Goal: Task Accomplishment & Management: Use online tool/utility

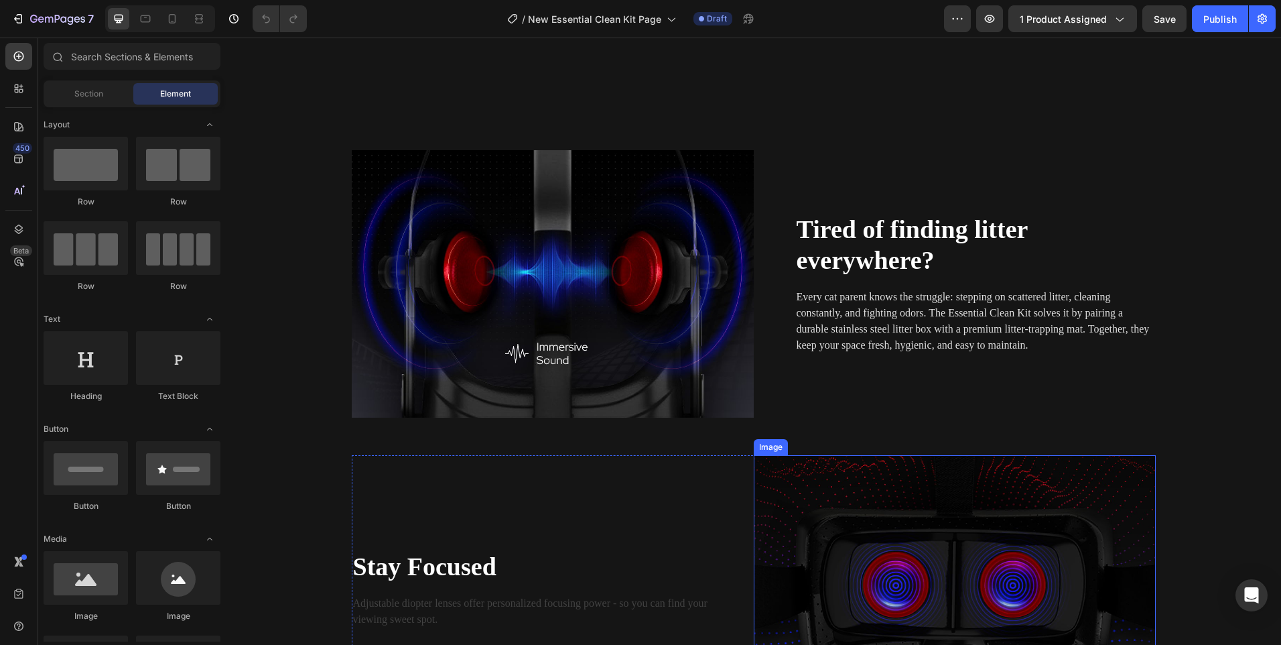
scroll to position [1005, 0]
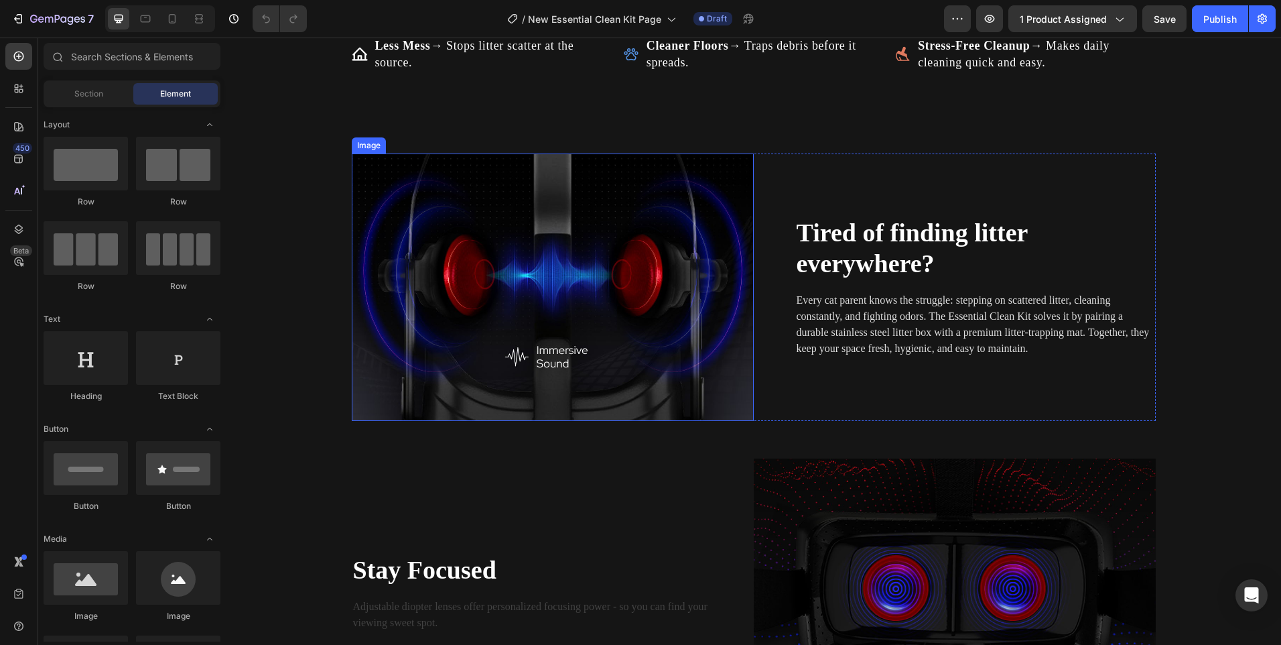
click at [570, 222] on img at bounding box center [553, 286] width 402 height 267
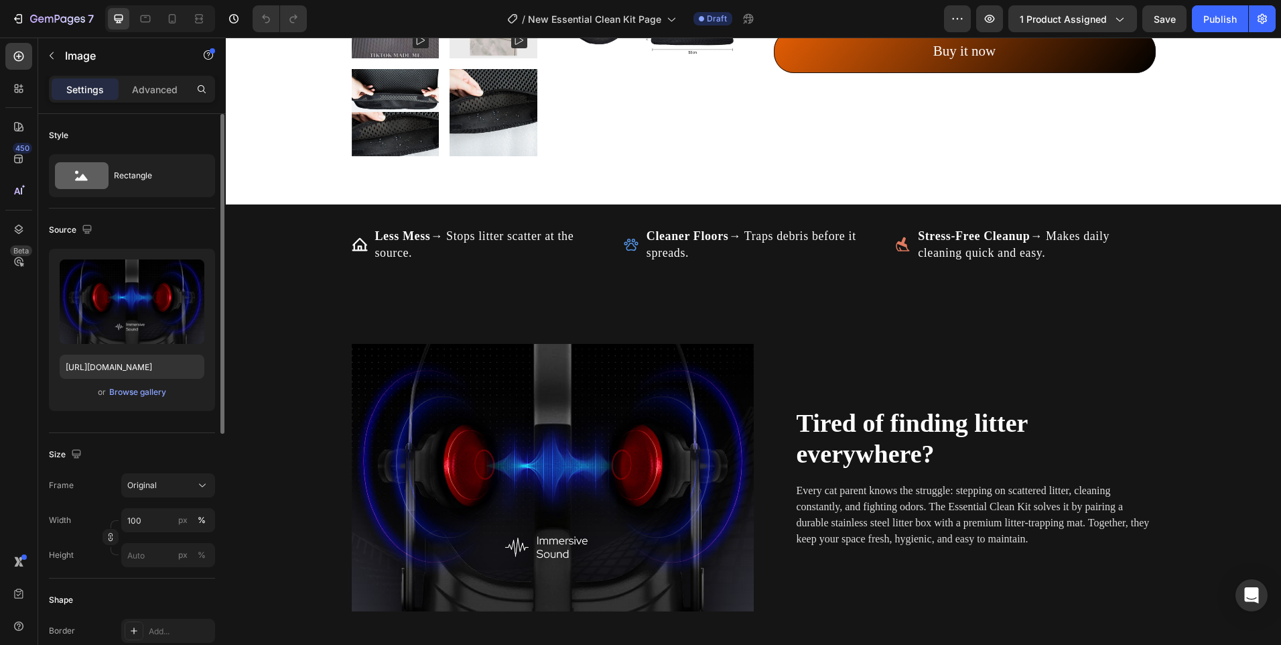
scroll to position [938, 0]
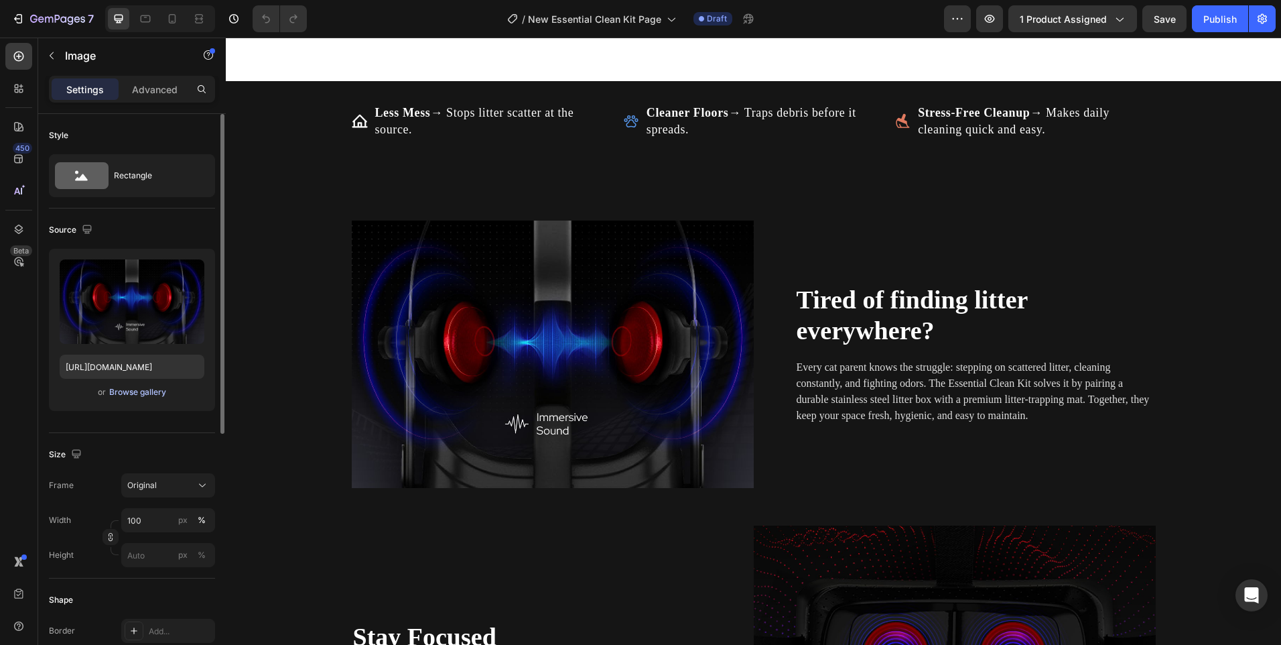
click at [143, 389] on div "Browse gallery" at bounding box center [137, 392] width 57 height 12
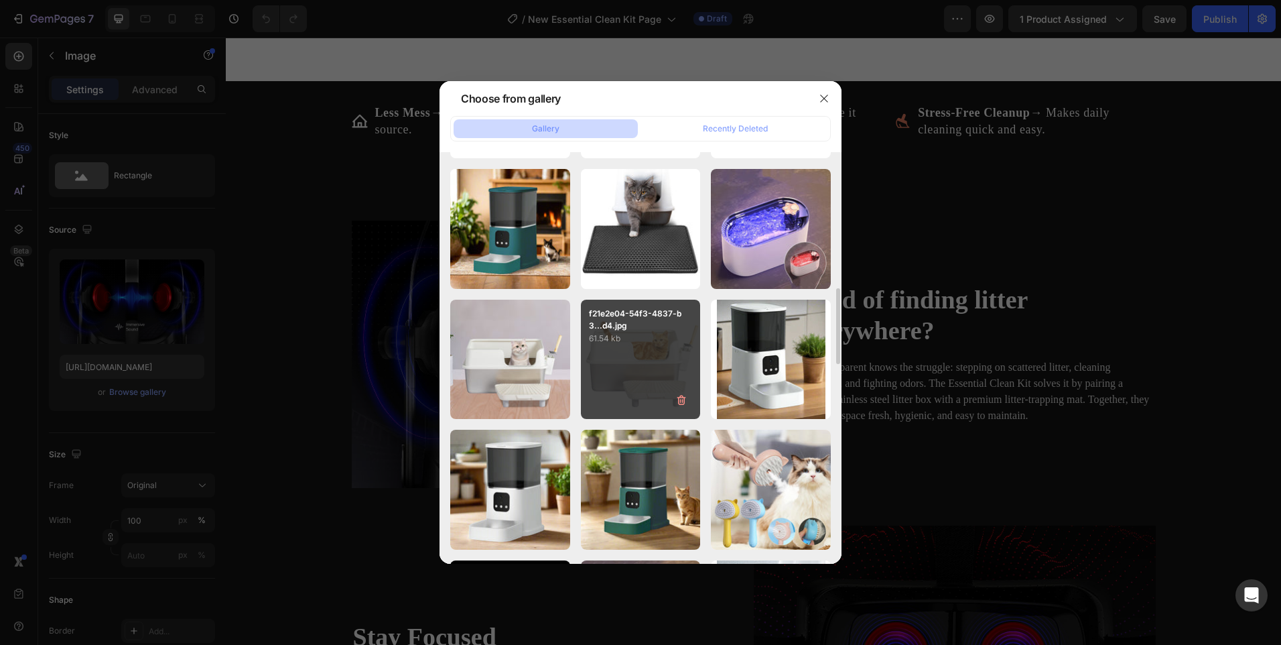
scroll to position [1101, 0]
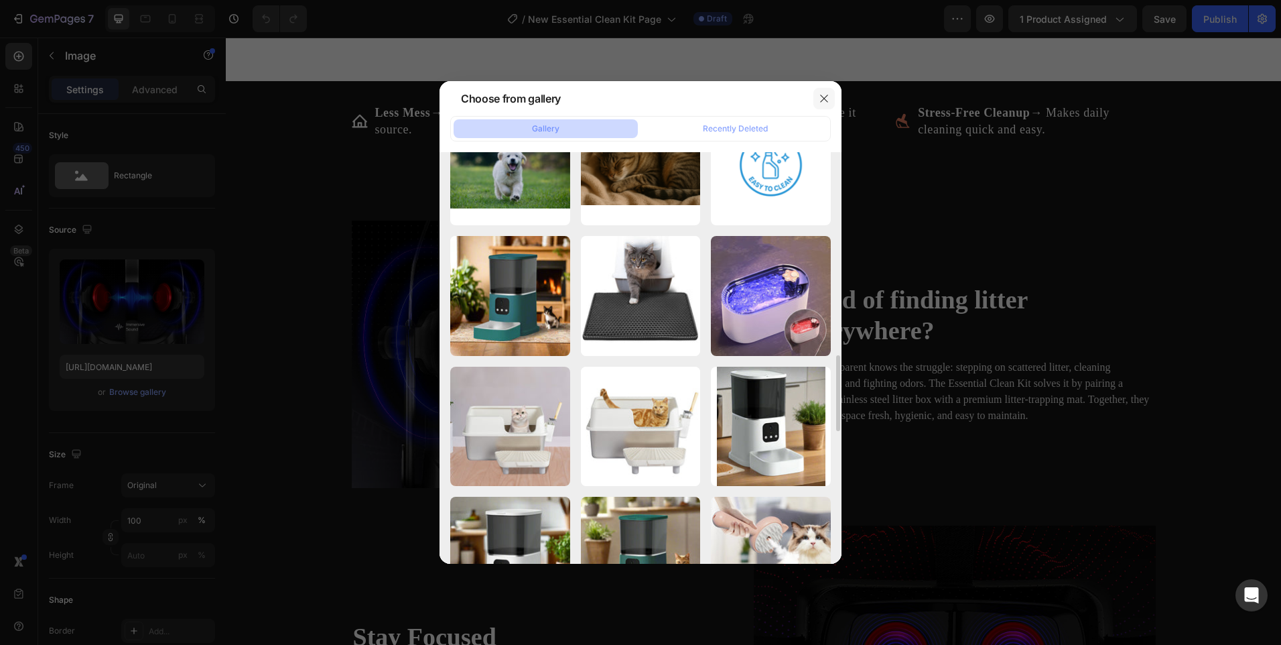
click at [823, 92] on button "button" at bounding box center [823, 98] width 21 height 21
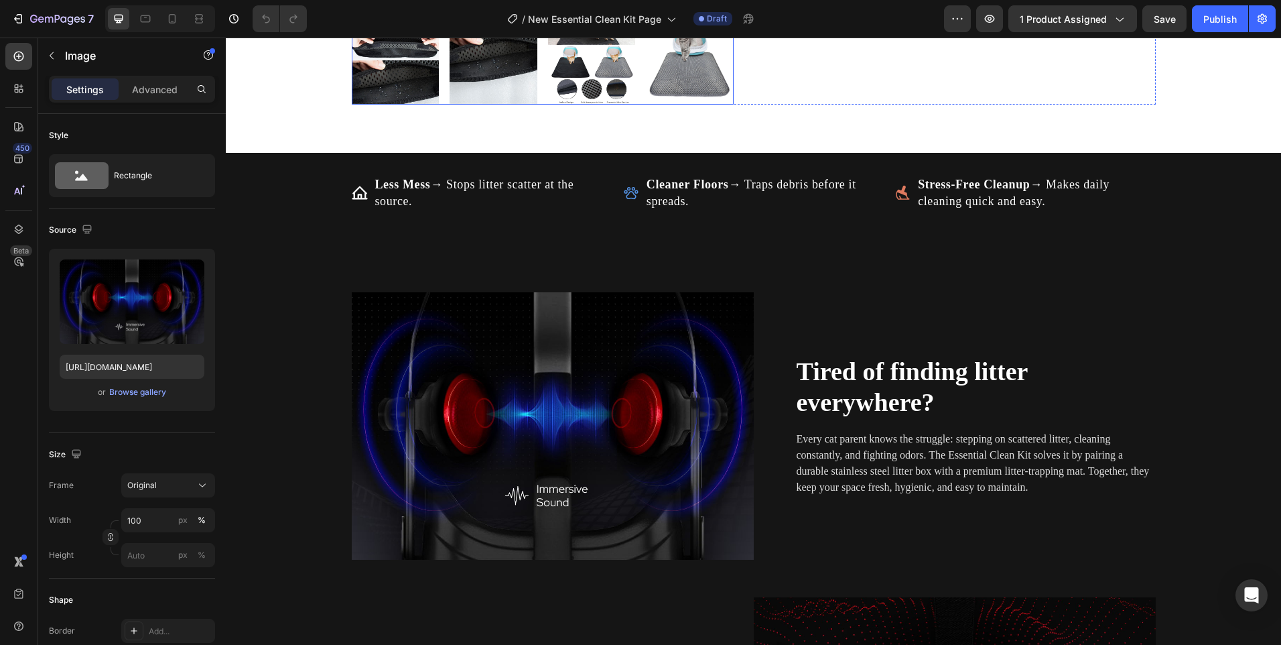
scroll to position [871, 0]
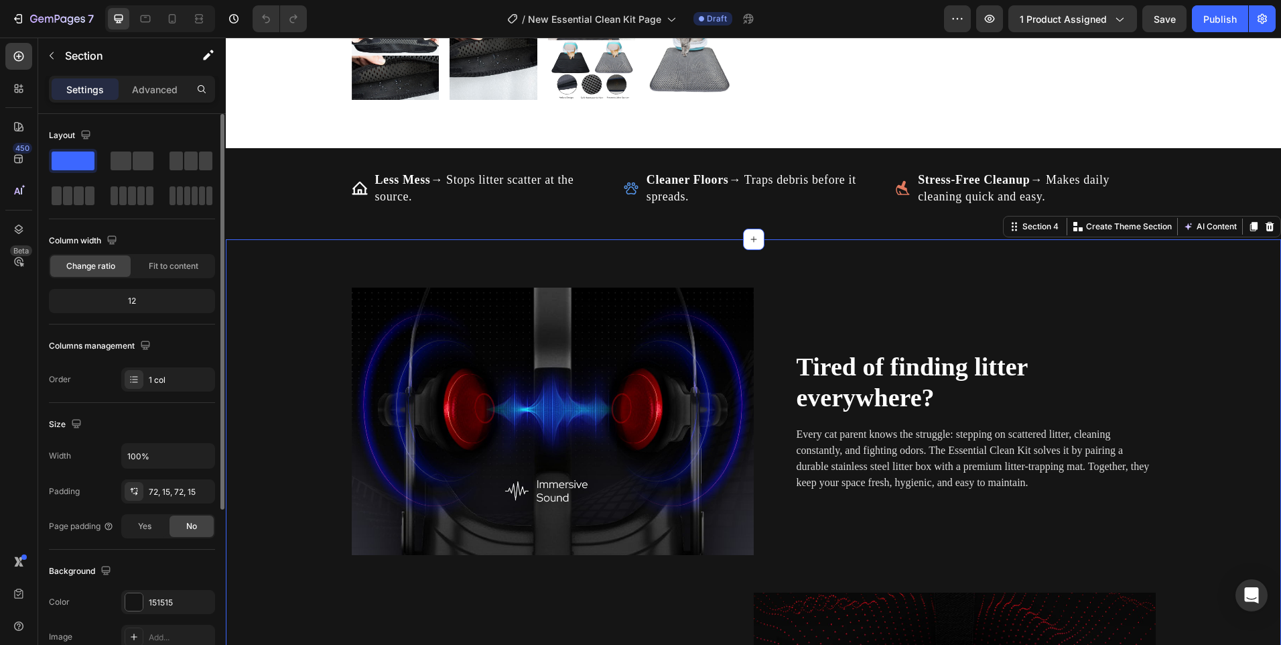
scroll to position [201, 0]
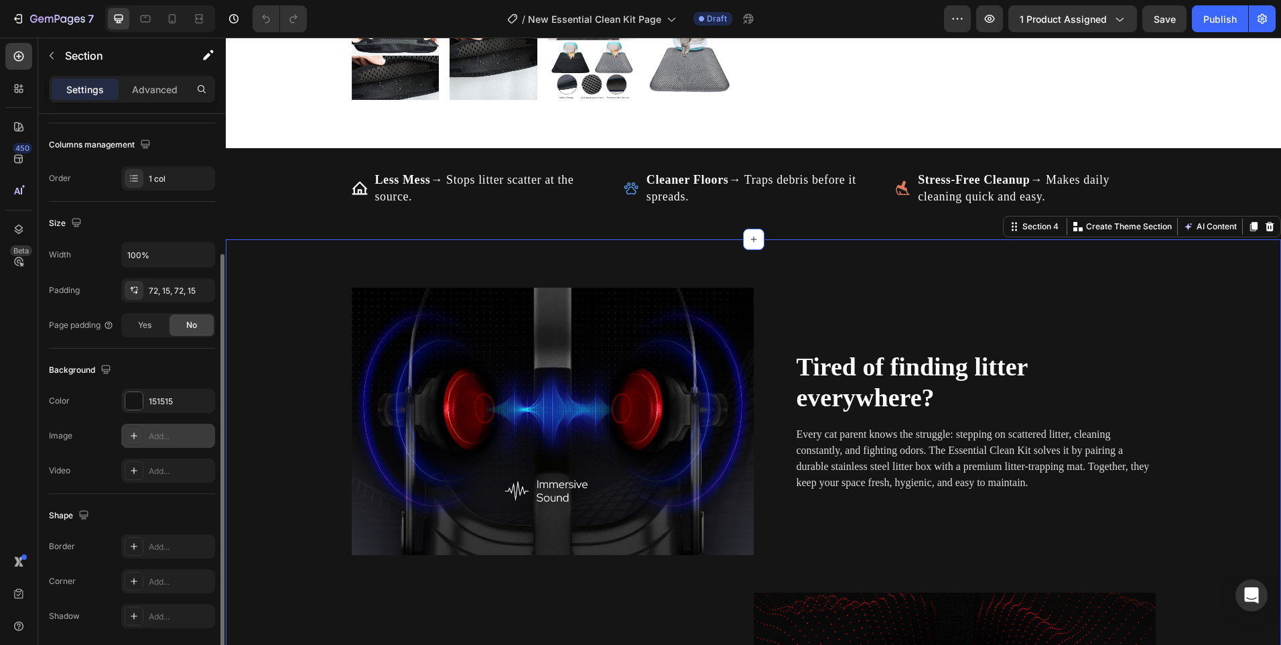
click at [134, 436] on icon at bounding box center [134, 435] width 7 height 7
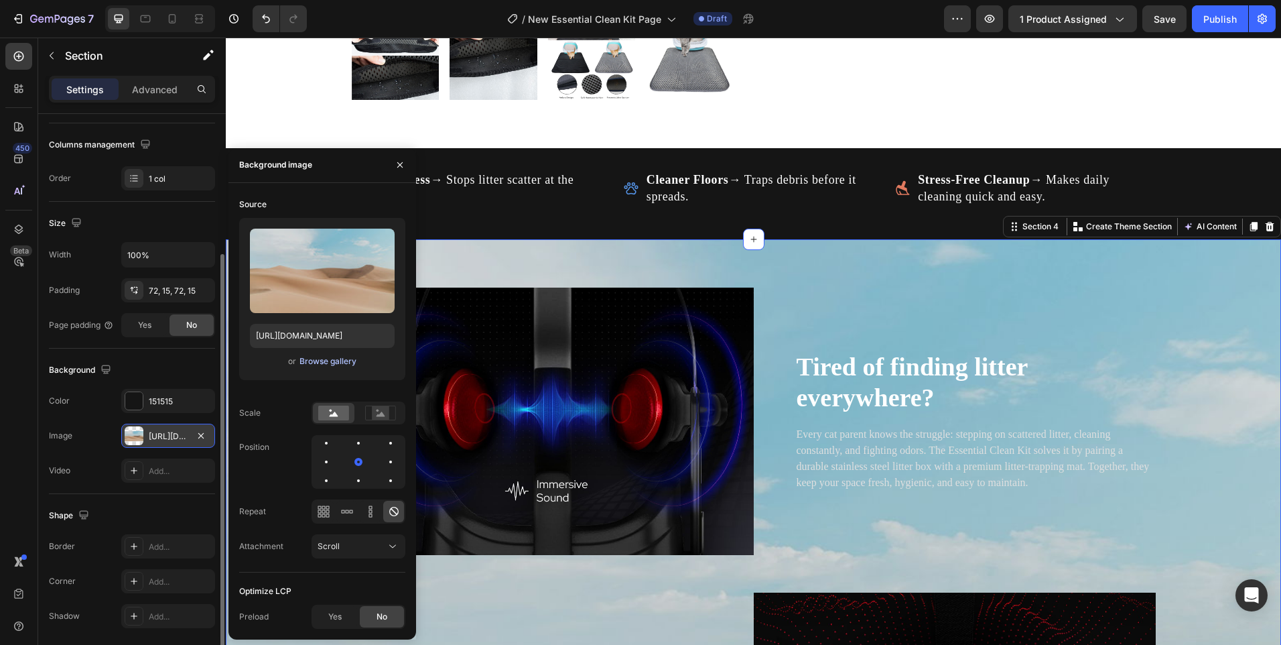
click at [336, 364] on div "Browse gallery" at bounding box center [328, 361] width 57 height 12
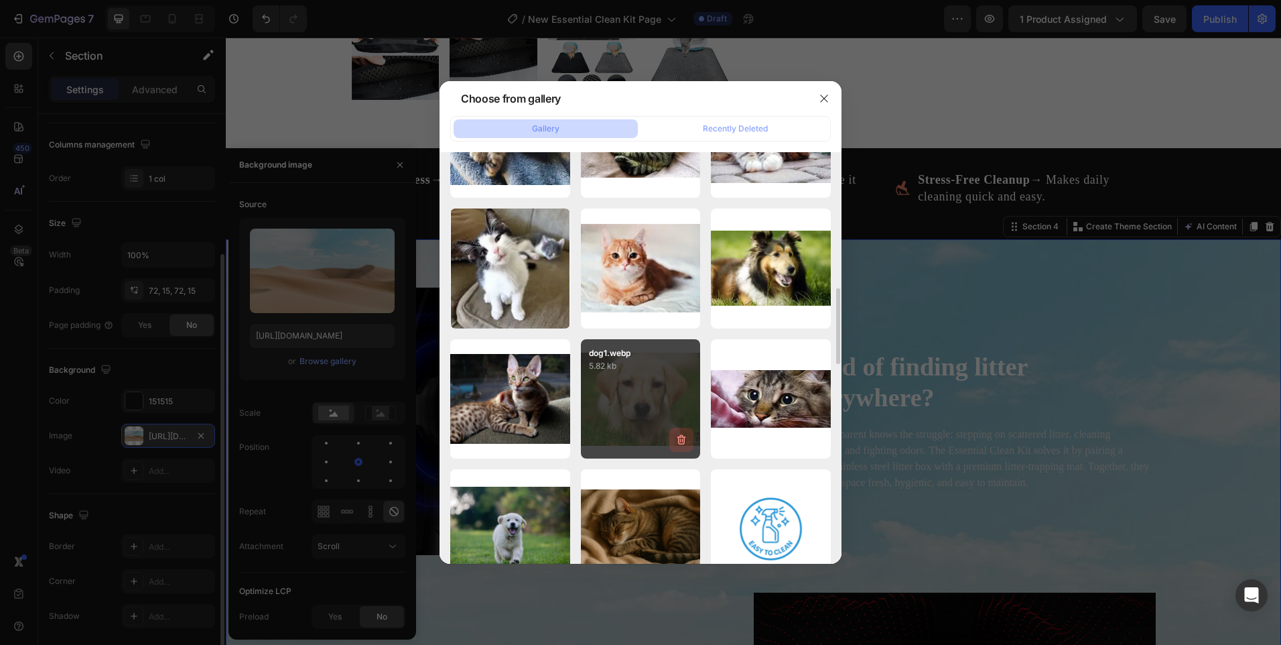
scroll to position [804, 0]
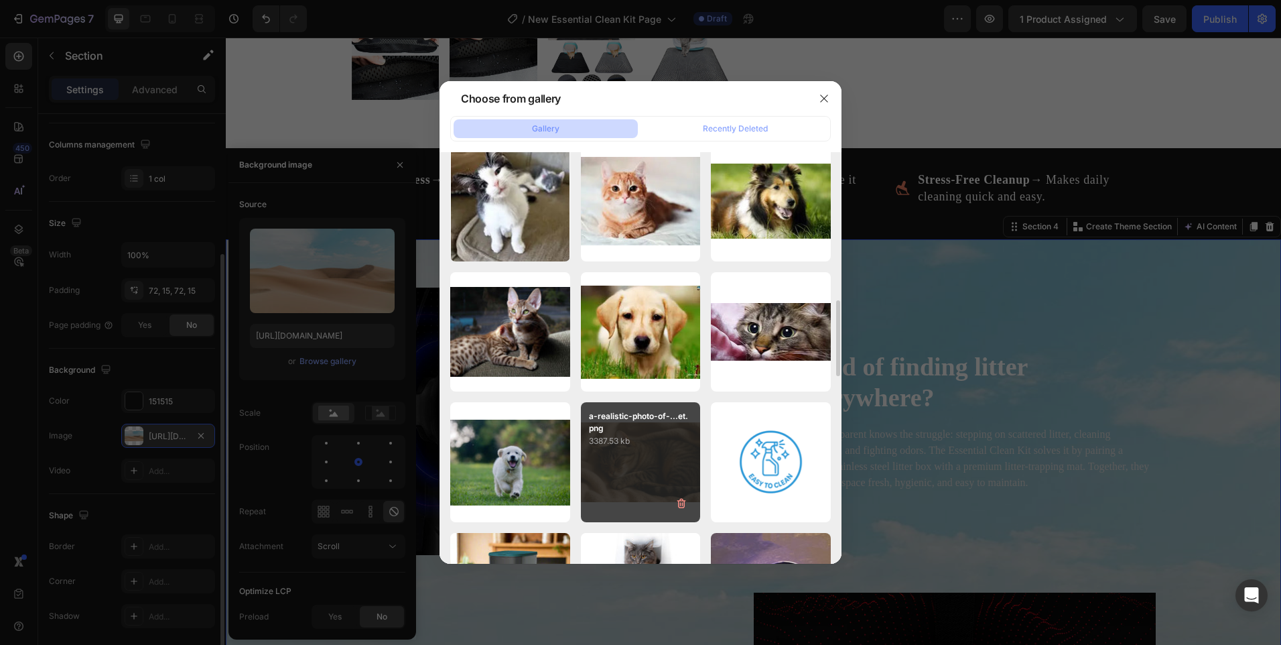
click at [651, 465] on div "a-realistic-photo-of-...et.png 3387.53 kb" at bounding box center [641, 462] width 120 height 120
type input "[URL][DOMAIN_NAME]"
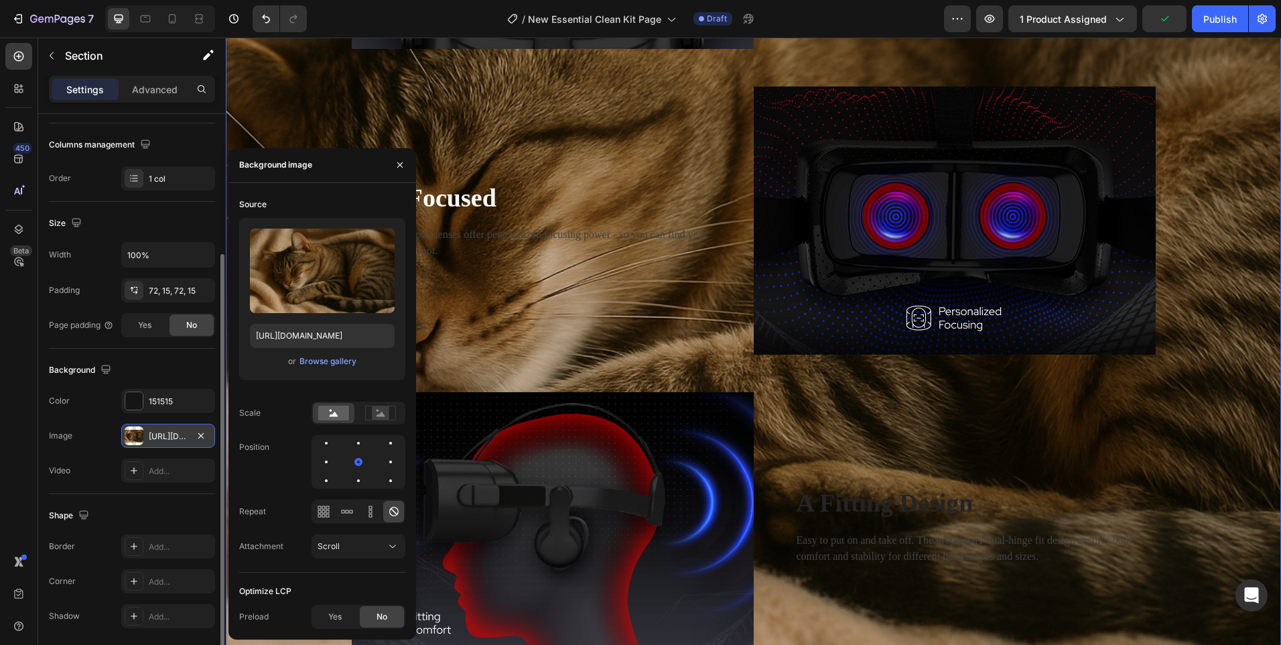
scroll to position [1407, 0]
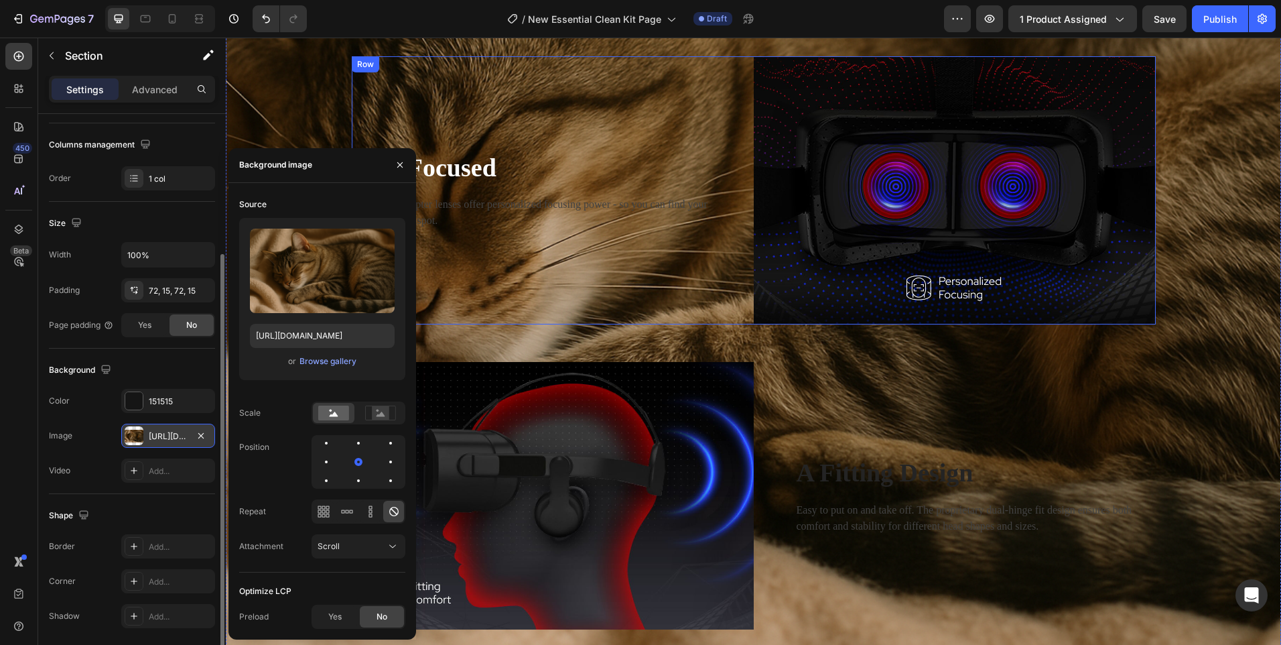
click at [586, 263] on div "Stay Focused Heading Adjustable diopter lenses offer personalized focusing powe…" at bounding box center [553, 190] width 402 height 268
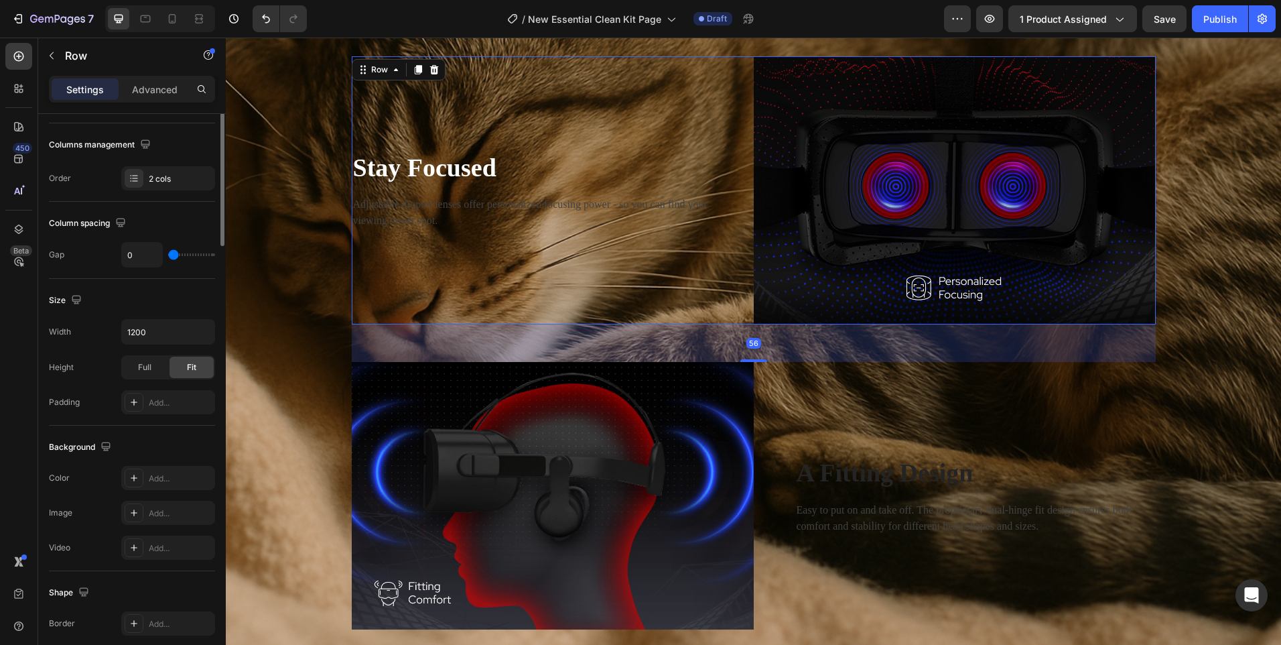
scroll to position [0, 0]
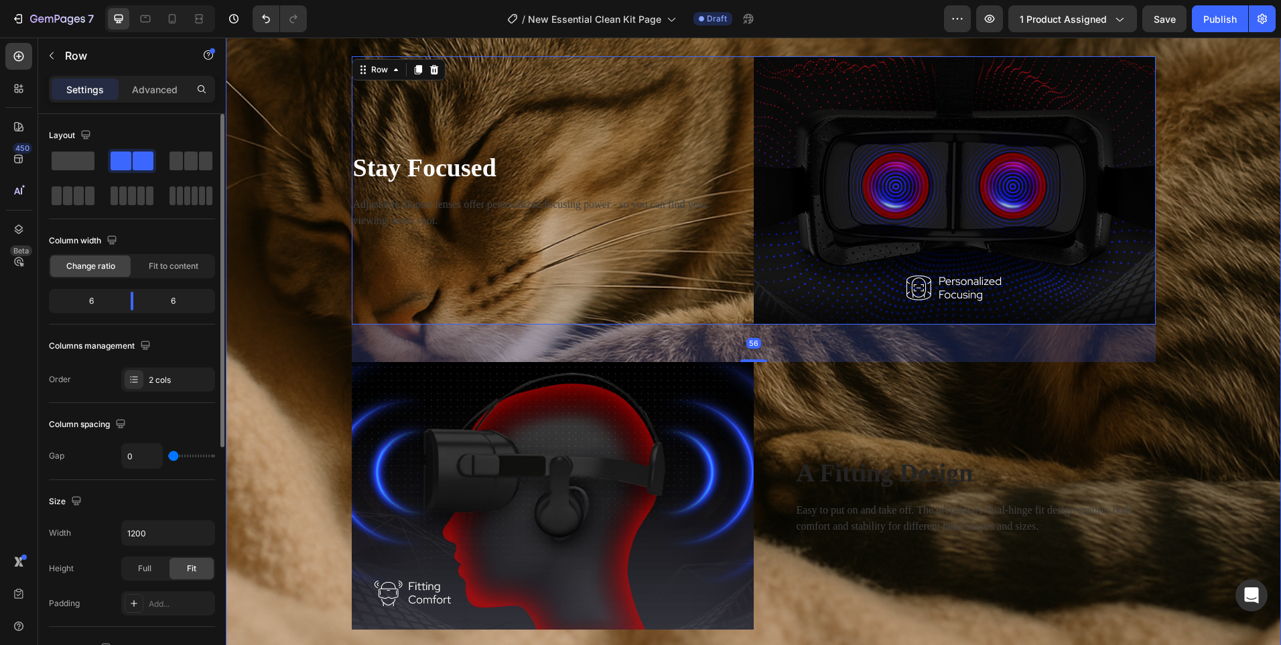
click at [267, 346] on div "Image Tired of finding litter everywhere? Heading Every cat parent knows the st…" at bounding box center [753, 190] width 1035 height 878
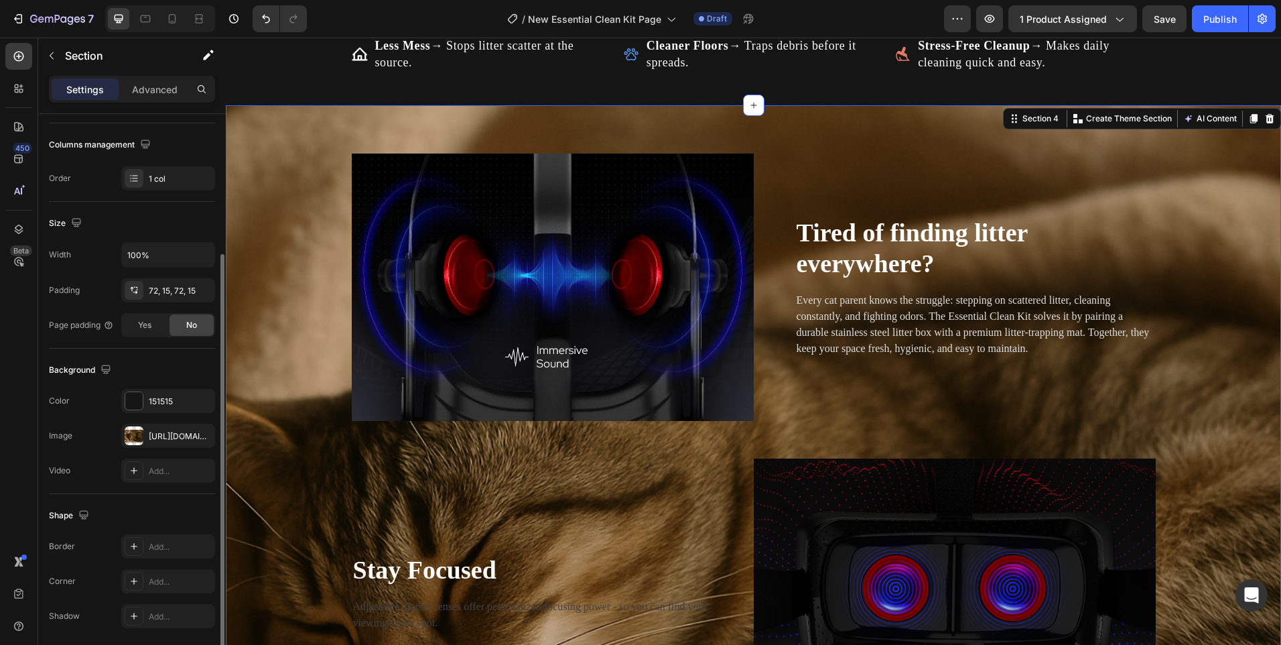
scroll to position [249, 0]
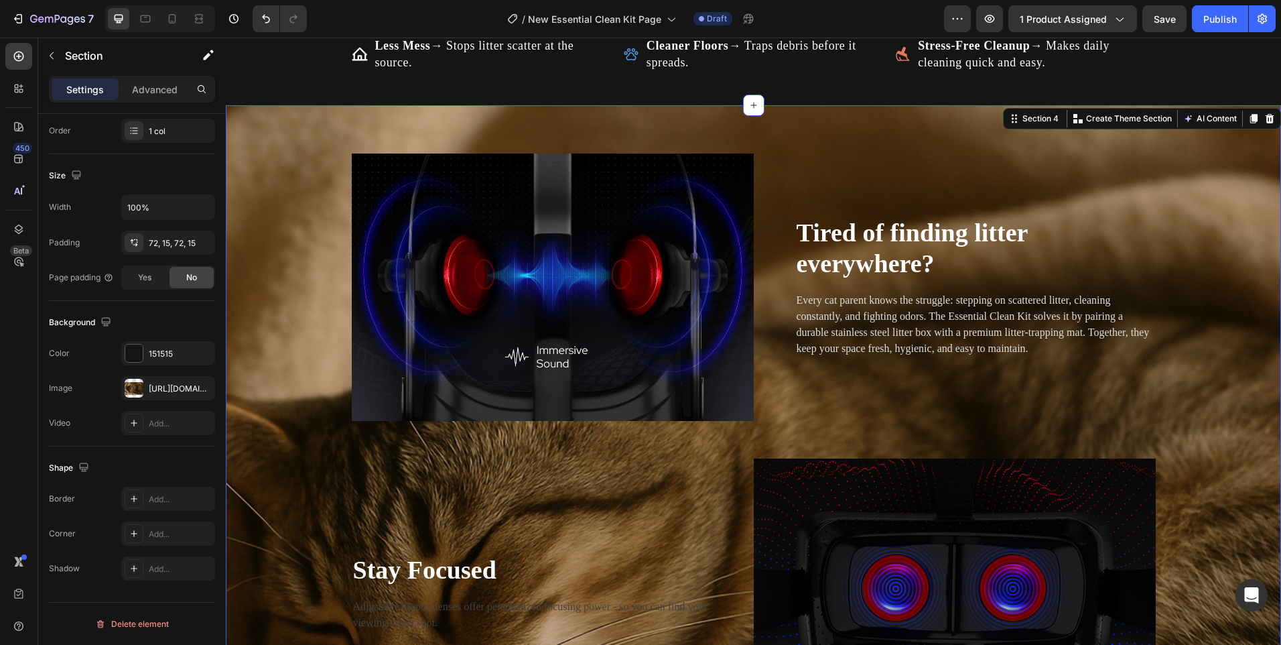
click at [296, 281] on div "Image Tired of finding litter everywhere? Heading Every cat parent knows the st…" at bounding box center [753, 592] width 1035 height 878
click at [131, 357] on div at bounding box center [133, 352] width 17 height 17
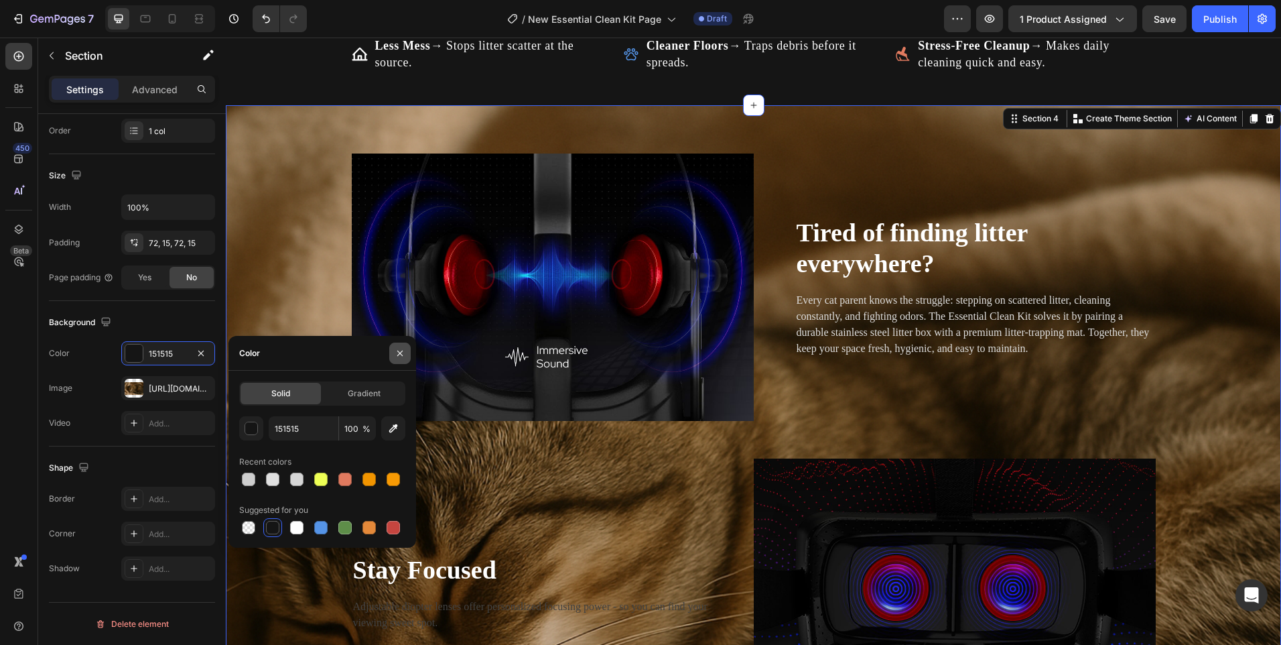
click at [391, 350] on button "button" at bounding box center [399, 352] width 21 height 21
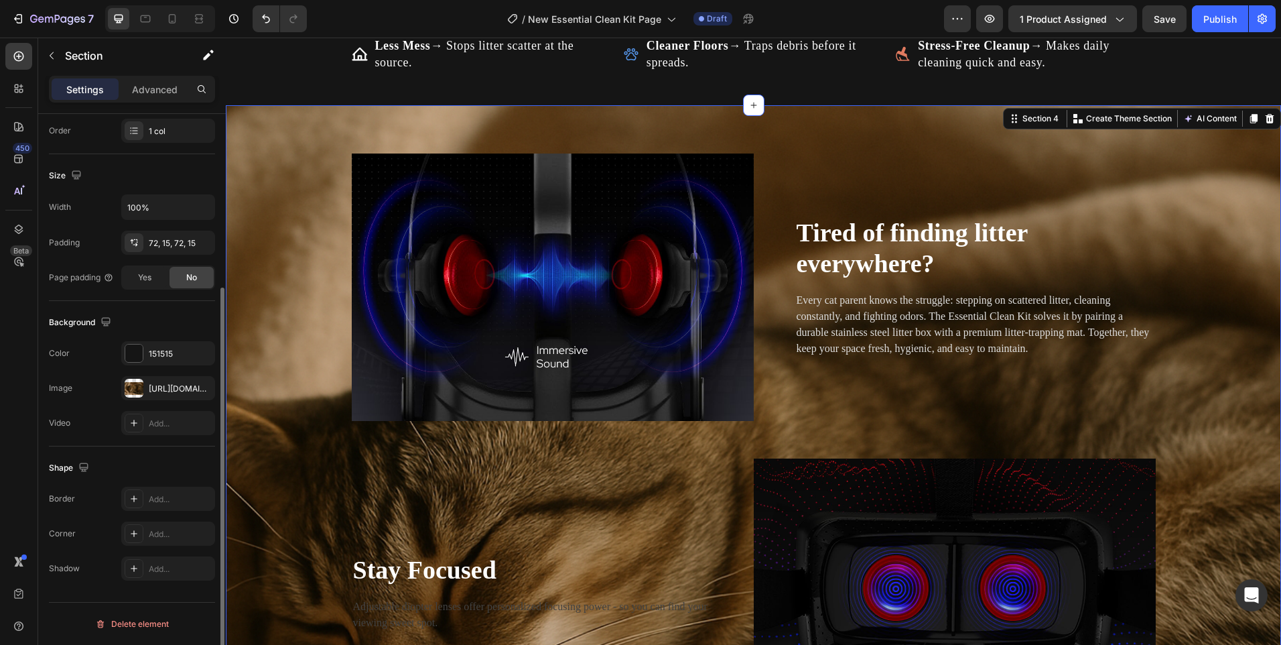
click at [120, 382] on div "Image [URL][DOMAIN_NAME]" at bounding box center [132, 388] width 166 height 24
click at [135, 382] on div at bounding box center [134, 388] width 19 height 19
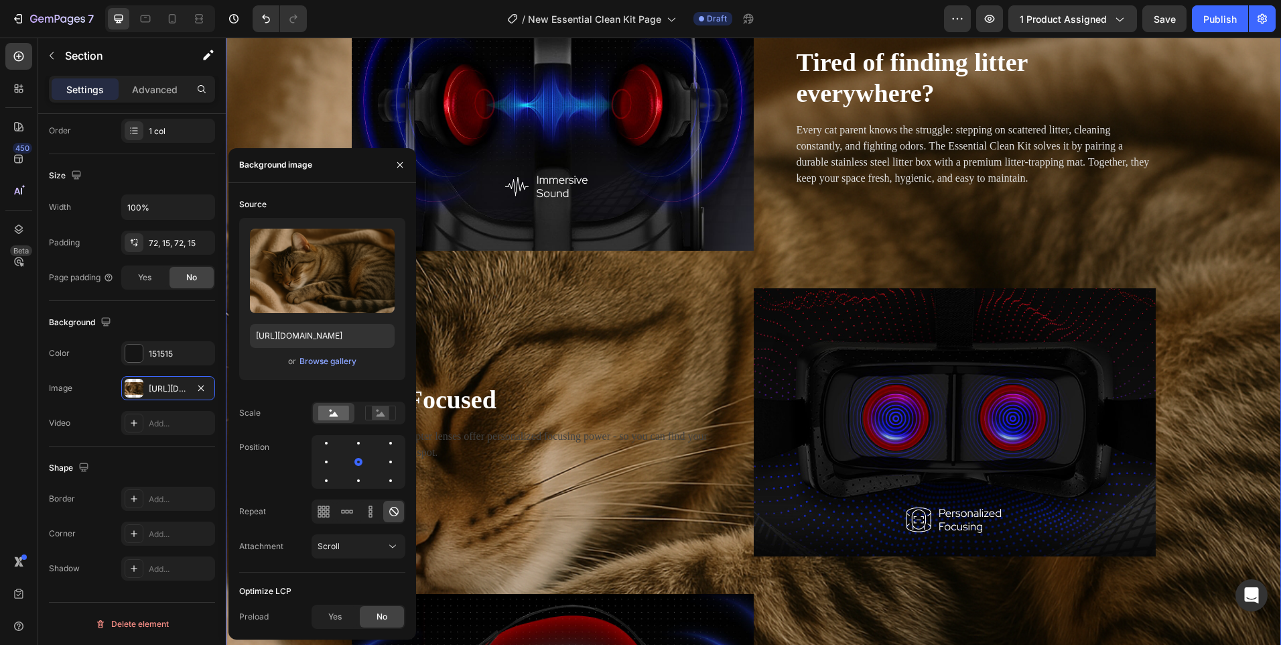
scroll to position [1206, 0]
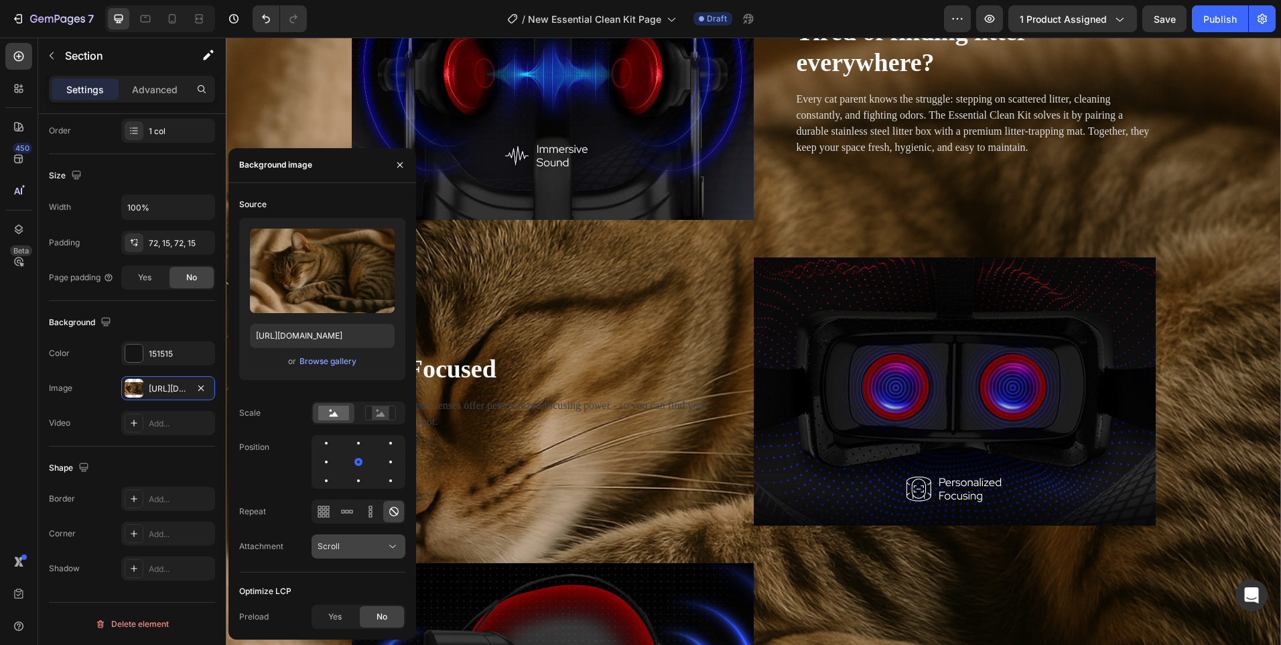
click at [367, 540] on div "Scroll" at bounding box center [352, 546] width 68 height 12
click at [275, 482] on div "Position" at bounding box center [322, 462] width 166 height 54
click at [383, 443] on div at bounding box center [391, 443] width 16 height 16
click at [383, 454] on div at bounding box center [391, 462] width 16 height 16
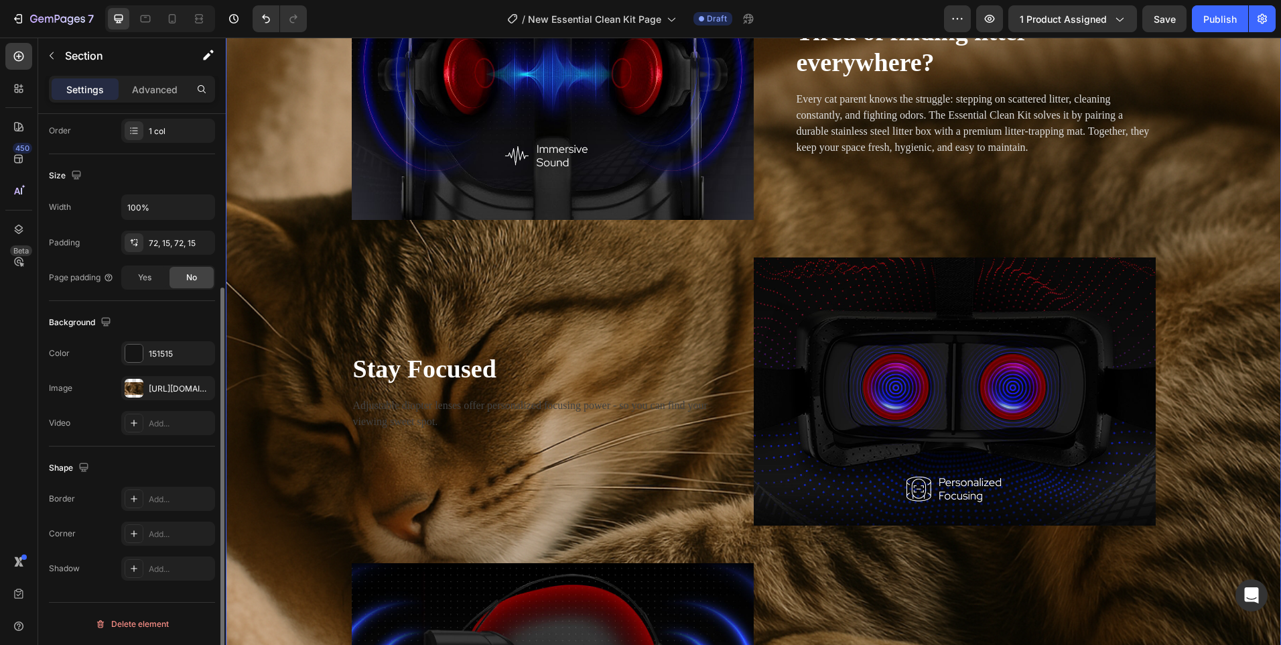
click at [87, 423] on div "Video Add..." at bounding box center [132, 423] width 166 height 24
drag, startPoint x: 137, startPoint y: 360, endPoint x: 161, endPoint y: 357, distance: 24.4
click at [137, 360] on div at bounding box center [133, 352] width 17 height 17
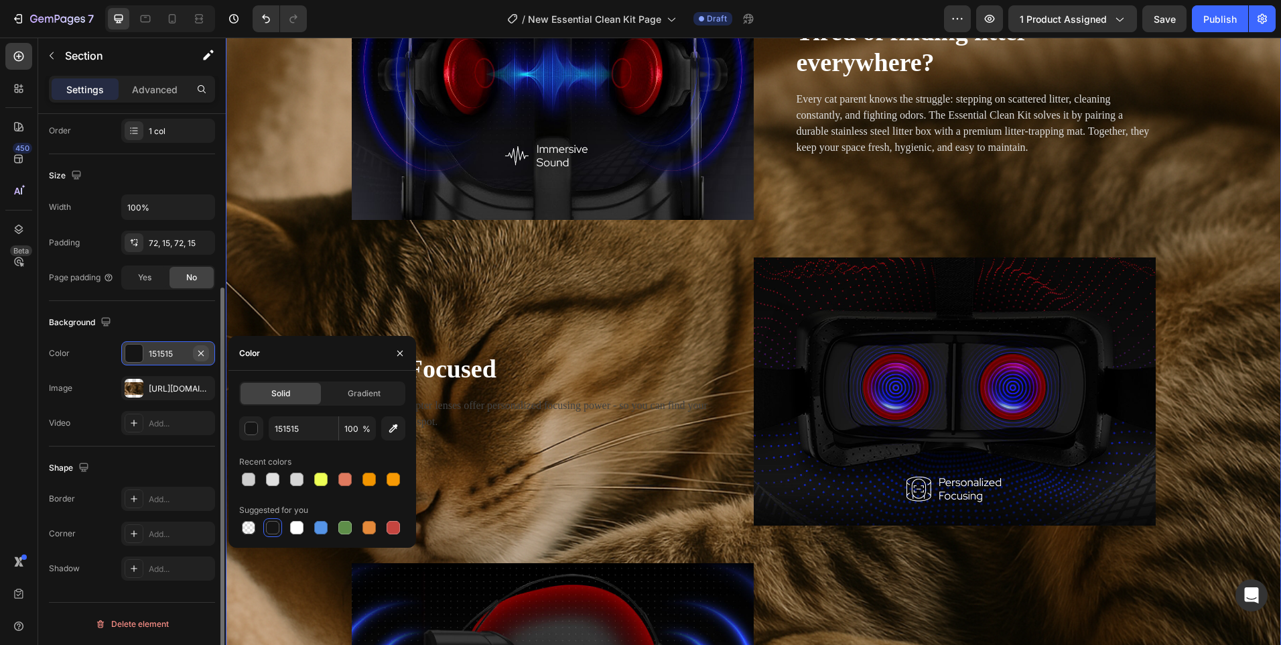
click at [196, 355] on icon "button" at bounding box center [201, 353] width 11 height 11
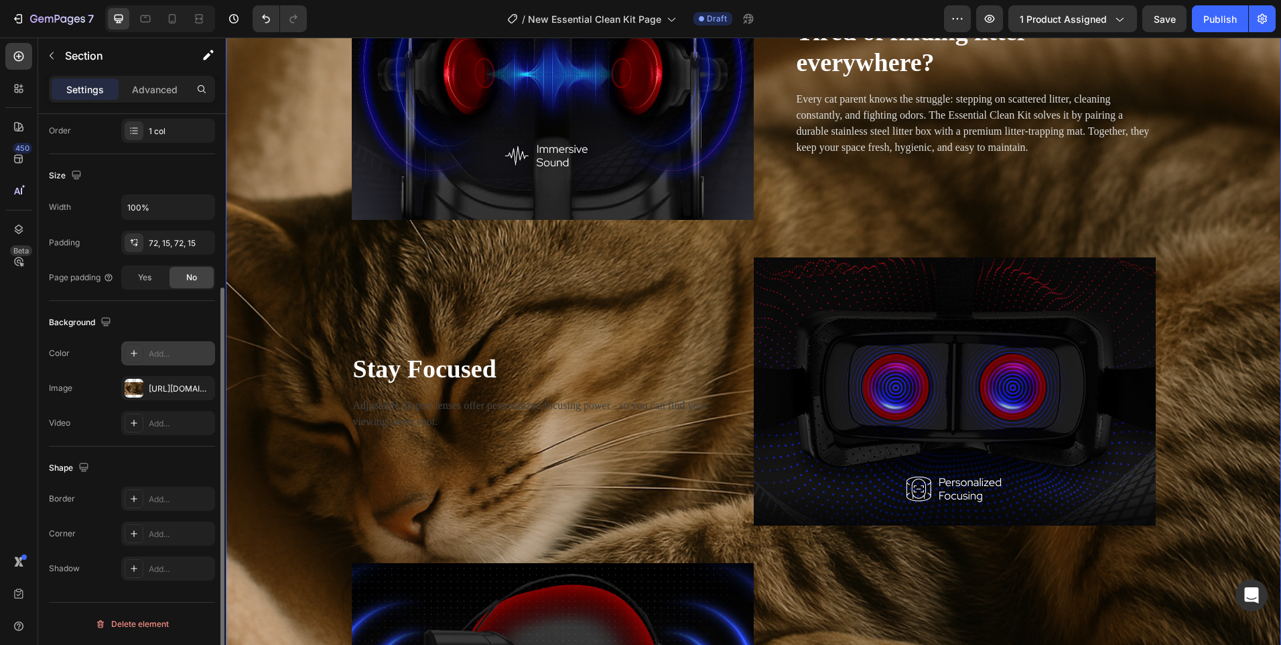
click at [113, 375] on div "The changes might be hidden by the video. Color Add... Image [URL][DOMAIN_NAME]…" at bounding box center [132, 388] width 166 height 94
click at [263, 340] on div "Image Tired of finding litter everywhere? Heading Every cat parent knows the st…" at bounding box center [753, 391] width 1035 height 878
click at [132, 385] on div at bounding box center [134, 388] width 19 height 19
click at [137, 355] on icon at bounding box center [134, 353] width 11 height 11
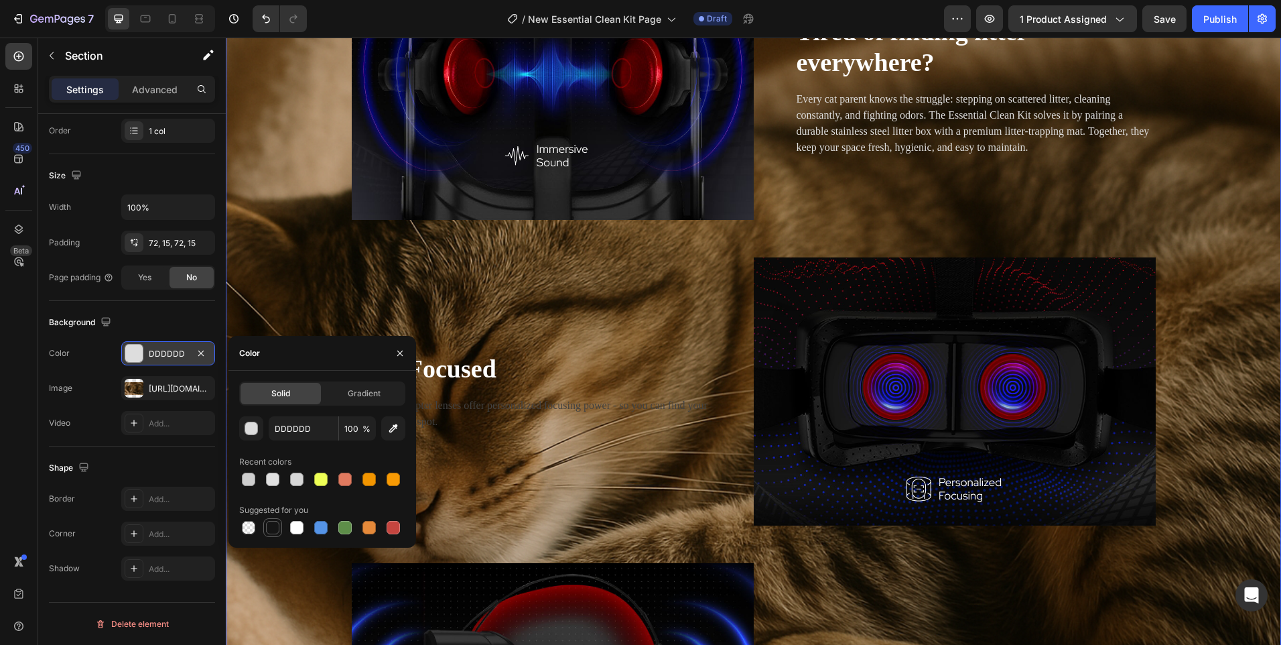
click at [273, 523] on div at bounding box center [272, 527] width 13 height 13
type input "151515"
click at [145, 392] on div "[URL][DOMAIN_NAME]" at bounding box center [168, 388] width 94 height 24
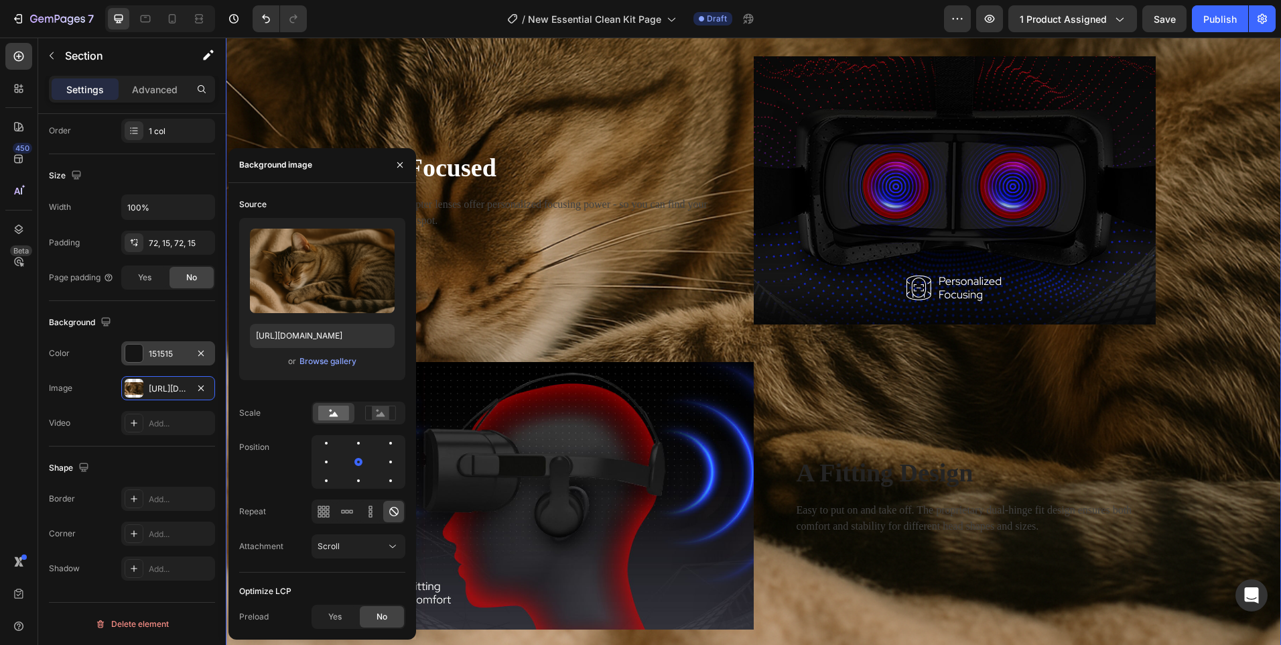
scroll to position [1273, 0]
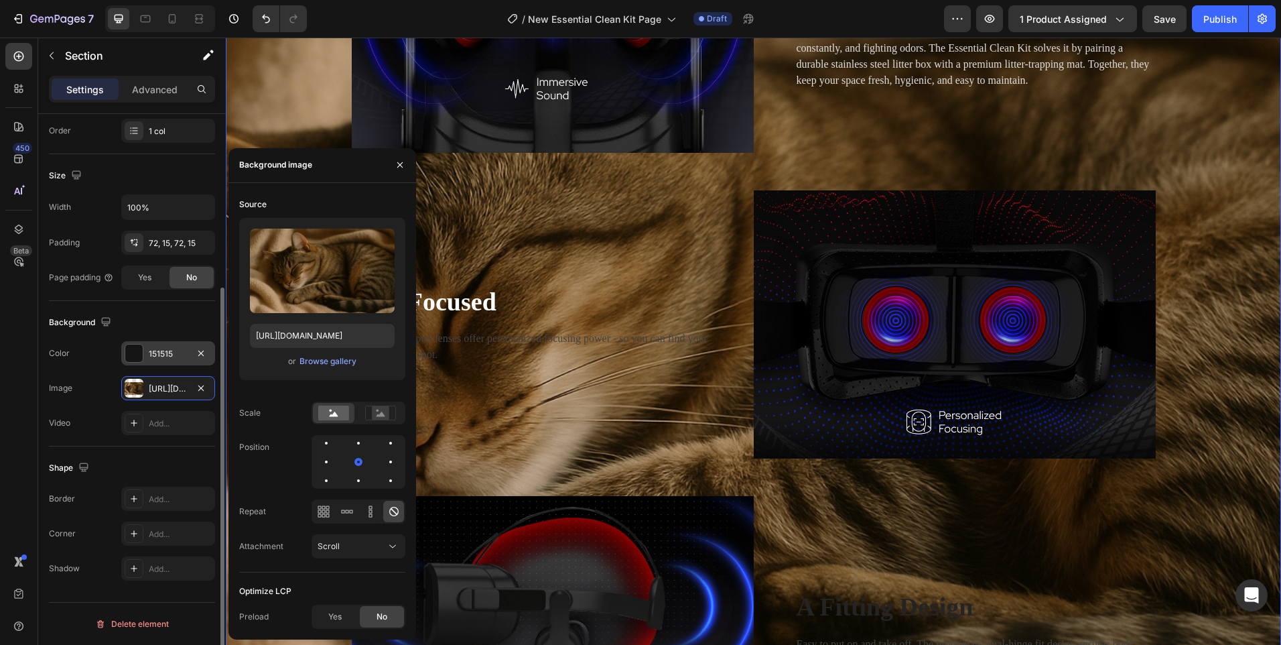
drag, startPoint x: 84, startPoint y: 371, endPoint x: 98, endPoint y: 364, distance: 15.9
click at [84, 371] on div "The changes might be hidden by the image and the video. Color 151515 Image [URL…" at bounding box center [132, 388] width 166 height 94
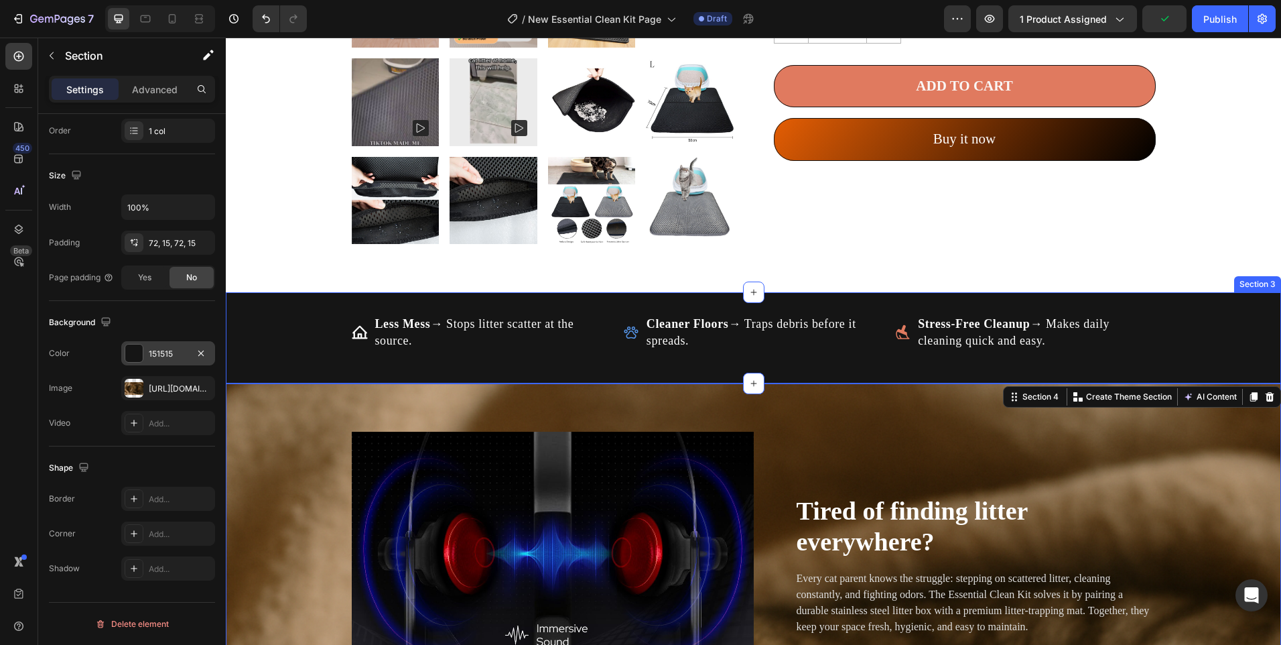
scroll to position [804, 0]
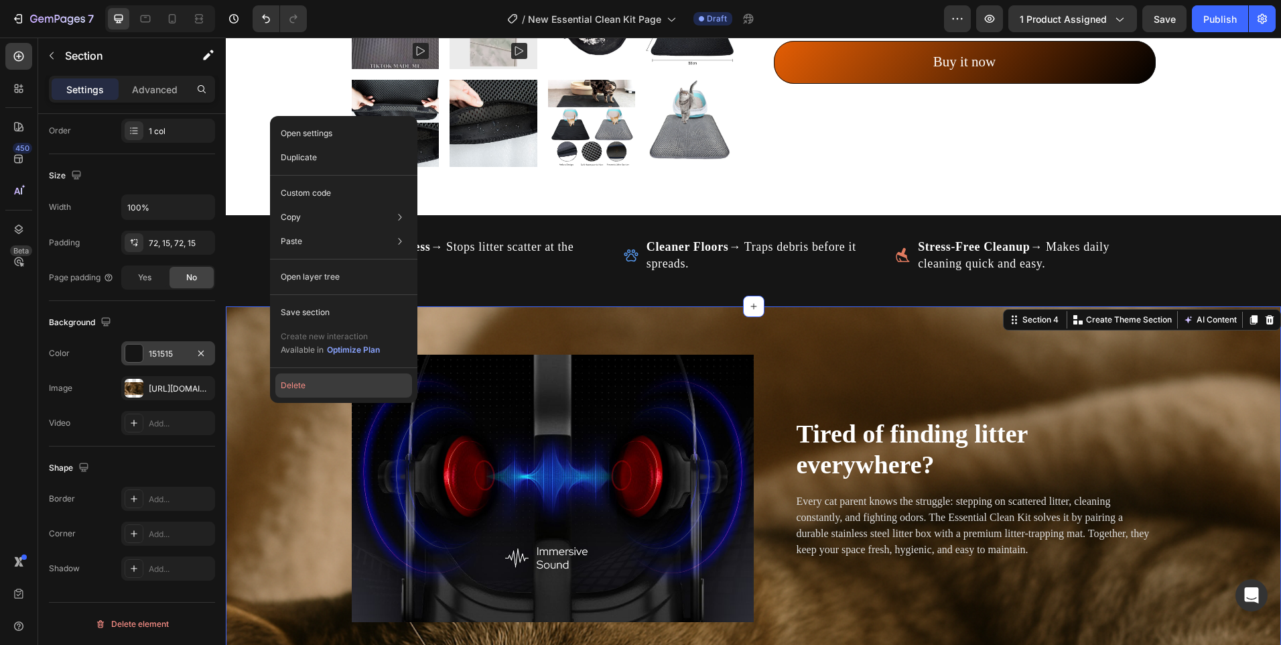
click at [288, 387] on button "Delete" at bounding box center [343, 385] width 137 height 24
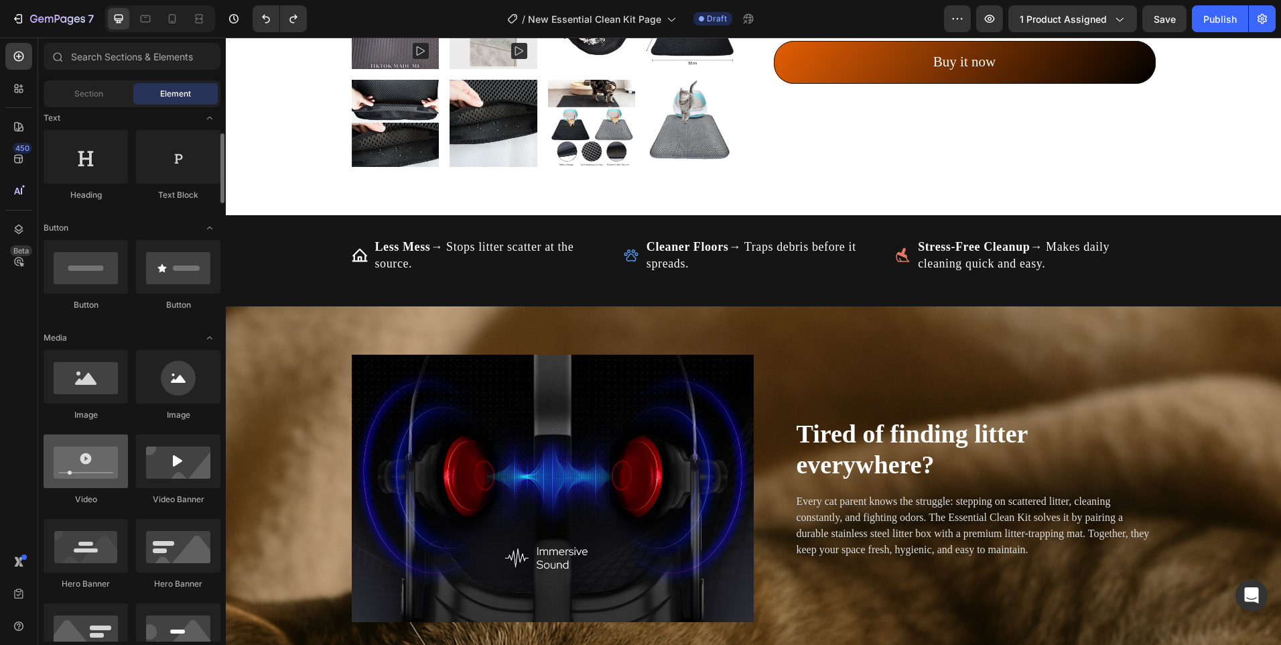
scroll to position [0, 0]
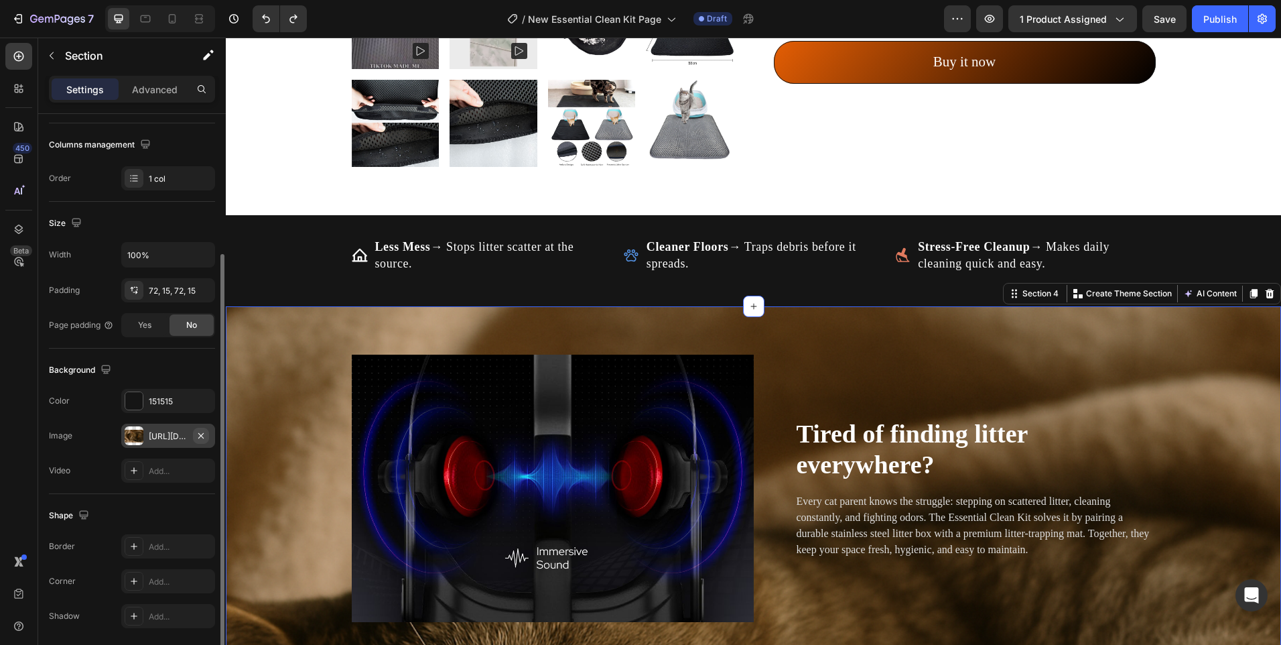
click at [206, 433] on icon "button" at bounding box center [201, 435] width 11 height 11
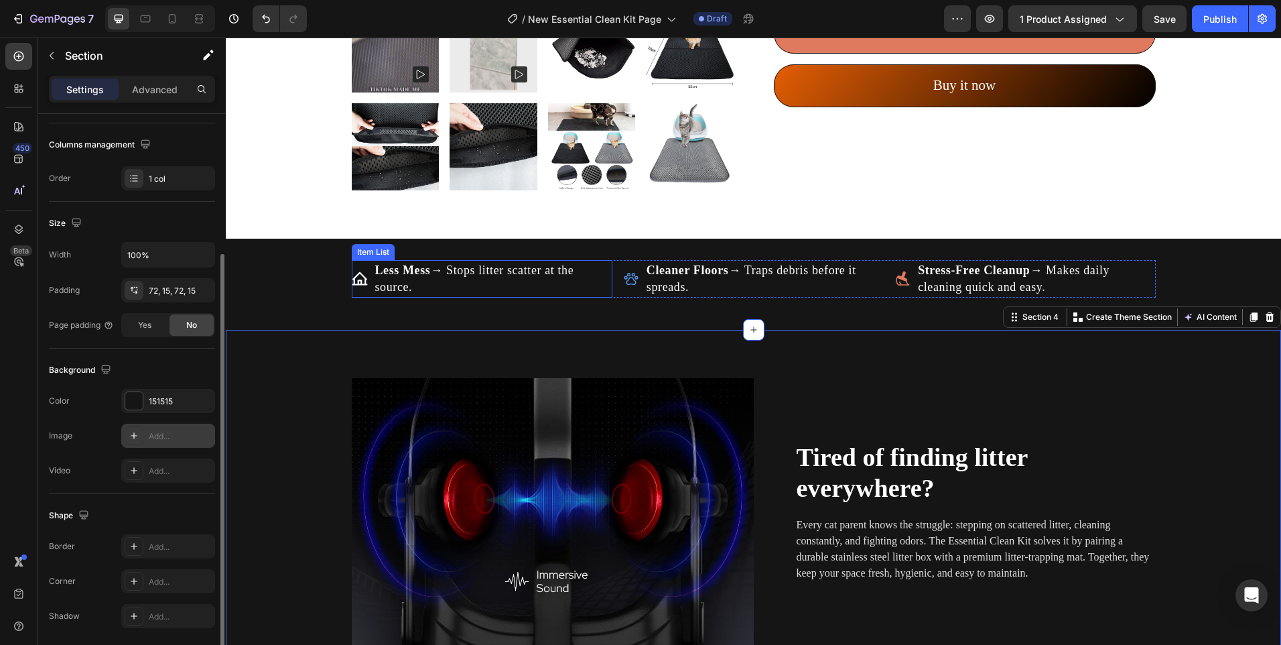
scroll to position [737, 0]
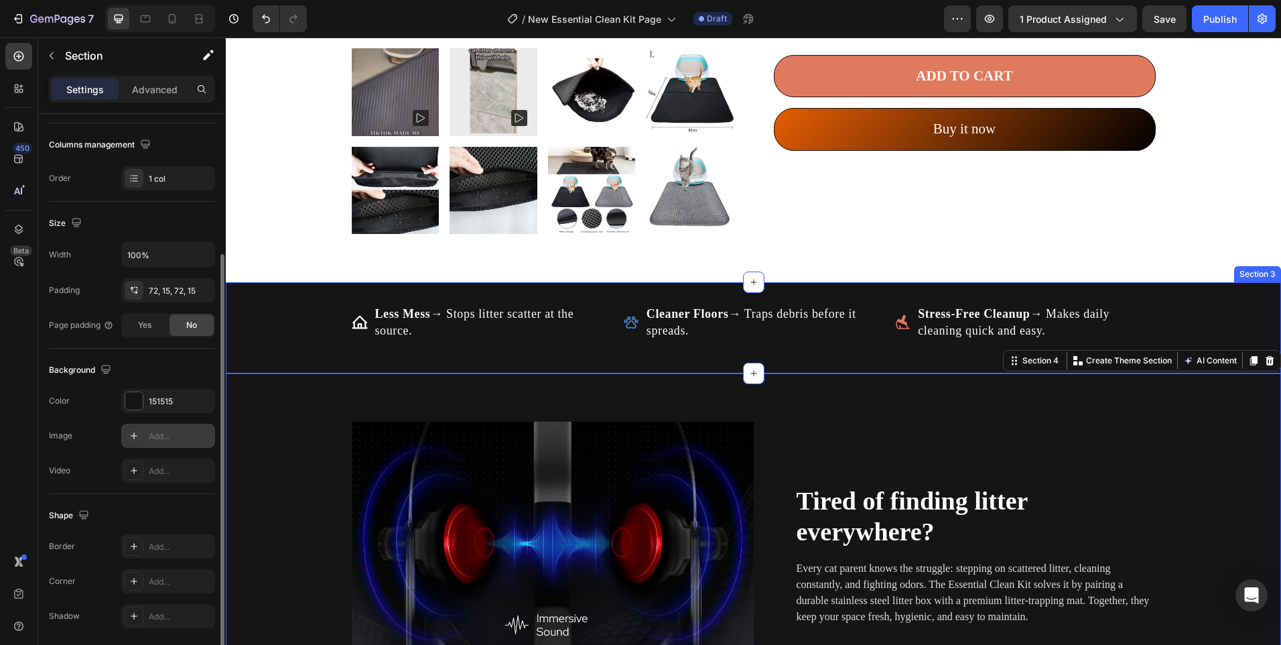
click at [255, 329] on div "Less Mess → Stops litter scatter at the source. Item List Cleaner Floors → Trap…" at bounding box center [753, 328] width 1055 height 48
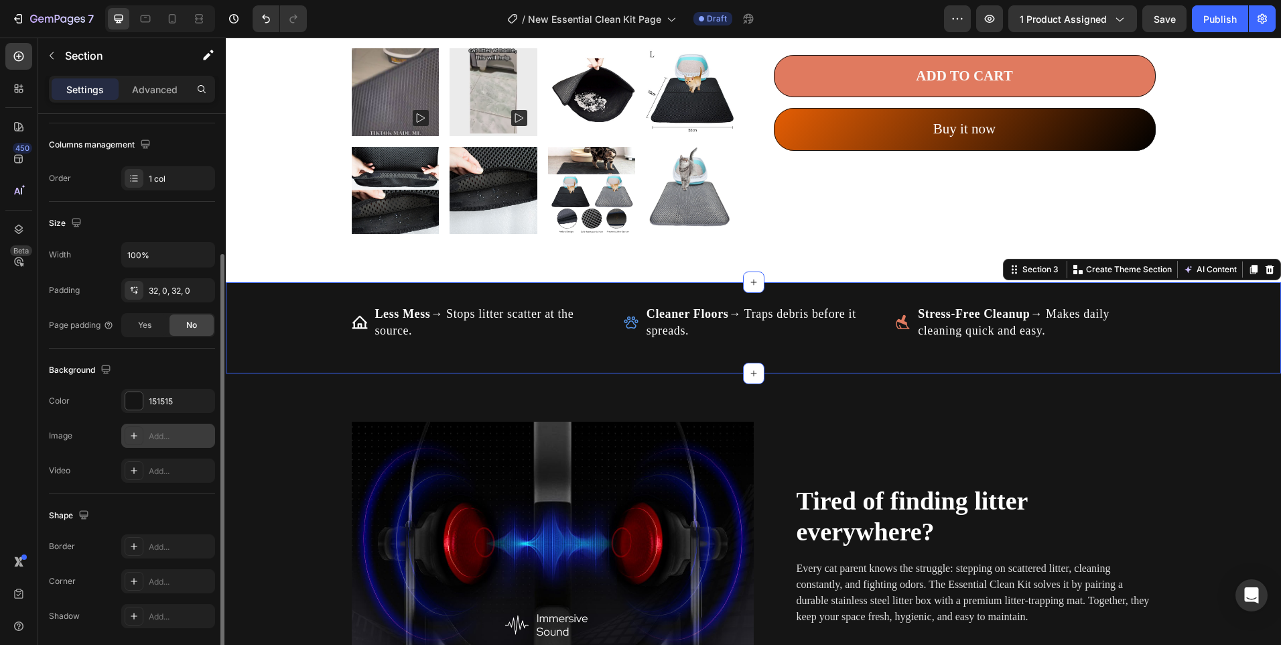
click at [128, 437] on div at bounding box center [134, 435] width 19 height 19
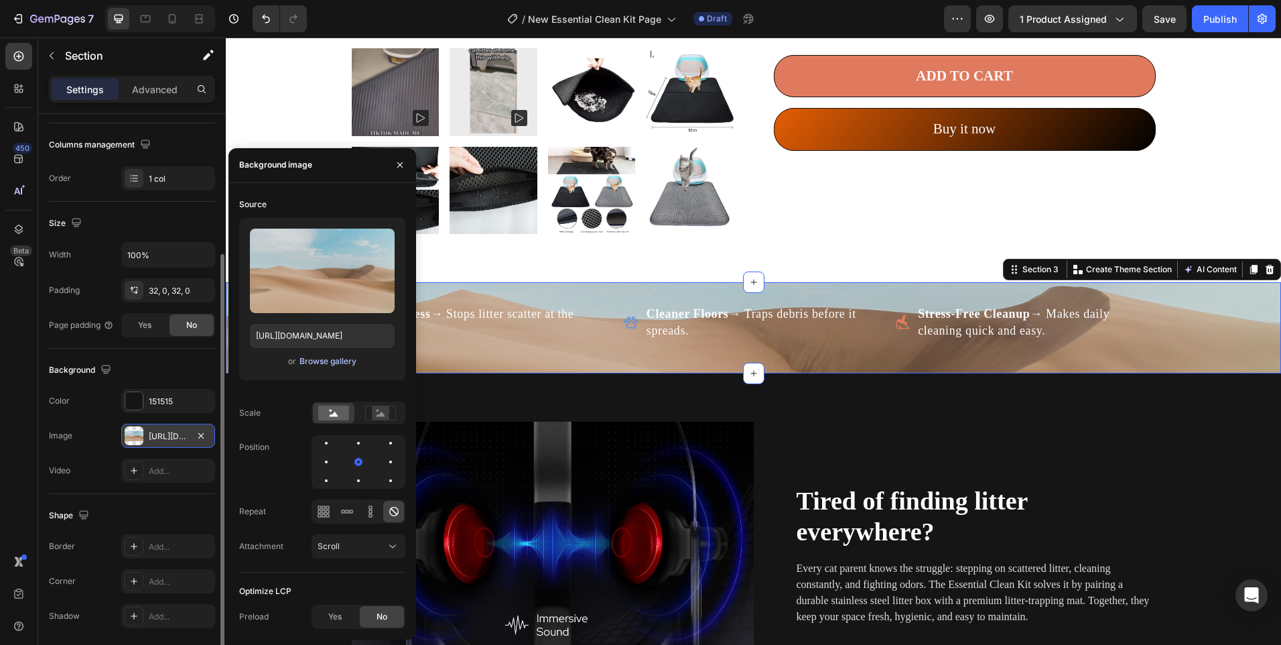
click at [322, 364] on div "Browse gallery" at bounding box center [328, 361] width 57 height 12
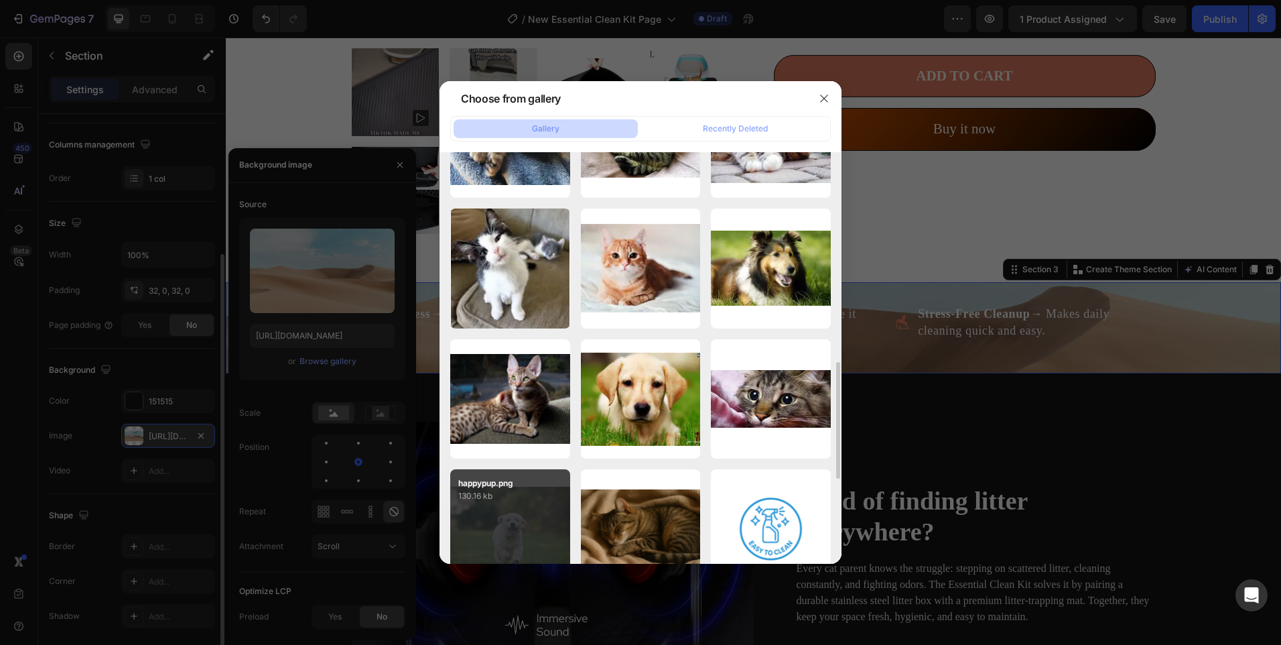
scroll to position [804, 0]
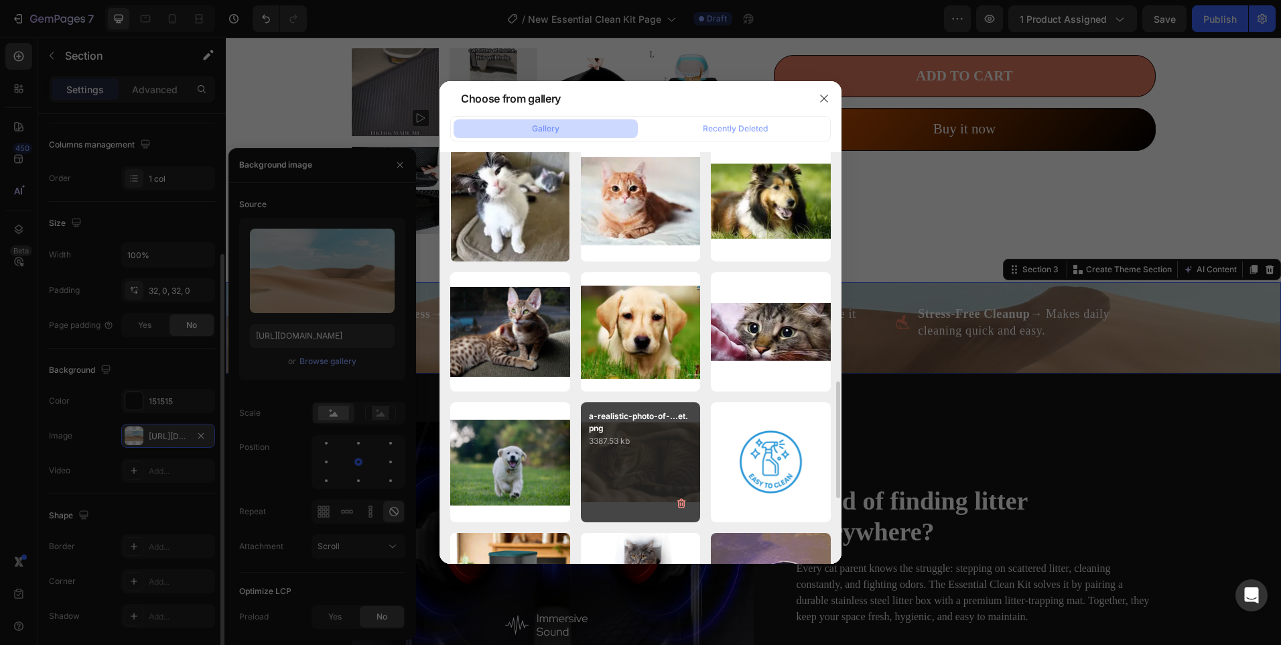
click at [602, 438] on p "3387.53 kb" at bounding box center [641, 440] width 104 height 13
type input "[URL][DOMAIN_NAME]"
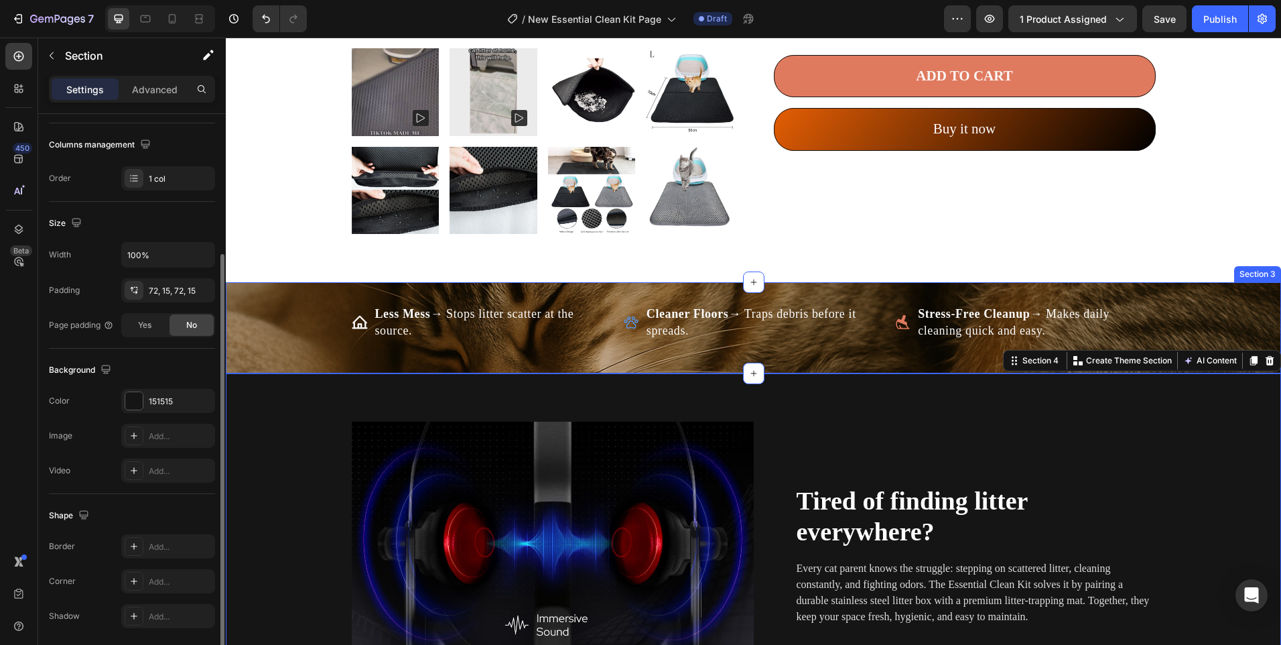
click at [288, 330] on div "Less Mess → Stops litter scatter at the source. Item List Cleaner Floors → Trap…" at bounding box center [753, 328] width 1055 height 48
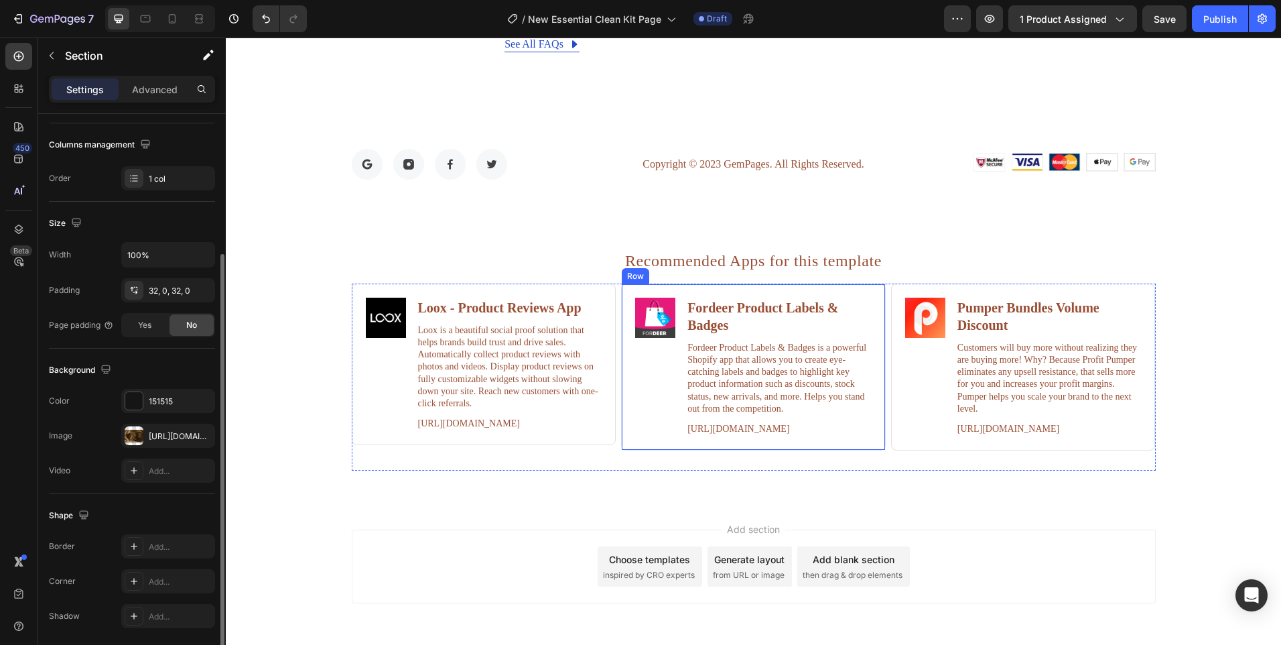
scroll to position [5074, 0]
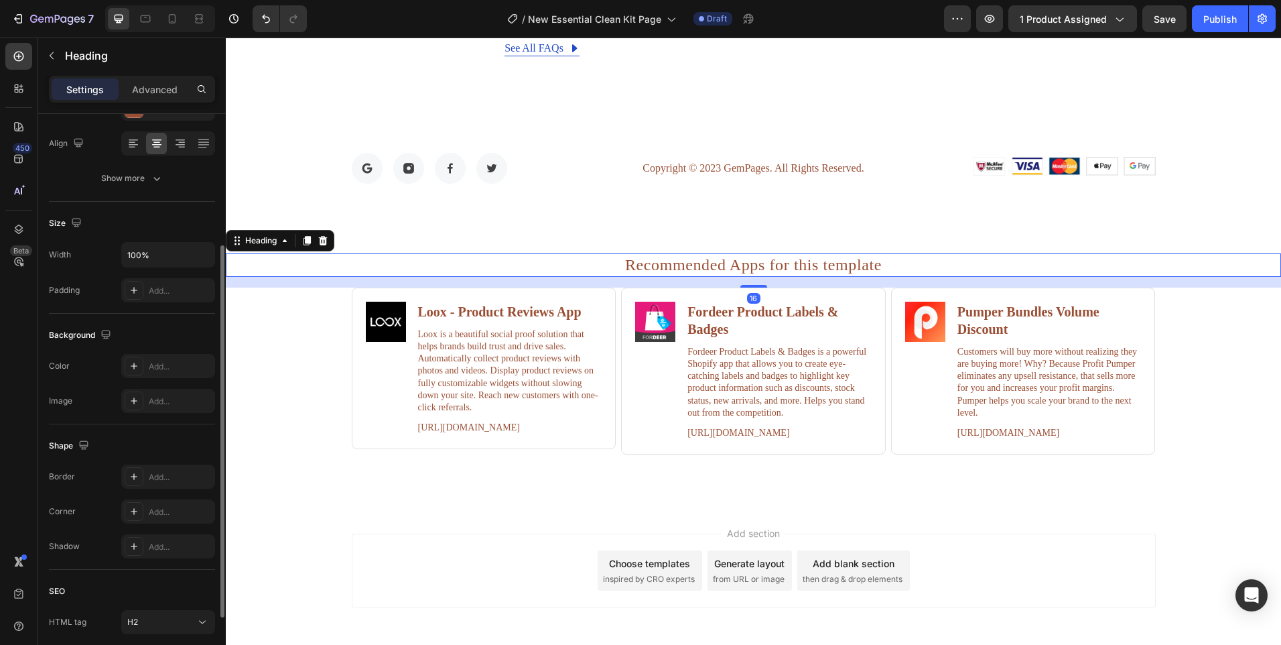
click at [534, 267] on h2 "Recommended Apps for this template" at bounding box center [753, 264] width 1028 height 23
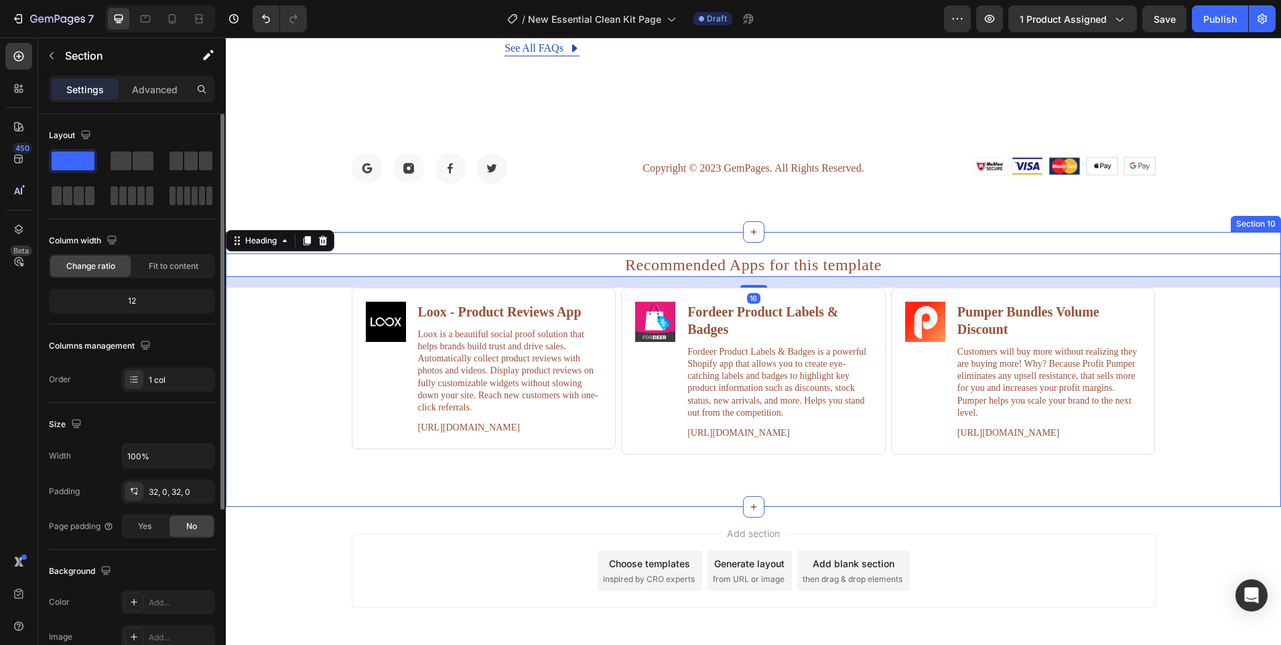
click at [244, 342] on div "Recommended Apps for this template Heading 16 Image Loox ‑ Product Reviews App …" at bounding box center [753, 369] width 1055 height 232
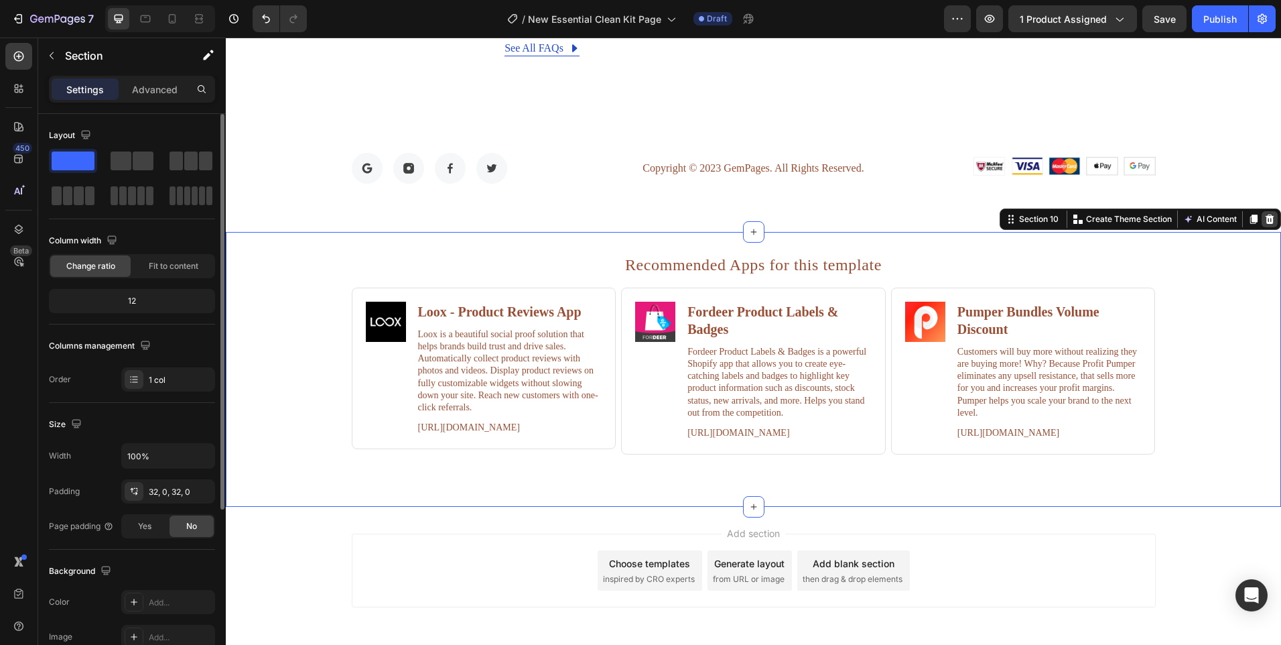
click at [1264, 220] on icon at bounding box center [1269, 219] width 11 height 11
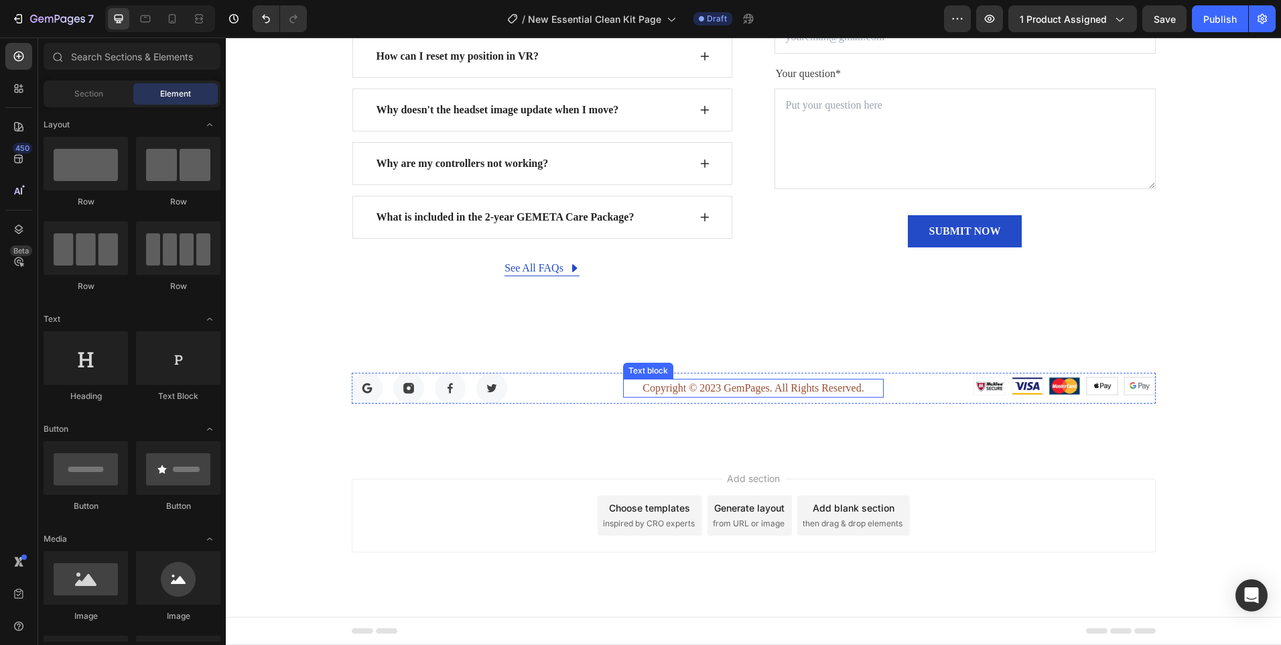
click at [708, 389] on p "Copyright © 2023 GemPages. All Rights Reserved." at bounding box center [753, 388] width 258 height 16
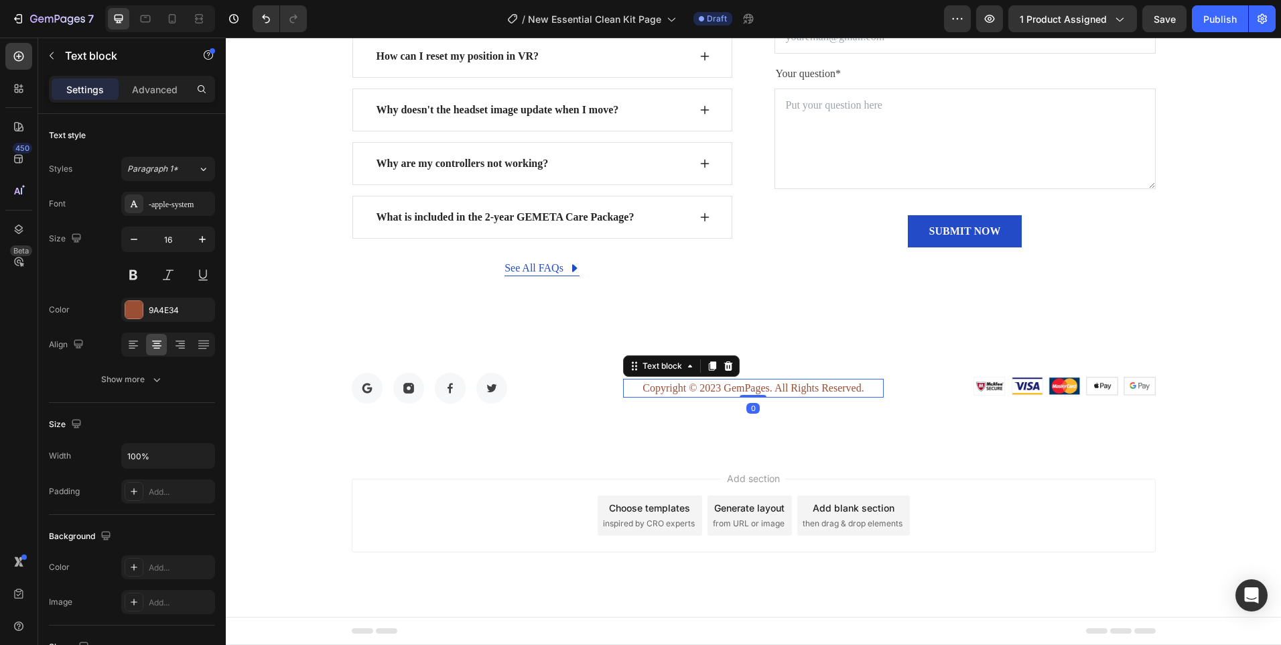
click at [708, 389] on p "Copyright © 2023 GemPages. All Rights Reserved." at bounding box center [753, 388] width 258 height 16
click at [733, 389] on p "Copyright © 2025 GemPages. All Rights Reserved." at bounding box center [753, 388] width 258 height 16
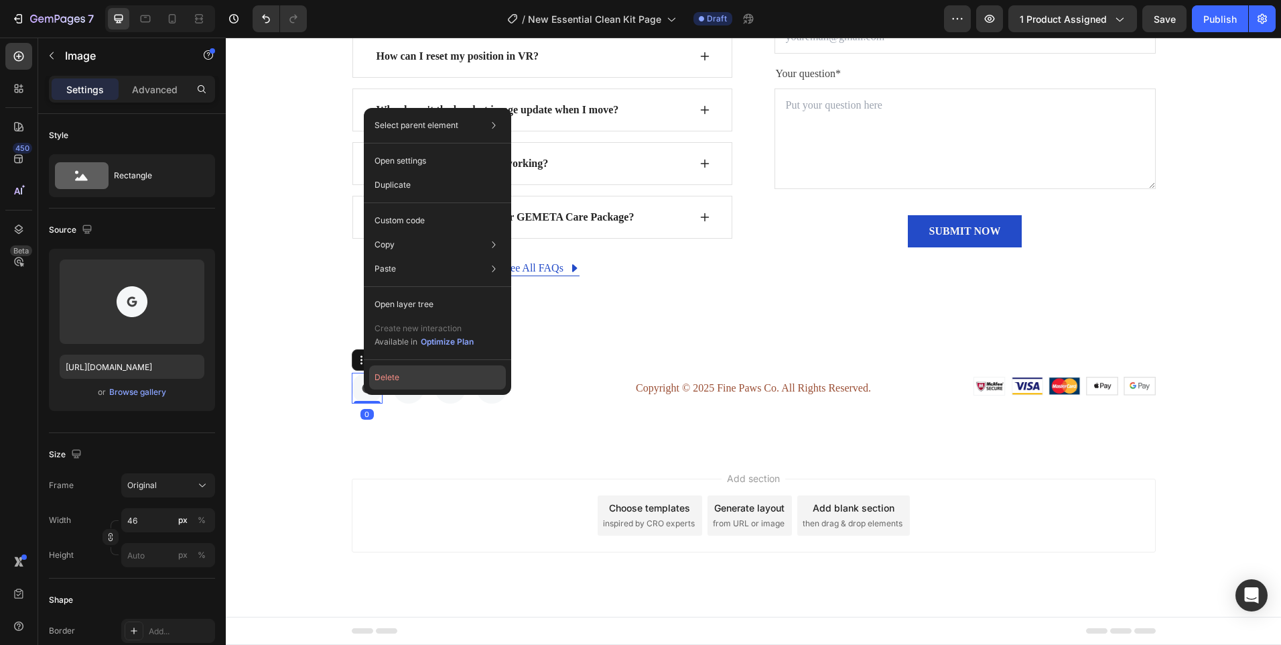
click at [404, 379] on button "Delete" at bounding box center [437, 377] width 137 height 24
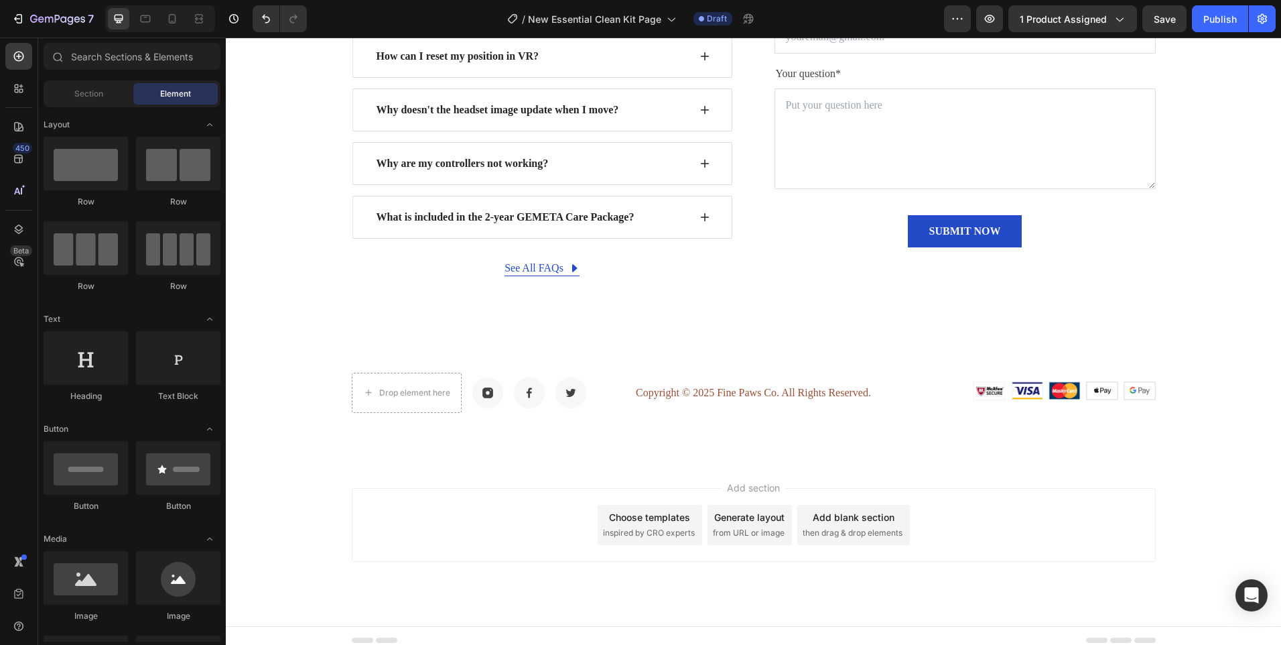
click at [307, 514] on div "Add section Choose templates inspired by CRO experts Generate layout from URL o…" at bounding box center [753, 543] width 1055 height 165
click at [463, 403] on div "Drop element here Image Image Image Row 0" at bounding box center [482, 393] width 261 height 40
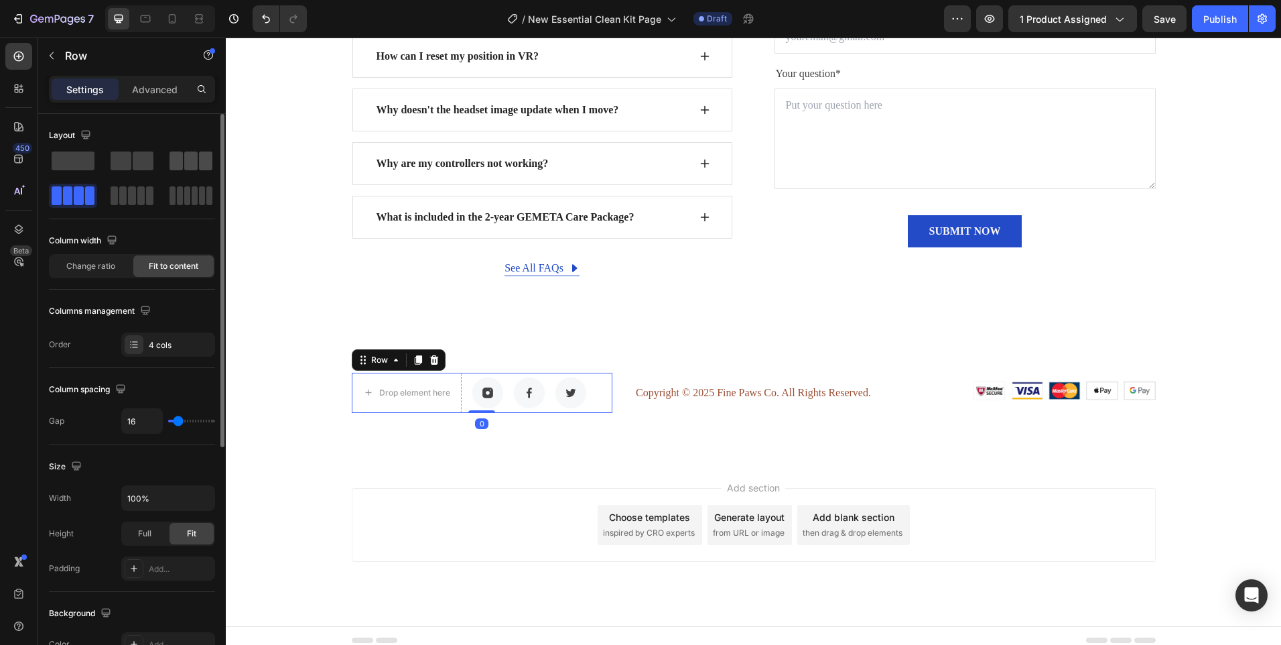
click at [200, 163] on span at bounding box center [205, 160] width 13 height 19
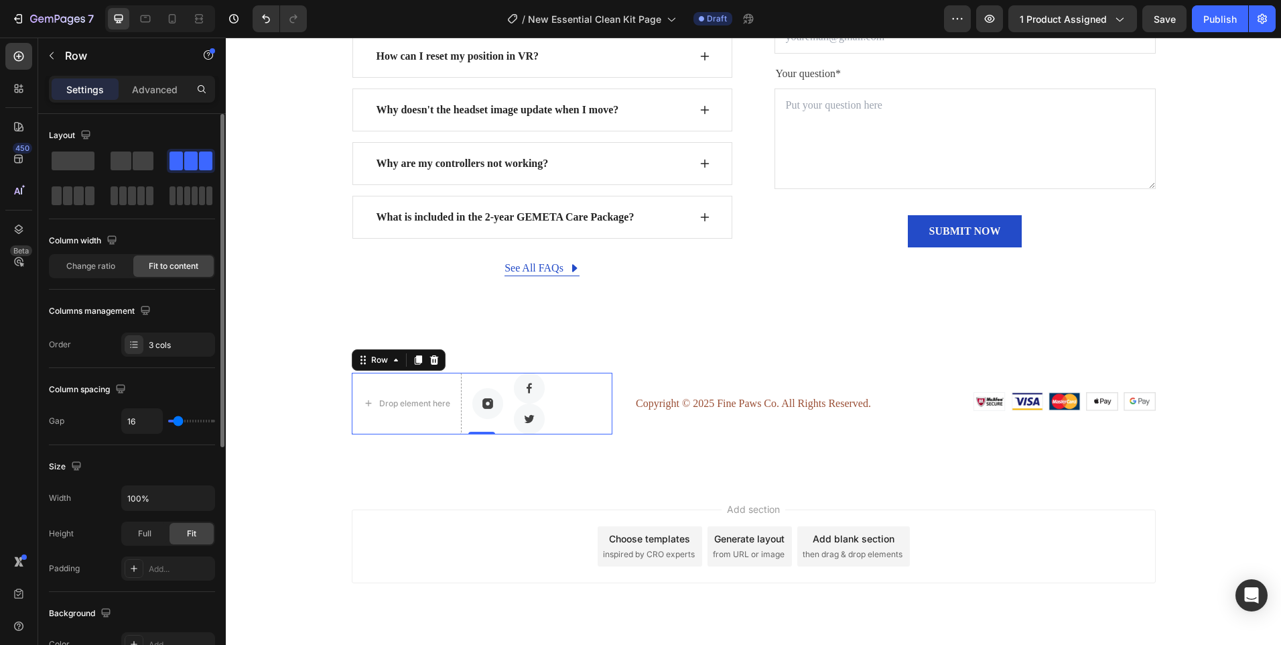
click at [184, 153] on div at bounding box center [191, 160] width 43 height 19
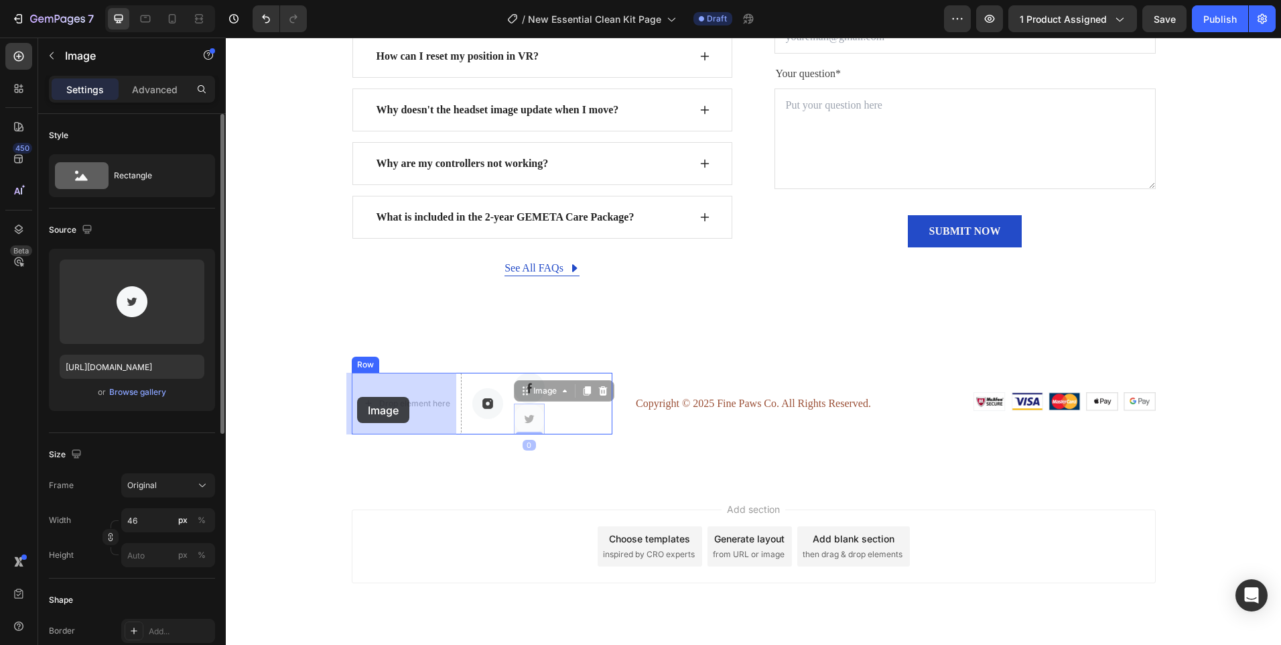
drag, startPoint x: 527, startPoint y: 391, endPoint x: 360, endPoint y: 394, distance: 167.5
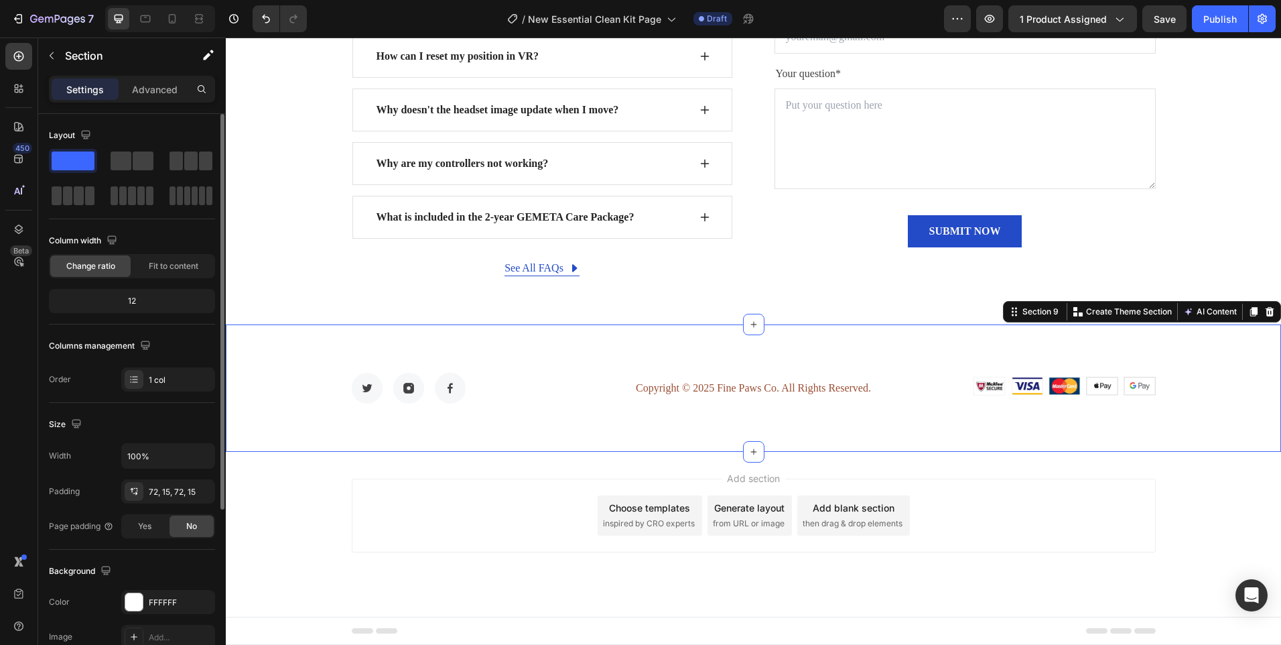
click at [665, 442] on div "Image Image Image Row Copyright © 2025 Fine Paws Co. All Rights Reserved. Text …" at bounding box center [753, 387] width 1055 height 127
drag, startPoint x: 1262, startPoint y: 310, endPoint x: 1245, endPoint y: 321, distance: 20.5
click at [1266, 311] on icon at bounding box center [1270, 310] width 9 height 9
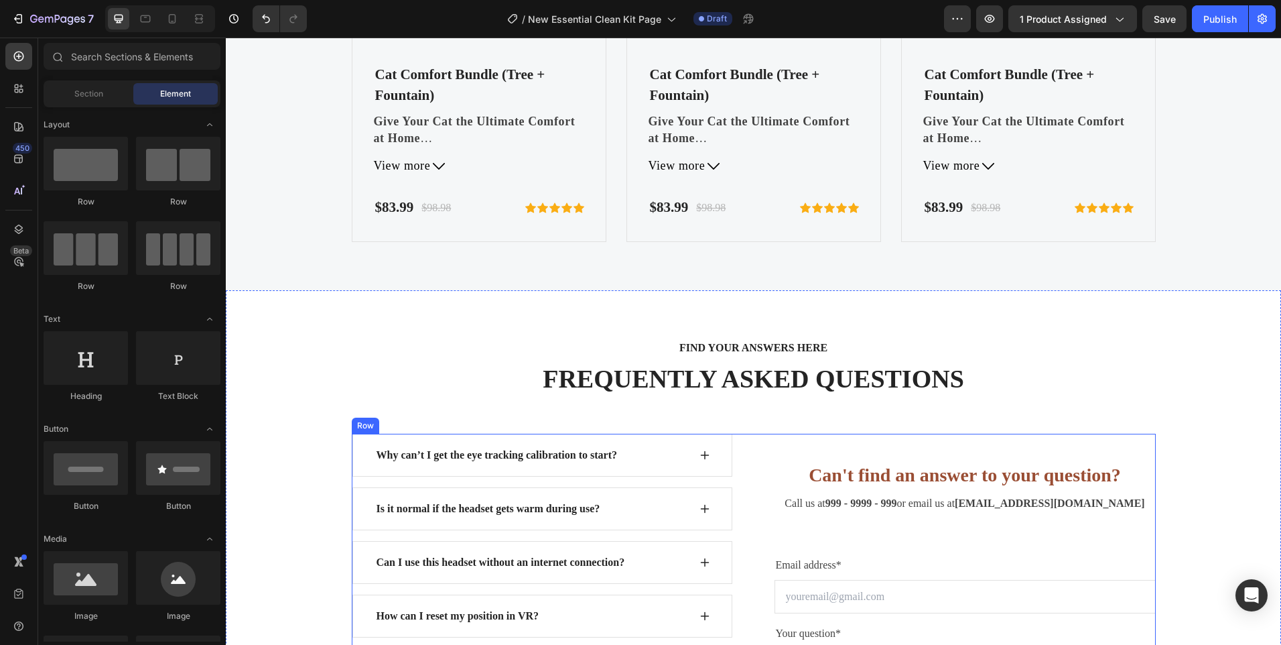
scroll to position [4325, 0]
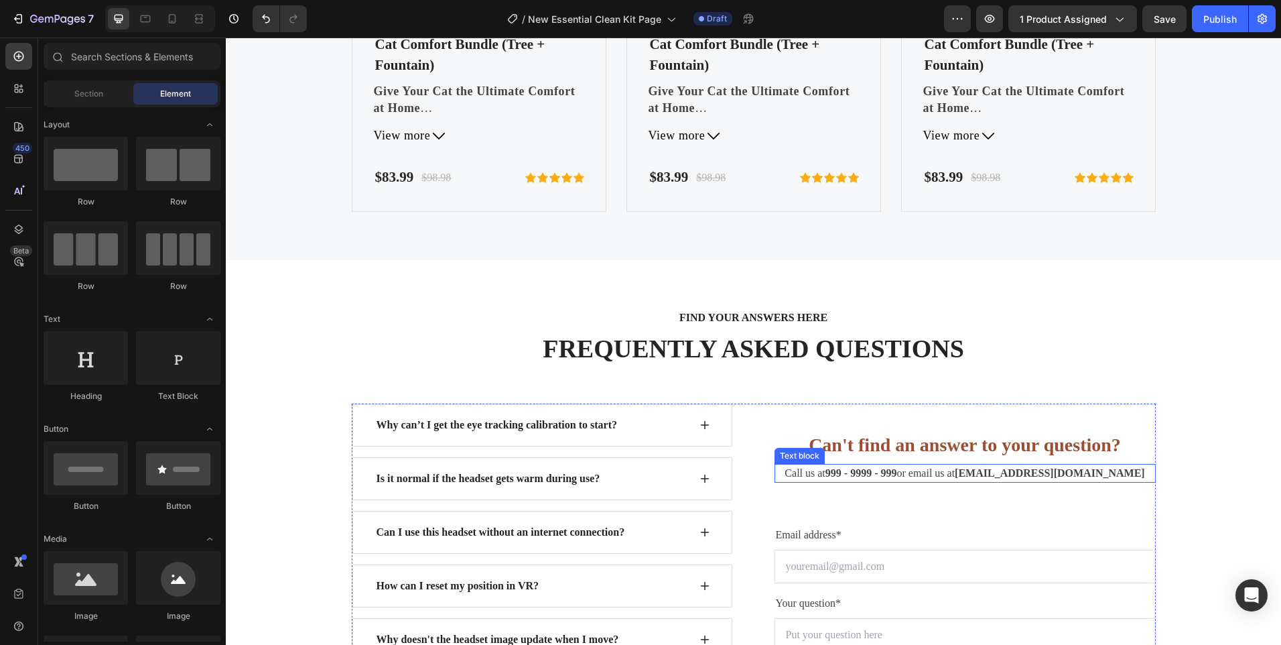
click at [949, 475] on p "Call us at 999 - 9999 - 999 or email us at [EMAIL_ADDRESS][DOMAIN_NAME]" at bounding box center [965, 473] width 379 height 16
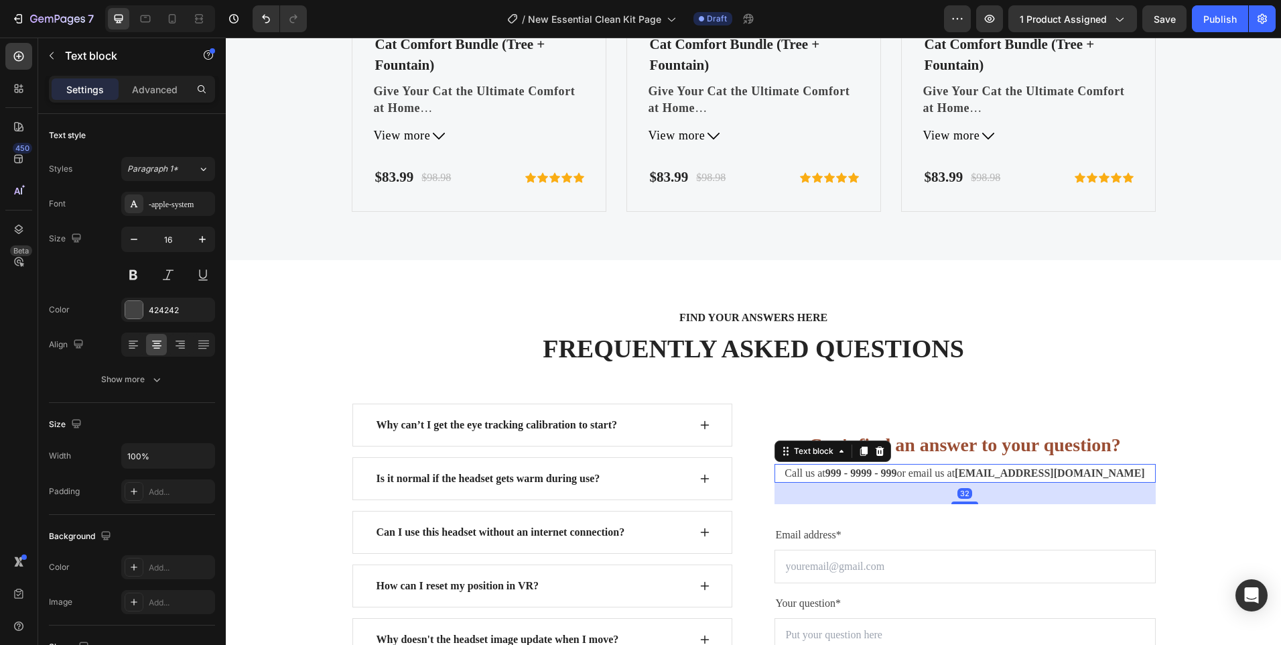
click at [947, 474] on p "Call us at 999 - 9999 - 999 or email us at [EMAIL_ADDRESS][DOMAIN_NAME]" at bounding box center [965, 473] width 379 height 16
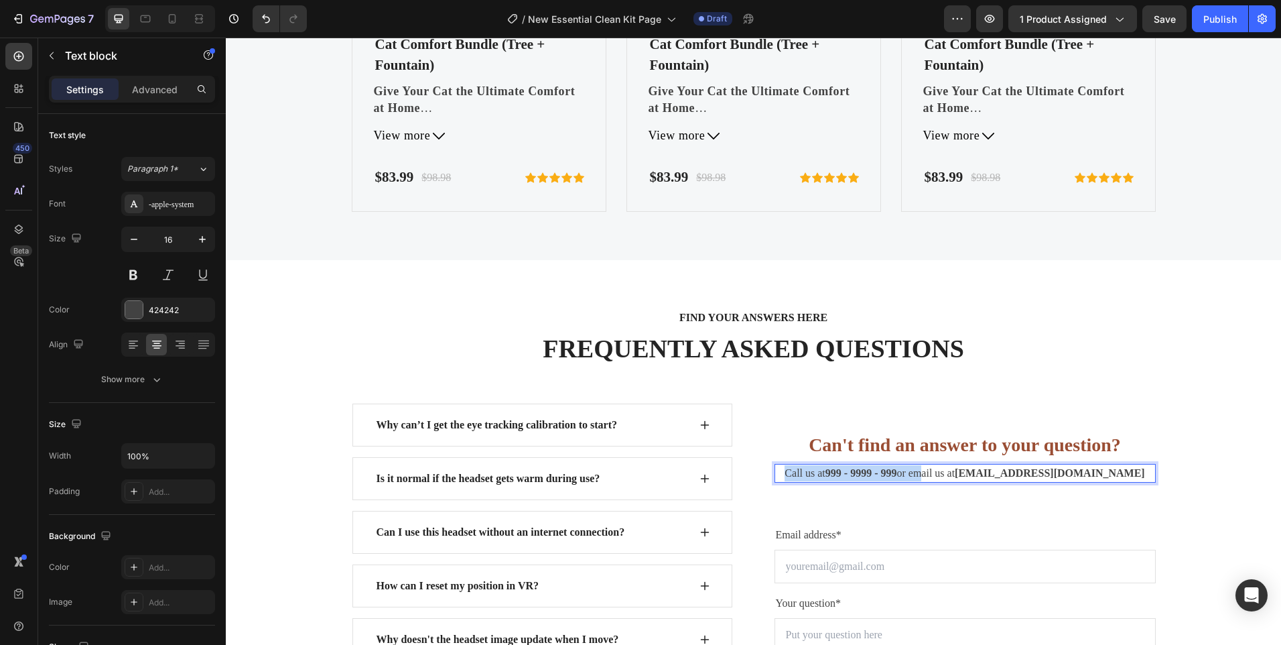
drag, startPoint x: 950, startPoint y: 474, endPoint x: 818, endPoint y: 473, distance: 132.0
click at [818, 473] on p "Call us at 999 - 9999 - 999 or email us at [EMAIL_ADDRESS][DOMAIN_NAME]" at bounding box center [965, 473] width 379 height 16
click at [1007, 473] on strong "[EMAIL_ADDRESS][DOMAIN_NAME]" at bounding box center [989, 472] width 190 height 11
click at [1031, 474] on strong "[EMAIL_ADDRESS][DOMAIN_NAME]" at bounding box center [989, 472] width 190 height 11
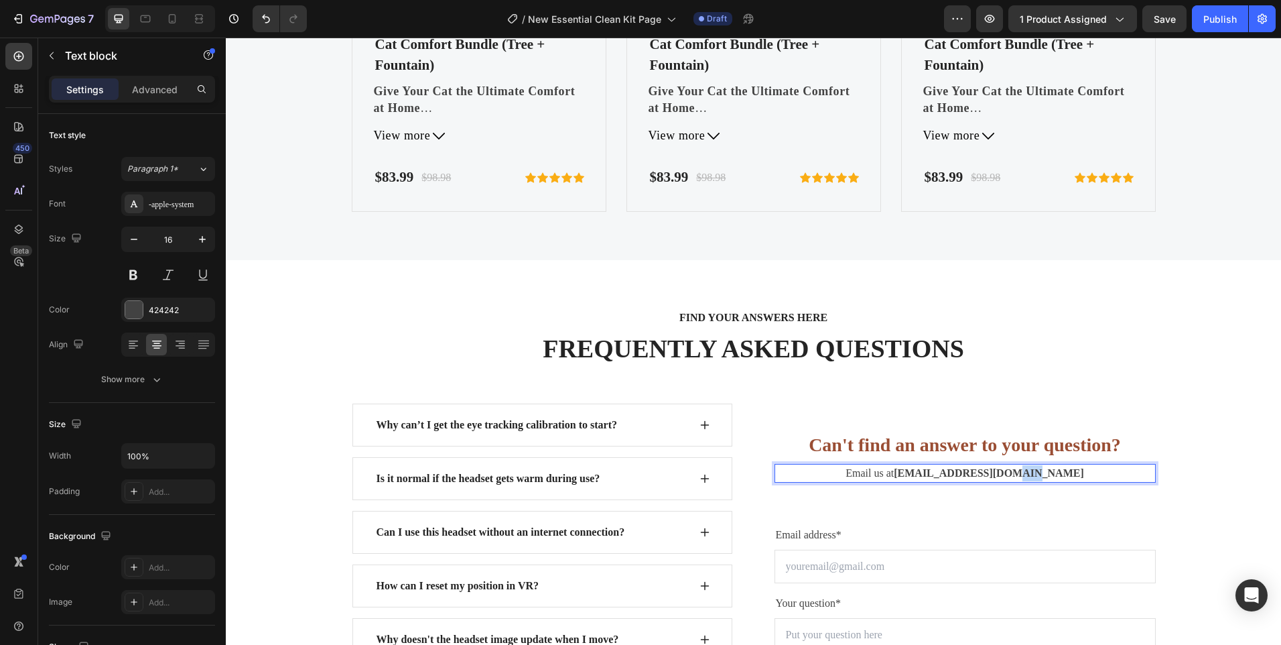
click at [1031, 474] on strong "[EMAIL_ADDRESS][DOMAIN_NAME]" at bounding box center [989, 472] width 190 height 11
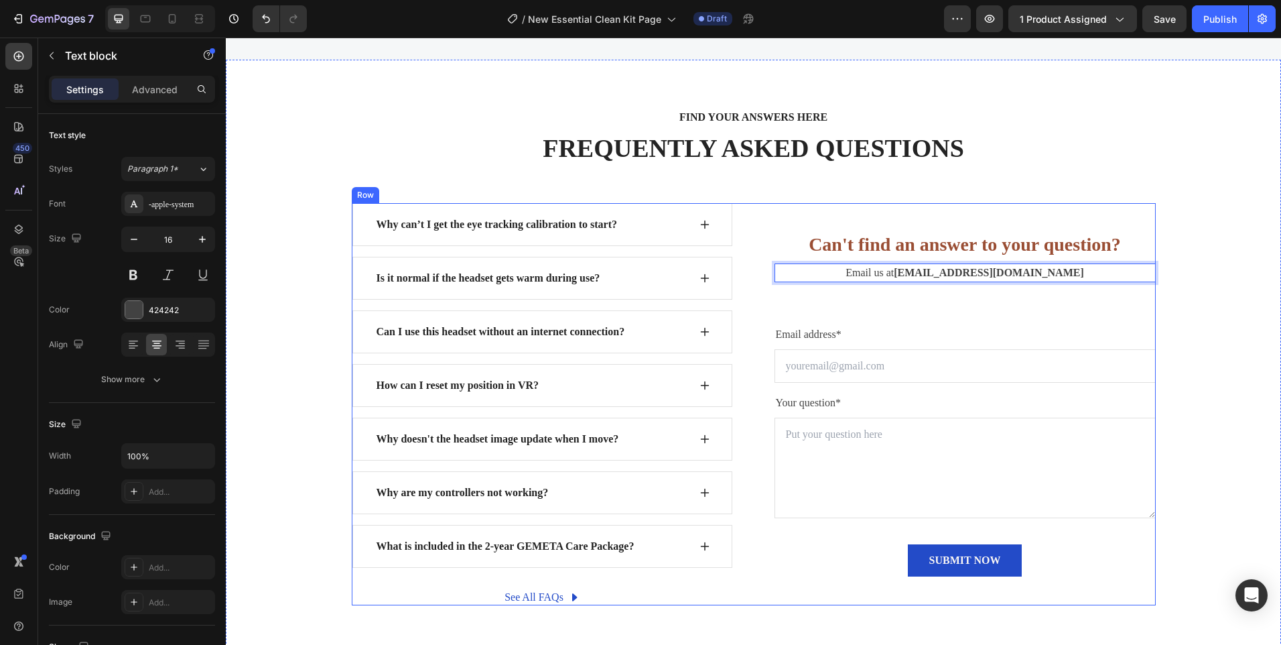
scroll to position [4526, 0]
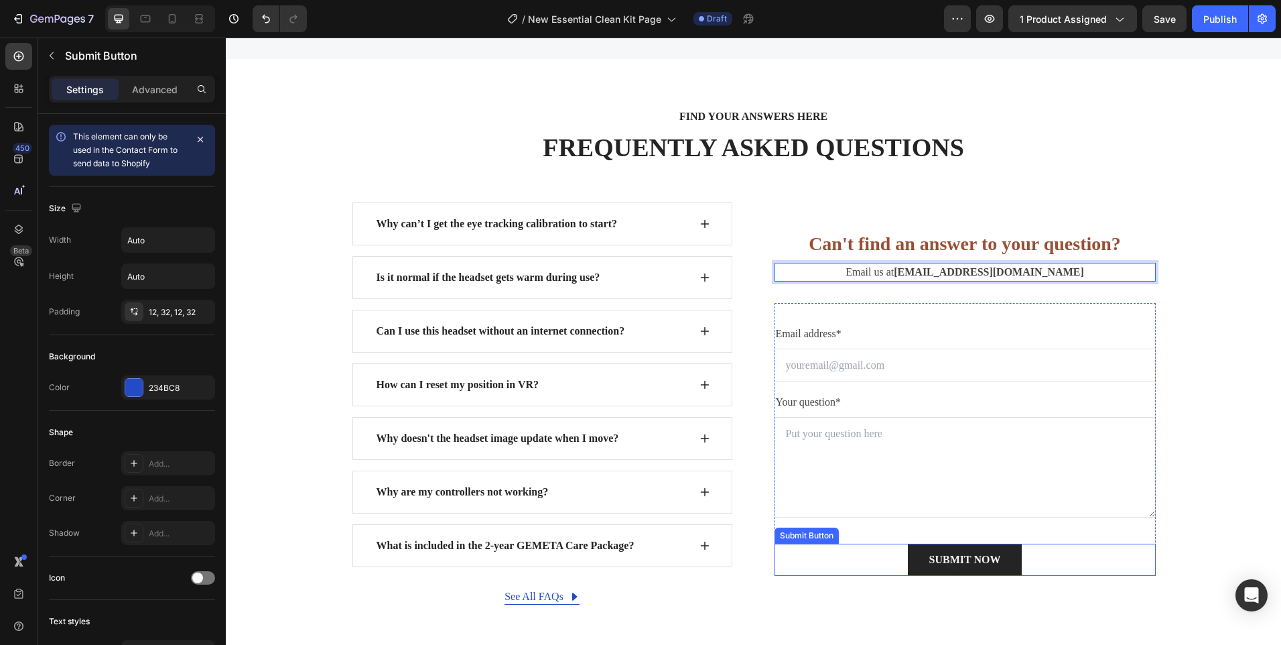
click at [908, 566] on button "SUBMIT NOW" at bounding box center [965, 559] width 115 height 32
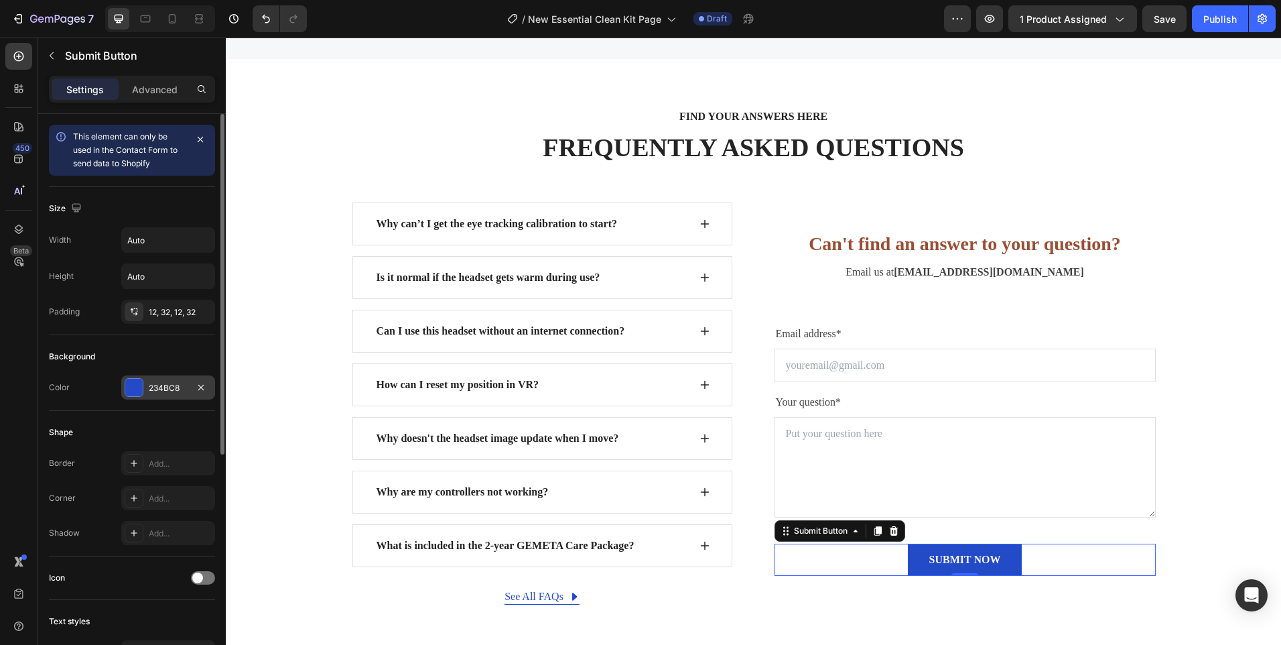
click at [139, 386] on div at bounding box center [133, 387] width 17 height 17
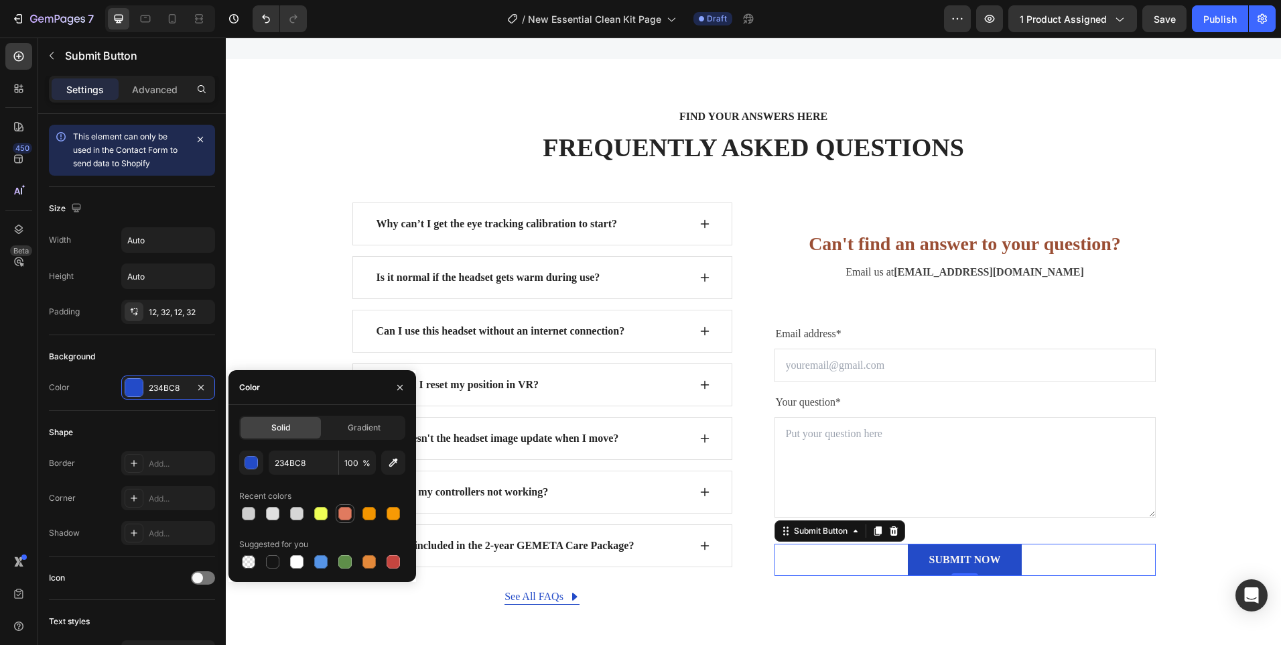
click at [344, 513] on div at bounding box center [344, 513] width 13 height 13
type input "E07A5F"
click at [508, 600] on div "See All FAQs" at bounding box center [534, 596] width 59 height 16
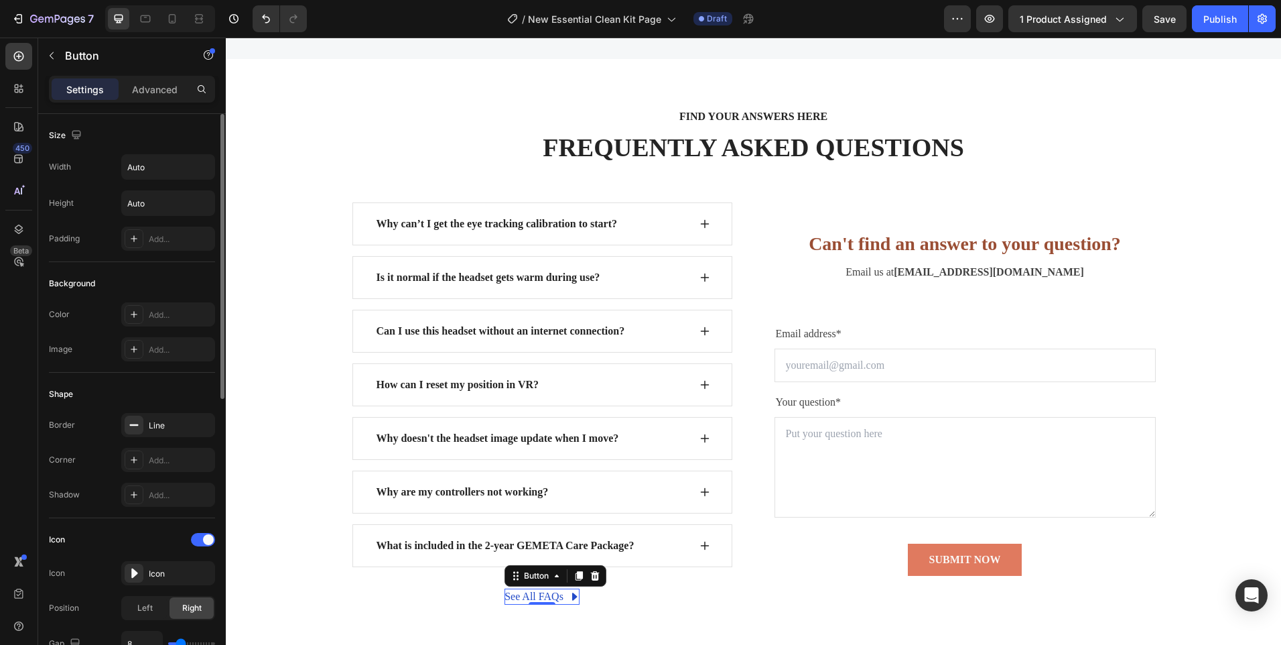
scroll to position [335, 0]
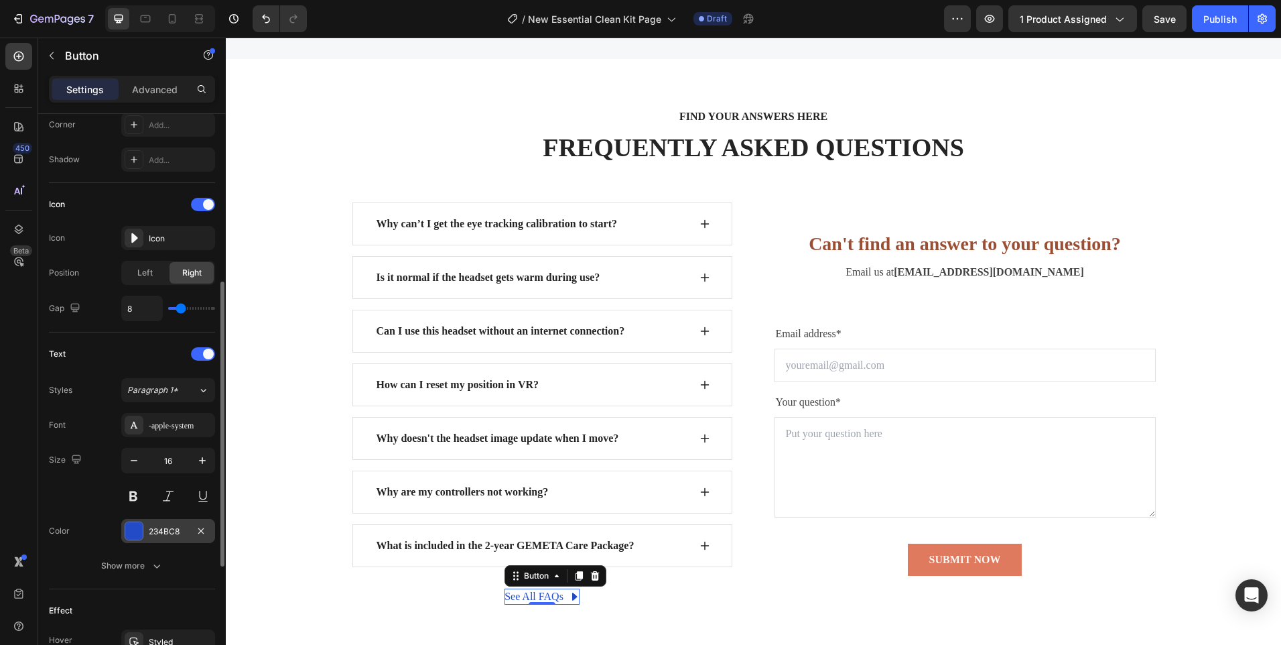
click at [135, 535] on div at bounding box center [133, 530] width 17 height 17
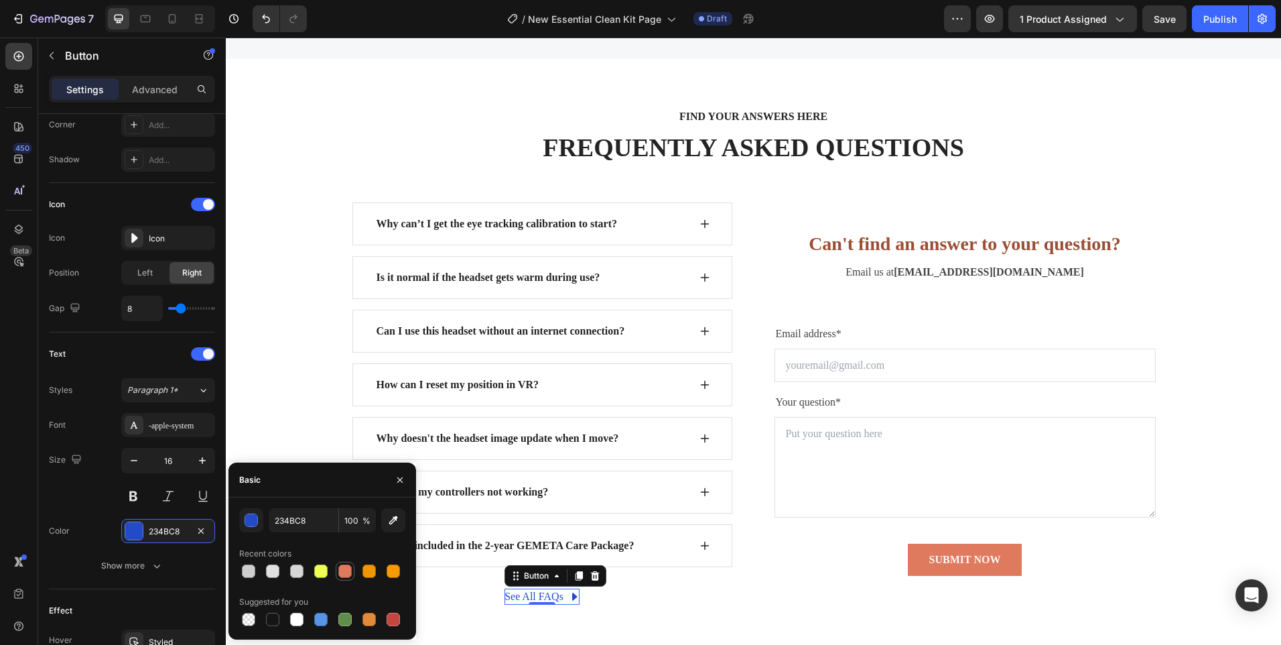
click at [344, 567] on div at bounding box center [344, 570] width 13 height 13
type input "E07A5F"
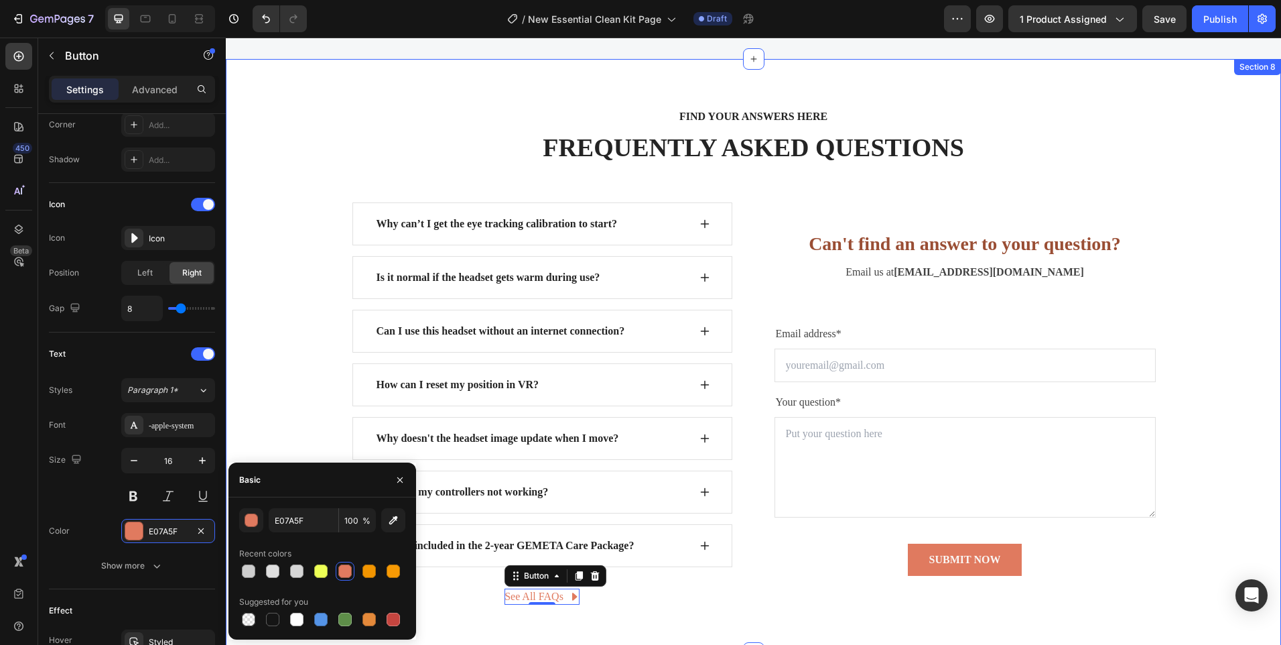
click at [710, 618] on div "FIND YOUR ANSWERS HERE Text block FREQUENTLY ASKED QUESTIONS Heading Row Why ca…" at bounding box center [753, 356] width 1055 height 594
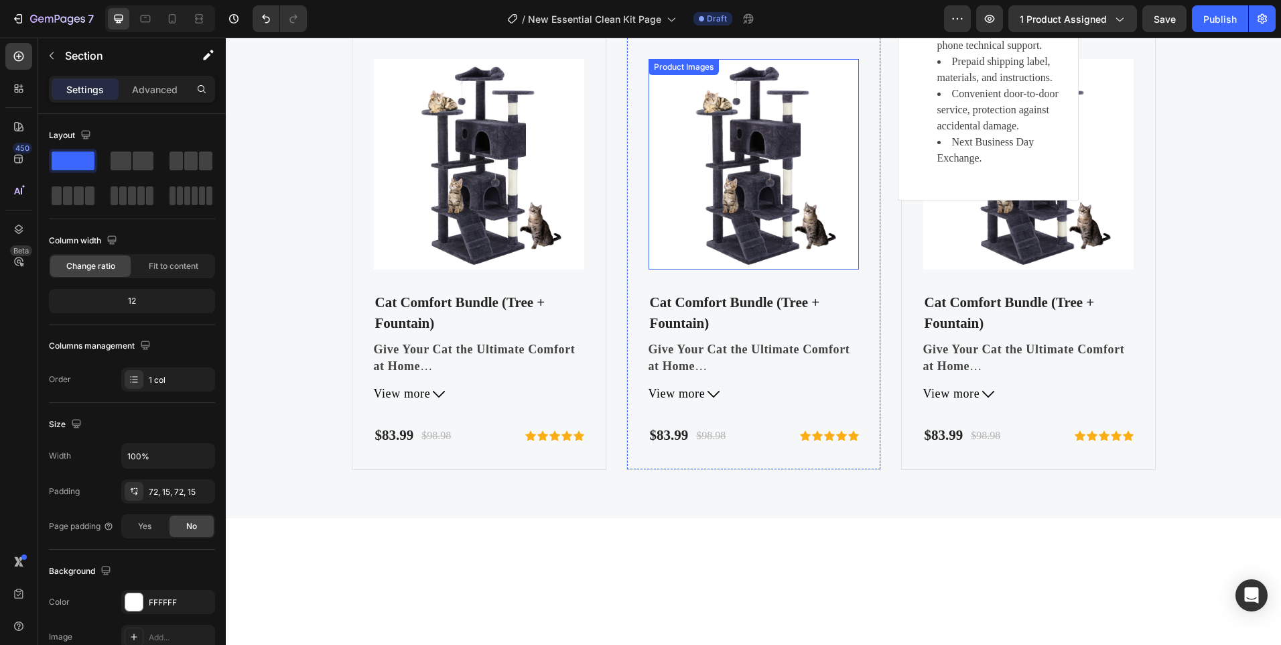
scroll to position [3923, 0]
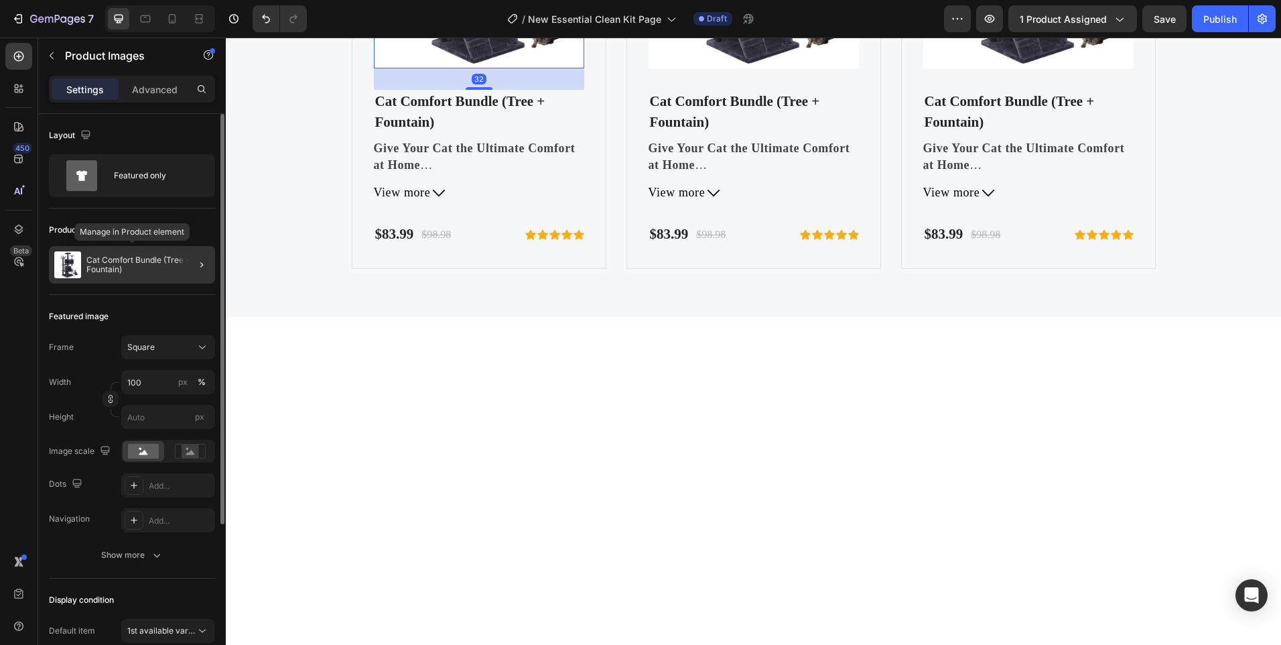
click at [78, 267] on img at bounding box center [67, 264] width 27 height 27
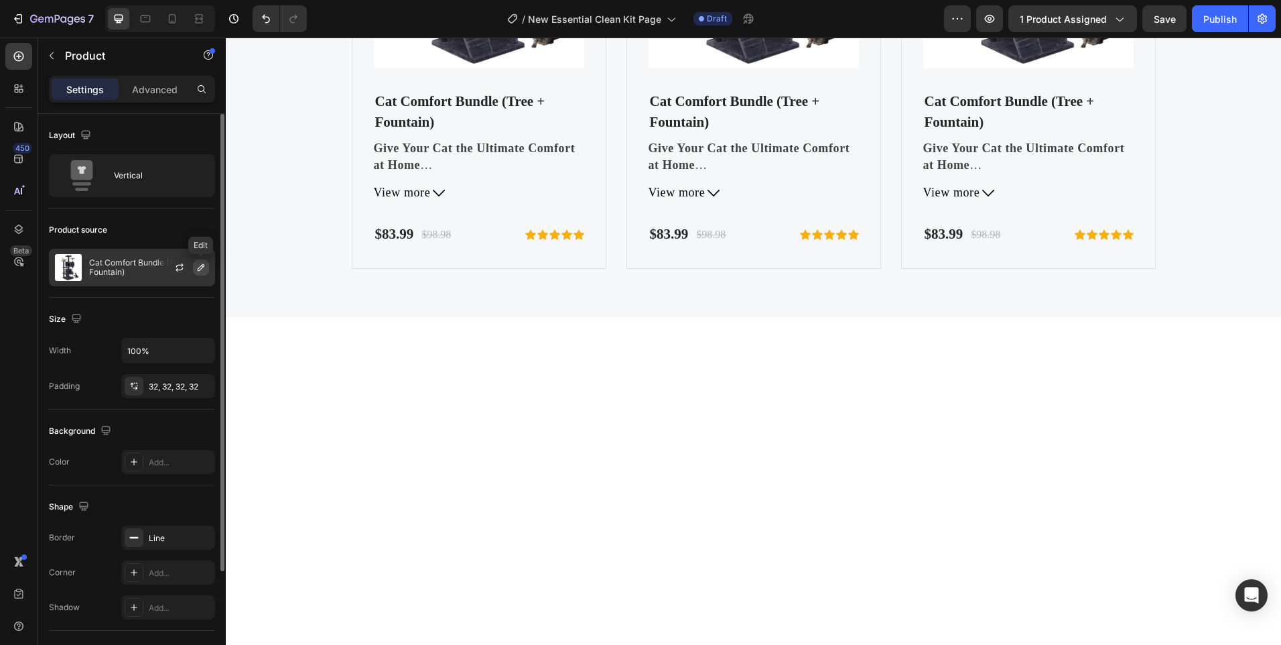
click at [196, 269] on icon "button" at bounding box center [201, 267] width 11 height 11
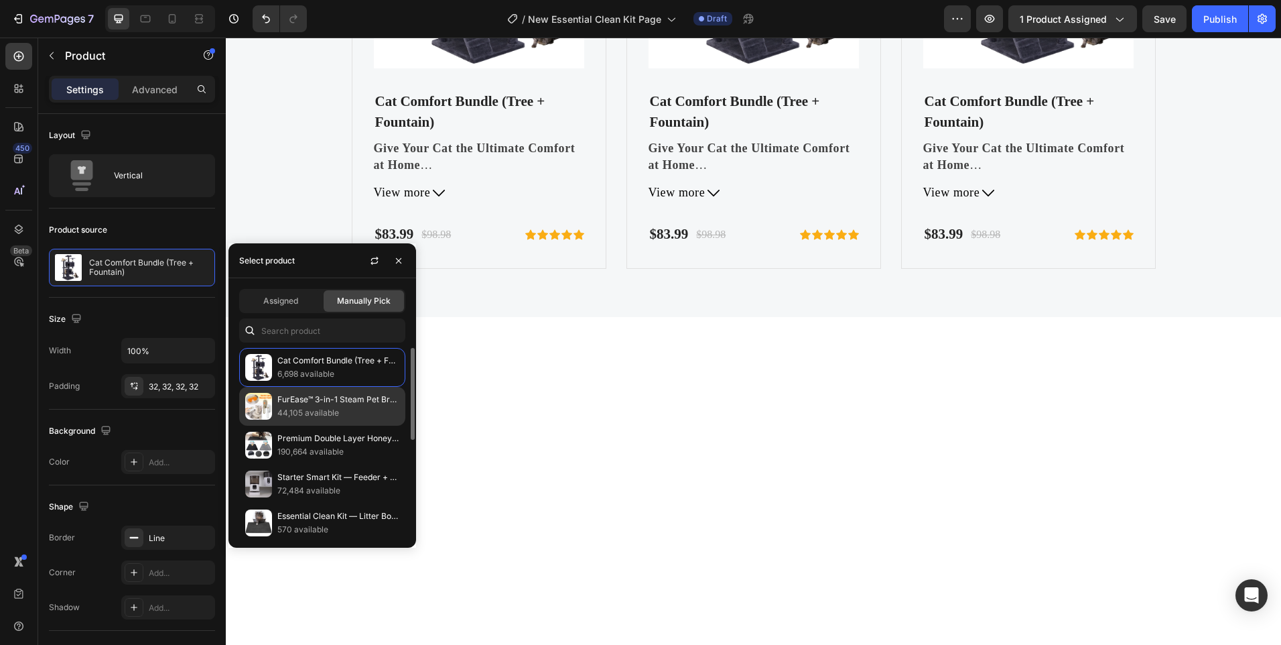
click at [275, 425] on div "FurEase™ 3-in-1 Steam Pet Brush 44,105 available" at bounding box center [322, 444] width 166 height 39
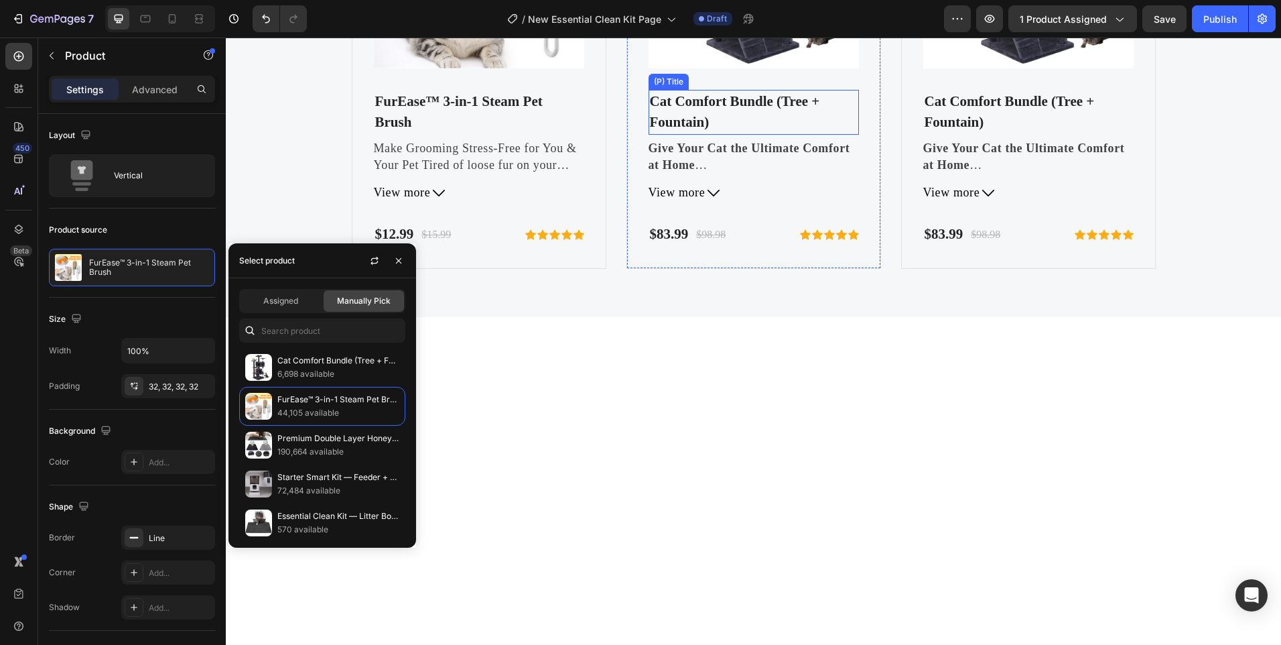
click at [709, 135] on h2 "Cat Comfort Bundle (Tree + Fountain)" at bounding box center [754, 112] width 210 height 45
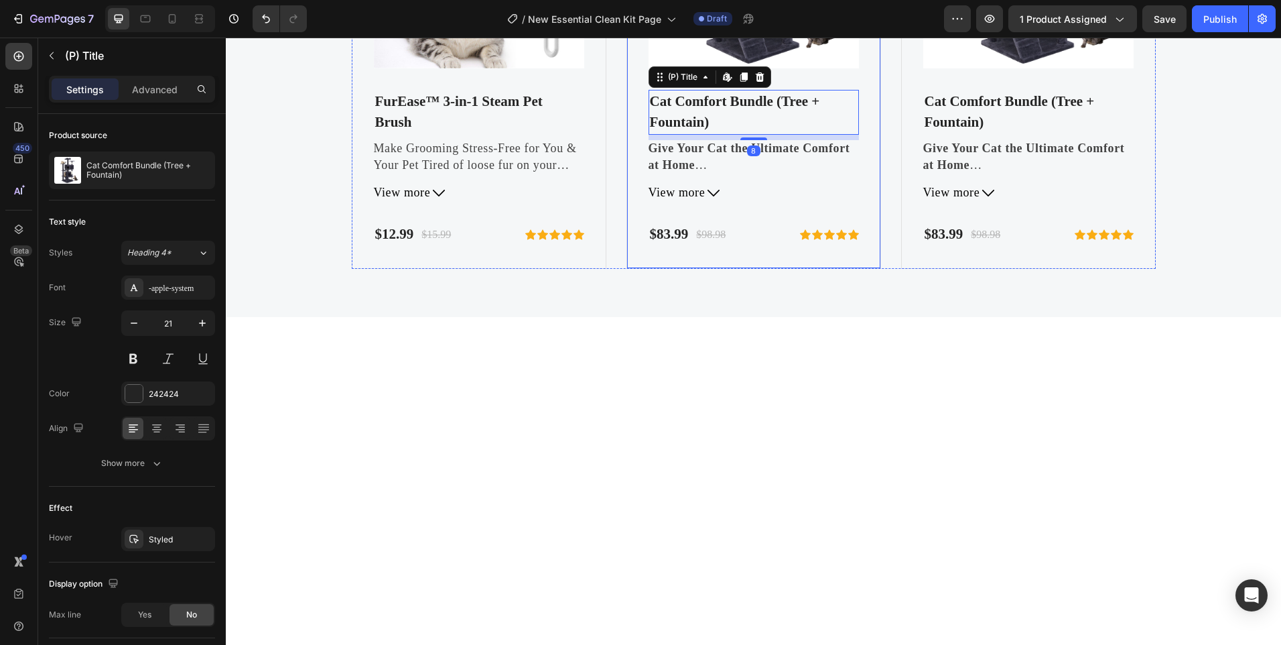
click at [626, 269] on div "Product Images Cat Comfort Bundle (Tree + Fountain) (P) Title Edit content in S…" at bounding box center [753, 52] width 255 height 433
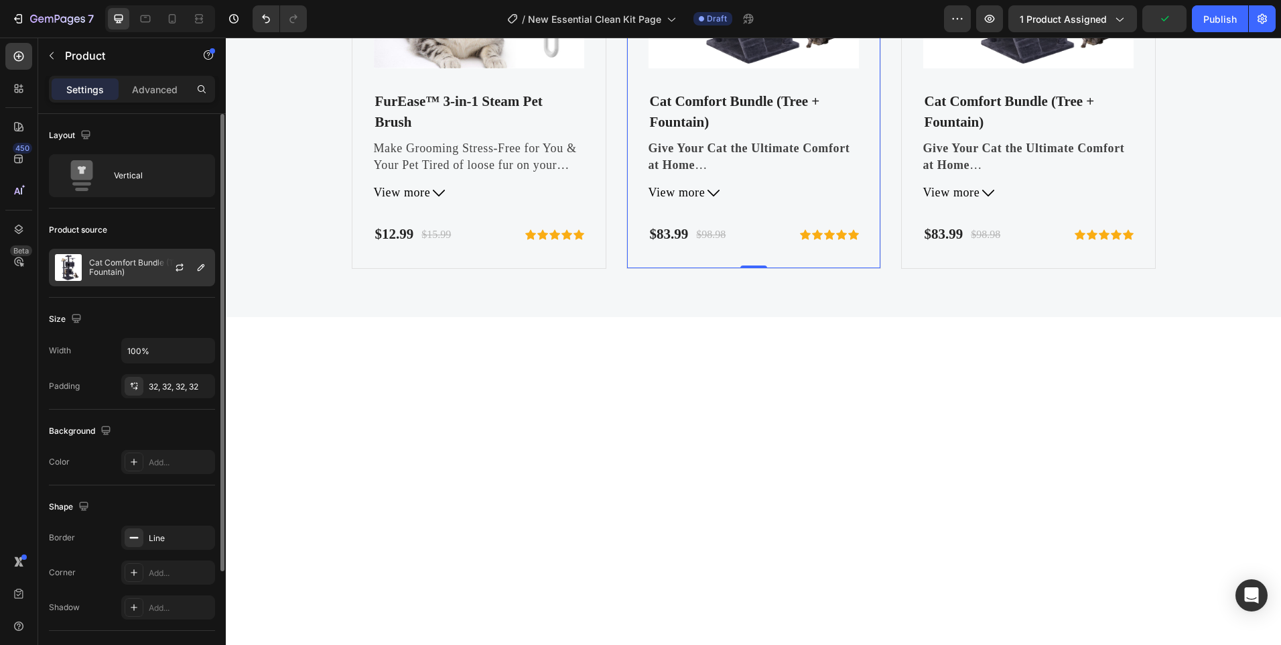
click at [129, 271] on p "Cat Comfort Bundle (Tree + Fountain)" at bounding box center [149, 267] width 120 height 19
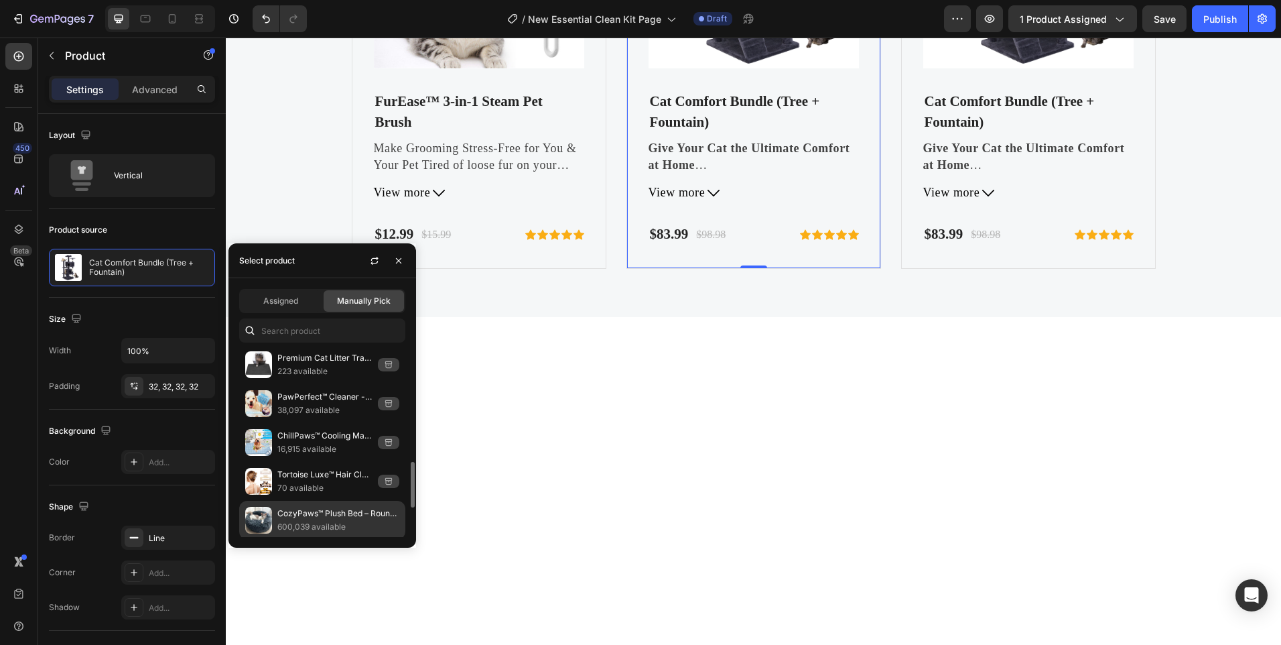
scroll to position [536, 0]
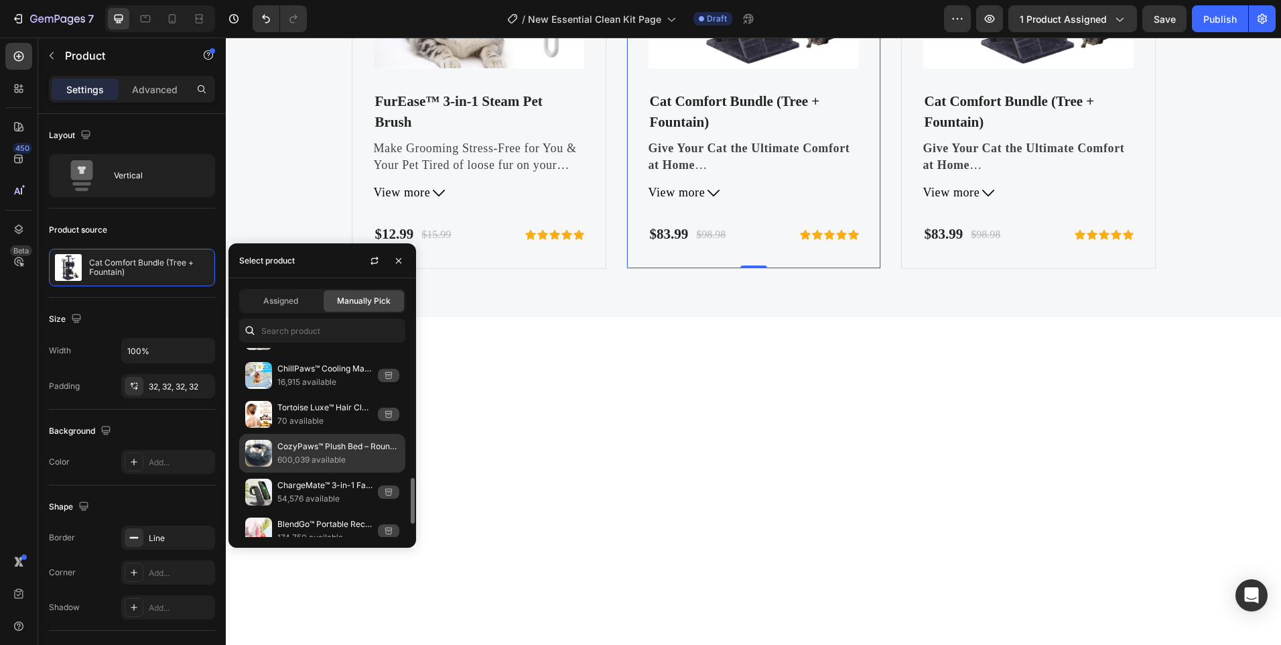
click at [312, 454] on p "600,039 available" at bounding box center [338, 459] width 122 height 13
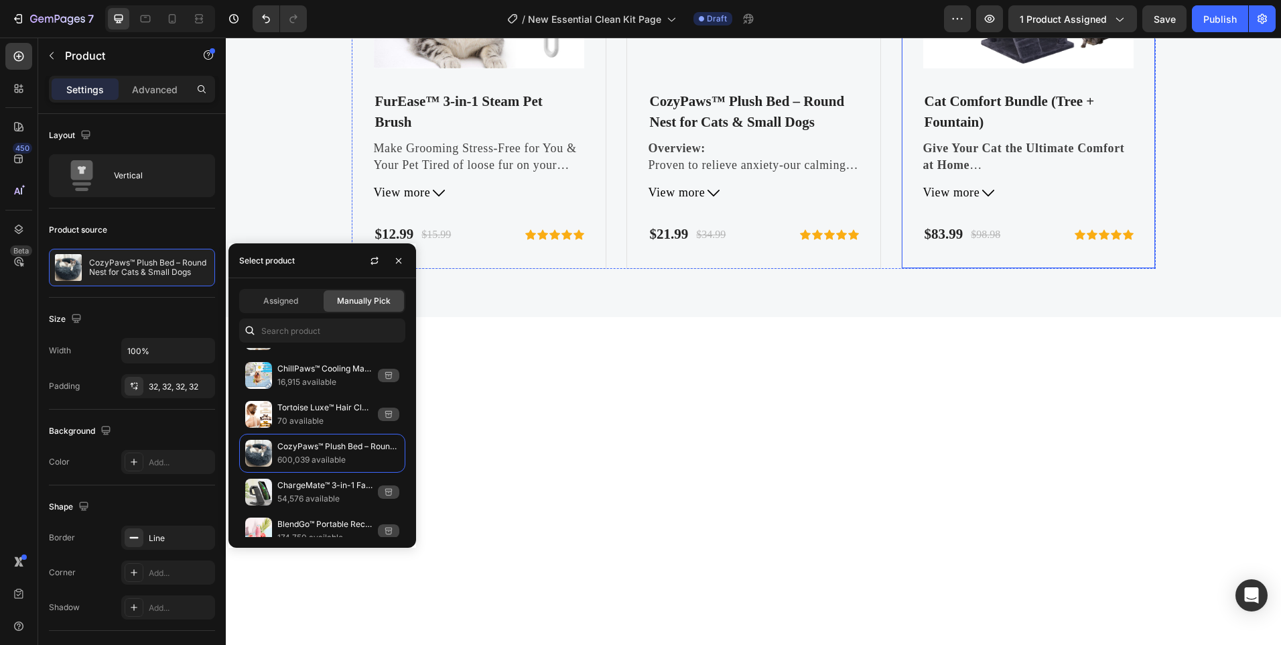
click at [904, 269] on div "Product Images Cat Comfort Bundle (Tree + Fountain) (P) Title Give Your Cat the…" at bounding box center [1028, 52] width 255 height 433
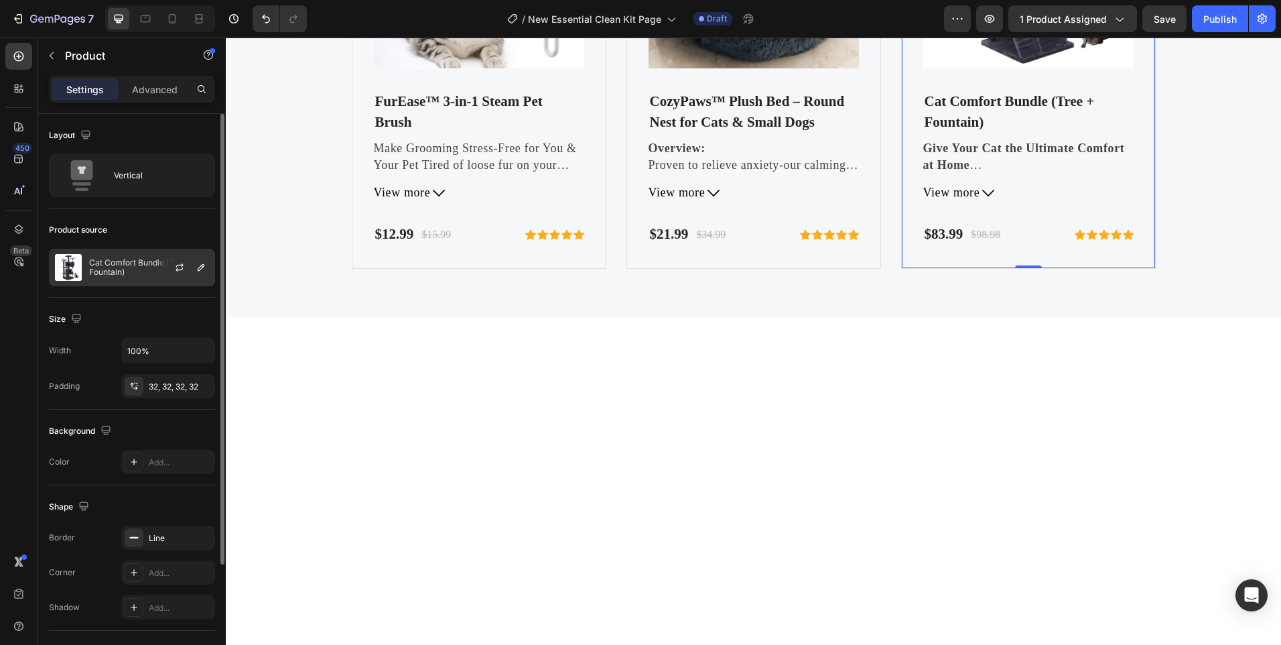
click at [109, 265] on p "Cat Comfort Bundle (Tree + Fountain)" at bounding box center [149, 267] width 120 height 19
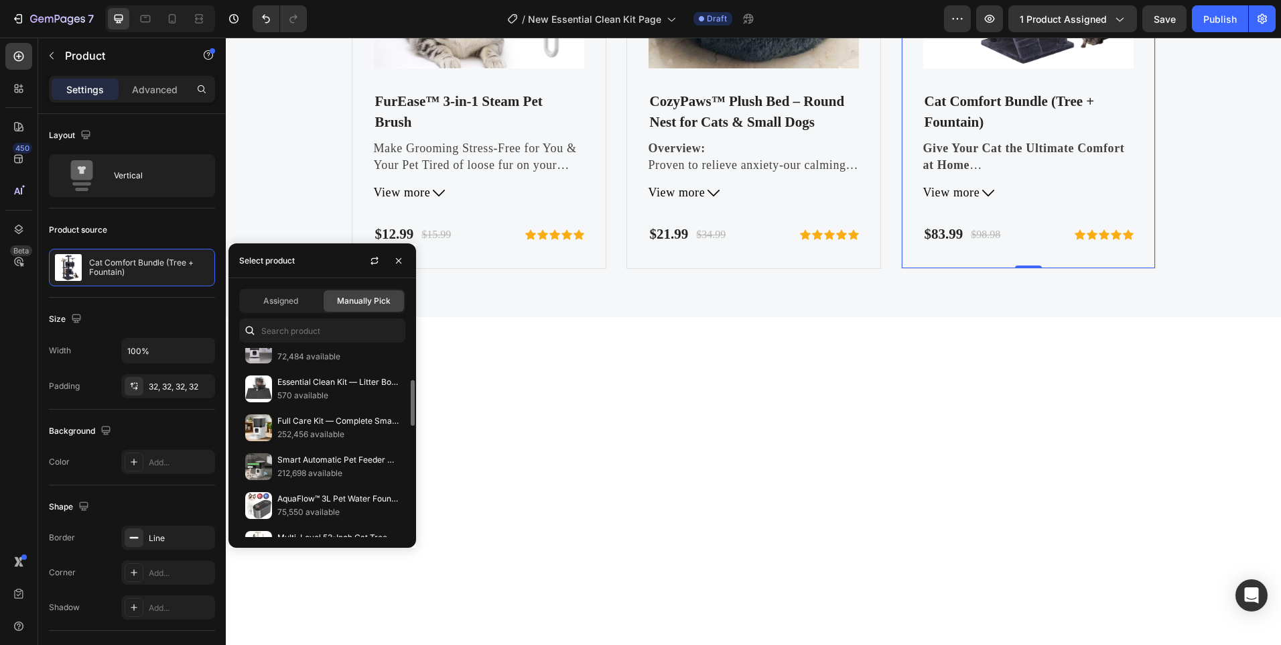
scroll to position [201, 0]
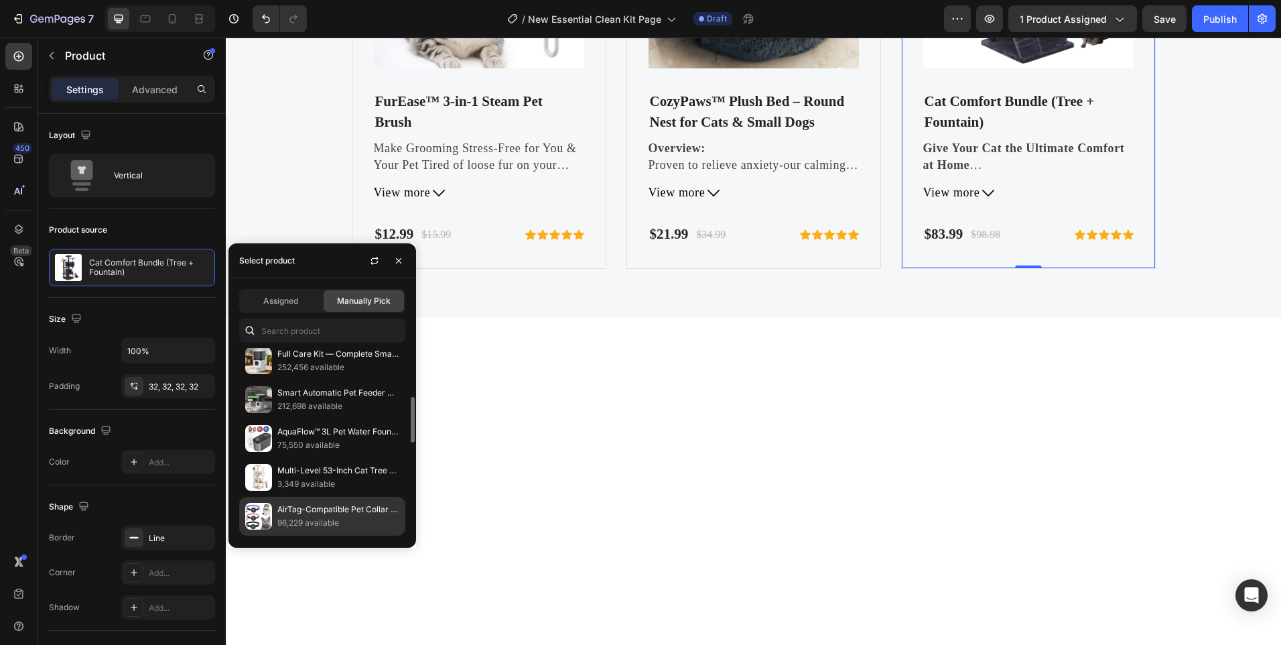
click at [277, 535] on div "AirTag-Compatible Pet Collar Holder 96,229 available" at bounding box center [322, 554] width 166 height 39
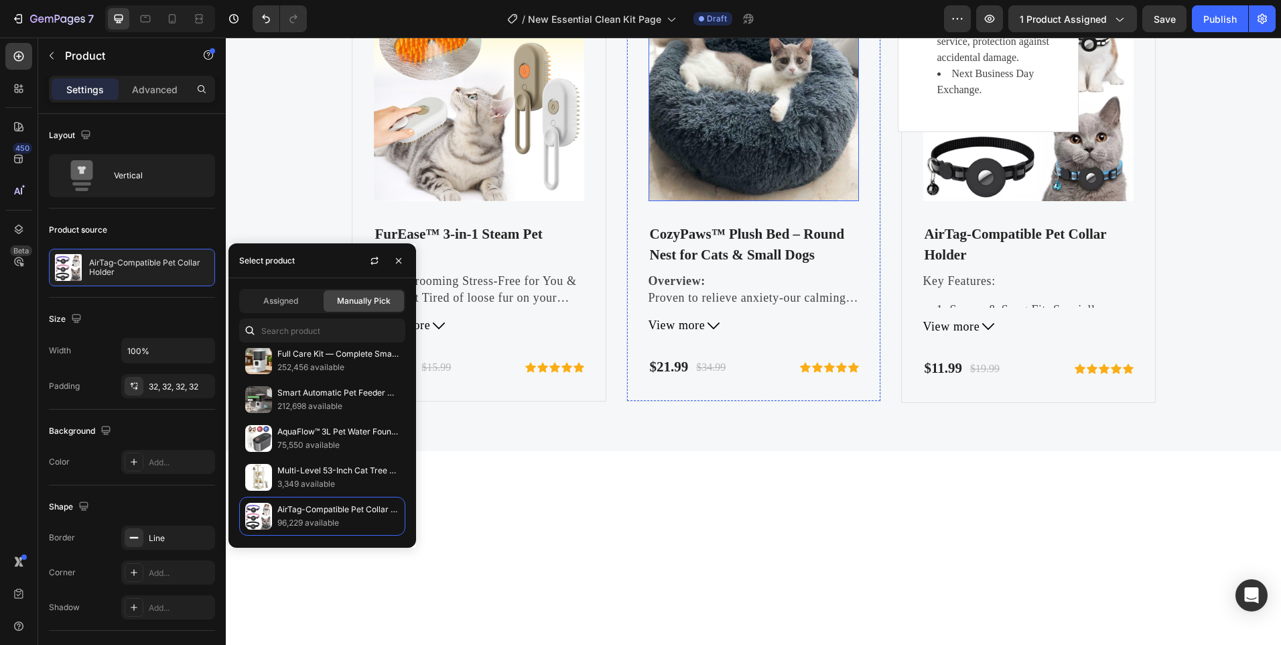
scroll to position [3789, 0]
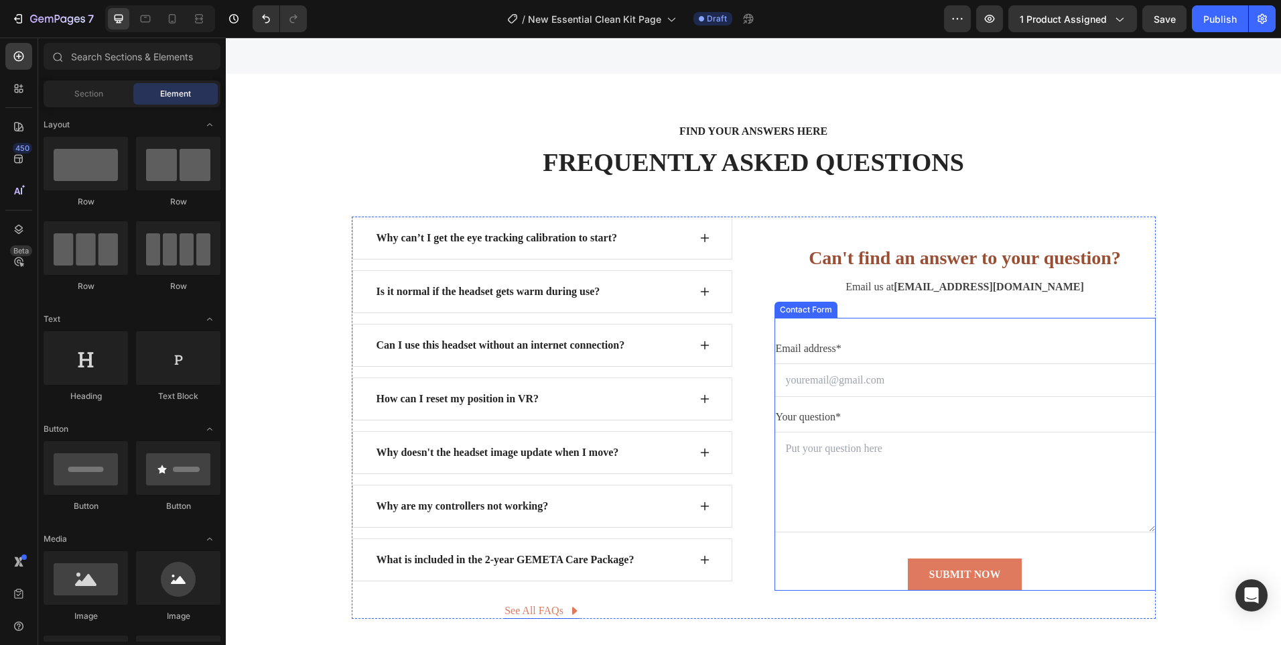
scroll to position [4593, 0]
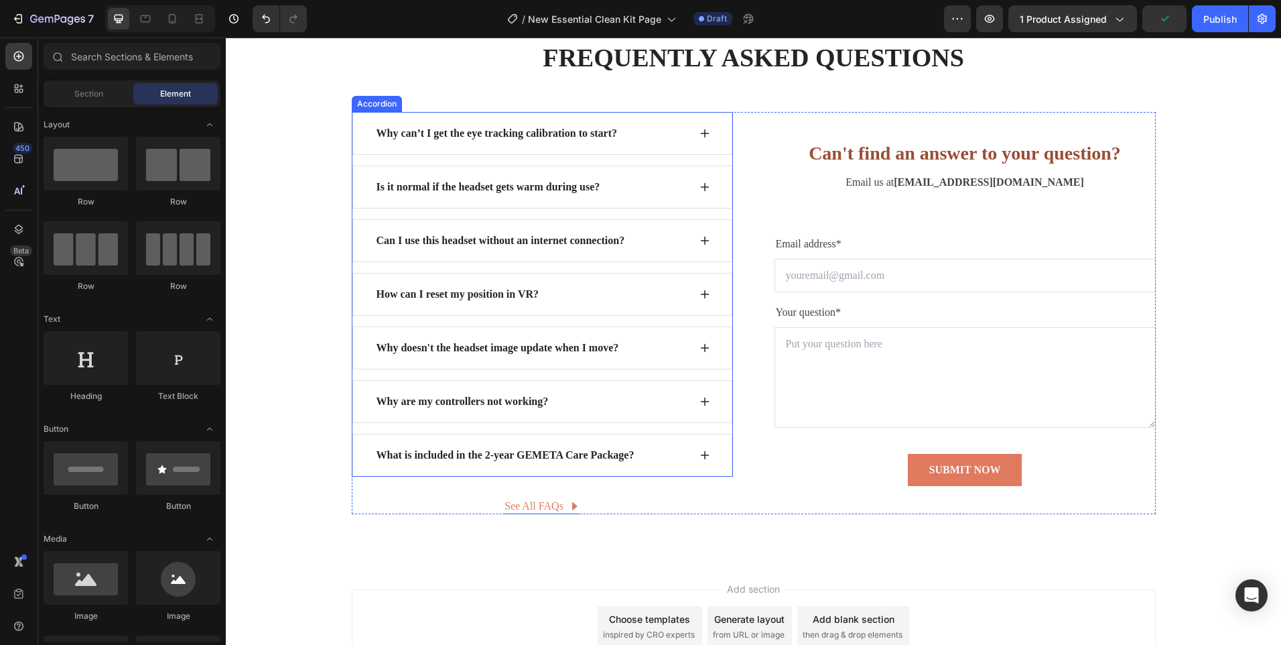
click at [356, 454] on div "What is included in the 2-year GEMETA Care Package?" at bounding box center [542, 455] width 380 height 43
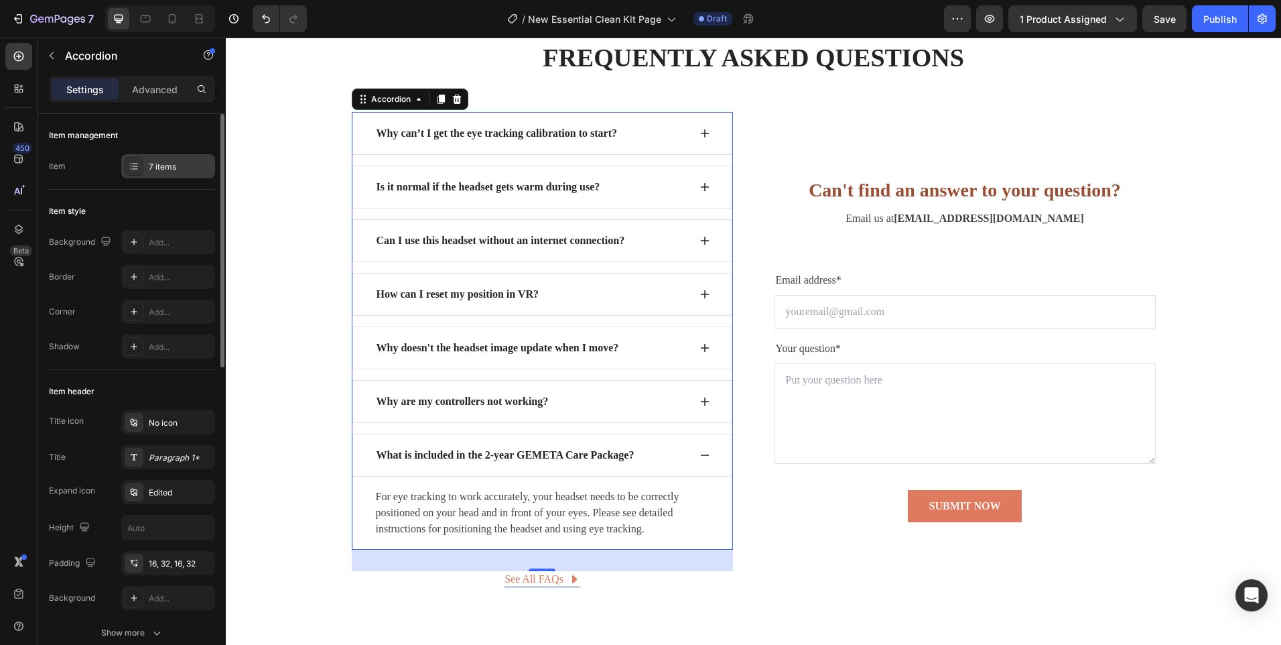
click at [141, 161] on div at bounding box center [134, 166] width 19 height 19
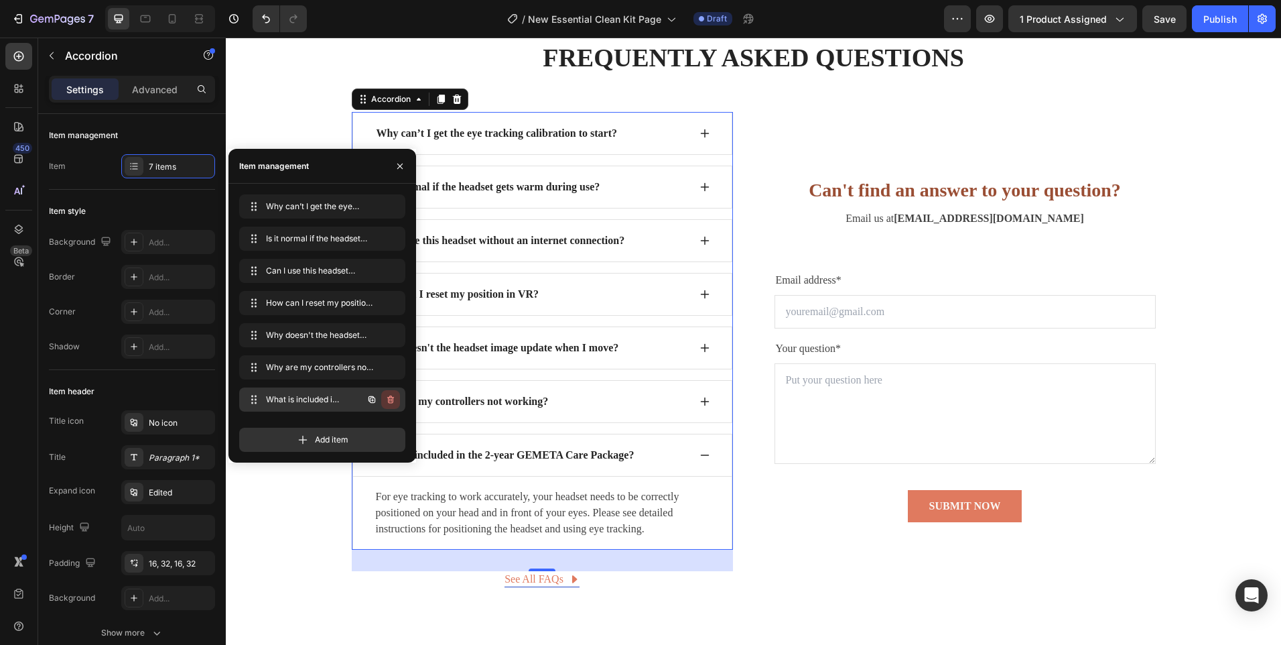
click at [387, 394] on icon "button" at bounding box center [390, 399] width 11 height 11
click at [387, 395] on div "Delete" at bounding box center [381, 399] width 25 height 12
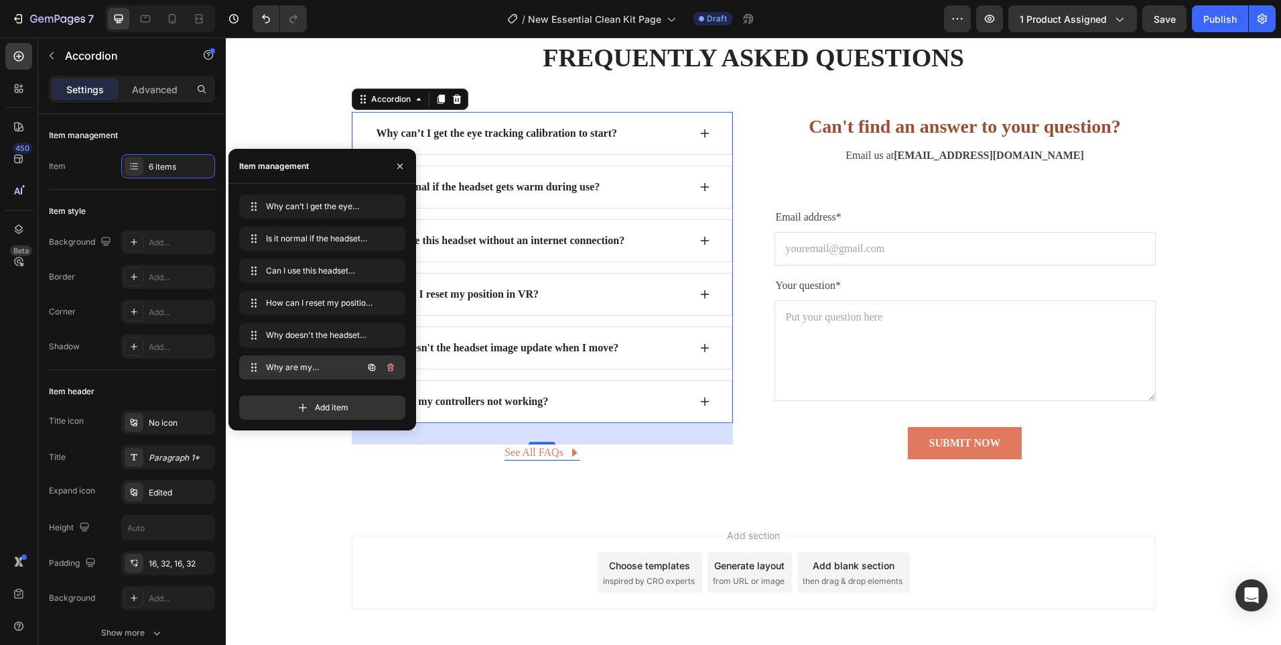
click at [387, 377] on div at bounding box center [381, 367] width 38 height 24
click at [391, 369] on icon "button" at bounding box center [390, 367] width 11 height 11
click at [391, 369] on div "Delete" at bounding box center [381, 367] width 25 height 12
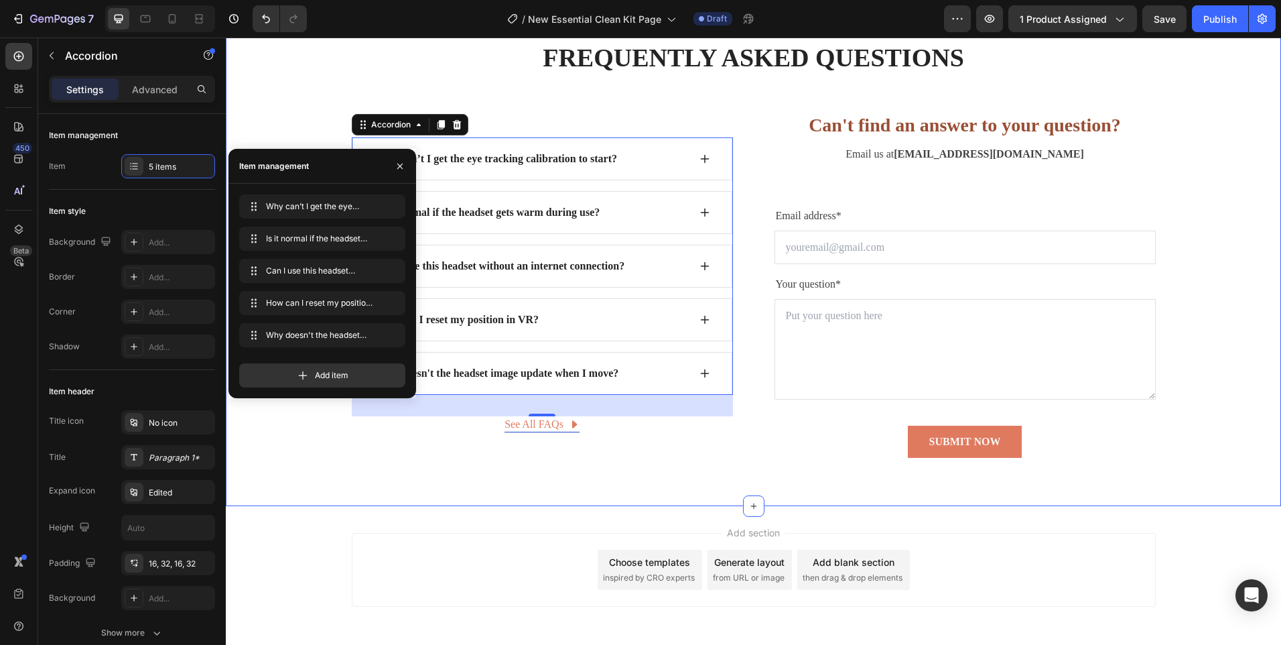
click at [287, 430] on div "FIND YOUR ANSWERS HERE Text block FREQUENTLY ASKED QUESTIONS Heading Row Why ca…" at bounding box center [753, 237] width 1035 height 440
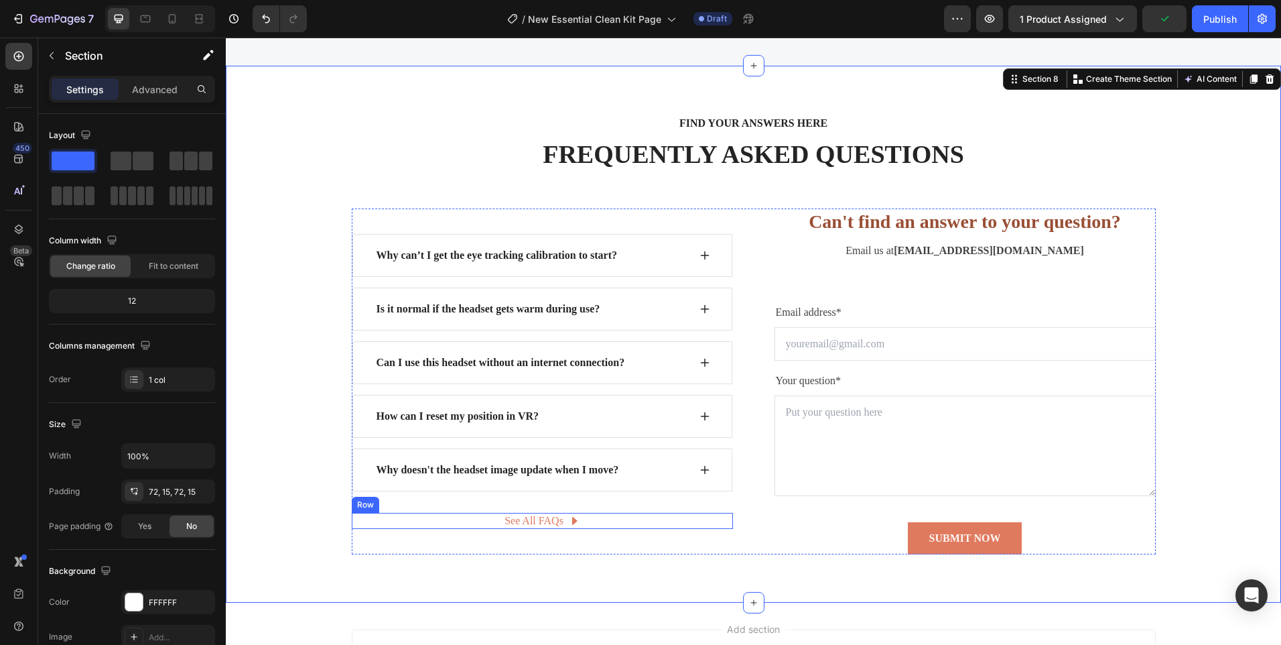
scroll to position [4325, 0]
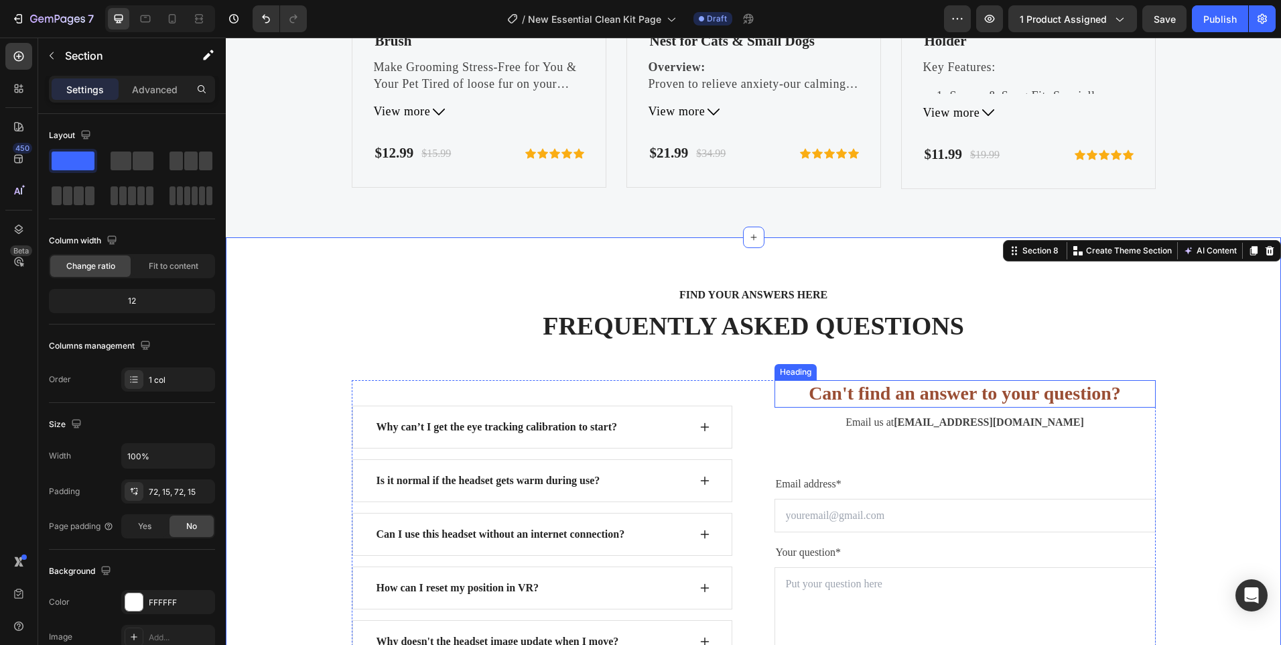
click at [968, 387] on p "Can't find an answer to your question?" at bounding box center [965, 393] width 379 height 24
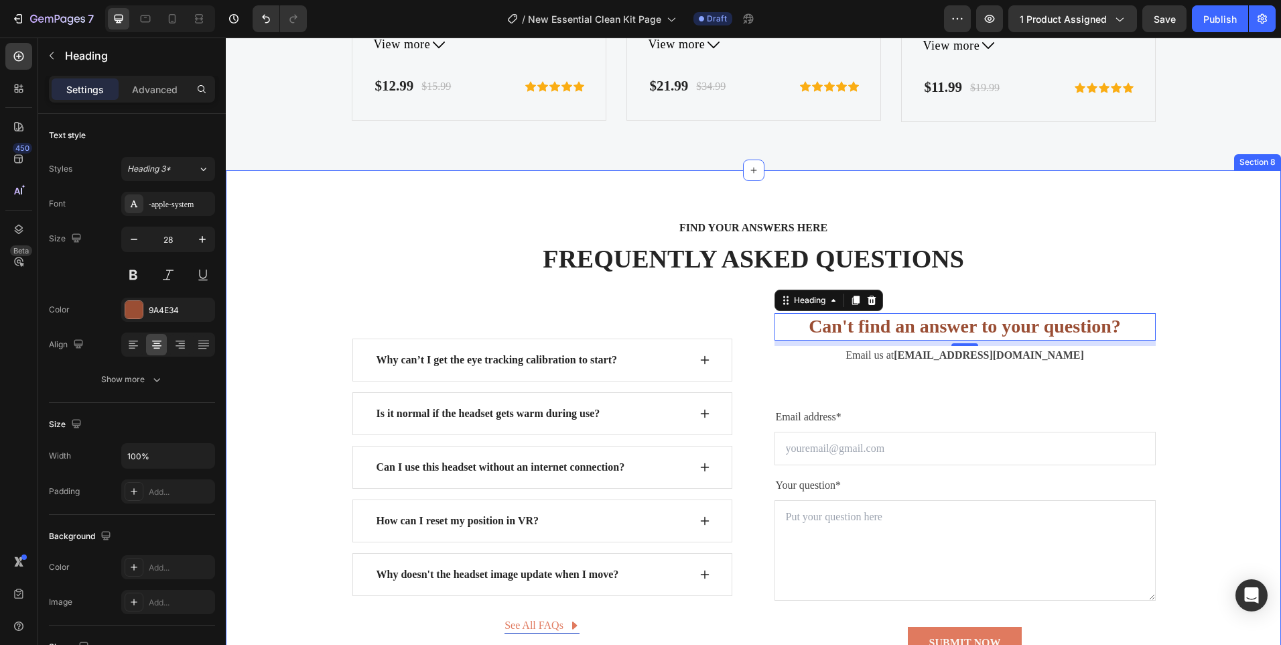
scroll to position [4419, 0]
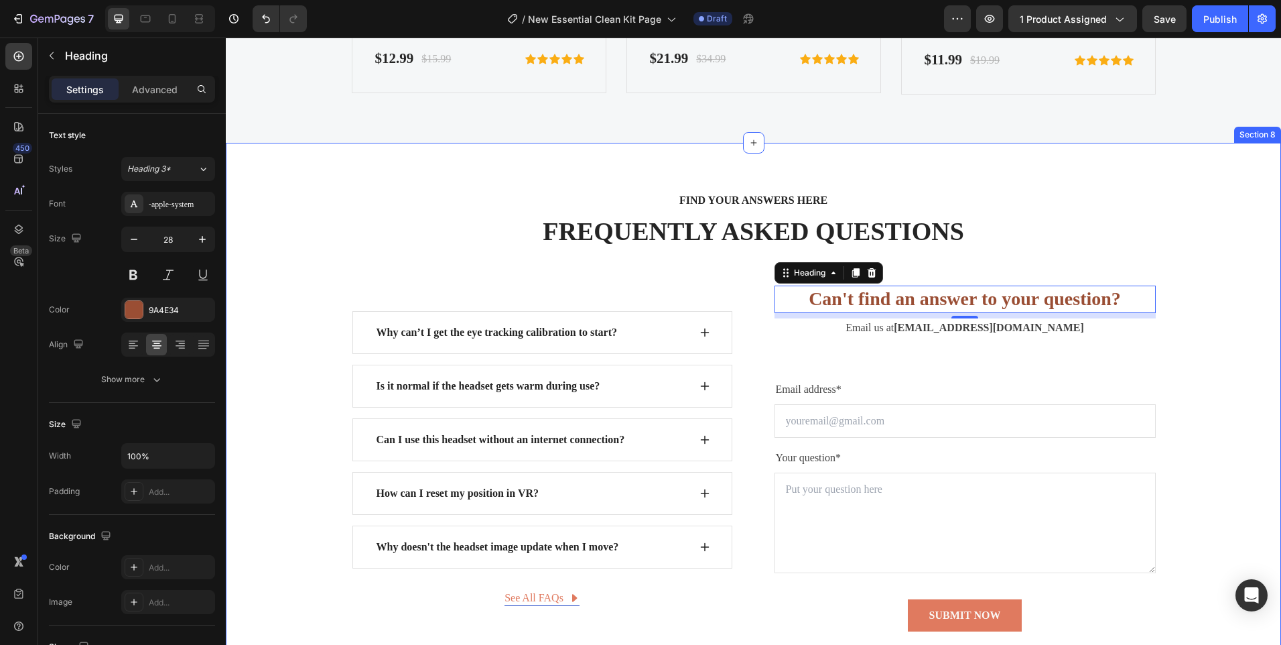
click at [270, 186] on div "FIND YOUR ANSWERS HERE Text block FREQUENTLY ASKED QUESTIONS Heading Row Why ca…" at bounding box center [753, 411] width 1055 height 537
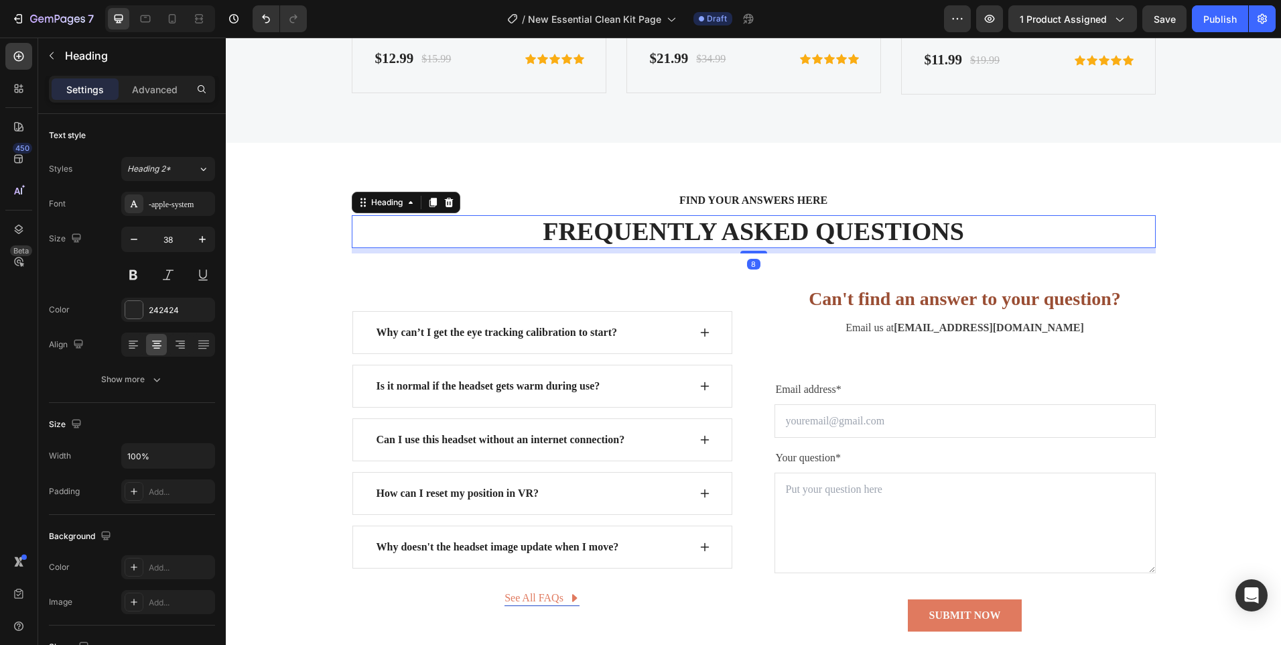
click at [717, 241] on p "FREQUENTLY ASKED QUESTIONS" at bounding box center [753, 231] width 801 height 31
click at [716, 240] on p "FREQUENTLY ASKED QUESTIONS" at bounding box center [753, 231] width 801 height 31
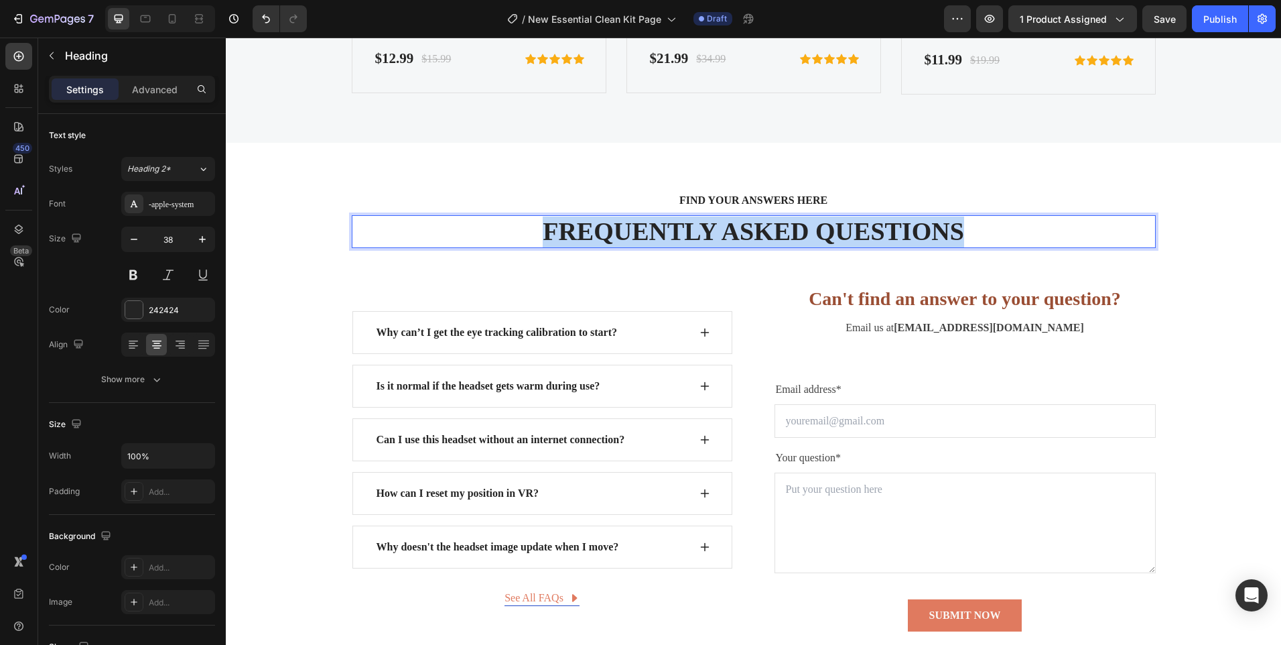
click at [716, 240] on p "FREQUENTLY ASKED QUESTIONS" at bounding box center [753, 231] width 801 height 31
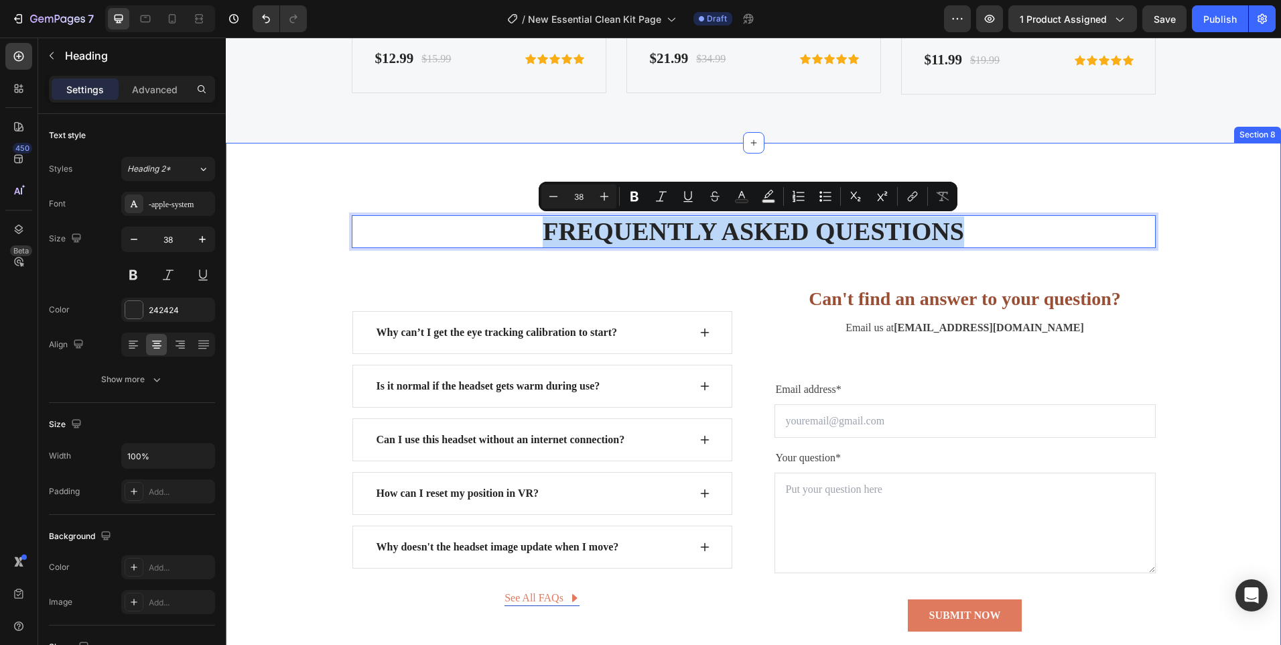
click at [295, 180] on div "FIND YOUR ANSWERS HERE Text block FREQUENTLY ASKED QUESTIONS Heading 8 Row Why …" at bounding box center [753, 411] width 1055 height 537
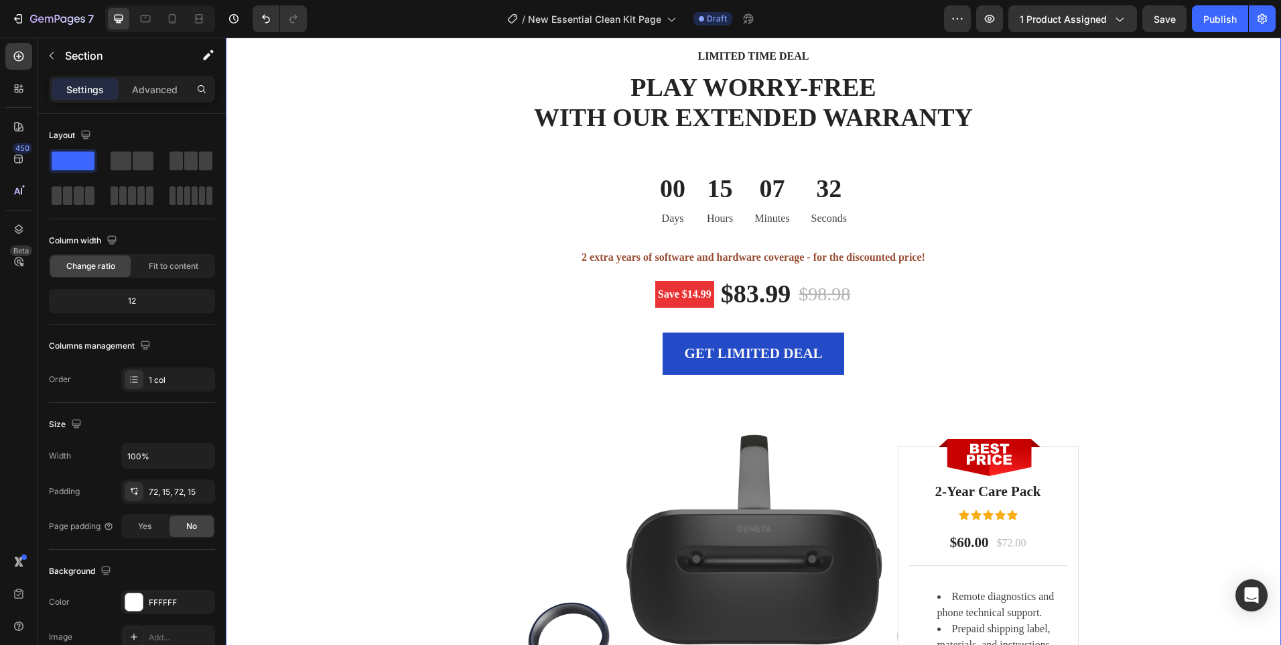
scroll to position [3297, 0]
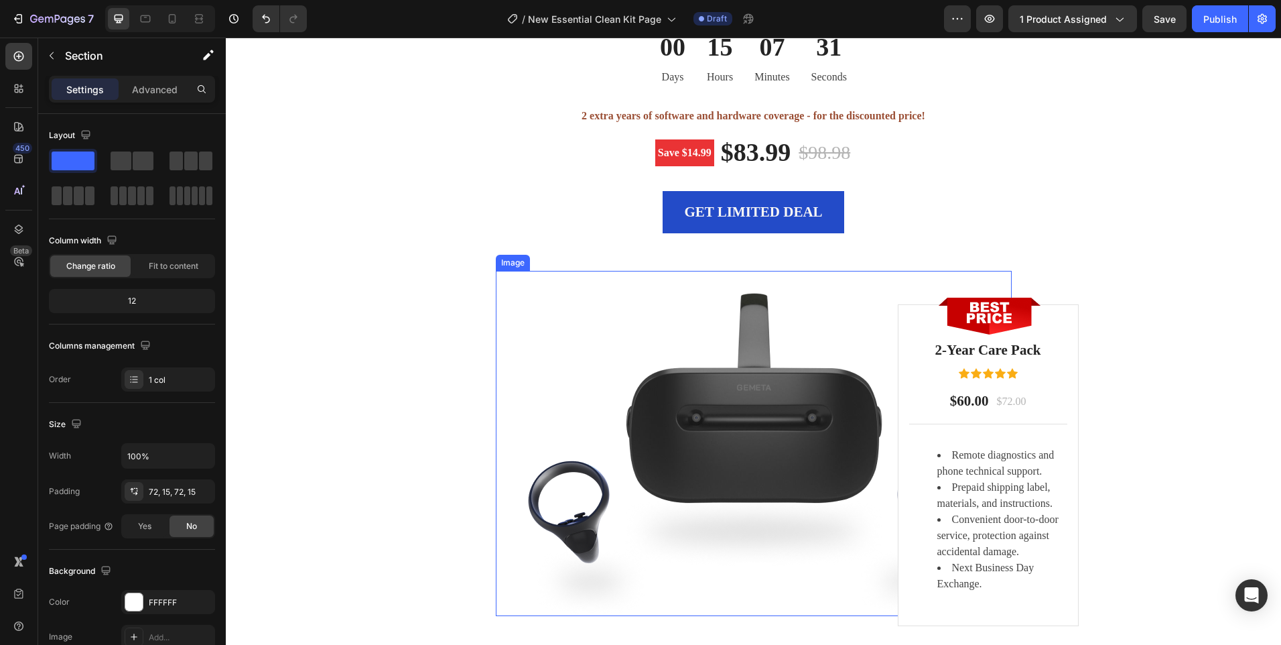
click at [591, 343] on img at bounding box center [754, 443] width 516 height 345
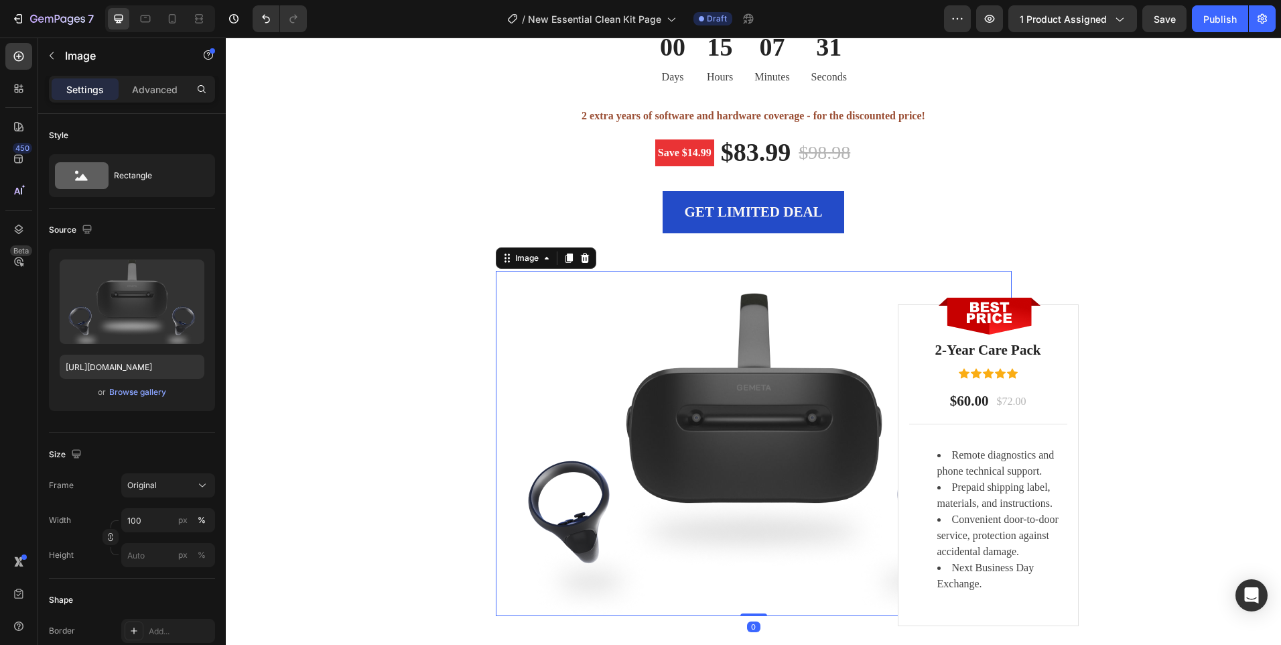
click at [679, 389] on img at bounding box center [754, 443] width 516 height 345
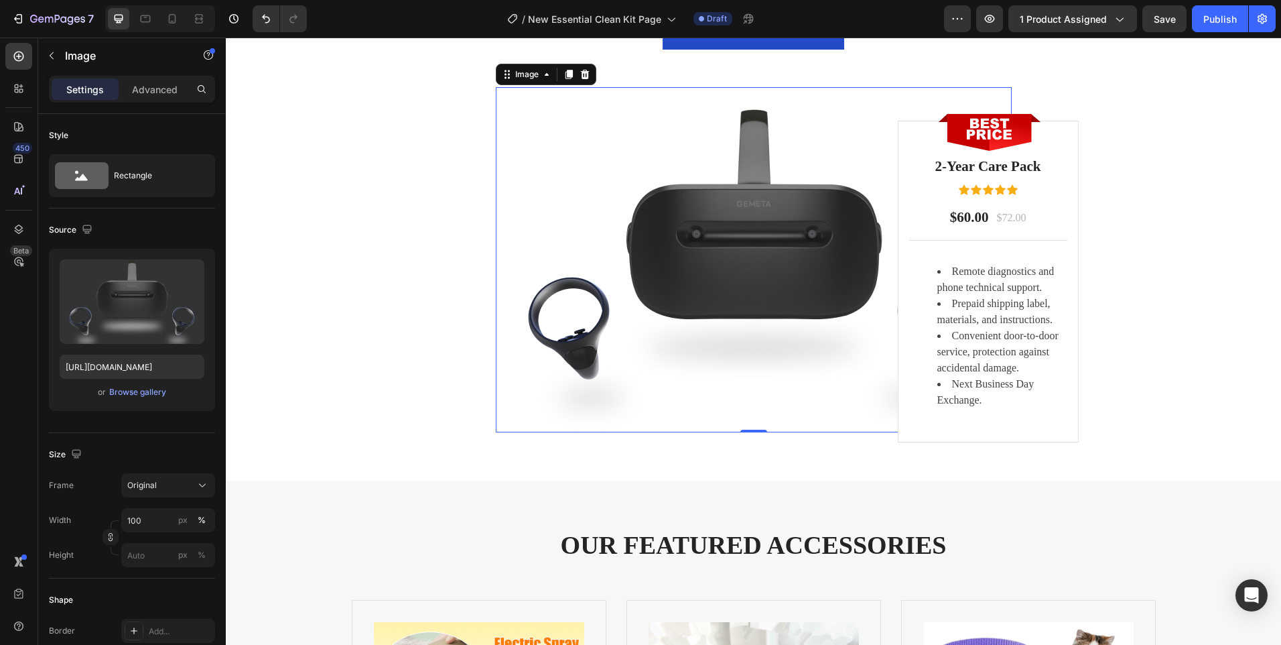
scroll to position [3431, 0]
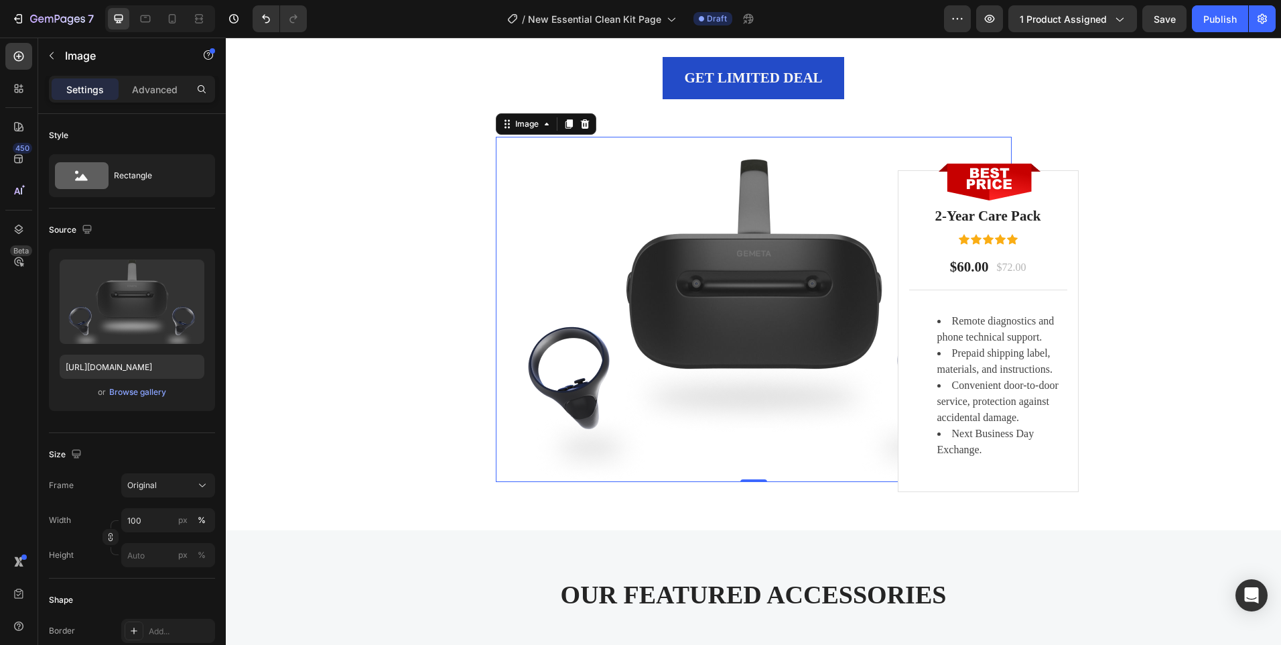
click at [779, 253] on img at bounding box center [754, 309] width 516 height 345
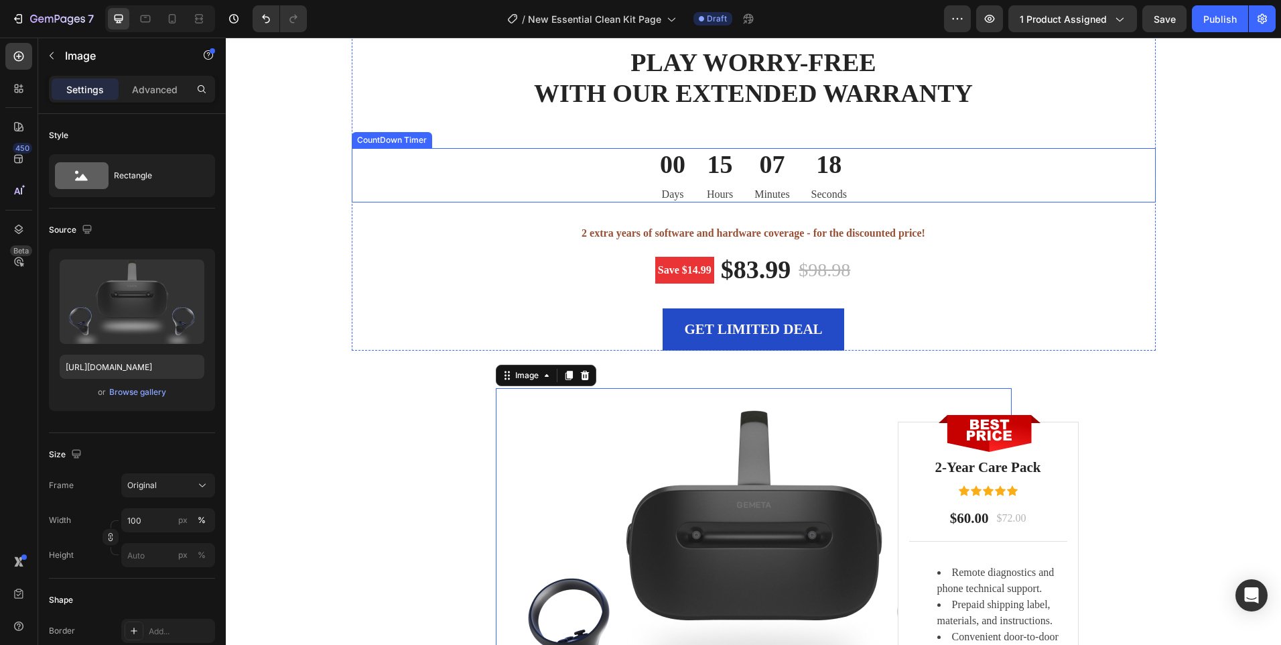
scroll to position [3085, 0]
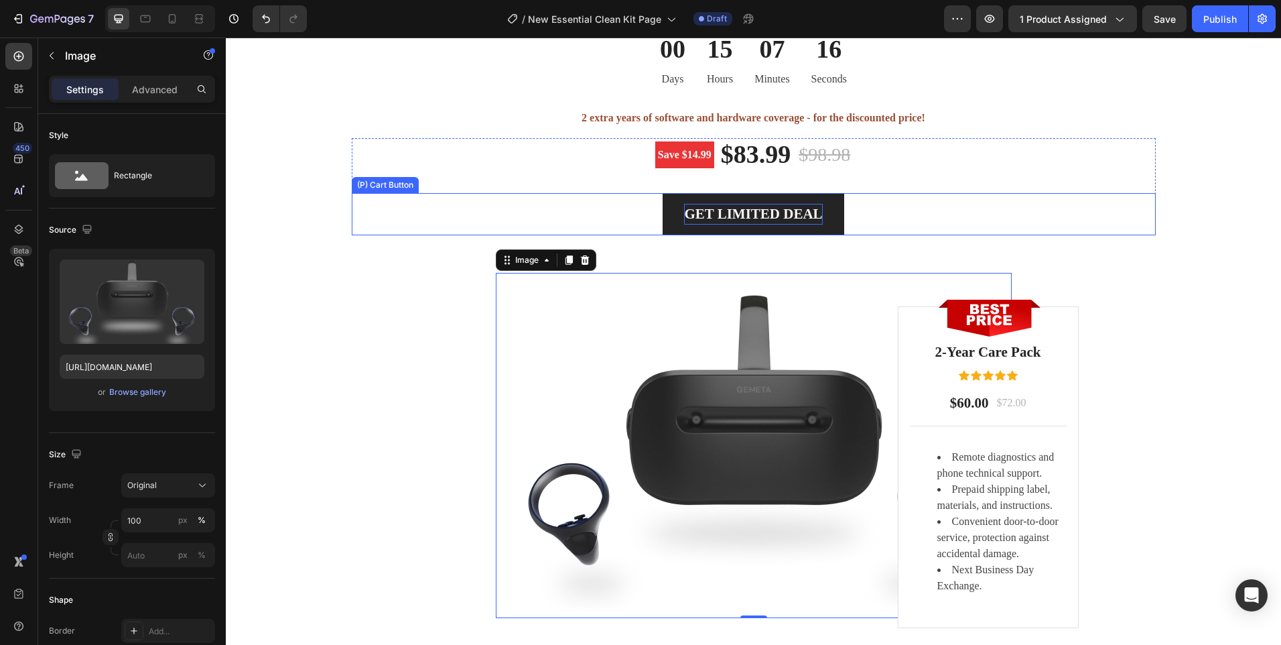
click at [709, 225] on div "GET LIMITED DEAL" at bounding box center [753, 214] width 138 height 21
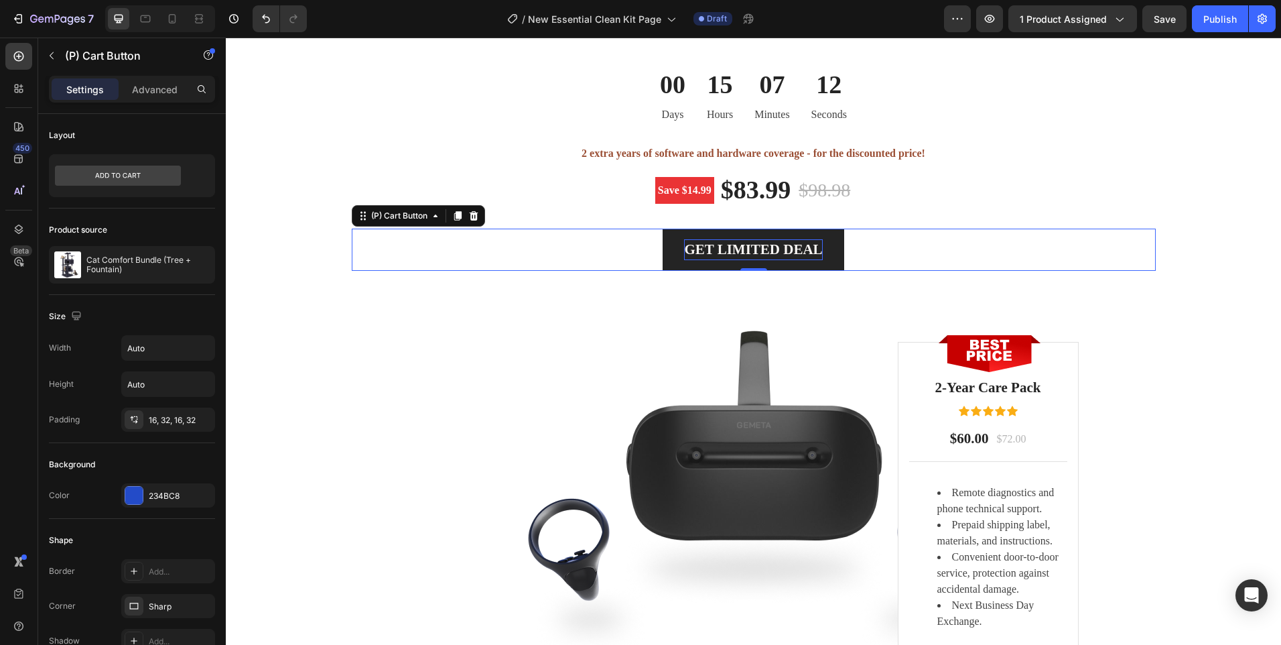
scroll to position [3286, 0]
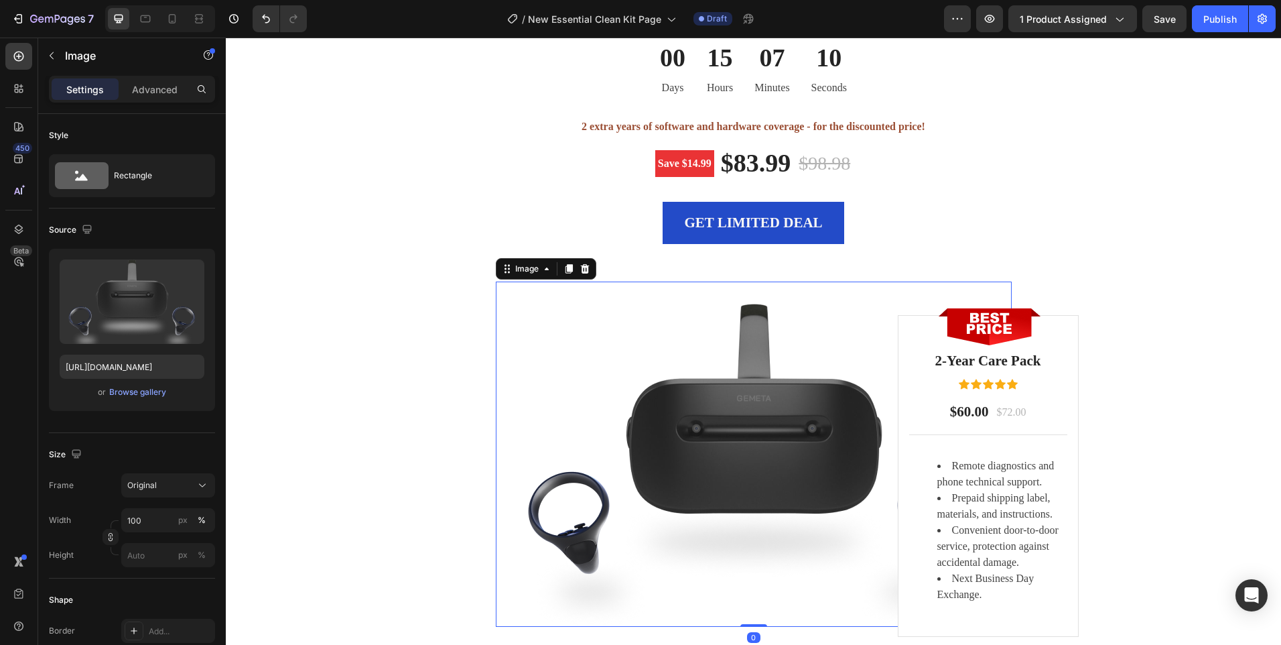
click at [701, 409] on img at bounding box center [754, 453] width 516 height 345
click at [144, 391] on div "Browse gallery" at bounding box center [137, 392] width 57 height 12
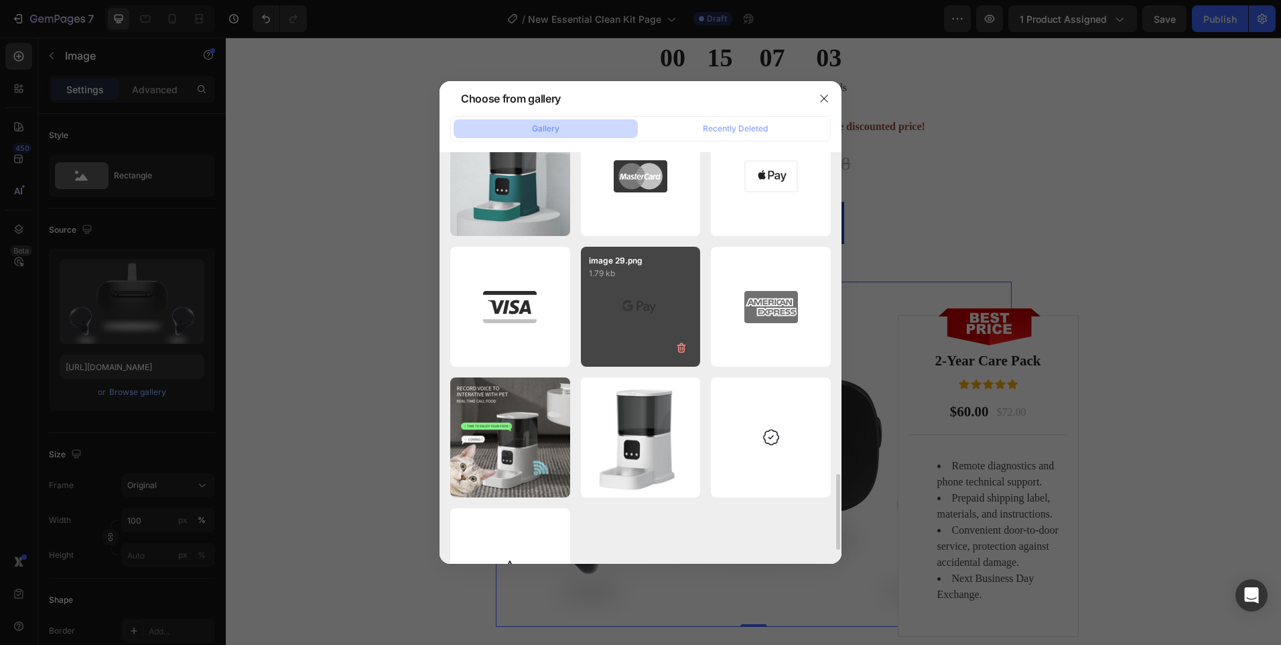
scroll to position [1474, 0]
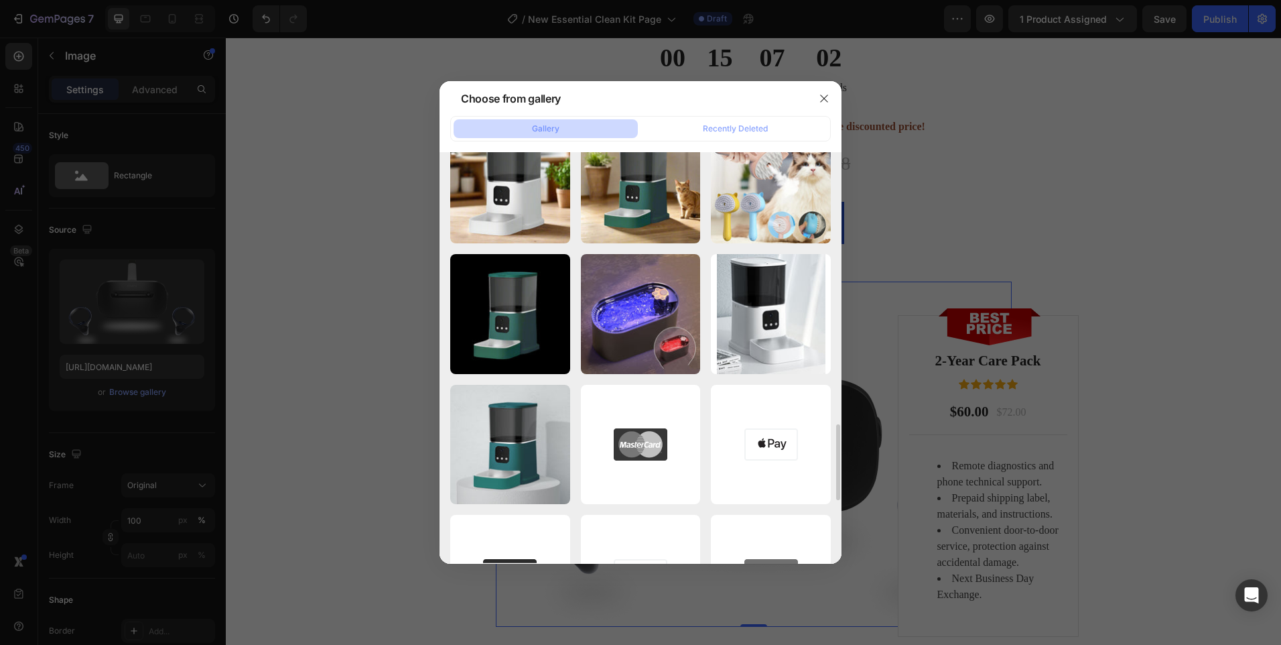
click at [252, 341] on div at bounding box center [640, 322] width 1281 height 645
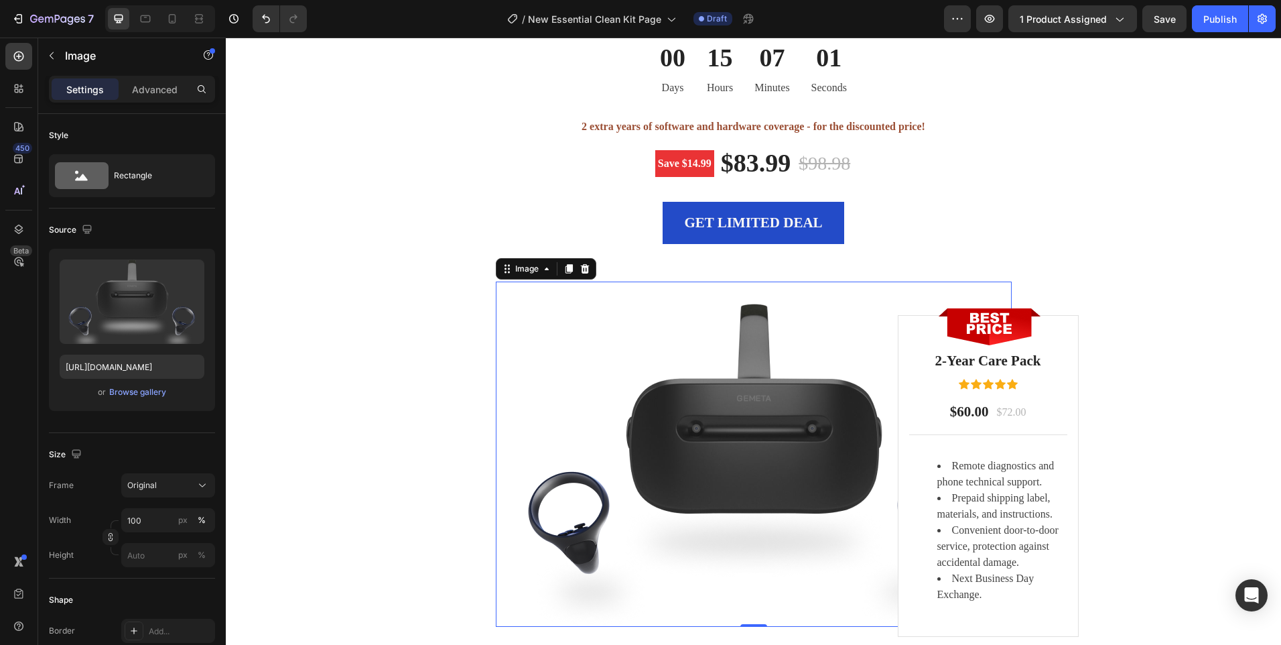
scroll to position [3152, 0]
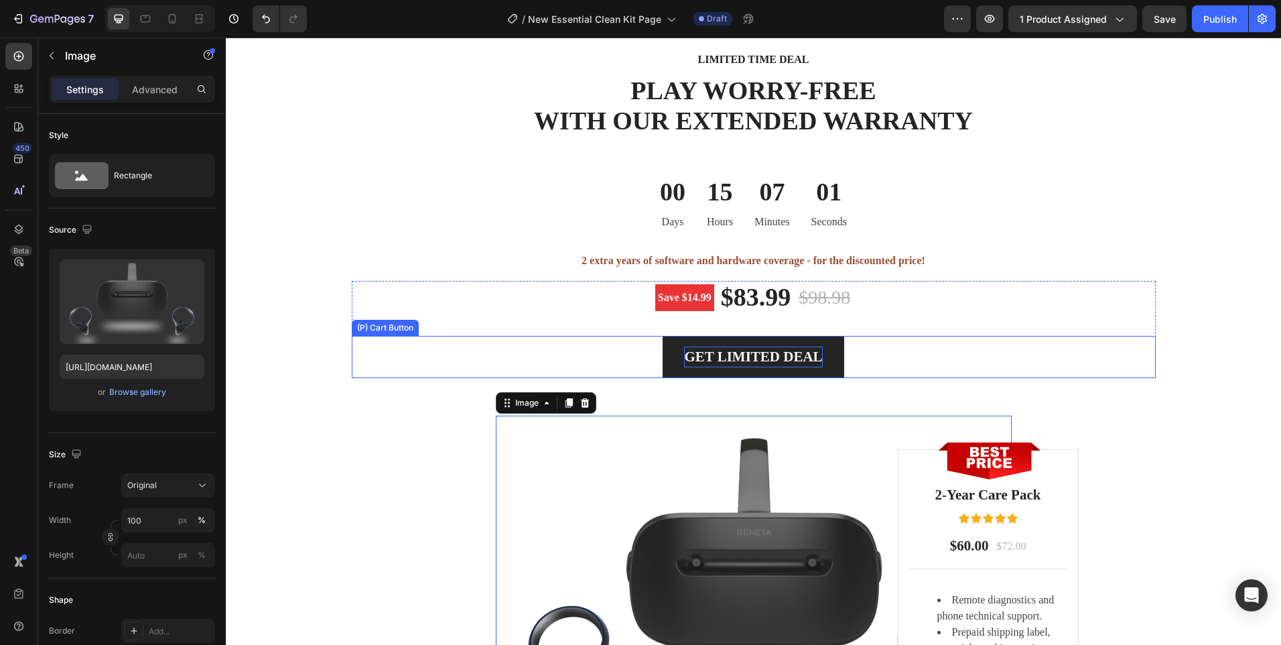
click at [698, 363] on div "GET LIMITED DEAL" at bounding box center [753, 356] width 138 height 21
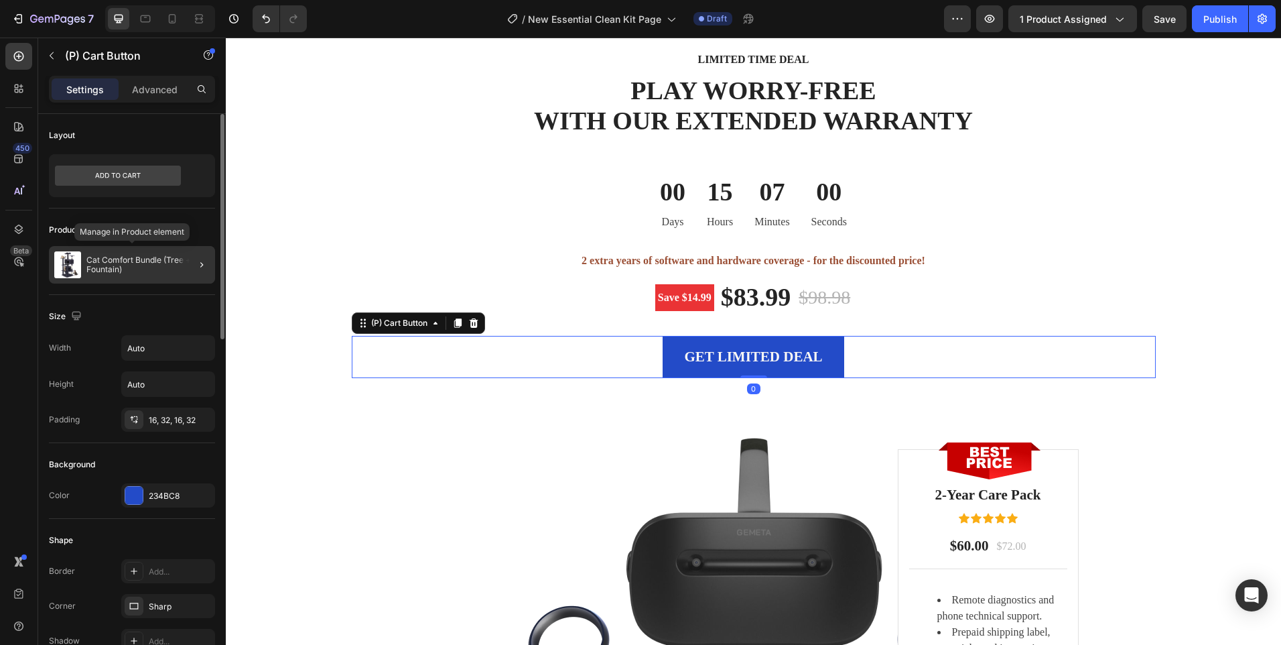
click at [96, 263] on p "Cat Comfort Bundle (Tree + Fountain)" at bounding box center [147, 264] width 123 height 19
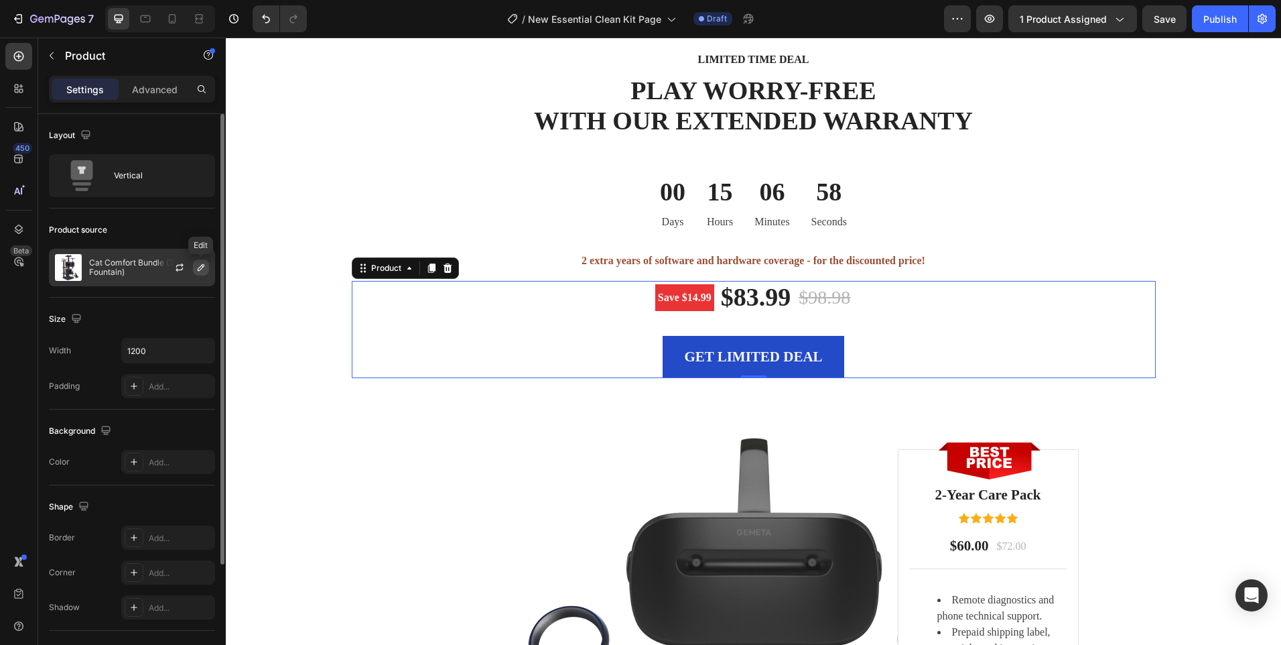
click at [199, 262] on icon "button" at bounding box center [201, 267] width 11 height 11
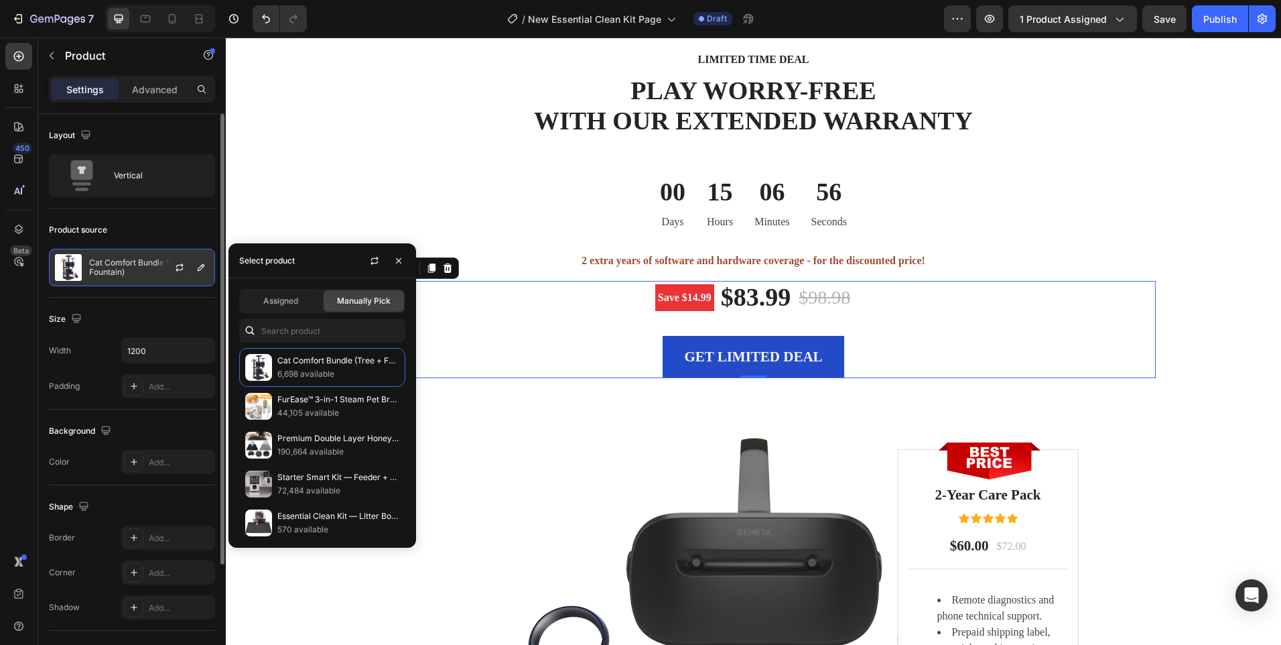
click at [106, 277] on div "Cat Comfort Bundle (Tree + Fountain)" at bounding box center [132, 268] width 166 height 38
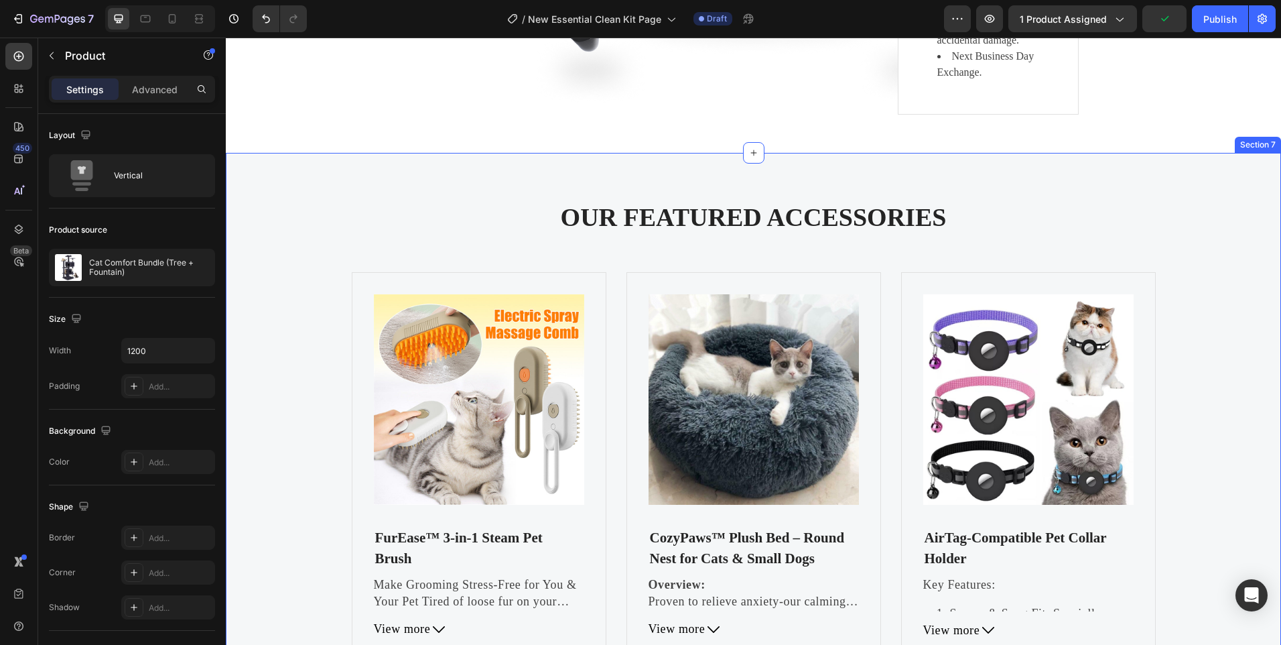
scroll to position [3755, 0]
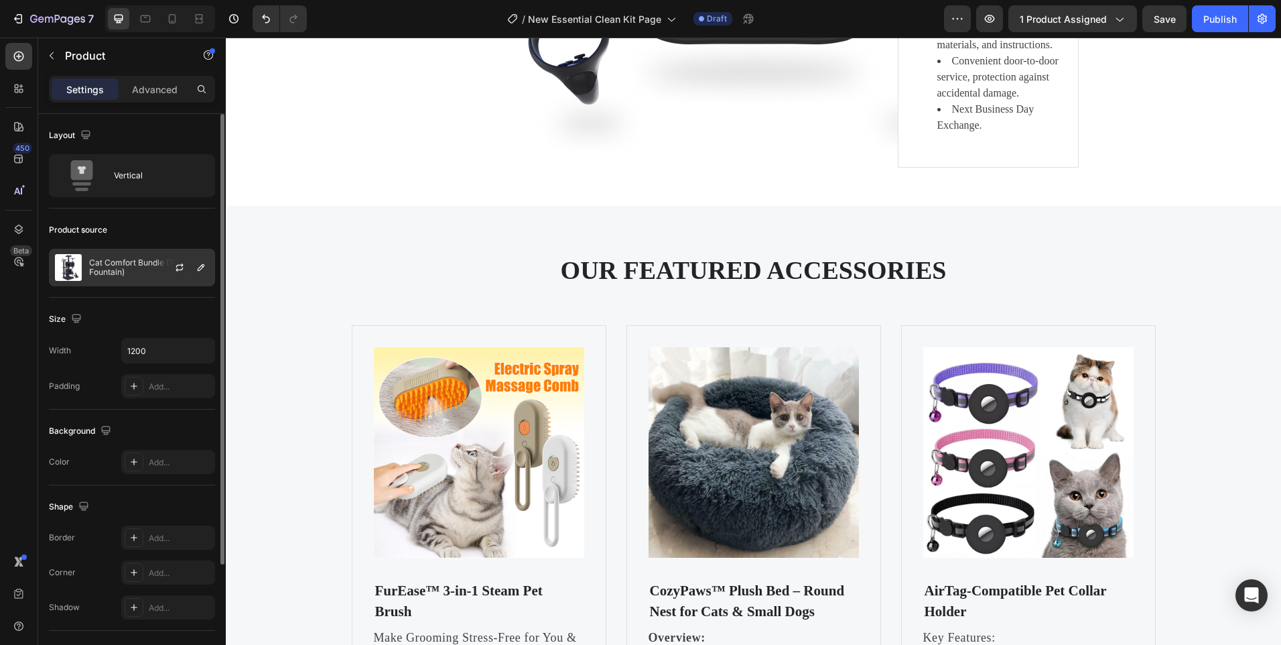
click at [62, 273] on img at bounding box center [68, 267] width 27 height 27
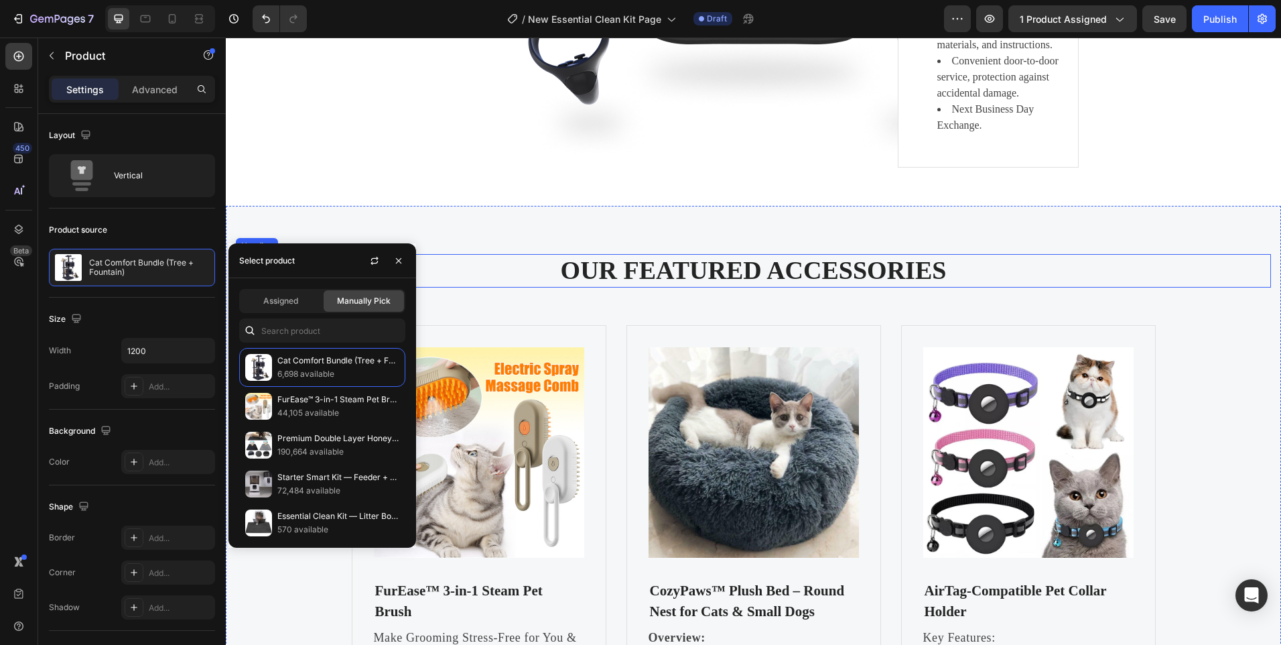
click at [481, 270] on p "OUR FEATURED ACCESSORIES" at bounding box center [753, 270] width 1033 height 31
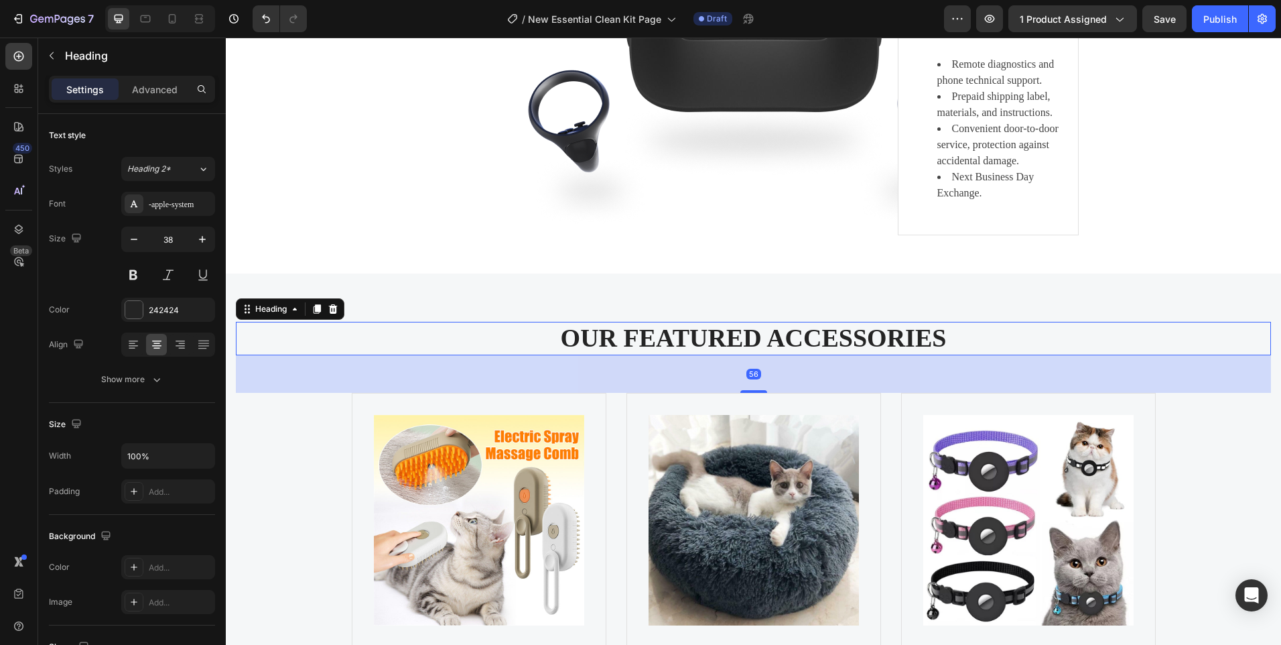
scroll to position [3554, 0]
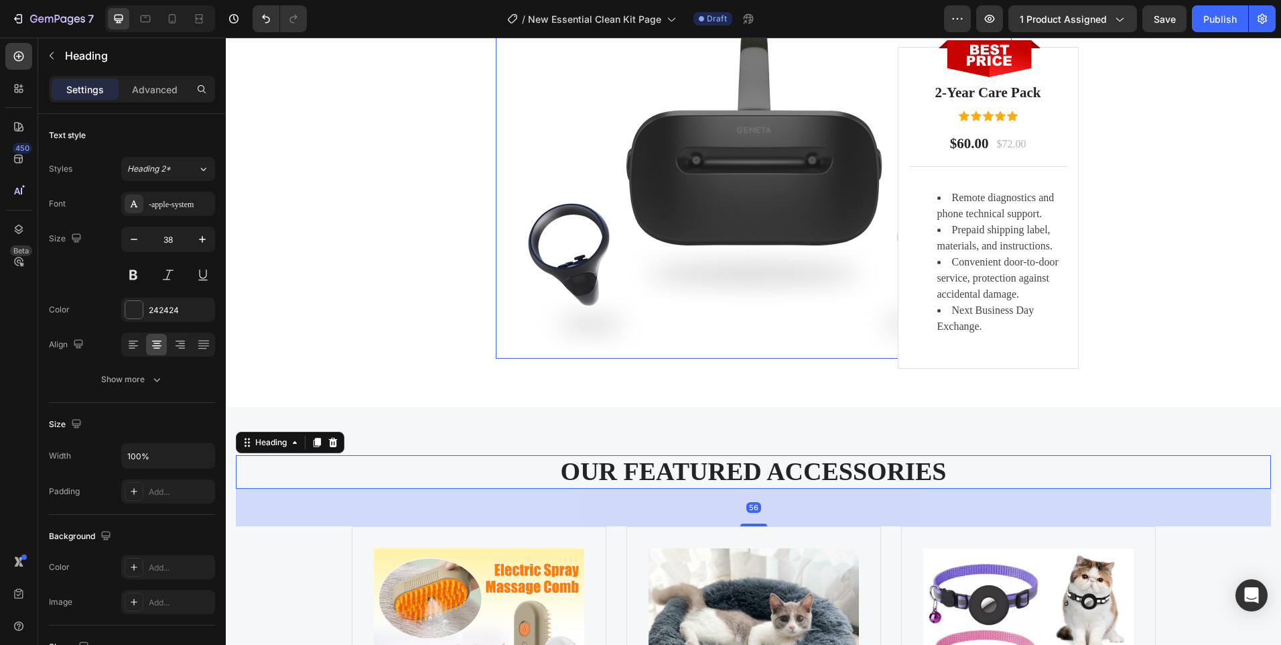
click at [722, 247] on img at bounding box center [754, 185] width 516 height 345
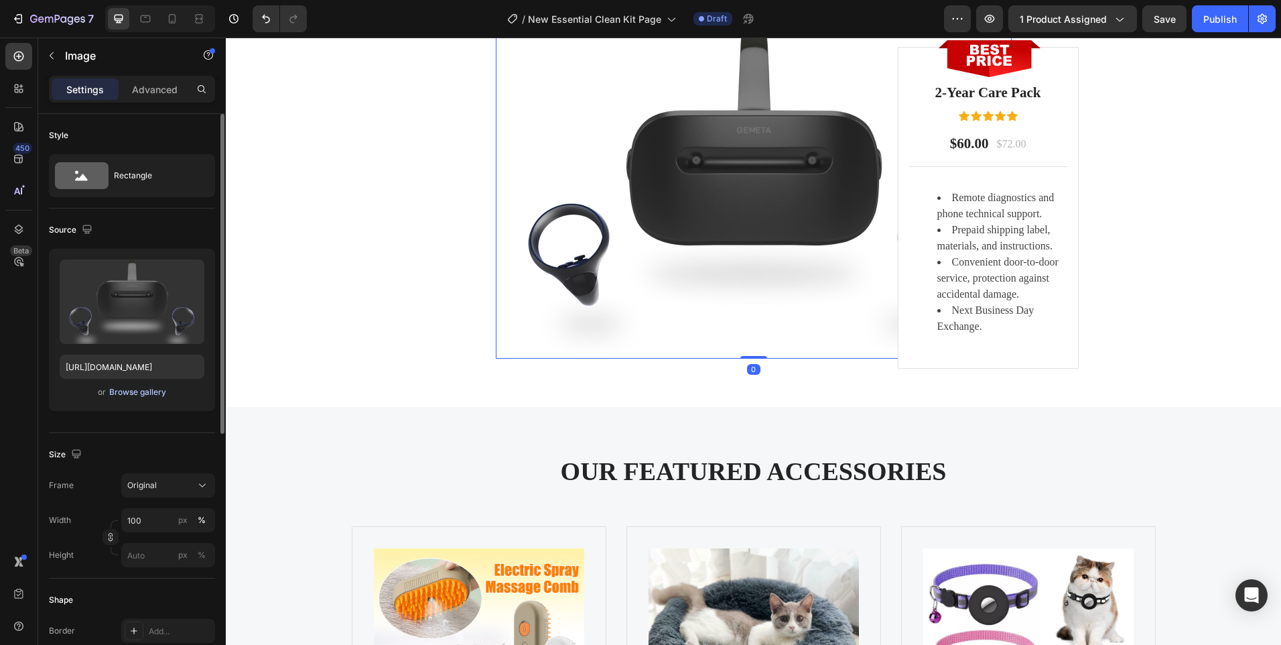
click at [140, 397] on div "Browse gallery" at bounding box center [137, 392] width 57 height 12
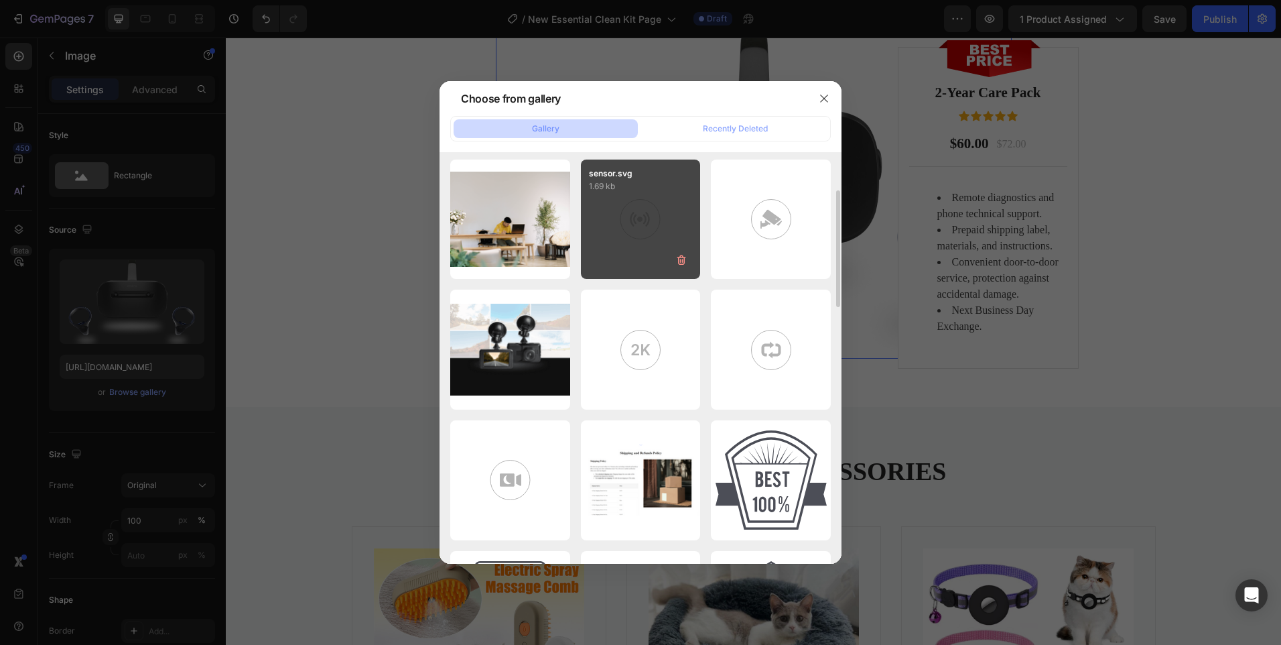
scroll to position [0, 0]
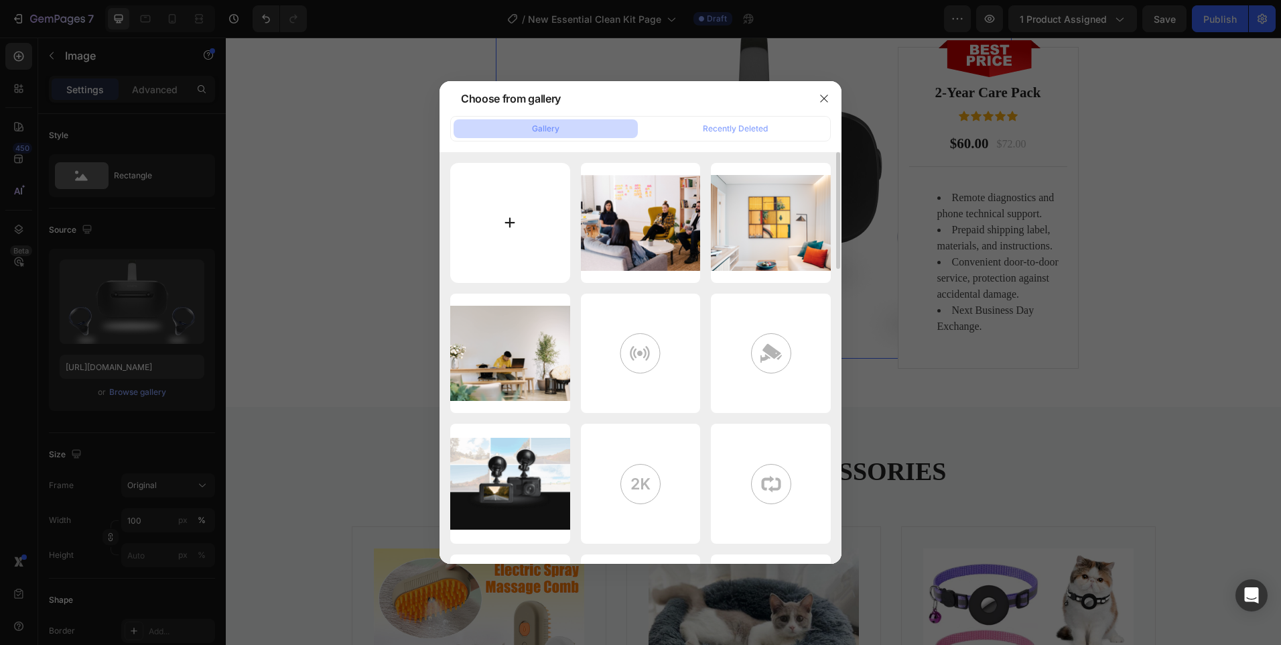
click at [501, 243] on input "file" at bounding box center [510, 223] width 120 height 120
type input "C:\fakepath\31d45e37-9ac8-406d-b740-31e9e0d12004.jpg"
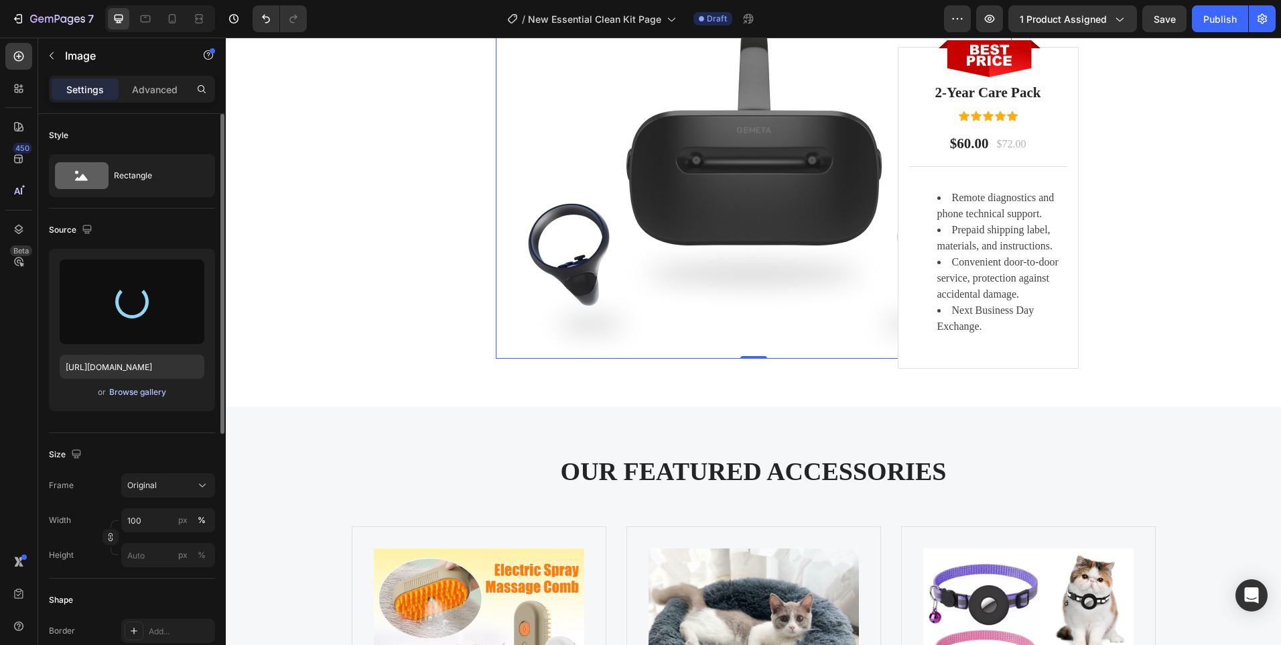
click at [140, 393] on div "Browse gallery" at bounding box center [137, 392] width 57 height 12
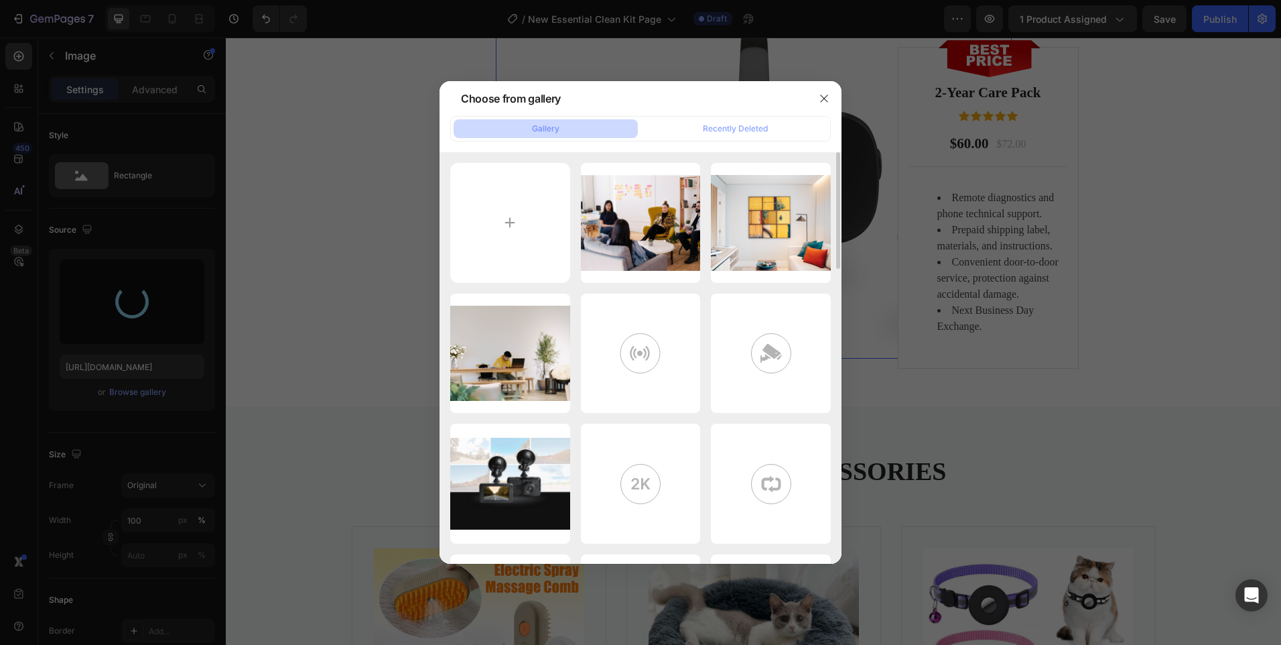
type input "https://cdn.shopify.com/s/files/1/0656/7883/5823/files/gempages_580691360521126…"
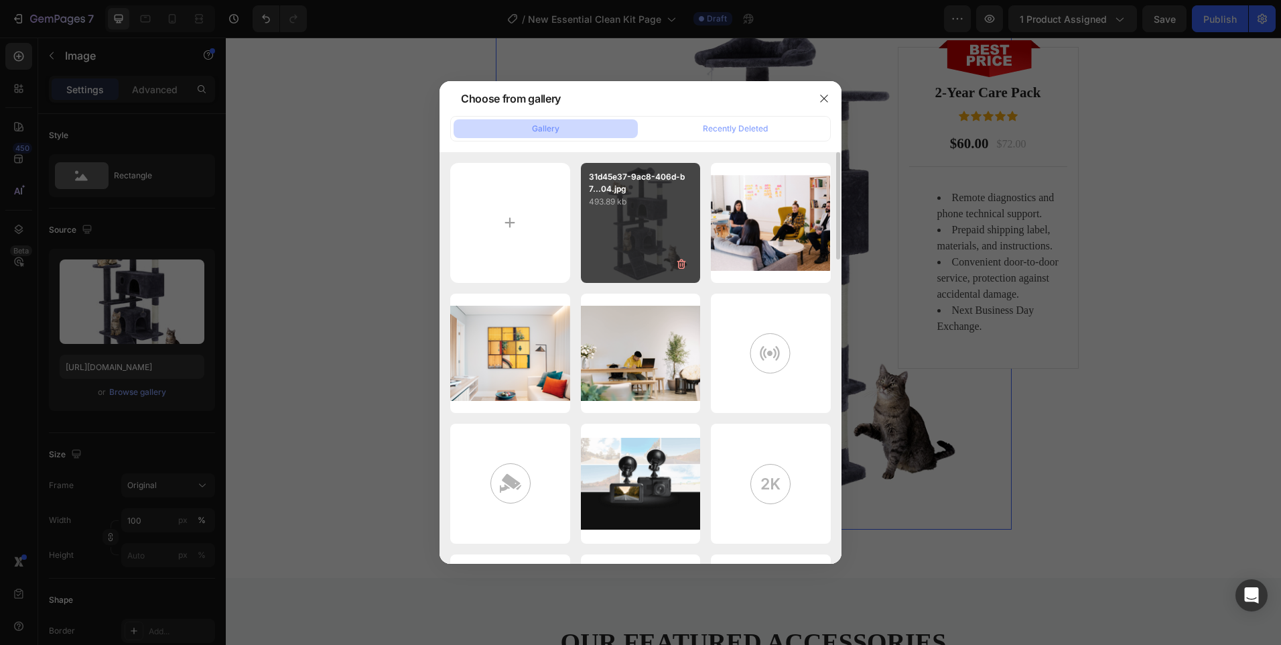
click at [612, 216] on div "31d45e37-9ac8-406d-b7...04.jpg 493.89 kb" at bounding box center [641, 223] width 120 height 120
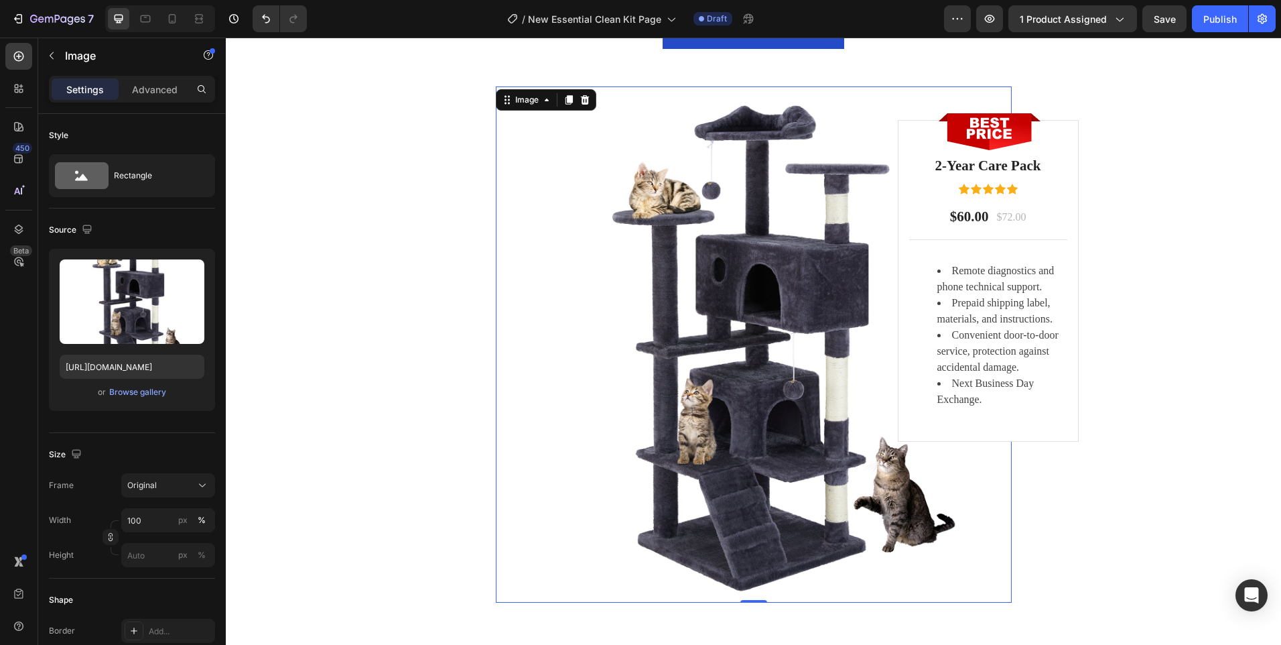
scroll to position [3353, 0]
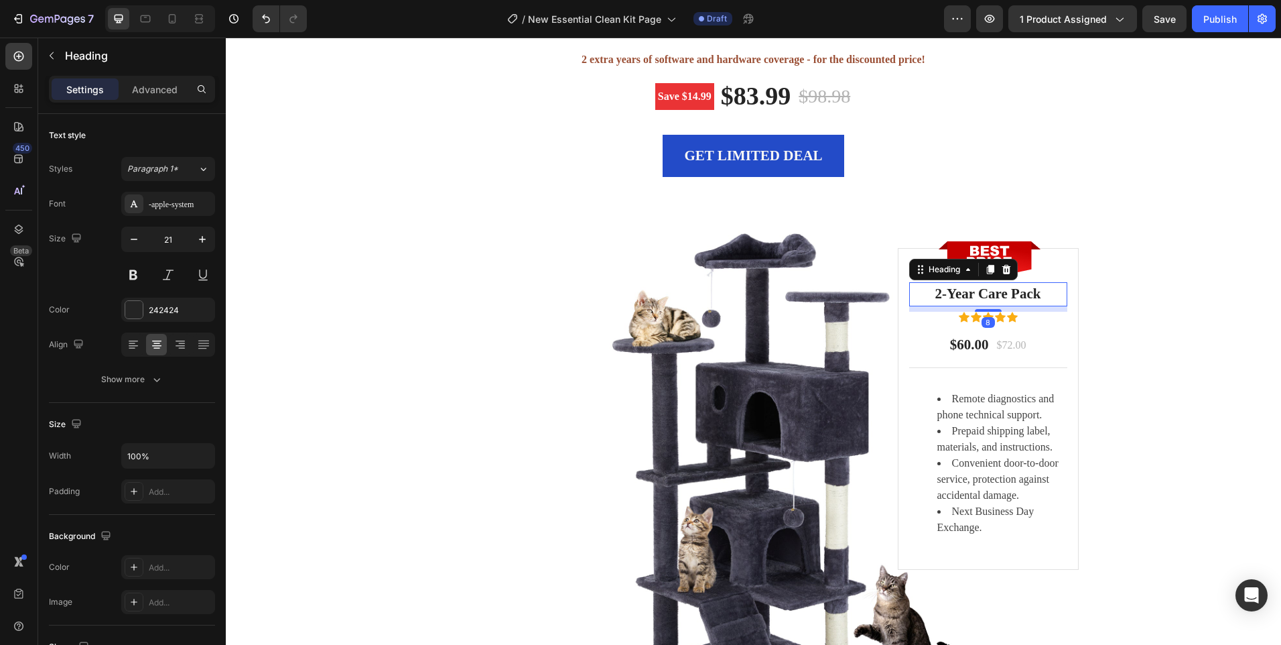
click at [986, 295] on p "2-Year Care Pack" at bounding box center [988, 293] width 155 height 21
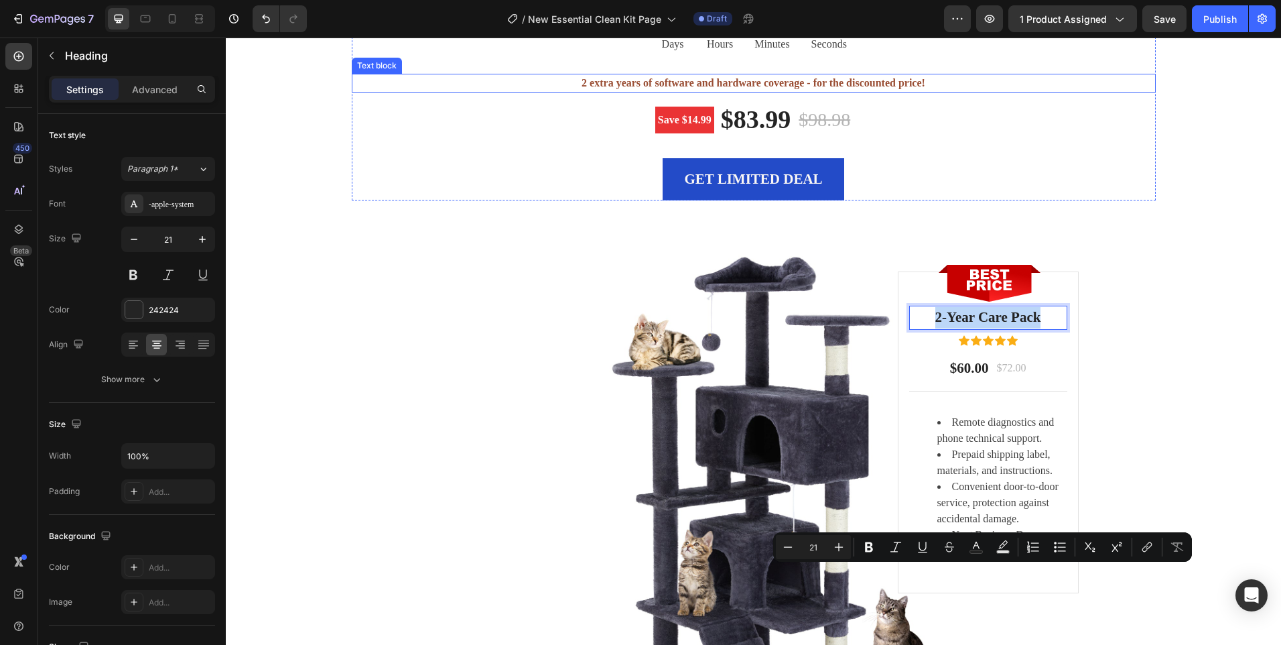
scroll to position [3018, 0]
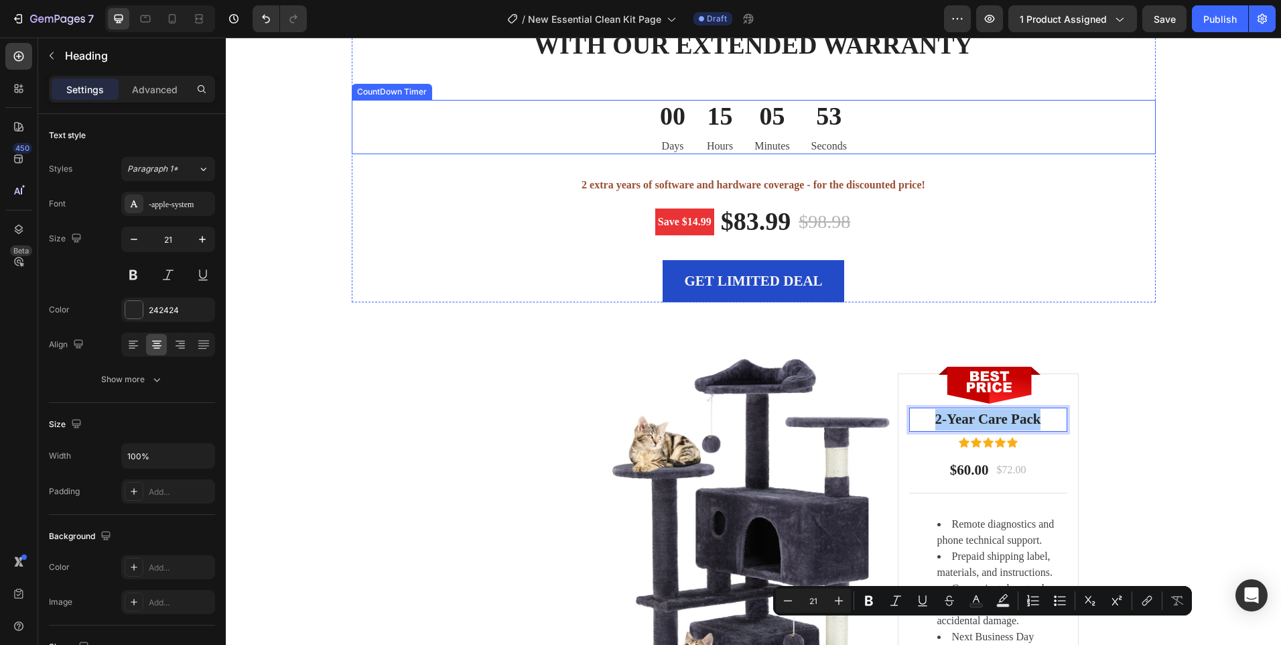
click at [720, 133] on div "15" at bounding box center [720, 116] width 26 height 33
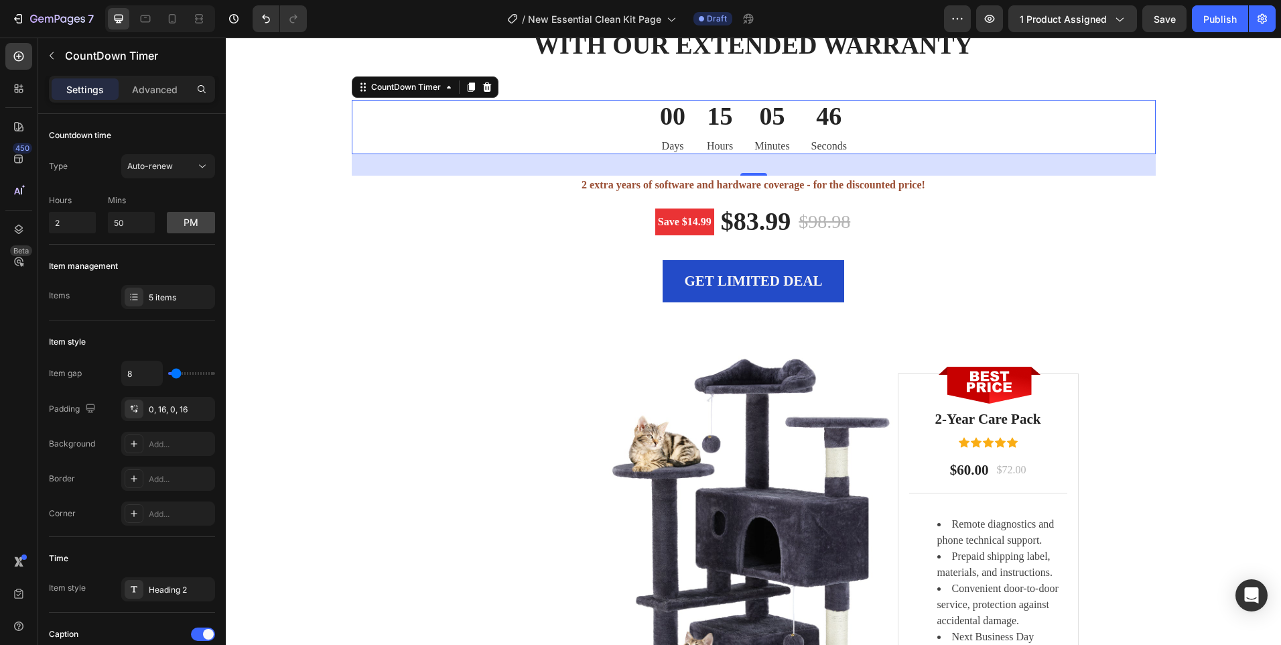
click at [711, 133] on div "15" at bounding box center [720, 116] width 26 height 33
click at [188, 167] on div "Auto-renew" at bounding box center [161, 166] width 68 height 12
click at [72, 159] on div "Type Auto-renew" at bounding box center [132, 166] width 166 height 24
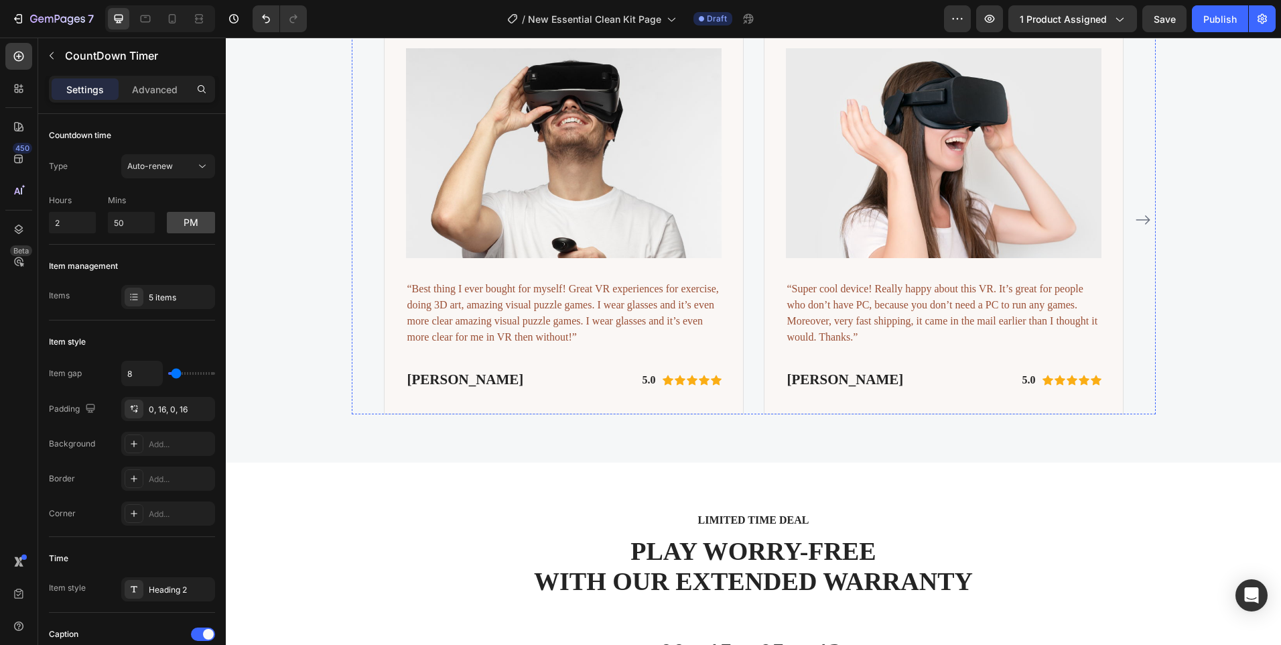
scroll to position [2698, 0]
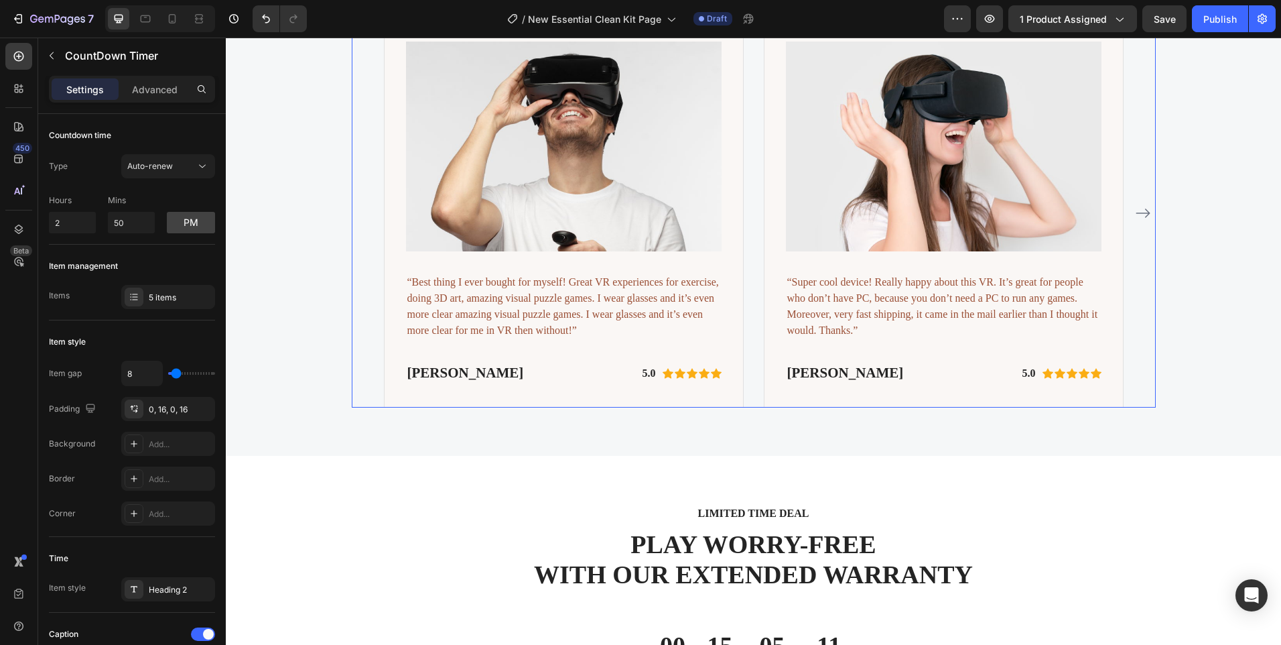
click at [1135, 212] on icon "Carousel Next Arrow" at bounding box center [1143, 213] width 16 height 16
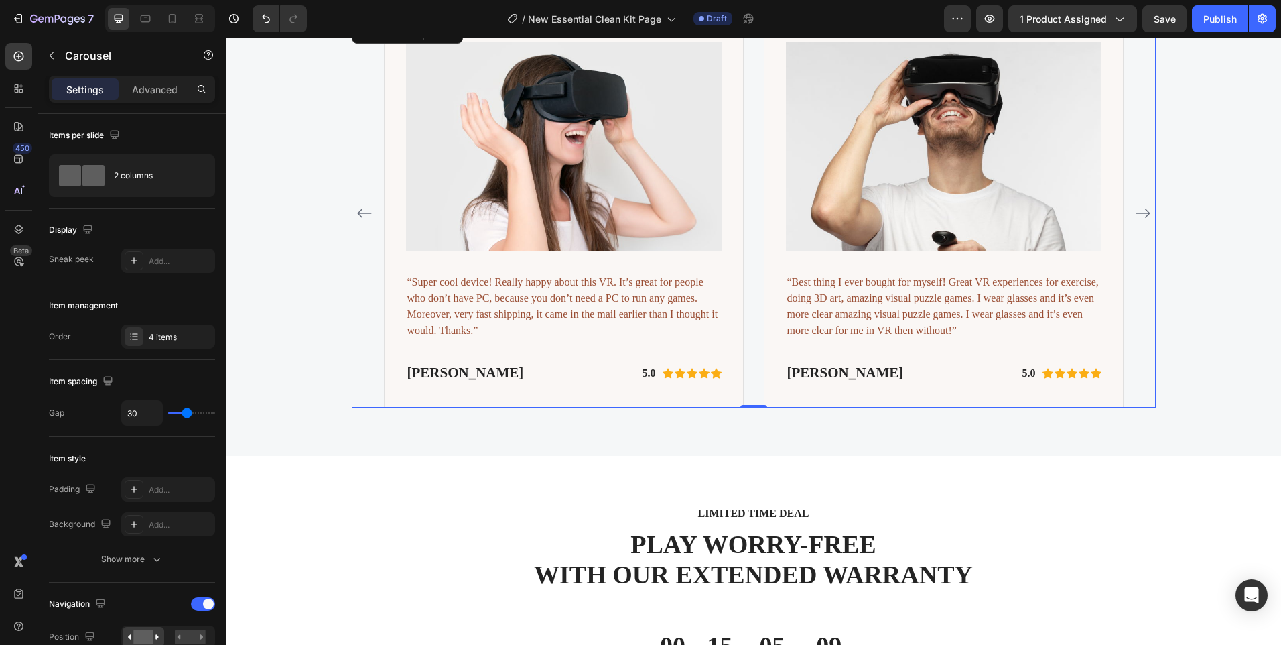
click at [1135, 212] on icon "Carousel Next Arrow" at bounding box center [1143, 213] width 16 height 16
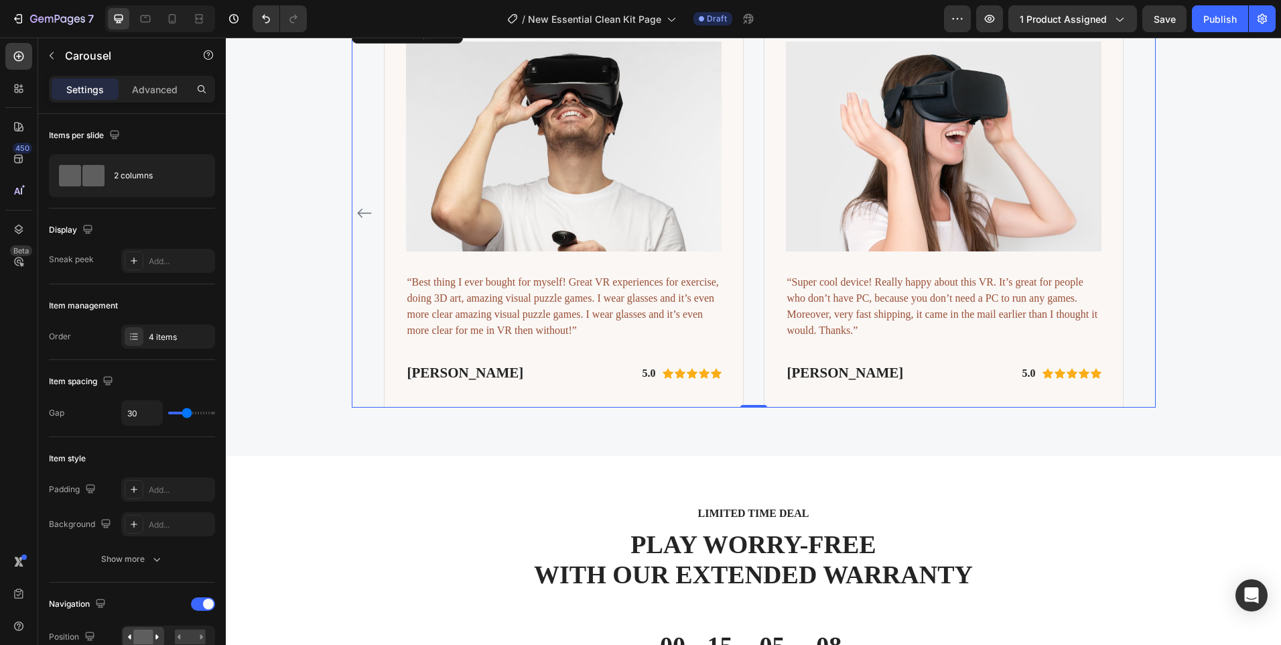
click at [1129, 212] on div "Image “Best thing I ever bought for myself! Great VR experiences for exercise, …" at bounding box center [754, 213] width 804 height 388
click at [358, 212] on icon "Carousel Back Arrow" at bounding box center [364, 213] width 16 height 16
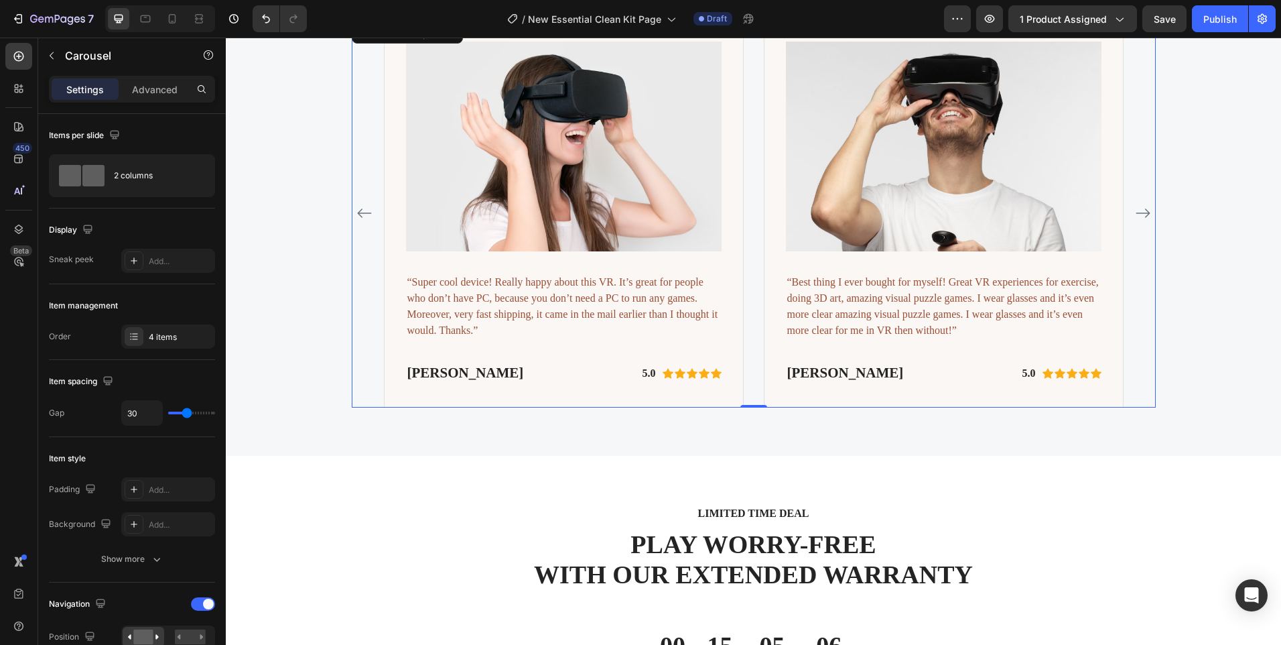
click at [358, 212] on icon "Carousel Back Arrow" at bounding box center [364, 213] width 16 height 16
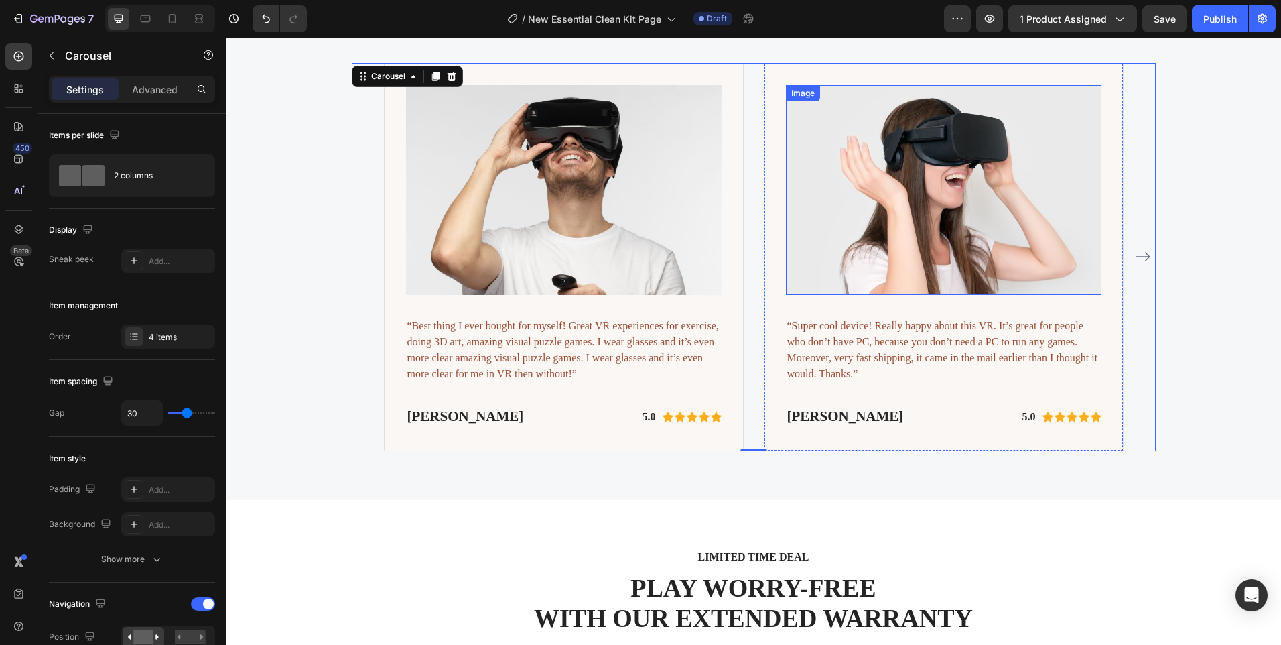
scroll to position [2631, 0]
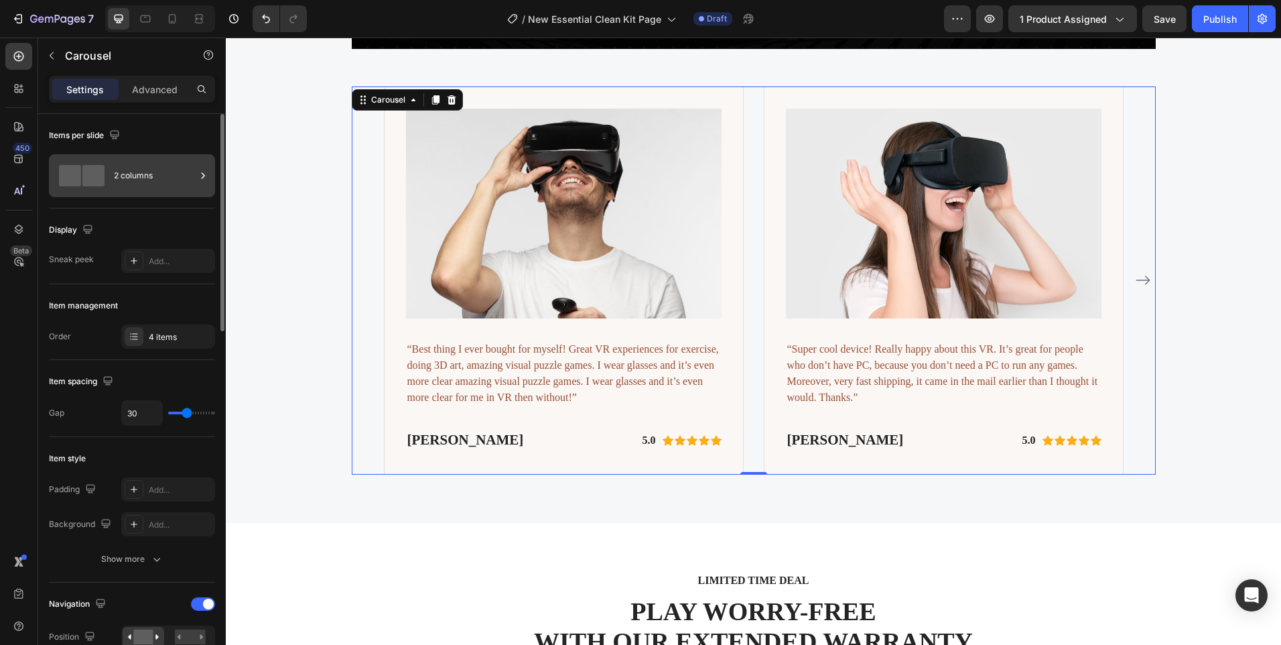
click at [123, 168] on div "2 columns" at bounding box center [155, 175] width 82 height 31
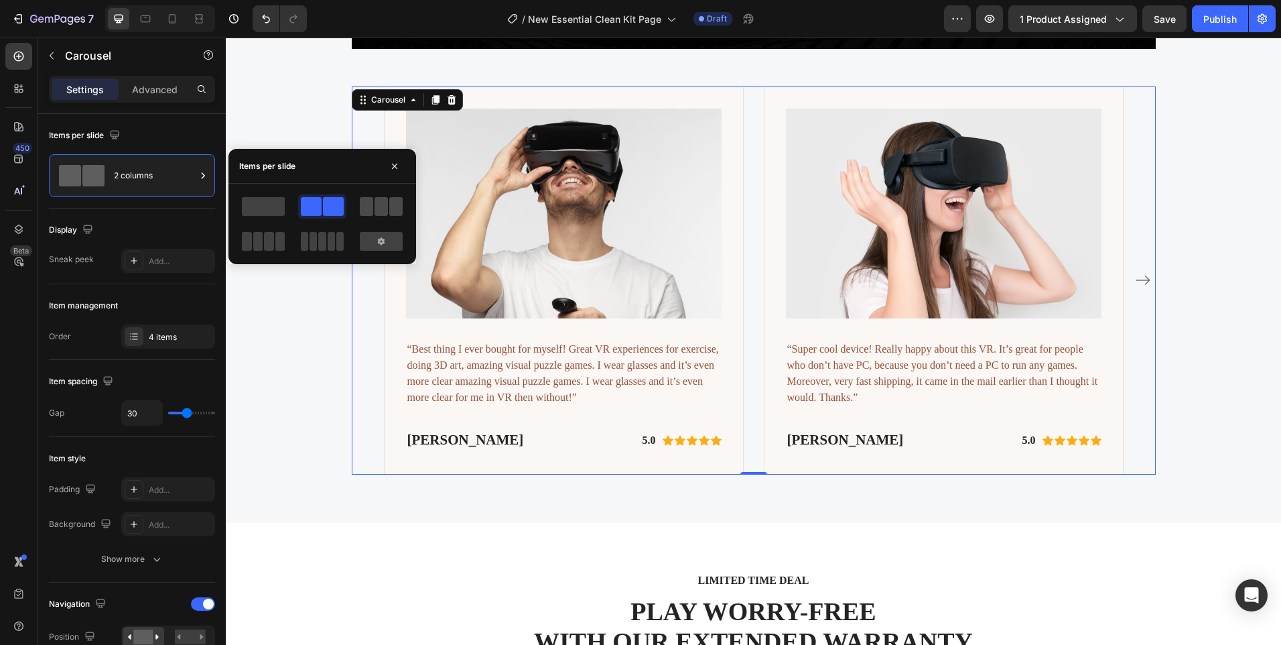
click at [378, 212] on span at bounding box center [381, 206] width 13 height 19
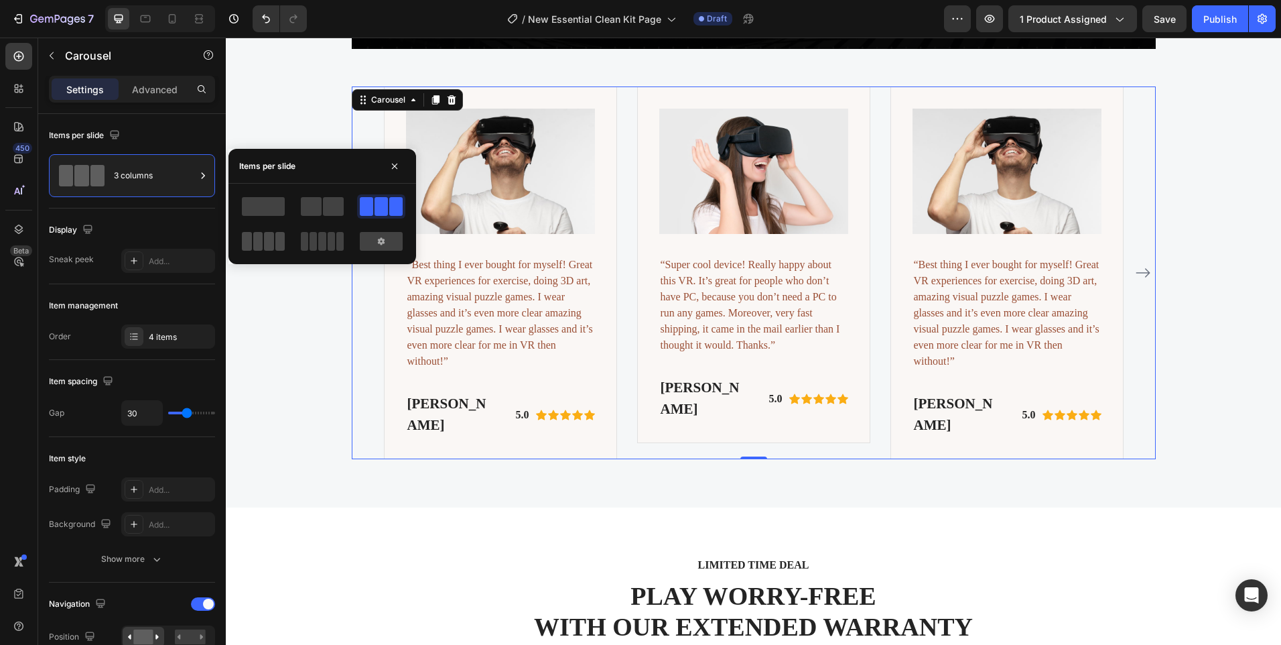
click at [336, 237] on span at bounding box center [339, 241] width 7 height 19
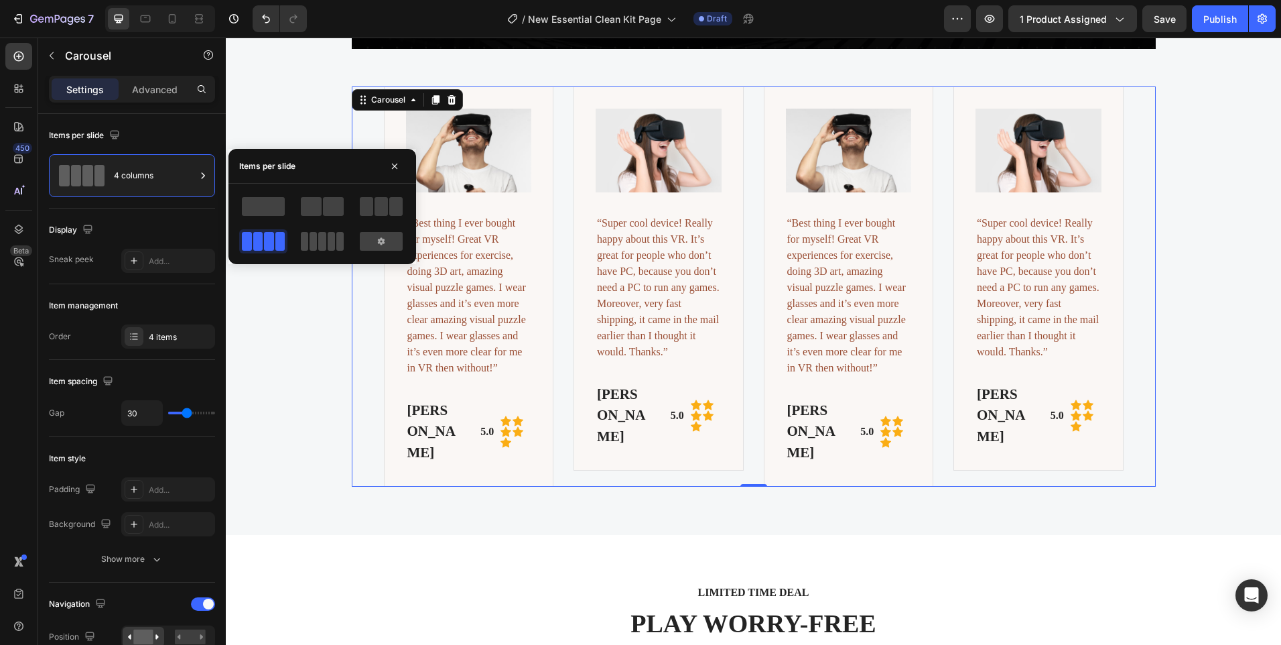
click at [312, 235] on span at bounding box center [313, 241] width 7 height 19
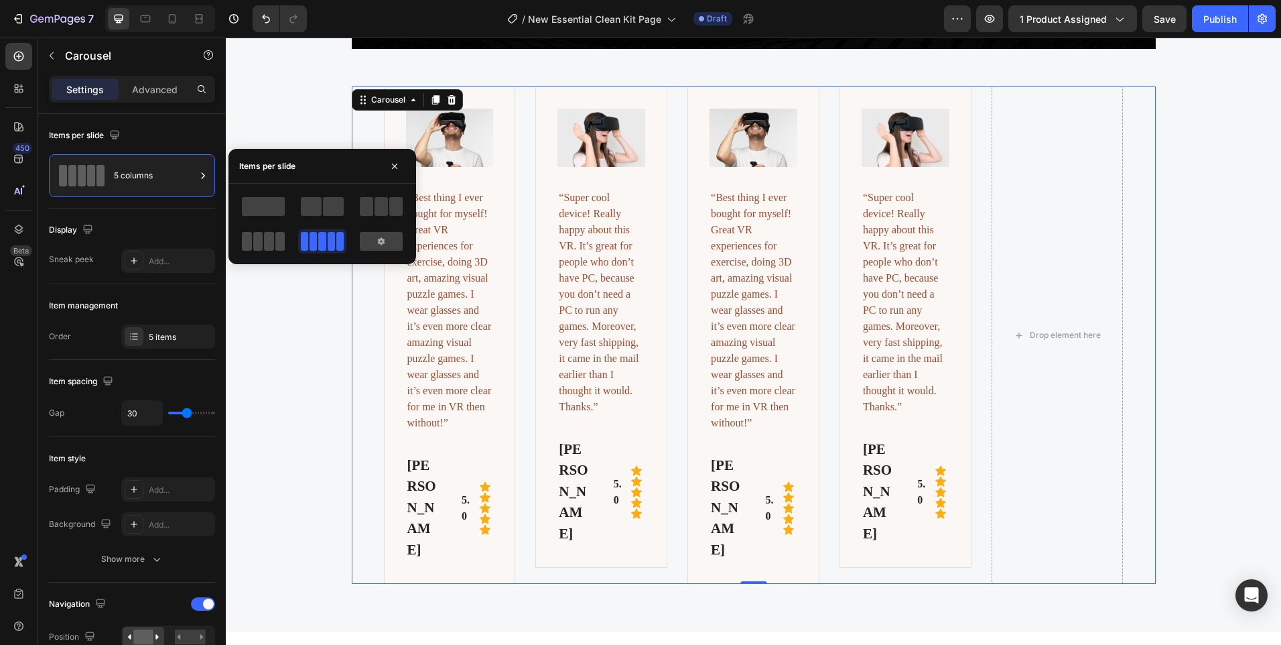
click at [257, 235] on span at bounding box center [258, 241] width 10 height 19
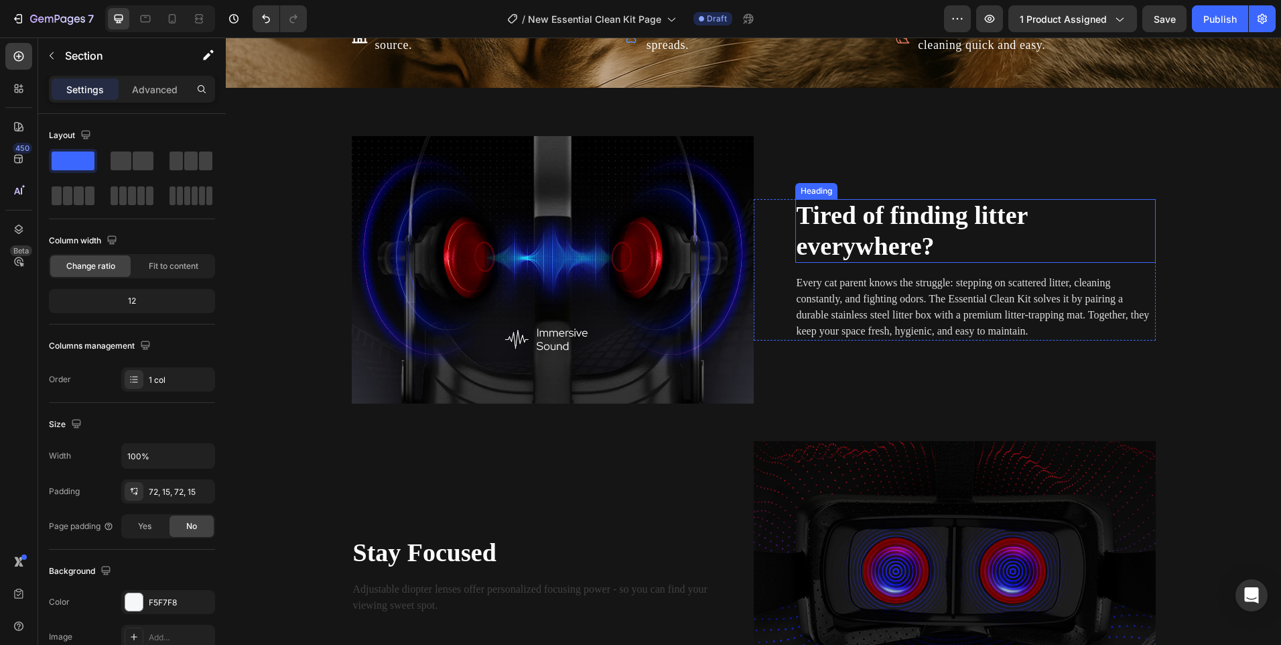
scroll to position [1023, 0]
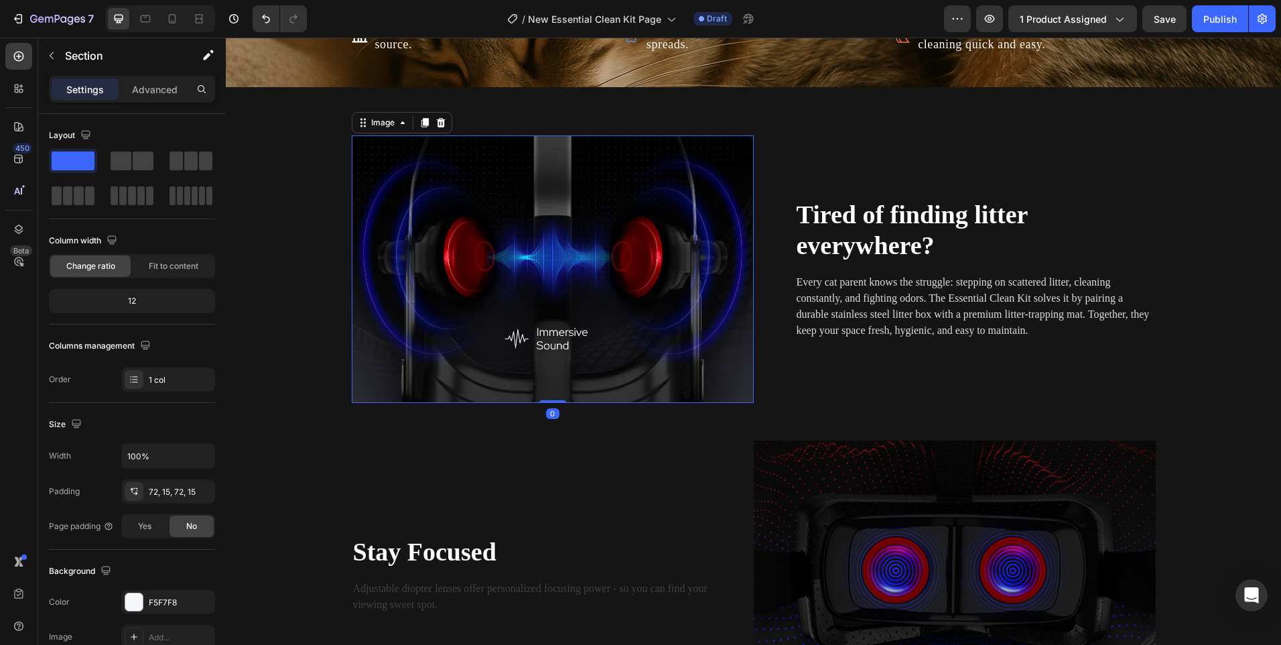
click at [673, 289] on img at bounding box center [553, 268] width 402 height 267
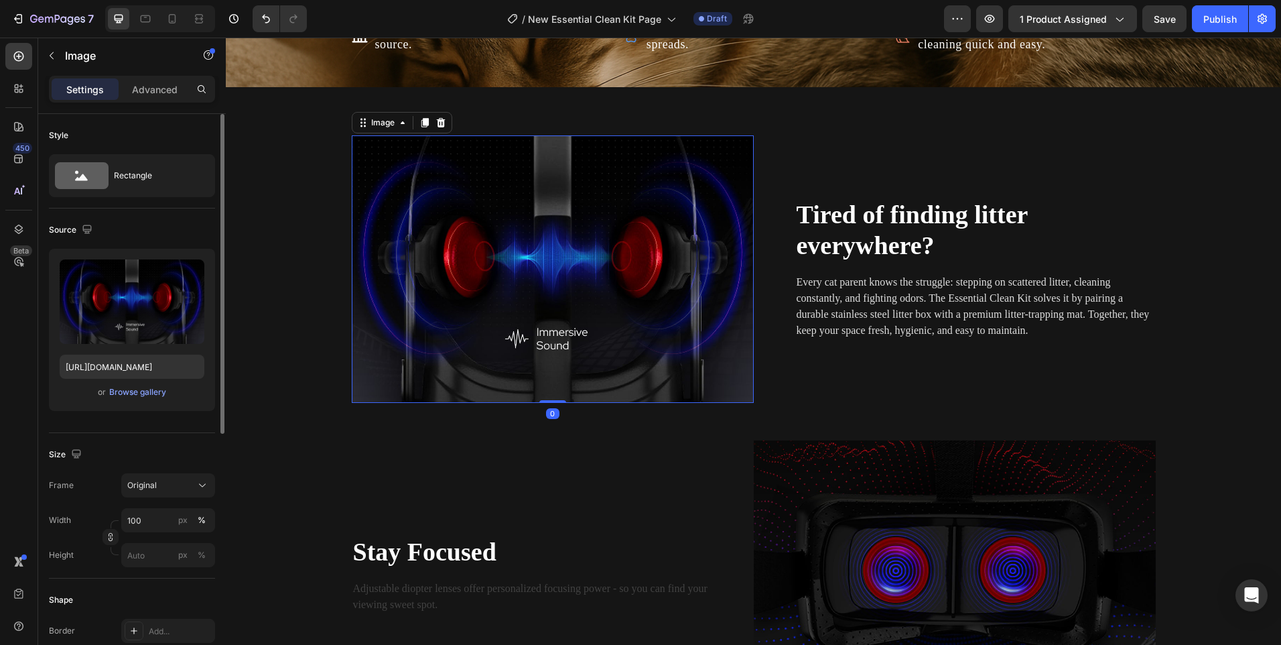
click at [125, 385] on div "or Browse gallery" at bounding box center [132, 392] width 145 height 16
click at [125, 393] on div "Browse gallery" at bounding box center [137, 392] width 57 height 12
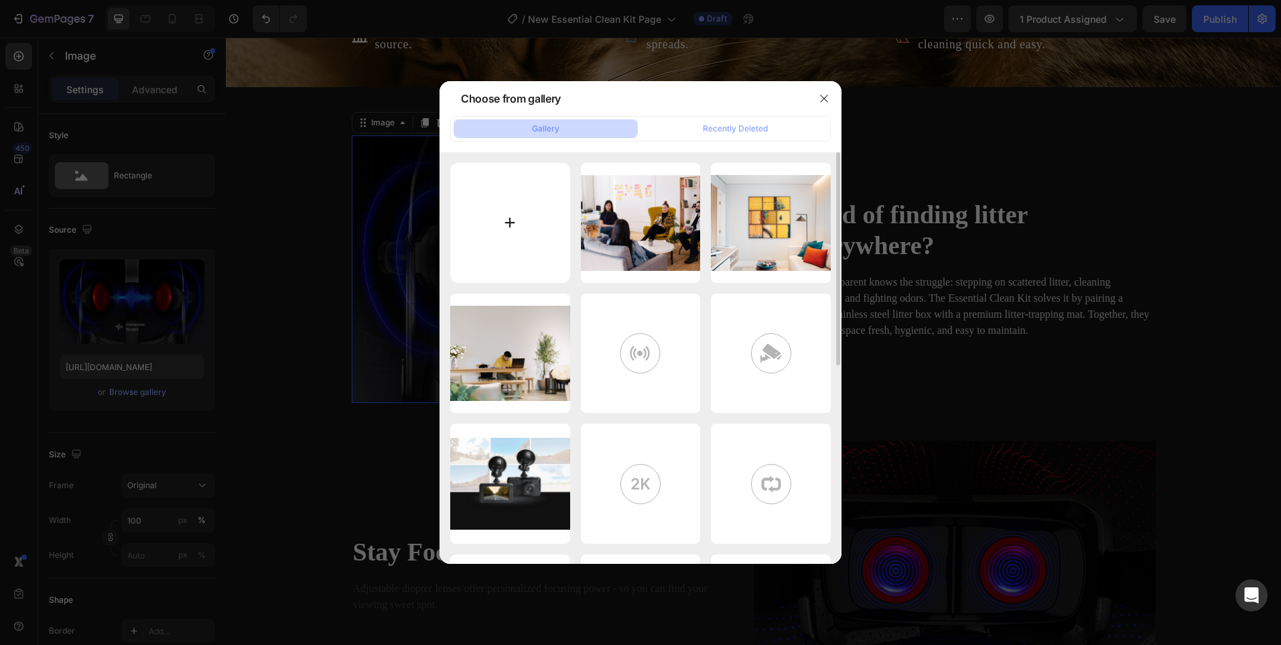
click at [516, 229] on input "file" at bounding box center [510, 223] width 120 height 120
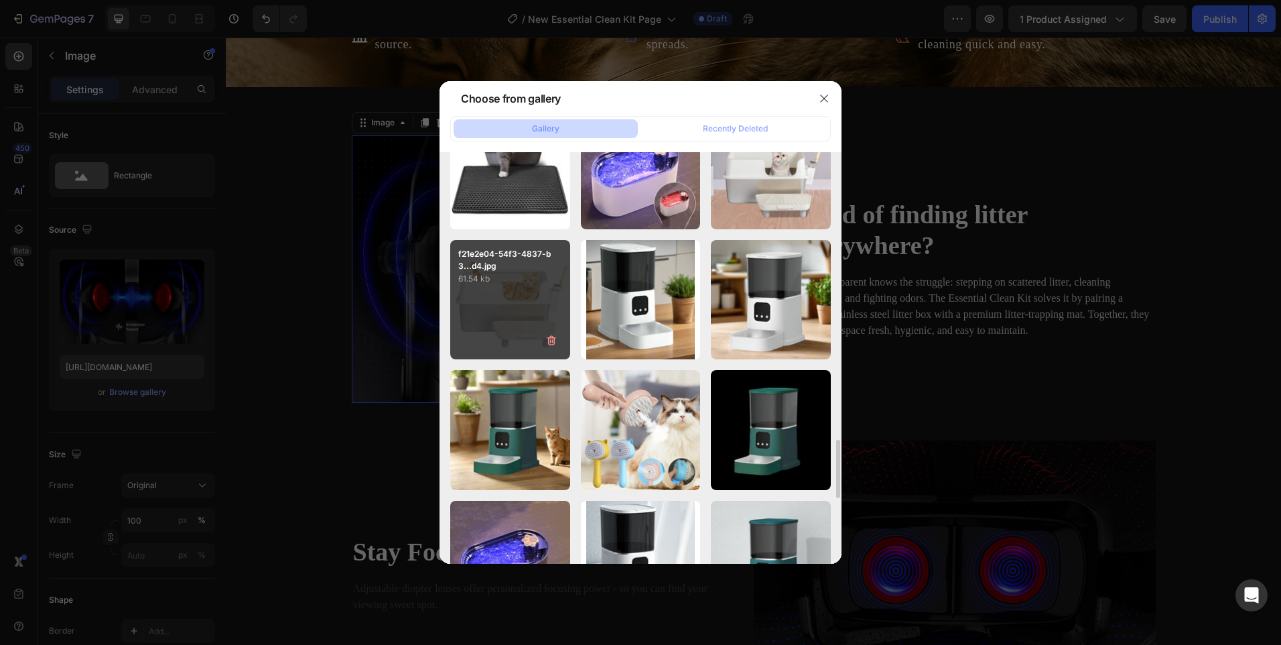
scroll to position [1943, 0]
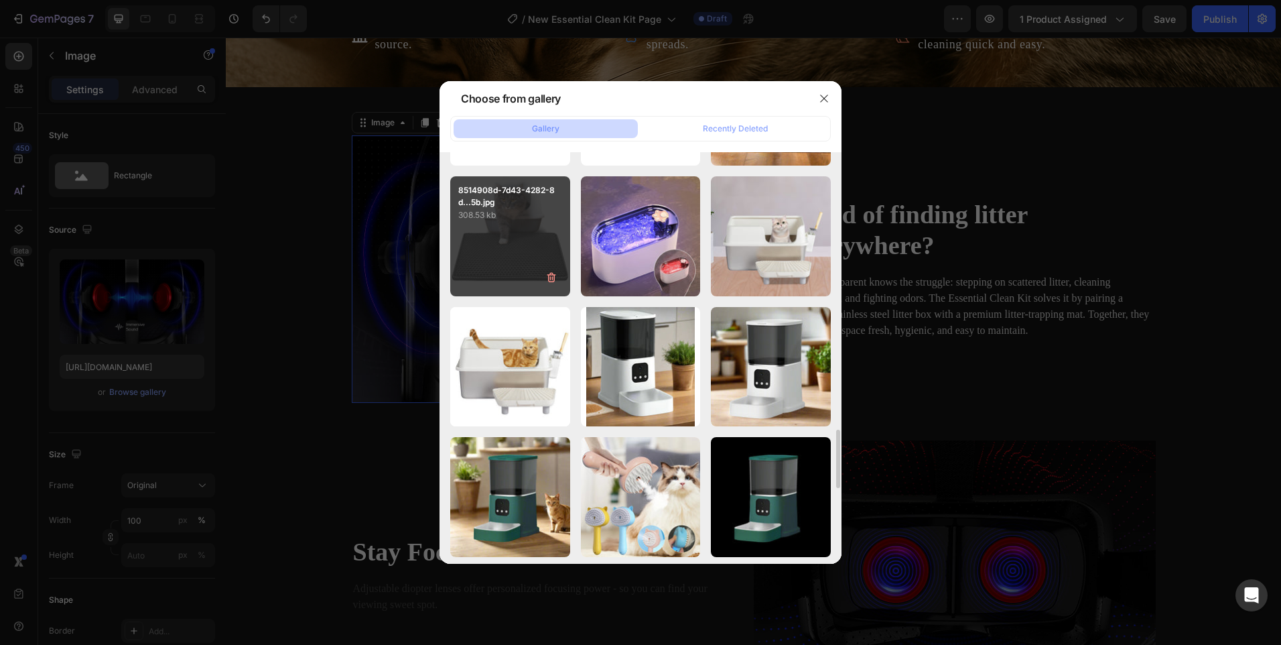
click at [517, 251] on div "8514908d-7d43-4282-8d...5b.jpg 308.53 kb" at bounding box center [510, 236] width 120 height 120
type input "https://cdn.shopify.com/s/files/1/0656/7883/5823/files/gempages_580691360521126…"
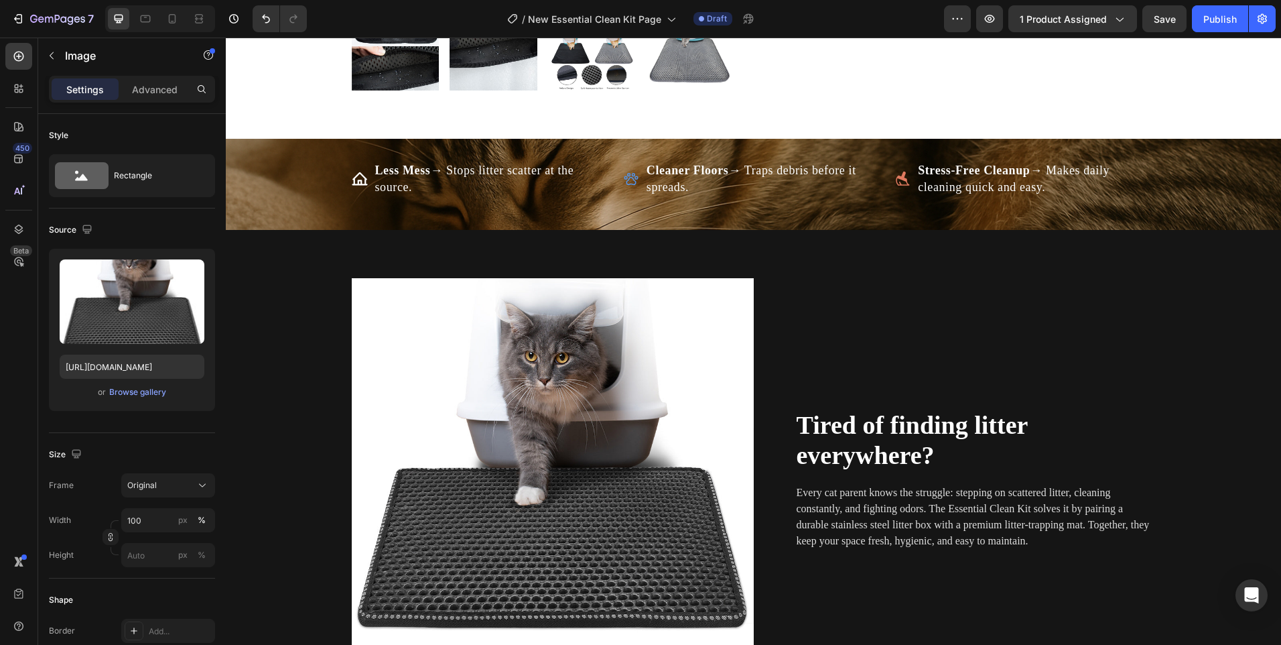
scroll to position [889, 0]
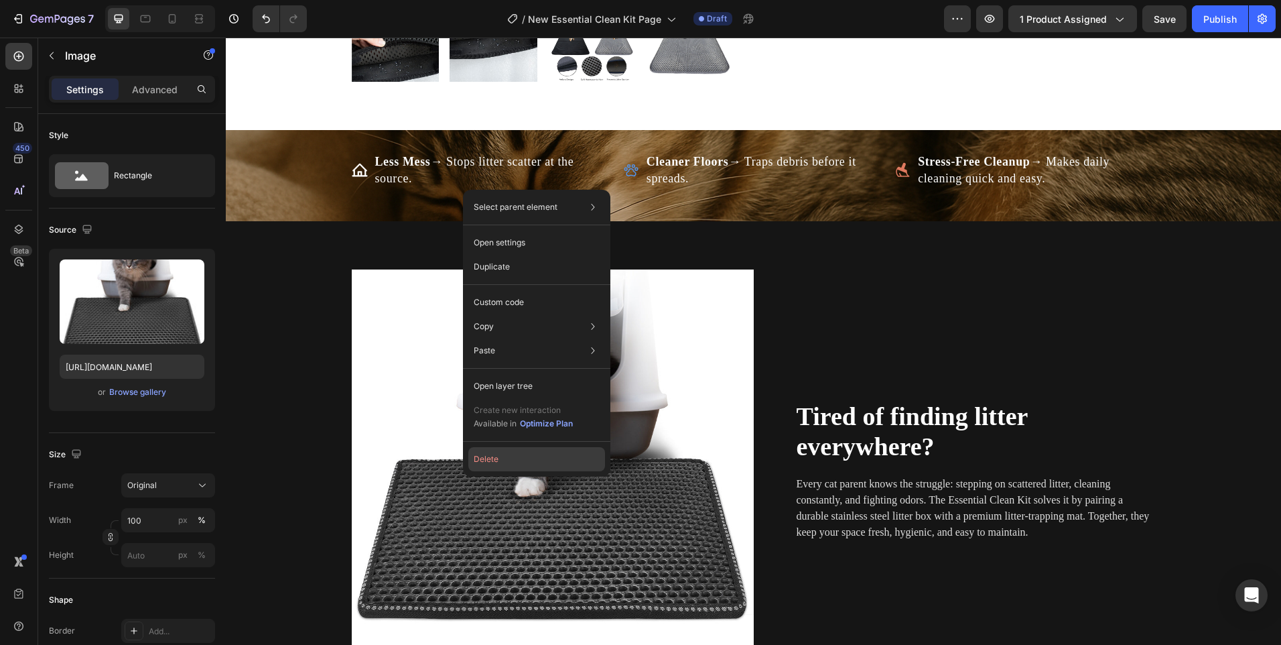
click at [482, 454] on button "Delete" at bounding box center [536, 459] width 137 height 24
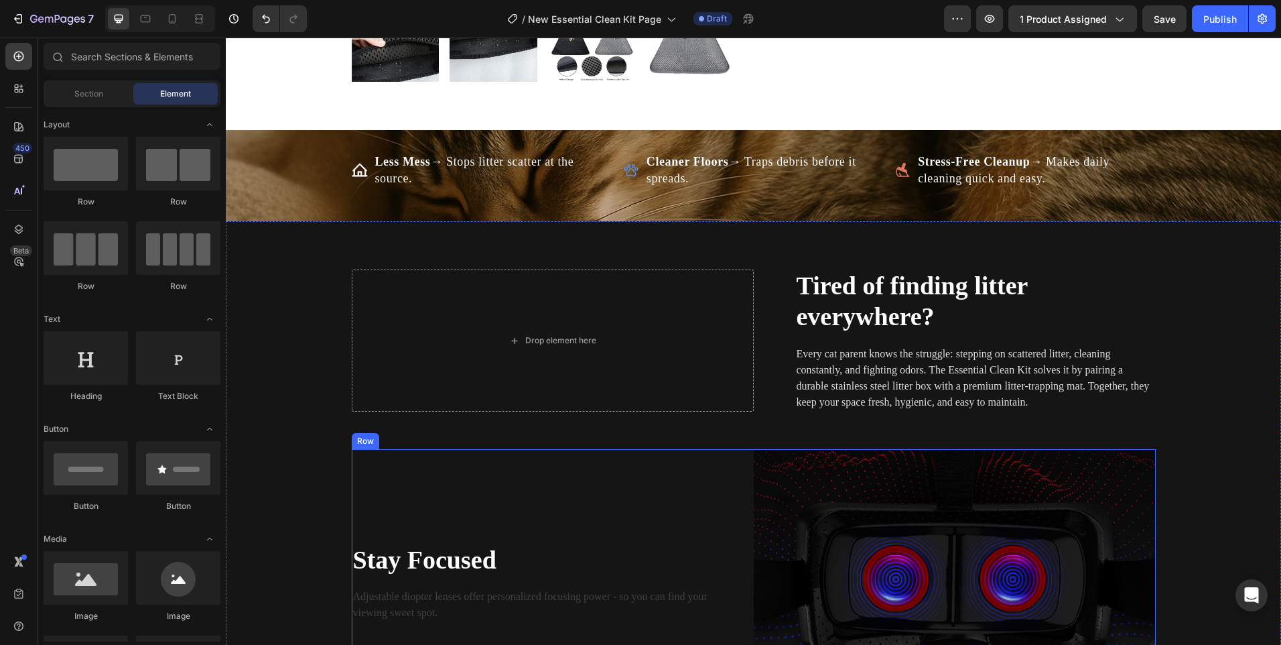
scroll to position [621, 0]
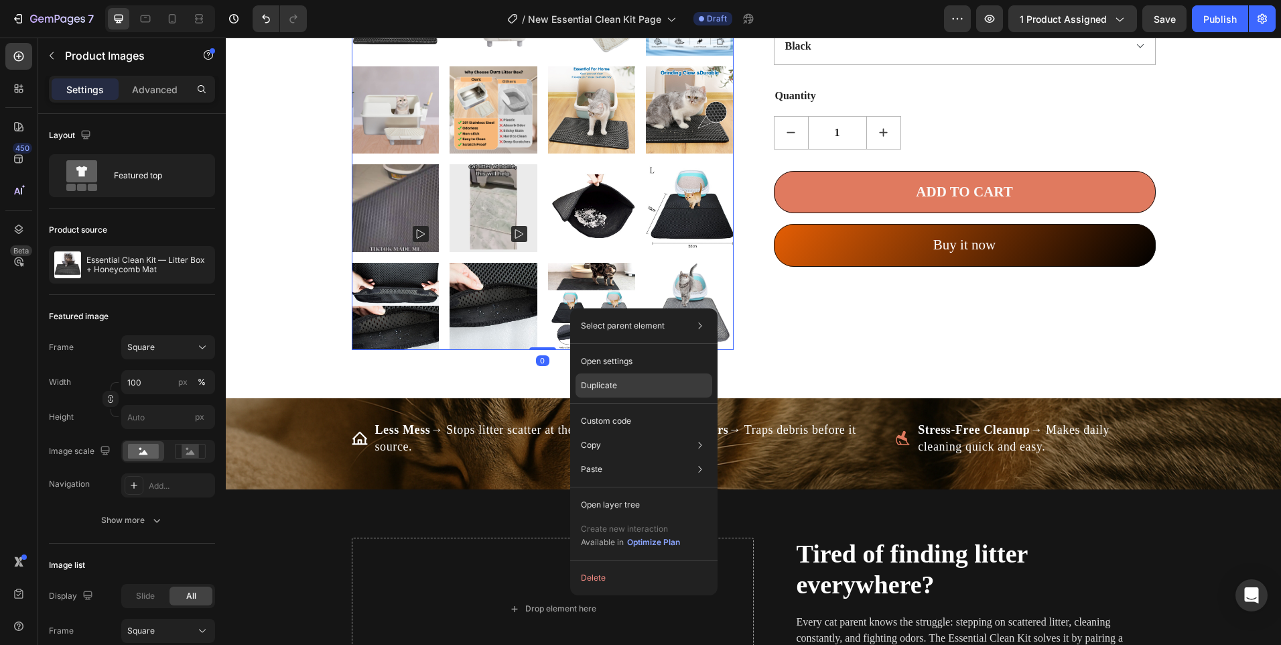
click at [597, 381] on p "Duplicate" at bounding box center [599, 385] width 36 height 12
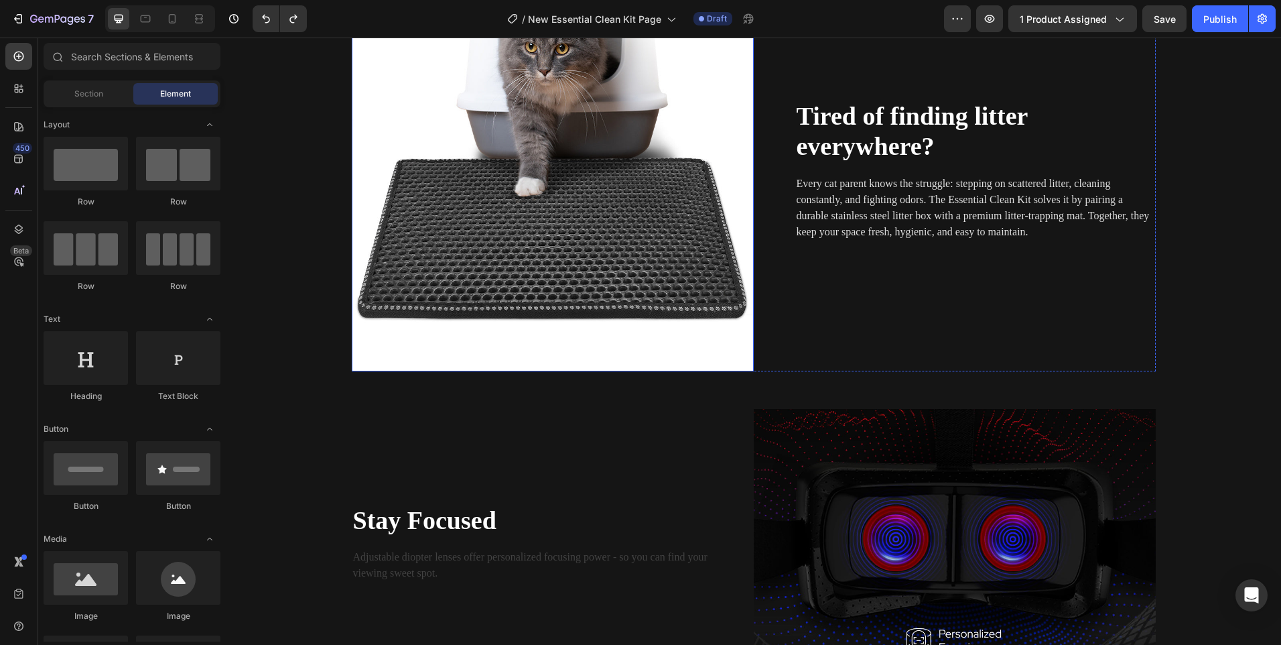
scroll to position [1087, 0]
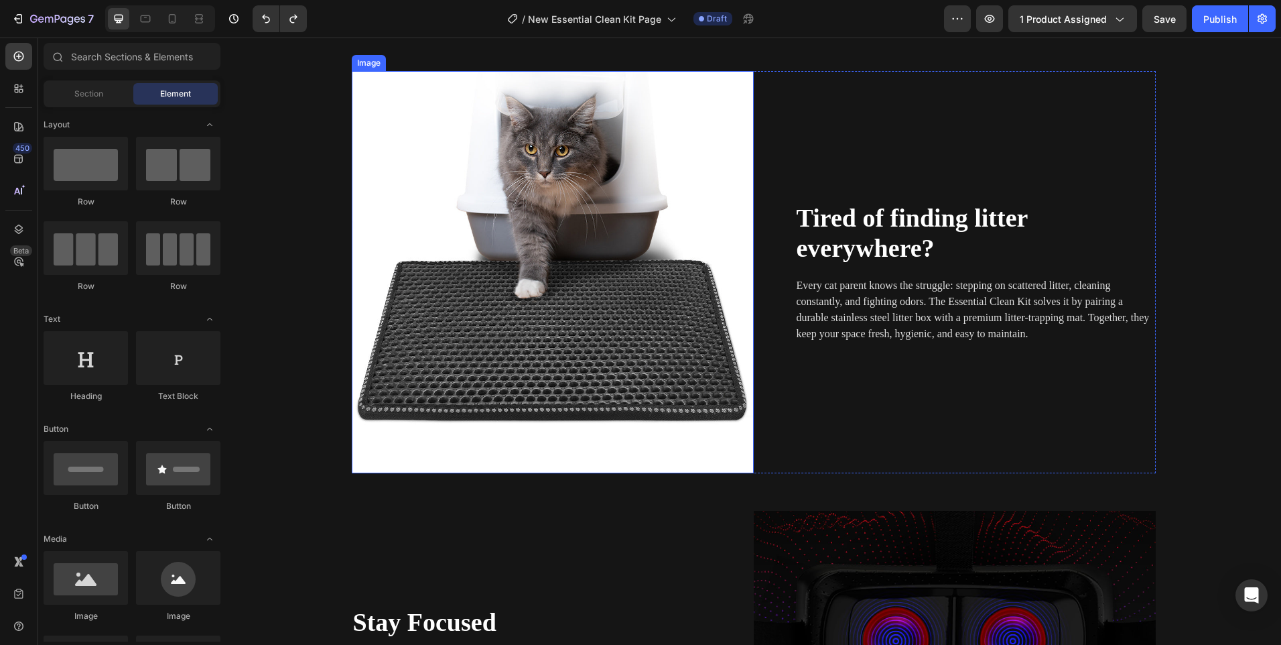
click at [571, 253] on img at bounding box center [553, 272] width 402 height 402
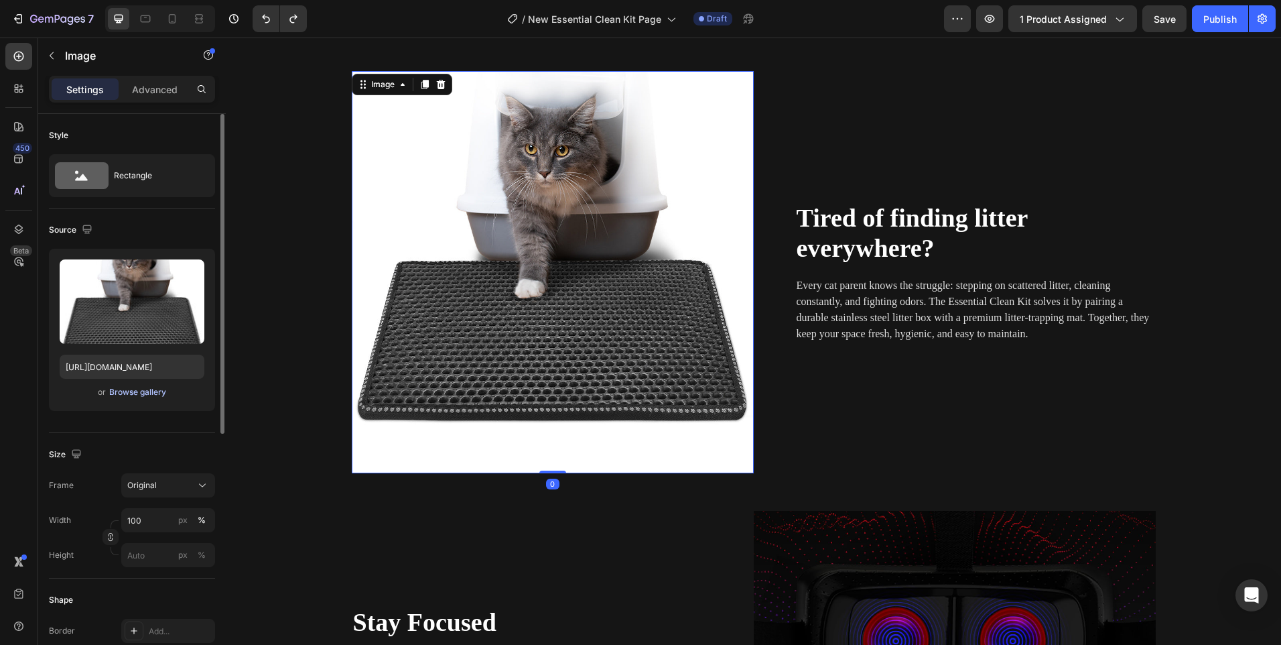
click at [133, 391] on div "Browse gallery" at bounding box center [137, 392] width 57 height 12
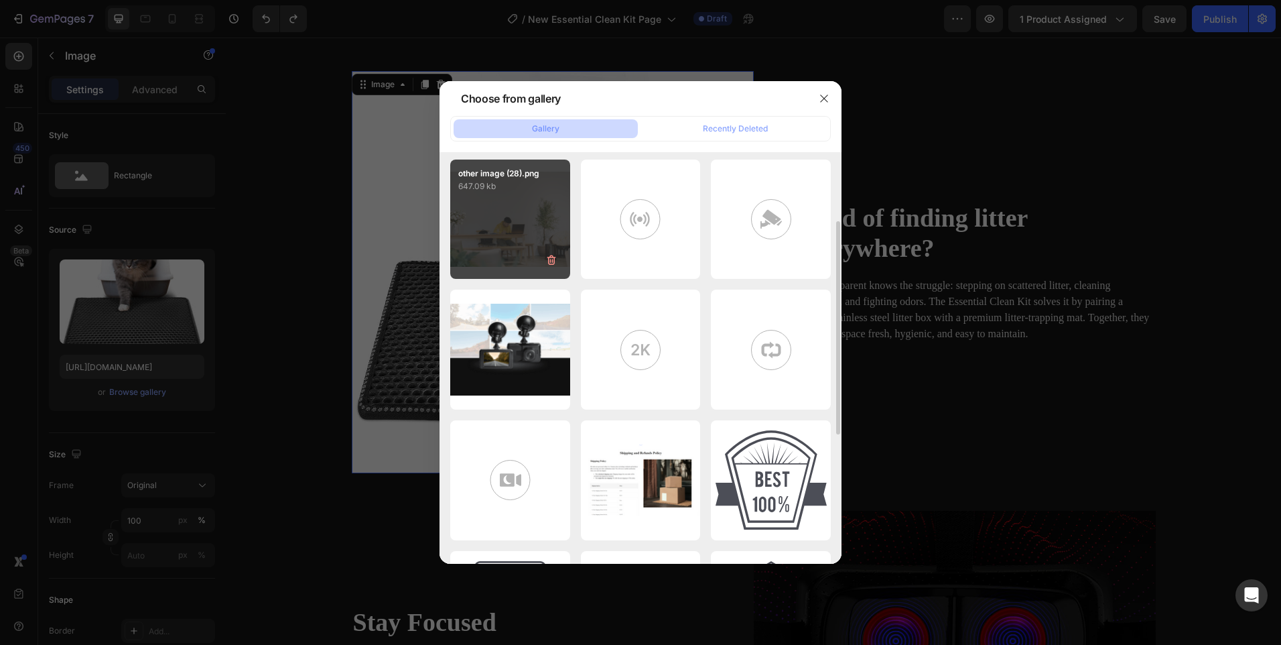
scroll to position [0, 0]
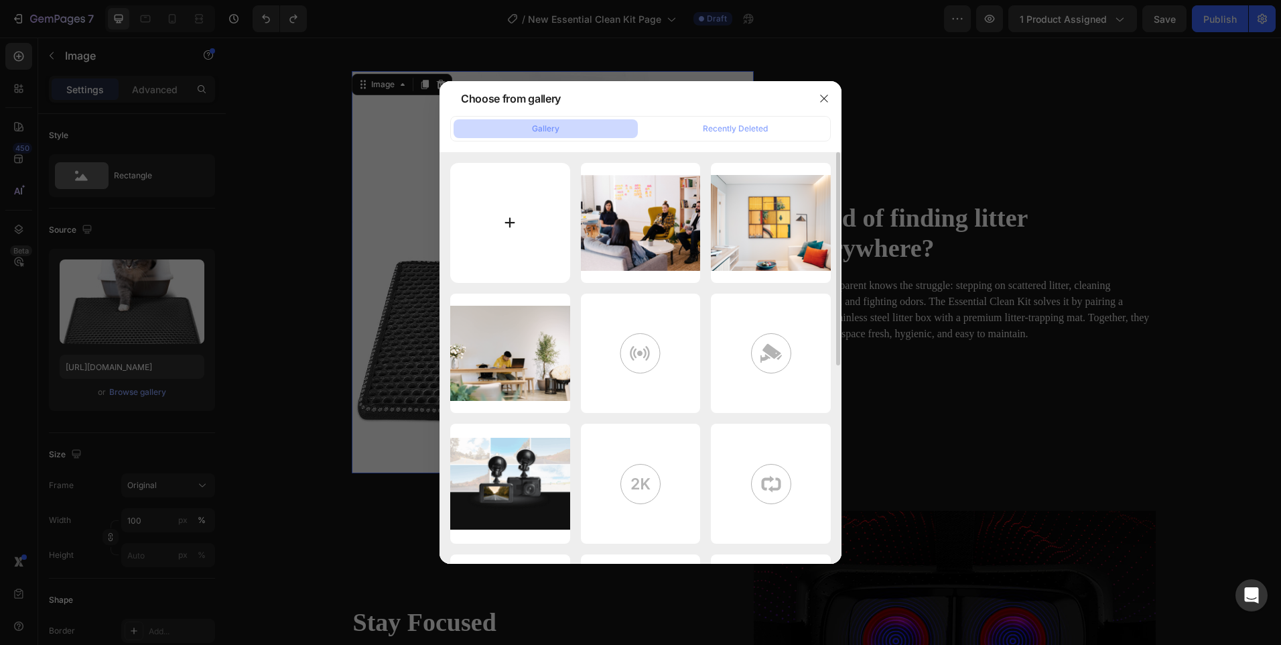
click at [490, 204] on input "file" at bounding box center [510, 223] width 120 height 120
type input "C:\fakepath\526254821460.jpg"
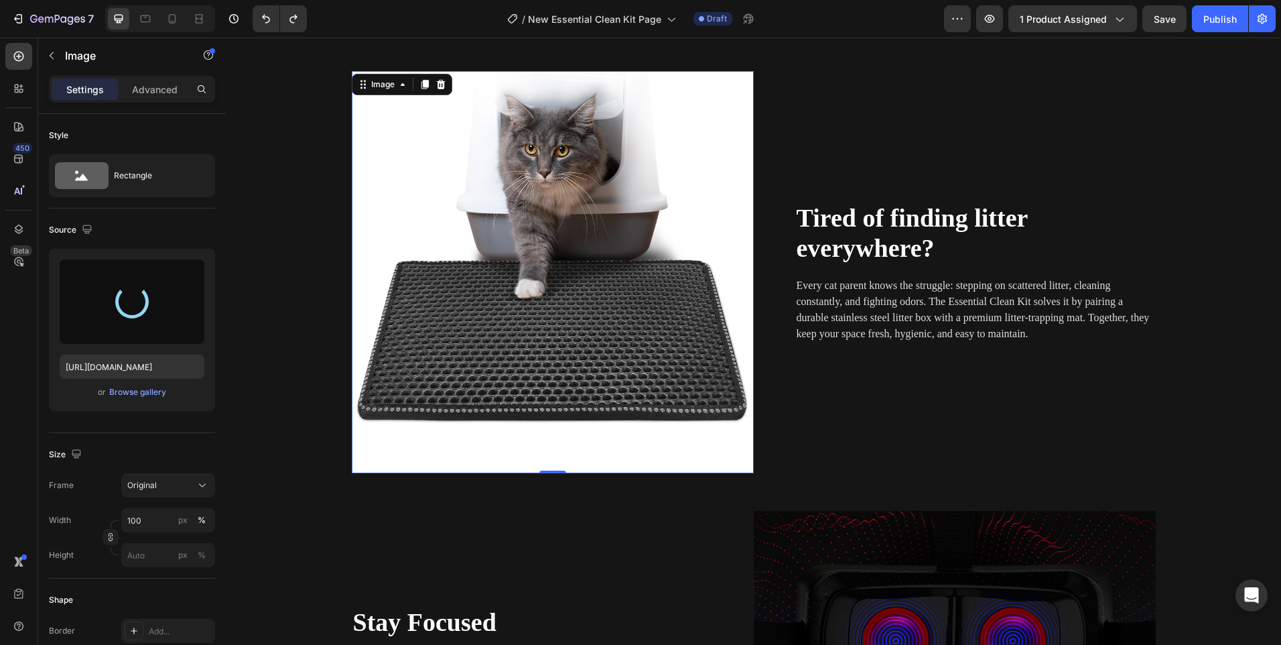
type input "https://cdn.shopify.com/s/files/1/0656/7883/5823/files/gempages_580691360521126…"
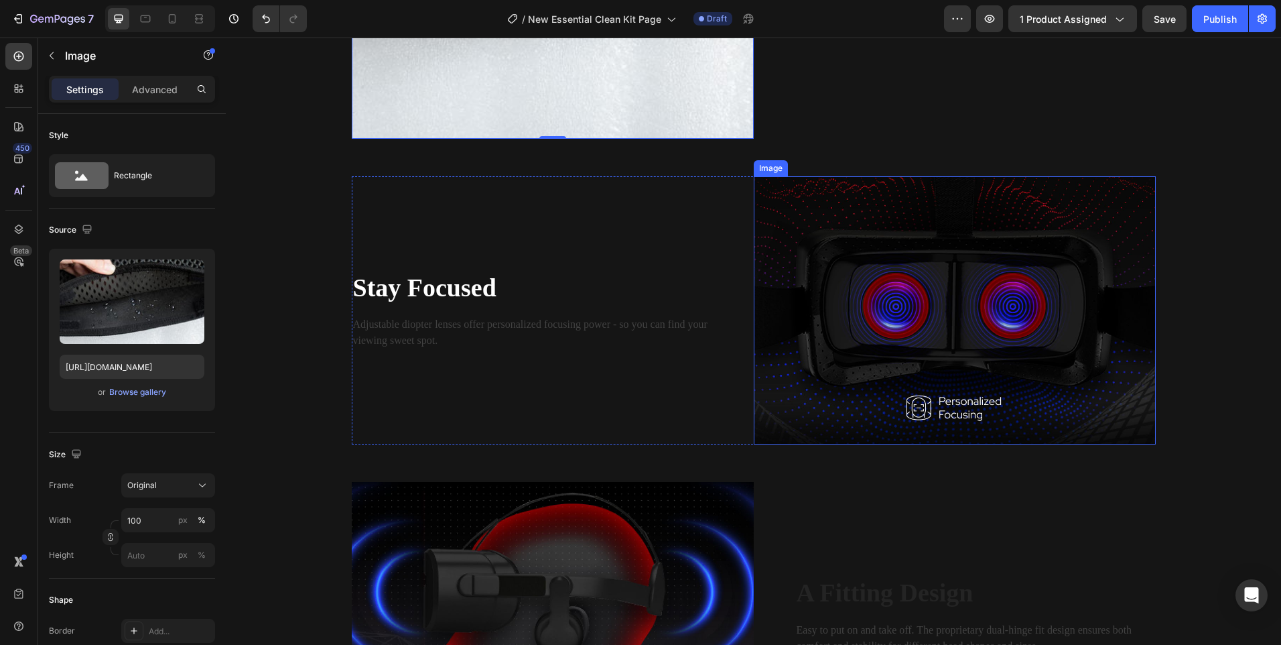
scroll to position [1422, 0]
click at [922, 310] on img at bounding box center [955, 310] width 402 height 268
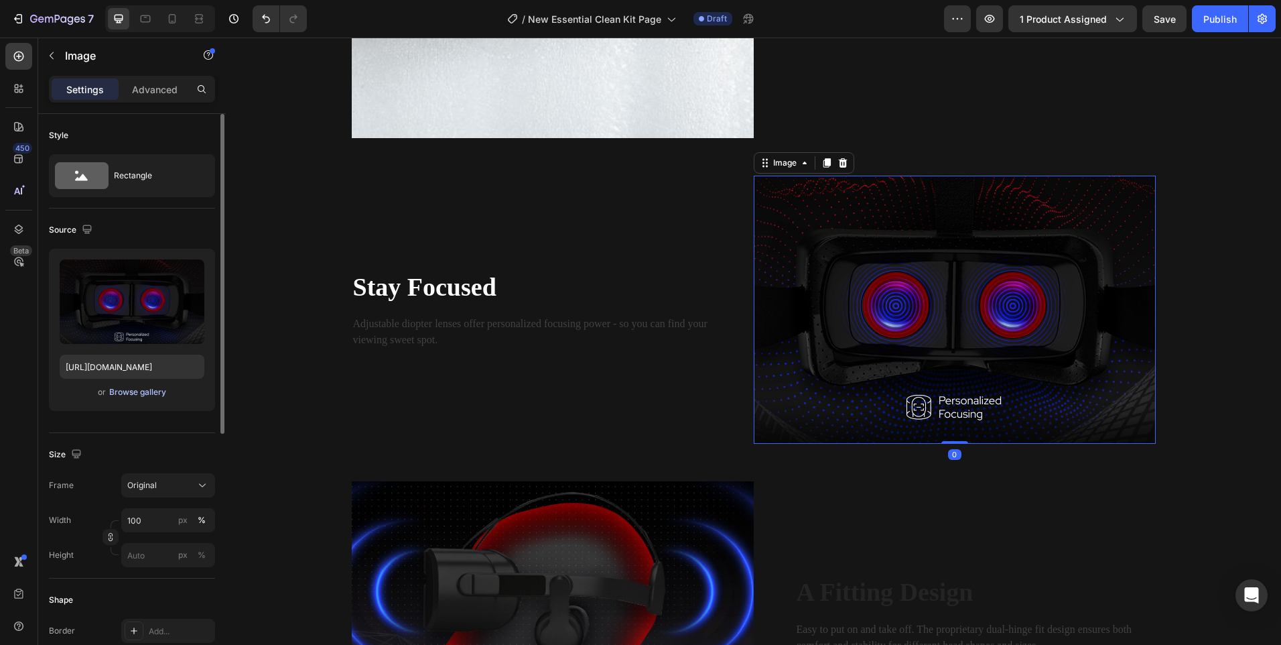
click at [148, 386] on div "Browse gallery" at bounding box center [137, 392] width 57 height 12
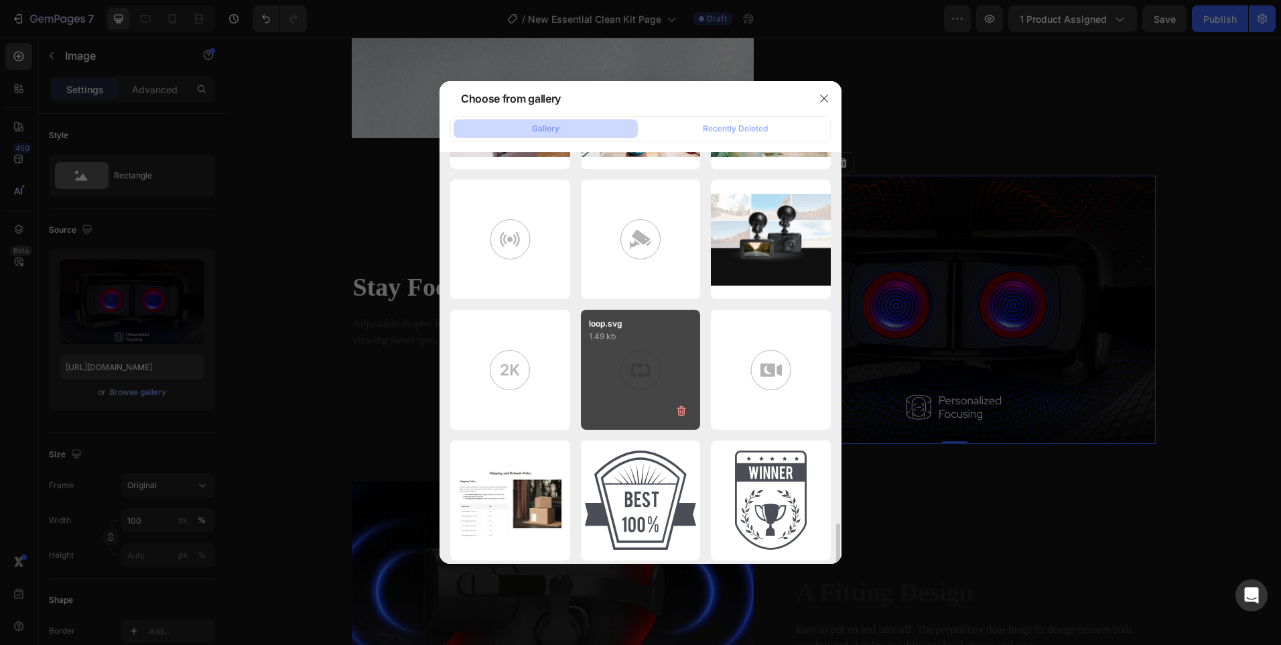
scroll to position [1947, 0]
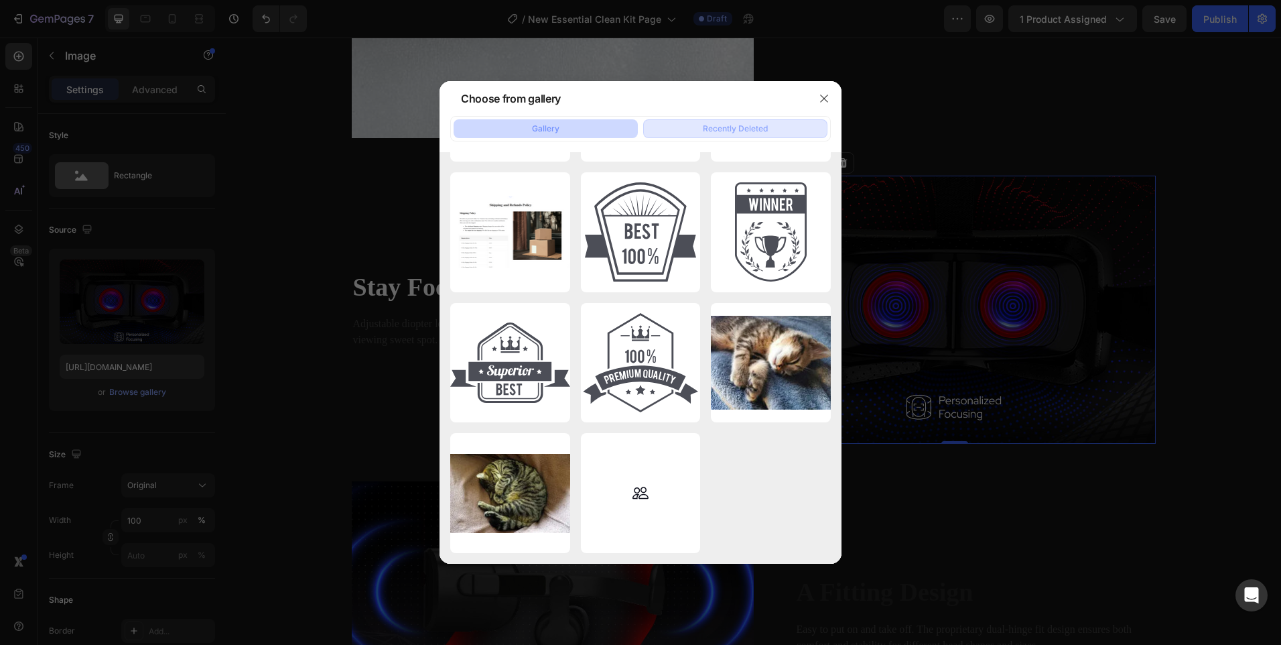
click at [708, 129] on div "Recently Deleted" at bounding box center [735, 129] width 65 height 12
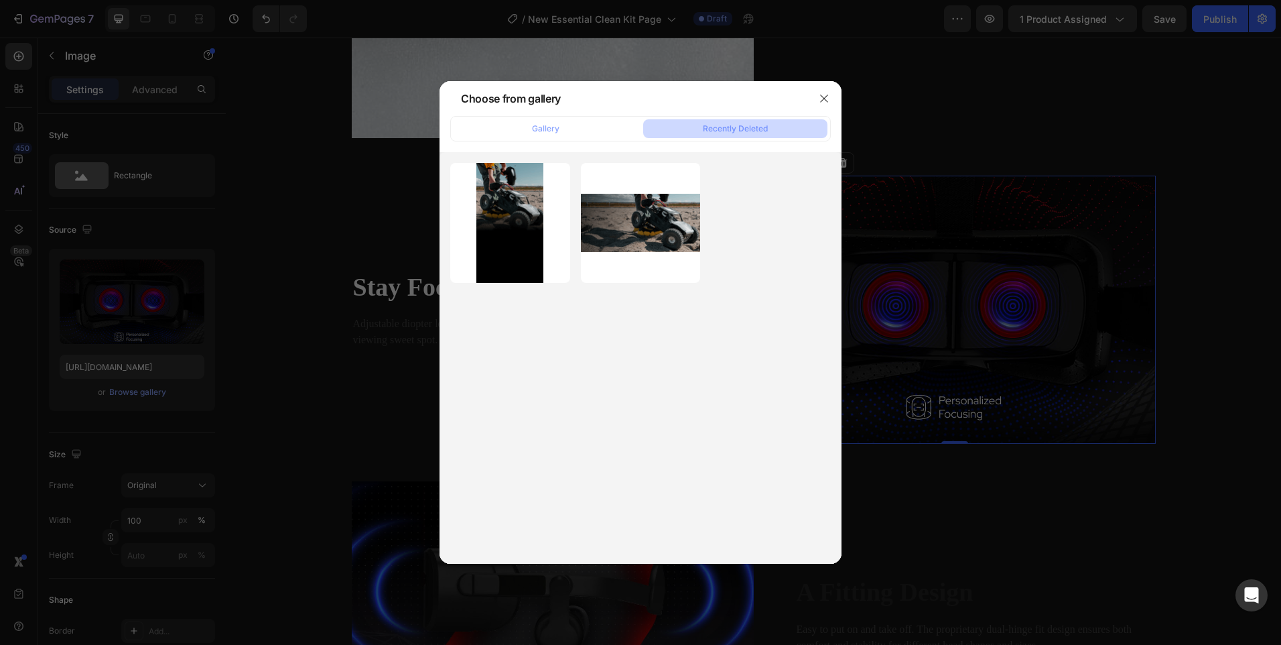
click at [559, 119] on div "Gallery Recently Deleted" at bounding box center [640, 128] width 381 height 25
click at [536, 125] on div "Gallery" at bounding box center [545, 129] width 27 height 12
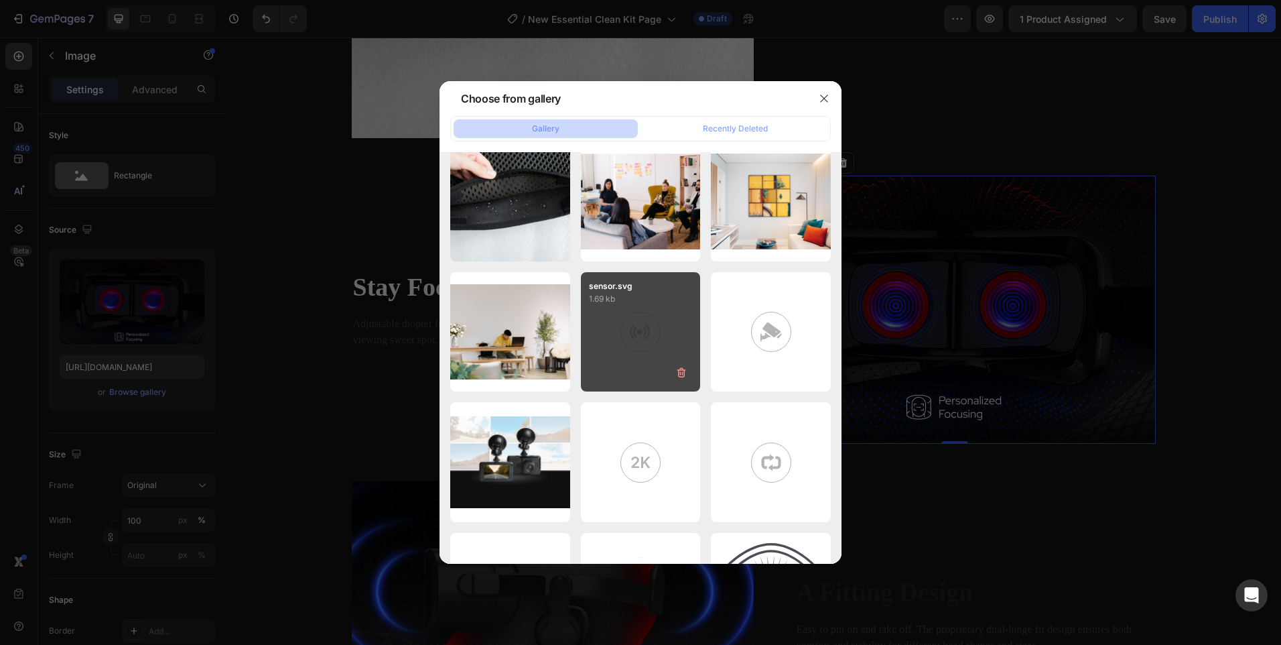
scroll to position [1072, 0]
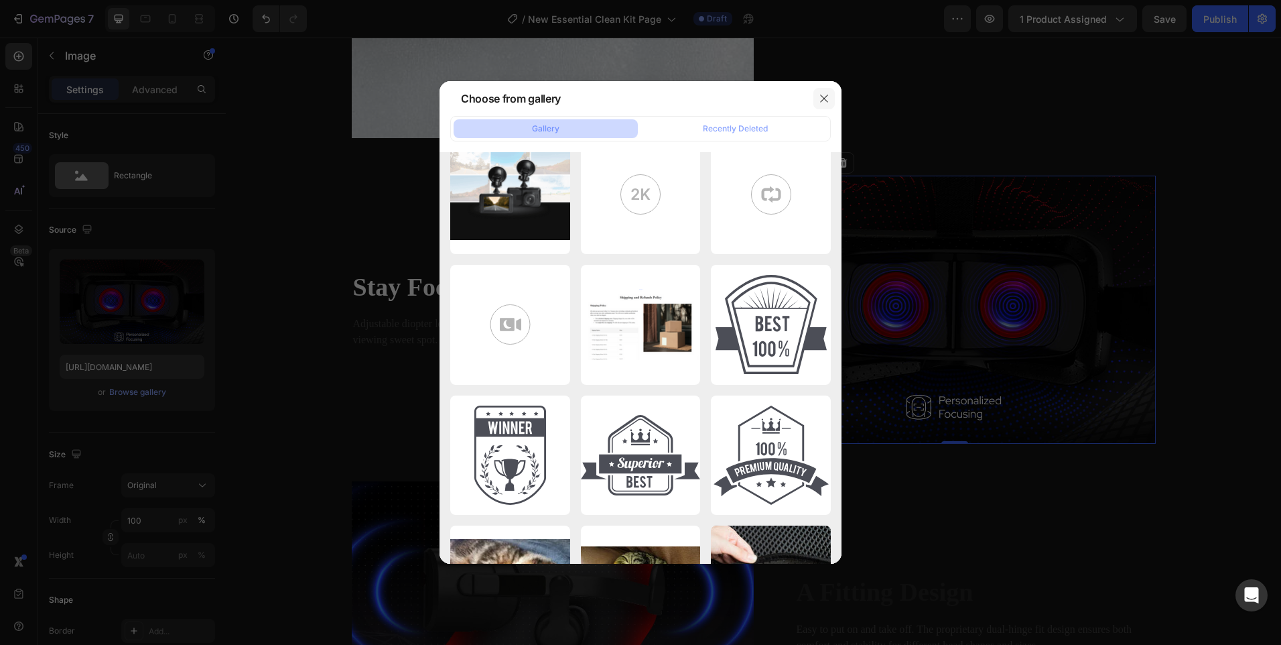
click at [831, 105] on button "button" at bounding box center [823, 98] width 21 height 21
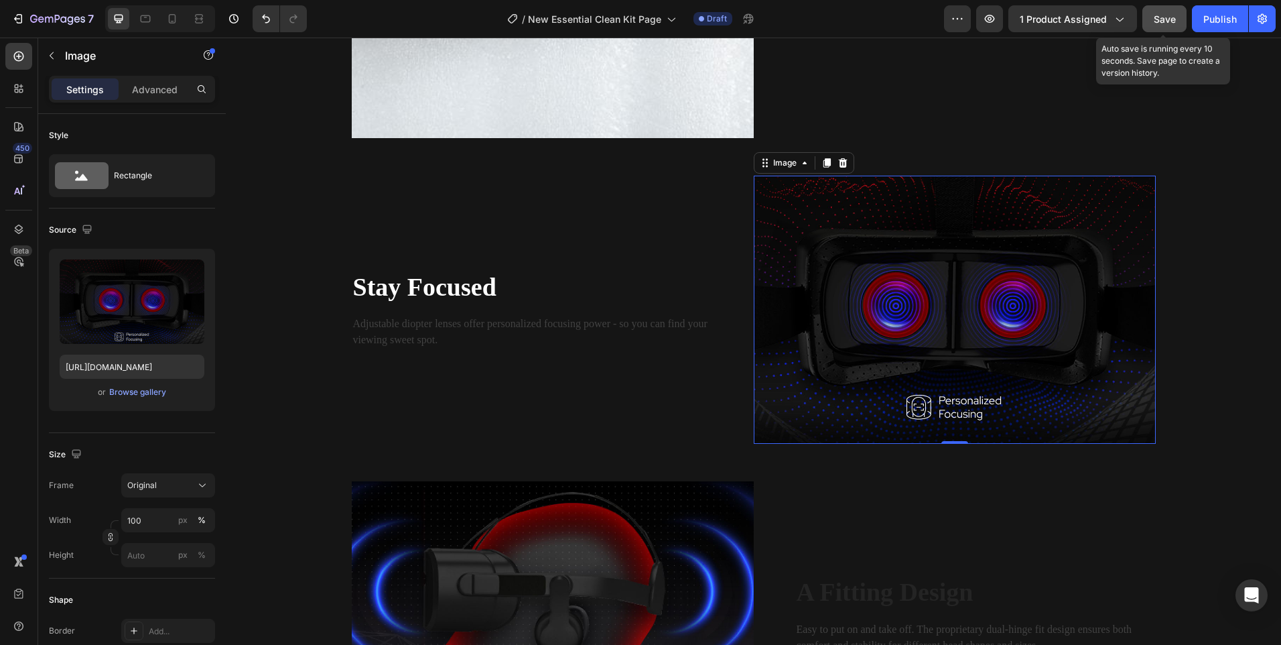
click at [1154, 16] on span "Save" at bounding box center [1165, 18] width 22 height 11
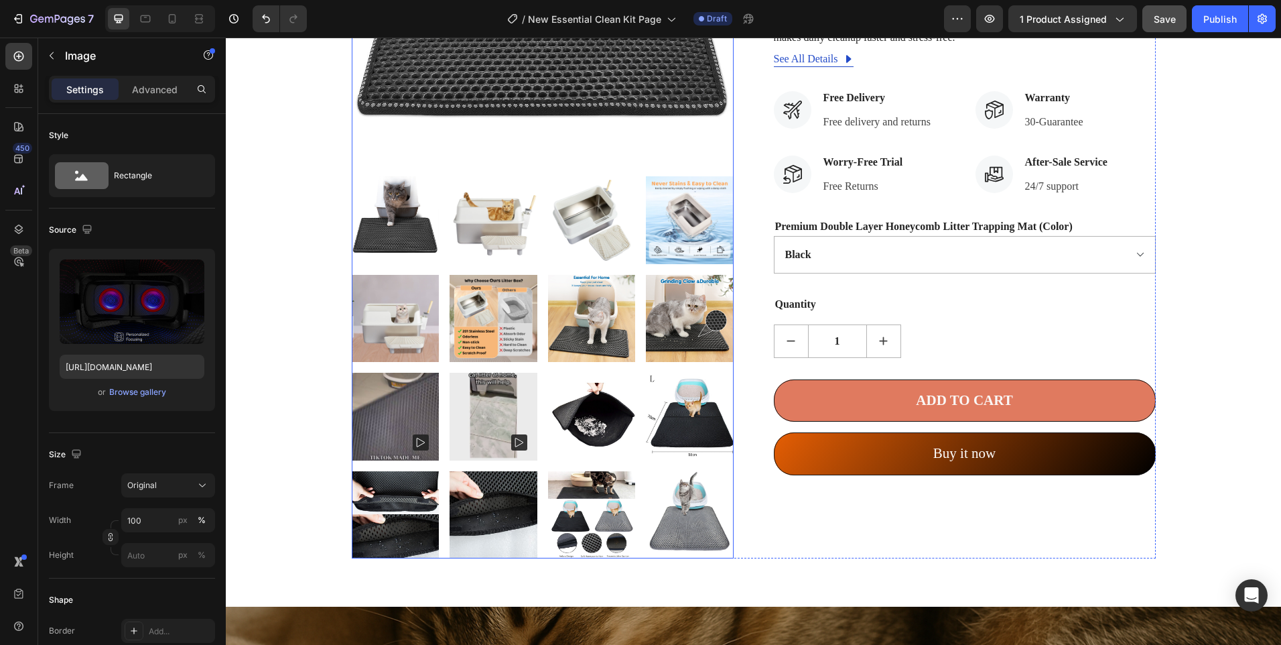
scroll to position [536, 0]
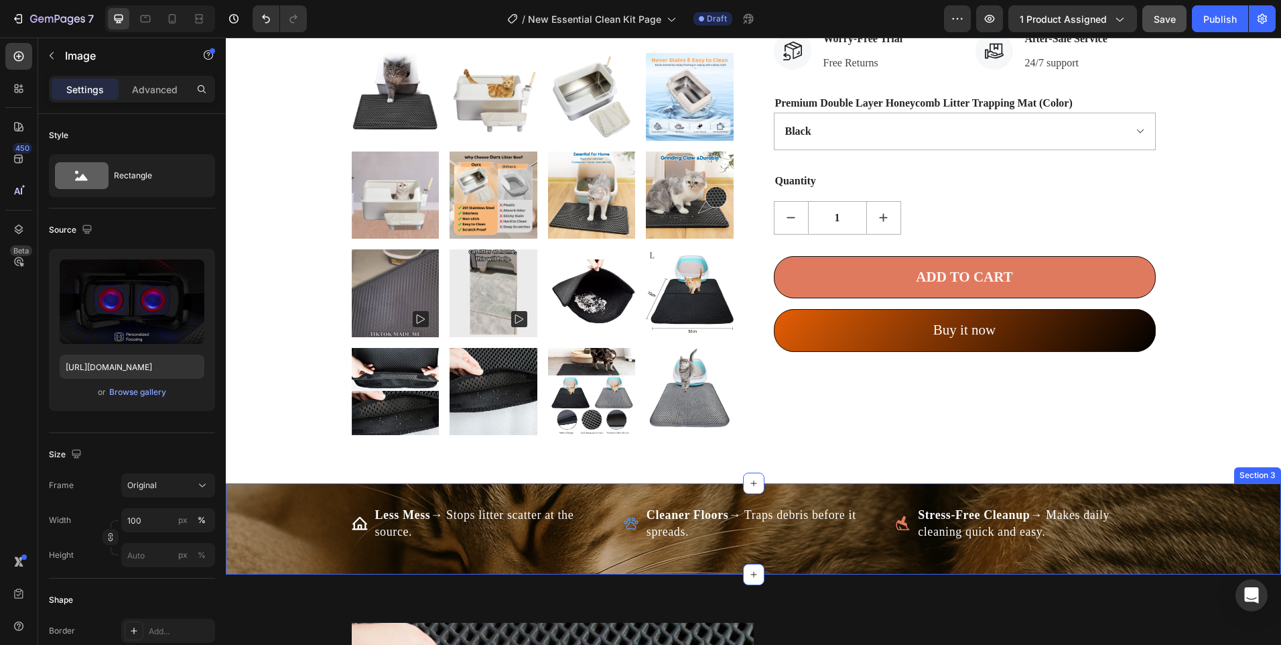
click at [267, 516] on div "Less Mess → Stops litter scatter at the source. Item List Cleaner Floors → Trap…" at bounding box center [753, 529] width 1055 height 48
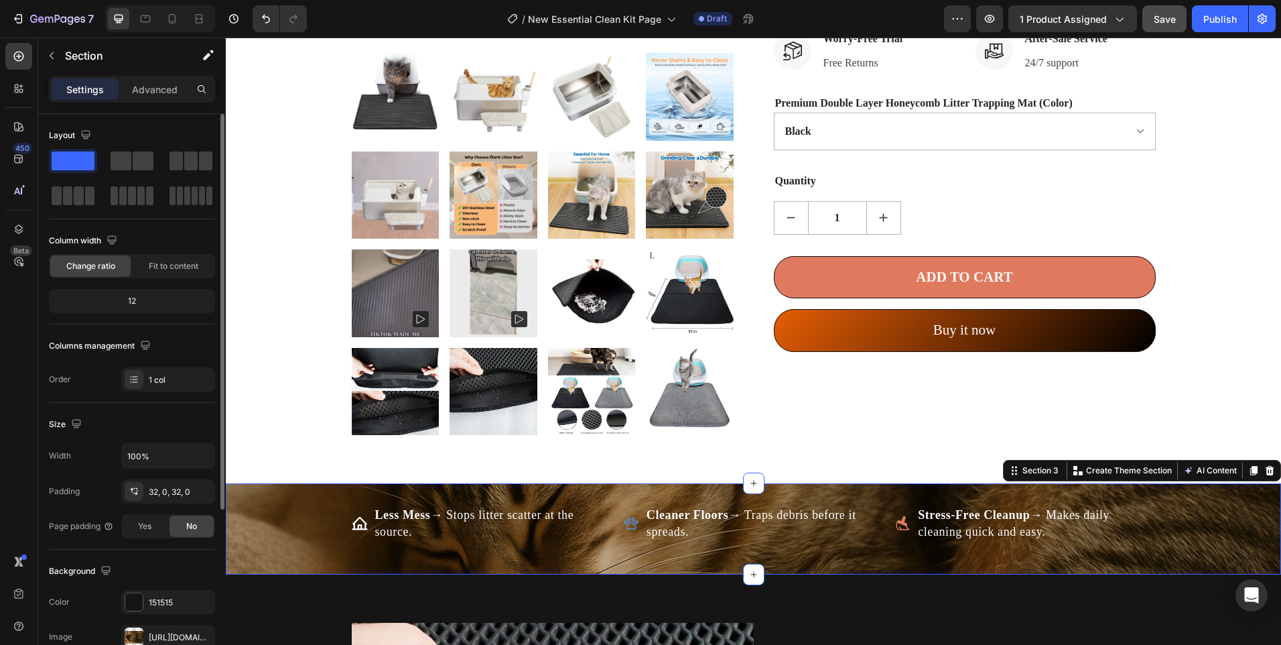
scroll to position [134, 0]
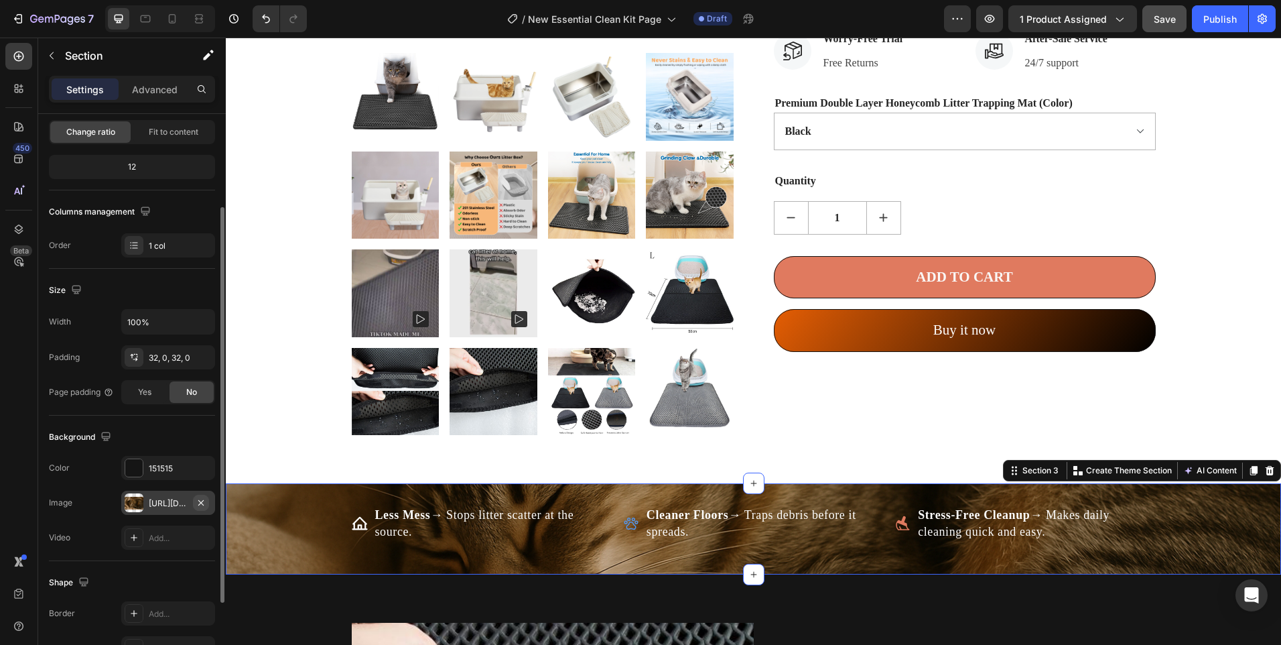
click at [195, 504] on button "button" at bounding box center [201, 502] width 16 height 16
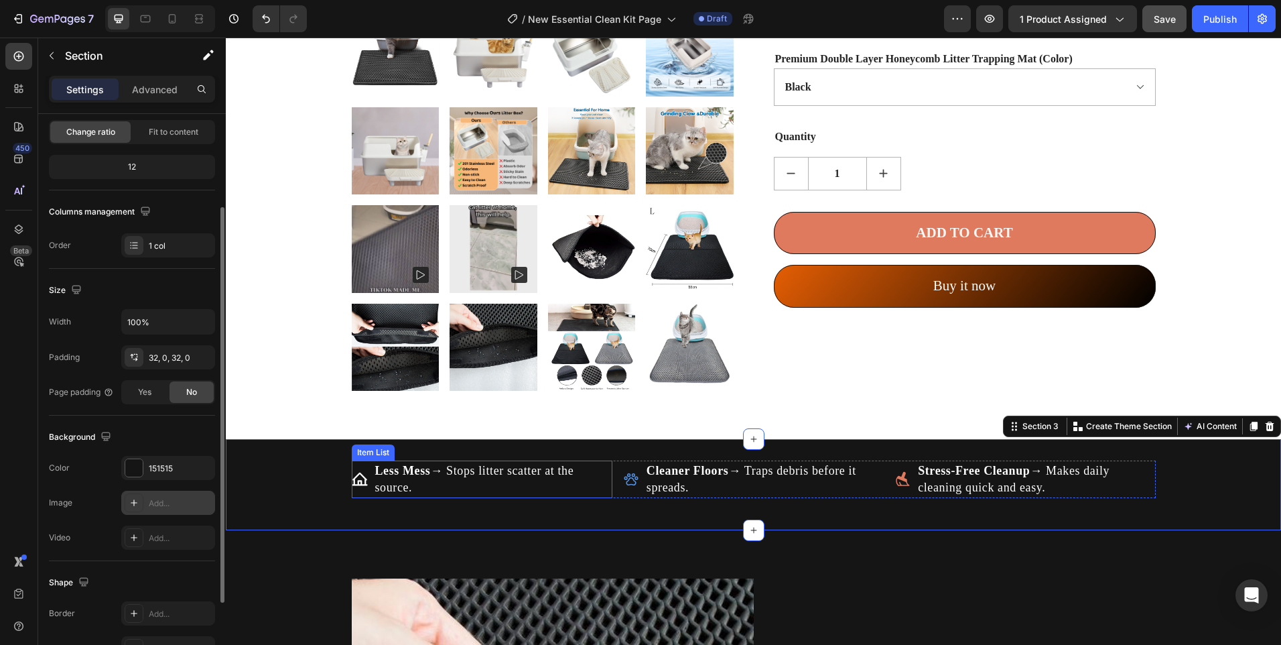
scroll to position [670, 0]
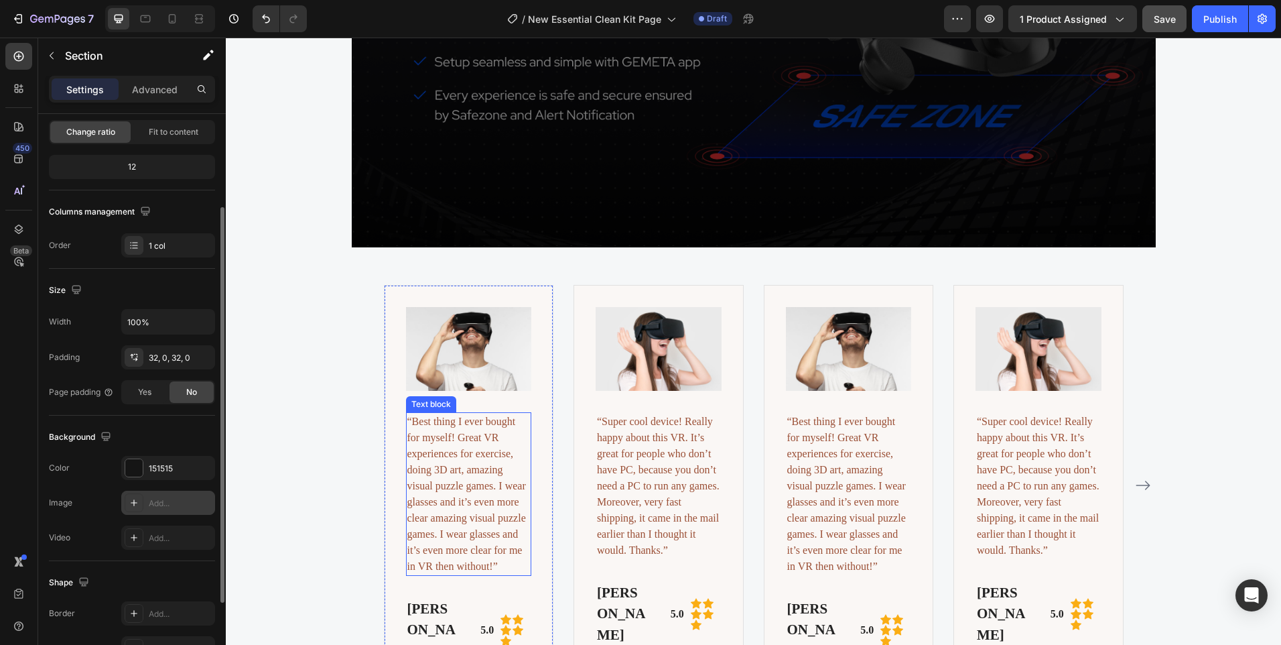
drag, startPoint x: 465, startPoint y: 401, endPoint x: 459, endPoint y: 389, distance: 14.1
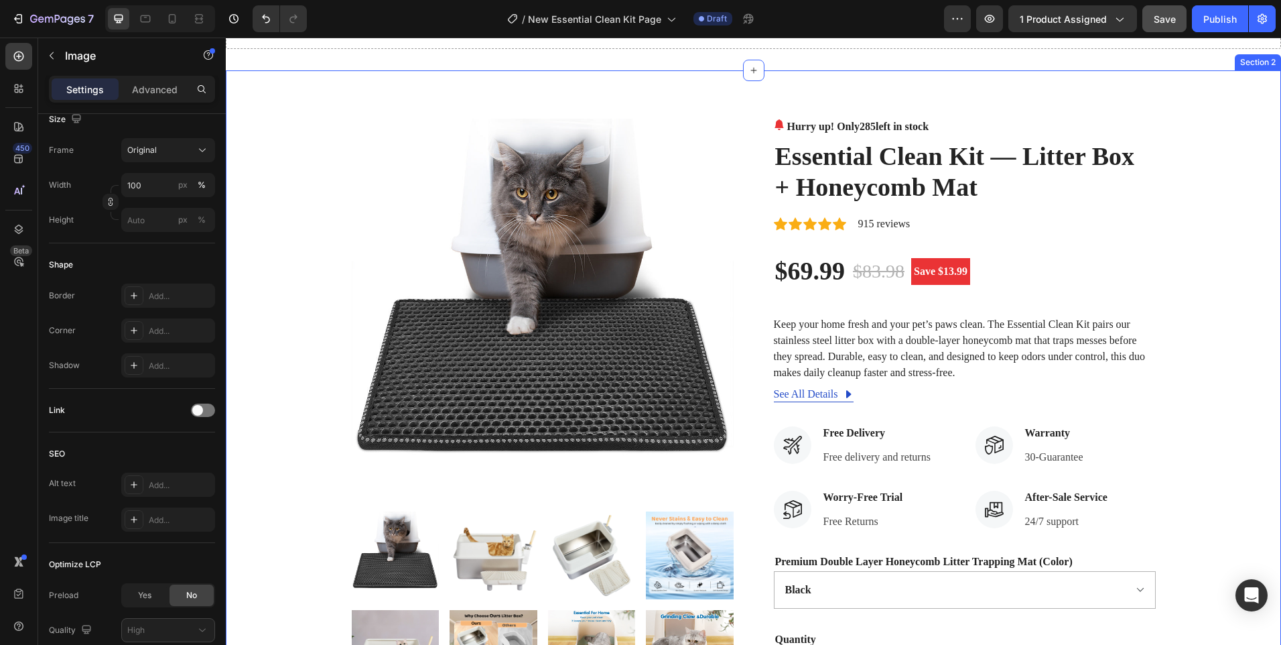
scroll to position [201, 0]
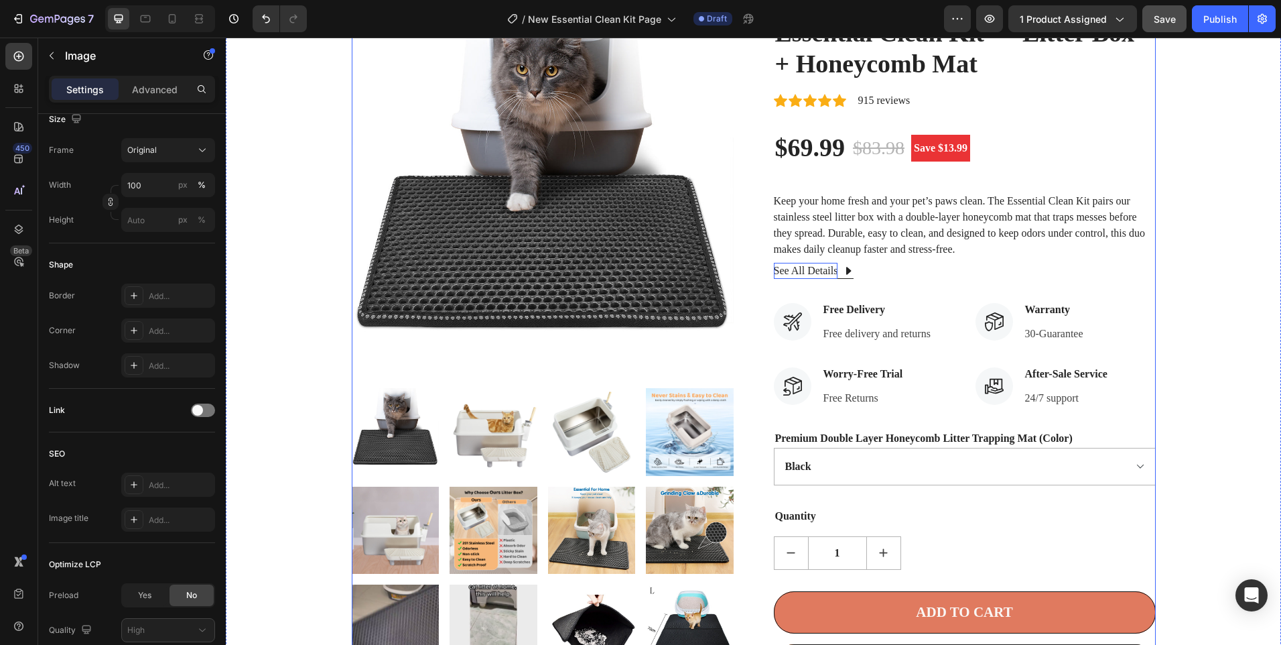
click at [796, 273] on p "See All Details" at bounding box center [806, 271] width 64 height 16
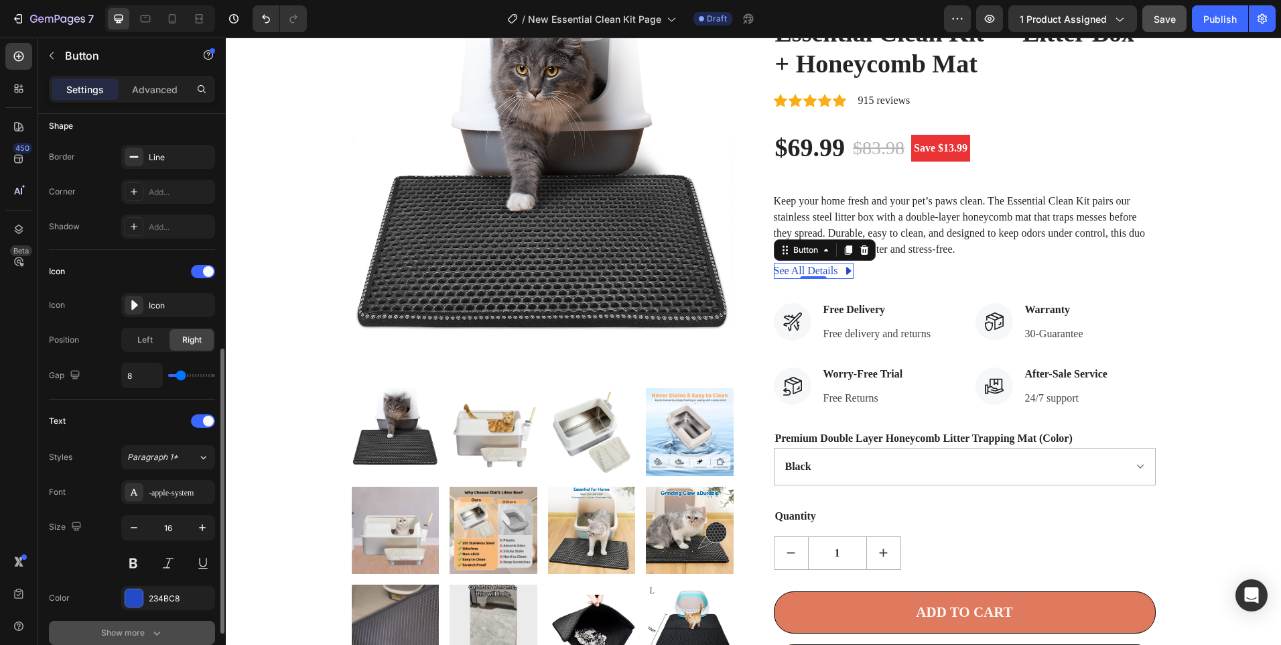
scroll to position [402, 0]
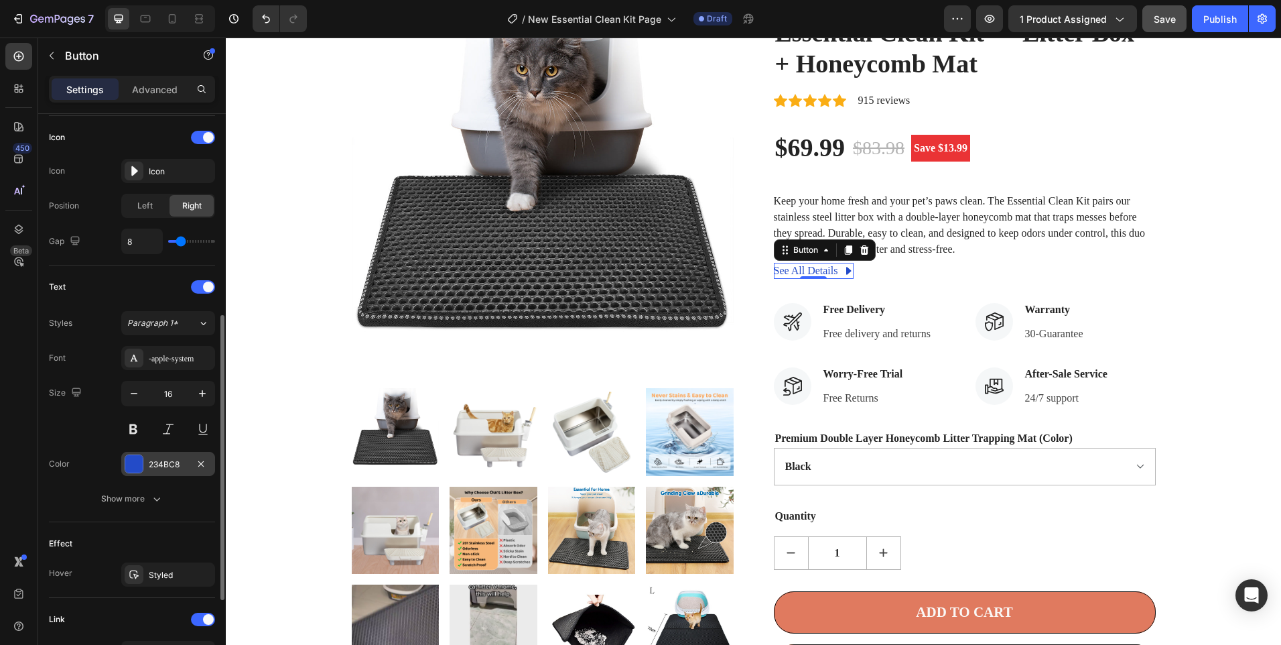
click at [137, 466] on div at bounding box center [133, 463] width 17 height 17
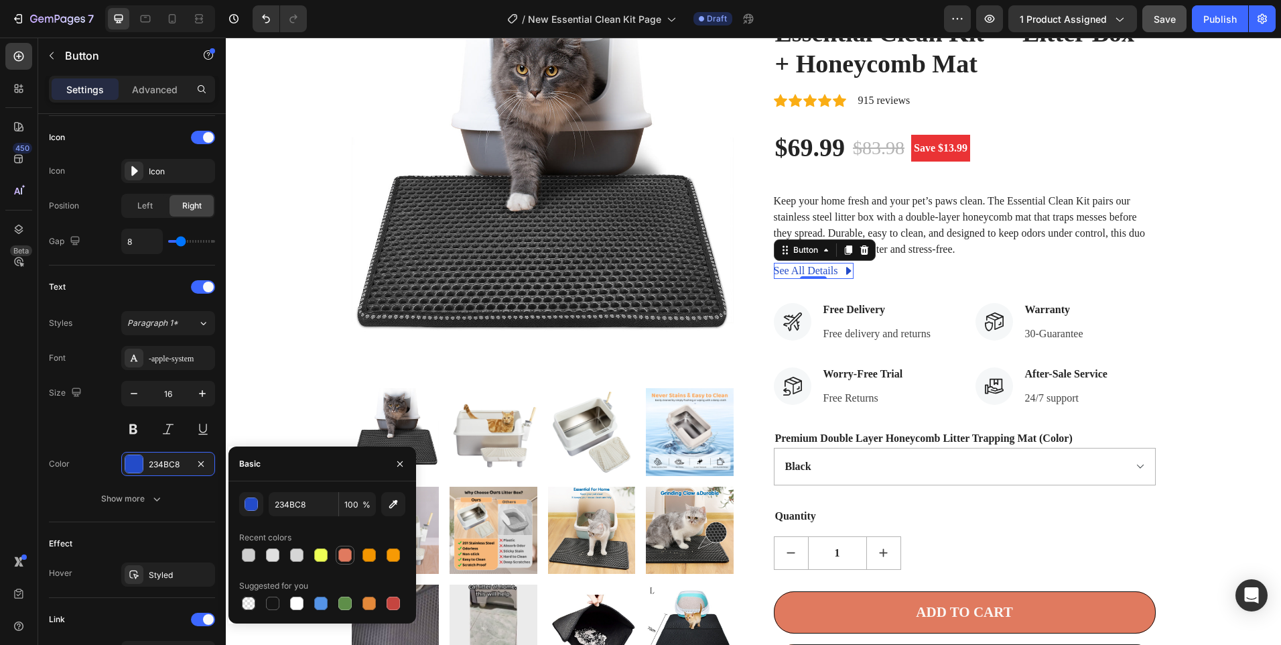
click at [340, 554] on div at bounding box center [344, 554] width 13 height 13
type input "E07A5F"
click at [244, 318] on div "Product Images Hurry up! Only 285 left in stock (P) Stock Counter Essential Cle…" at bounding box center [753, 382] width 1035 height 775
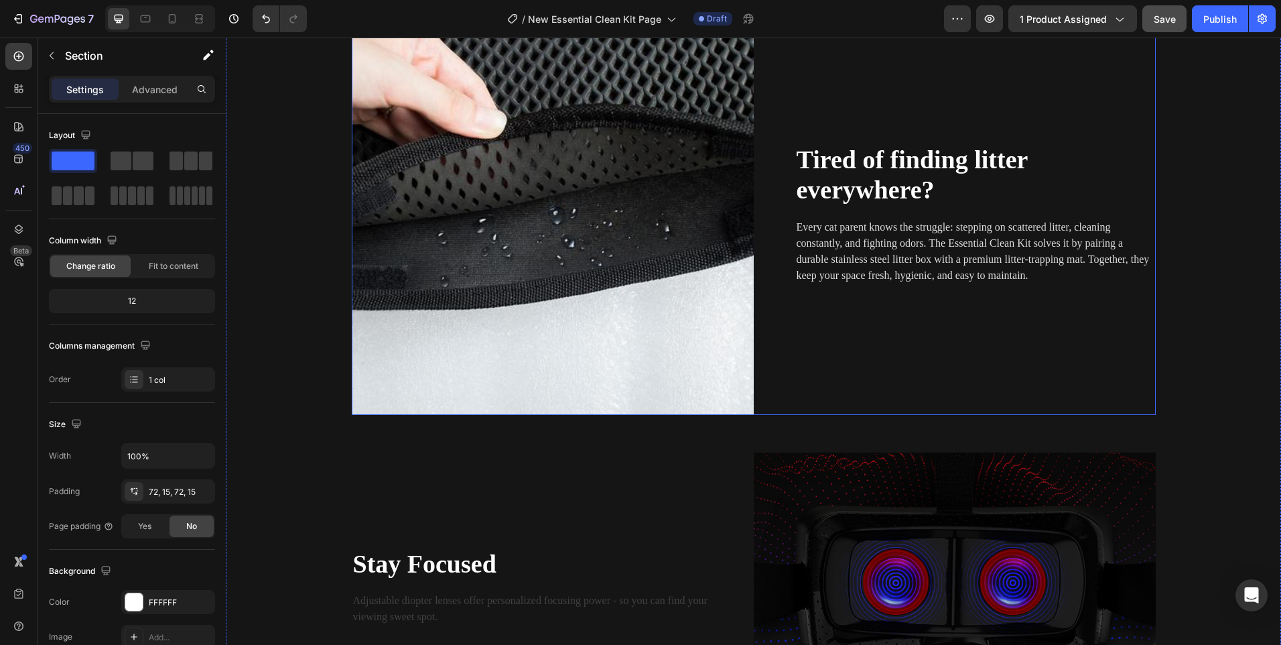
scroll to position [1273, 0]
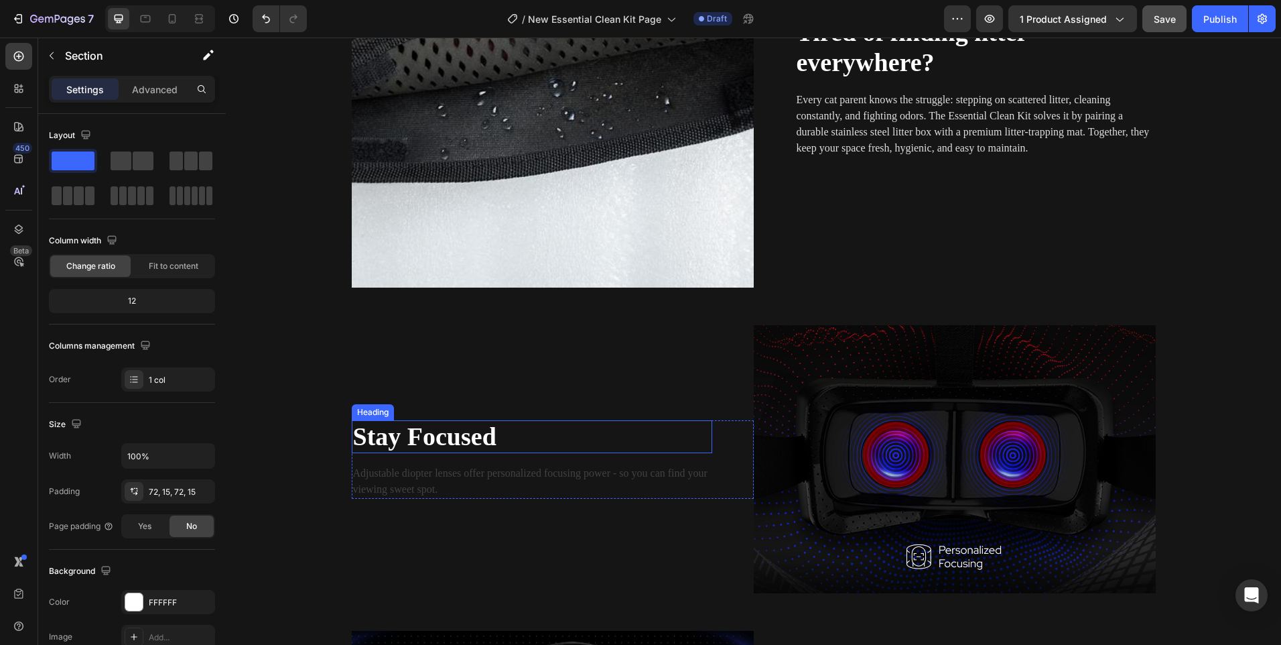
click at [498, 435] on h2 "Stay Focused" at bounding box center [532, 437] width 360 height 34
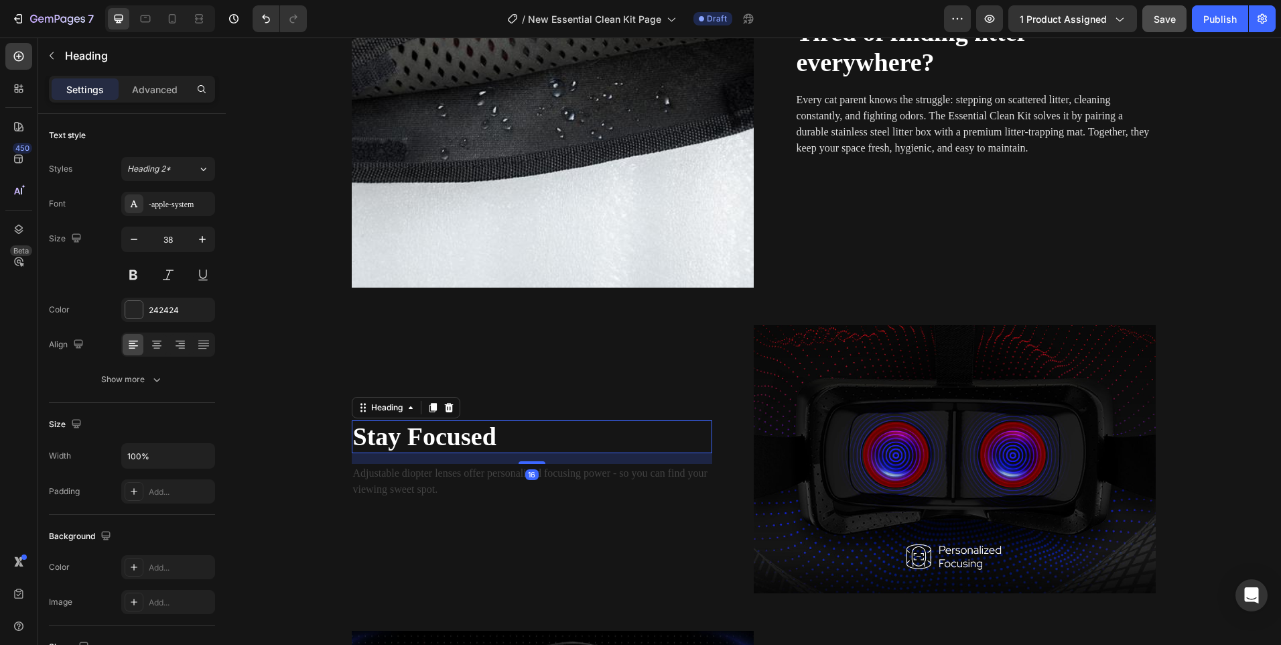
click at [498, 435] on h2 "Stay Focused" at bounding box center [532, 437] width 360 height 34
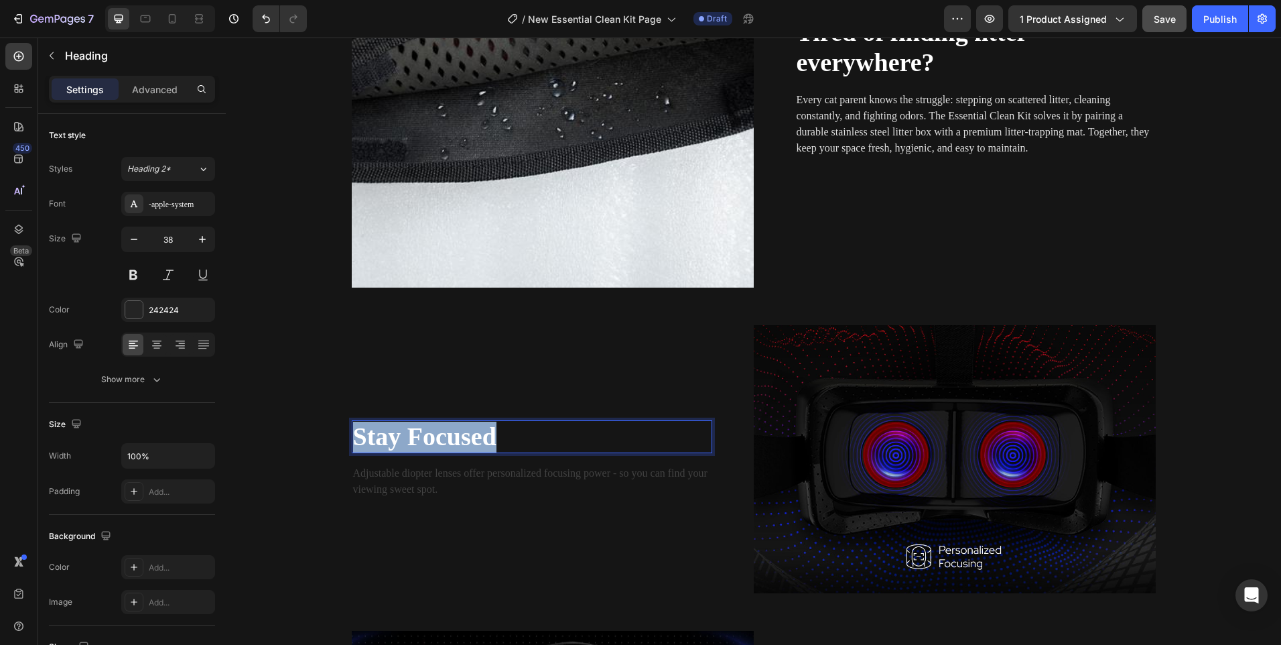
click at [498, 434] on p "Stay Focused" at bounding box center [532, 436] width 358 height 31
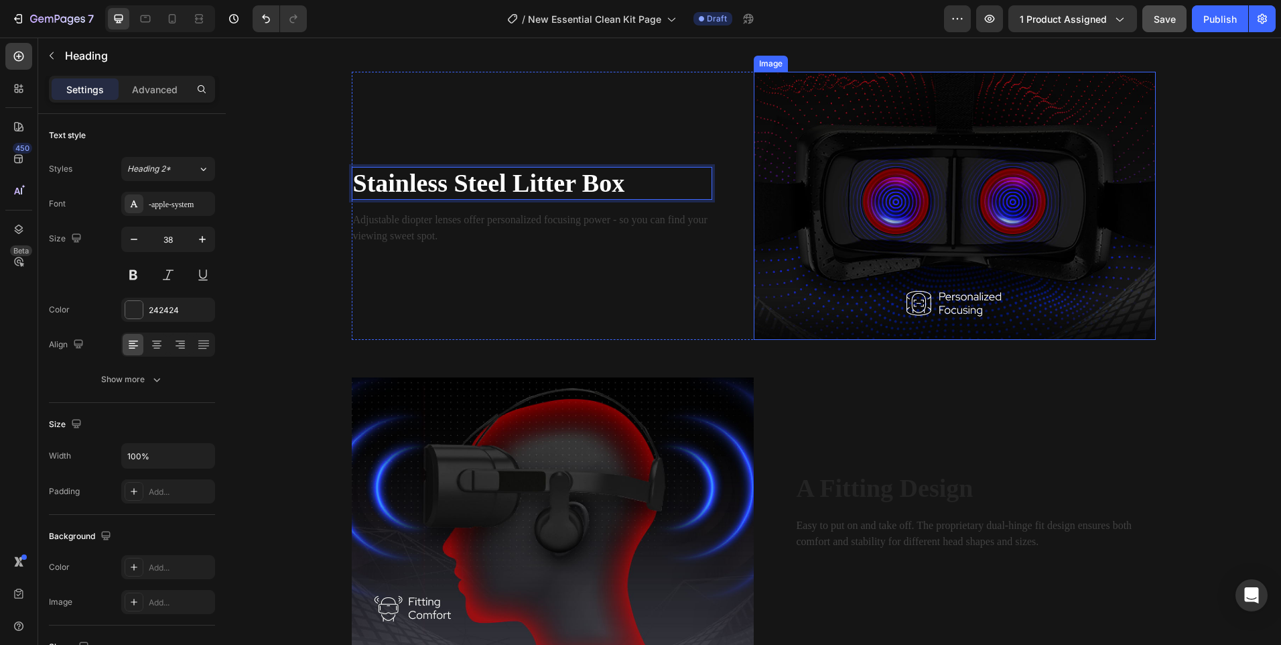
scroll to position [1541, 0]
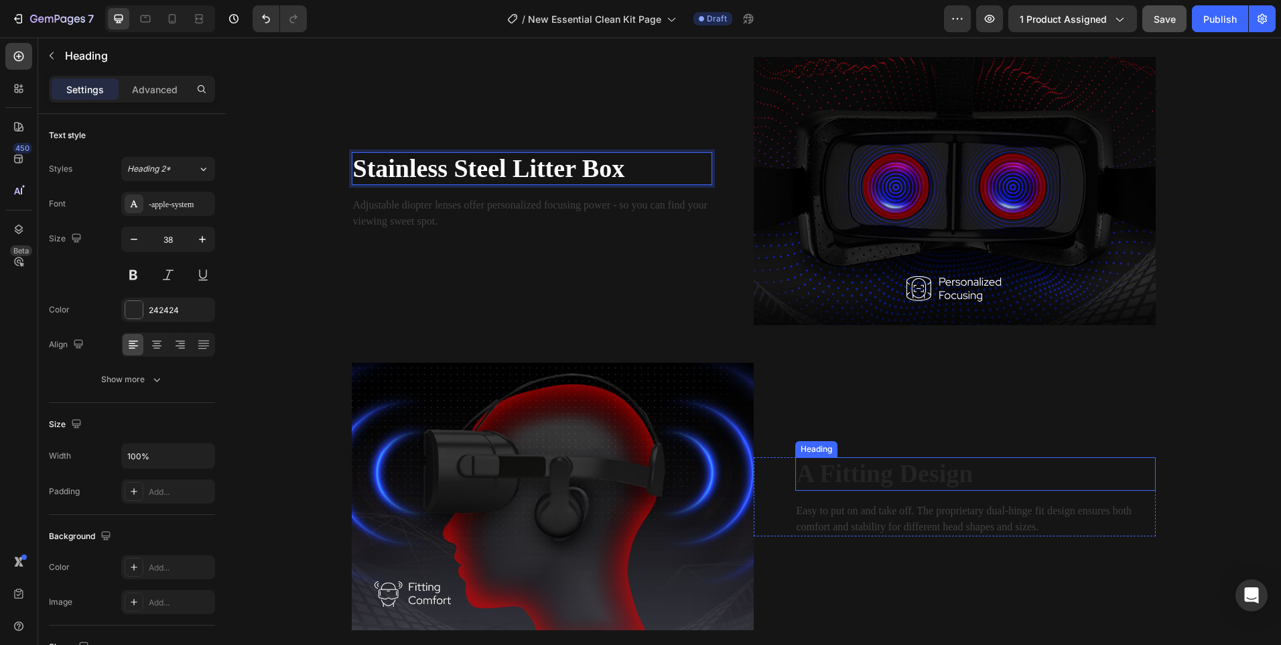
click at [903, 462] on p "A Fitting Design" at bounding box center [976, 473] width 358 height 31
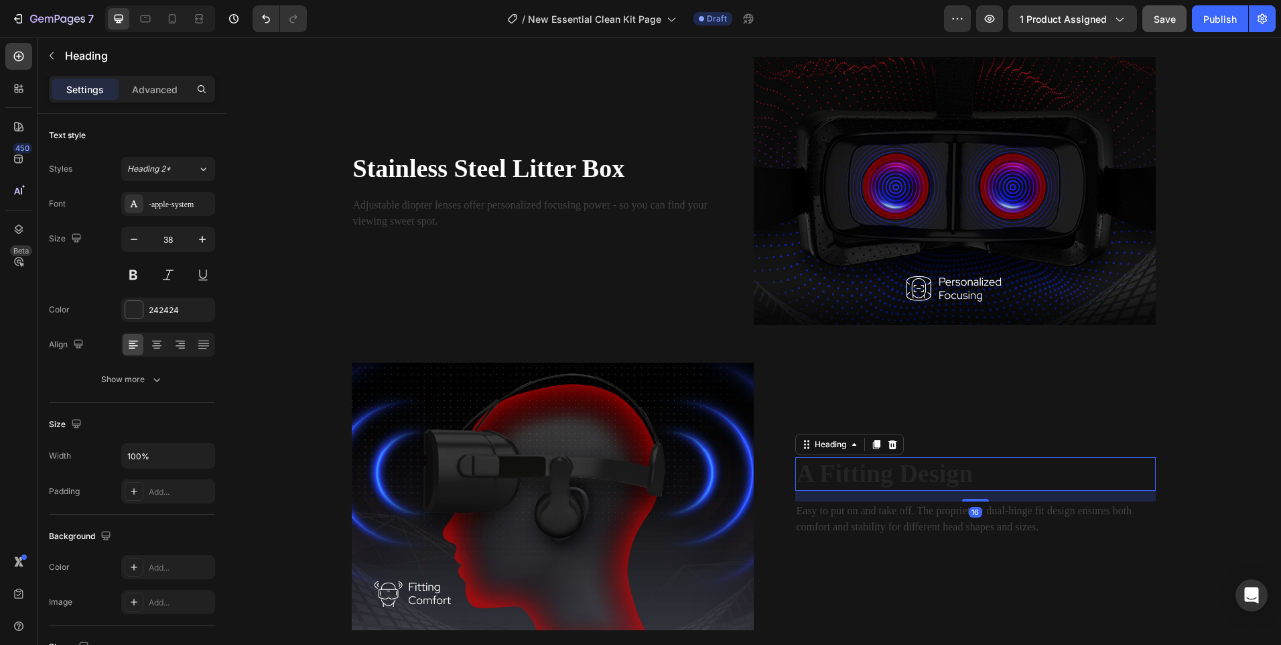
click at [903, 462] on p "A Fitting Design" at bounding box center [976, 473] width 358 height 31
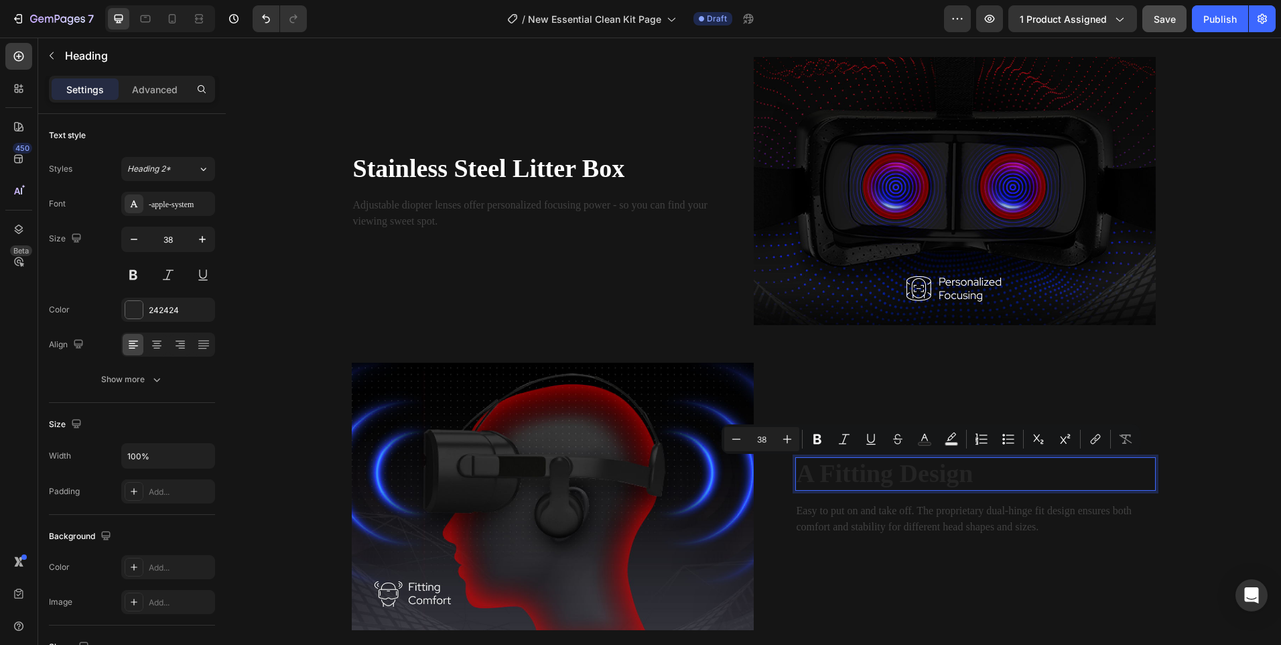
click at [868, 470] on p "A Fitting Design" at bounding box center [976, 473] width 358 height 31
click at [867, 470] on p "A Fitting Design" at bounding box center [976, 473] width 358 height 31
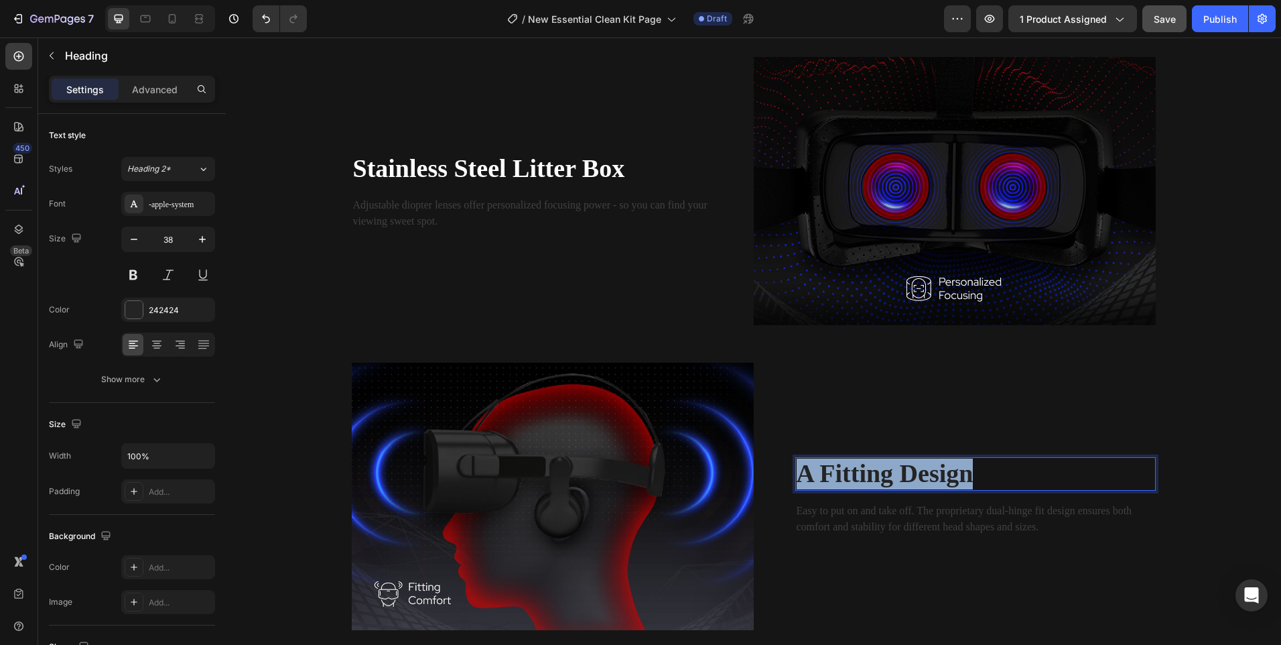
click at [867, 470] on p "A Fitting Design" at bounding box center [976, 473] width 358 height 31
click at [873, 471] on p "Litter Trapping Mat" at bounding box center [976, 473] width 358 height 31
click at [874, 471] on p "Litter Trapping Mat" at bounding box center [976, 473] width 358 height 31
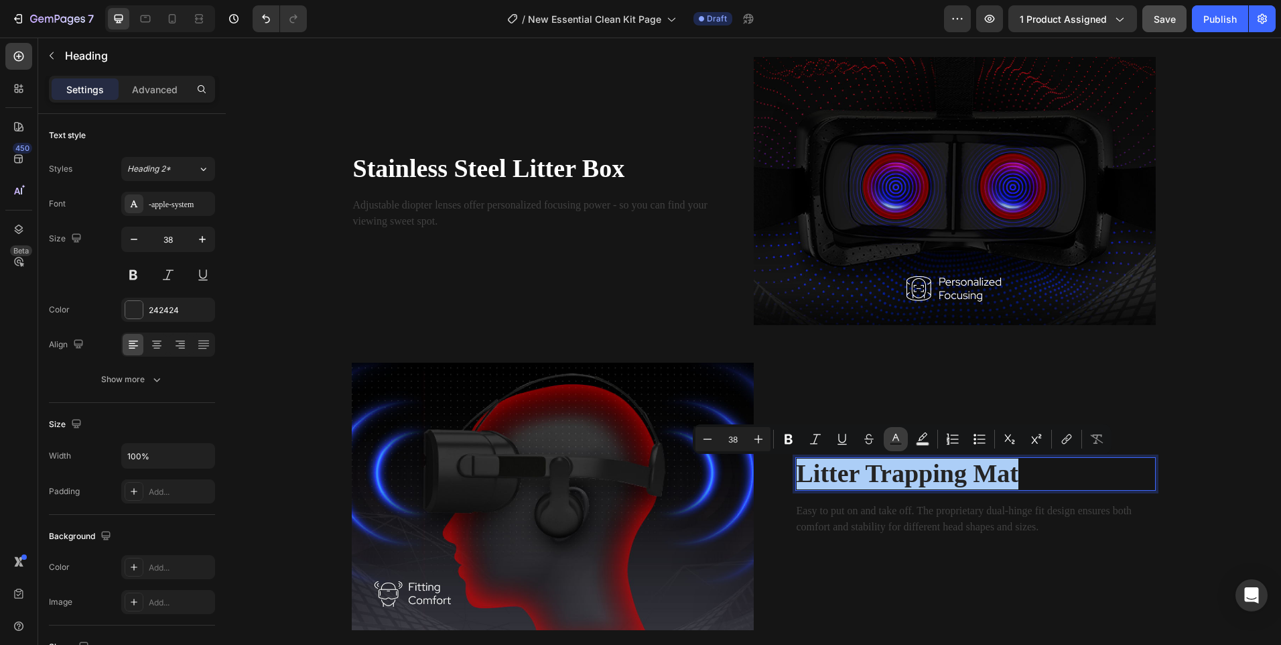
click at [896, 436] on icon "Editor contextual toolbar" at bounding box center [895, 437] width 7 height 7
type input "242424"
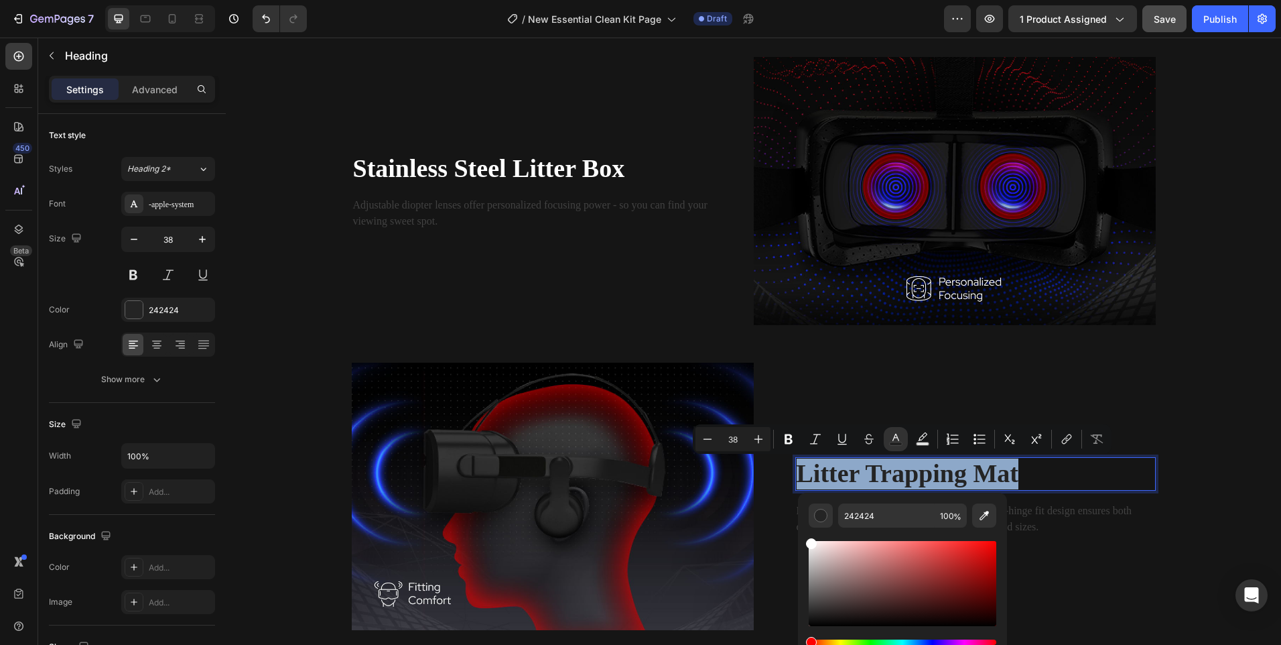
drag, startPoint x: 816, startPoint y: 557, endPoint x: 803, endPoint y: 515, distance: 44.1
click at [803, 515] on div "242424 100 %" at bounding box center [902, 577] width 209 height 171
type input "FFFFFF"
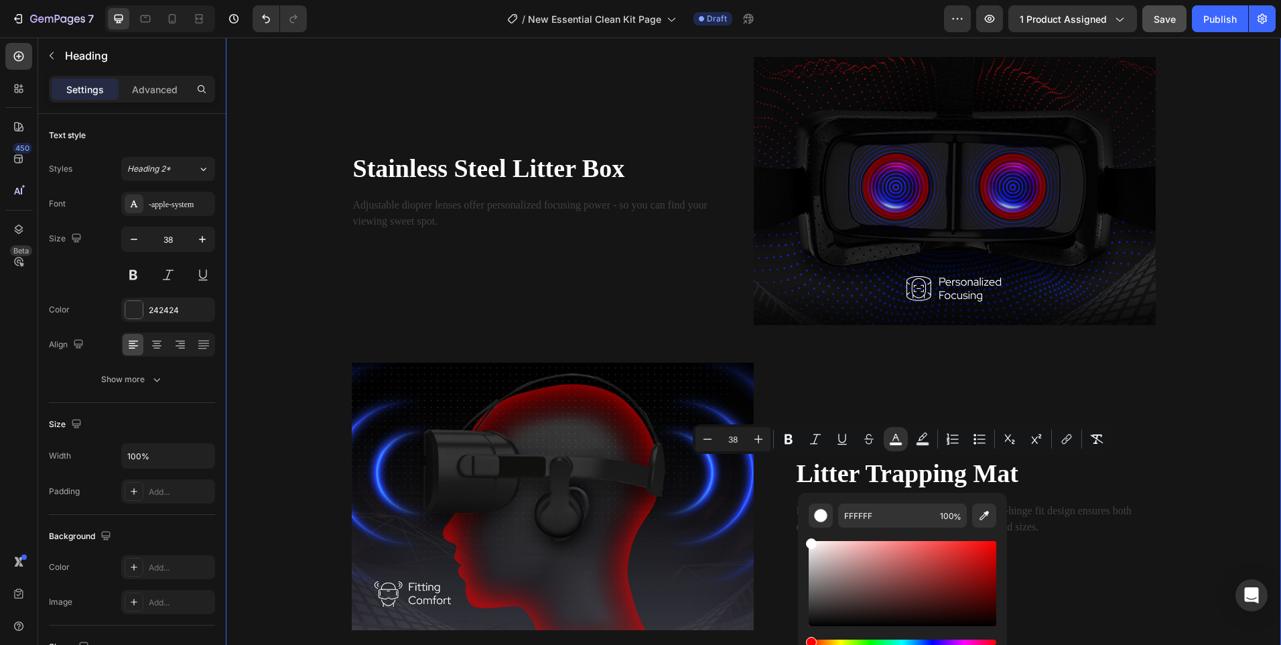
click at [1179, 439] on div "Image Tired of finding litter everywhere? Heading Every cat parent knows the st…" at bounding box center [753, 123] width 1035 height 1012
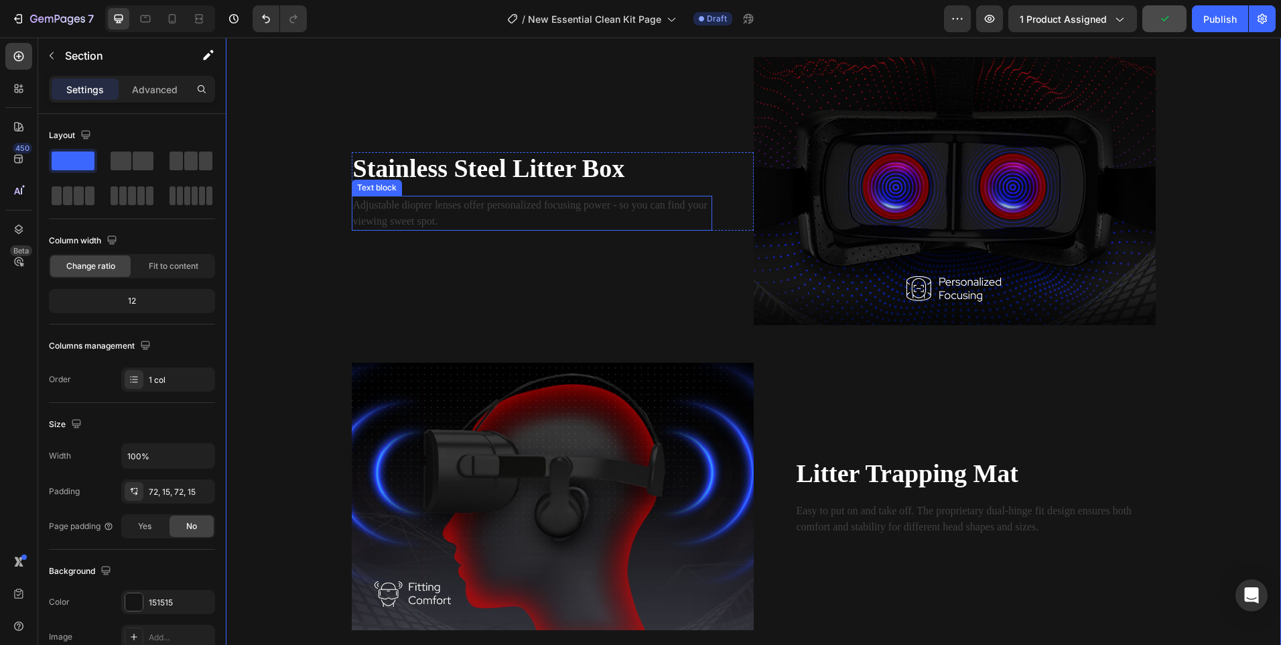
click at [422, 221] on p "Adjustable diopter lenses offer personalized focusing power - so you can find y…" at bounding box center [532, 213] width 358 height 32
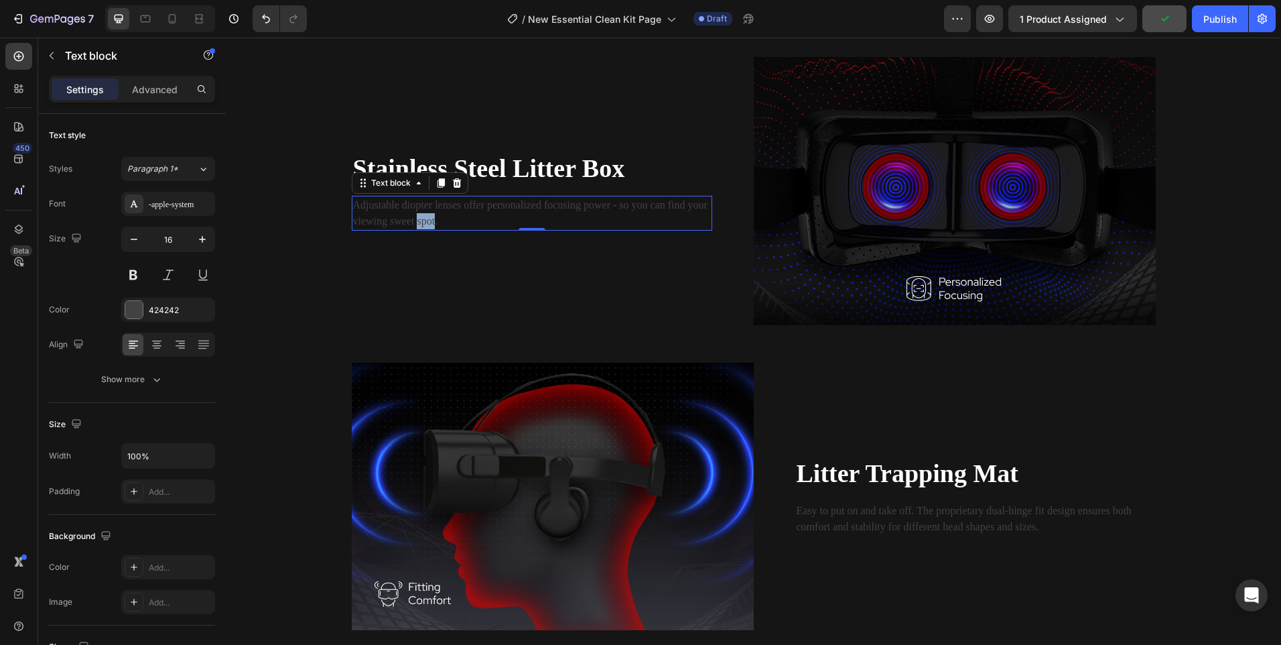
click at [422, 221] on p "Adjustable diopter lenses offer personalized focusing power - so you can find y…" at bounding box center [532, 213] width 358 height 32
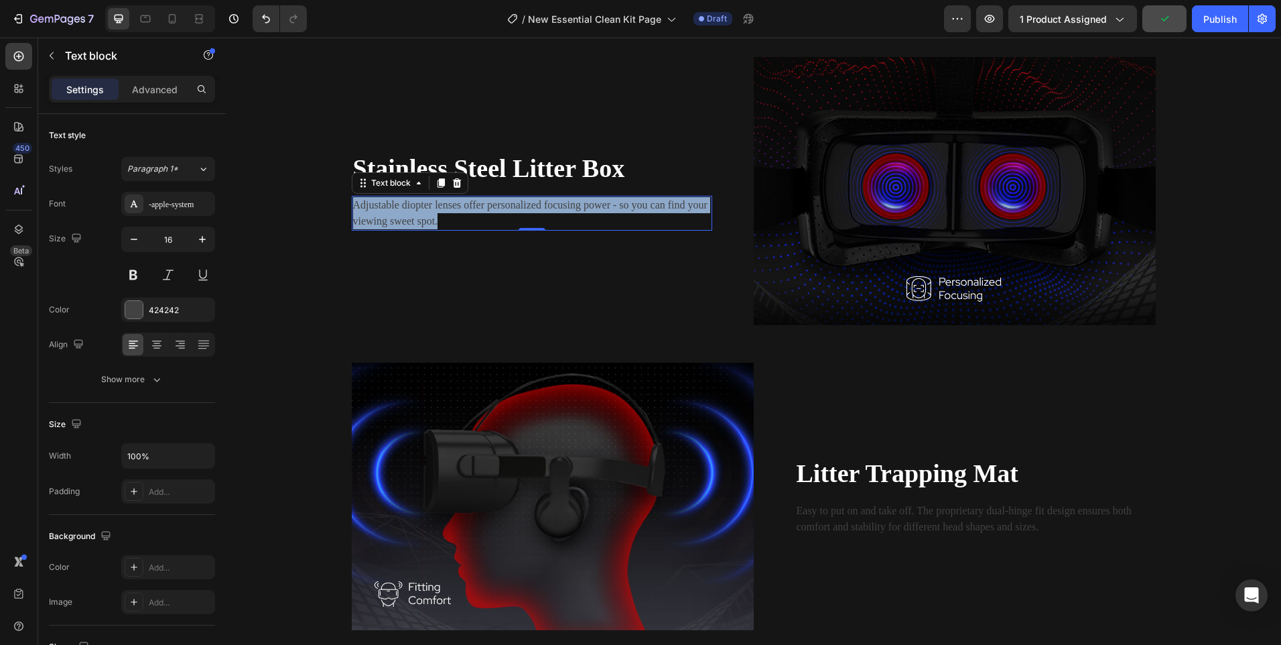
click at [422, 220] on p "Adjustable diopter lenses offer personalized focusing power - so you can find y…" at bounding box center [532, 213] width 358 height 32
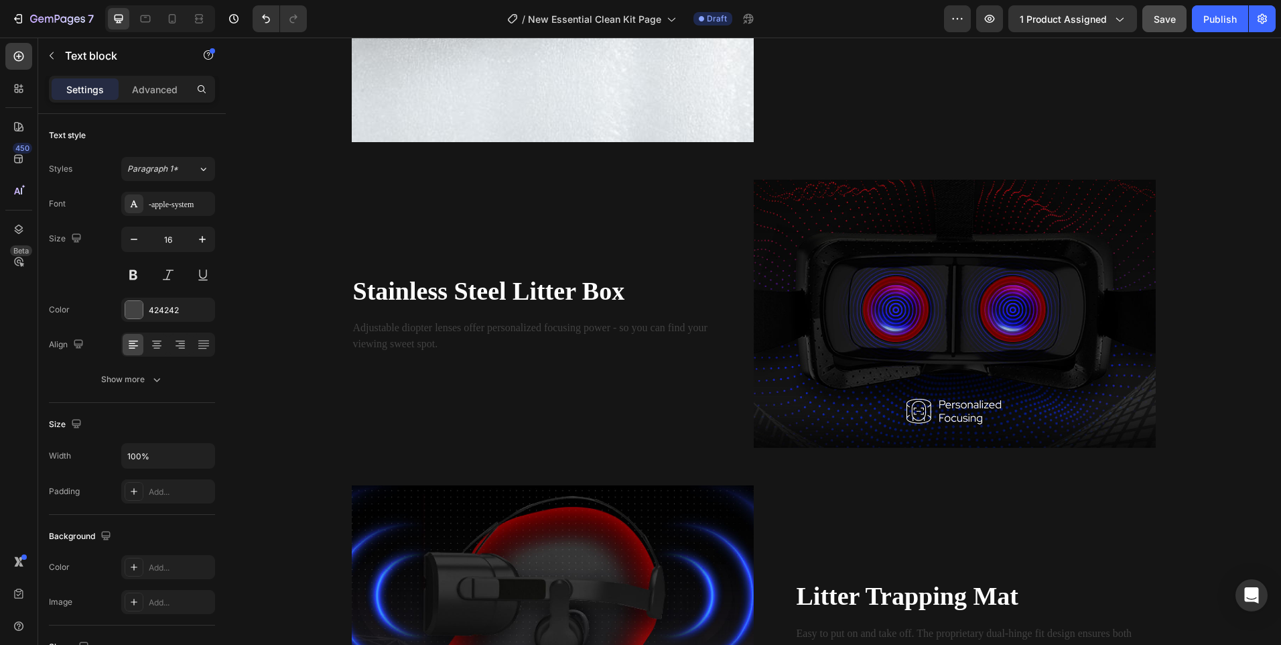
scroll to position [1415, 0]
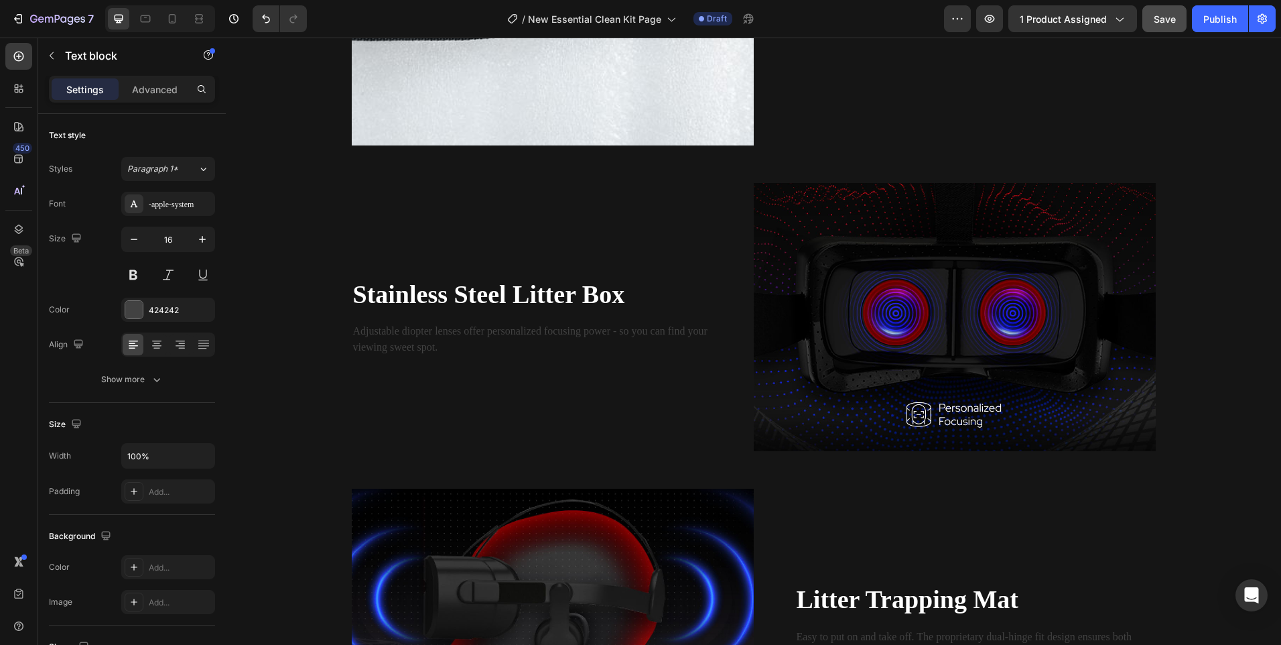
click at [430, 327] on p "Adjustable diopter lenses offer personalized focusing power - so you can find y…" at bounding box center [532, 339] width 358 height 32
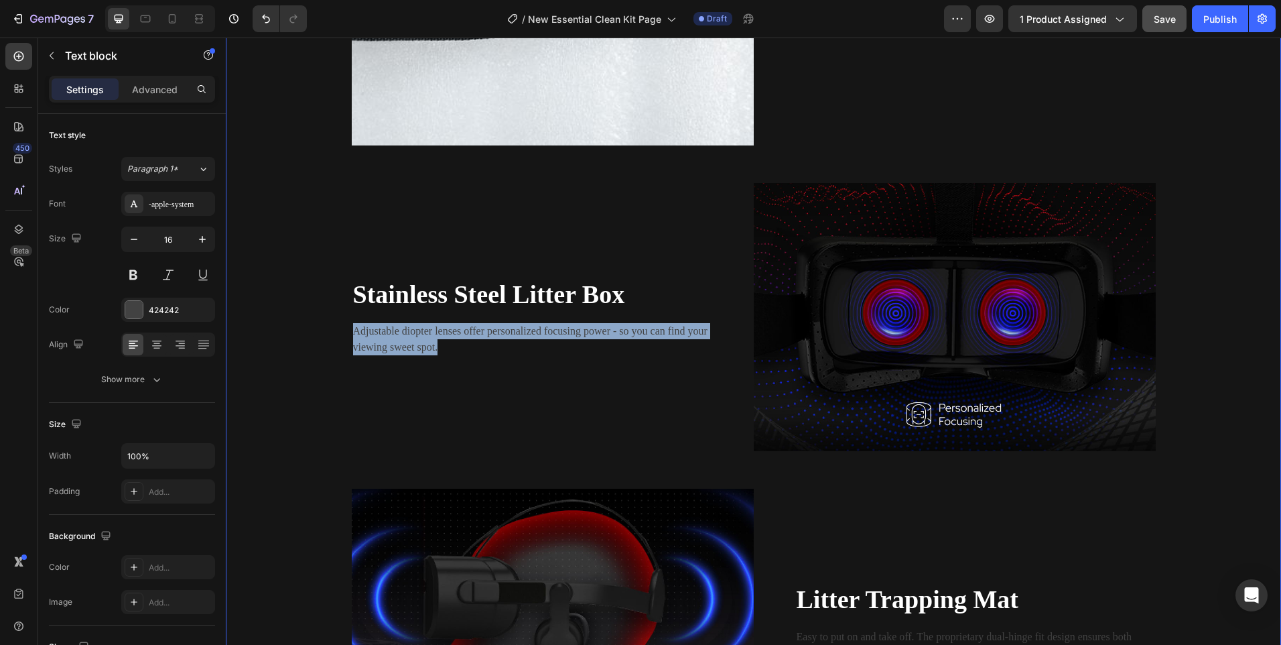
drag, startPoint x: 441, startPoint y: 346, endPoint x: 341, endPoint y: 321, distance: 103.0
click at [341, 321] on div "Image Tired of finding litter everywhere? Heading Every cat parent knows the st…" at bounding box center [753, 249] width 1035 height 1012
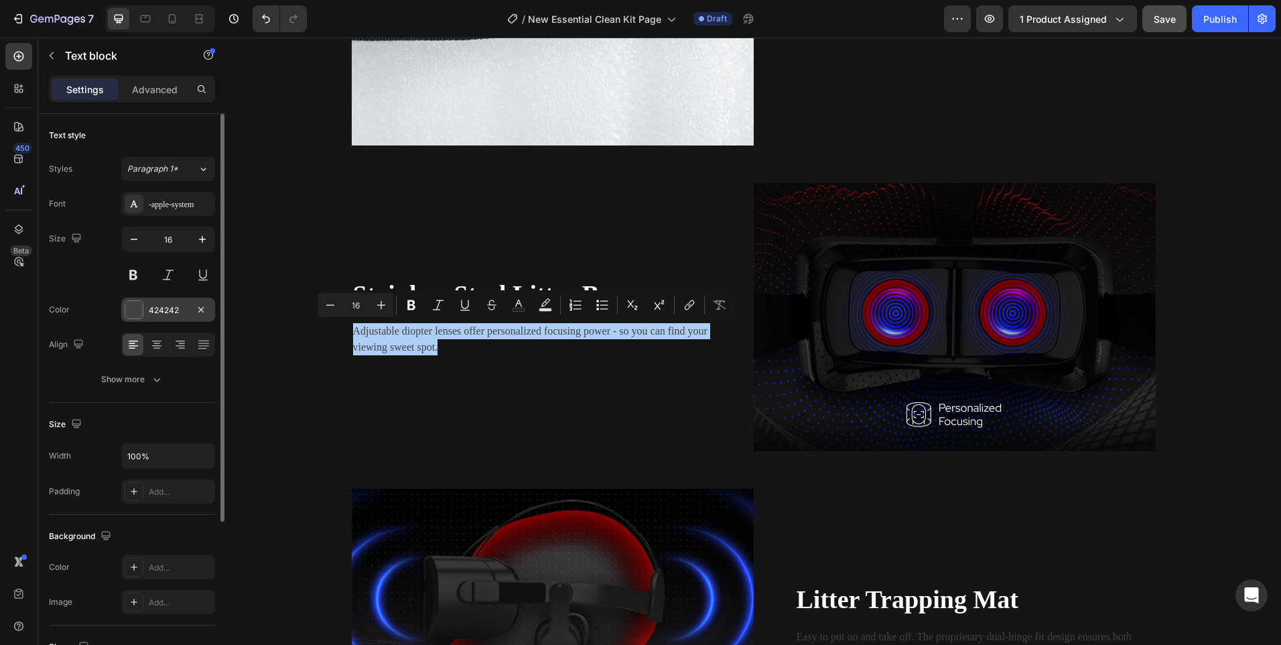
click at [134, 311] on div at bounding box center [133, 309] width 17 height 17
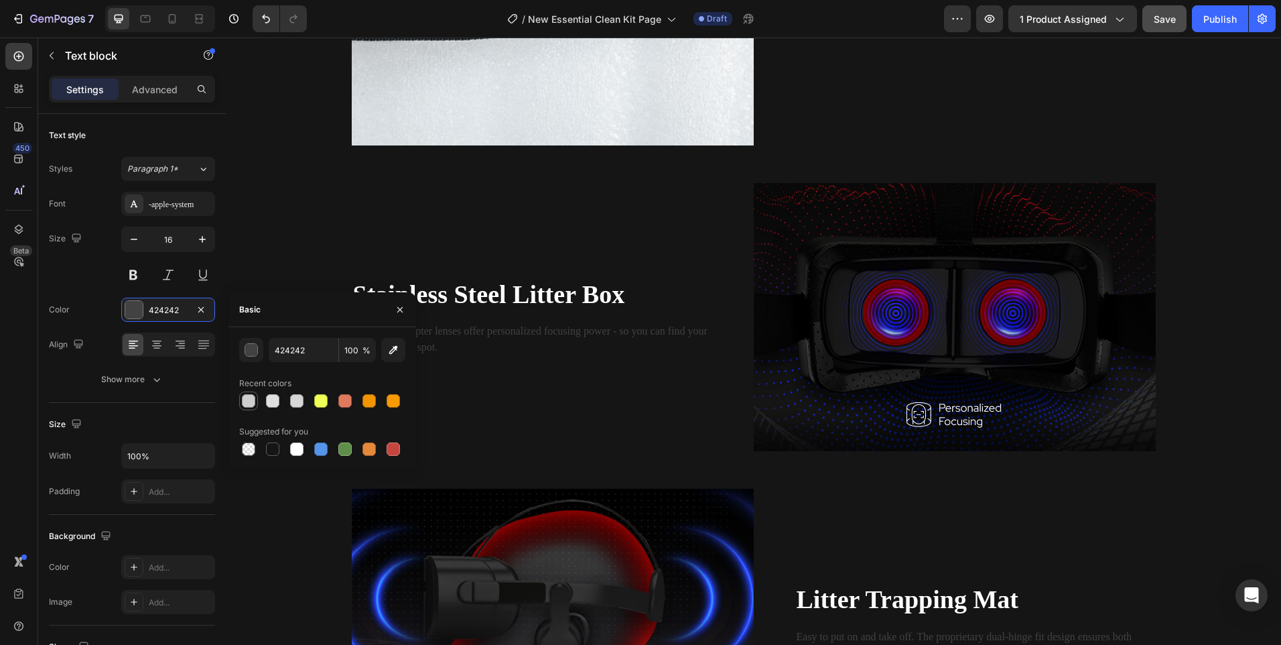
click at [243, 399] on div at bounding box center [248, 400] width 13 height 13
type input "CECECE"
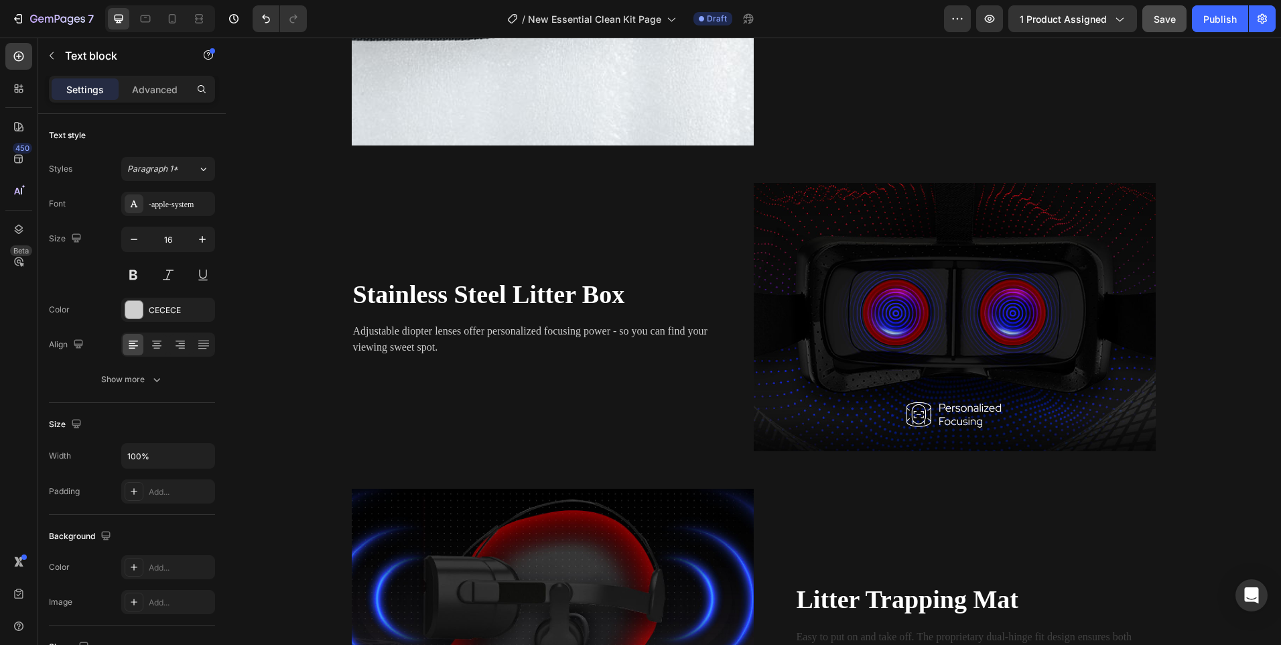
click at [446, 336] on p "Adjustable diopter lenses offer personalized focusing power - so you can find y…" at bounding box center [532, 339] width 358 height 32
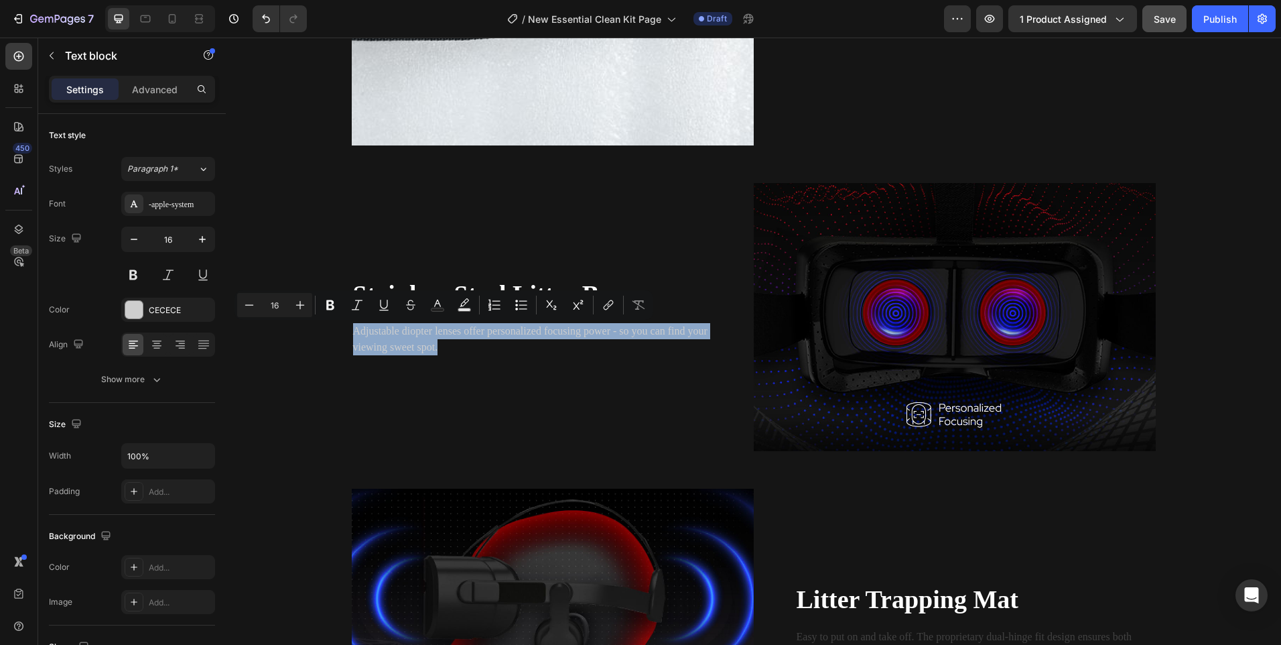
click at [446, 336] on p "Adjustable diopter lenses offer personalized focusing power - so you can find y…" at bounding box center [532, 339] width 358 height 32
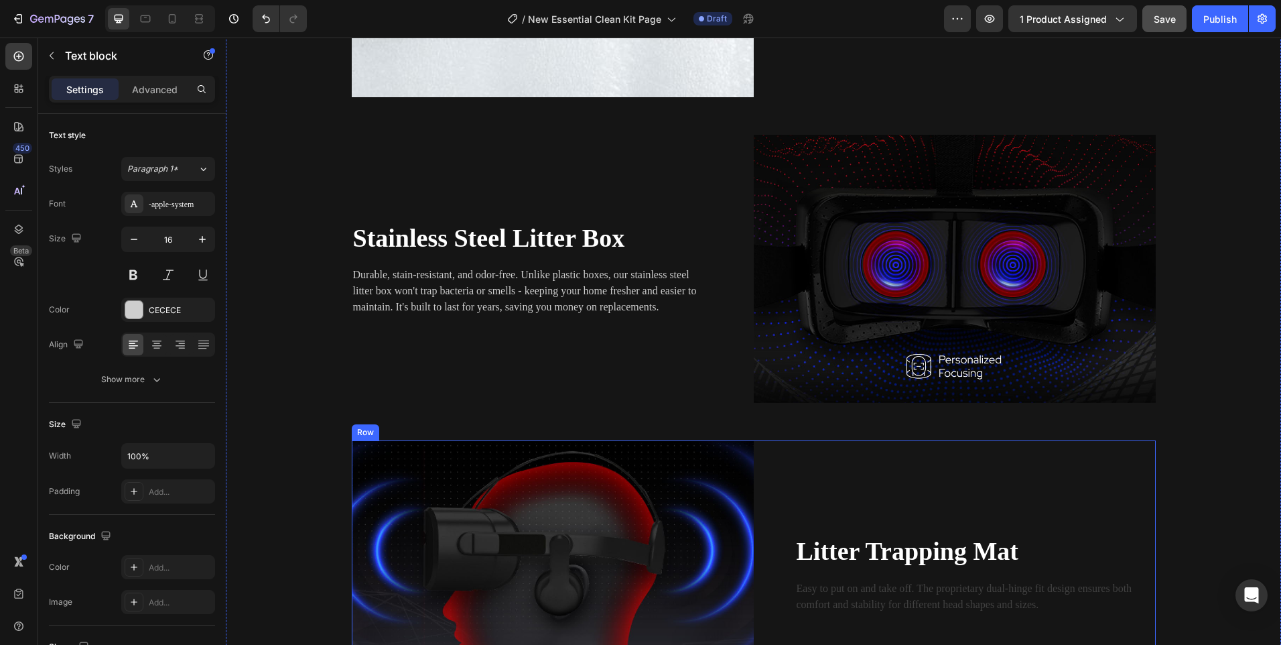
scroll to position [1541, 0]
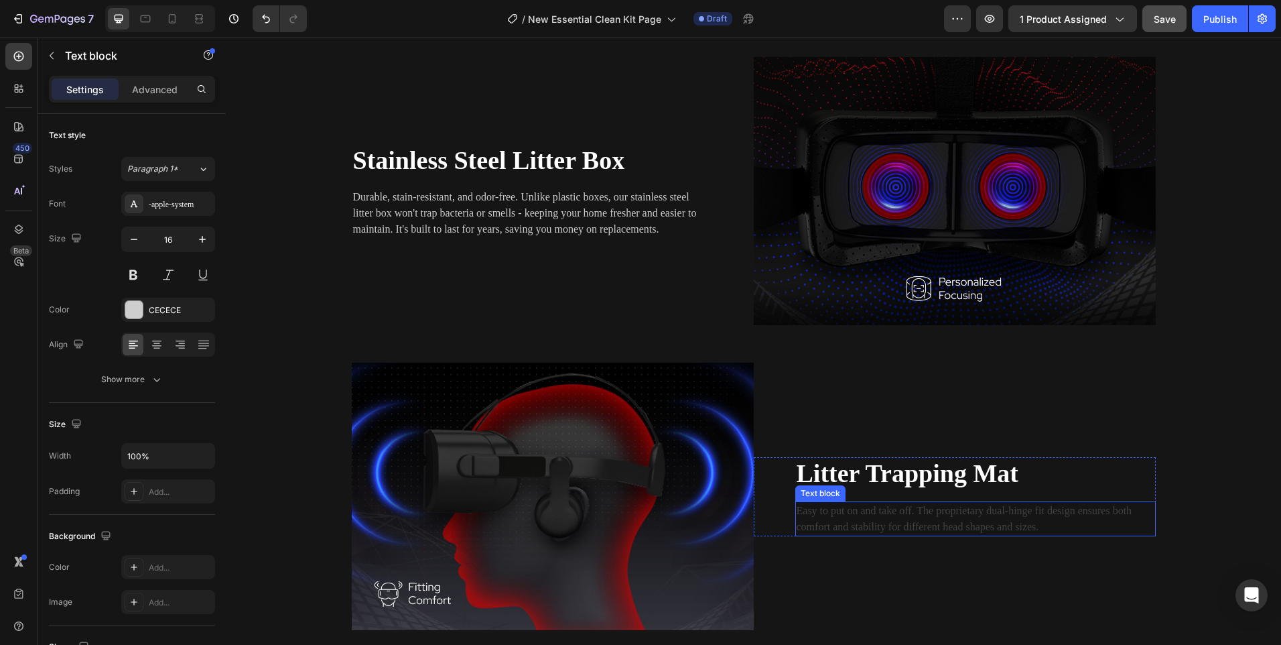
click at [862, 521] on p "Easy to put on and take off. The proprietary dual-hinge fit design ensures both…" at bounding box center [976, 519] width 358 height 32
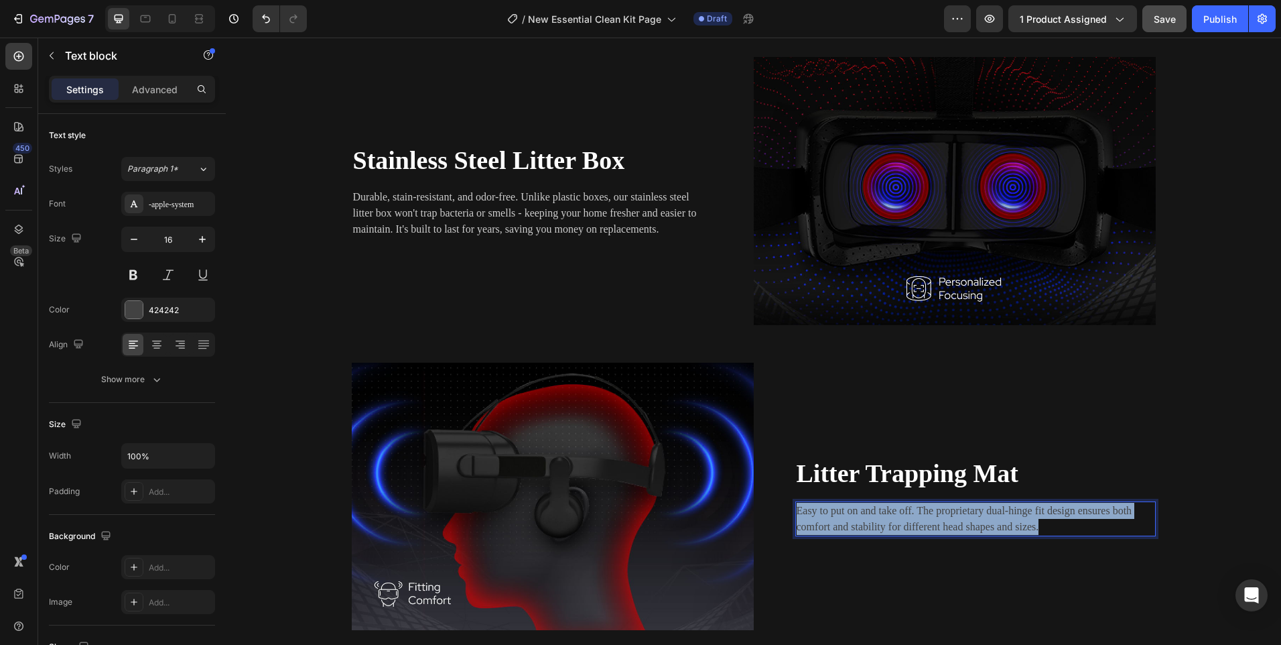
click at [862, 521] on p "Easy to put on and take off. The proprietary dual-hinge fit design ensures both…" at bounding box center [976, 519] width 358 height 32
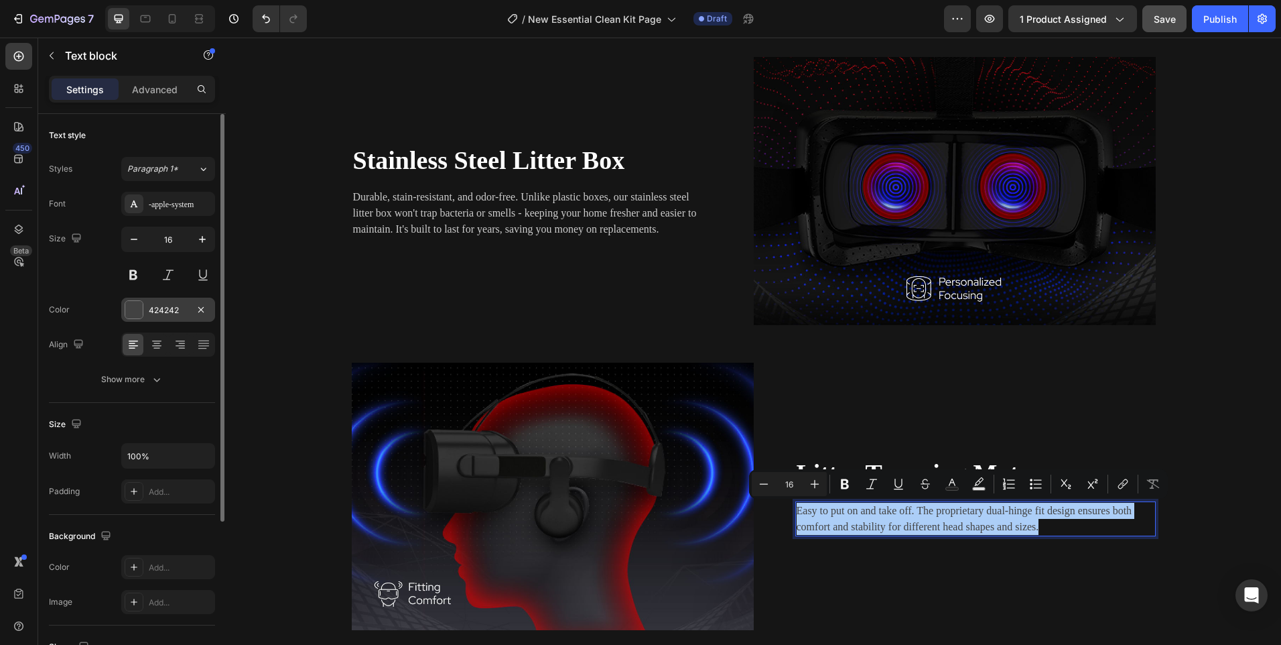
click at [128, 318] on div at bounding box center [133, 309] width 17 height 17
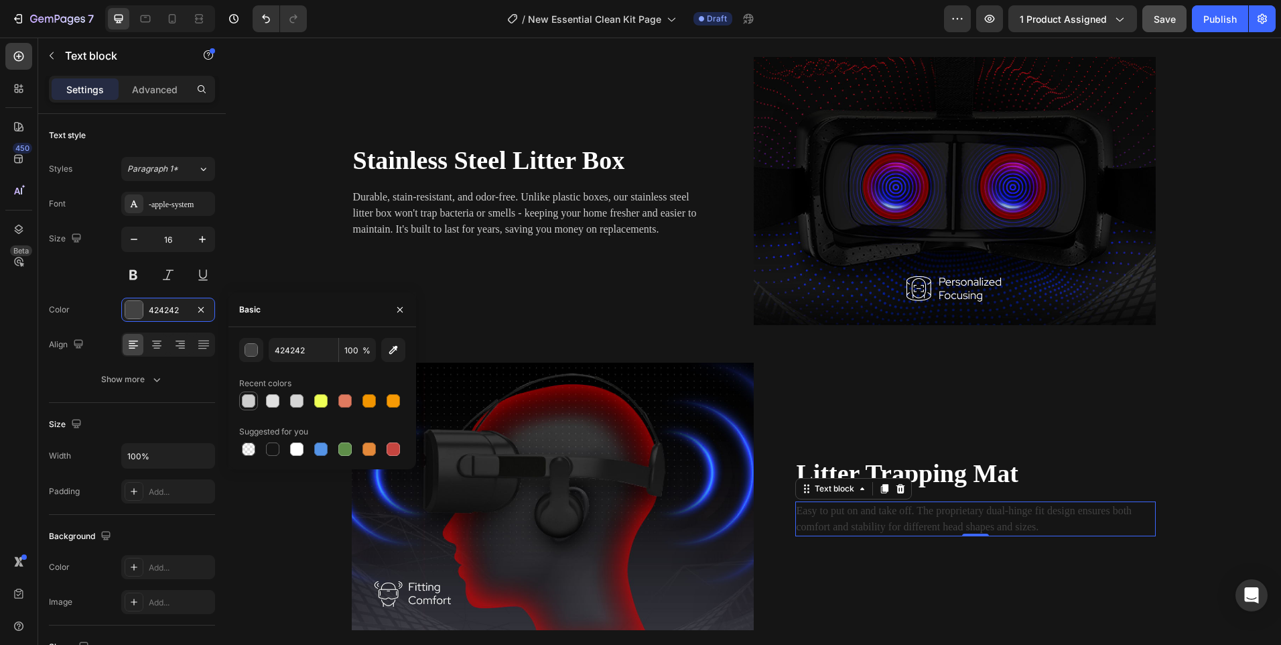
click at [247, 400] on div at bounding box center [248, 400] width 13 height 13
type input "CECECE"
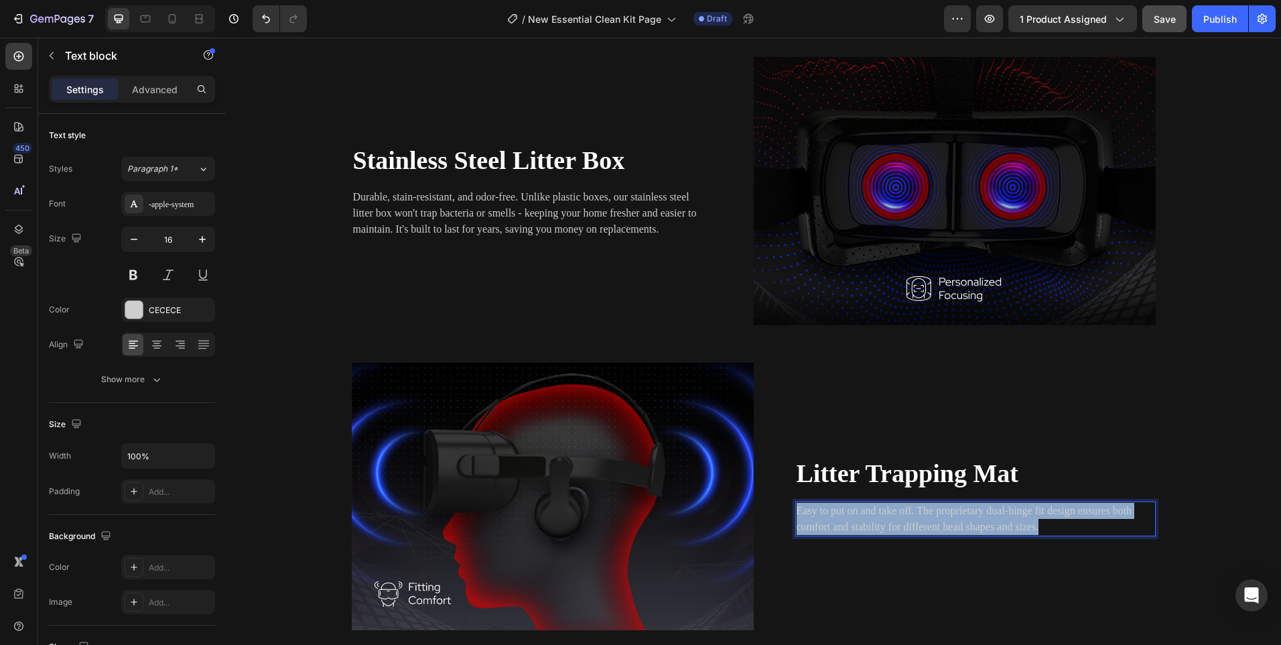
click at [846, 517] on p "Easy to put on and take off. The proprietary dual-hinge fit design ensures both…" at bounding box center [976, 519] width 358 height 32
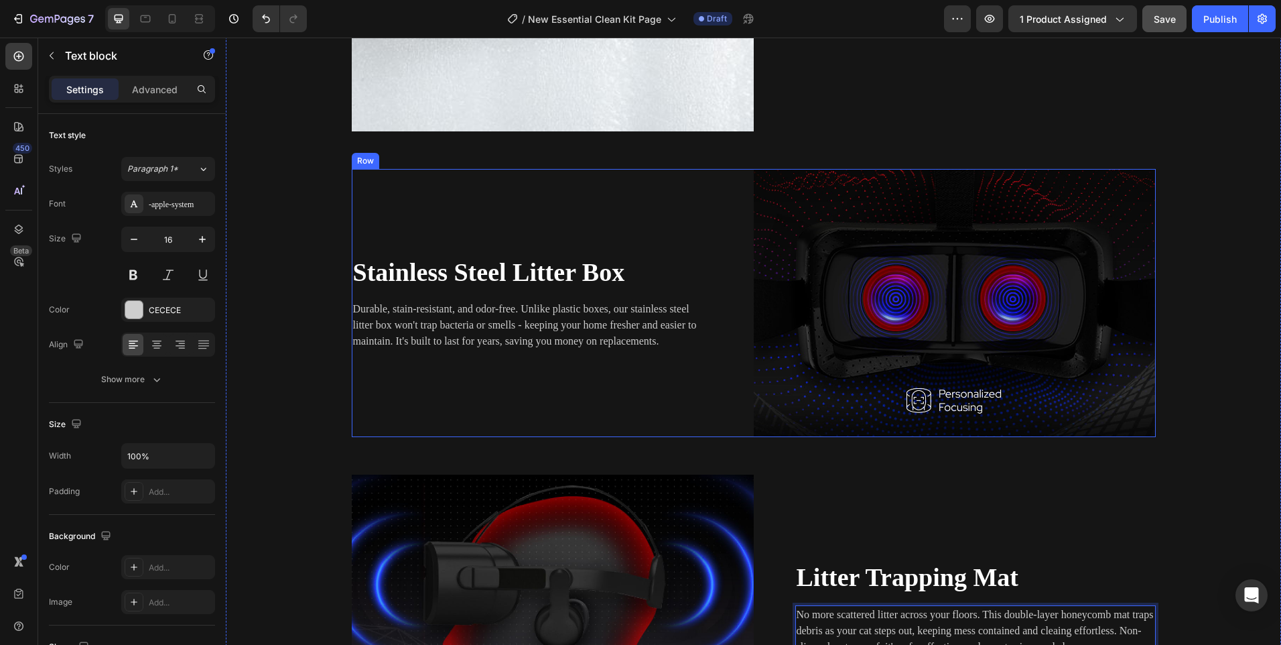
scroll to position [1600, 0]
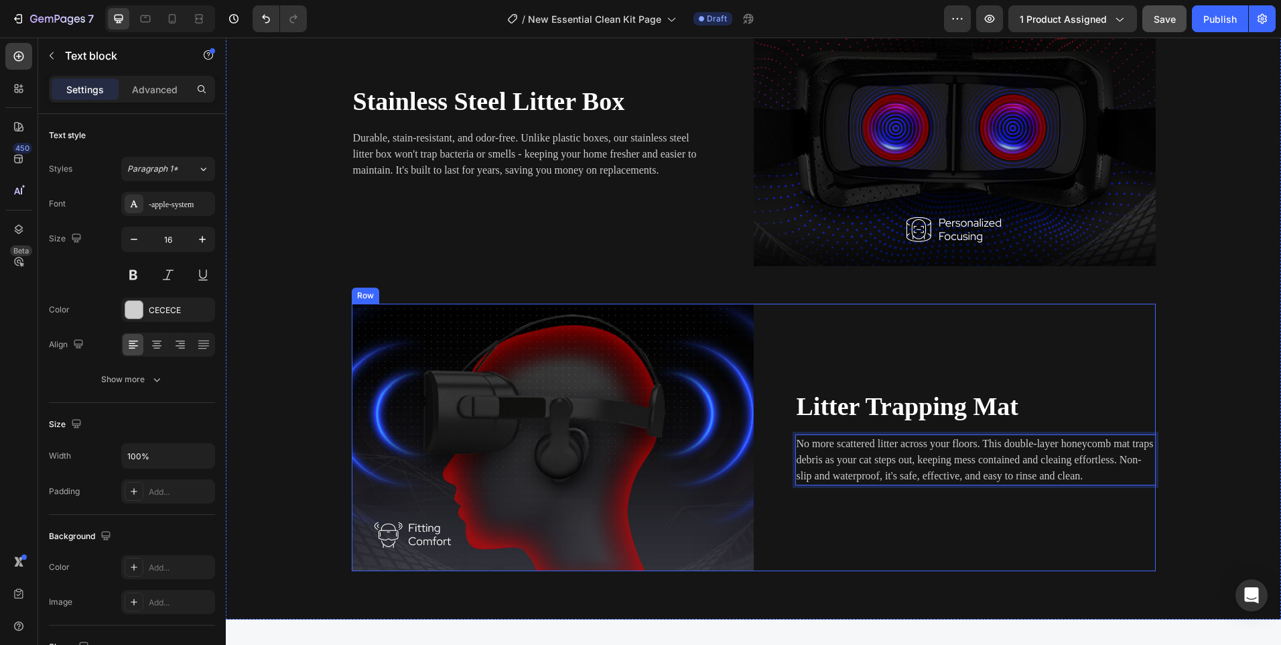
click at [623, 382] on img at bounding box center [553, 437] width 402 height 267
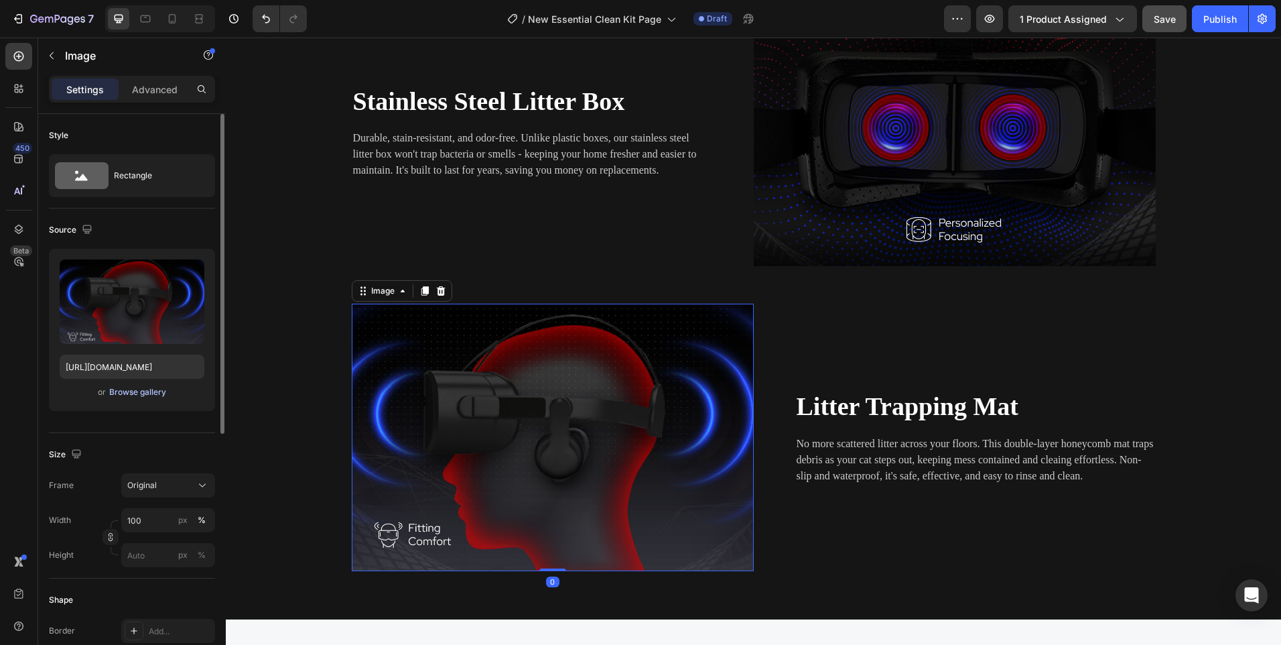
click at [142, 389] on div "Browse gallery" at bounding box center [137, 392] width 57 height 12
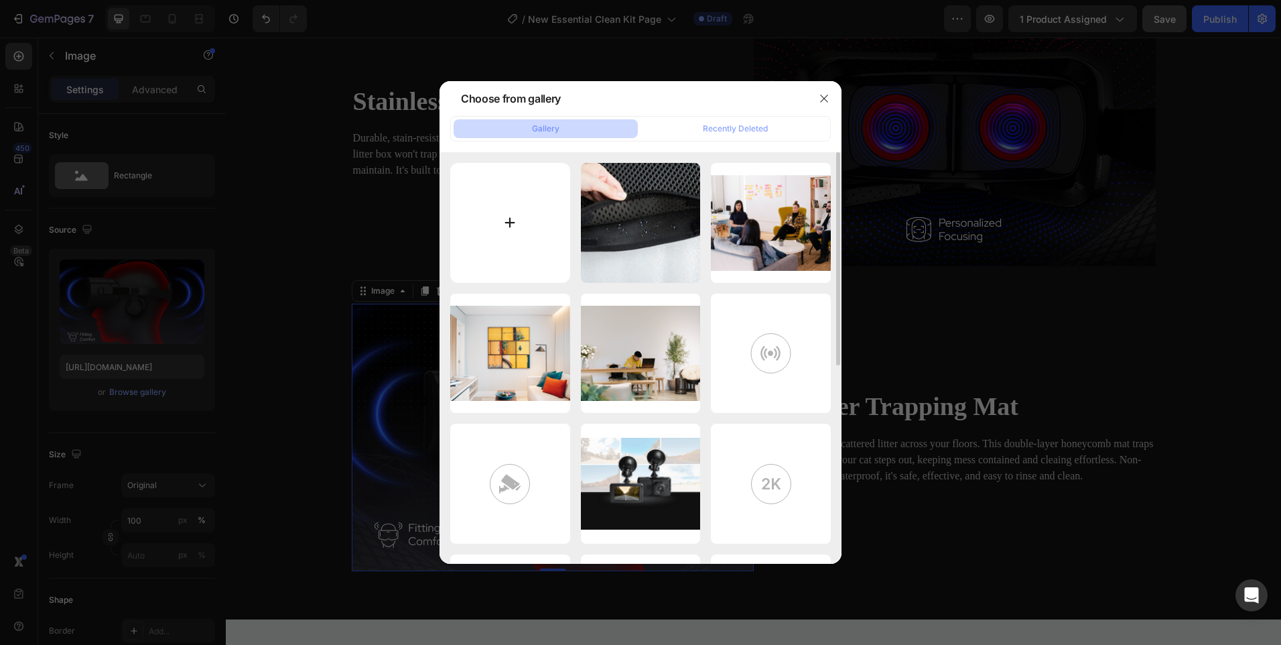
click at [496, 229] on input "file" at bounding box center [510, 223] width 120 height 120
type input "C:\fakepath\460294374276.jpg"
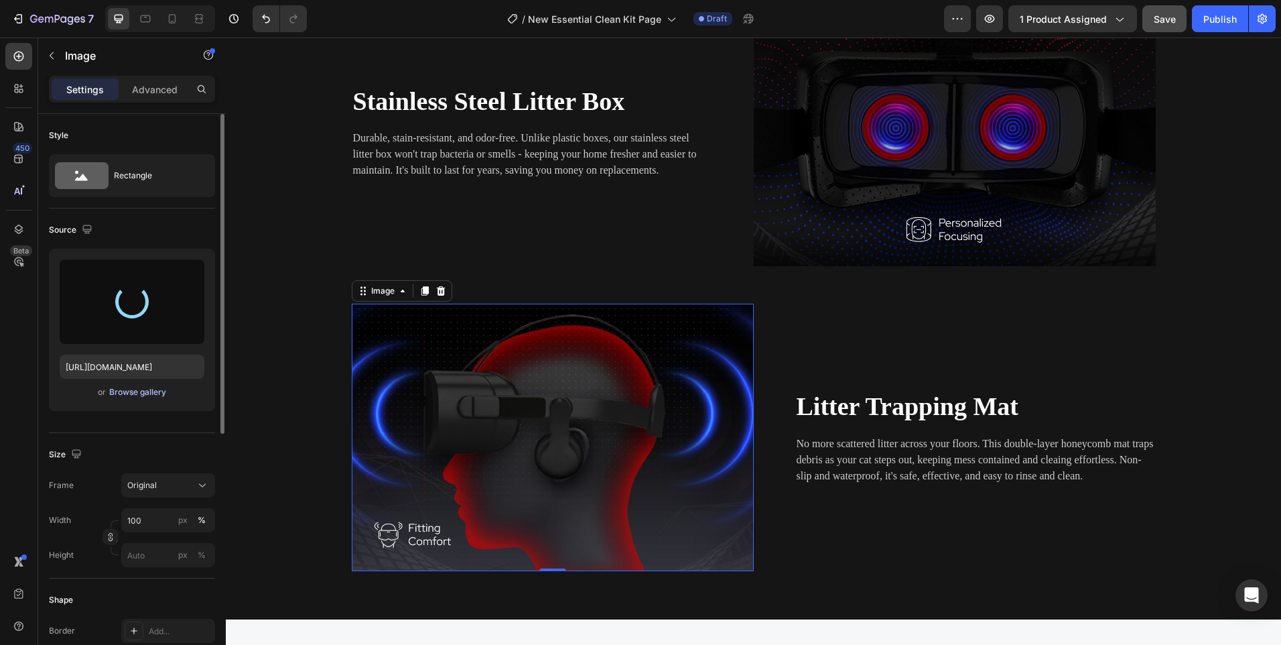
click at [123, 387] on div "Browse gallery" at bounding box center [137, 392] width 57 height 12
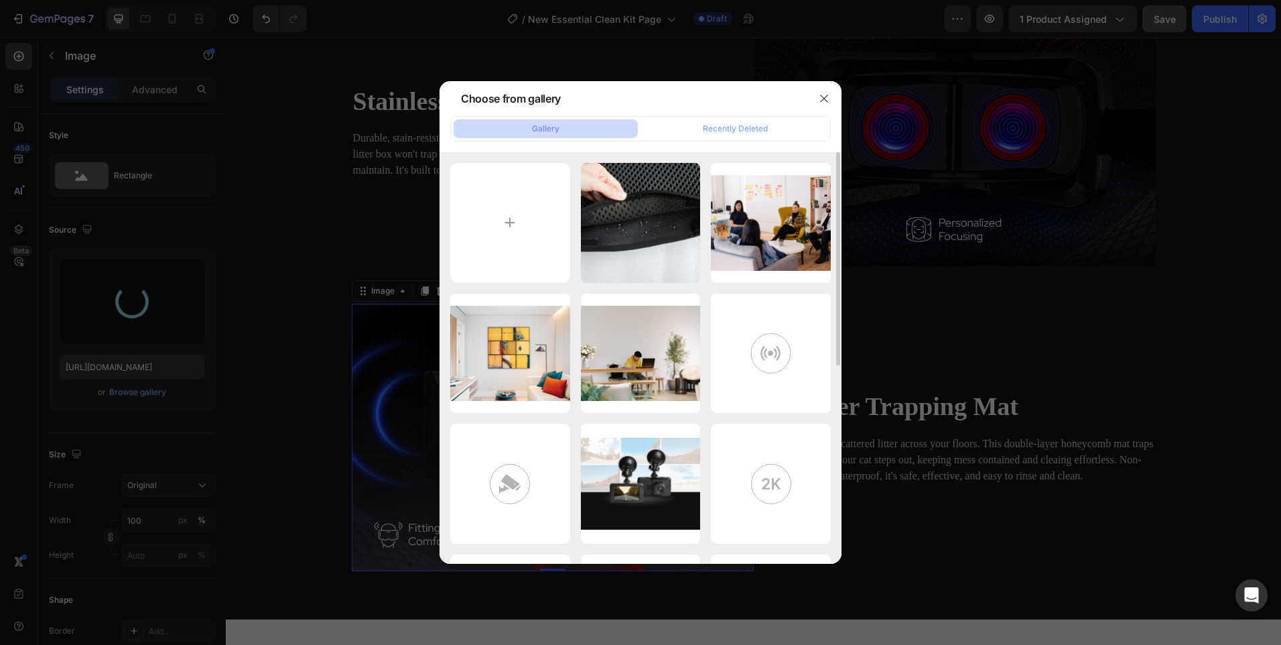
type input "https://cdn.shopify.com/s/files/1/0656/7883/5823/files/gempages_580691360521126…"
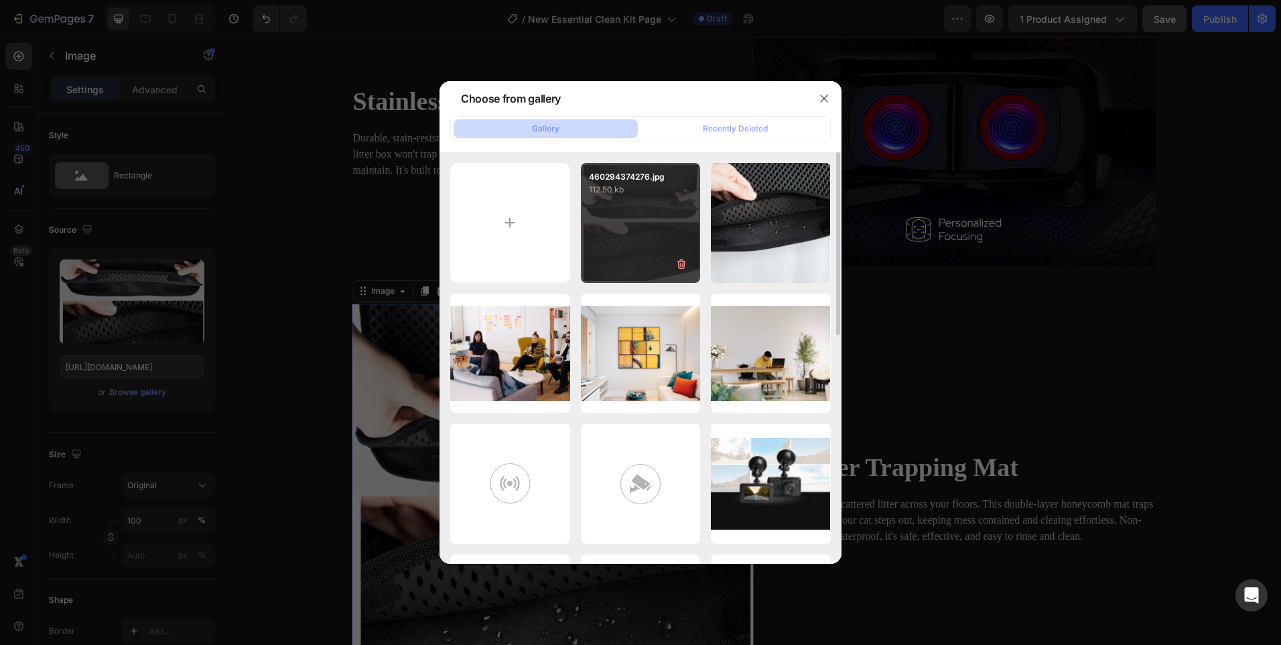
click at [605, 208] on div "460294374276.jpg 112.50 kb" at bounding box center [641, 223] width 120 height 120
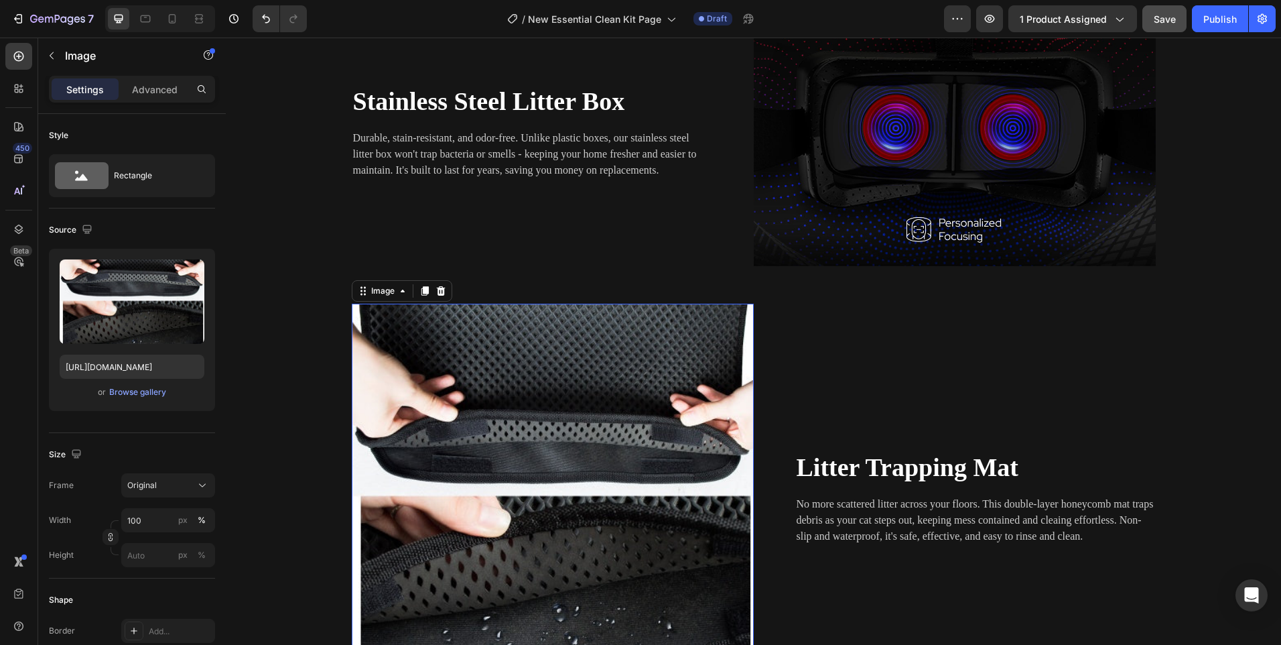
scroll to position [1399, 0]
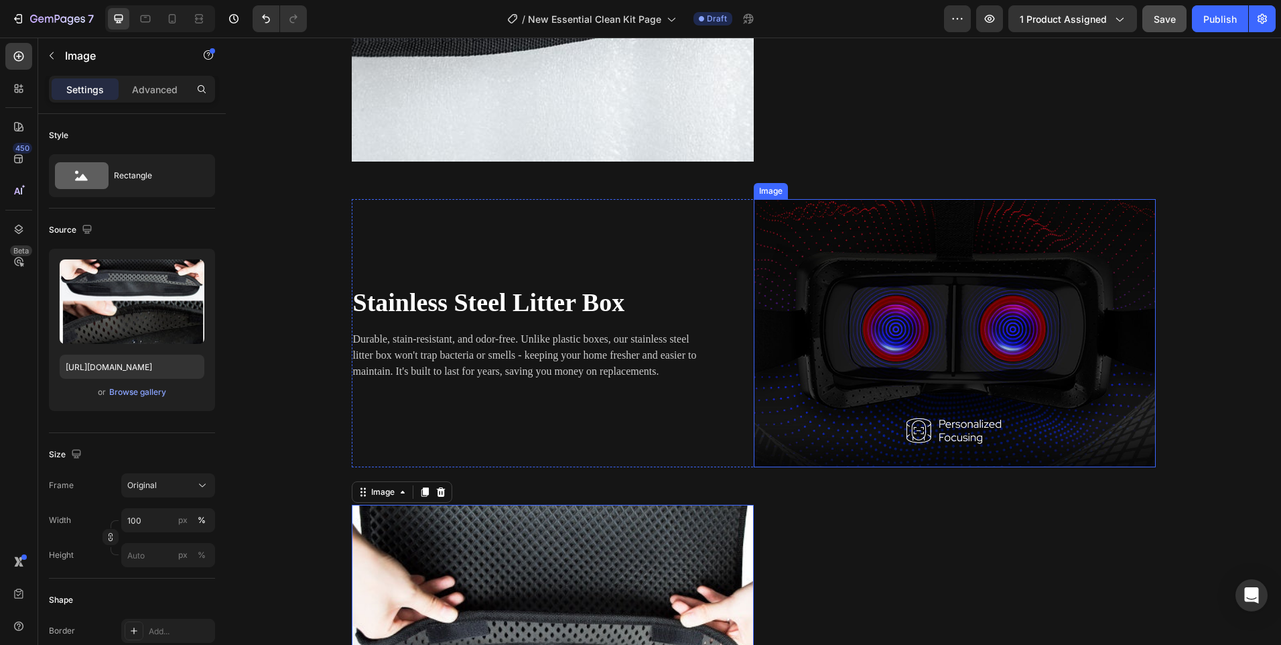
click at [928, 302] on img at bounding box center [955, 333] width 402 height 268
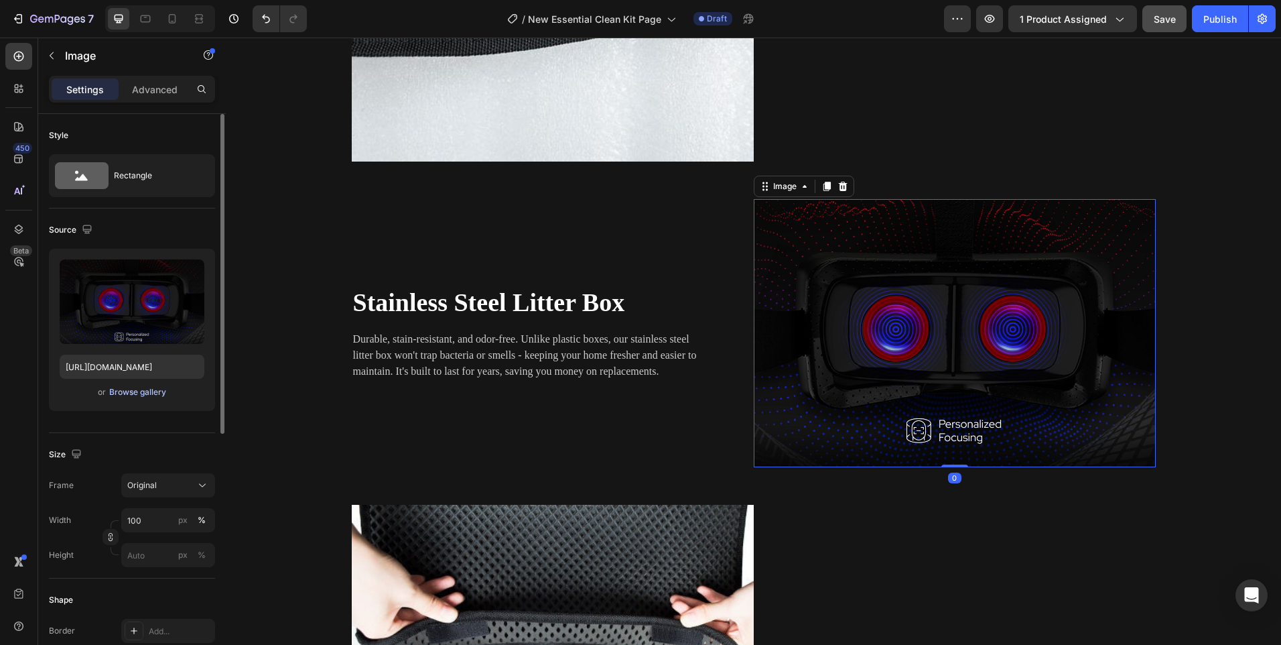
click at [154, 386] on div "Browse gallery" at bounding box center [137, 392] width 57 height 12
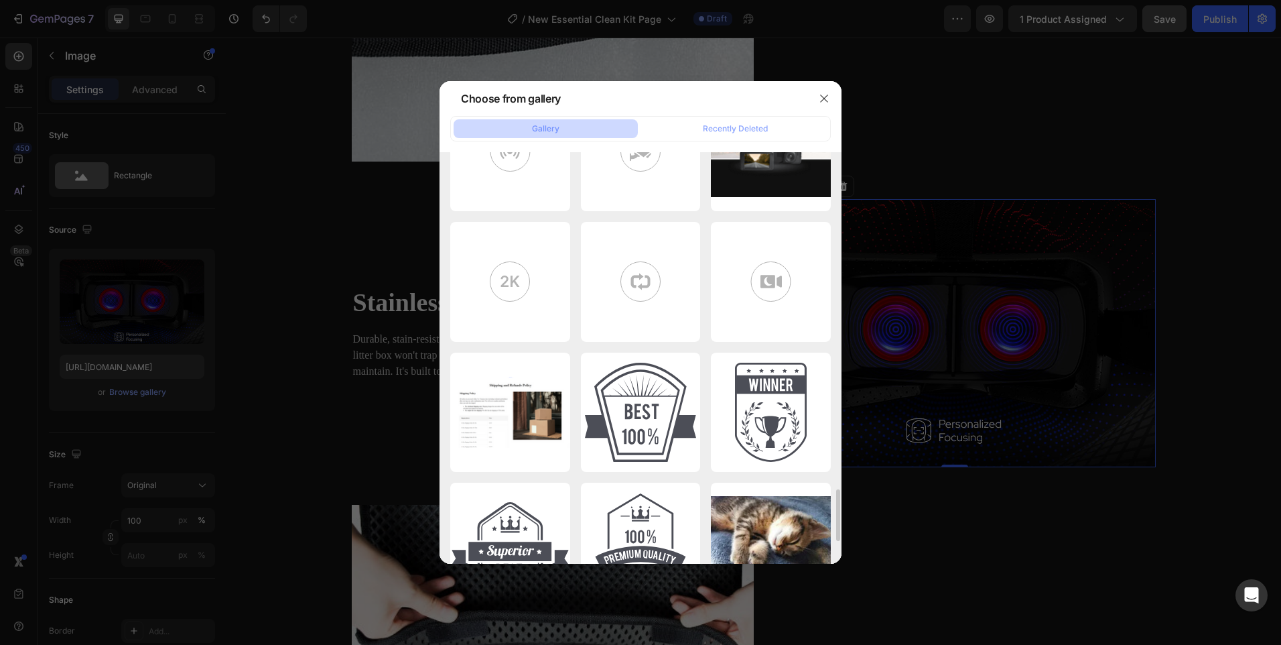
scroll to position [2860, 0]
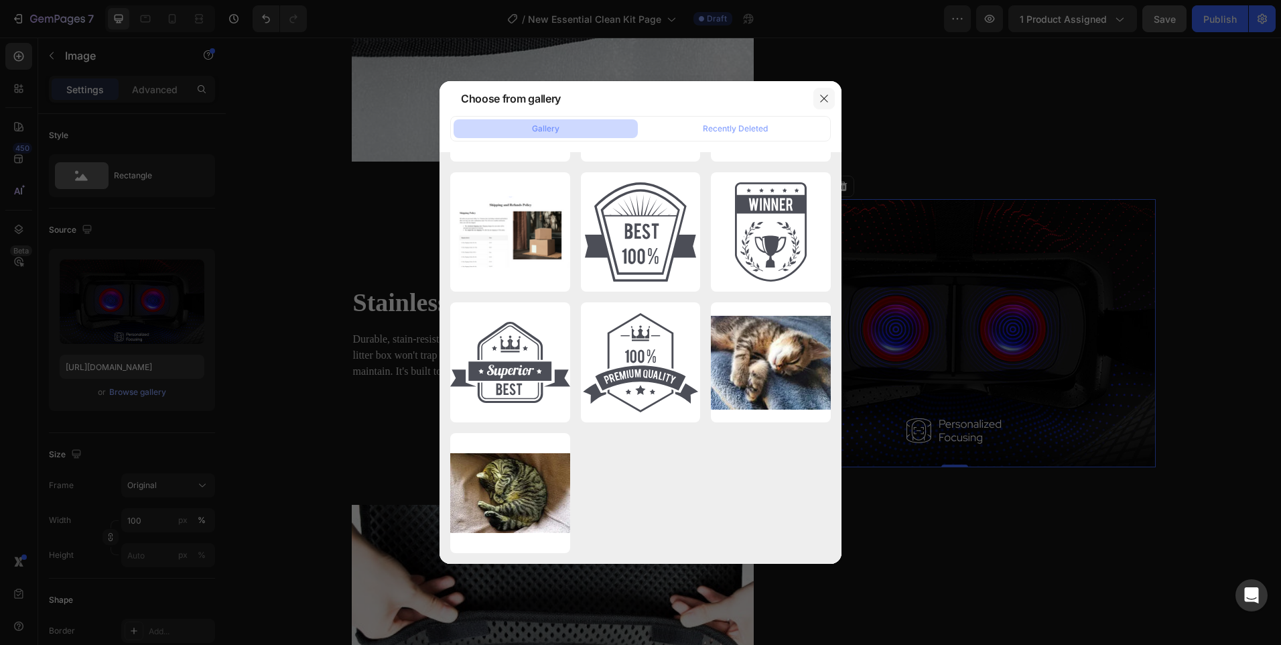
click at [825, 101] on icon "button" at bounding box center [824, 98] width 11 height 11
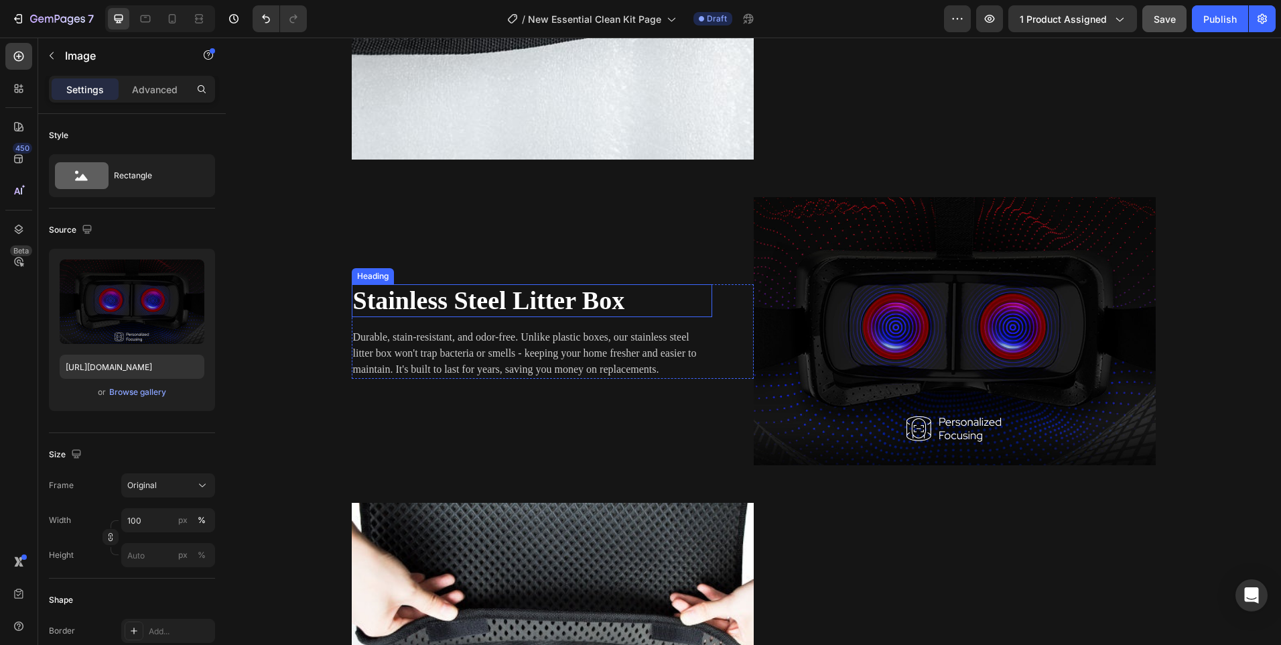
scroll to position [1265, 0]
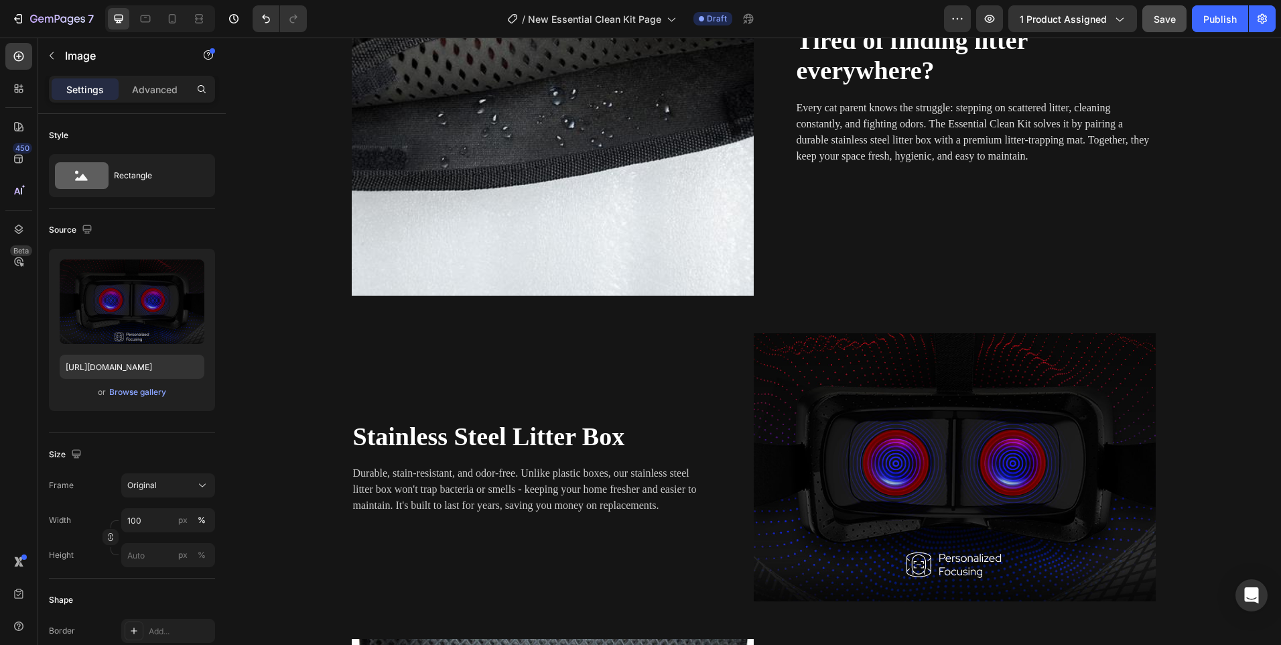
click at [849, 346] on img at bounding box center [955, 467] width 402 height 268
click at [938, 412] on img at bounding box center [955, 467] width 402 height 268
click at [850, 412] on img at bounding box center [955, 467] width 402 height 268
click at [134, 389] on div "Browse gallery" at bounding box center [137, 392] width 57 height 12
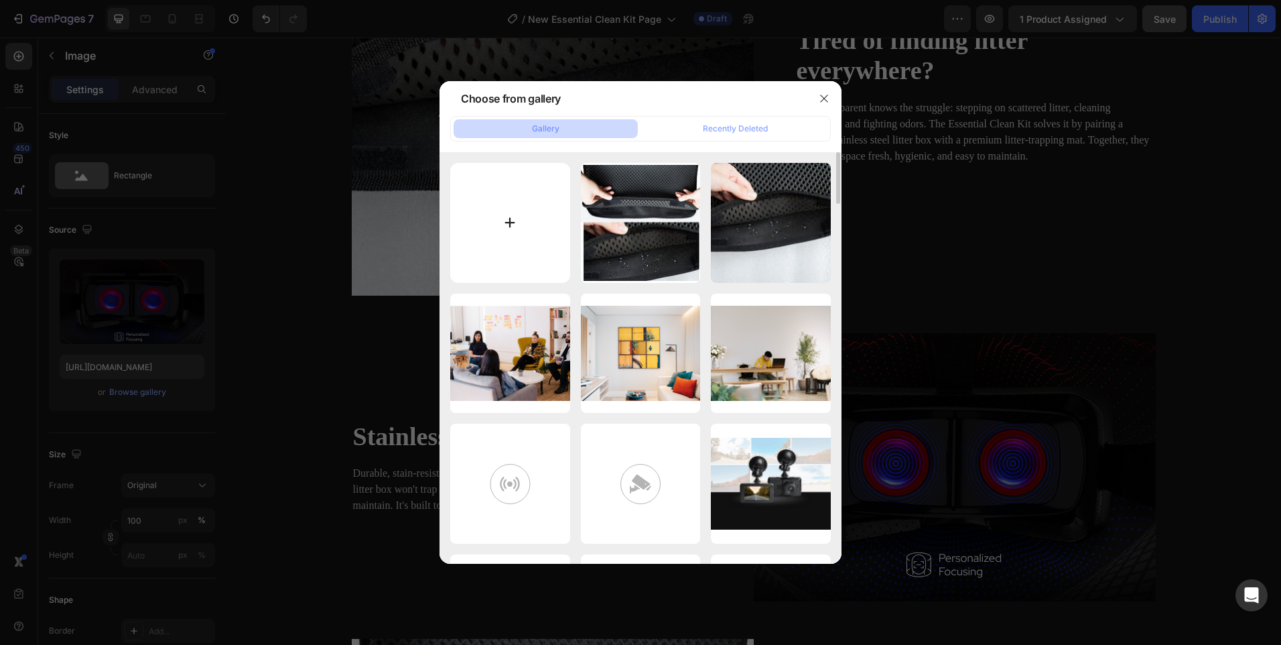
click at [506, 250] on input "file" at bounding box center [510, 223] width 120 height 120
type input "C:\fakepath\f21e2e04-54f3-4837-b3b9-903dd543ec78.jpg"
type input "https://cdn.shopify.com/s/files/1/0656/7883/5823/files/gempages_580691360521126…"
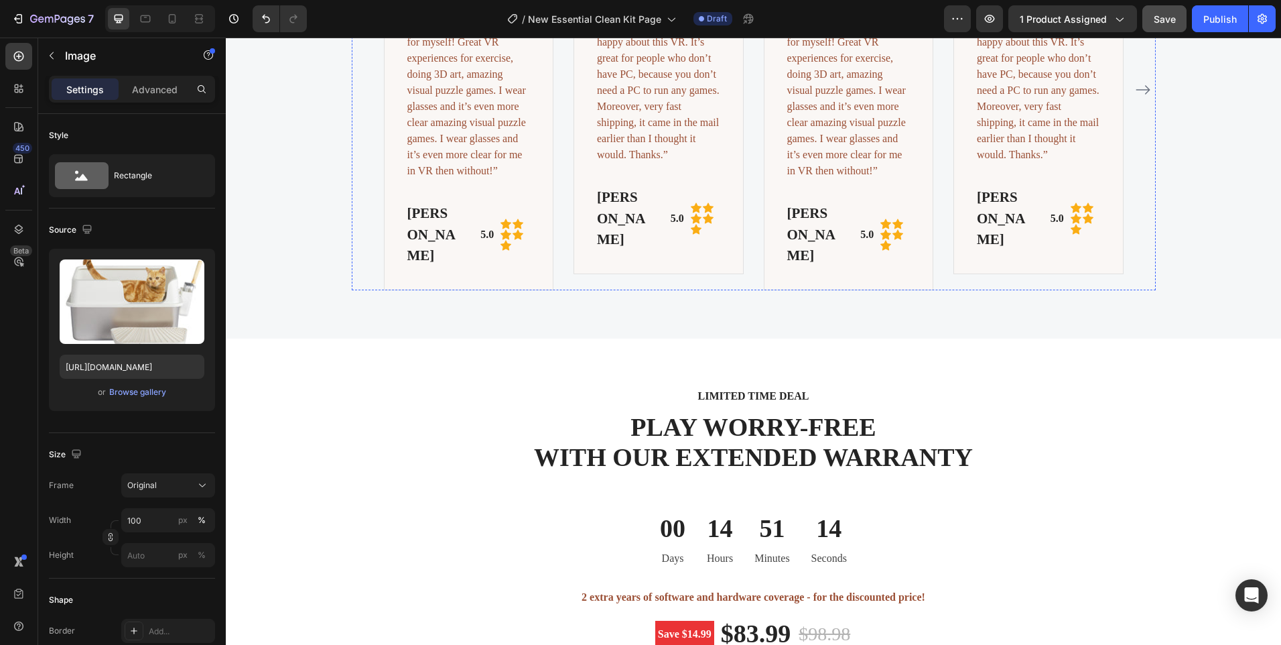
scroll to position [3280, 0]
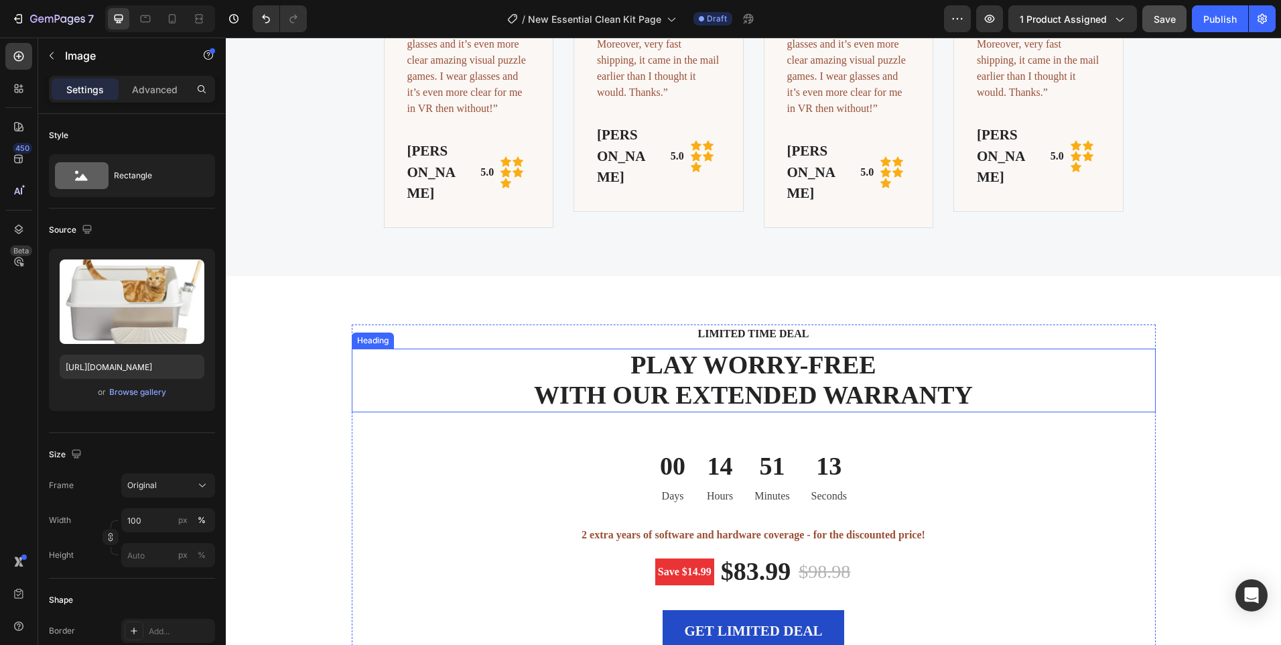
click at [771, 370] on p "PLAY WORRY-FREE WITH OUR EXTENDED WARRANTY" at bounding box center [753, 380] width 801 height 61
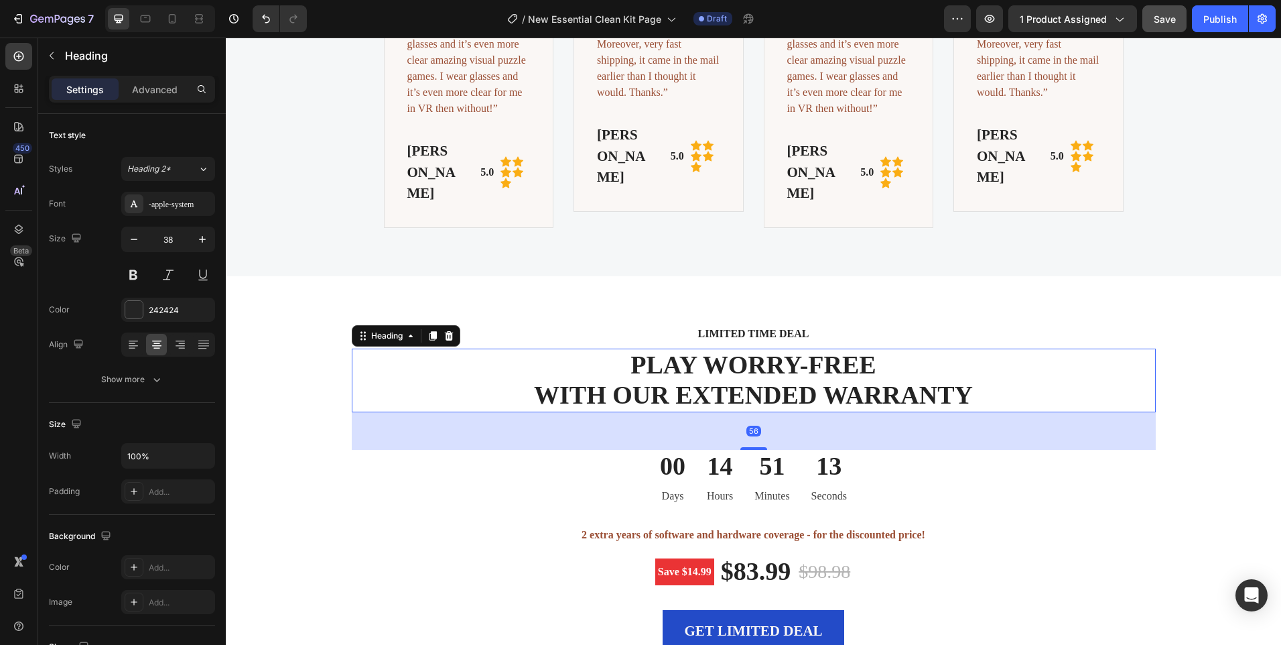
click at [771, 370] on p "PLAY WORRY-FREE WITH OUR EXTENDED WARRANTY" at bounding box center [753, 380] width 801 height 61
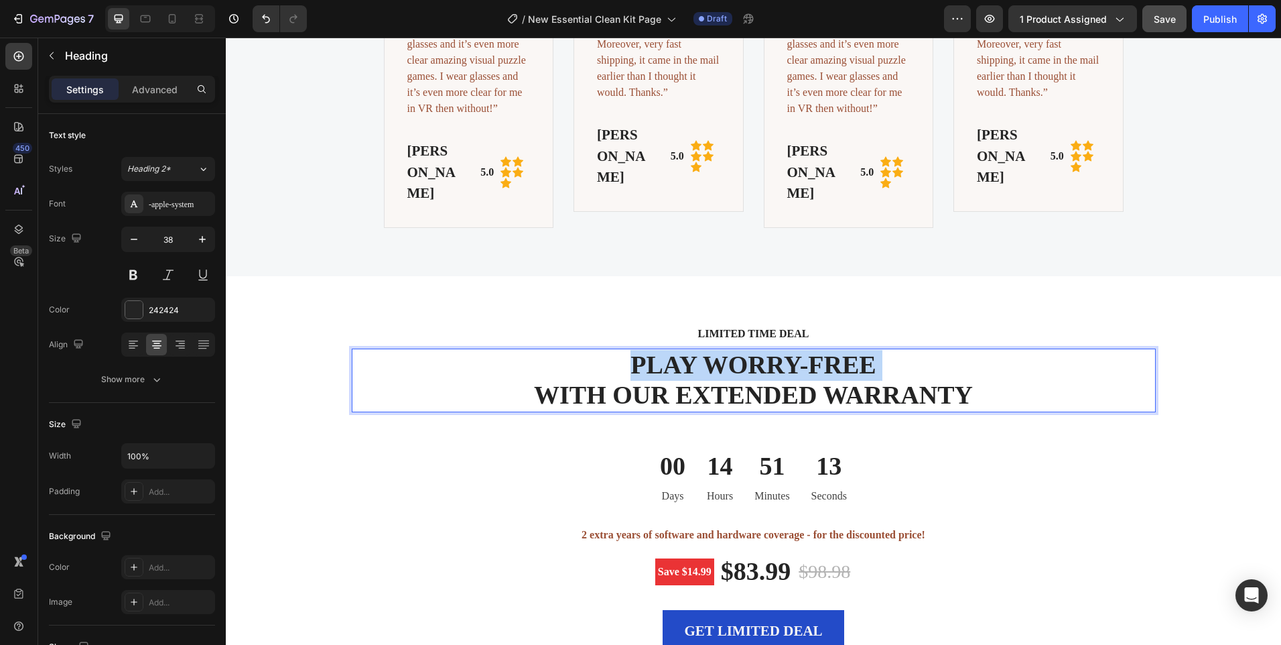
click at [771, 370] on p "PLAY WORRY-FREE WITH OUR EXTENDED WARRANTY" at bounding box center [753, 380] width 801 height 61
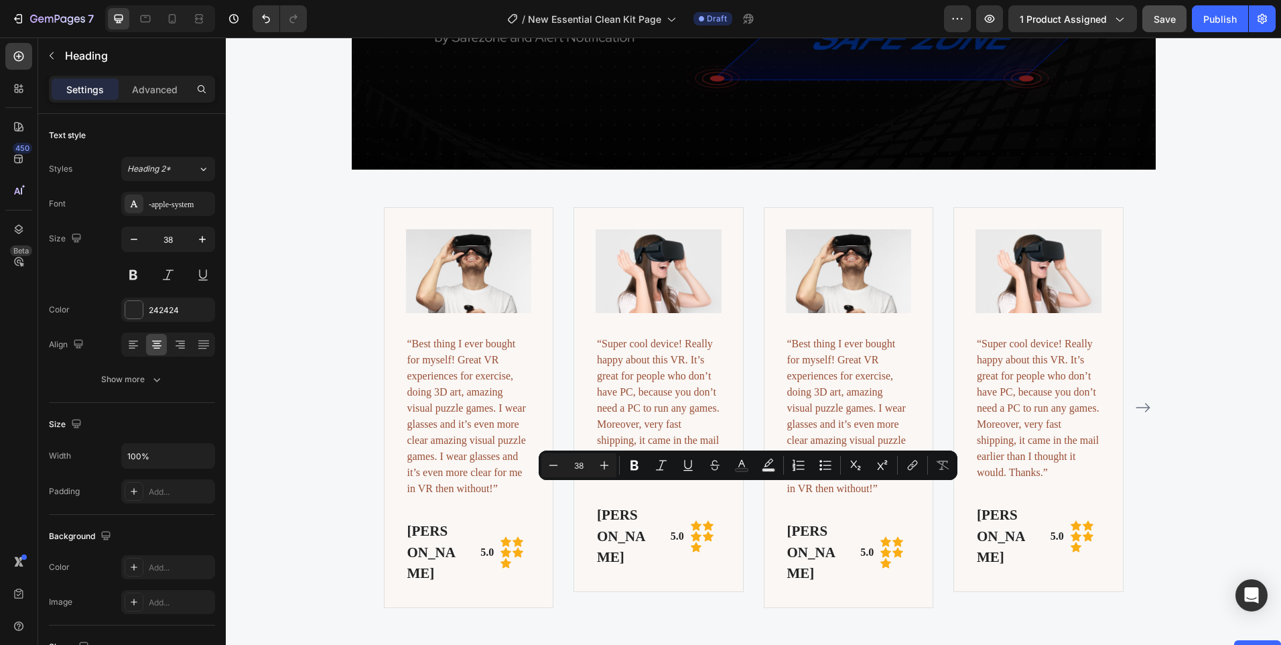
type input "16"
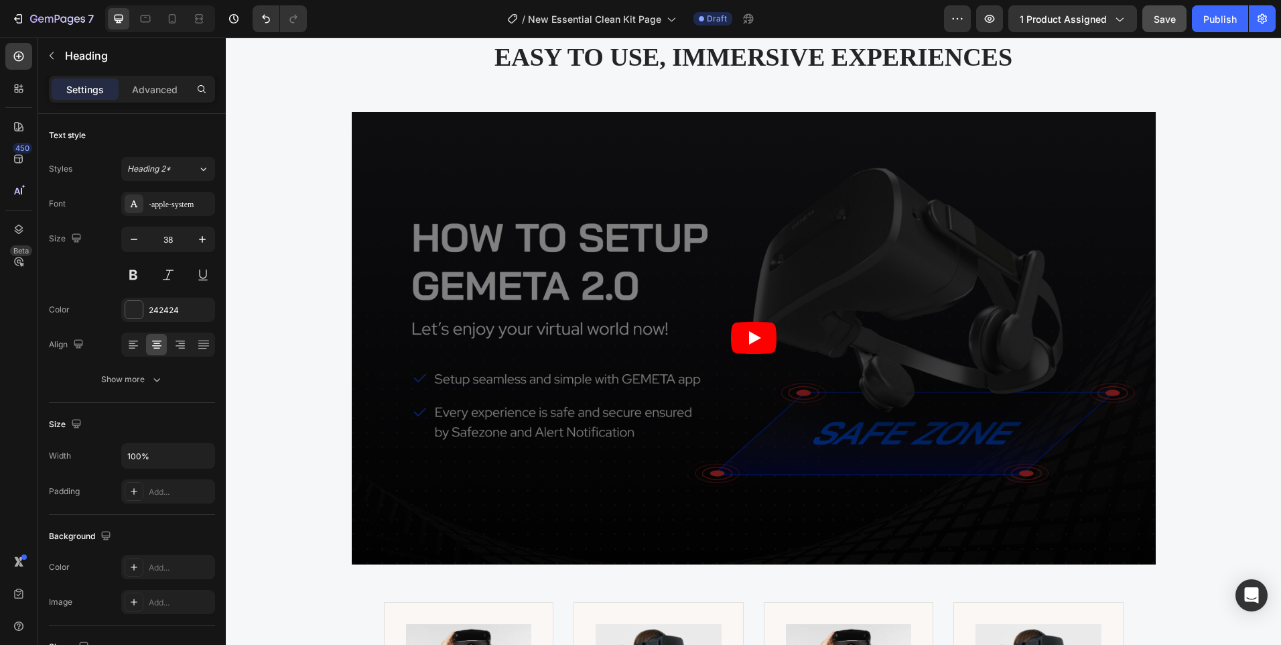
scroll to position [2208, 0]
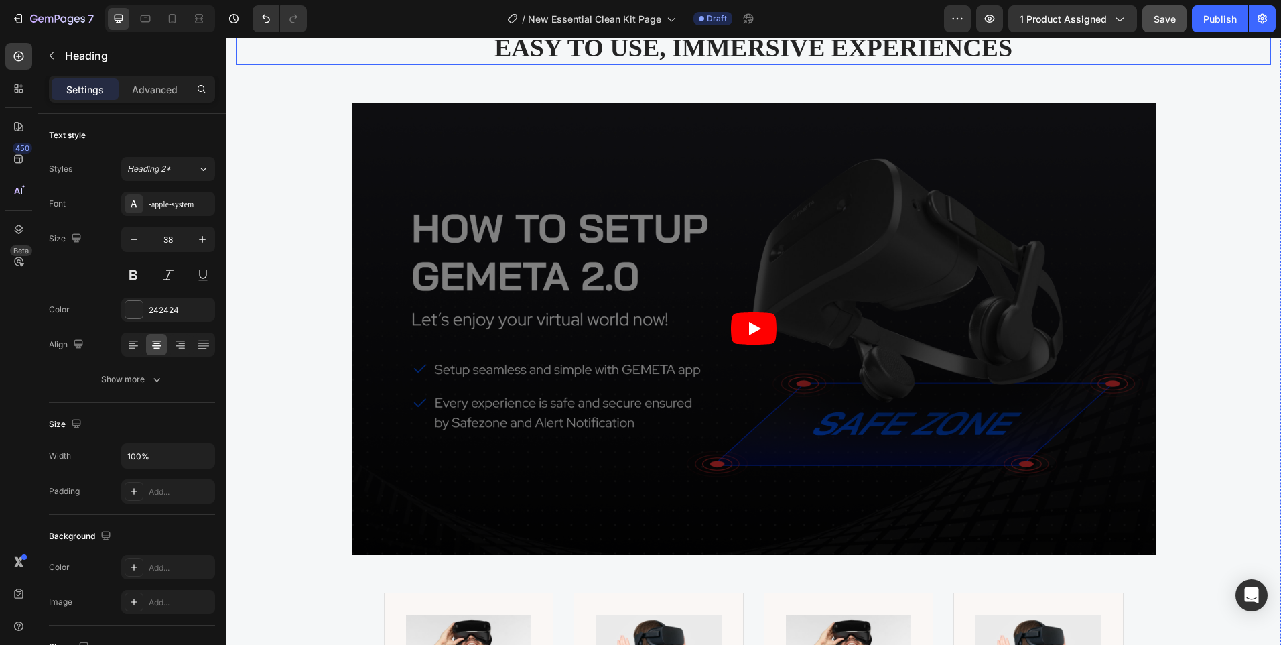
click at [741, 64] on p "EASY TO USE, IMMERSIVE EXPERIENCES" at bounding box center [753, 48] width 1033 height 31
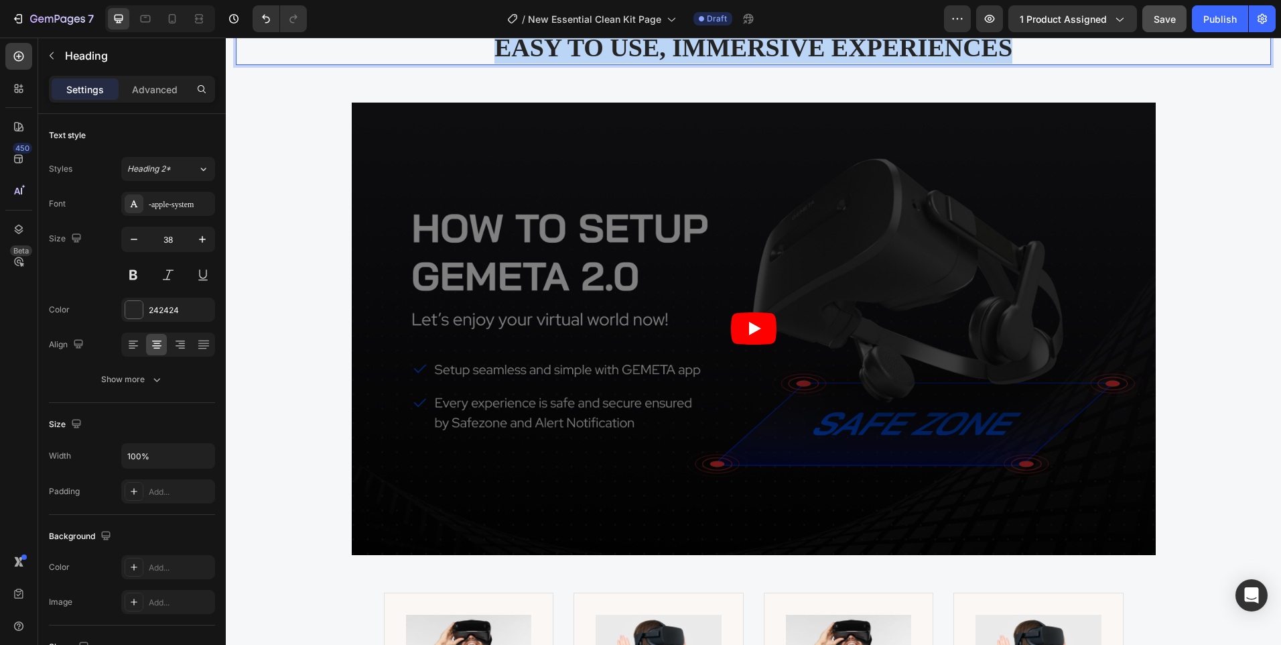
click at [740, 64] on p "EASY TO USE, IMMERSIVE EXPERIENCES" at bounding box center [753, 48] width 1033 height 31
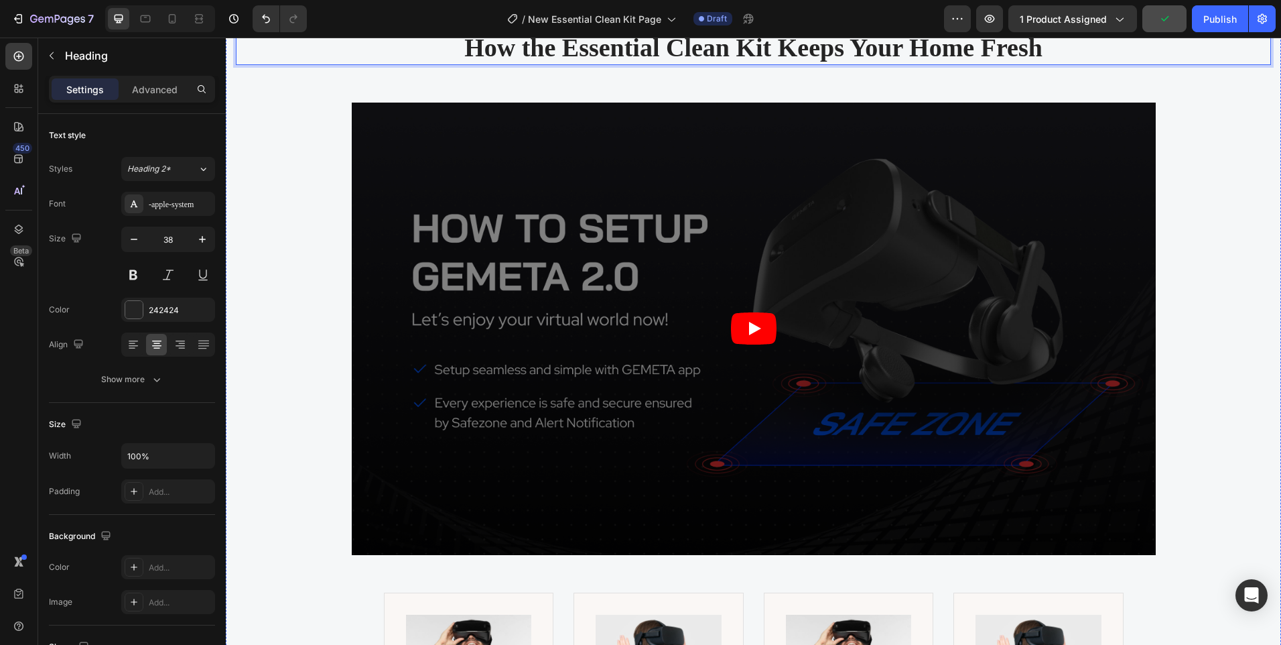
click at [745, 25] on p "WHY CHOOSE US" at bounding box center [753, 17] width 1011 height 16
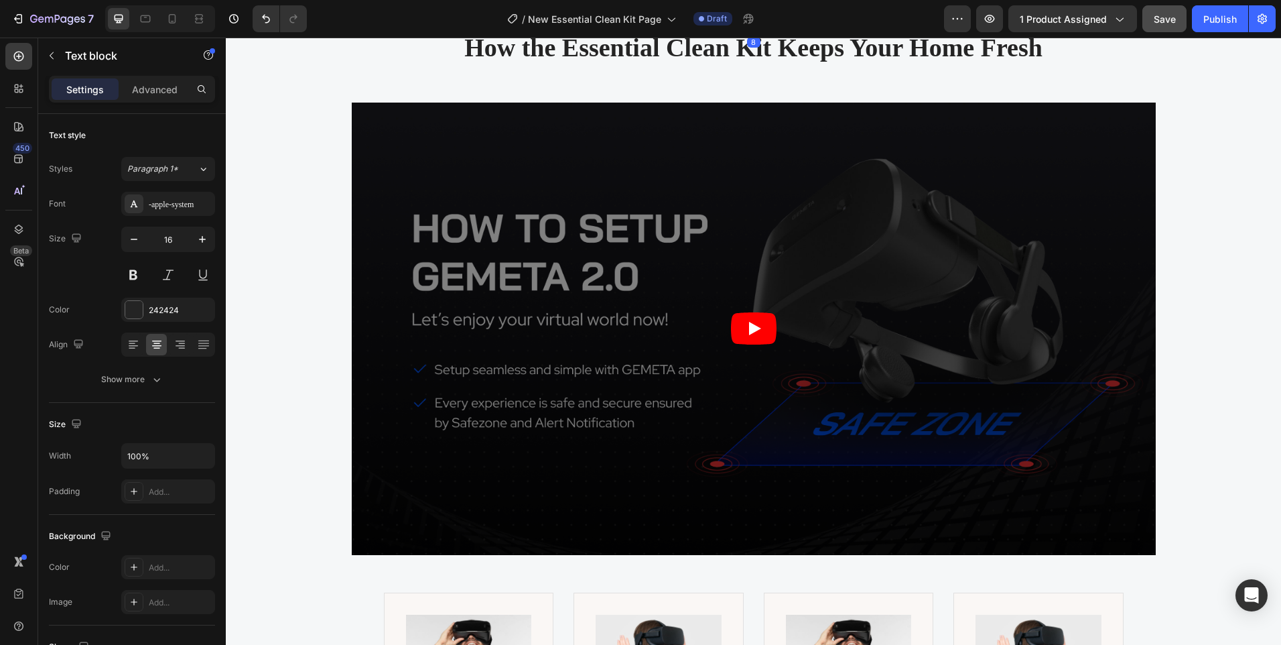
click at [745, 25] on p "WHY CHOOSE US" at bounding box center [753, 17] width 1011 height 16
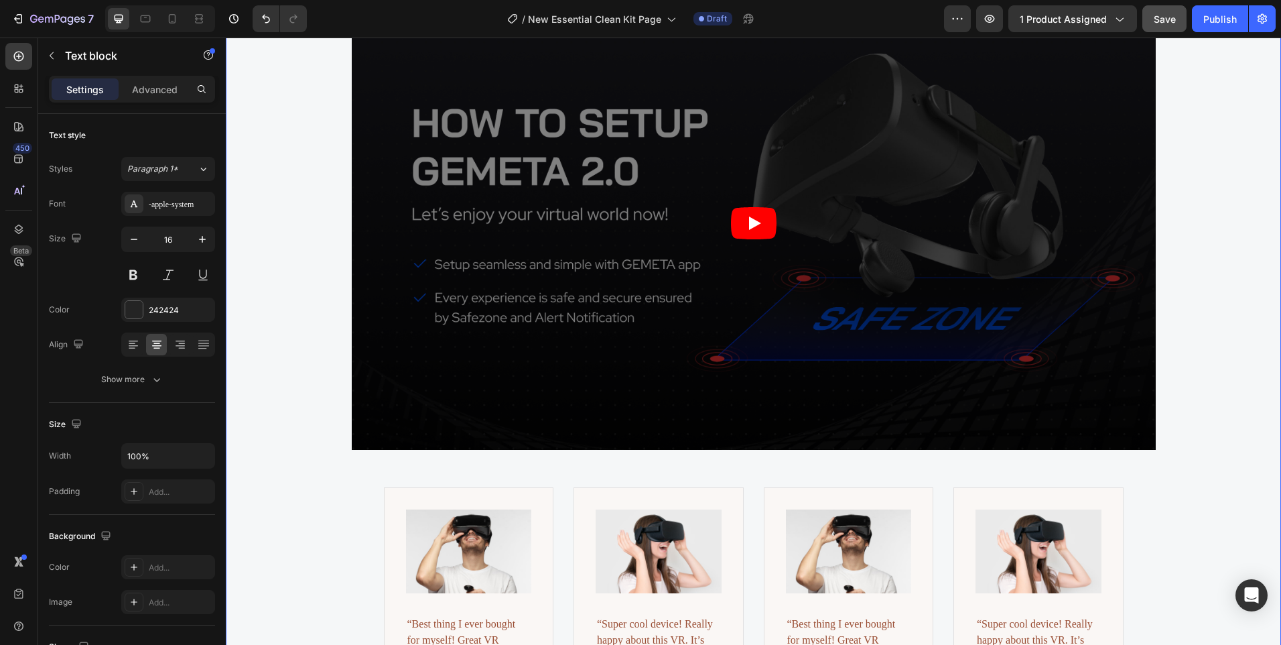
scroll to position [2476, 0]
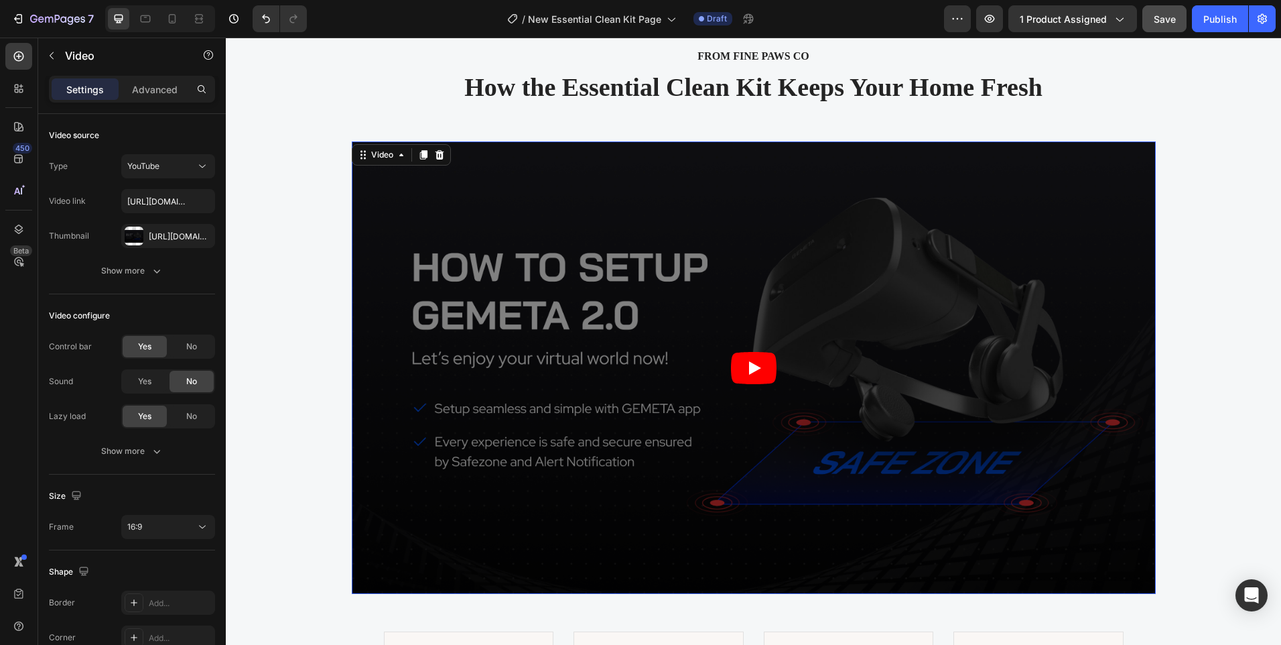
click at [440, 180] on article at bounding box center [754, 367] width 804 height 452
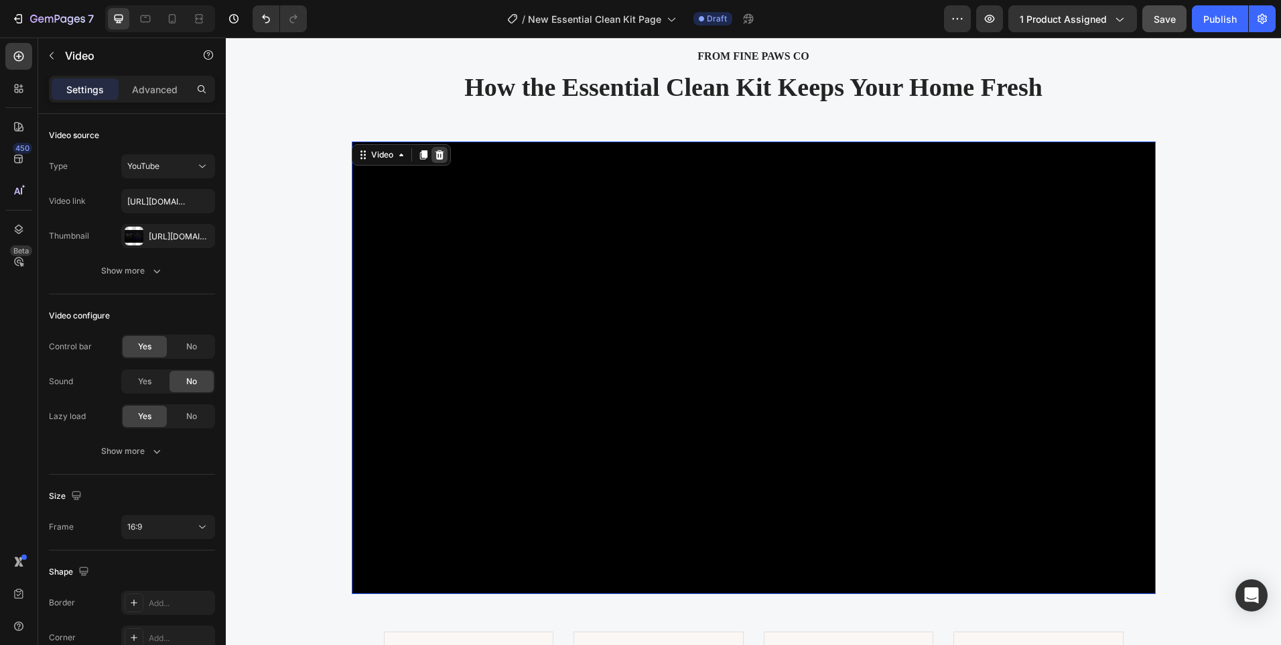
click at [435, 154] on icon at bounding box center [439, 154] width 9 height 9
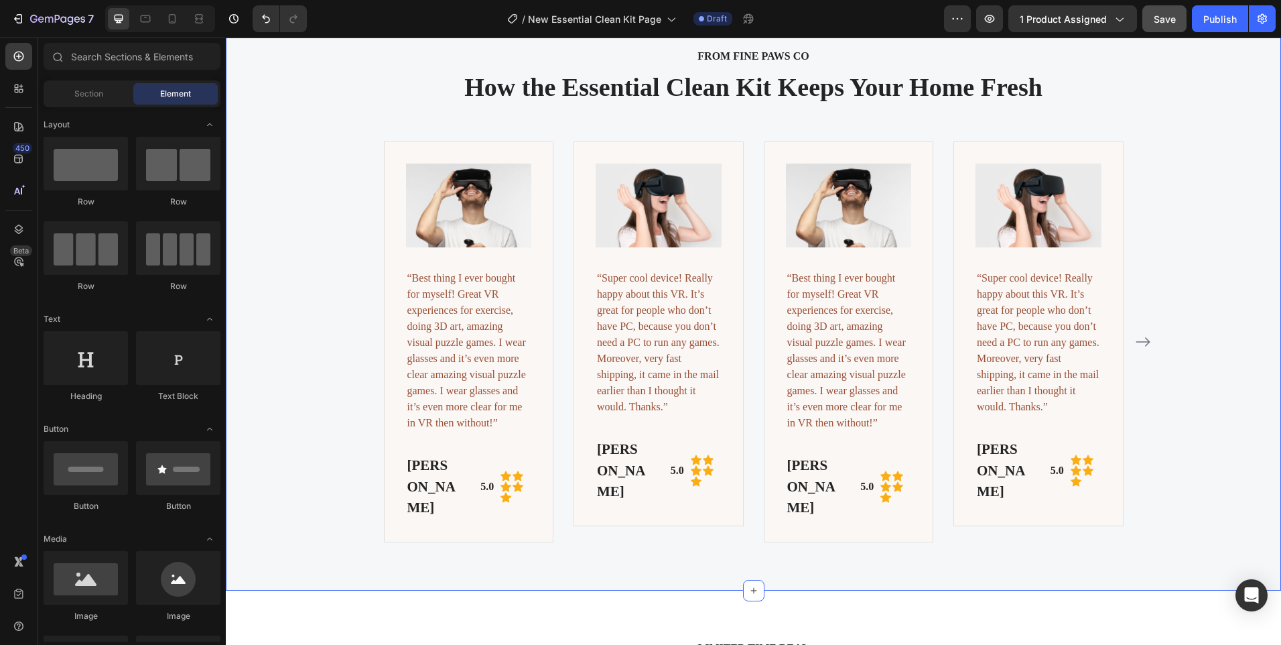
scroll to position [2275, 0]
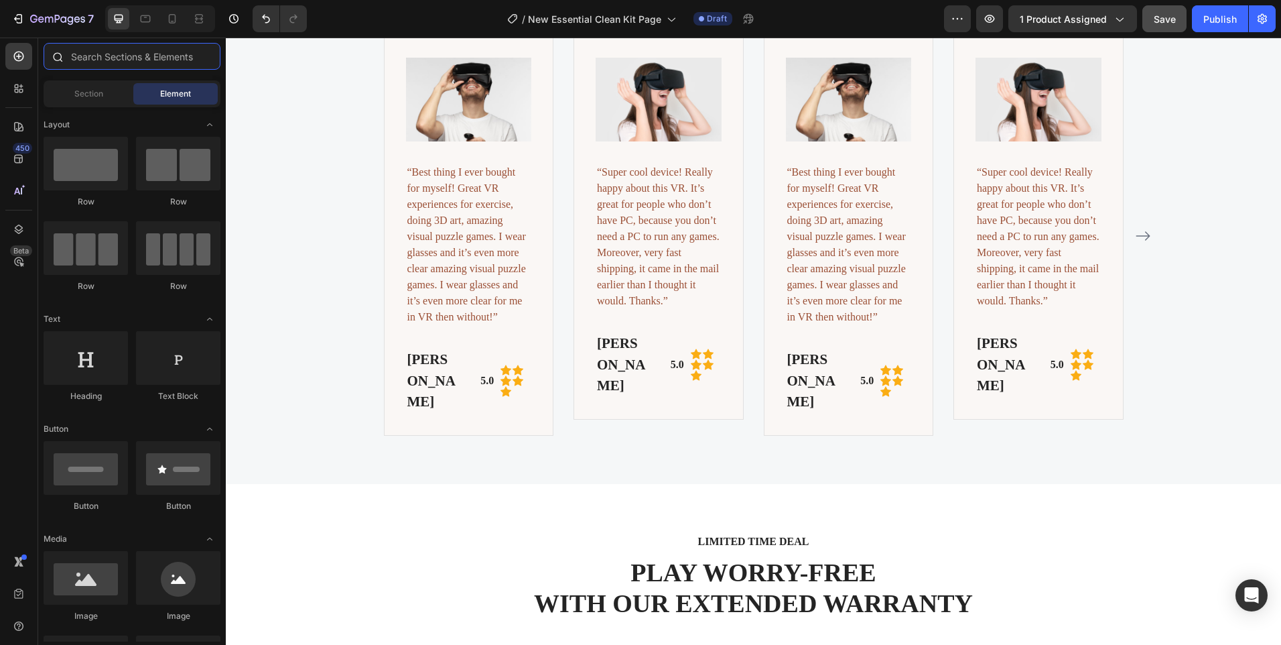
click at [133, 59] on input "text" at bounding box center [132, 56] width 177 height 27
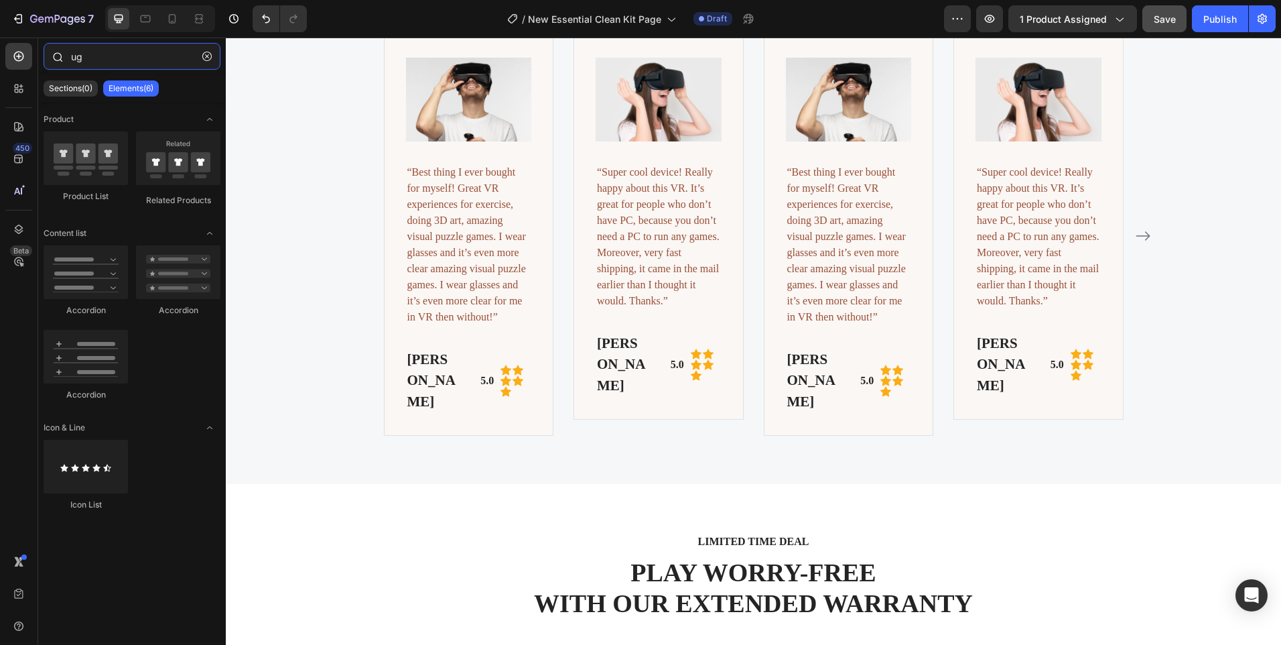
type input "u"
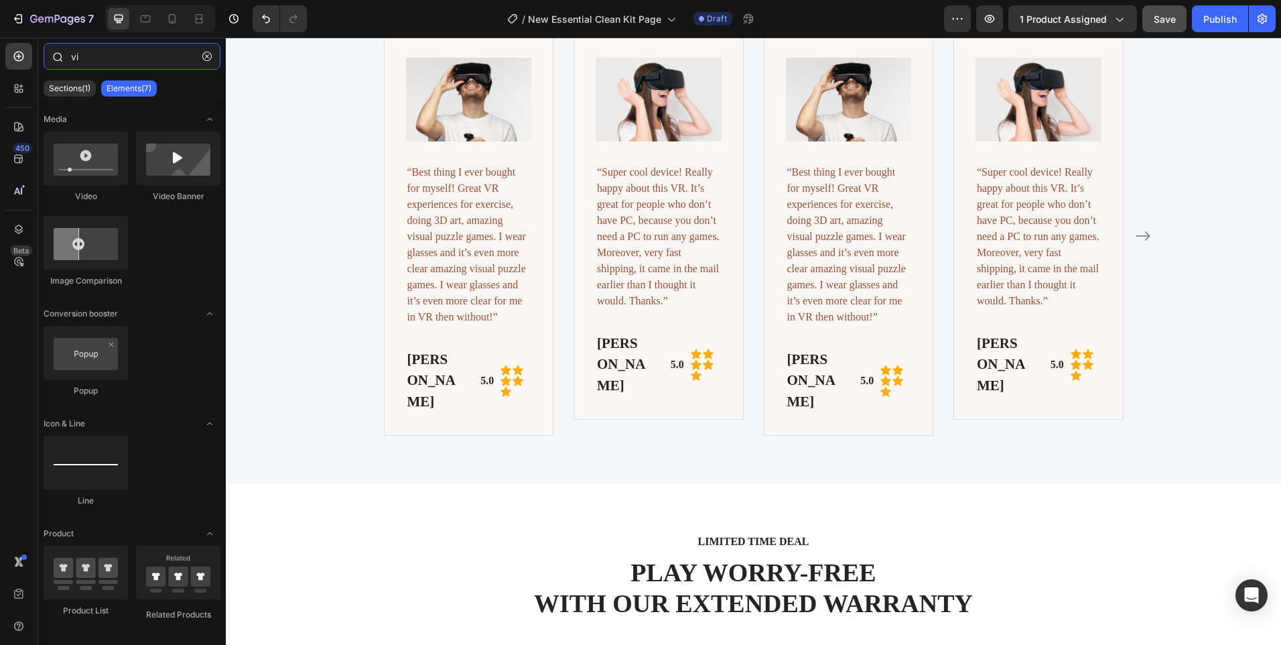
type input "v"
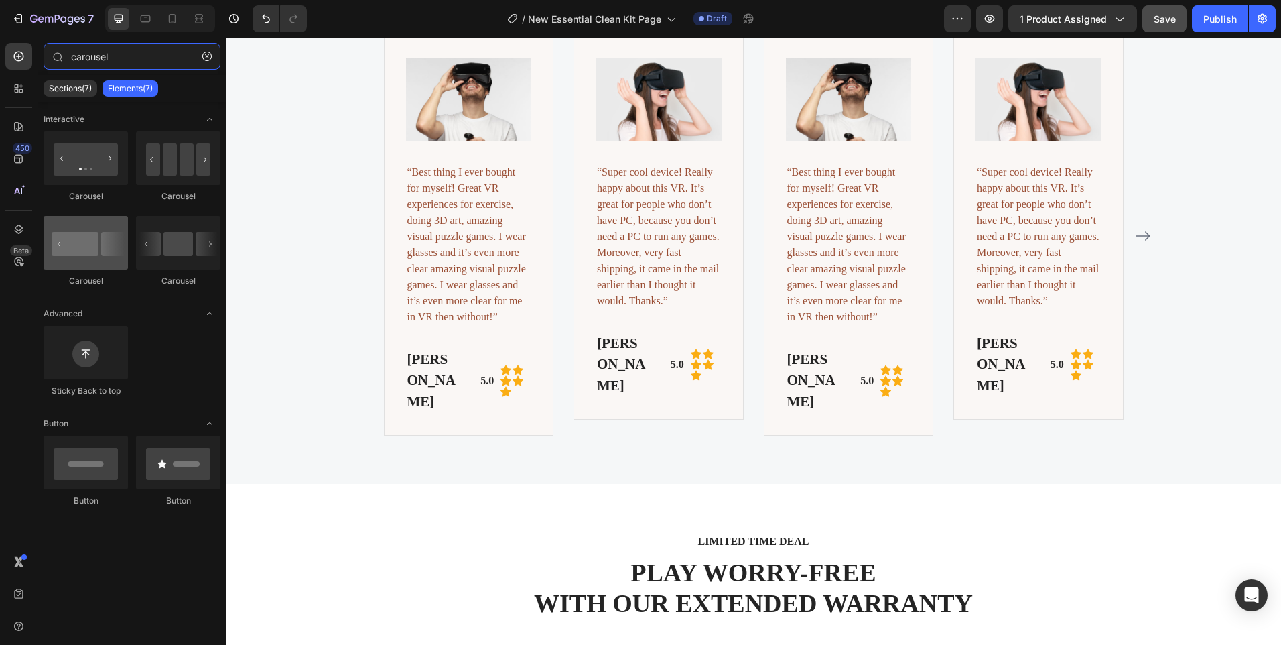
type input "carousel"
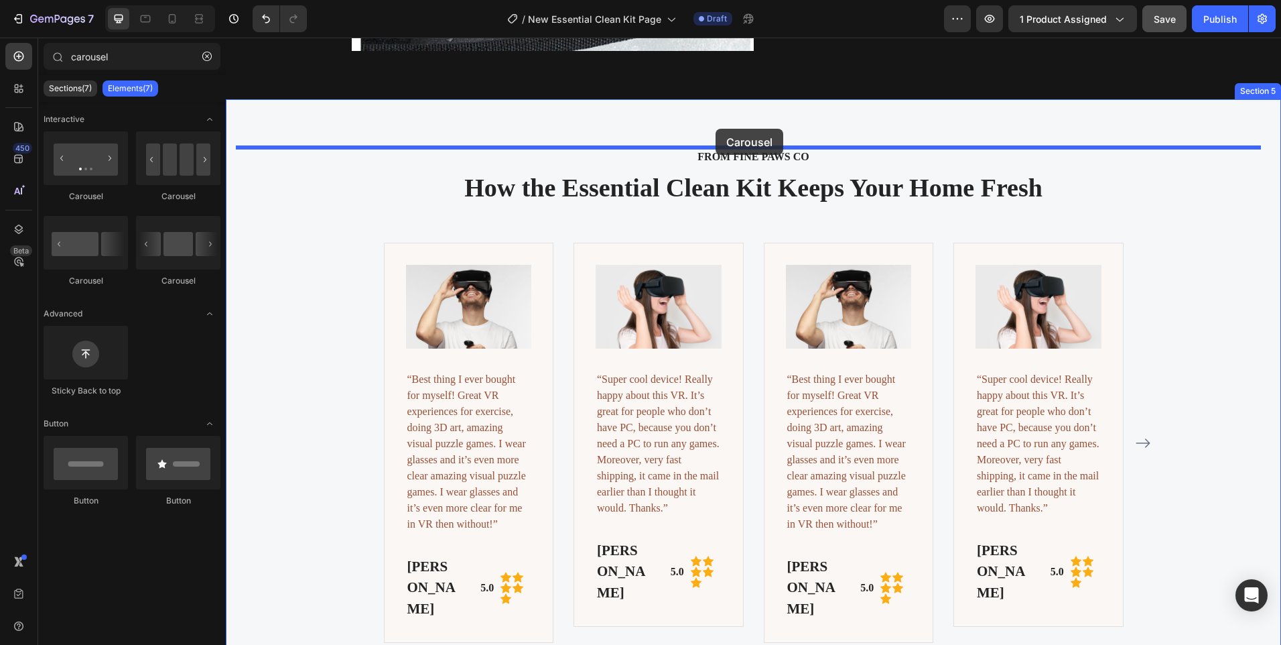
scroll to position [2036, 0]
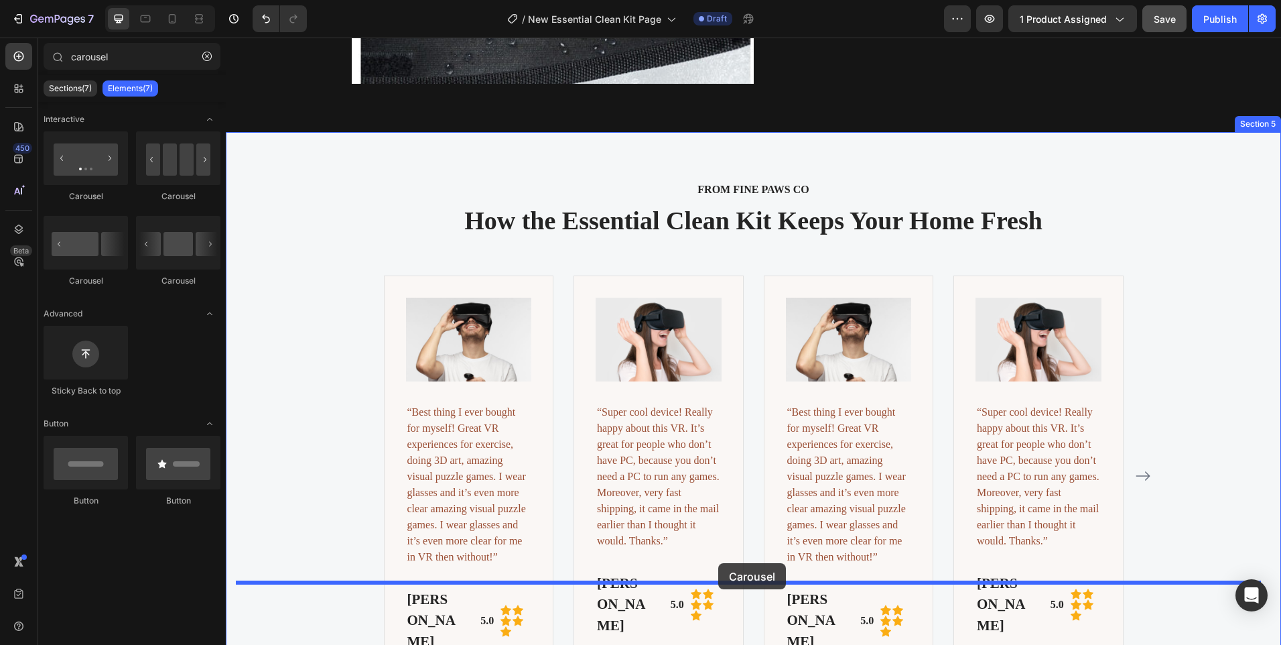
drag, startPoint x: 314, startPoint y: 293, endPoint x: 718, endPoint y: 563, distance: 486.0
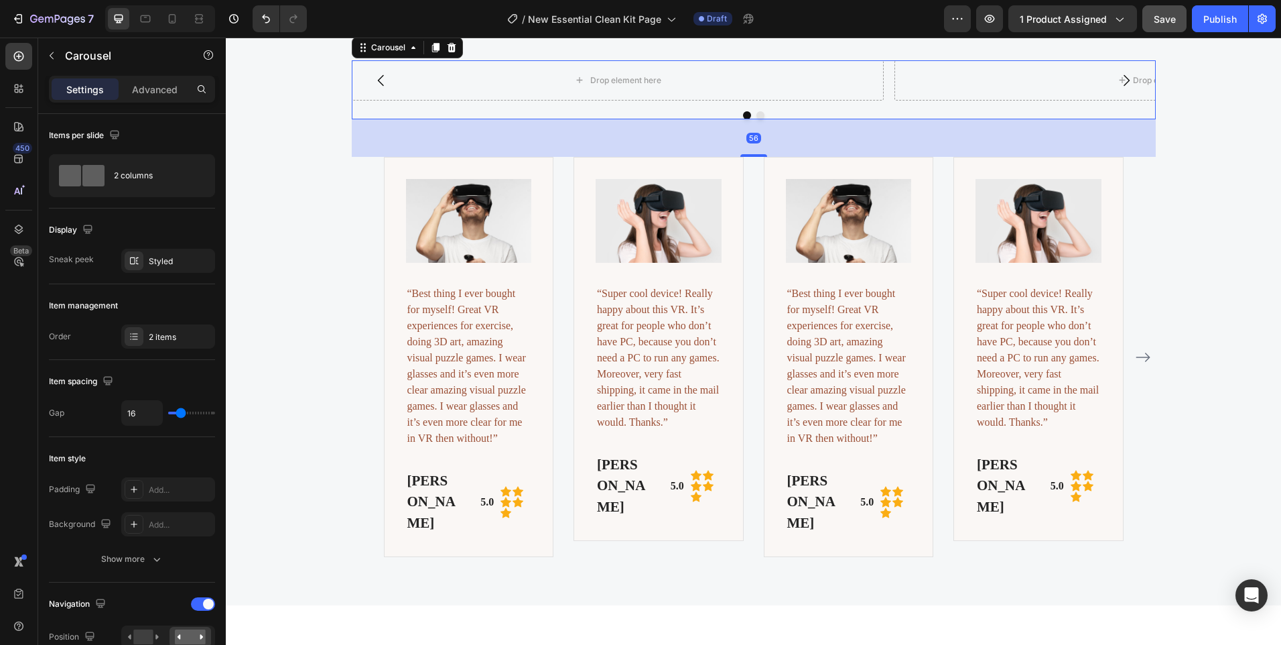
scroll to position [2304, 0]
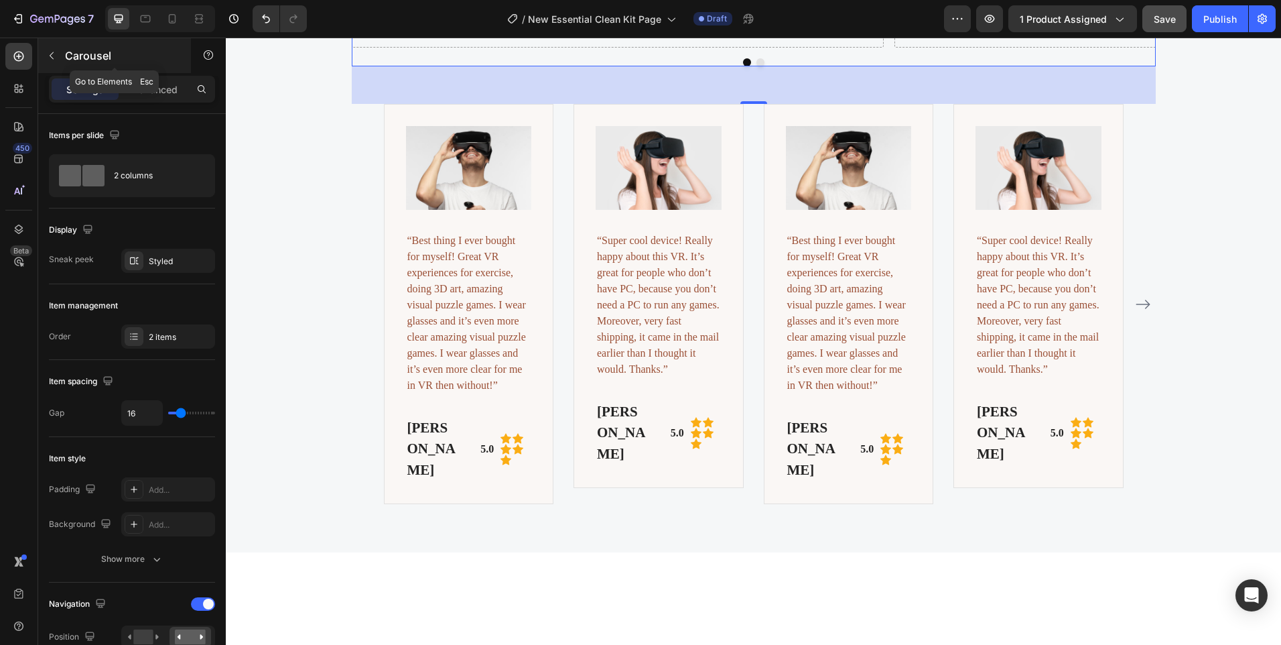
click at [60, 56] on button "button" at bounding box center [51, 55] width 21 height 21
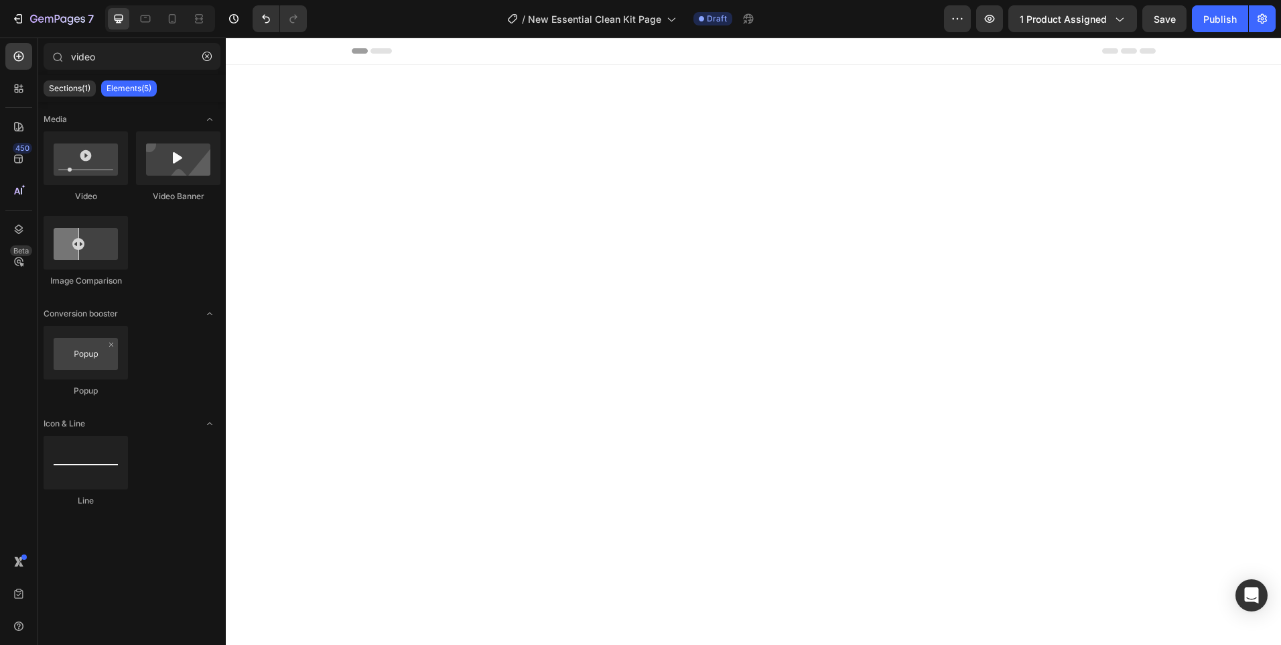
scroll to position [2304, 0]
type input "video"
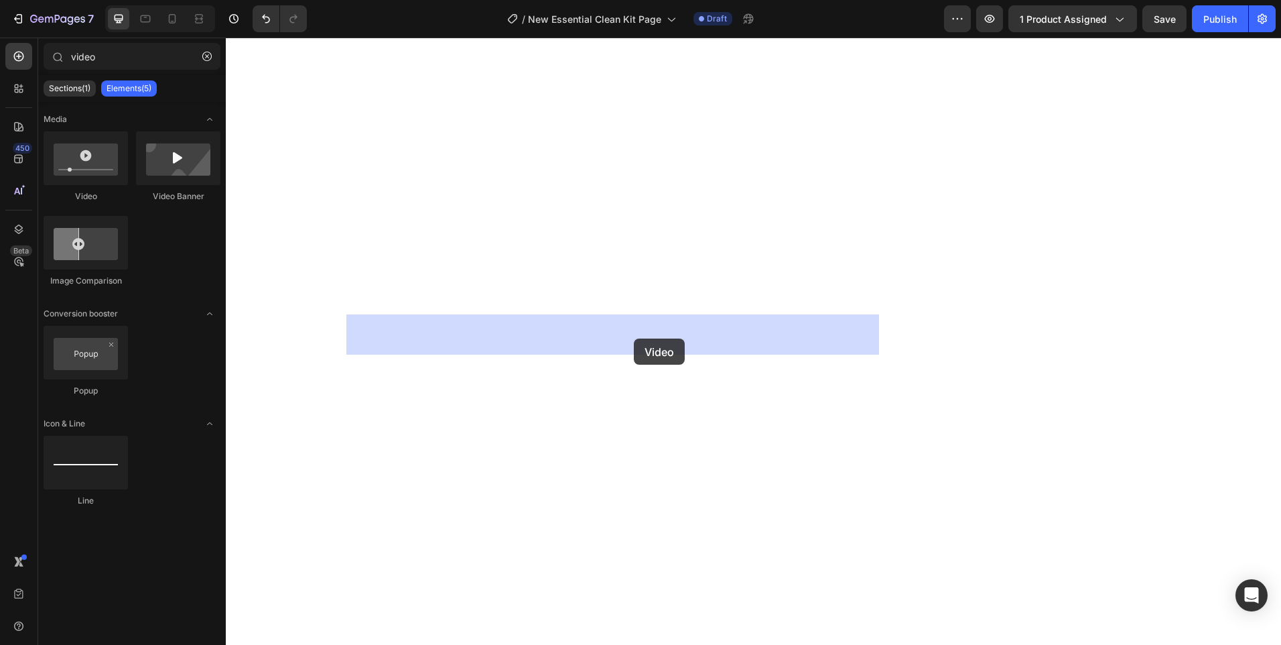
drag, startPoint x: 297, startPoint y: 200, endPoint x: 634, endPoint y: 338, distance: 363.8
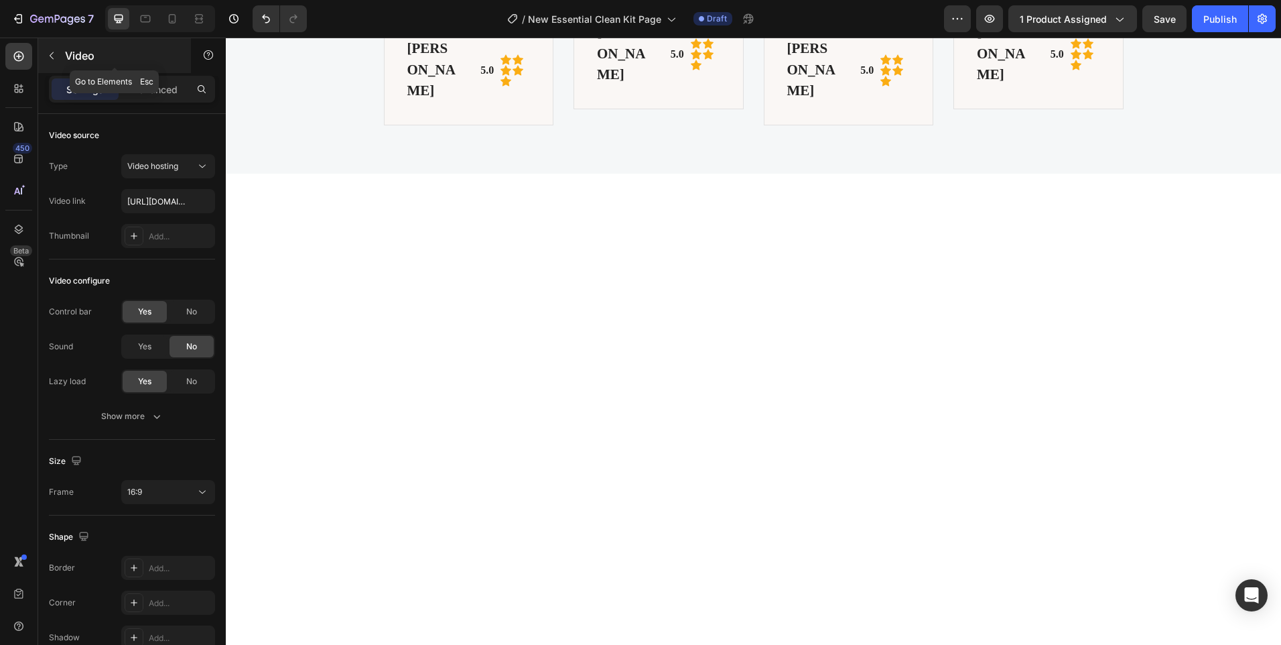
click at [58, 61] on button "button" at bounding box center [51, 55] width 21 height 21
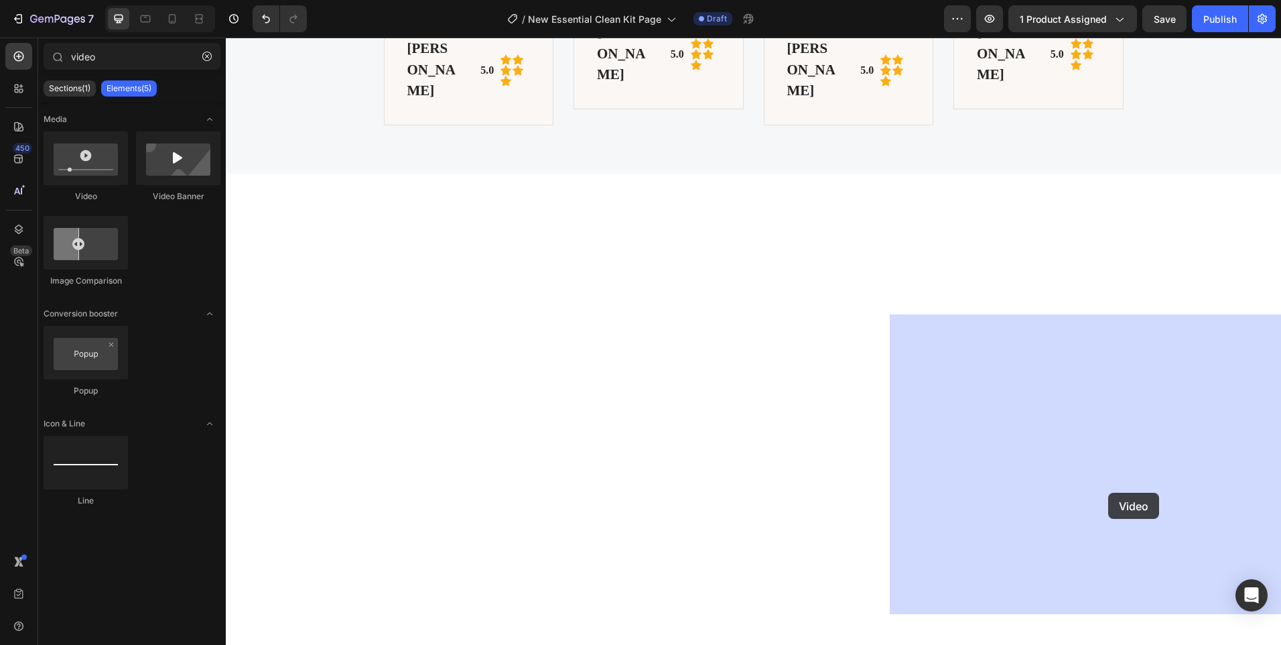
drag, startPoint x: 320, startPoint y: 202, endPoint x: 1110, endPoint y: 492, distance: 840.9
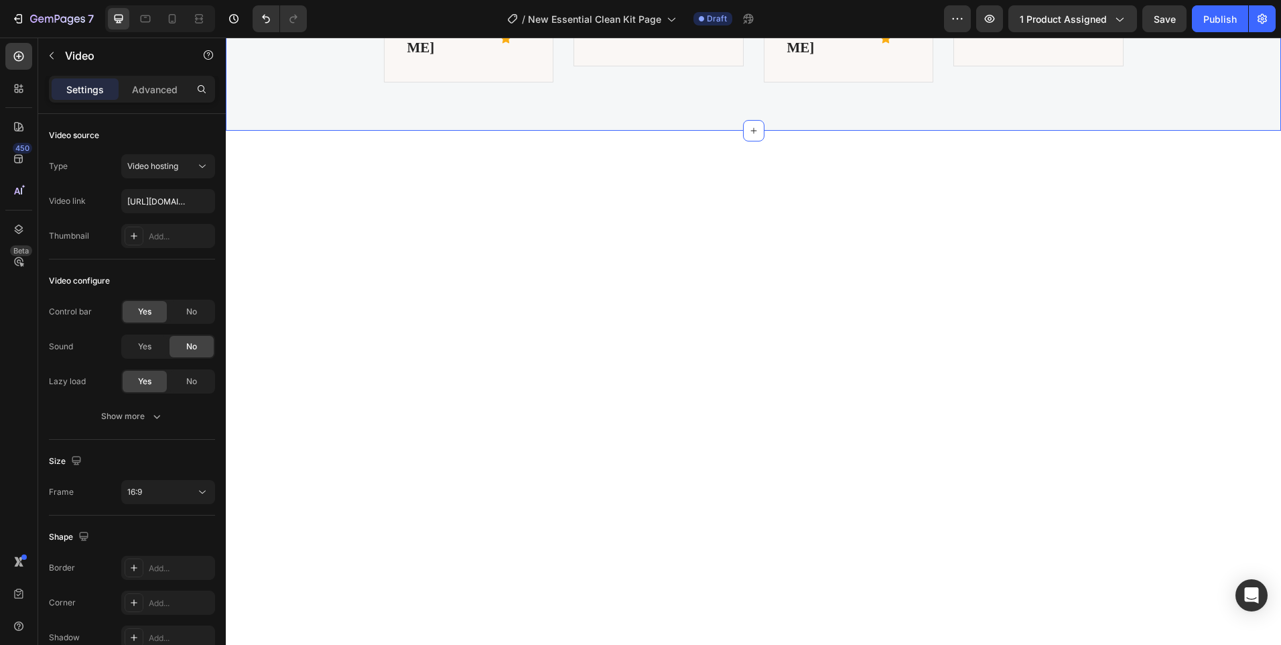
scroll to position [2371, 0]
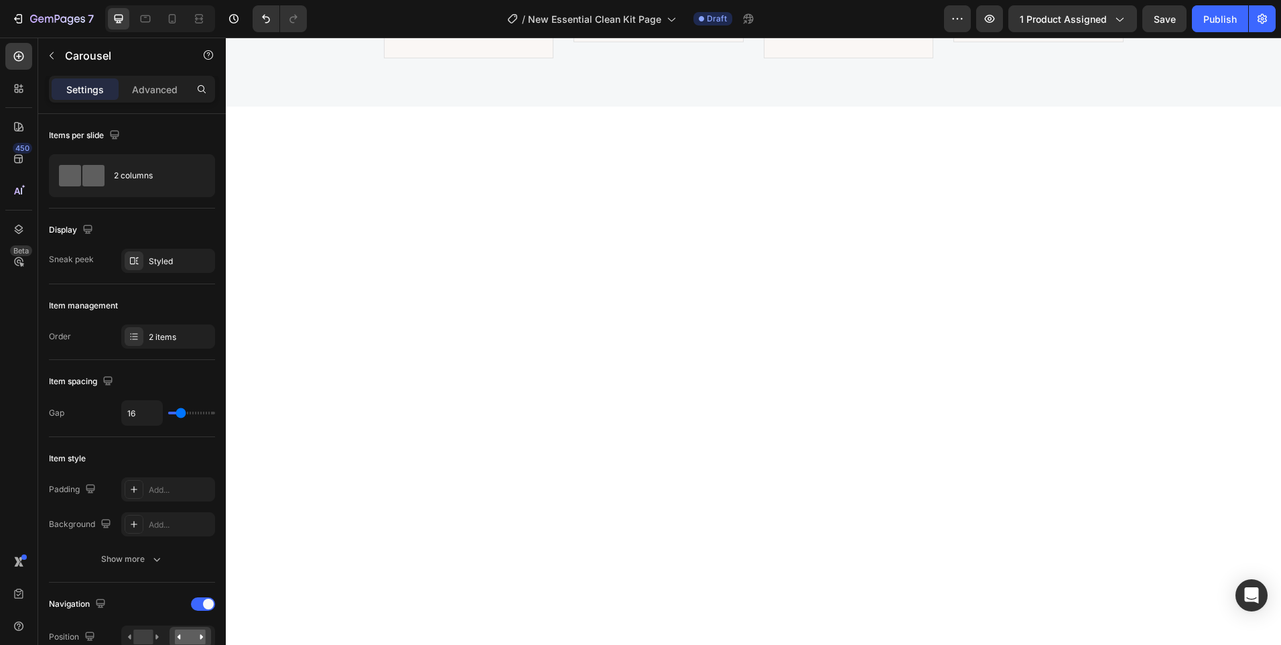
click at [169, 174] on div "2 columns" at bounding box center [155, 175] width 82 height 31
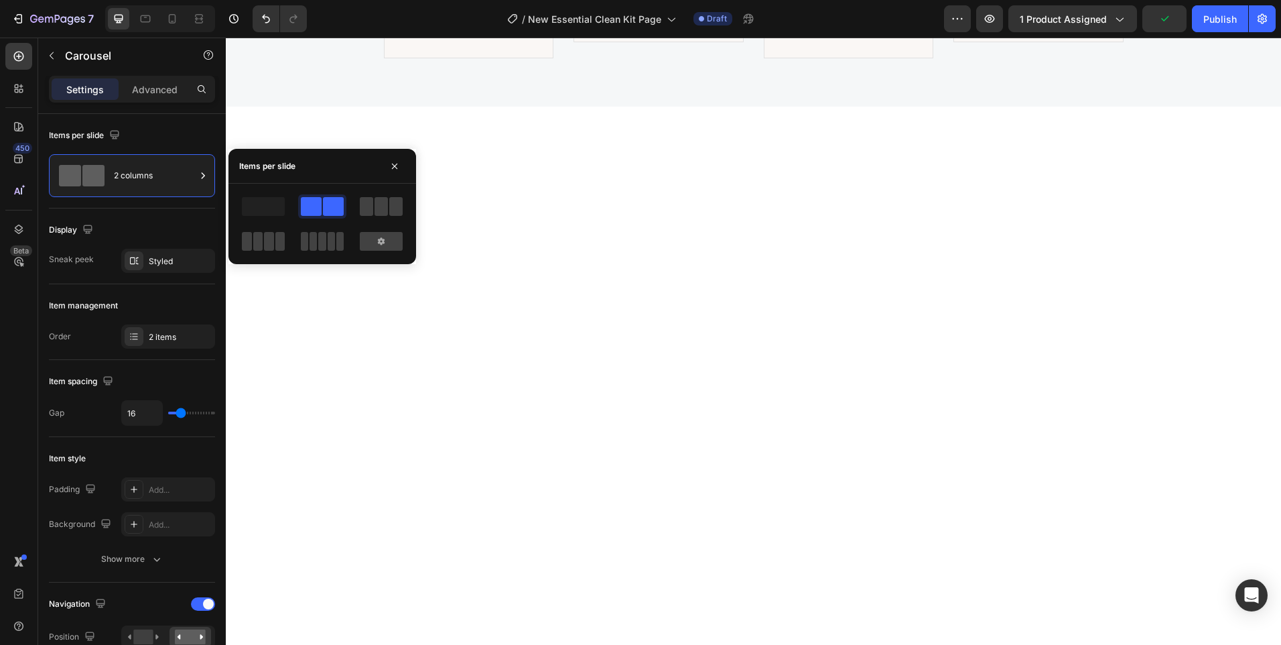
drag, startPoint x: 635, startPoint y: 379, endPoint x: 622, endPoint y: 376, distance: 12.5
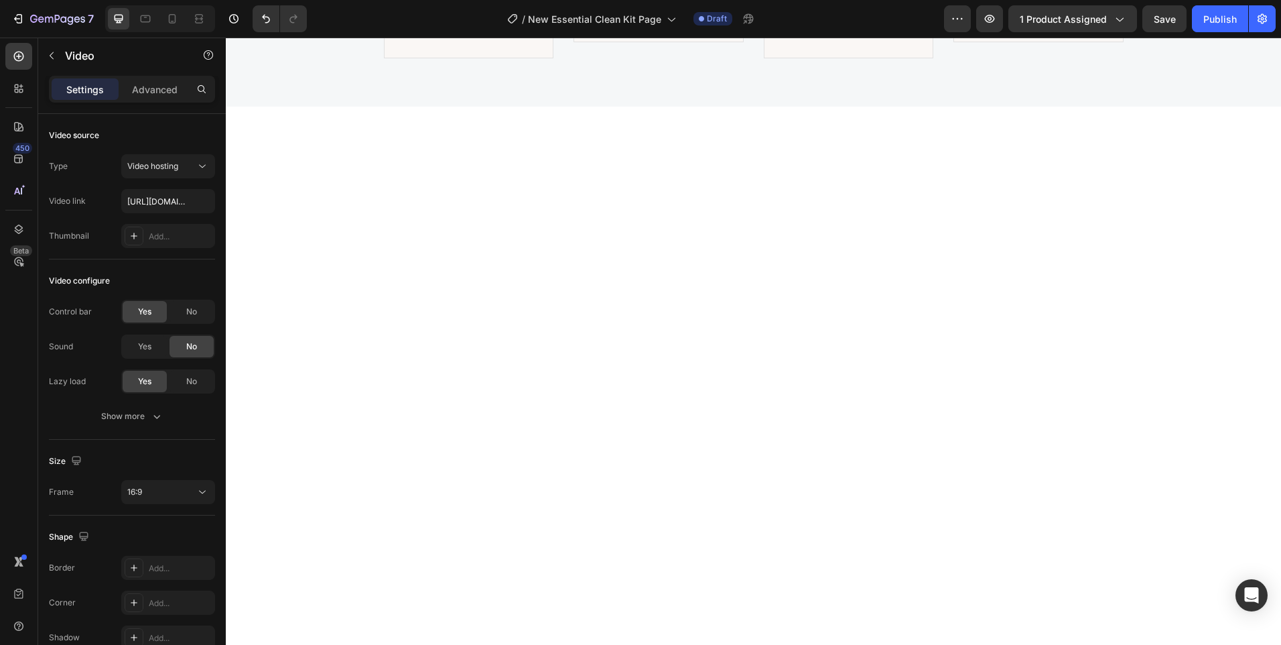
click at [176, 161] on span "Video hosting" at bounding box center [152, 166] width 51 height 10
click at [70, 440] on div "Video source Type Video hosting Video link https://cdn.shopify.com/videos/c/o/v…" at bounding box center [132, 478] width 166 height 76
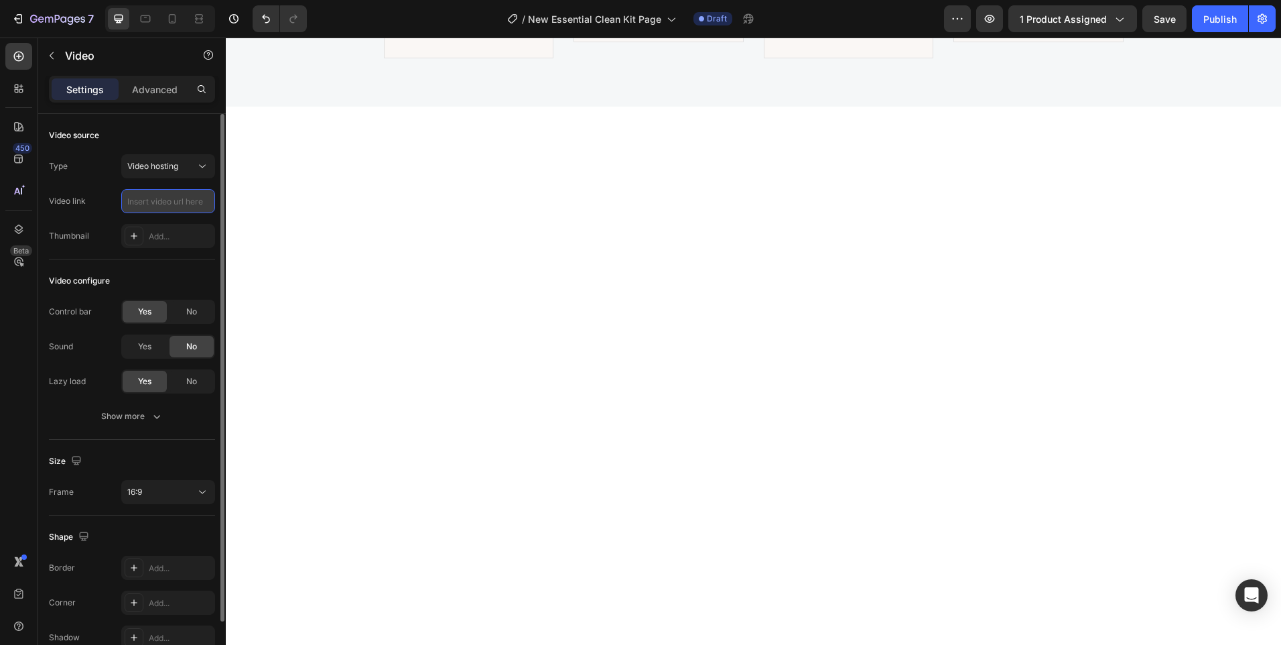
paste input "https://cdn.shopify.com/videos/c/o/v/f22e20b530984701a1234e355b3f9f03.mp4"
type input "https://cdn.shopify.com/videos/c/o/v/f22e20b530984701a1234e355b3f9f03.mp4"
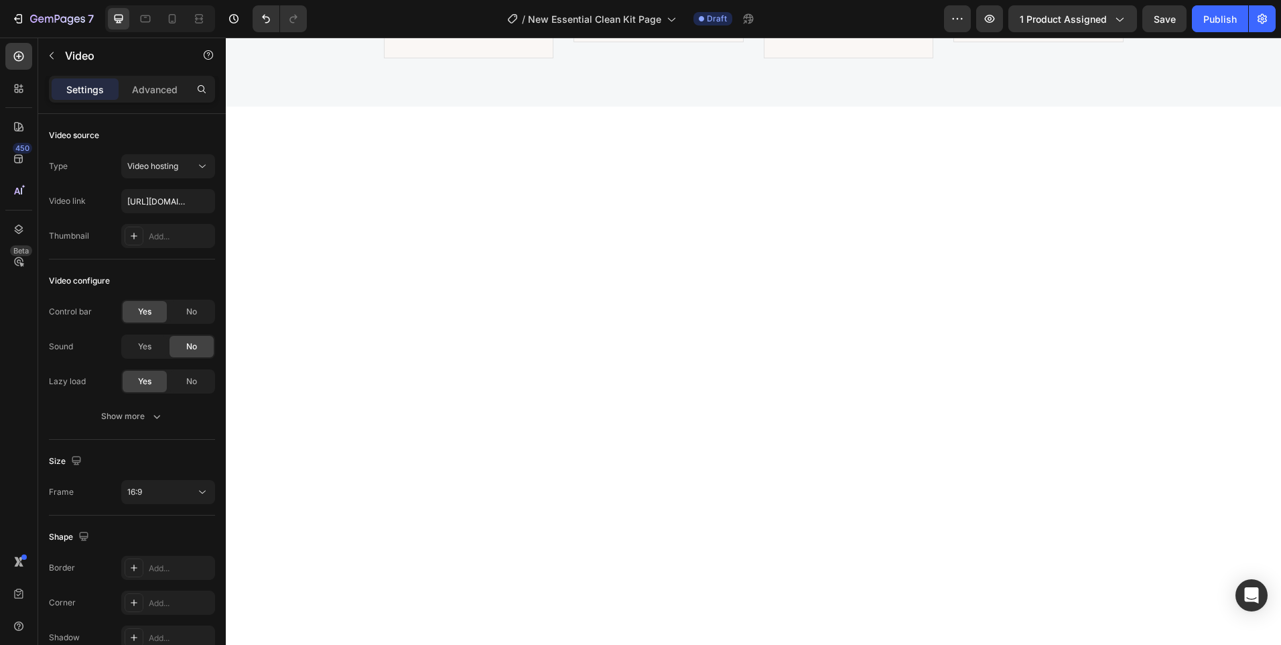
click at [180, 492] on div "16:9" at bounding box center [161, 492] width 68 height 12
click at [170, 529] on p "Original" at bounding box center [162, 525] width 71 height 12
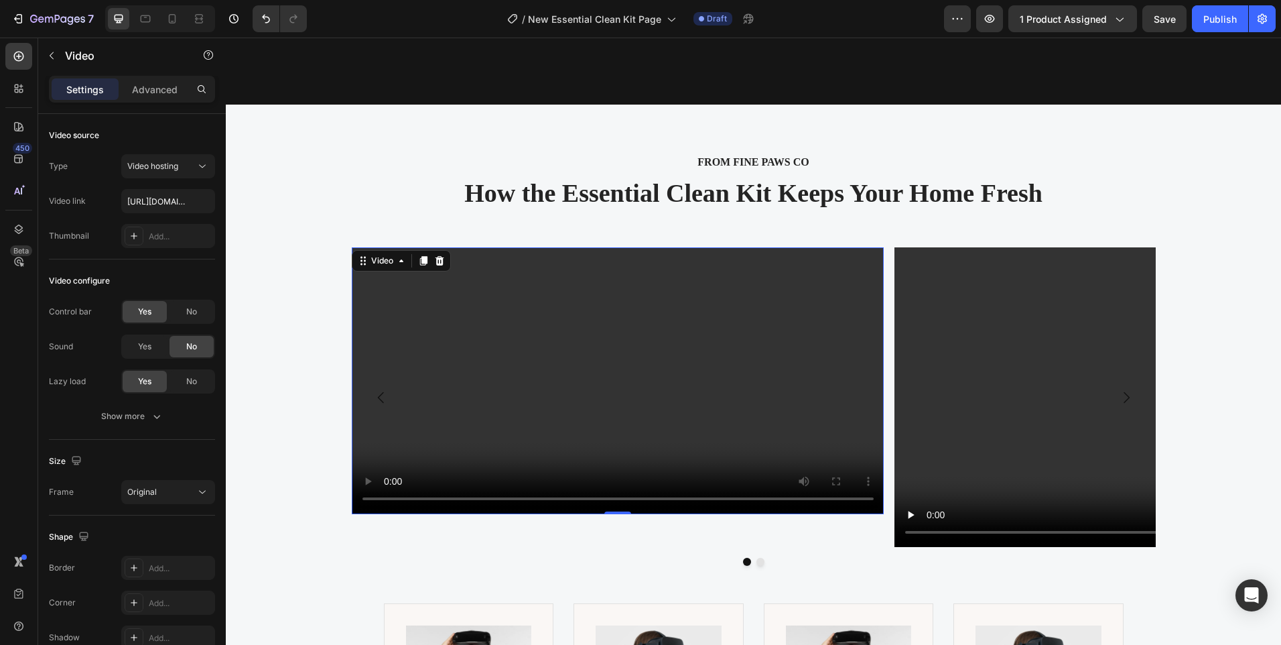
scroll to position [2706, 0]
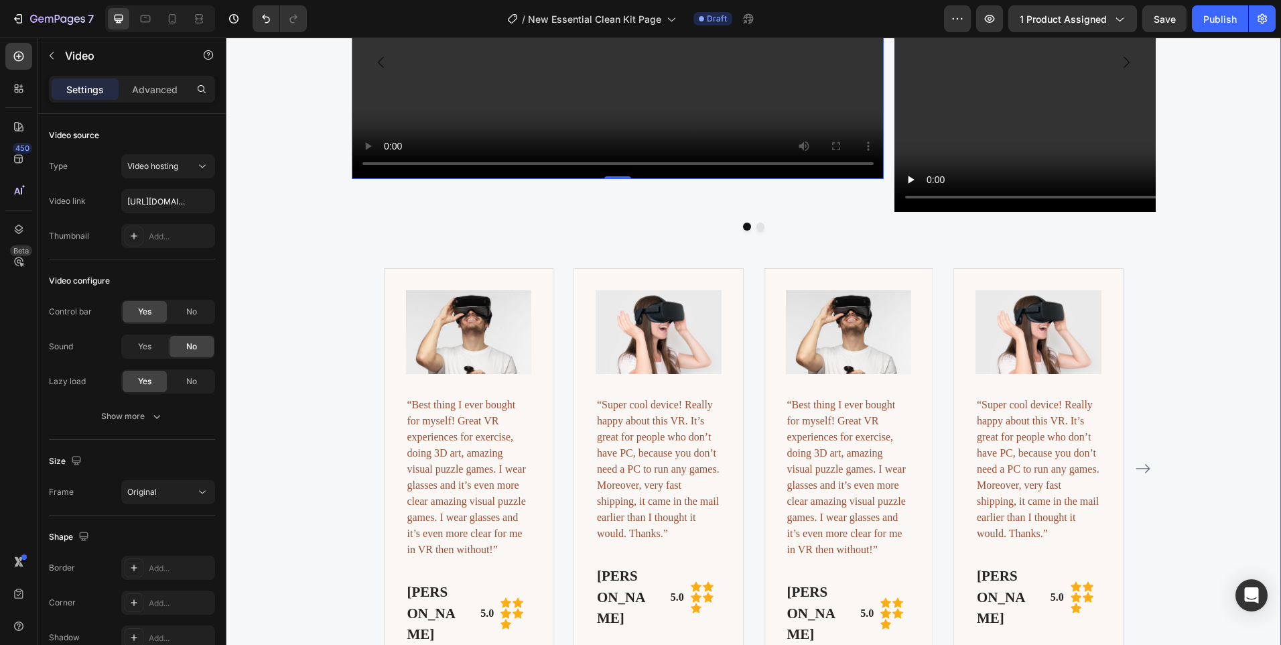
click at [320, 268] on div "Video 0 Video Carousel" at bounding box center [753, 90] width 1035 height 356
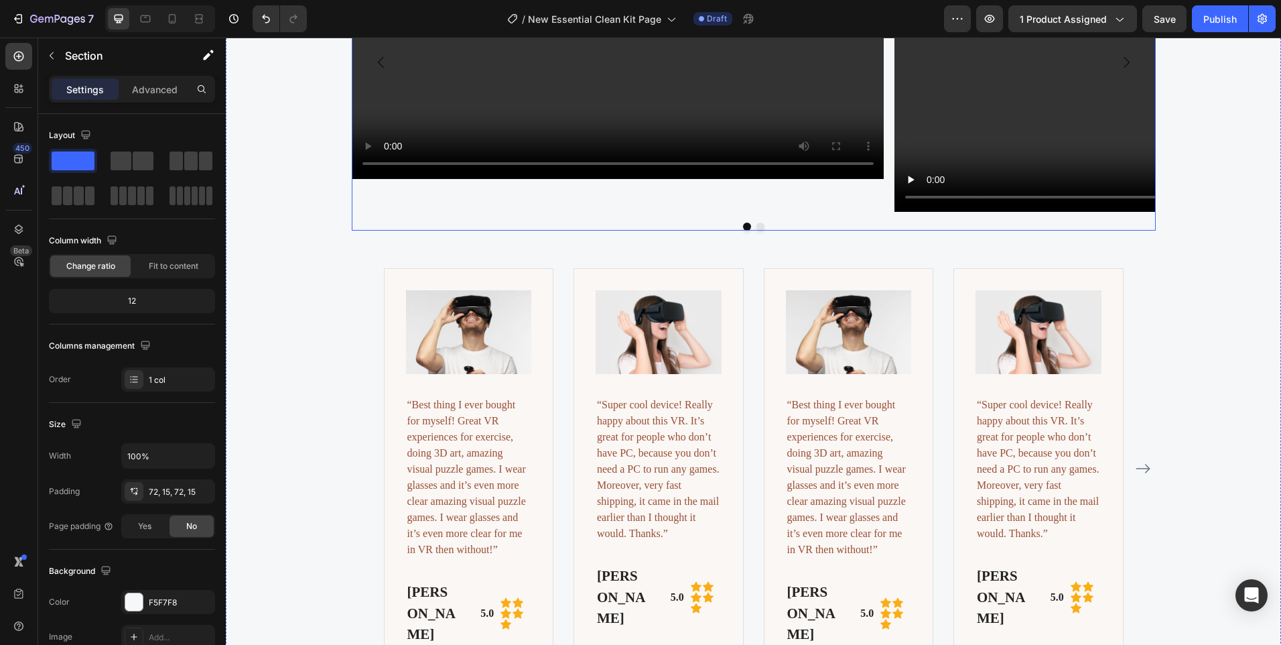
click at [1057, 212] on div "Video" at bounding box center [1160, 62] width 533 height 300
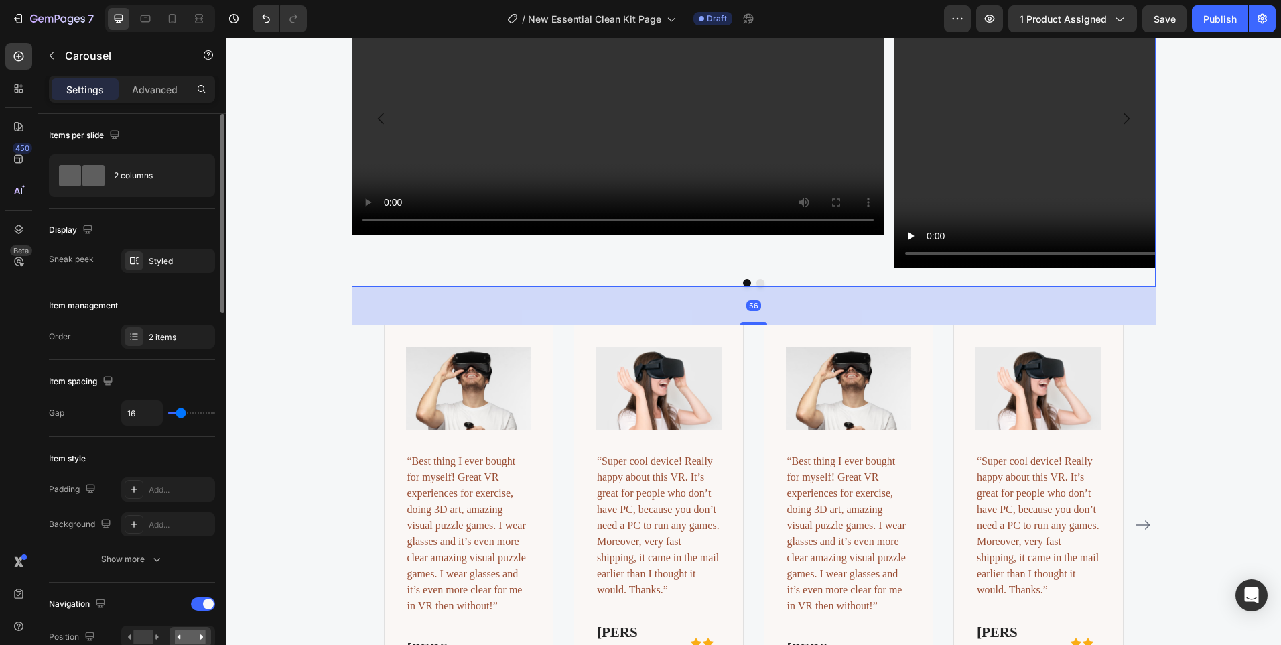
scroll to position [2572, 0]
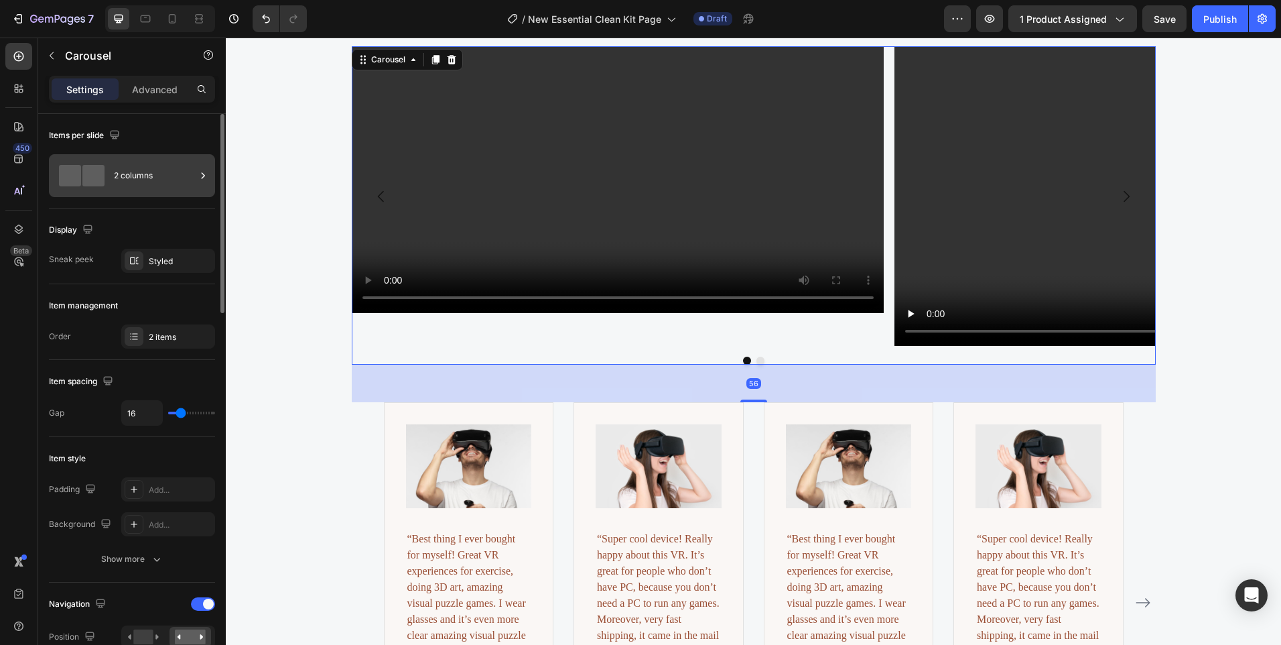
click at [119, 189] on div "2 columns" at bounding box center [155, 175] width 82 height 31
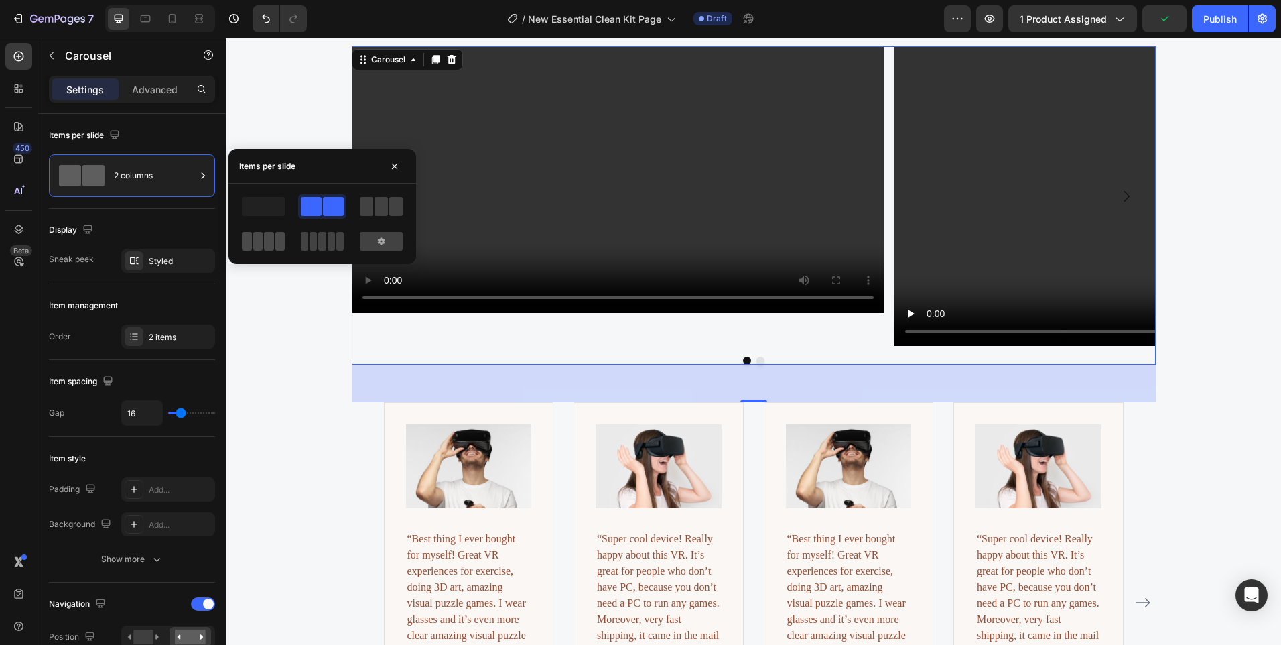
click at [271, 241] on span at bounding box center [269, 241] width 10 height 19
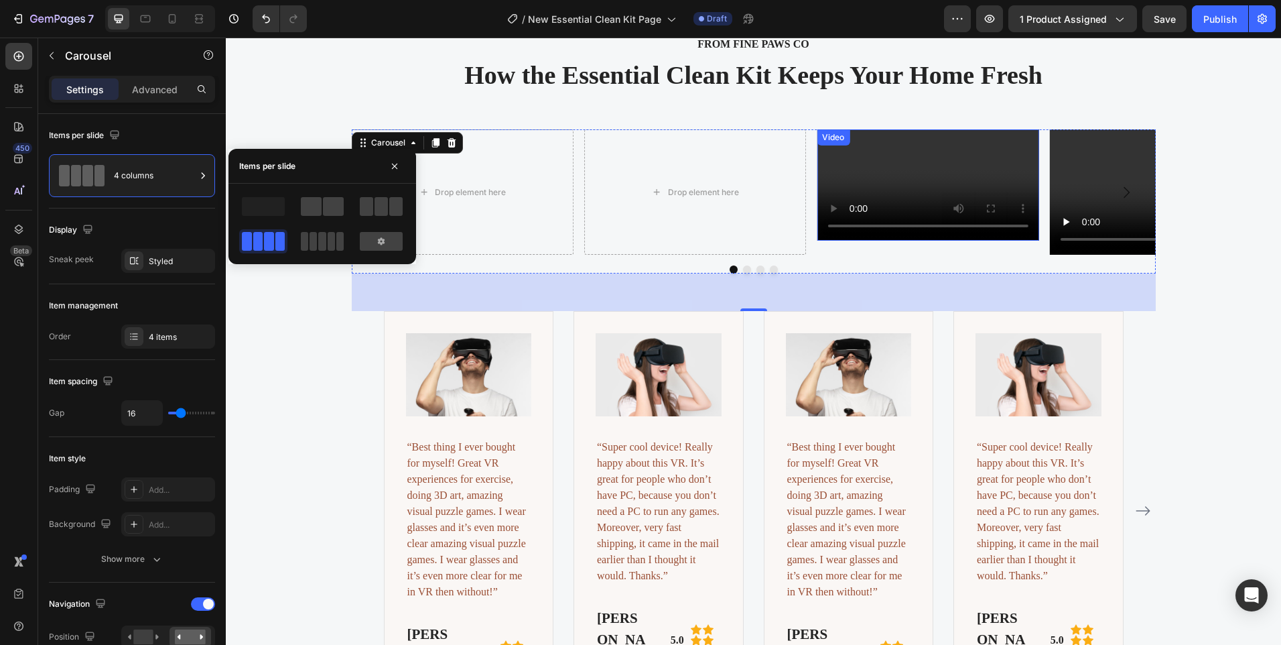
scroll to position [2497, 0]
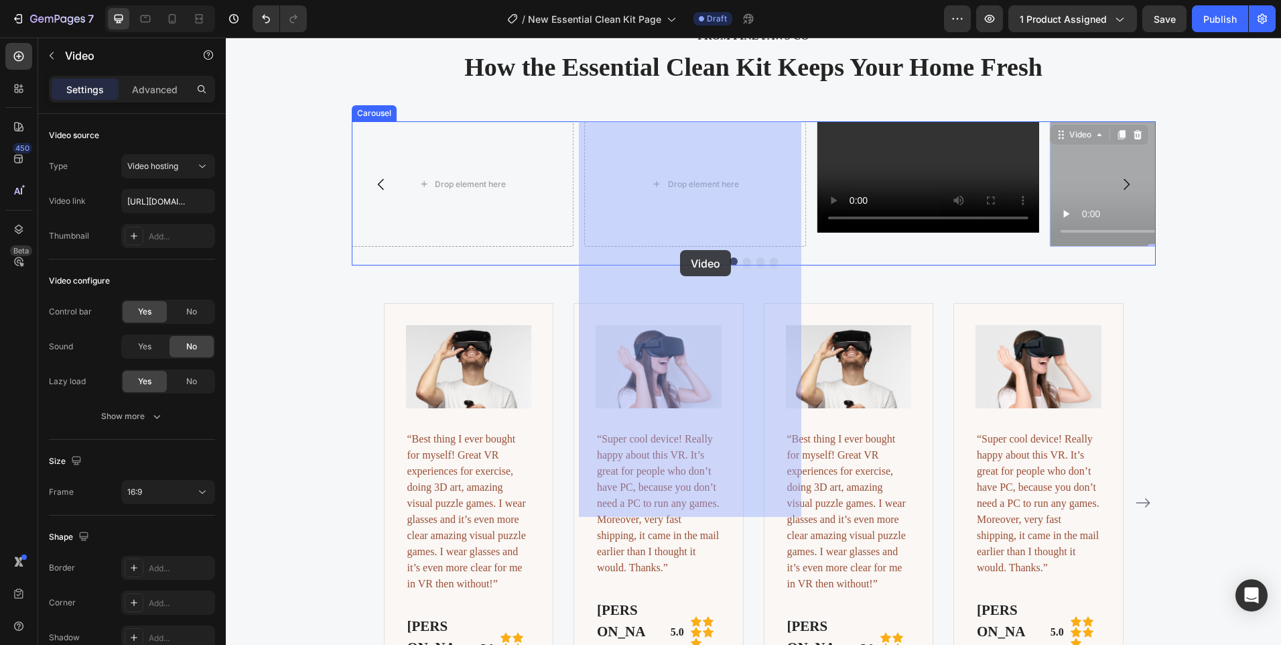
drag, startPoint x: 1106, startPoint y: 192, endPoint x: 680, endPoint y: 248, distance: 429.8
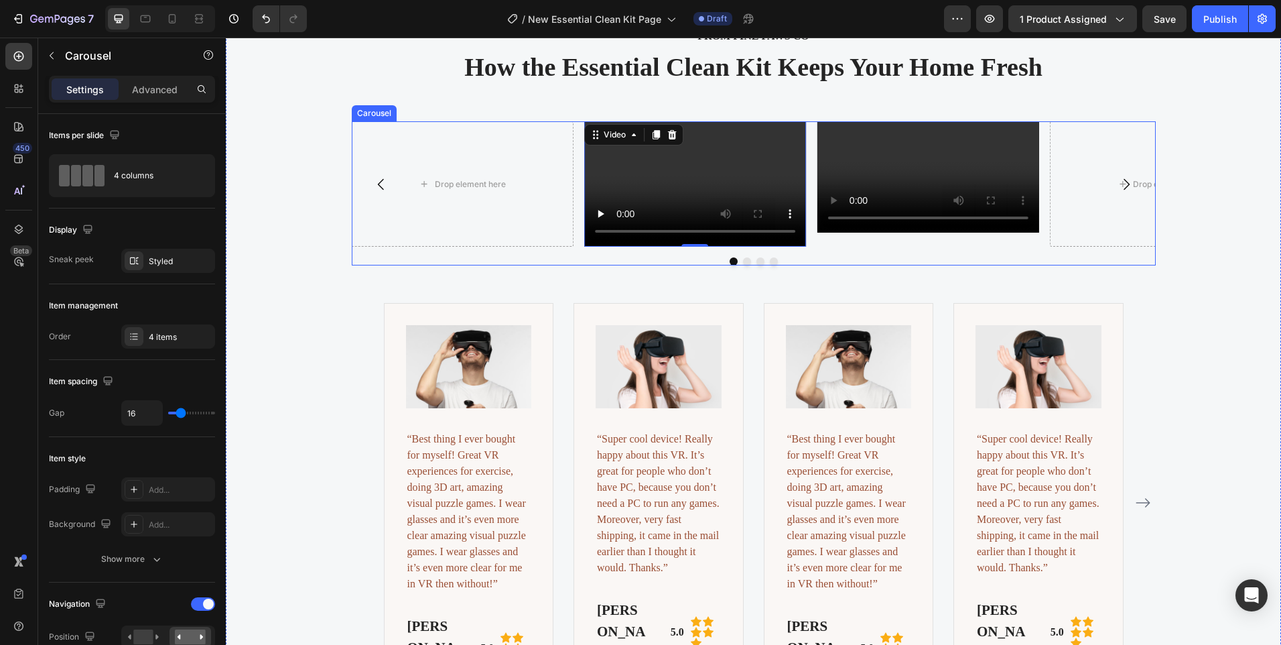
click at [1118, 192] on icon "Carousel Next Arrow" at bounding box center [1126, 184] width 16 height 16
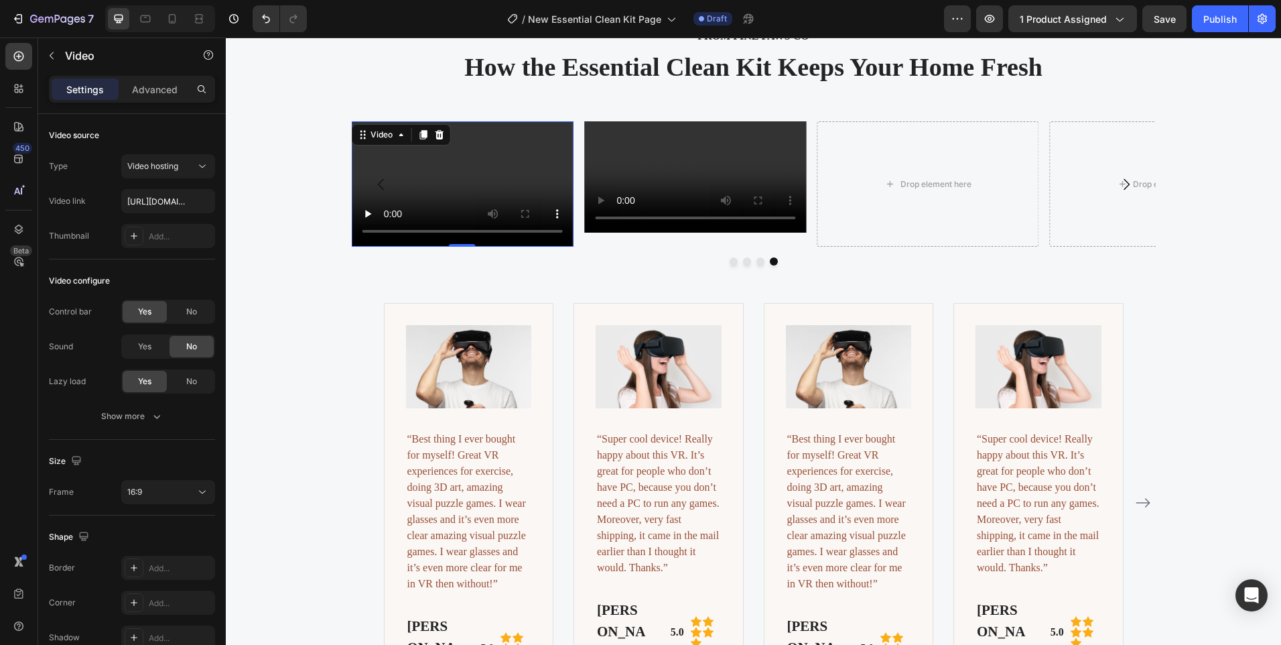
click at [454, 181] on video at bounding box center [462, 183] width 222 height 125
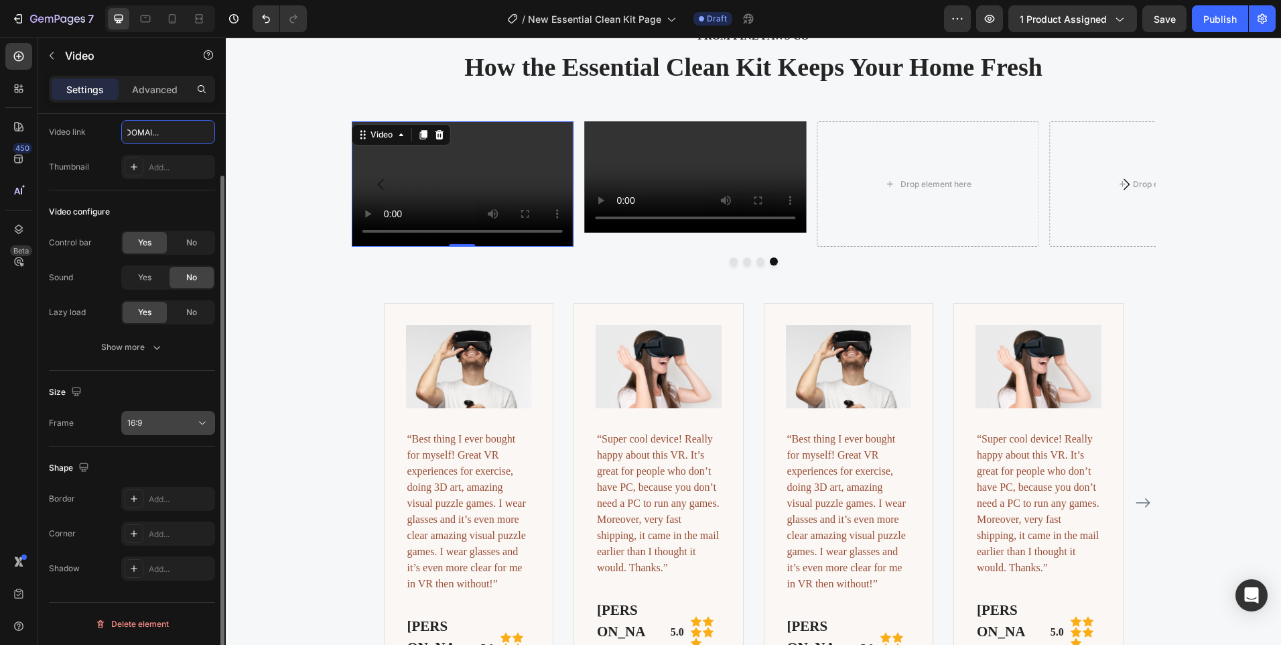
type input "https://cdn.shopify.com/videos/c/o/v/6a4224928bcc4d72a923a11a3deffcae.mp4"
click at [172, 431] on button "16:9" at bounding box center [168, 423] width 94 height 24
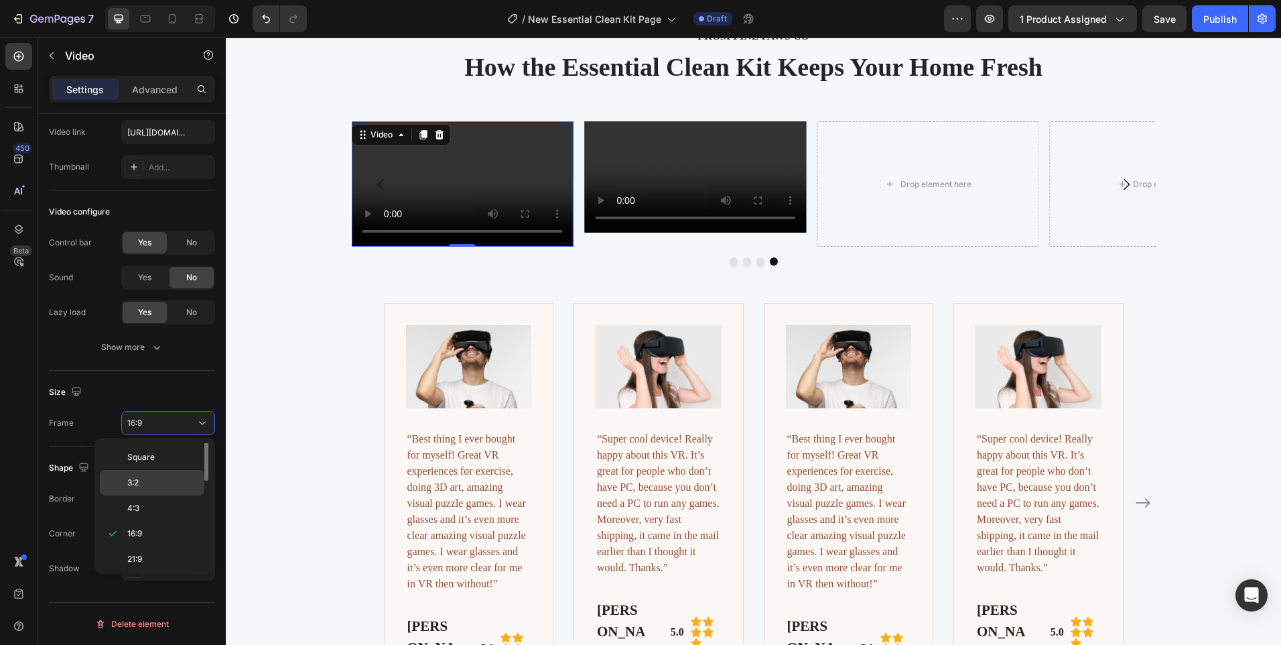
scroll to position [0, 0]
click at [157, 450] on p "Original" at bounding box center [162, 456] width 71 height 12
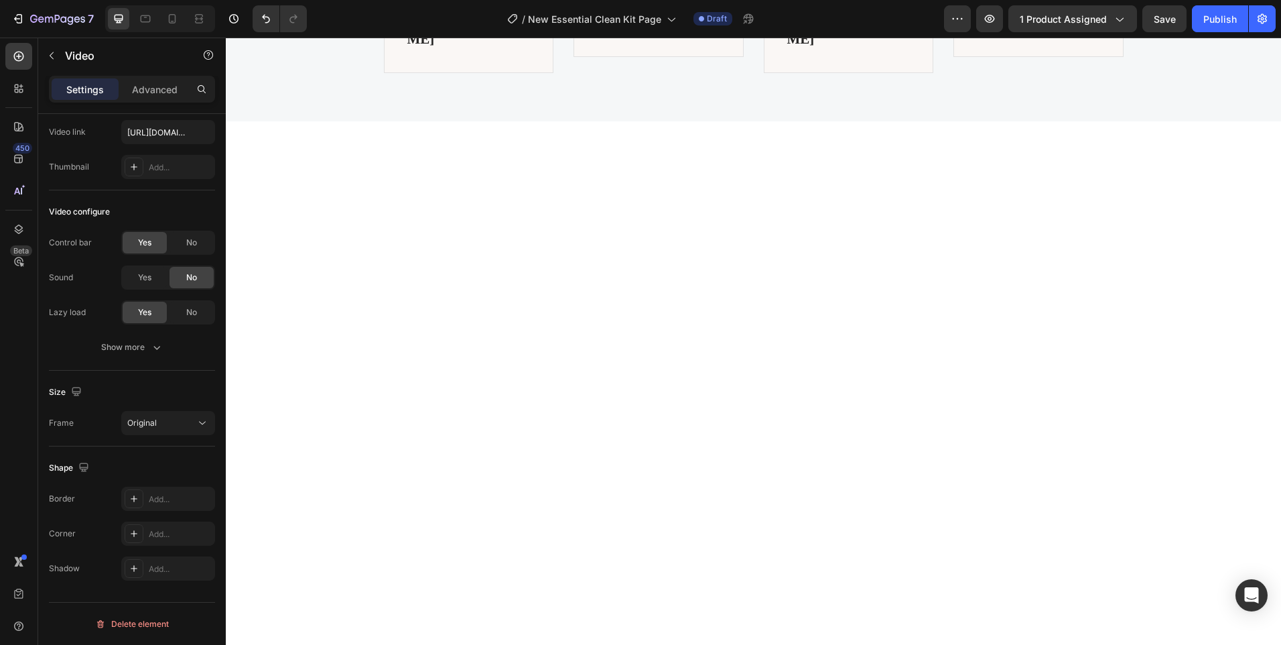
scroll to position [2296, 0]
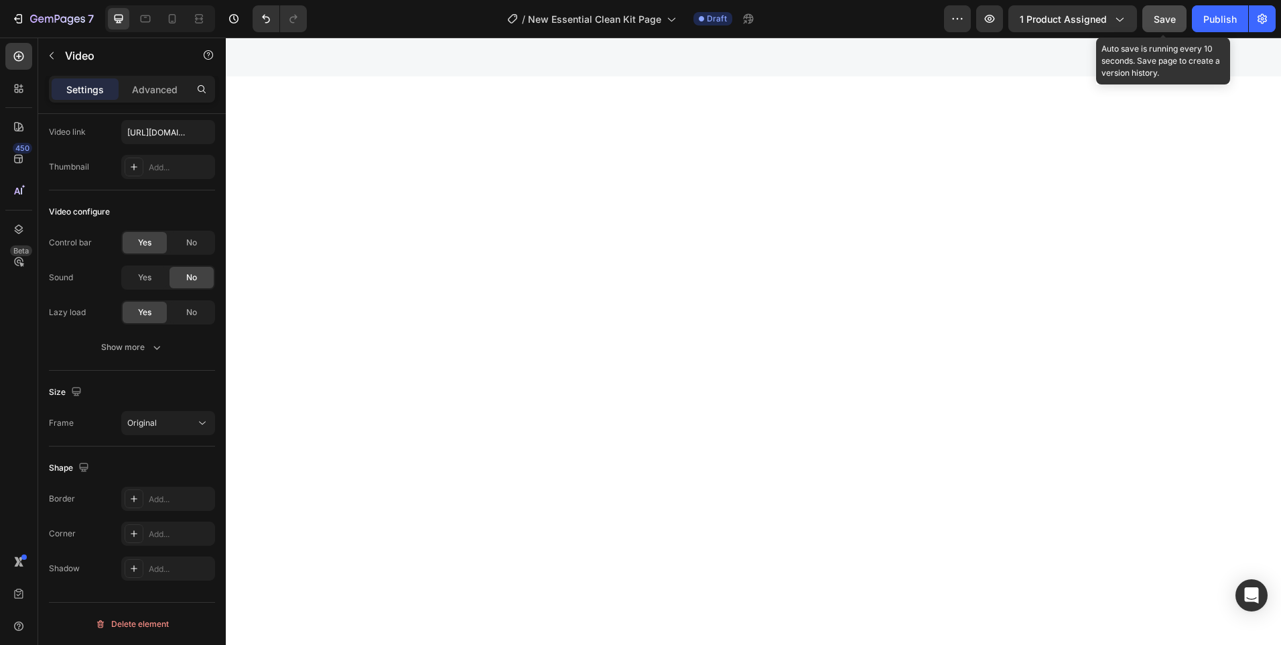
click at [1165, 24] on span "Save" at bounding box center [1165, 18] width 22 height 11
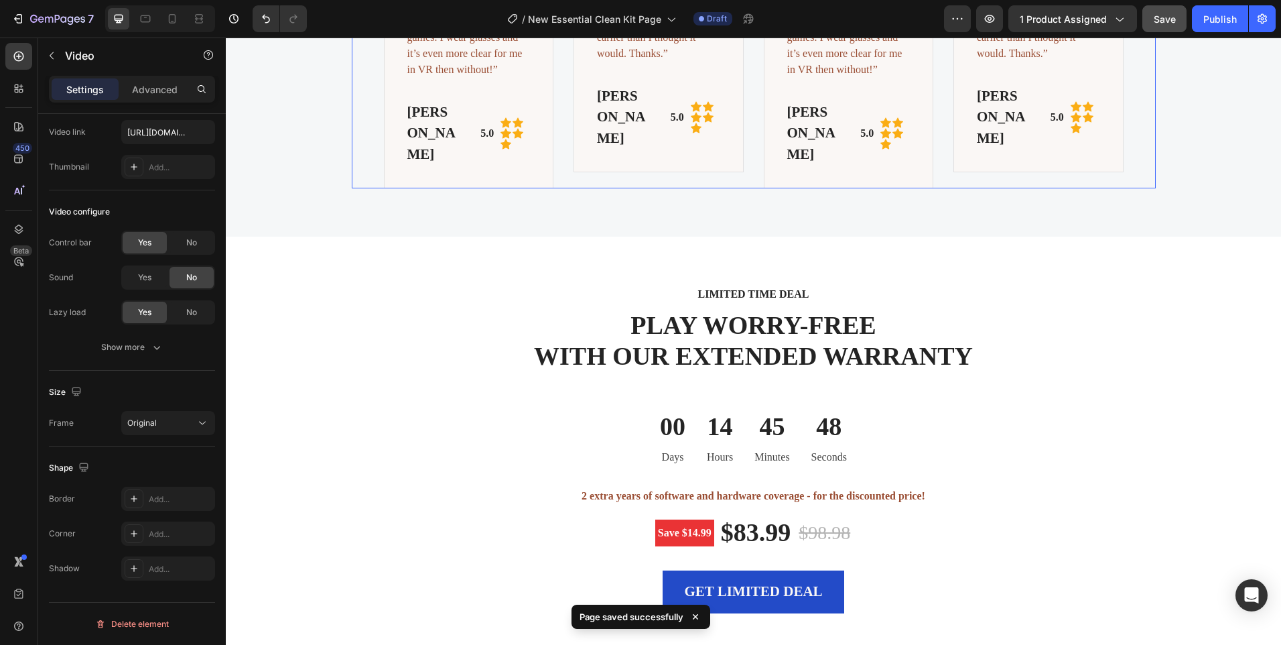
scroll to position [2899, 0]
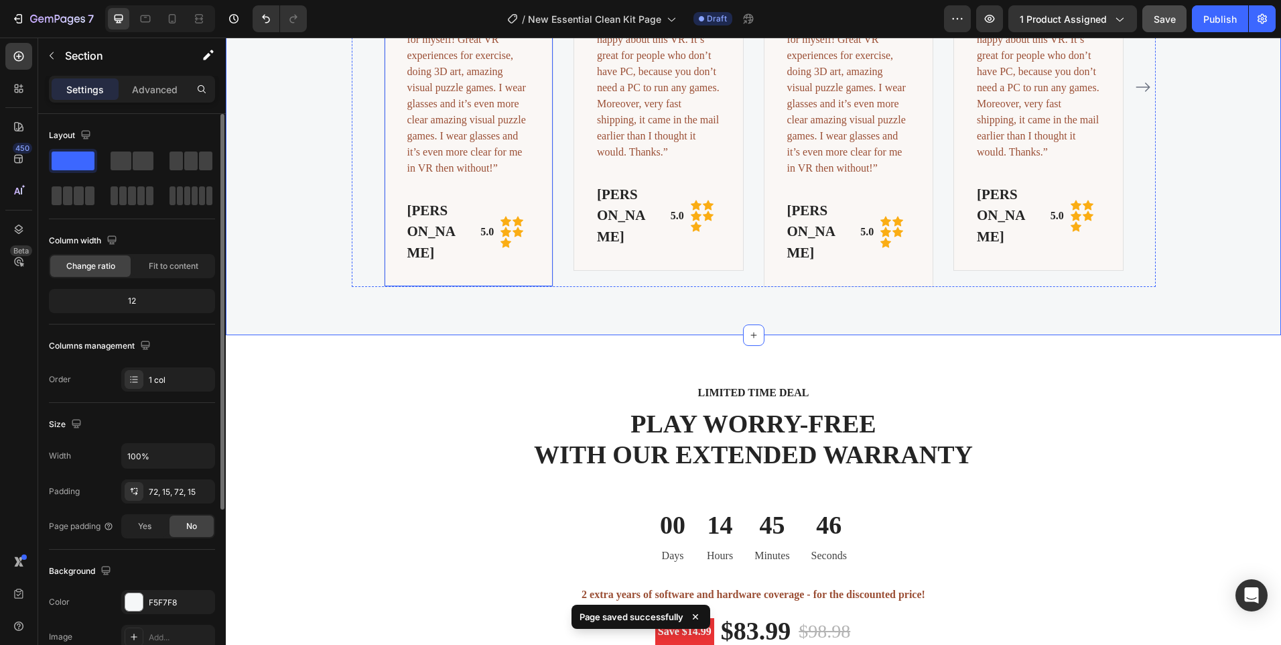
click at [462, 265] on div "Image “Best thing I ever bought for myself! Great VR experiences for exercise, …" at bounding box center [469, 87] width 126 height 356
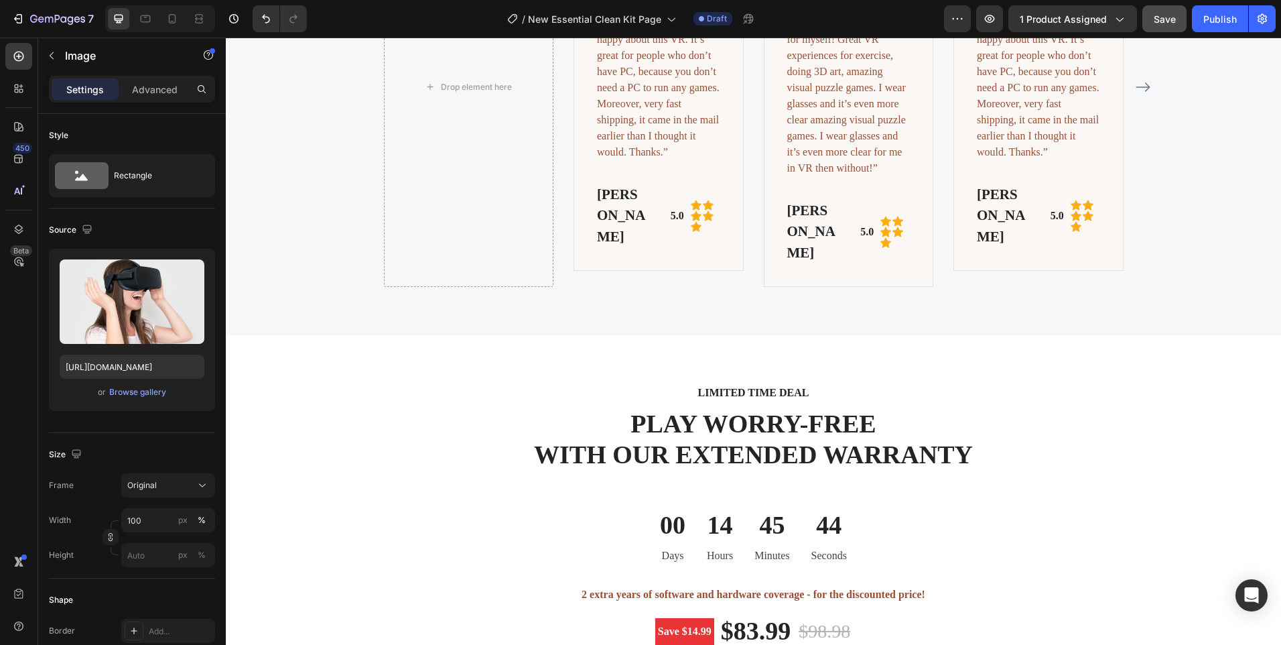
click at [369, 177] on div "Drop element here Image 32 “Super cool device! Really happy about this VR. It’s…" at bounding box center [754, 87] width 804 height 400
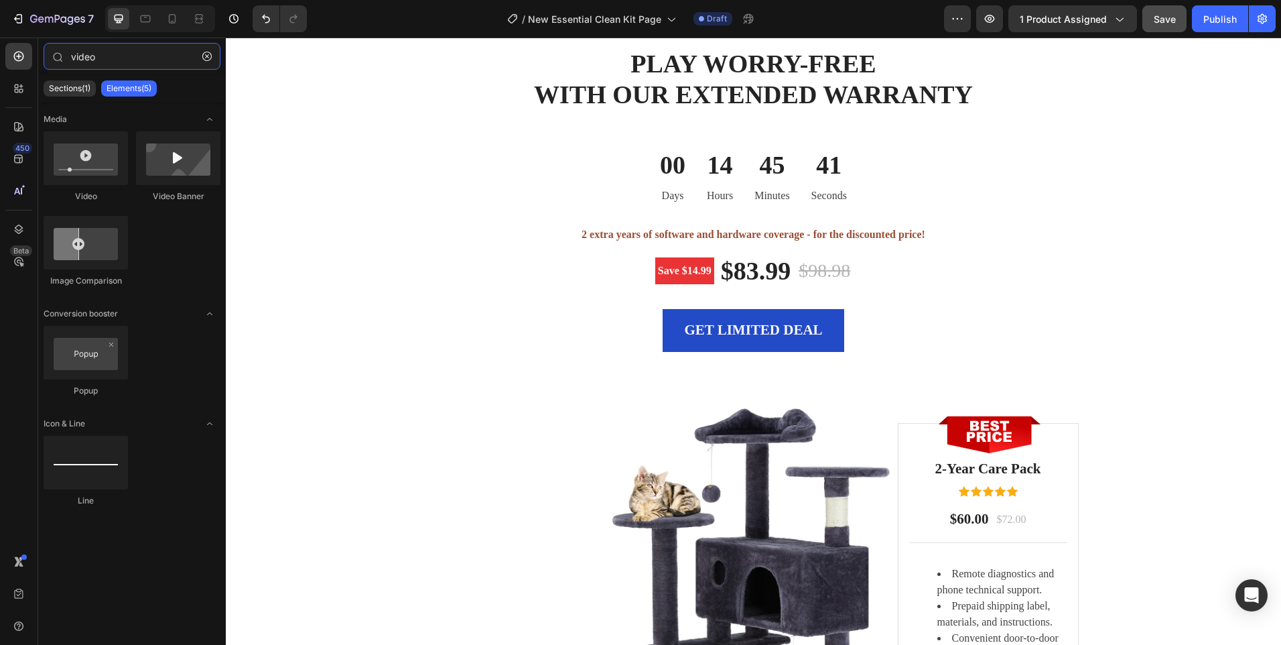
drag, startPoint x: 113, startPoint y: 59, endPoint x: 37, endPoint y: 55, distance: 76.5
click at [44, 55] on div "video" at bounding box center [132, 59] width 188 height 32
click at [24, 90] on icon at bounding box center [18, 88] width 13 height 13
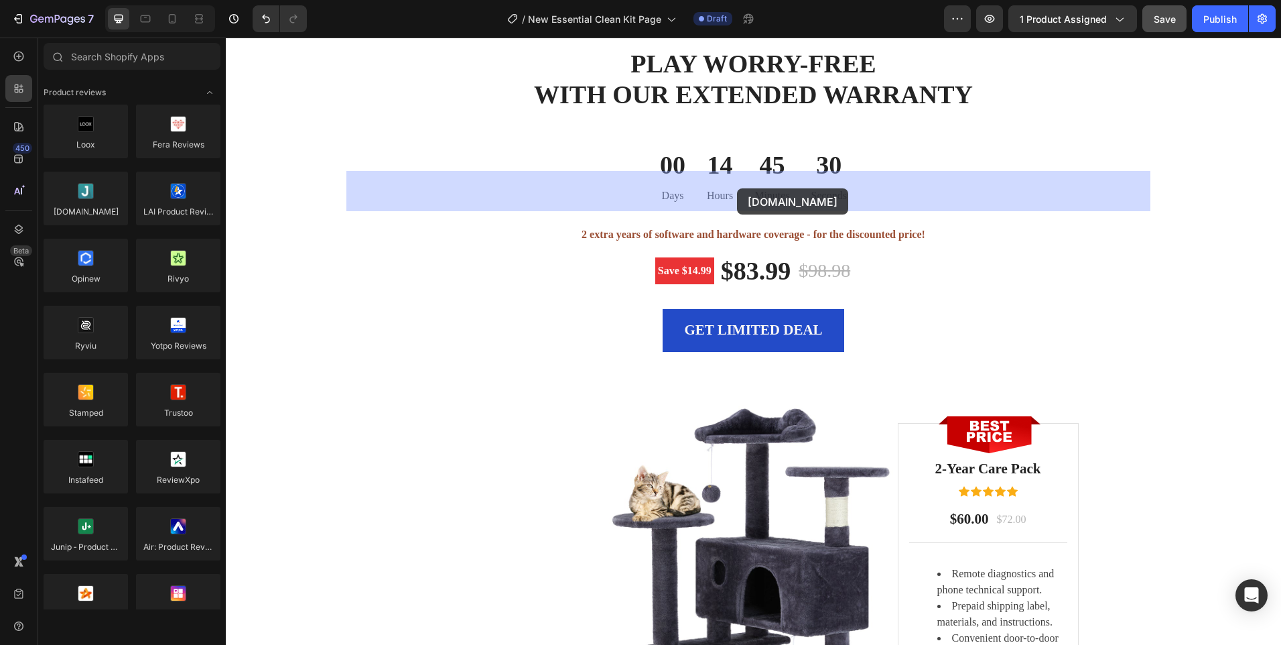
drag, startPoint x: 304, startPoint y: 233, endPoint x: 737, endPoint y: 188, distance: 435.2
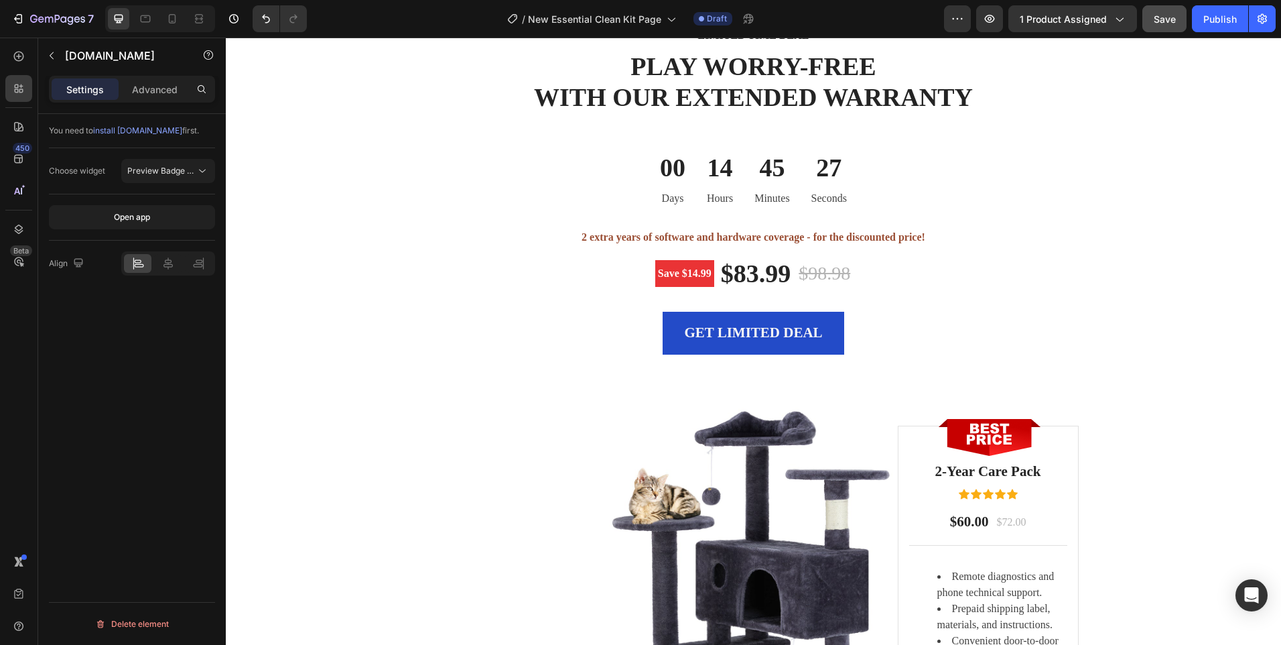
click at [183, 173] on span "Preview Badge (Stars)" at bounding box center [169, 170] width 85 height 10
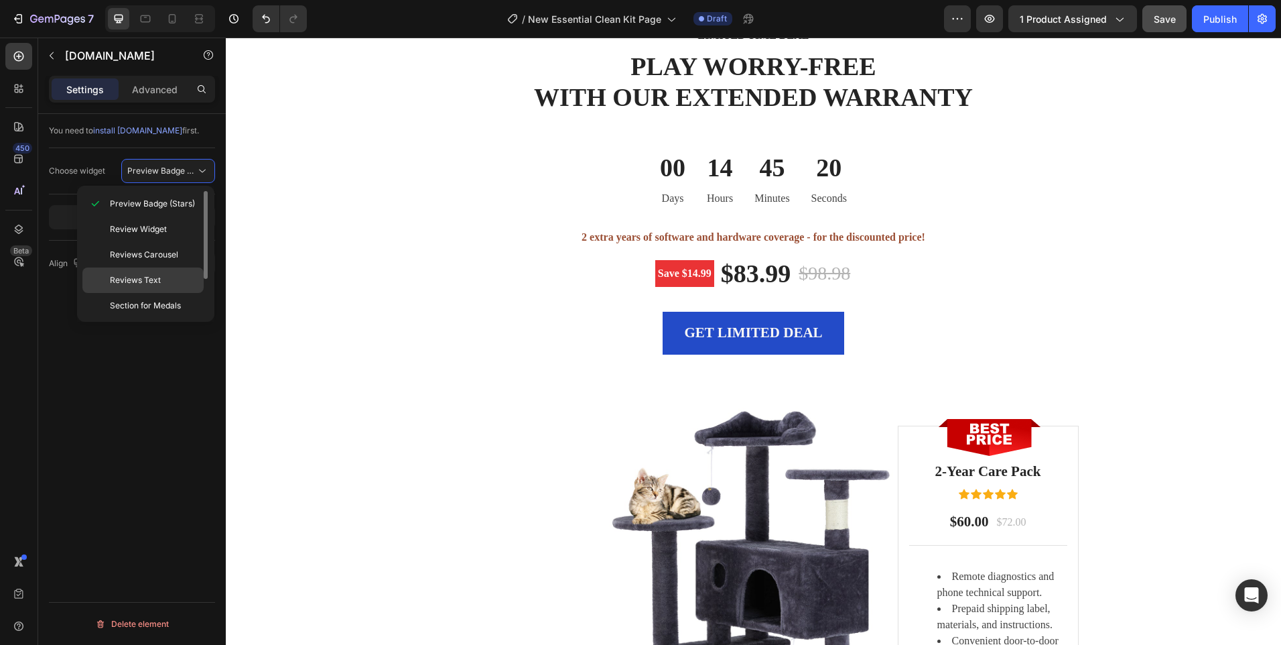
click at [145, 277] on span "Reviews Text" at bounding box center [135, 280] width 51 height 12
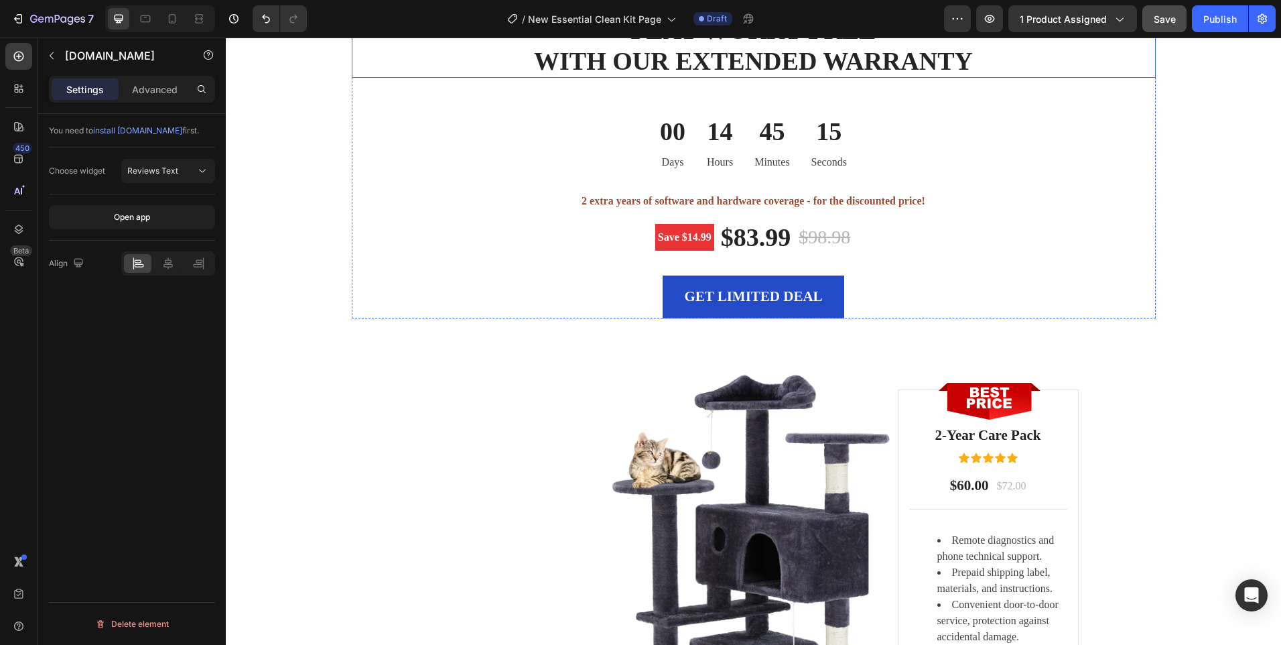
scroll to position [2966, 0]
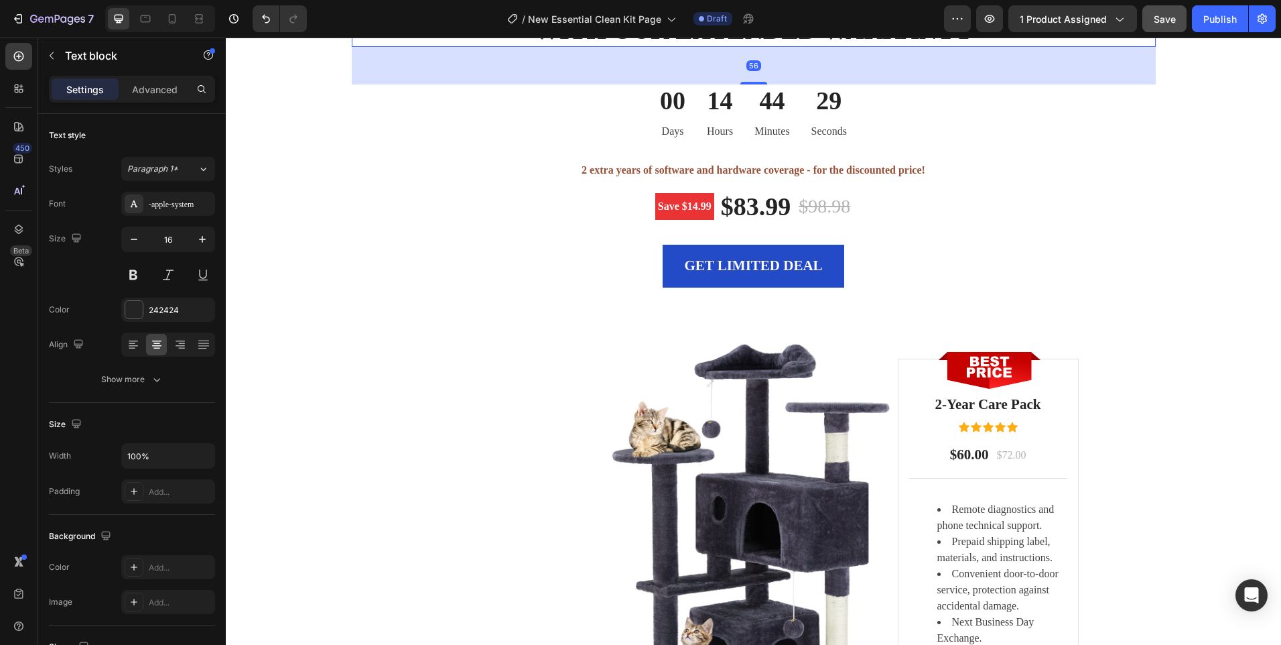
click at [728, 46] on p "PLAY WORRY-FREE WITH OUR EXTENDED WARRANTY" at bounding box center [753, 15] width 801 height 61
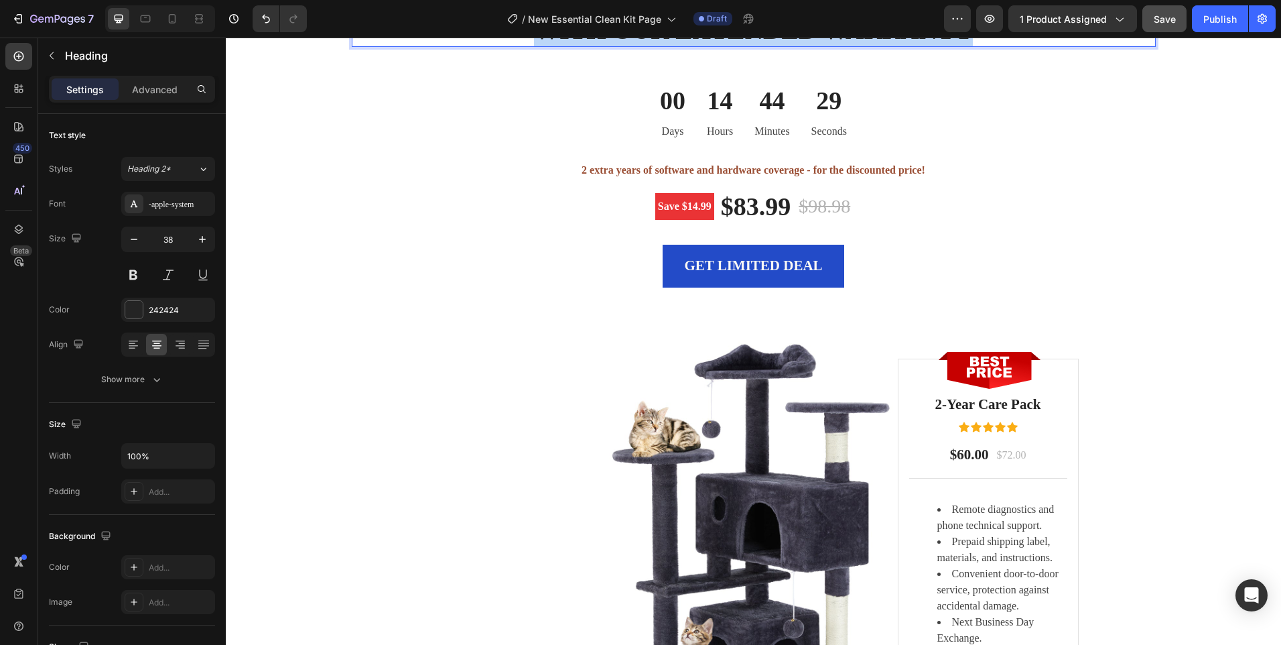
click at [728, 46] on p "PLAY WORRY-FREE WITH OUR EXTENDED WARRANTY" at bounding box center [753, 15] width 801 height 61
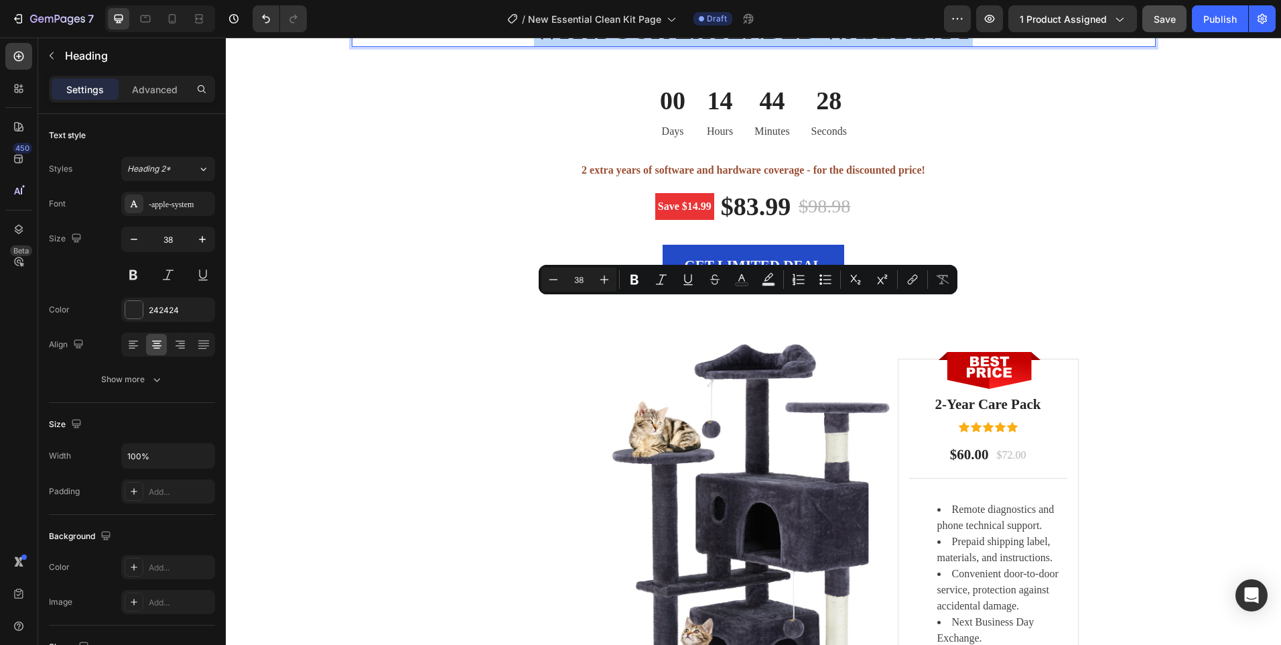
click at [908, 46] on p "PLAY WORRY-FREE WITH OUR EXTENDED WARRANTY" at bounding box center [753, 15] width 801 height 61
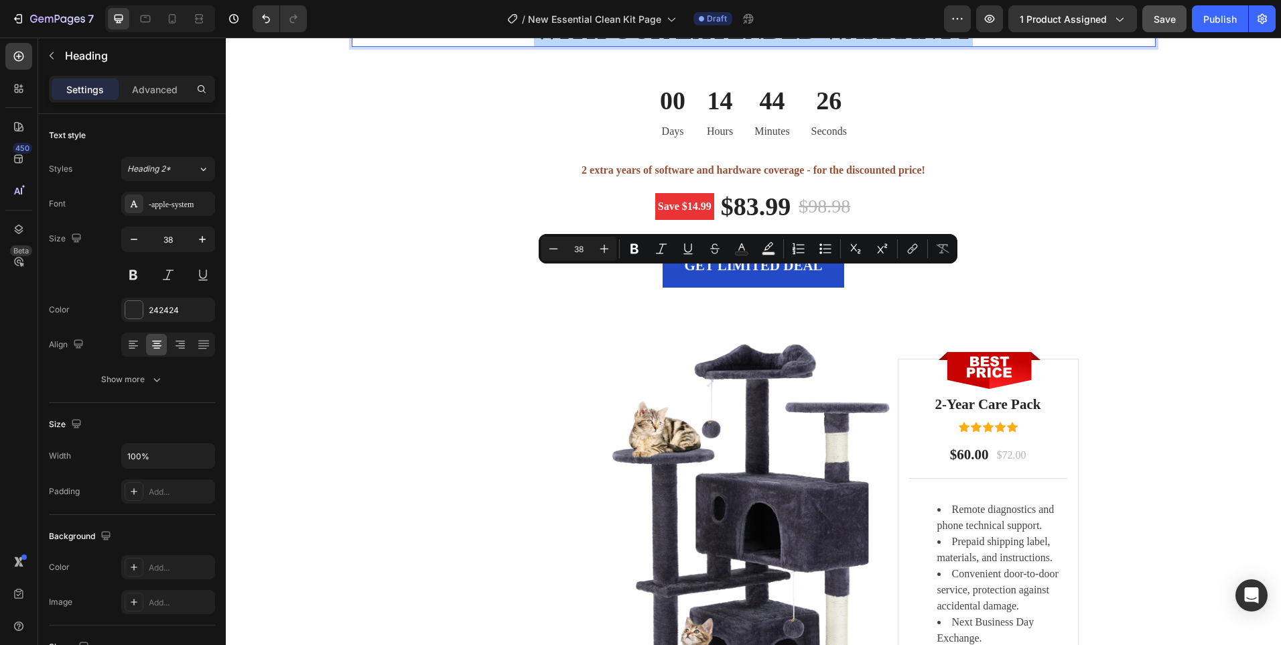
drag, startPoint x: 977, startPoint y: 312, endPoint x: 625, endPoint y: 282, distance: 353.0
click at [625, 46] on p "PLAY WORRY-FREE WITH OUR EXTENDED WARRANTY" at bounding box center [753, 15] width 801 height 61
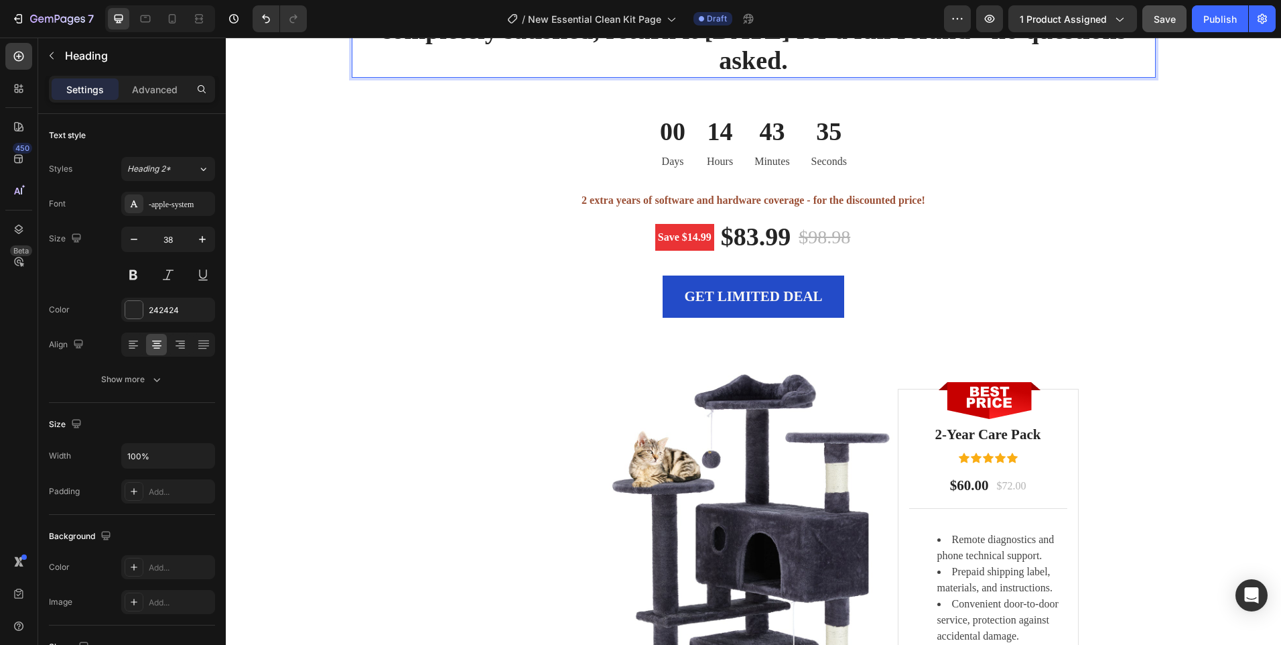
click at [779, 76] on p "We stand by the quality of the Essential Clean Kit. If your're not completely s…" at bounding box center [753, 31] width 801 height 92
drag, startPoint x: 858, startPoint y: 343, endPoint x: 377, endPoint y: 244, distance: 491.2
click at [377, 244] on div "Our Guarantee To you Text block We stand by the quality of the Essential Clean …" at bounding box center [754, 138] width 804 height 358
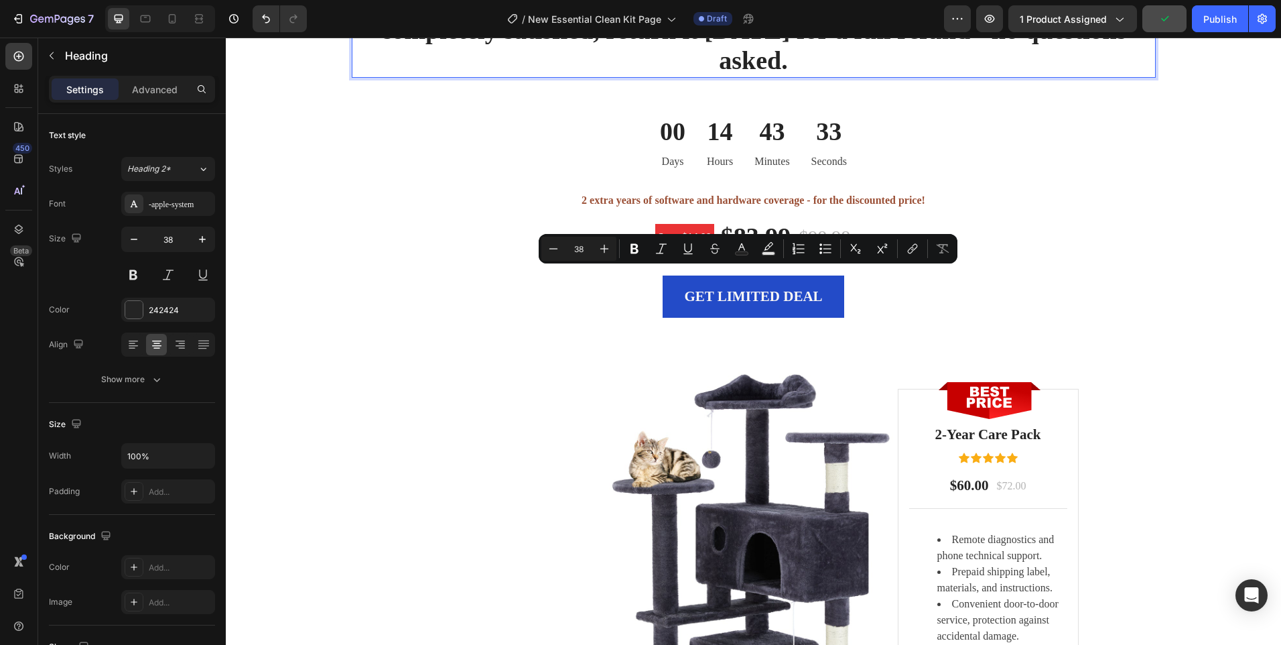
copy p "We stand by the quality of the Essential Clean Kit. If your're not completely s…"
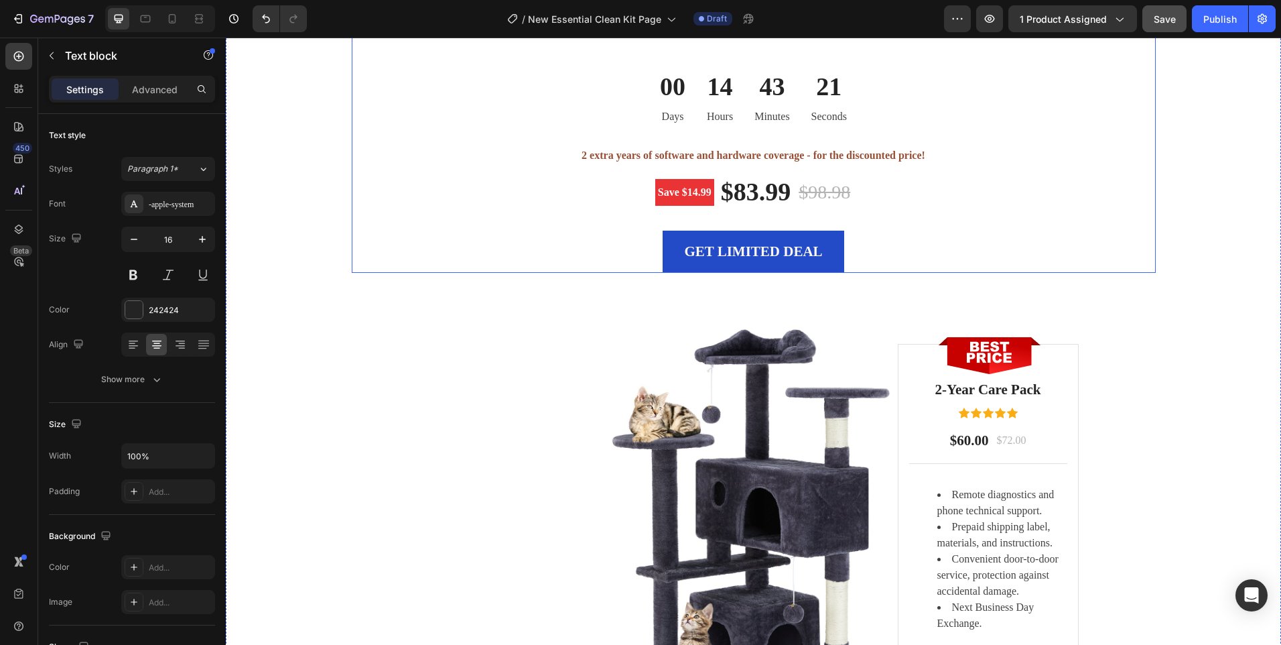
click at [546, 273] on div "We stand by the quality of the Essential Clean Kit. If your're not completely s…" at bounding box center [754, 116] width 804 height 314
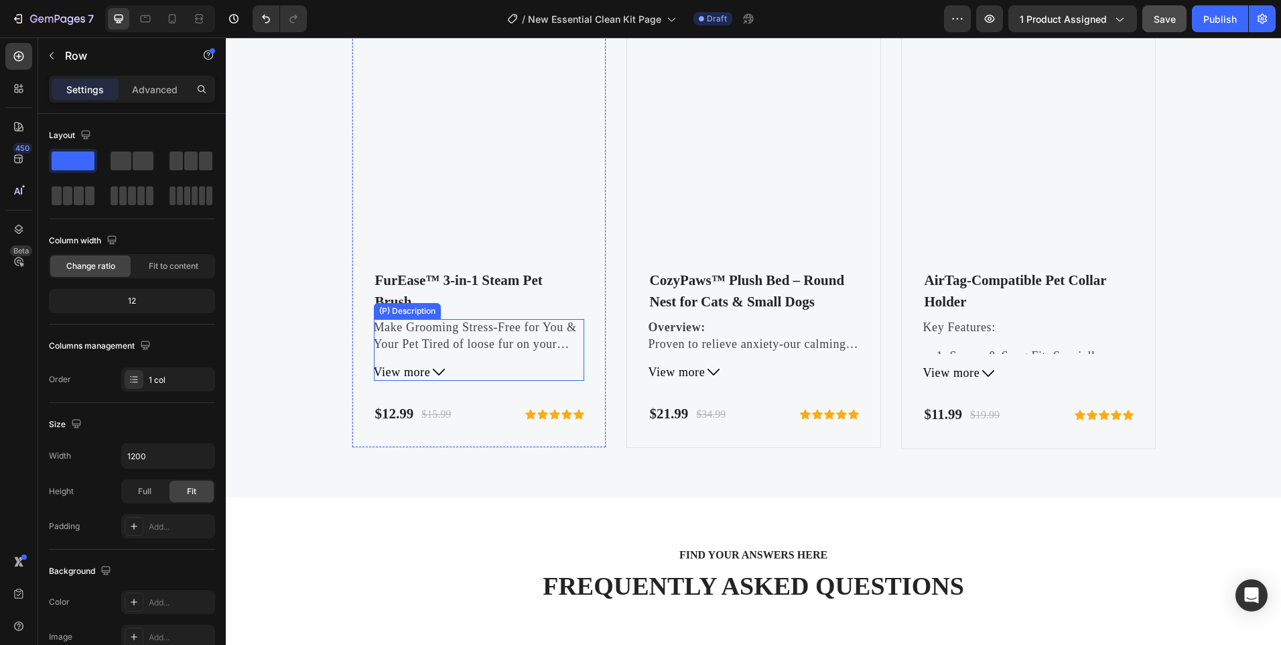
scroll to position [4239, 0]
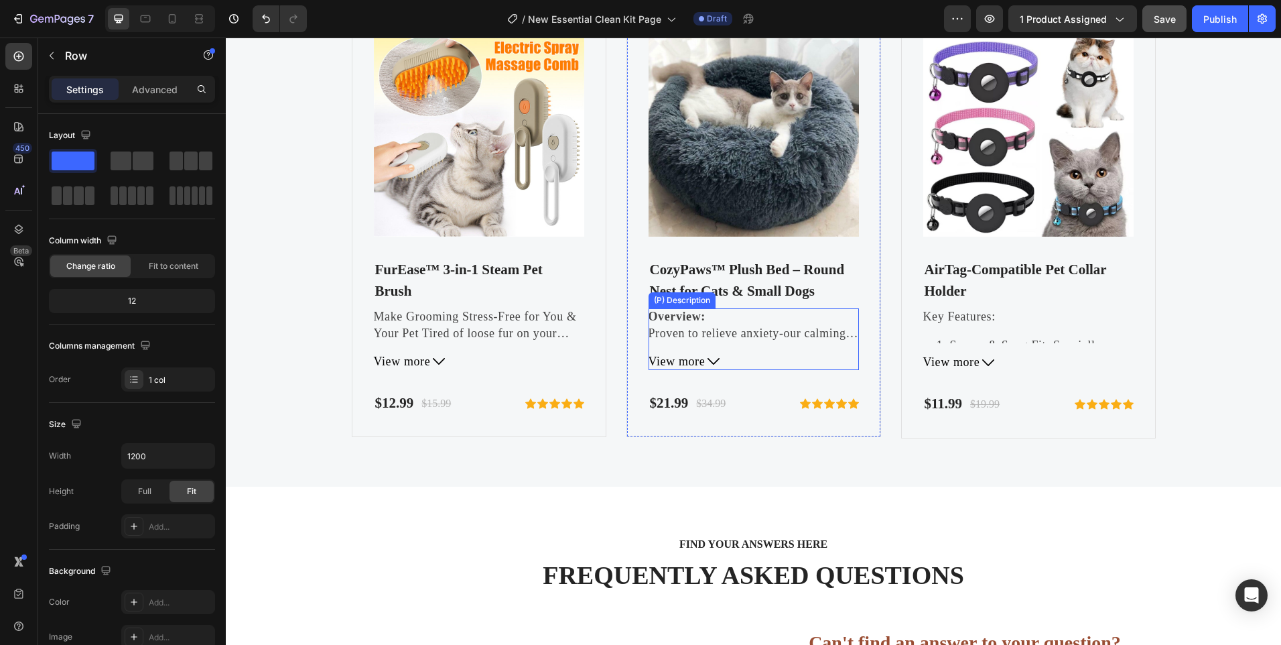
click at [692, 368] on span "View more" at bounding box center [677, 361] width 57 height 17
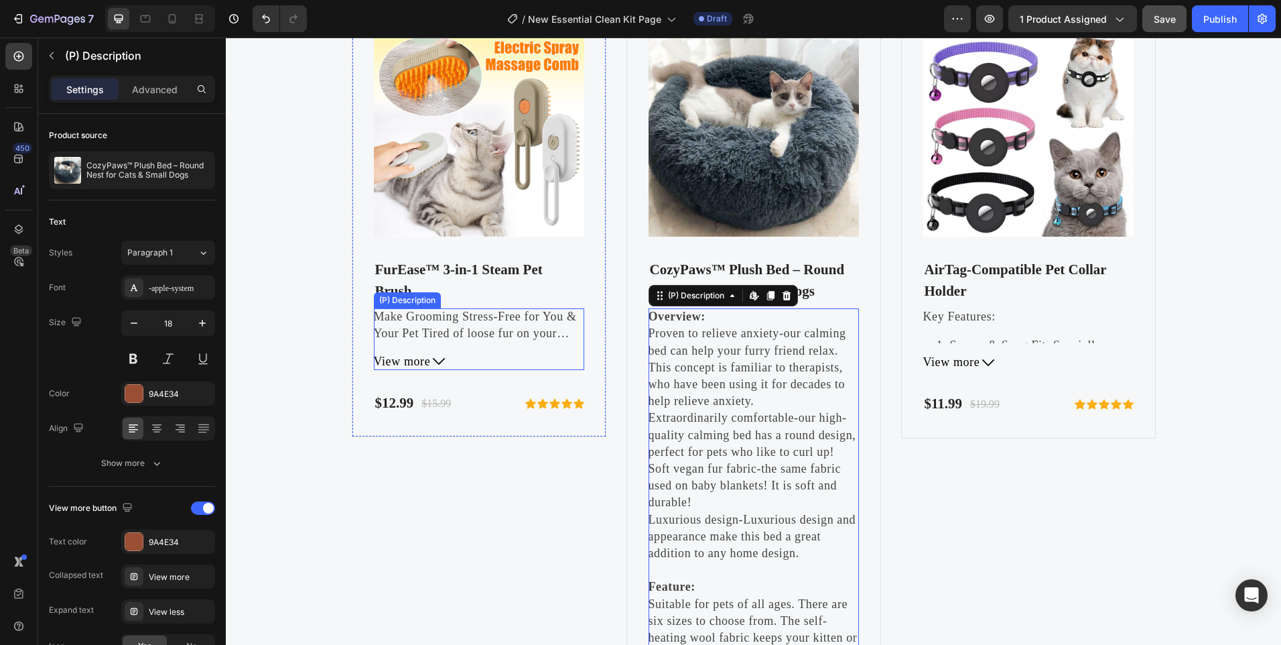
click at [397, 354] on span "View more" at bounding box center [402, 361] width 57 height 17
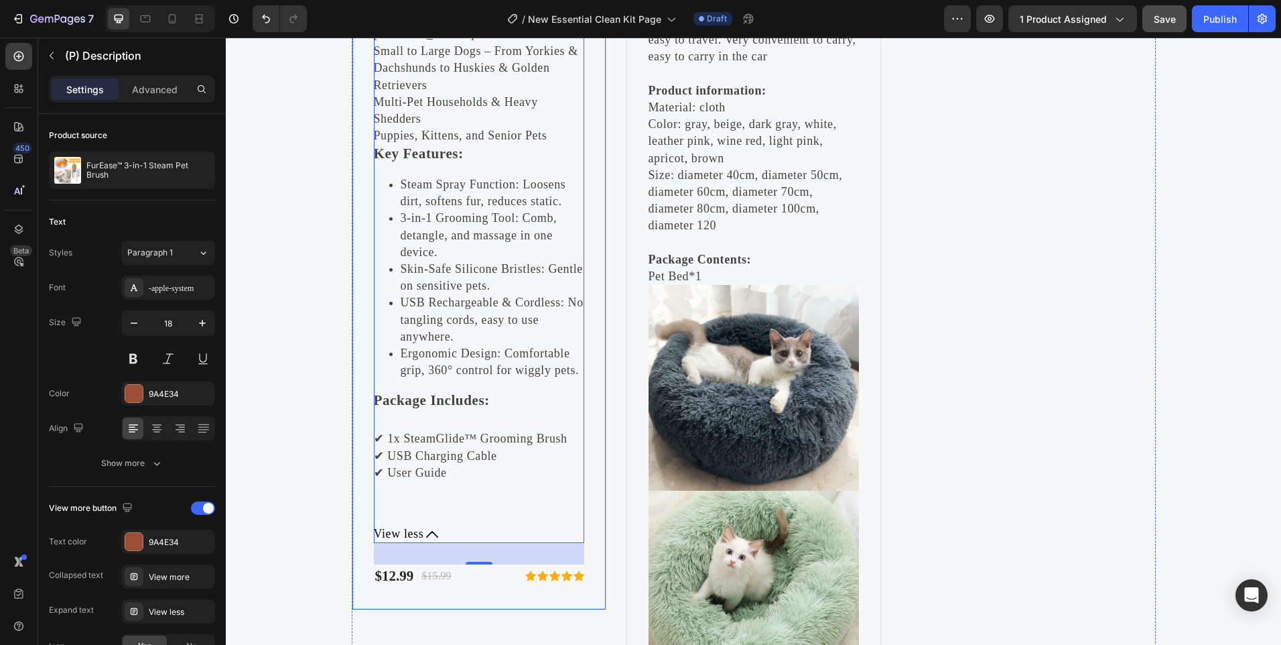
scroll to position [5378, 0]
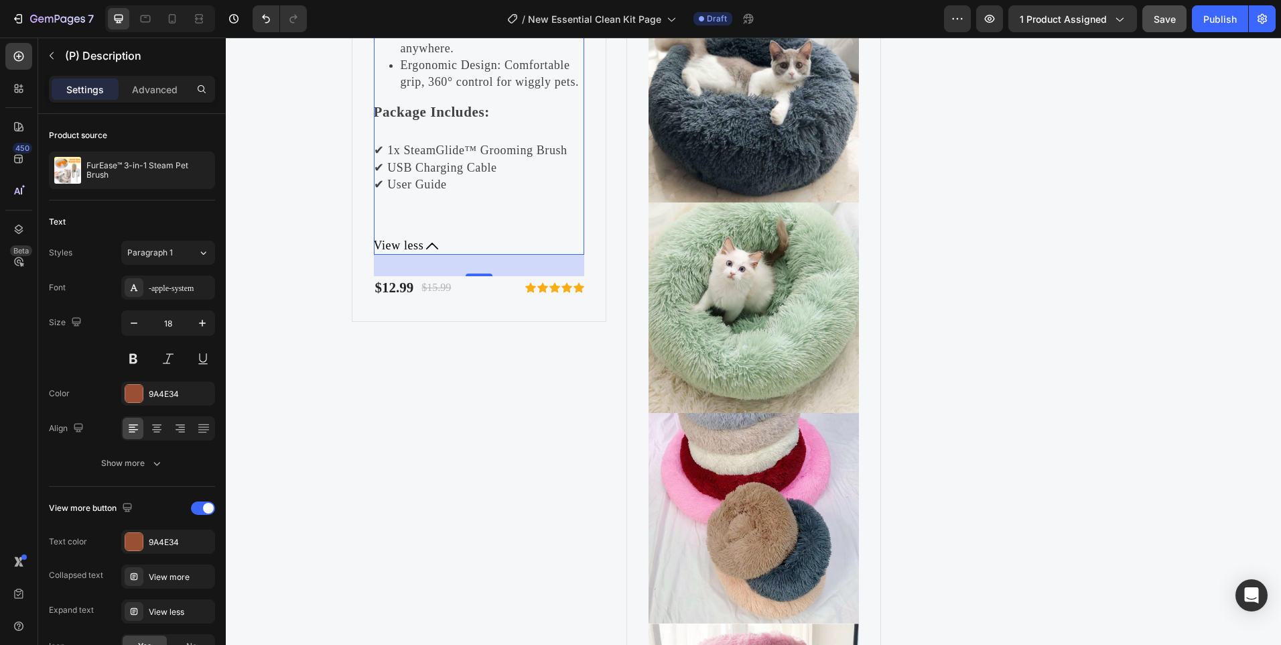
click at [412, 237] on span "View less" at bounding box center [399, 245] width 50 height 17
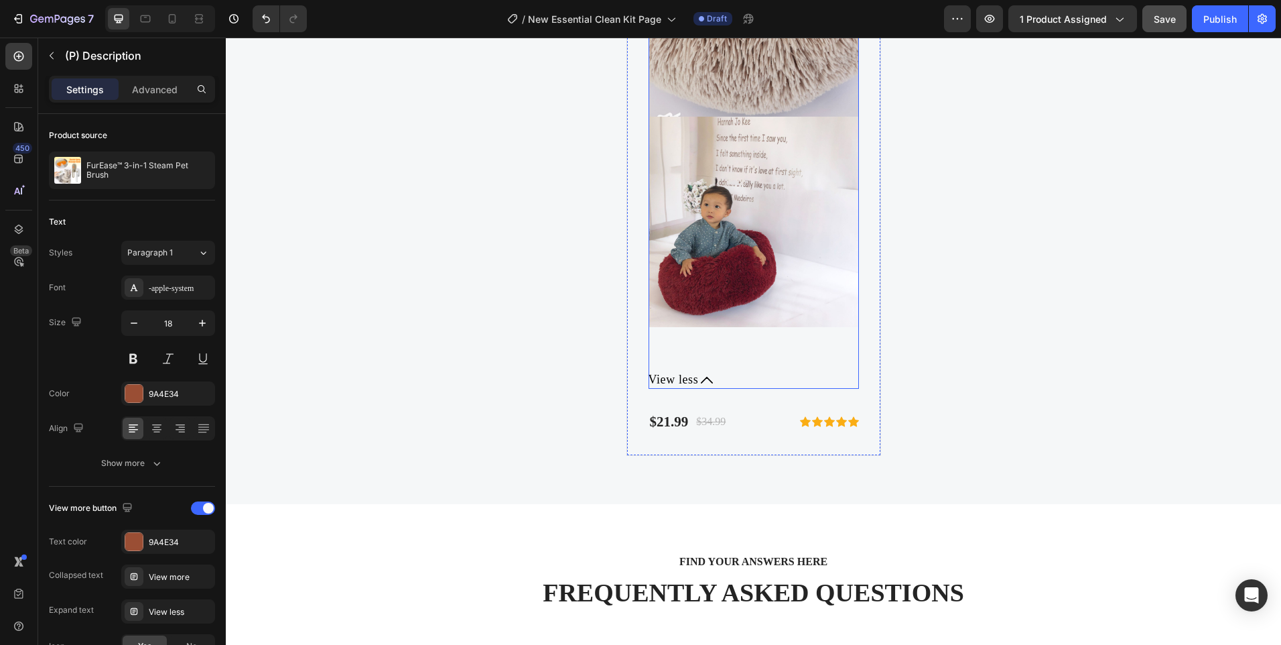
click at [683, 377] on span "View less" at bounding box center [674, 379] width 50 height 17
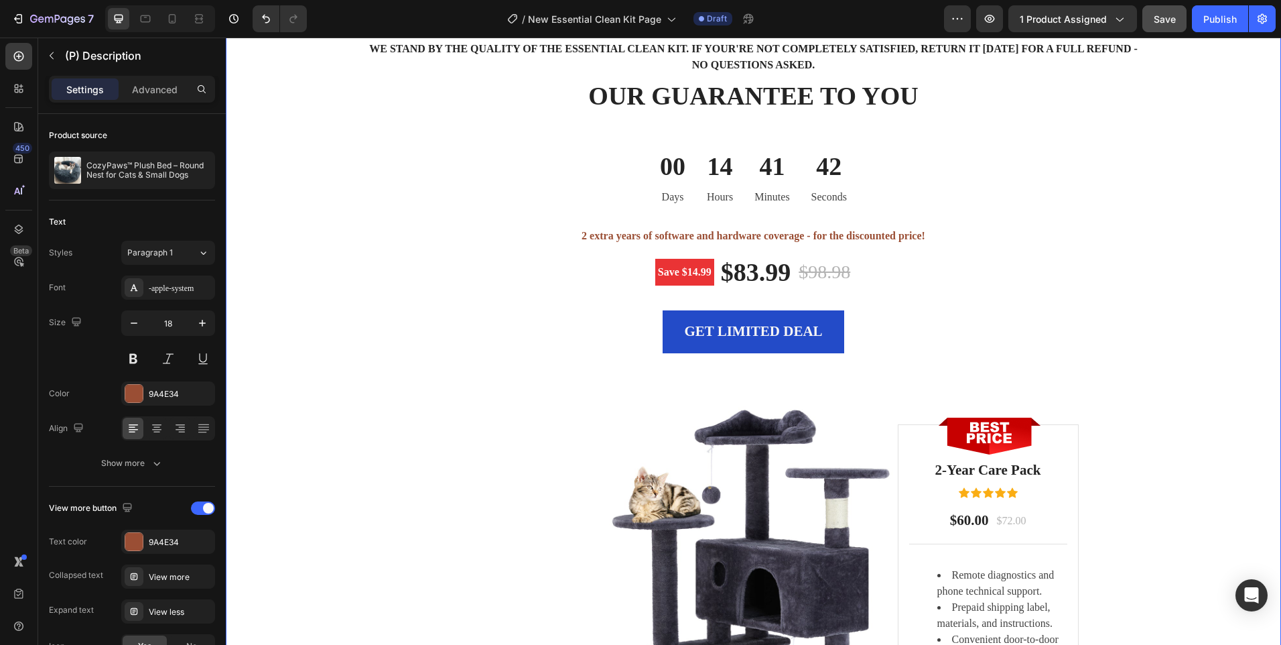
scroll to position [3269, 0]
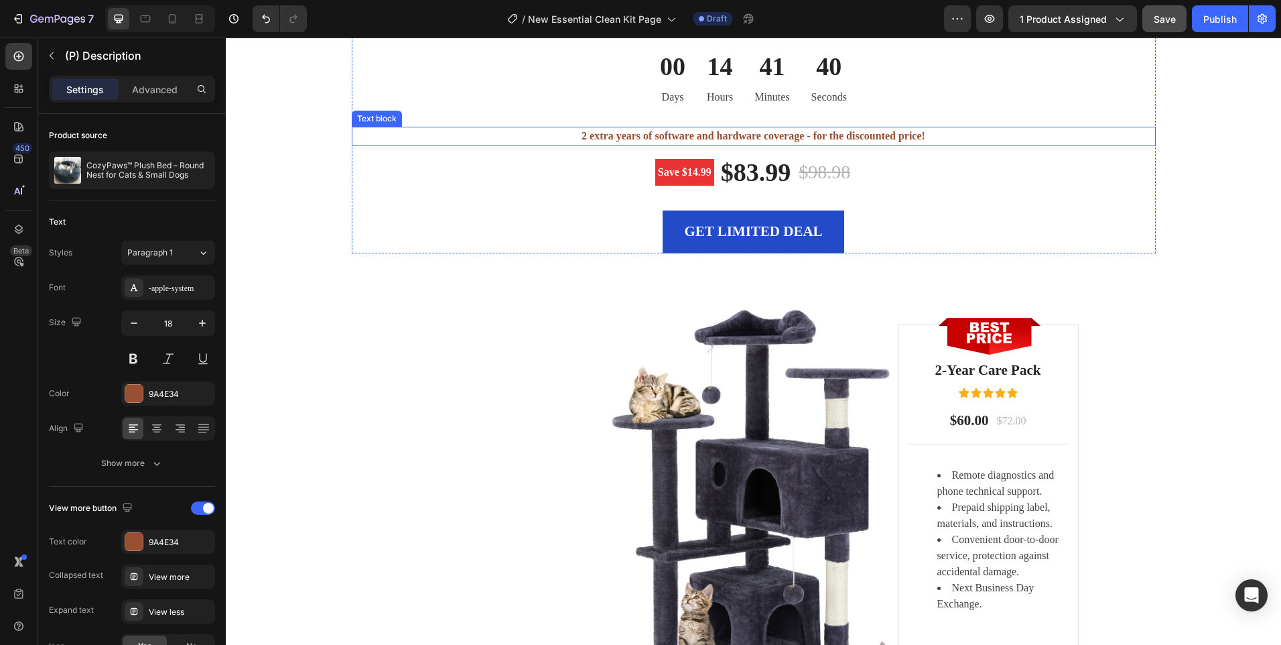
click at [658, 133] on p "2 extra years of software and hardware coverage - for the discounted price!" at bounding box center [753, 136] width 801 height 16
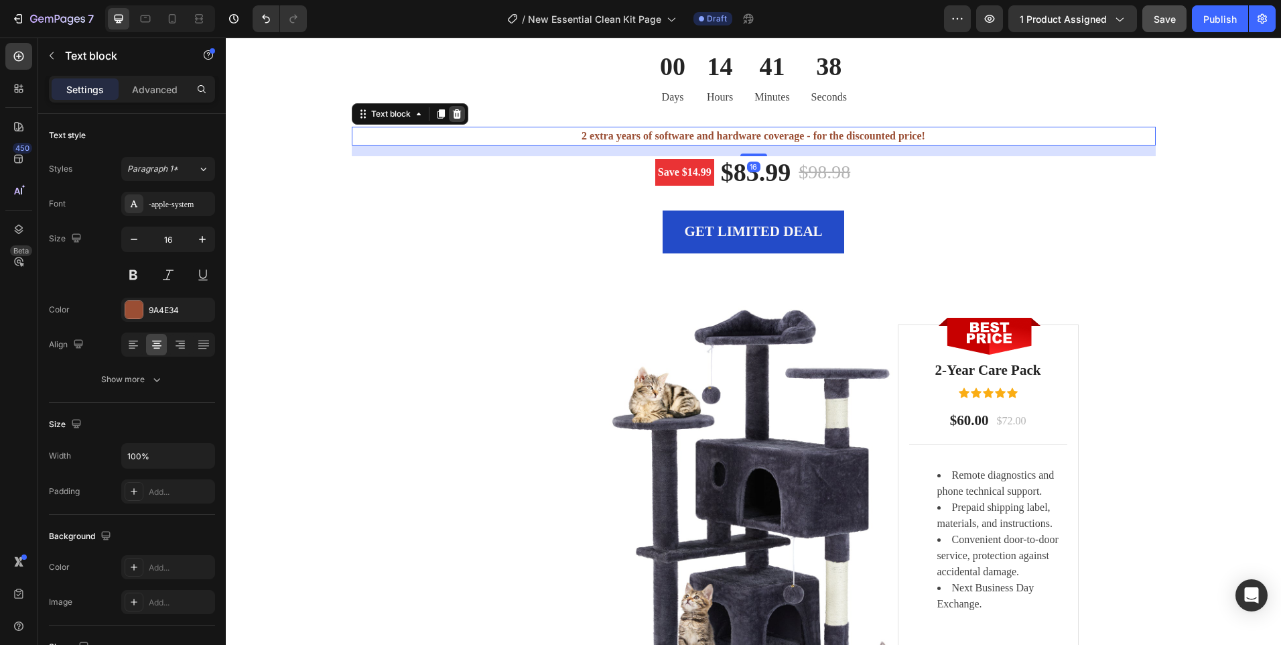
click at [452, 113] on icon at bounding box center [457, 114] width 11 height 11
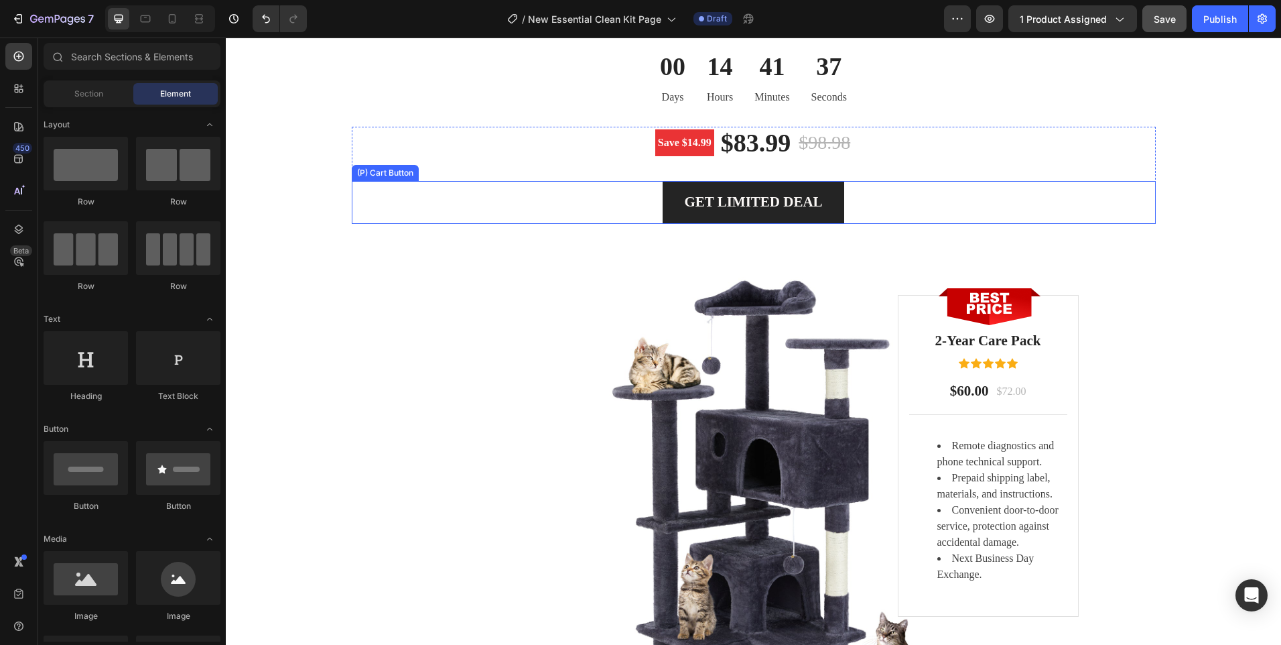
click at [663, 192] on button "GET LIMITED DEAL" at bounding box center [753, 202] width 181 height 43
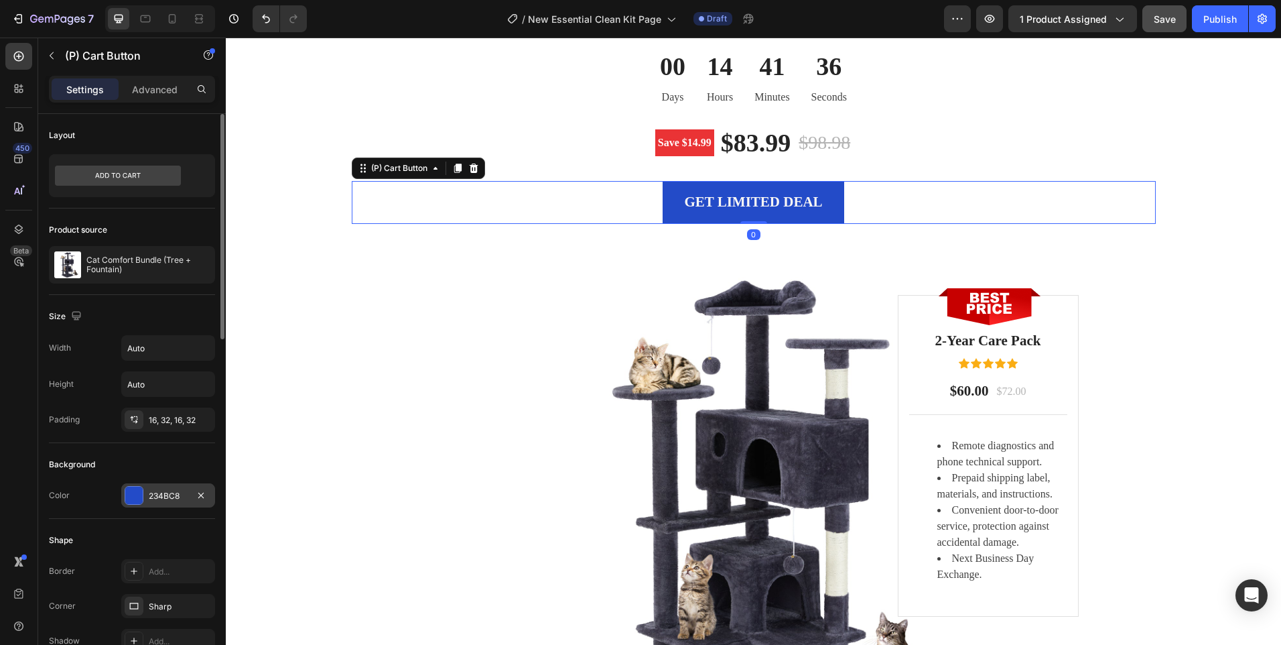
click at [142, 492] on div at bounding box center [133, 494] width 17 height 17
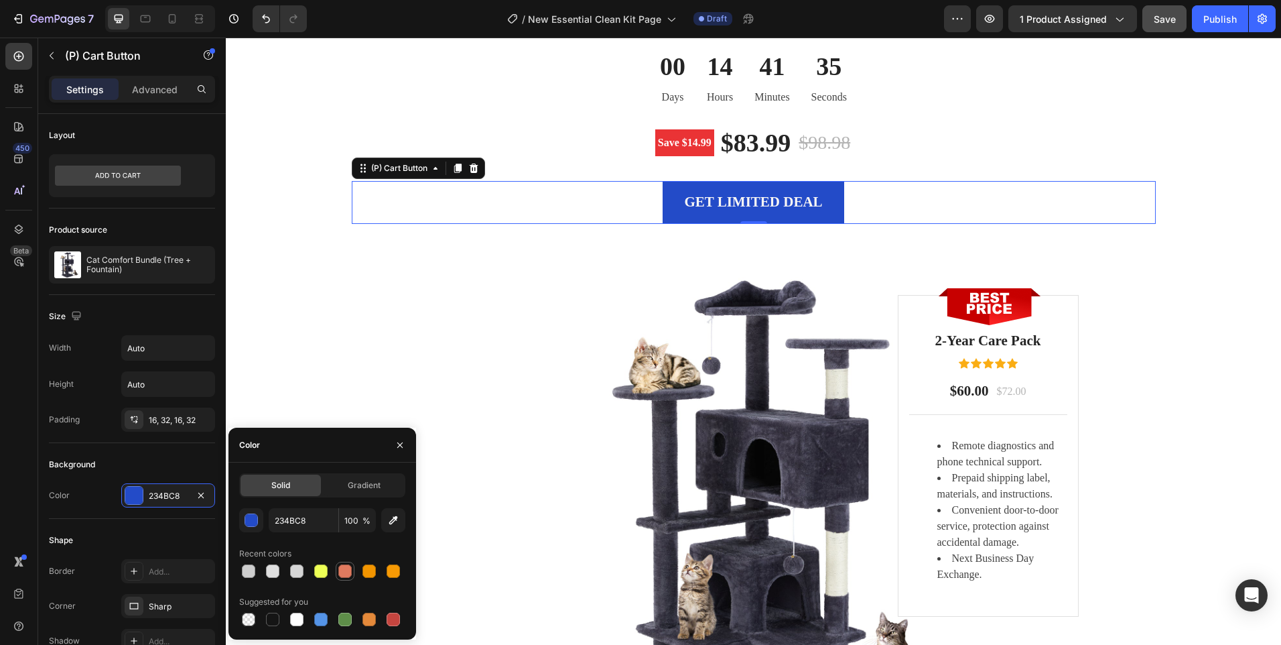
click at [340, 572] on div at bounding box center [344, 570] width 13 height 13
type input "E07A5F"
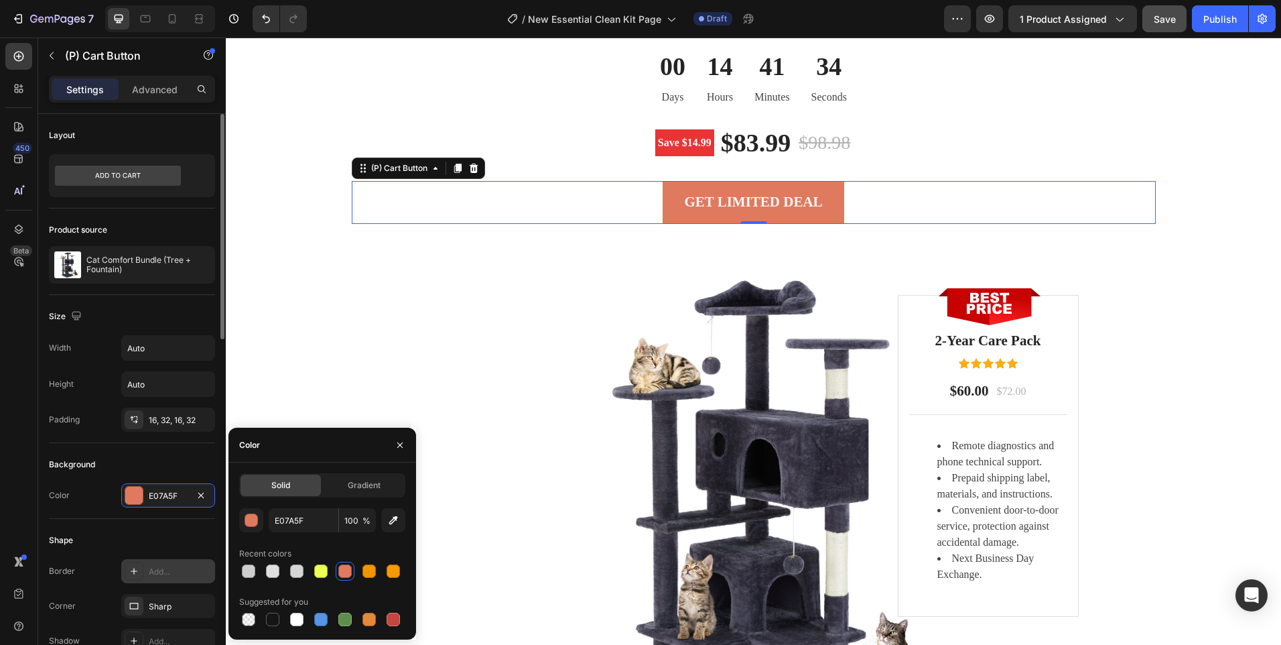
click at [139, 572] on div at bounding box center [134, 570] width 19 height 19
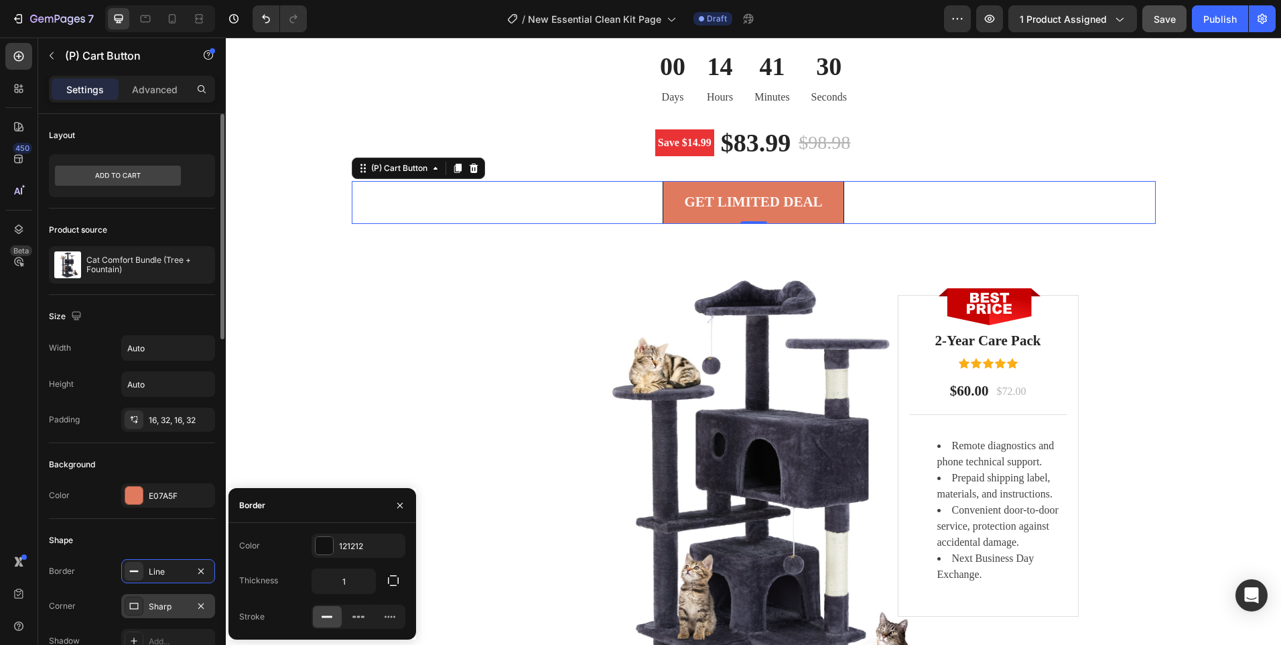
click at [141, 604] on div at bounding box center [134, 605] width 19 height 19
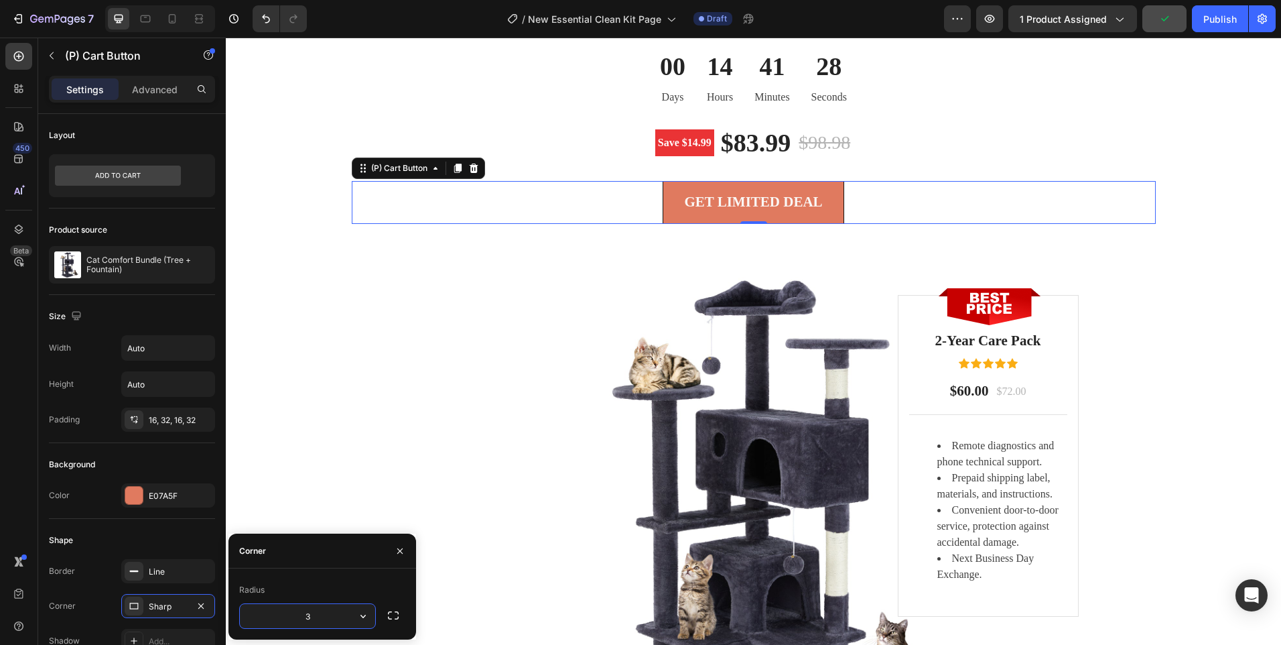
type input "30"
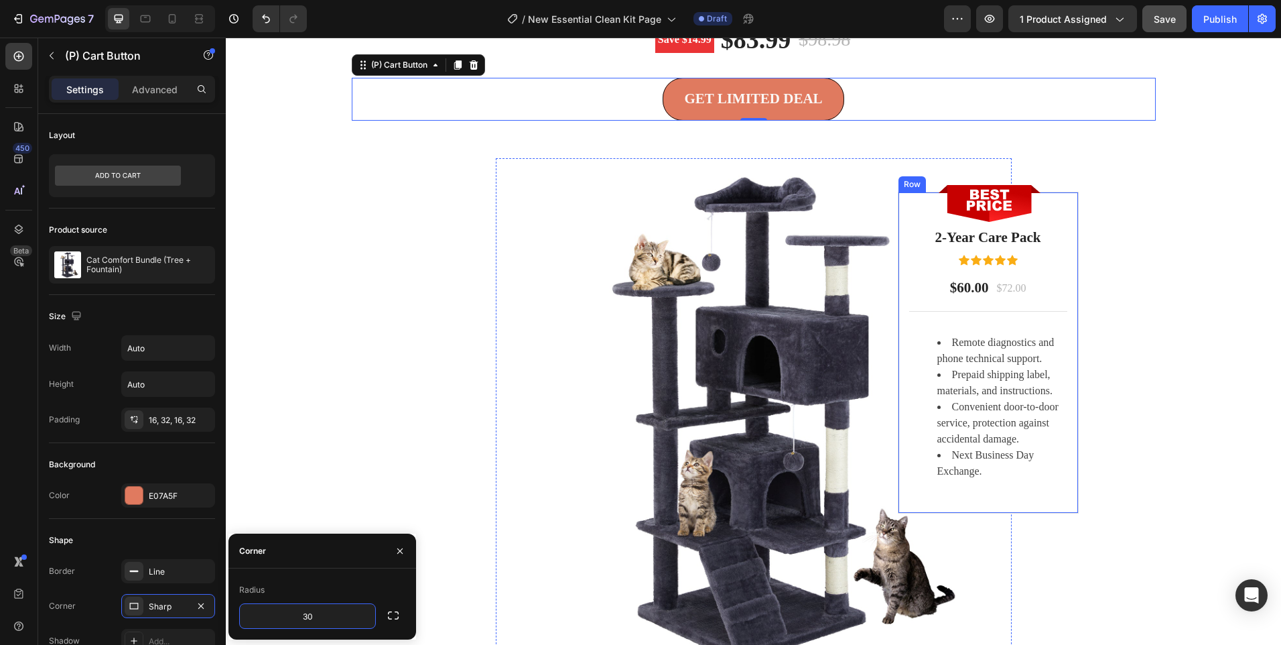
scroll to position [3403, 0]
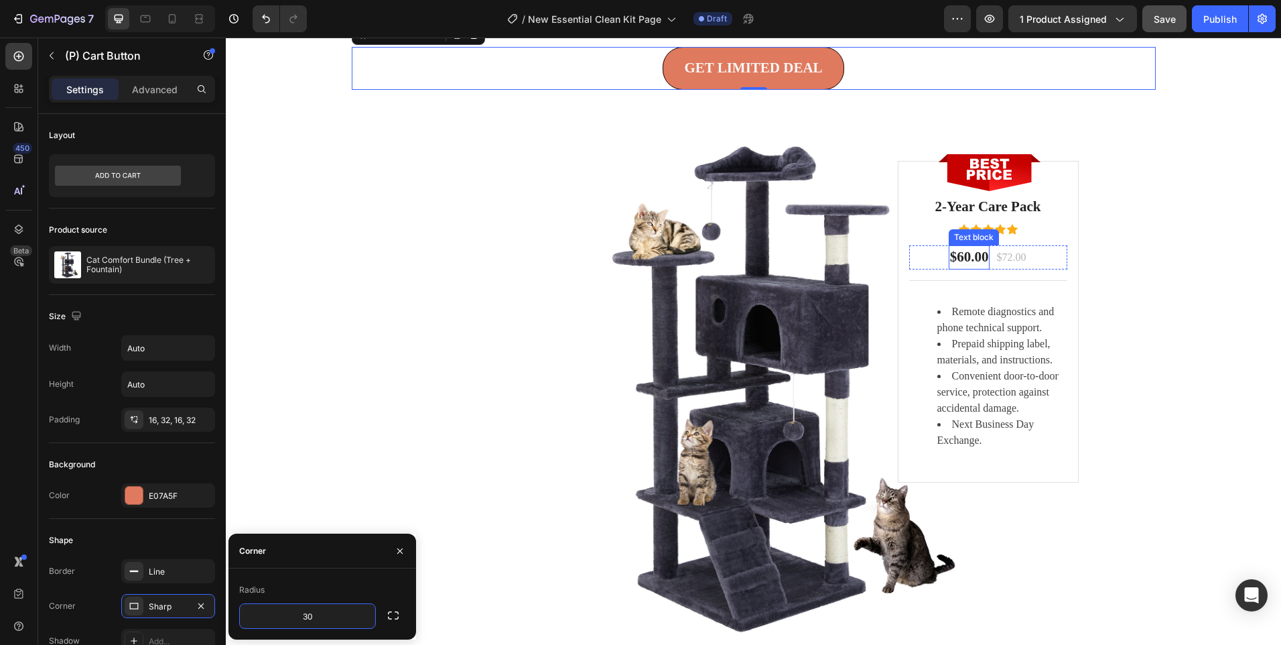
click at [966, 262] on p "$60.00" at bounding box center [969, 257] width 39 height 21
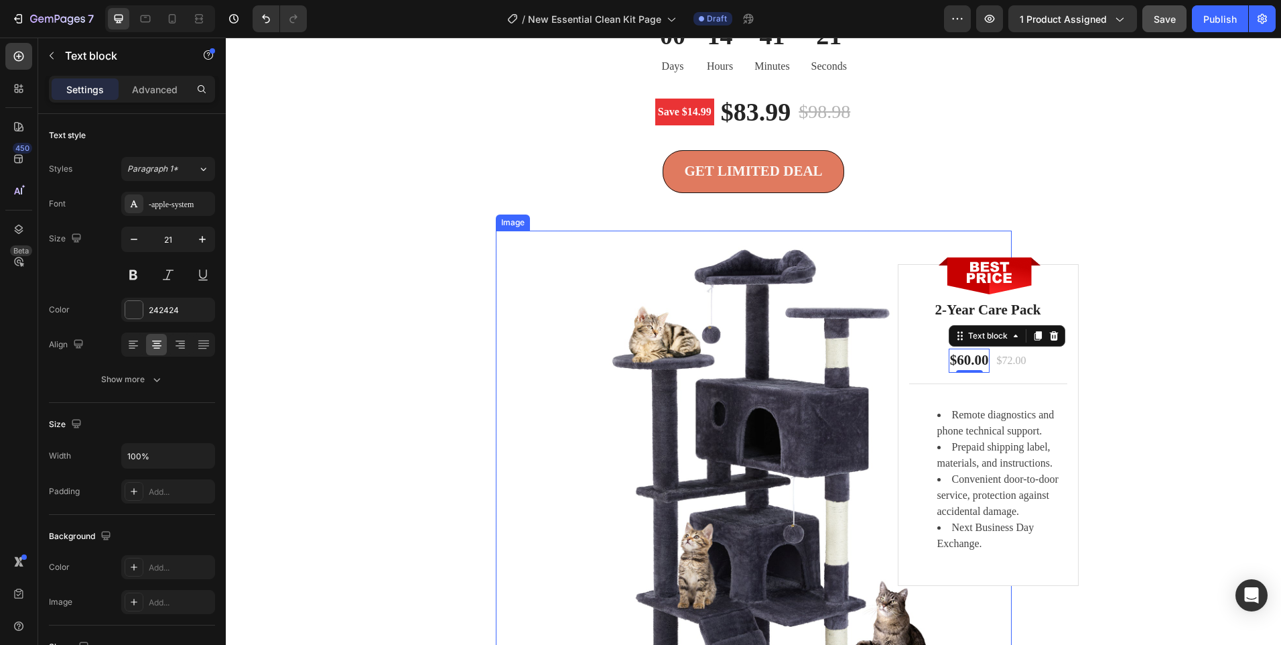
scroll to position [3202, 0]
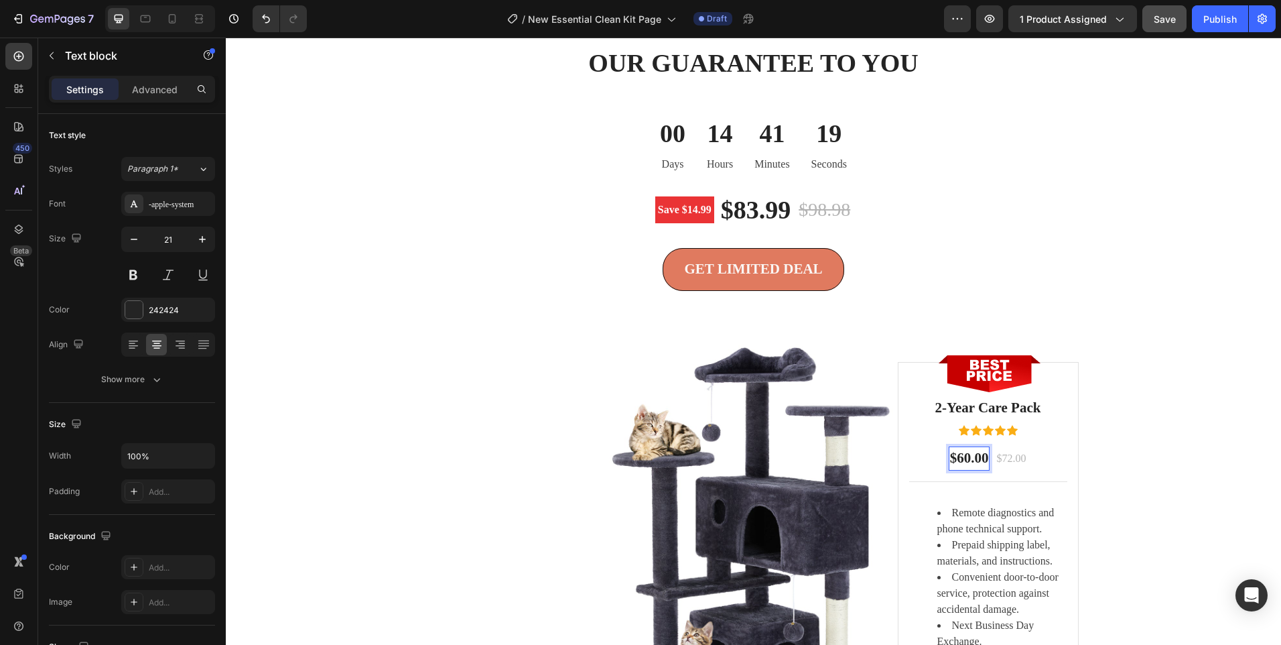
click at [969, 455] on p "$60.00" at bounding box center [969, 458] width 39 height 21
click at [1016, 457] on p "$72.00" at bounding box center [1010, 458] width 29 height 16
click at [978, 404] on p "2-Year Care Pack" at bounding box center [988, 407] width 155 height 21
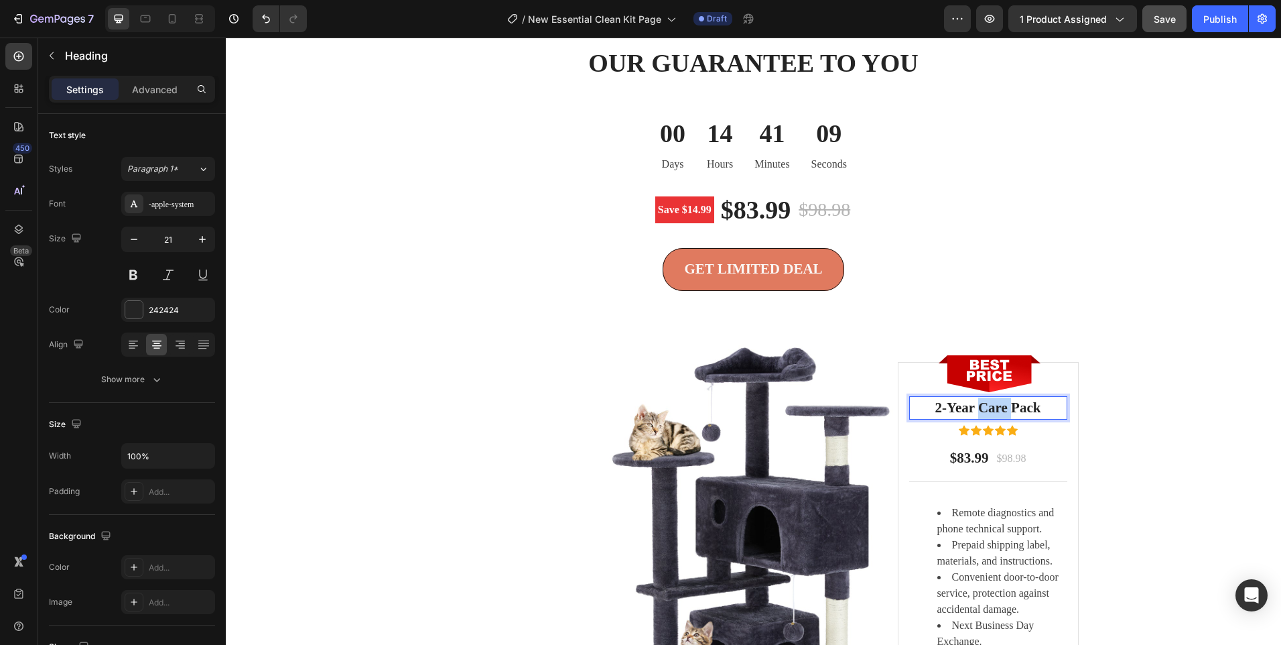
click at [978, 404] on p "2-Year Care Pack" at bounding box center [988, 407] width 155 height 21
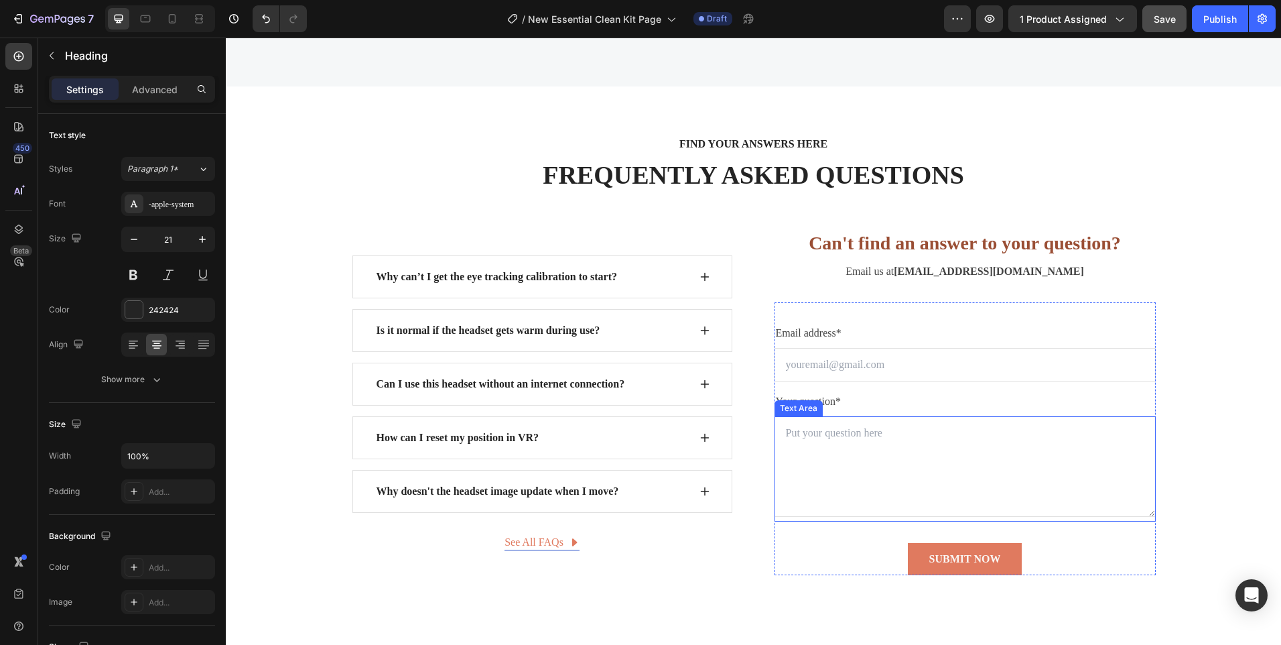
scroll to position [4379, 0]
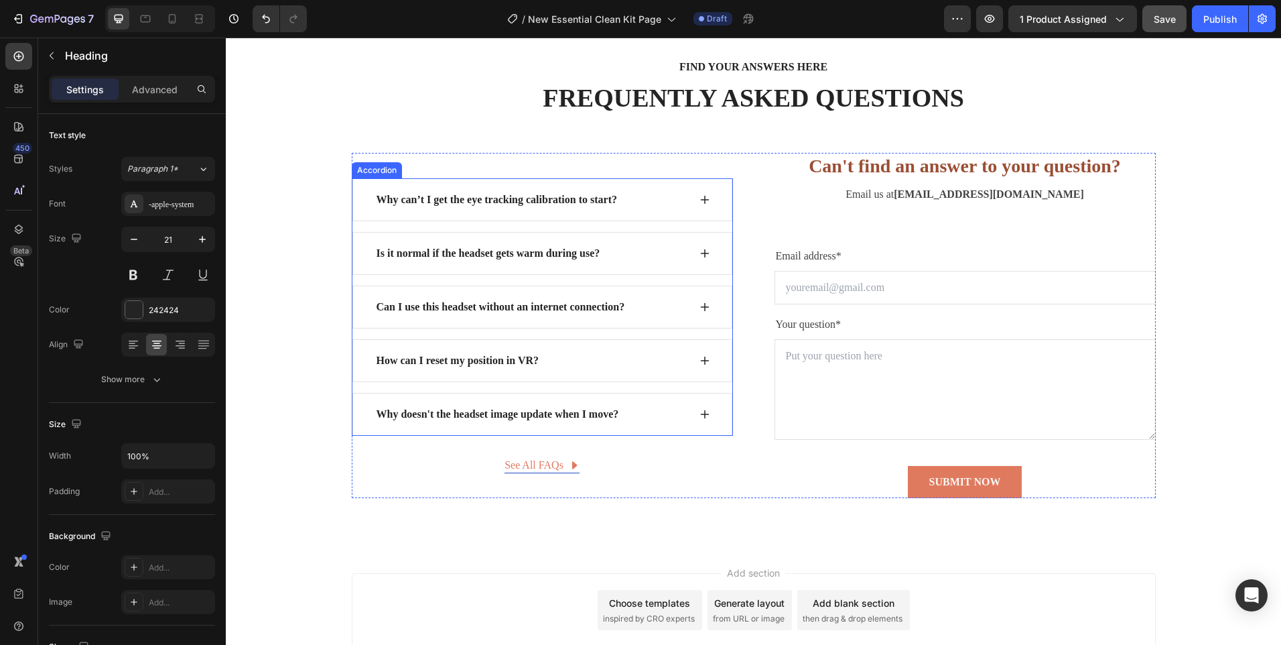
click at [362, 334] on div "Why can’t I get the eye tracking calibration to start? Is it normal if the head…" at bounding box center [542, 306] width 381 height 257
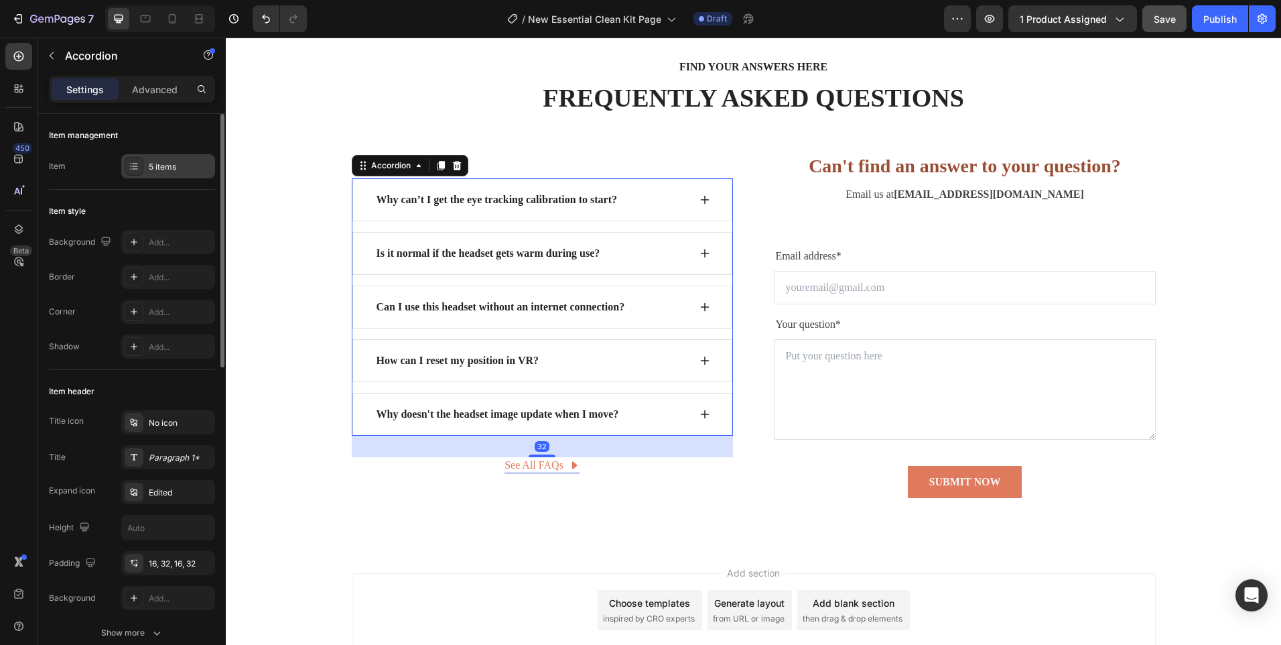
click at [131, 168] on icon at bounding box center [134, 166] width 11 height 11
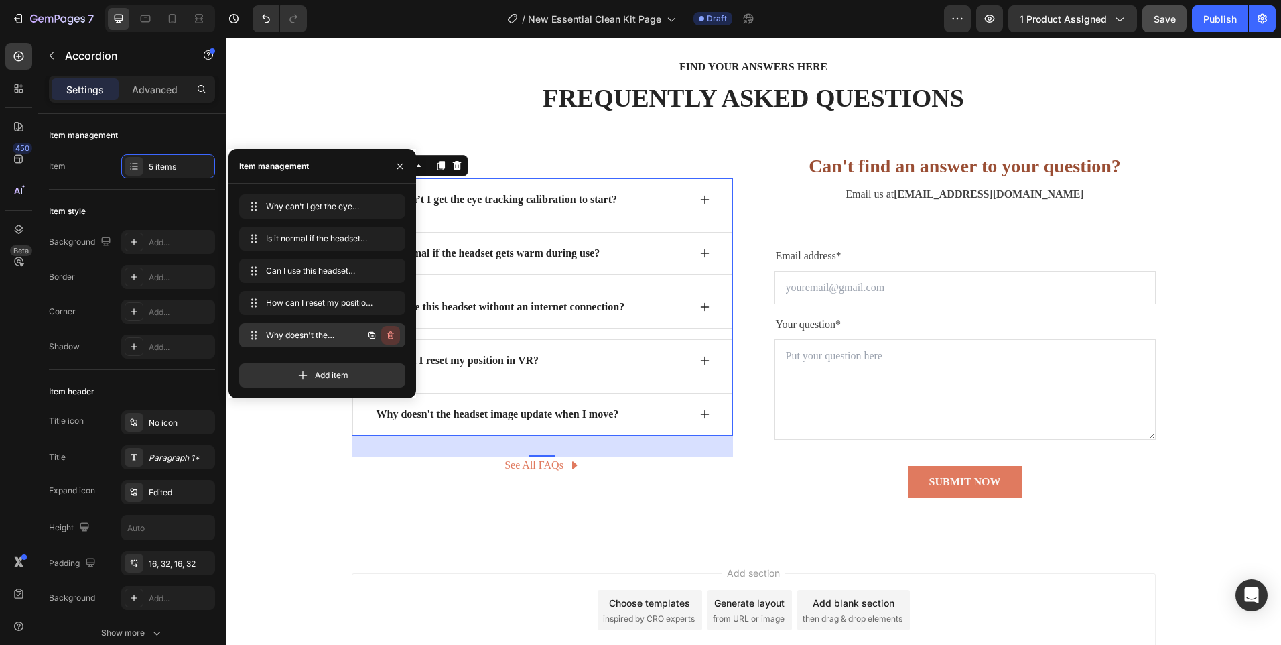
click at [385, 332] on icon "button" at bounding box center [390, 335] width 11 height 11
click at [385, 330] on div "Delete" at bounding box center [381, 335] width 25 height 12
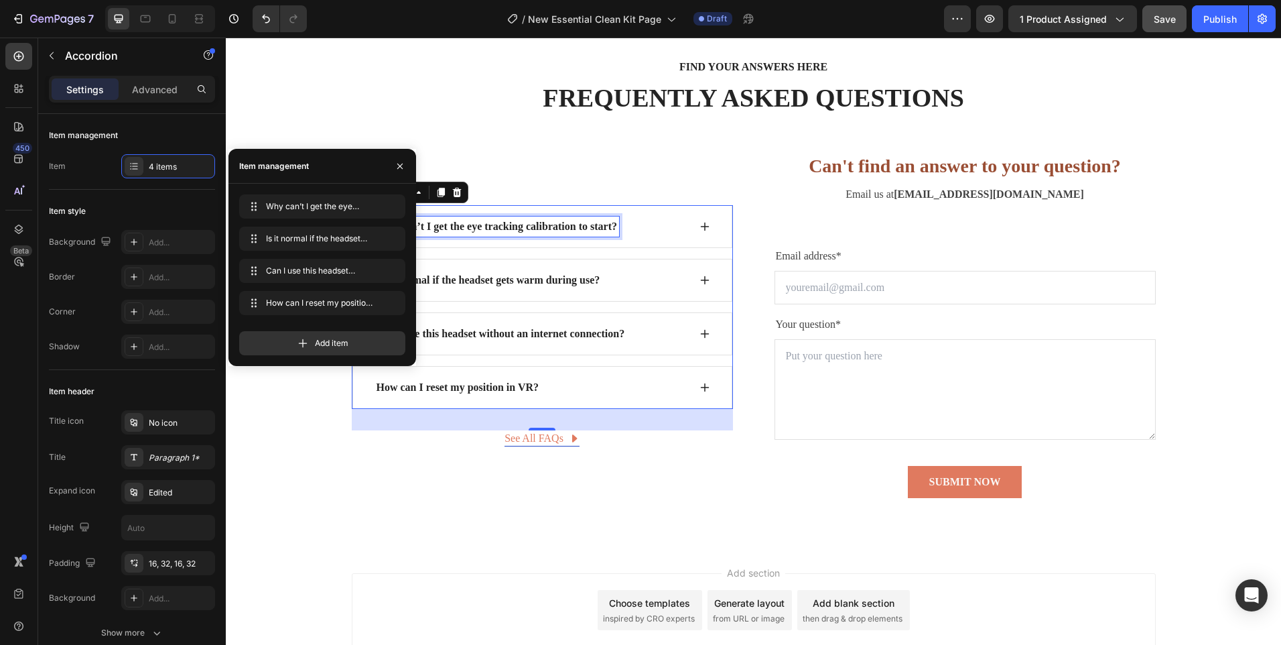
click at [585, 225] on div "Why can’t I get the eye tracking calibration to start?" at bounding box center [497, 226] width 245 height 20
click at [585, 225] on p "Why can’t I get the eye tracking calibration to start?" at bounding box center [497, 226] width 241 height 16
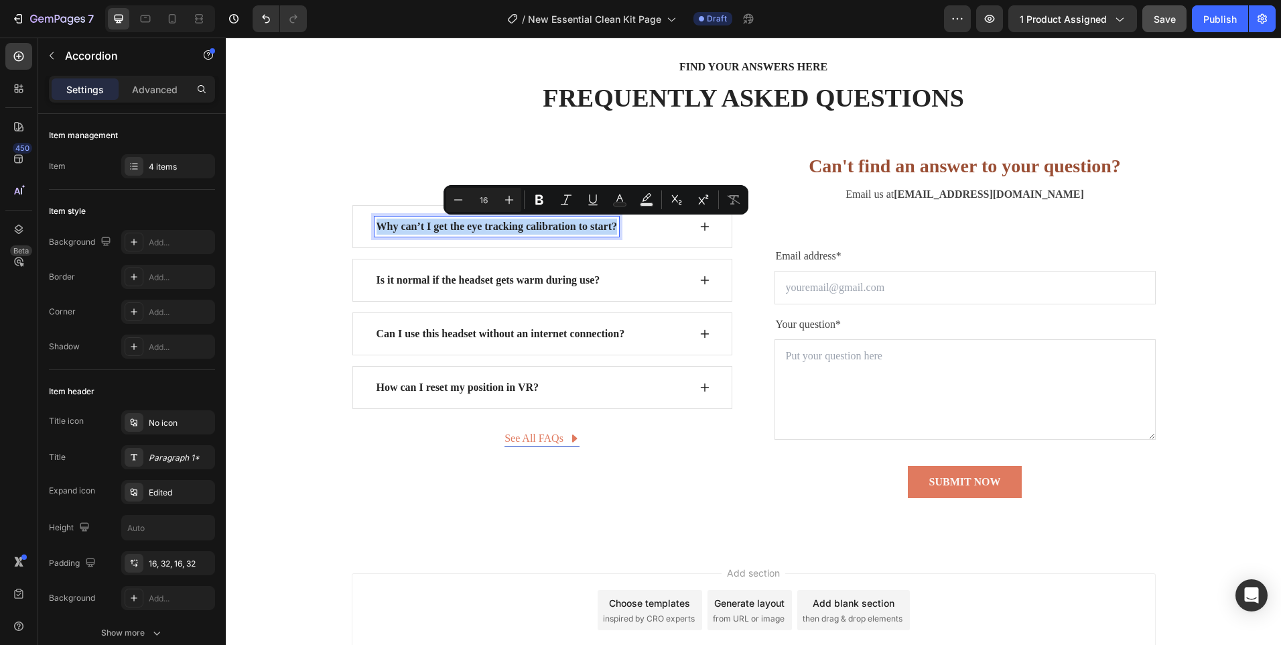
click at [584, 225] on p "Why can’t I get the eye tracking calibration to start?" at bounding box center [497, 226] width 241 height 16
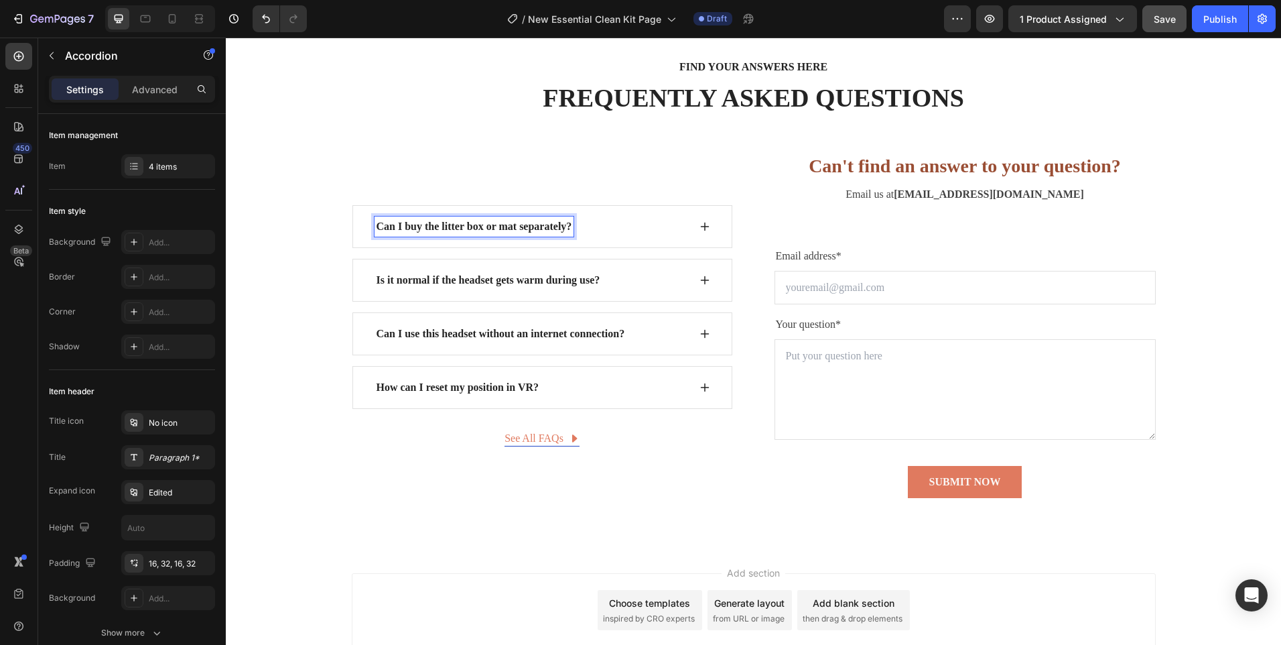
click at [691, 230] on div "Can I buy the litter box or mat separately?" at bounding box center [542, 226] width 380 height 43
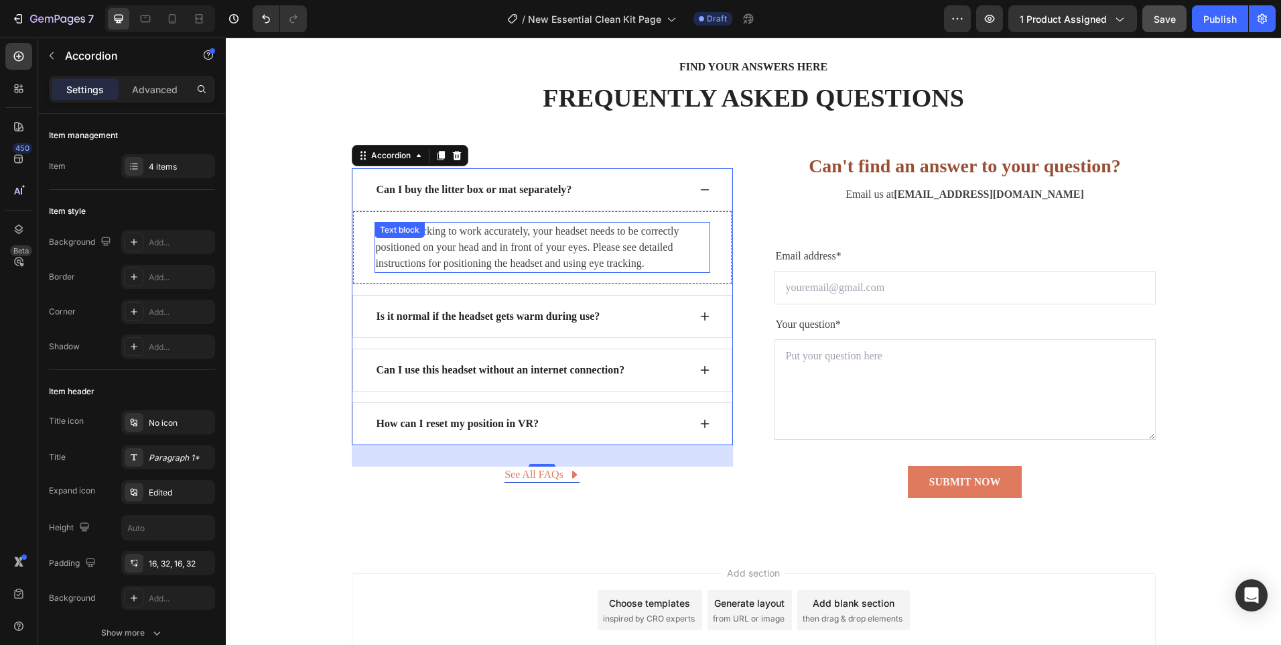
click at [513, 247] on p "For eye tracking to work accurately, your headset needs to be correctly positio…" at bounding box center [542, 247] width 333 height 48
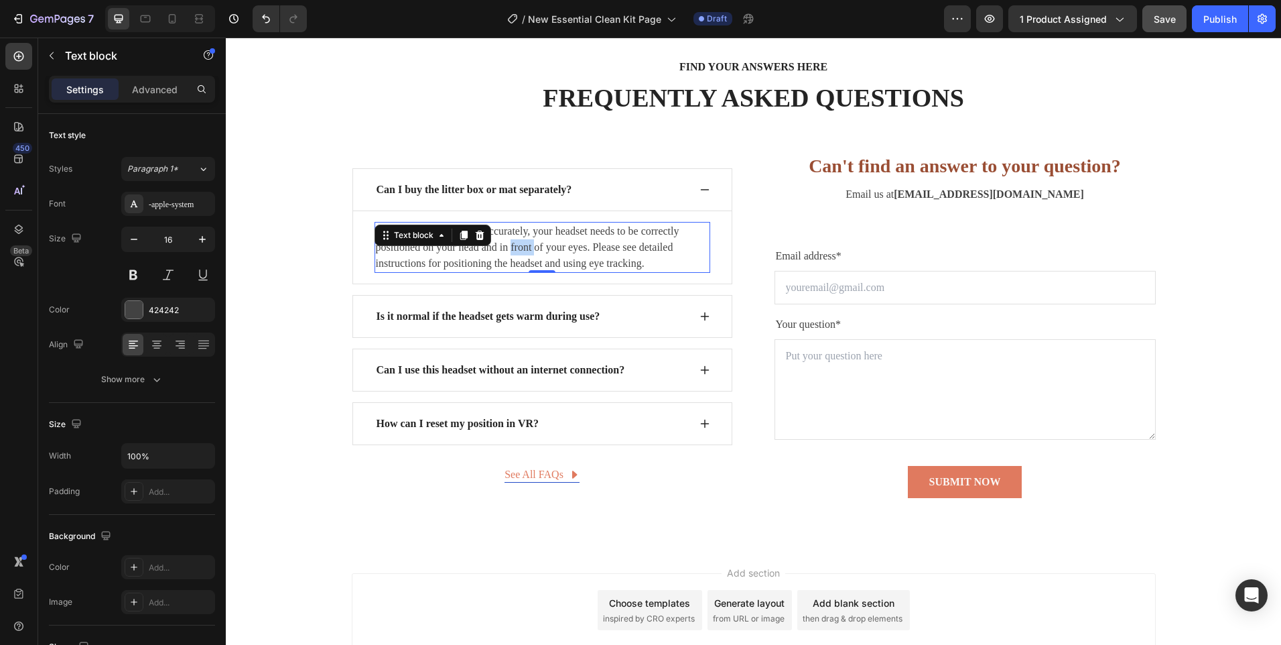
click at [513, 247] on p "For eye tracking to work accurately, your headset needs to be correctly positio…" at bounding box center [542, 247] width 333 height 48
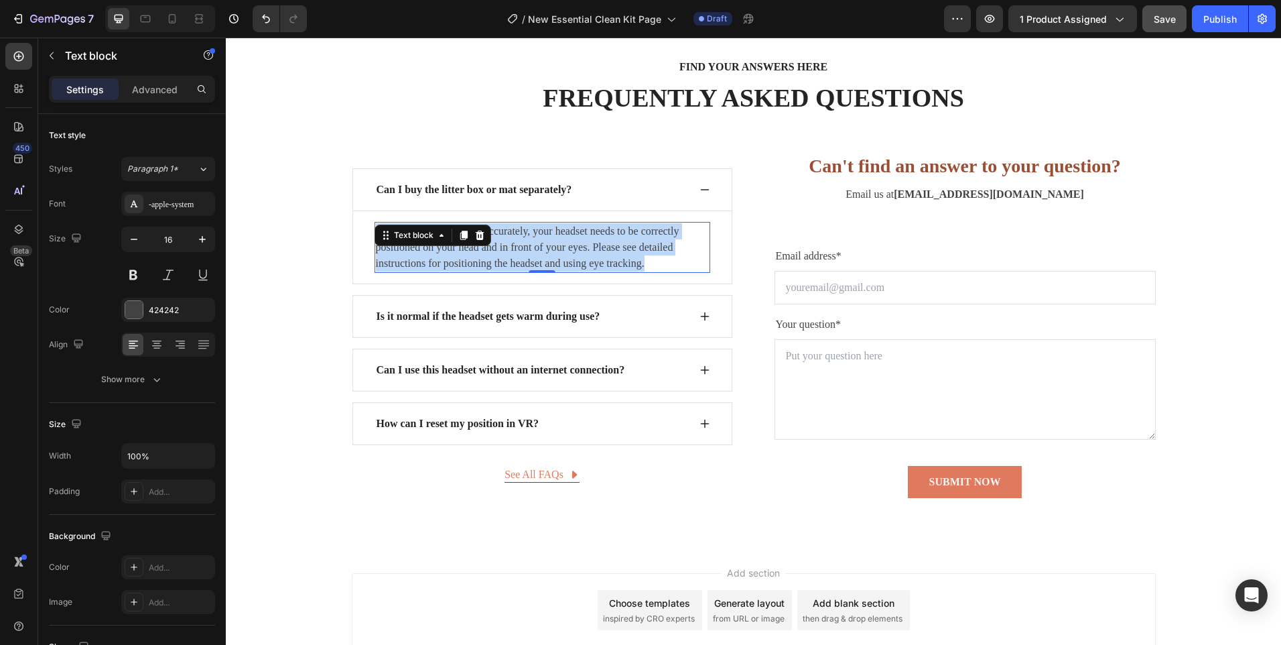
click at [513, 247] on p "For eye tracking to work accurately, your headset needs to be correctly positio…" at bounding box center [542, 247] width 333 height 48
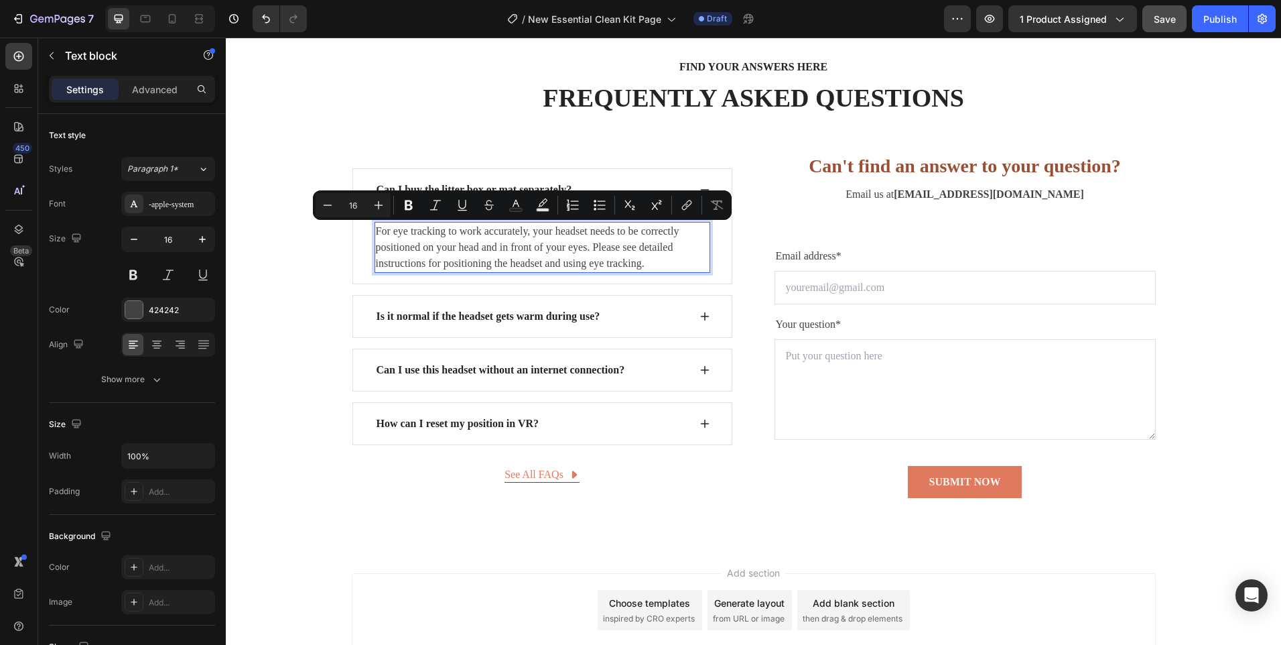
scroll to position [4395, 0]
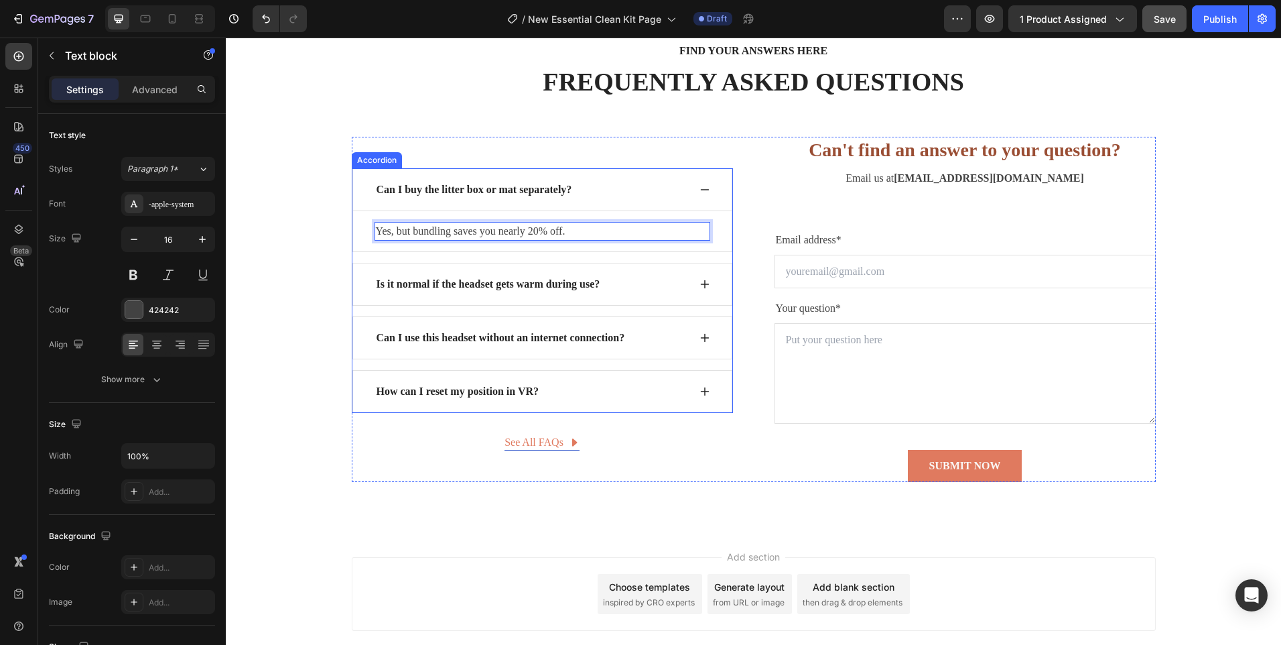
click at [541, 285] on p "Is it normal if the headset gets warm during use?" at bounding box center [489, 284] width 224 height 16
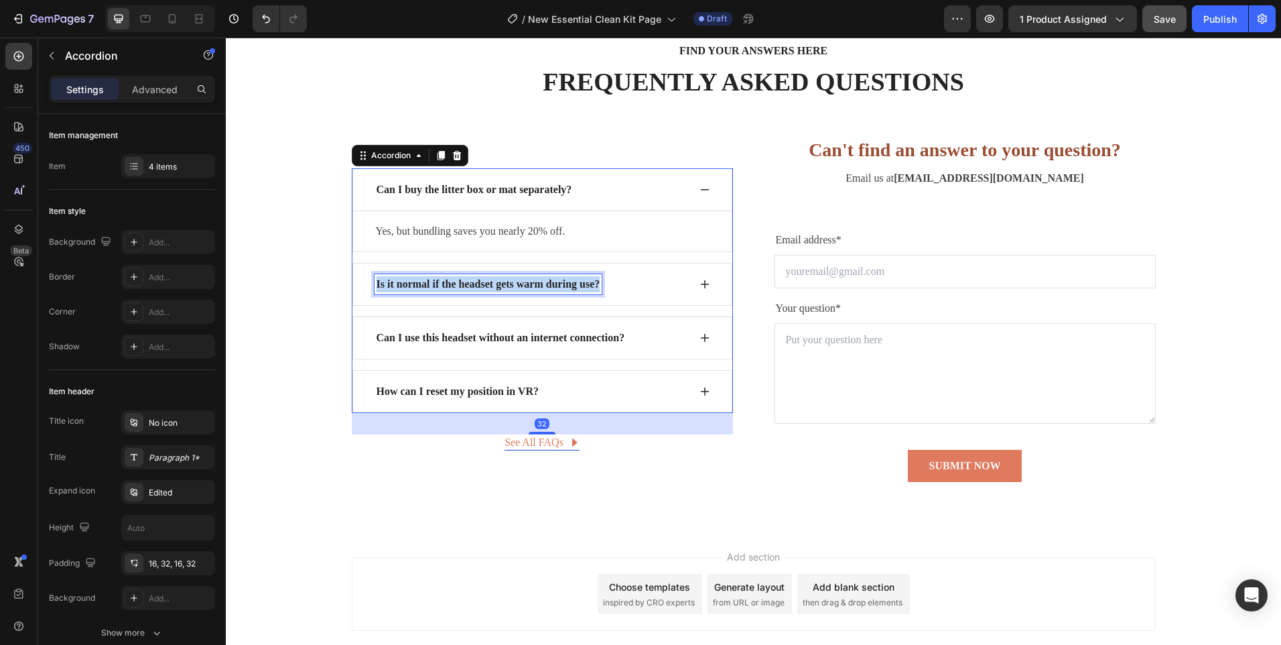
click at [541, 285] on p "Is it normal if the headset gets warm during use?" at bounding box center [489, 284] width 224 height 16
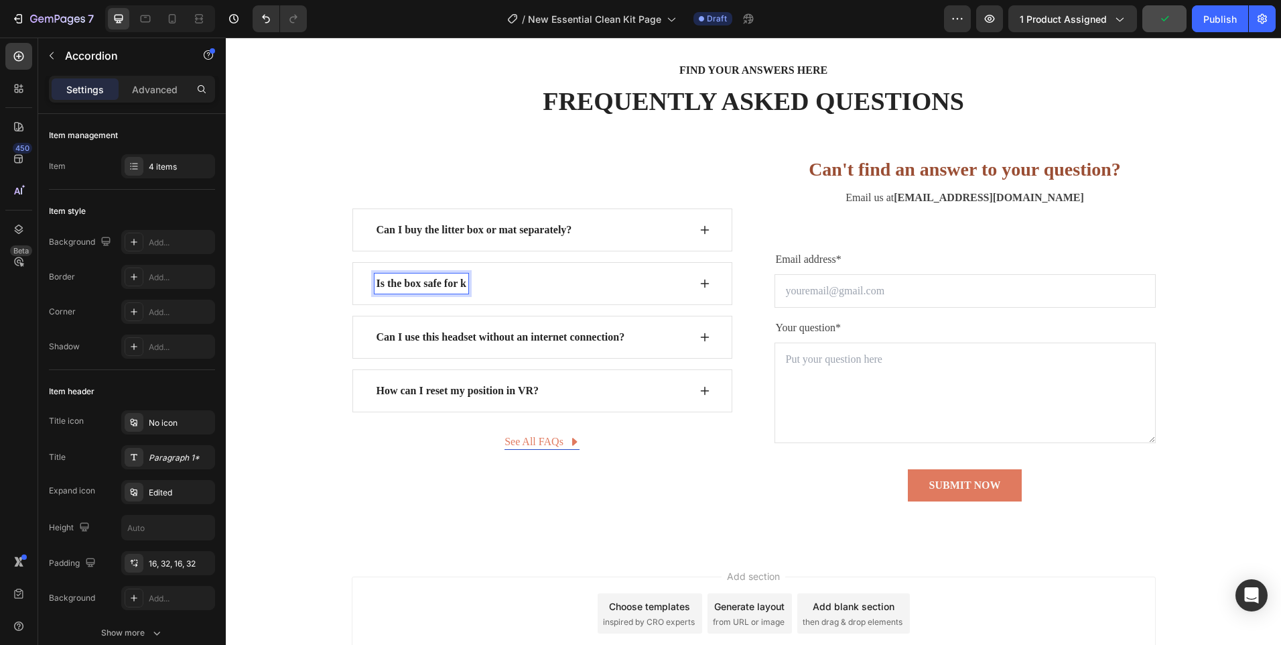
scroll to position [4375, 0]
click at [700, 280] on icon at bounding box center [704, 284] width 9 height 9
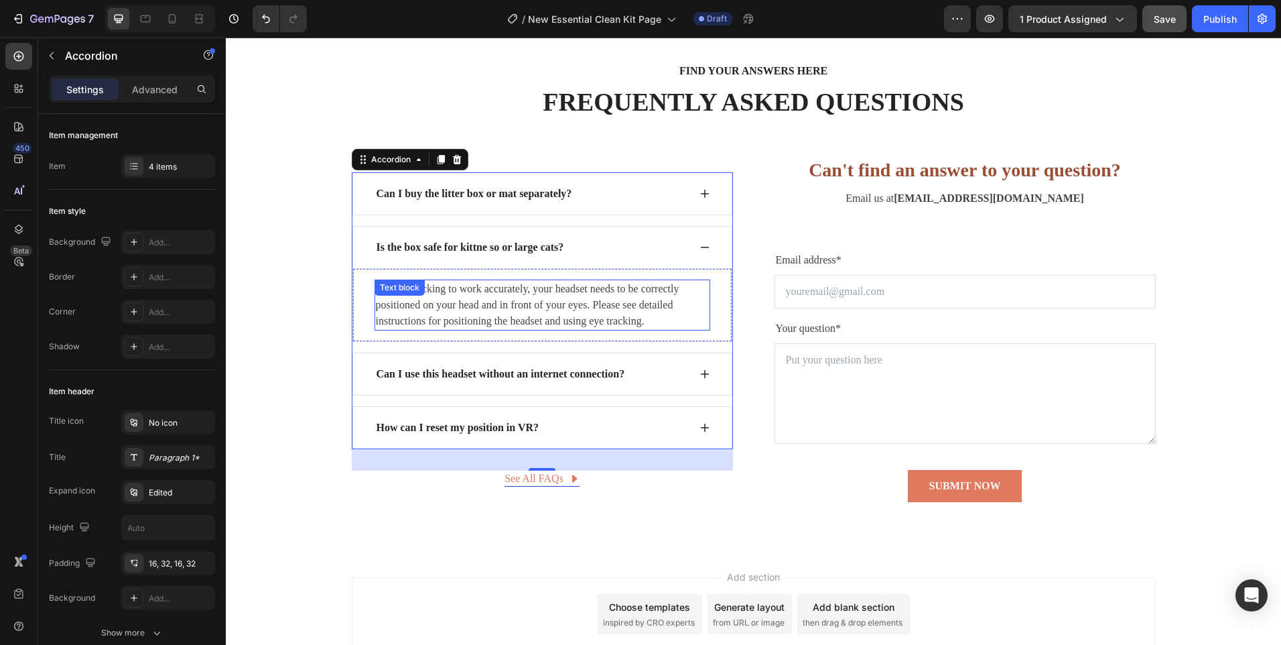
click at [529, 291] on p "For eye tracking to work accurately, your headset needs to be correctly positio…" at bounding box center [542, 305] width 333 height 48
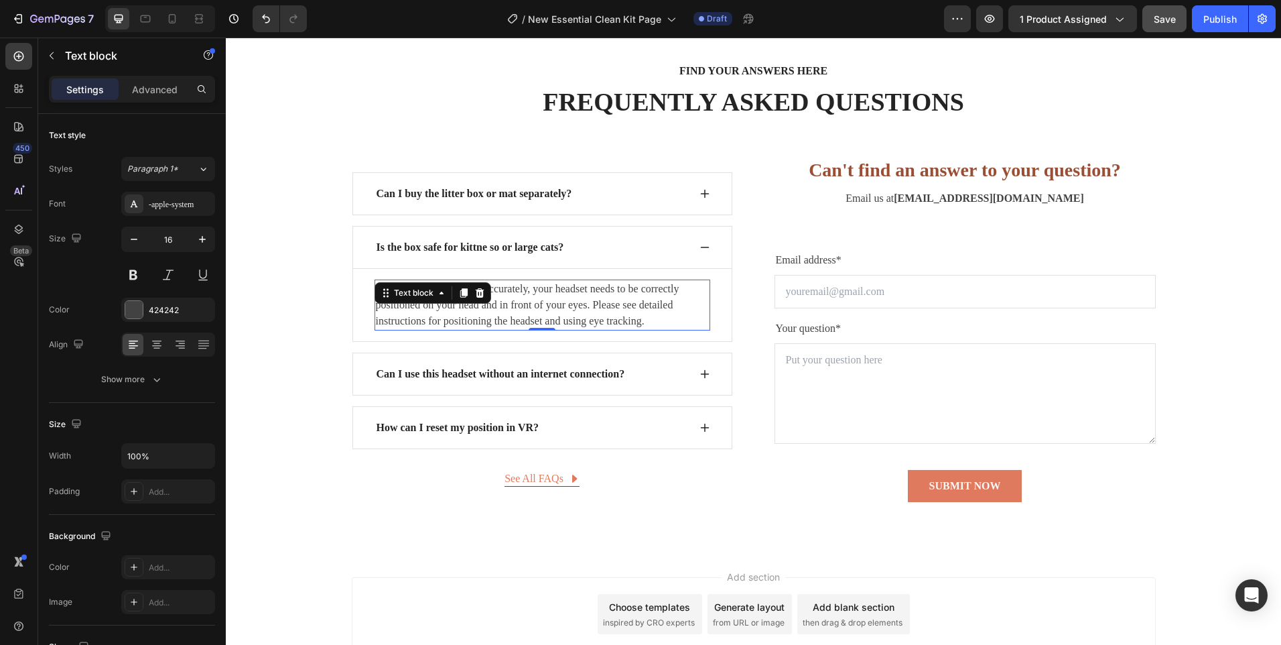
click at [529, 291] on p "For eye tracking to work accurately, your headset needs to be correctly positio…" at bounding box center [542, 305] width 333 height 48
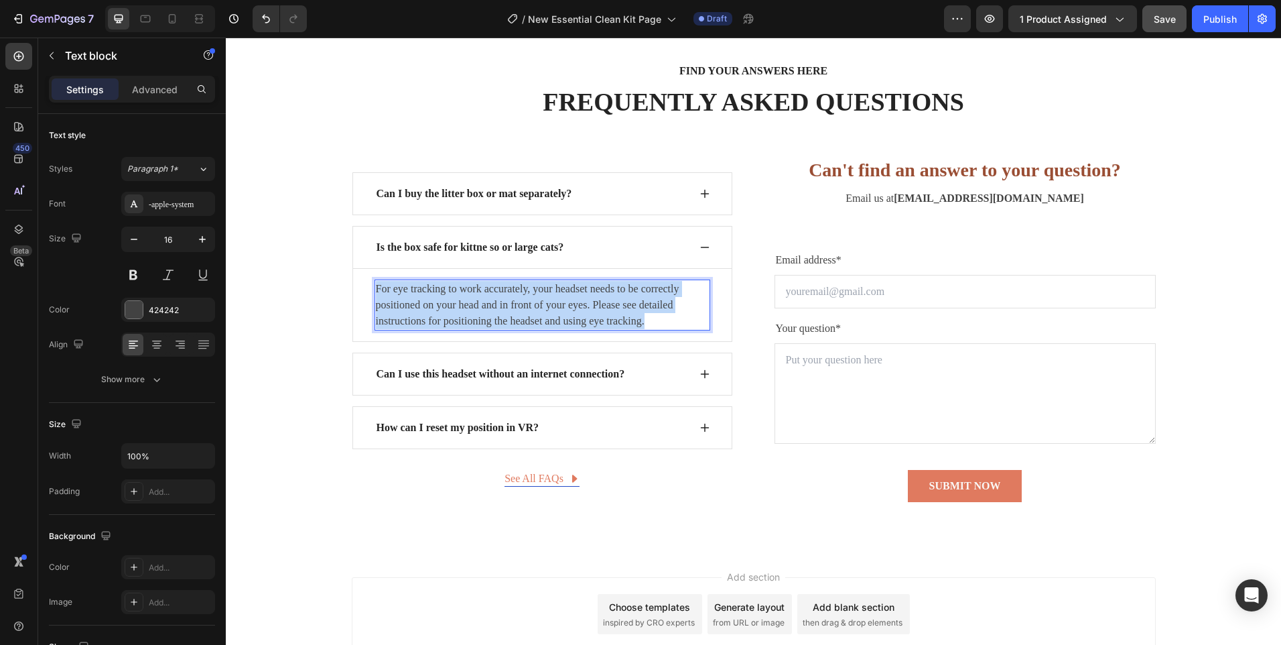
click at [529, 291] on p "For eye tracking to work accurately, your headset needs to be correctly positio…" at bounding box center [542, 305] width 333 height 48
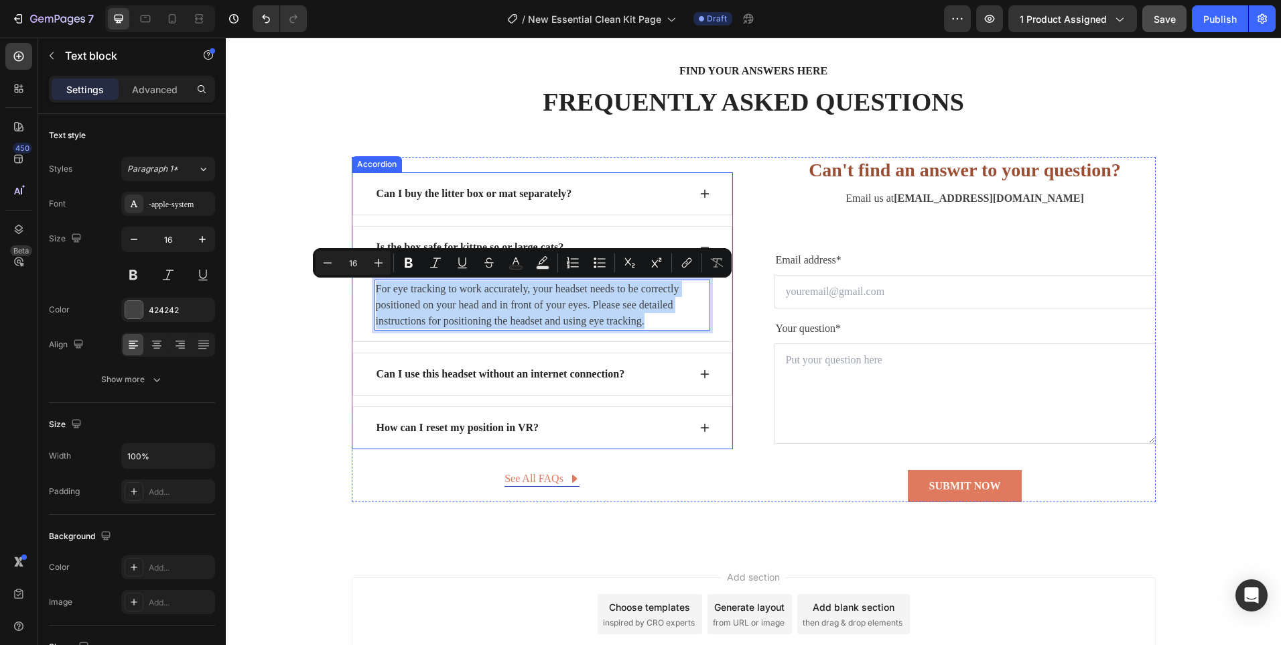
click at [468, 237] on div "Is the box safe for kittne so or large cats?" at bounding box center [542, 247] width 380 height 43
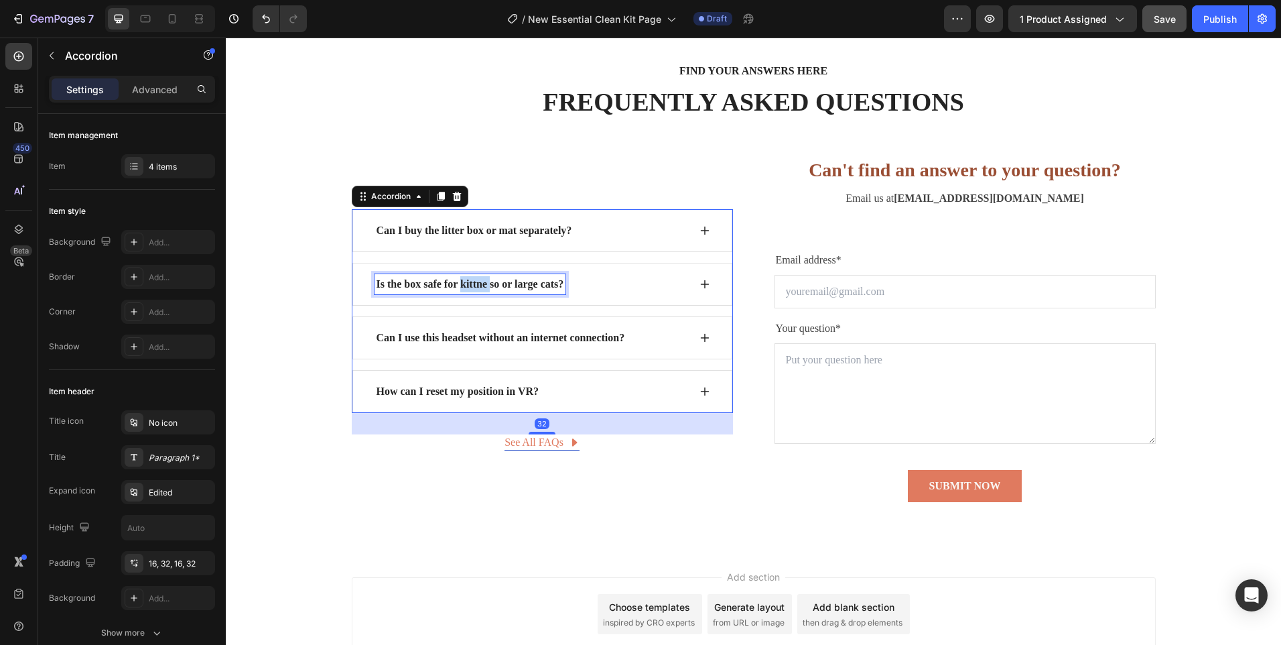
click at [472, 289] on p "Is the box safe for kittne so or large cats?" at bounding box center [471, 284] width 188 height 16
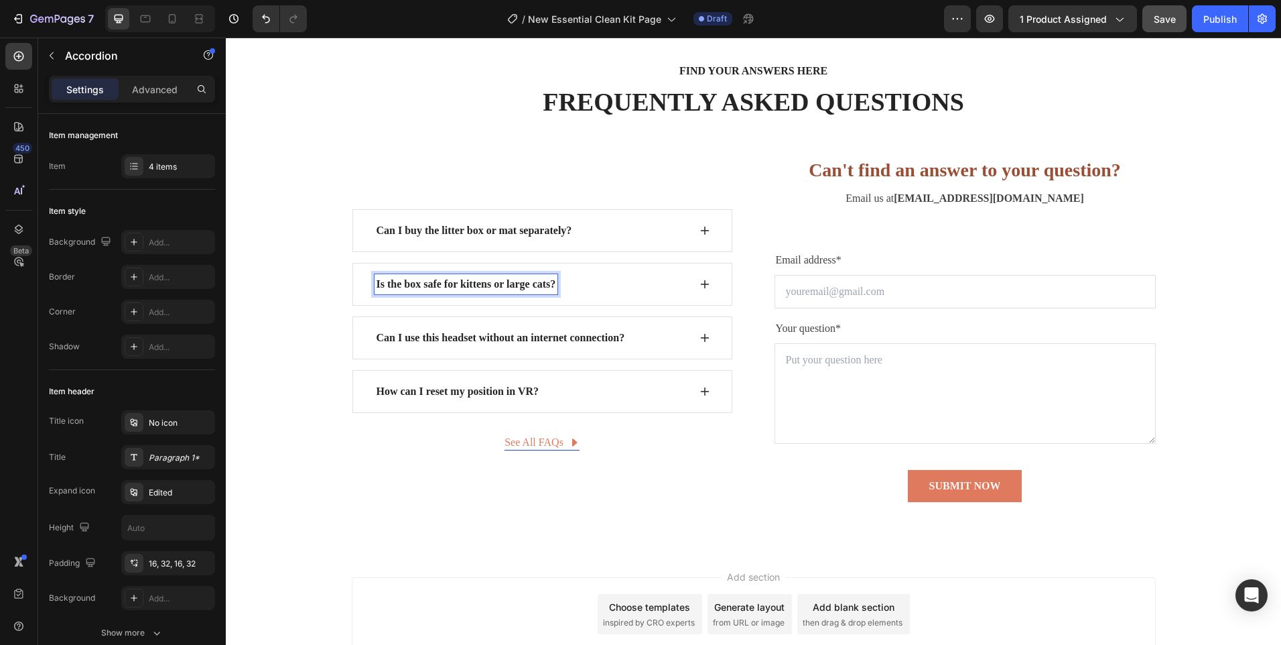
click at [700, 287] on icon at bounding box center [705, 284] width 11 height 11
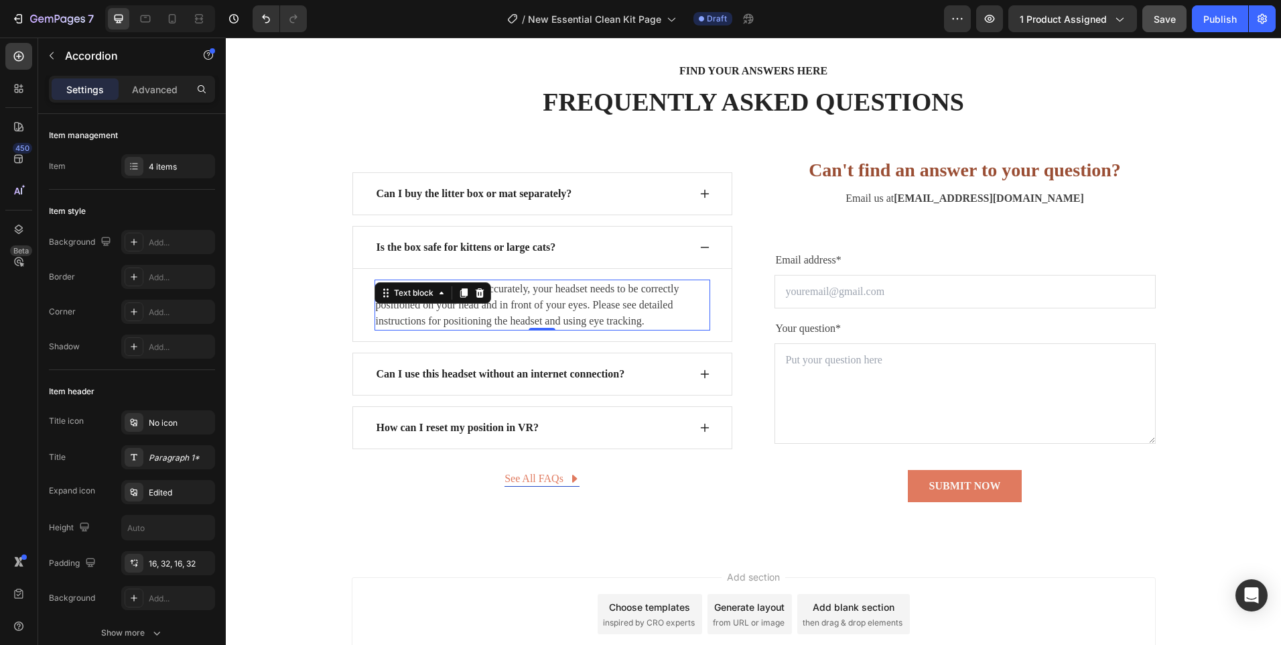
click at [538, 308] on p "For eye tracking to work accurately, your headset needs to be correctly positio…" at bounding box center [542, 305] width 333 height 48
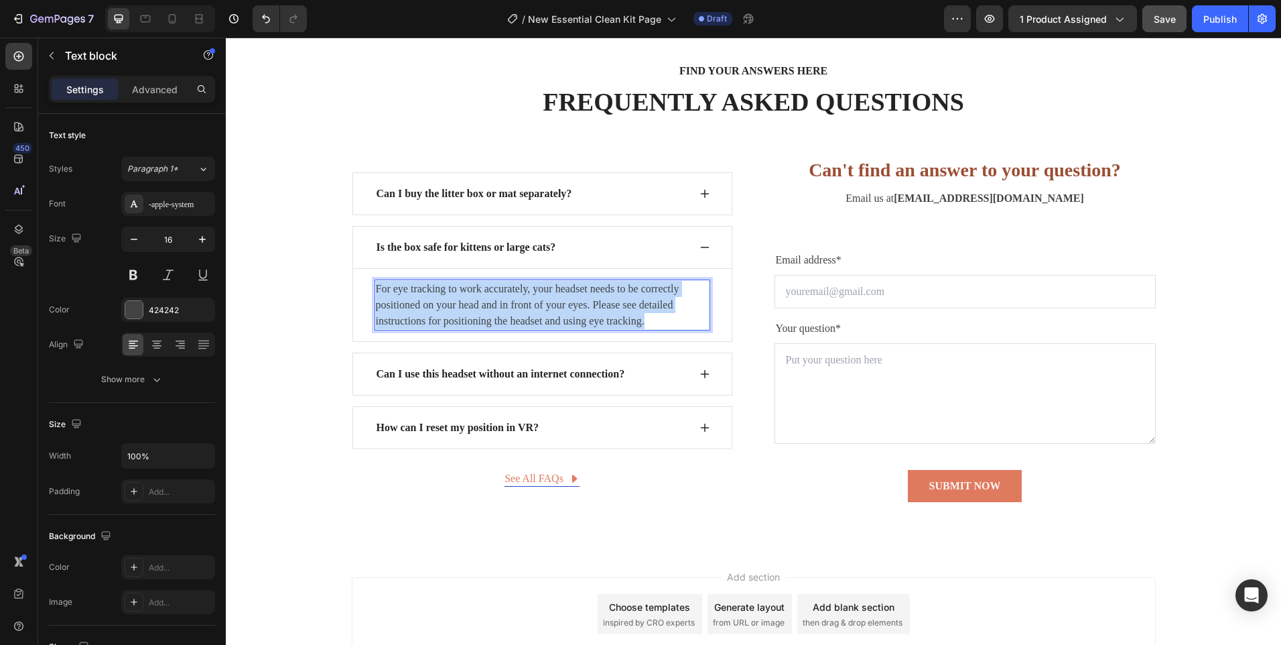
click at [538, 308] on p "For eye tracking to work accurately, your headset needs to be correctly positio…" at bounding box center [542, 305] width 333 height 48
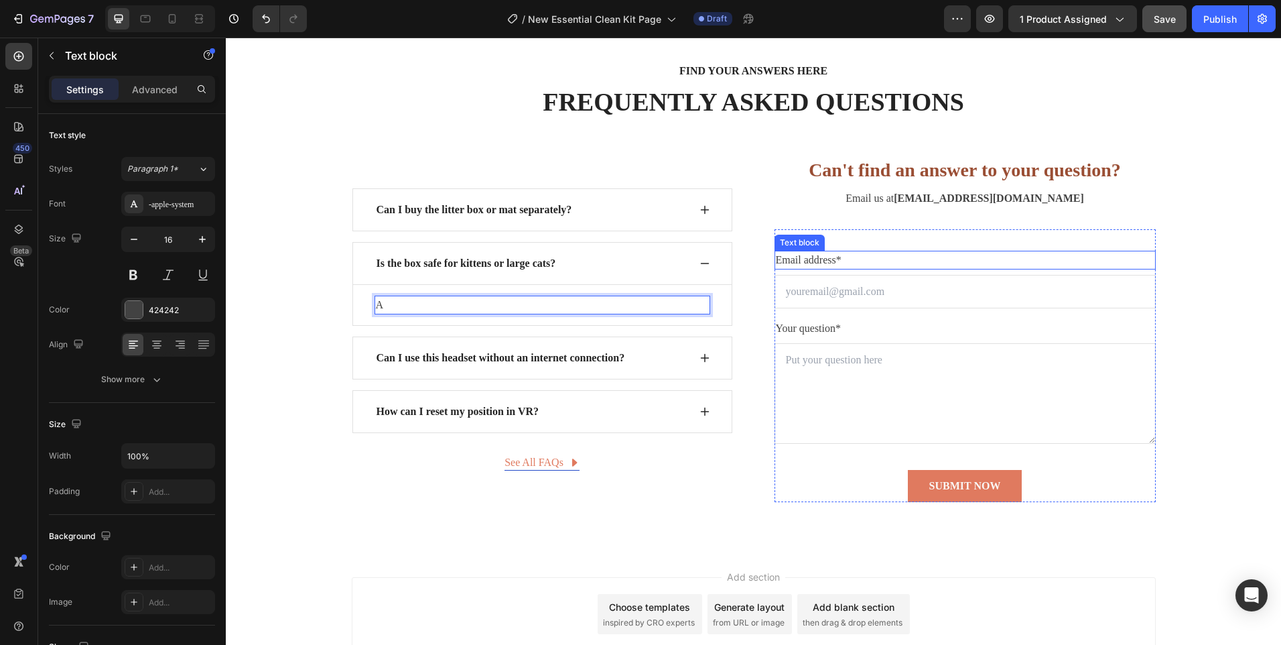
scroll to position [4391, 0]
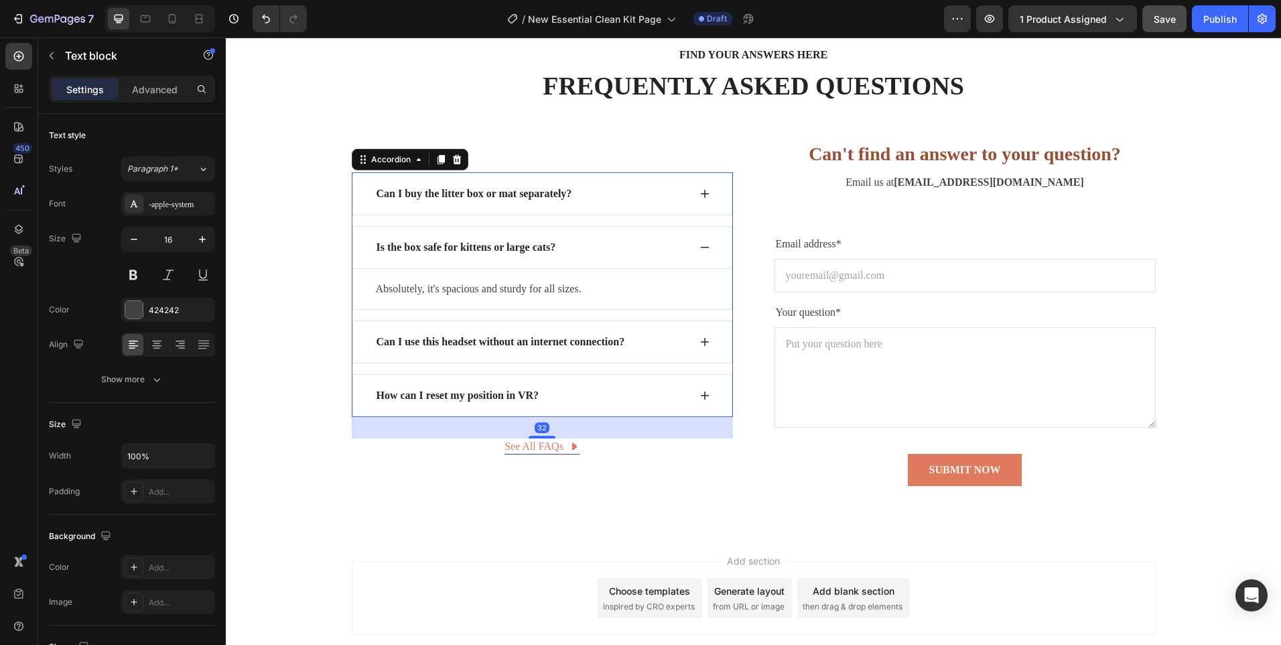
click at [531, 339] on p "Can I use this headset without an internet connection?" at bounding box center [501, 342] width 249 height 16
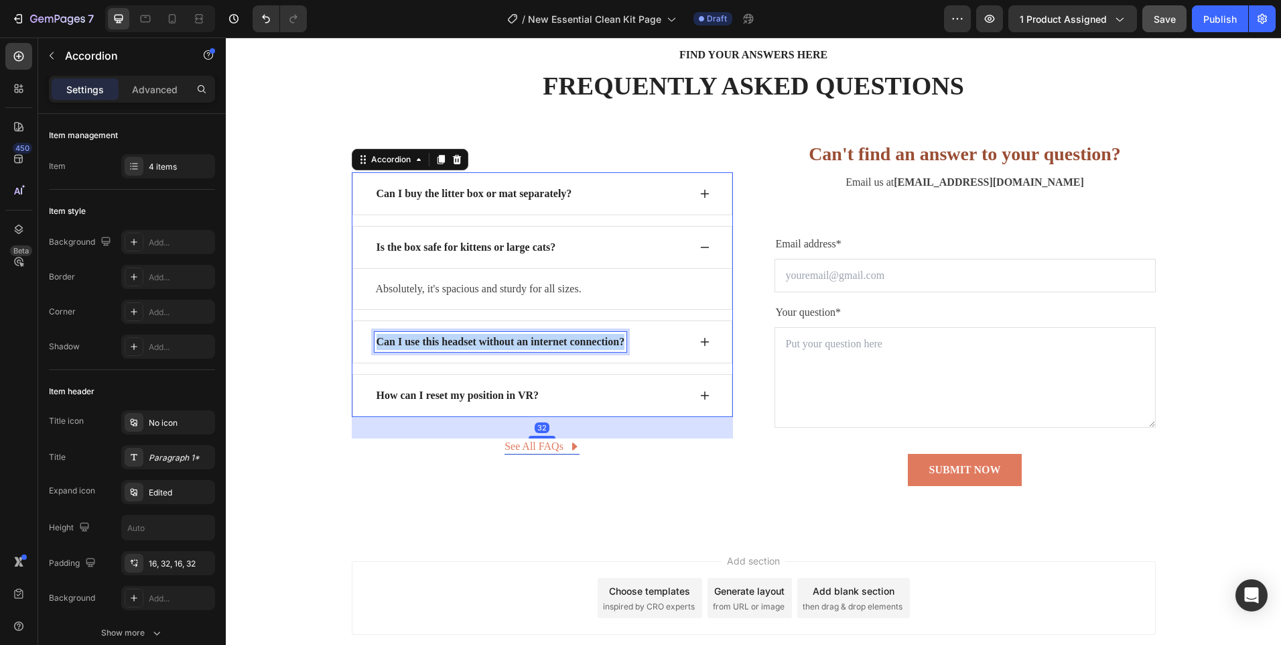
click at [531, 339] on p "Can I use this headset without an internet connection?" at bounding box center [501, 342] width 249 height 16
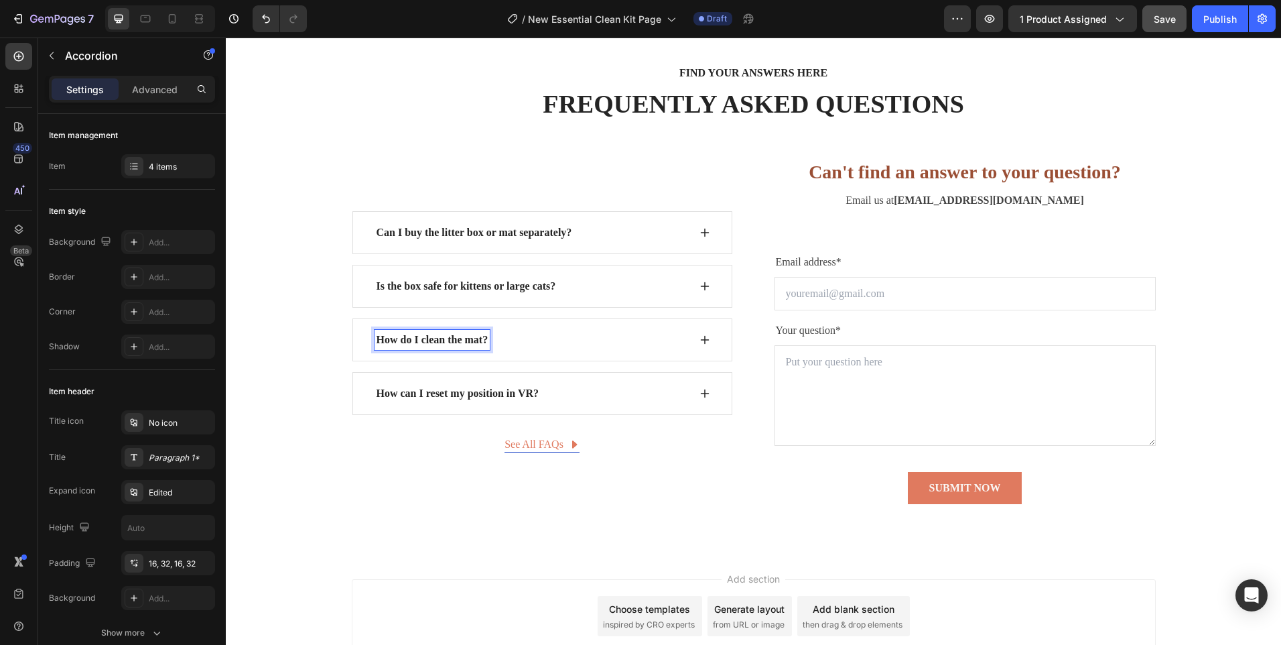
scroll to position [4371, 0]
click at [715, 337] on div "How do I clean the mat?" at bounding box center [542, 341] width 380 height 43
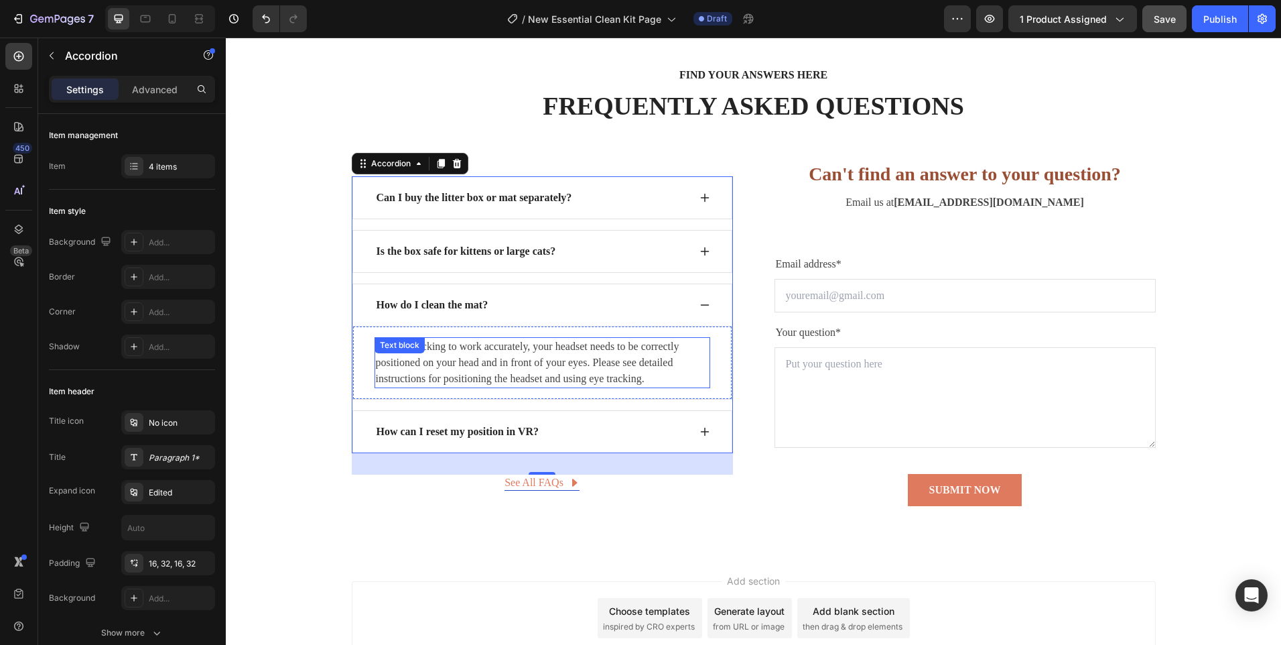
click at [528, 360] on p "For eye tracking to work accurately, your headset needs to be correctly positio…" at bounding box center [542, 362] width 333 height 48
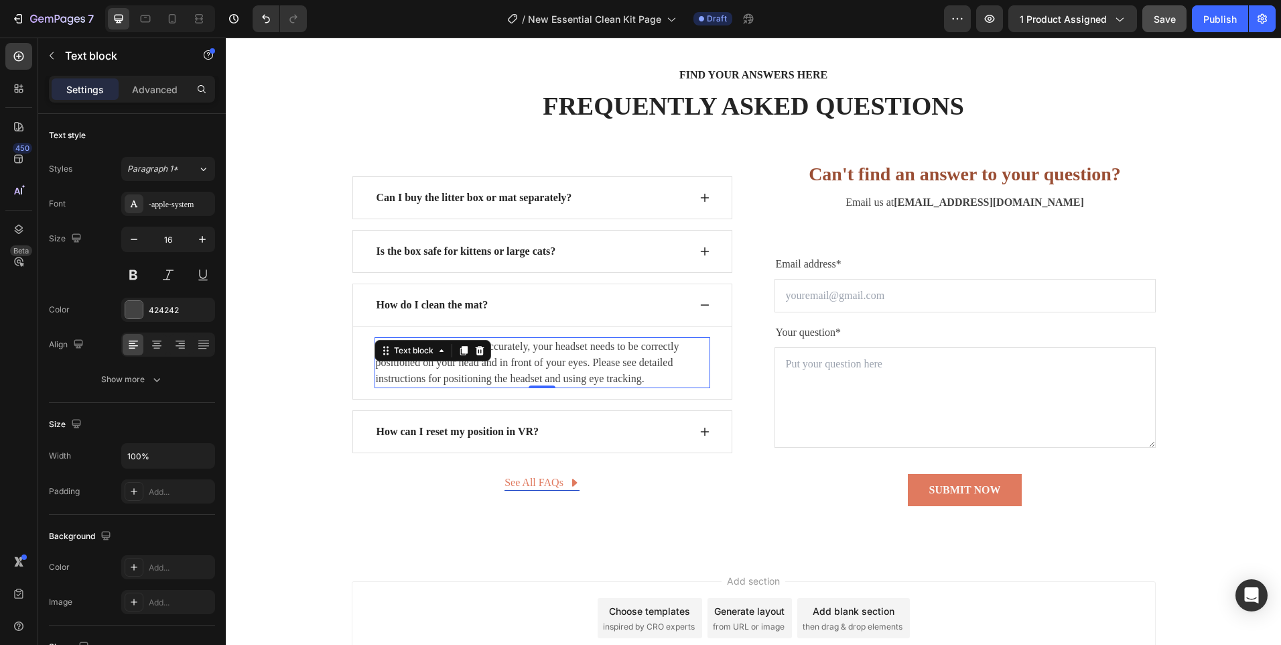
click at [528, 360] on p "For eye tracking to work accurately, your headset needs to be correctly positio…" at bounding box center [542, 362] width 333 height 48
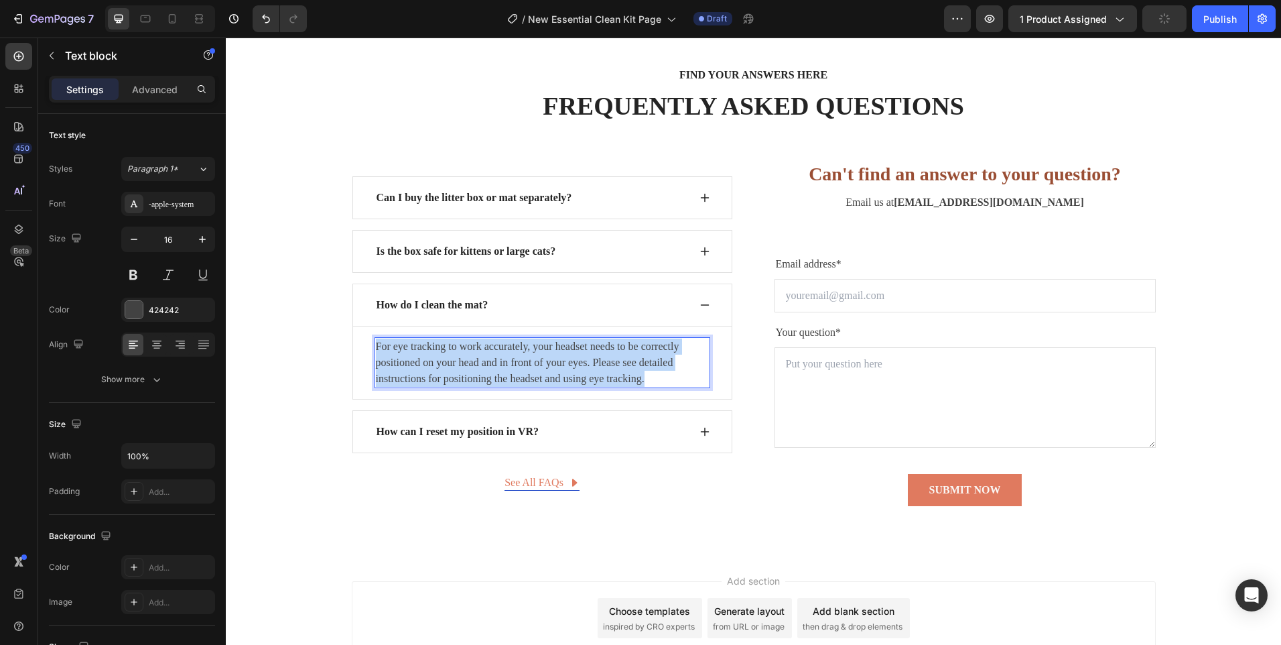
click at [528, 360] on p "For eye tracking to work accurately, your headset needs to be correctly positio…" at bounding box center [542, 362] width 333 height 48
click at [527, 360] on p "For eye tracking to work accurately, your headset needs to be correctly positio…" at bounding box center [542, 362] width 333 height 48
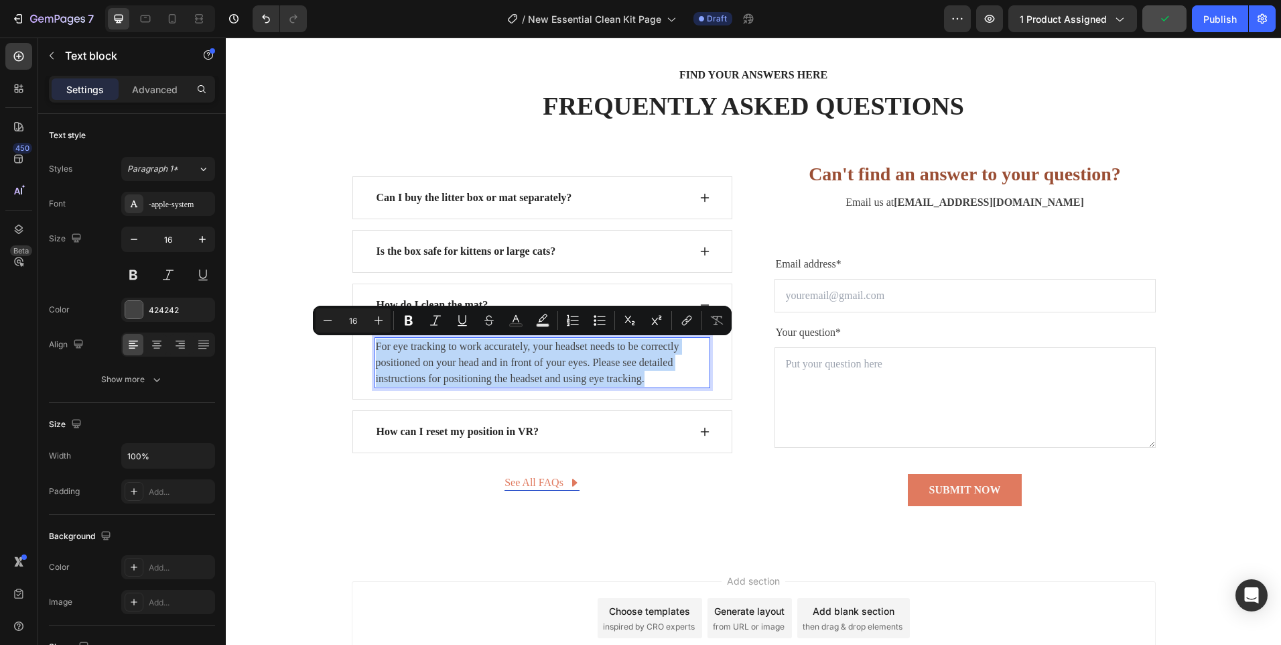
scroll to position [4387, 0]
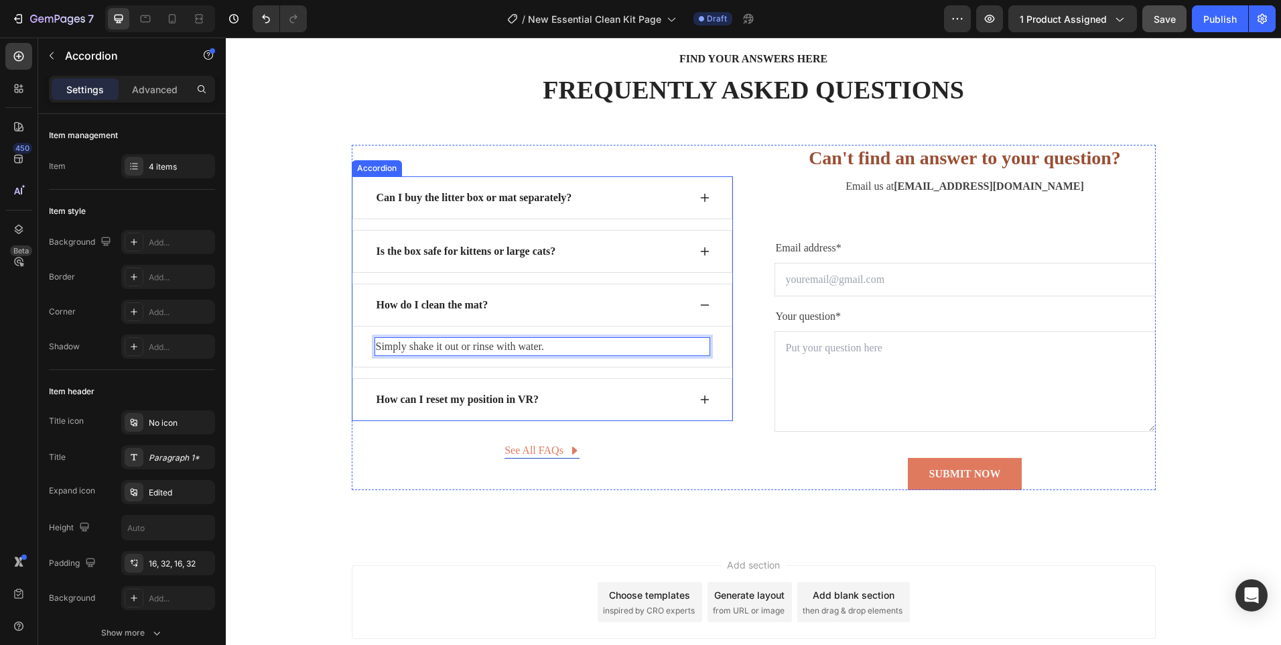
click at [480, 403] on p "How can I reset my position in VR?" at bounding box center [458, 399] width 163 height 16
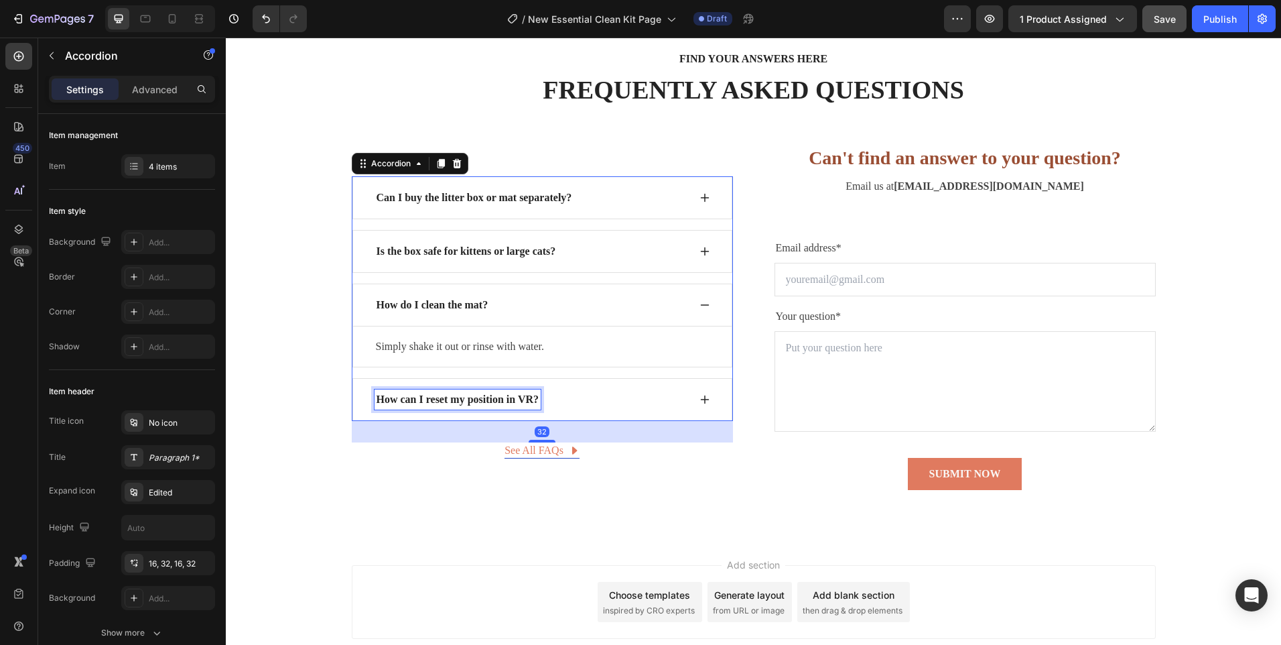
click at [480, 403] on p "How can I reset my position in VR?" at bounding box center [458, 399] width 163 height 16
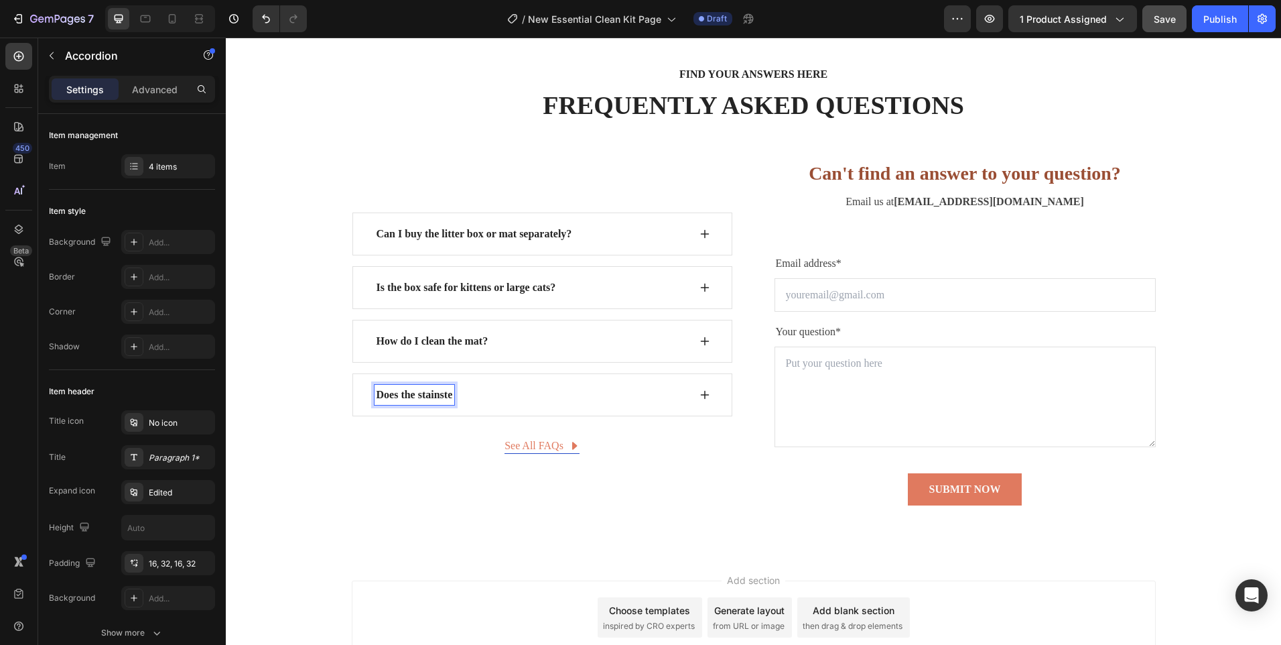
scroll to position [4367, 0]
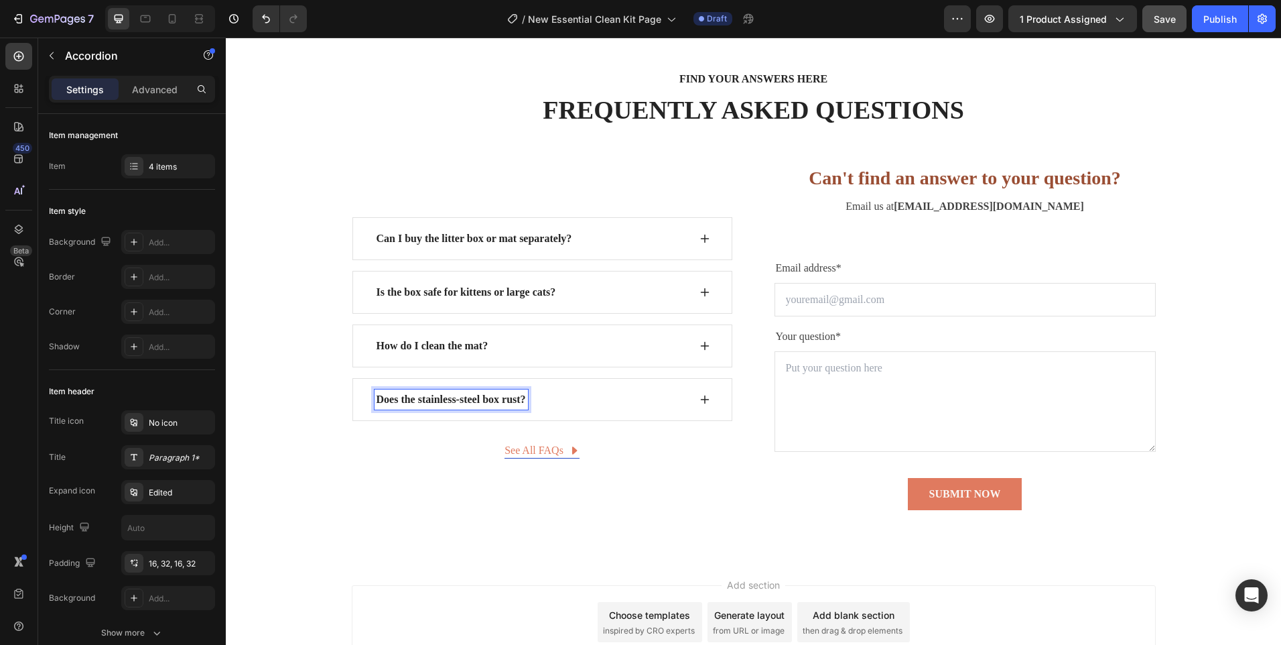
click at [700, 396] on icon at bounding box center [705, 399] width 11 height 11
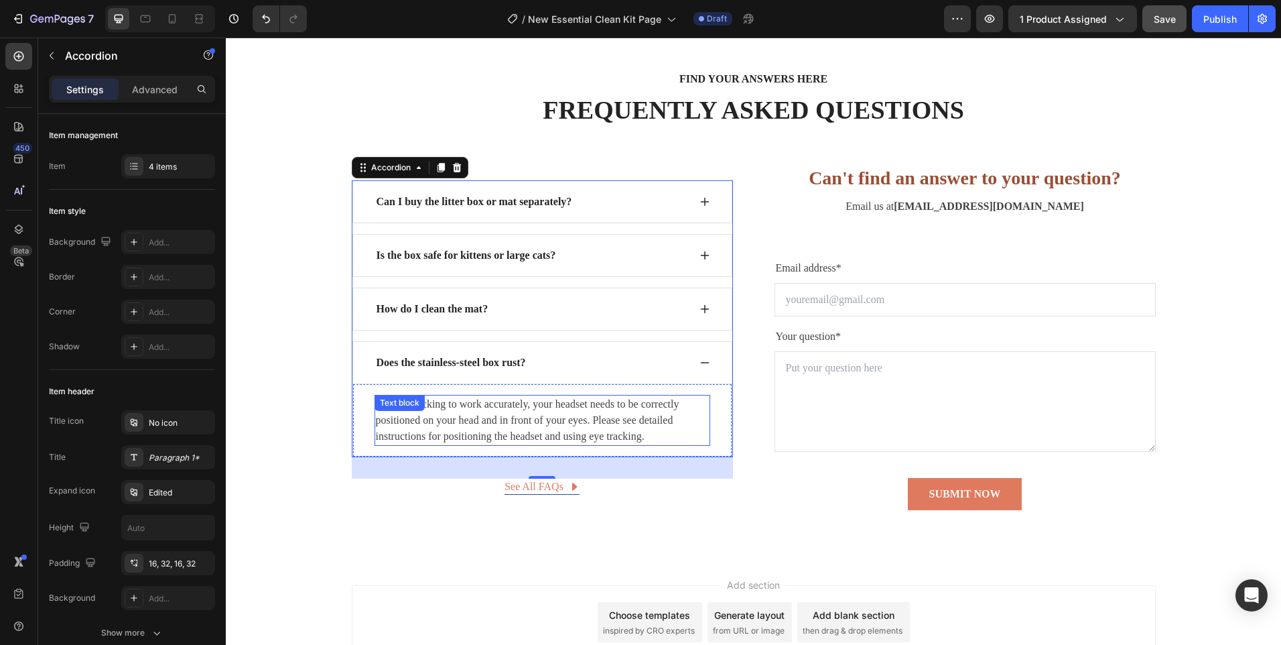
click at [496, 418] on p "For eye tracking to work accurately, your headset needs to be correctly positio…" at bounding box center [542, 420] width 333 height 48
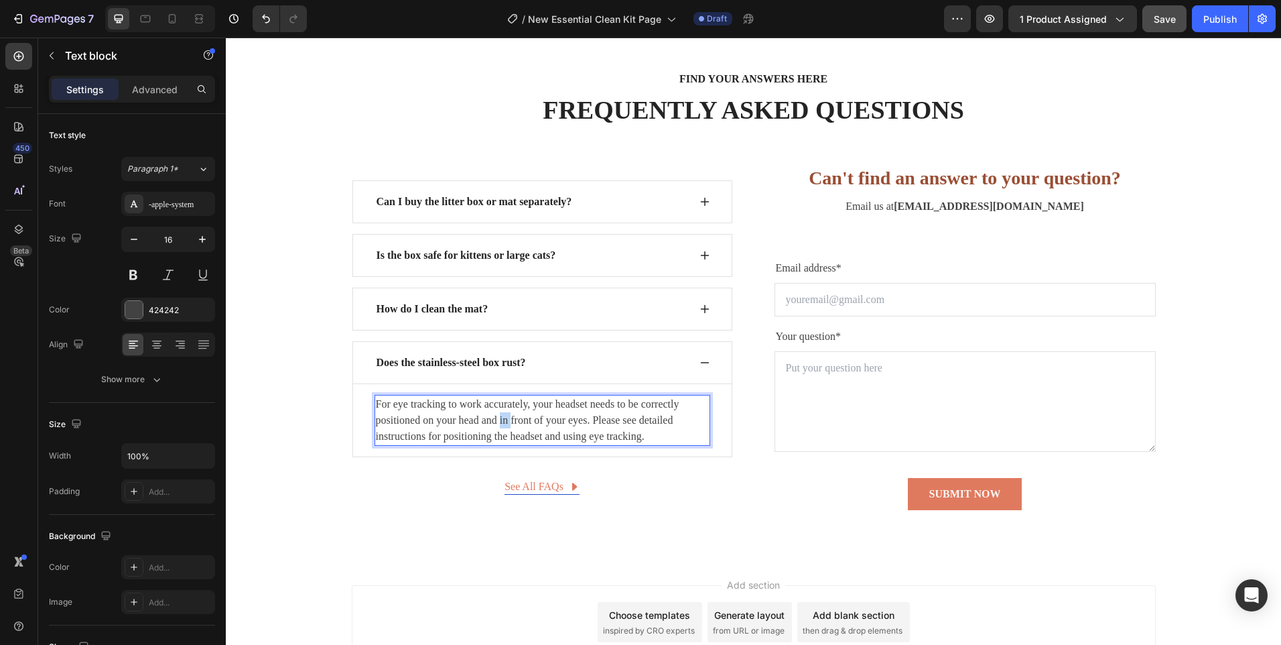
click at [496, 418] on p "For eye tracking to work accurately, your headset needs to be correctly positio…" at bounding box center [542, 420] width 333 height 48
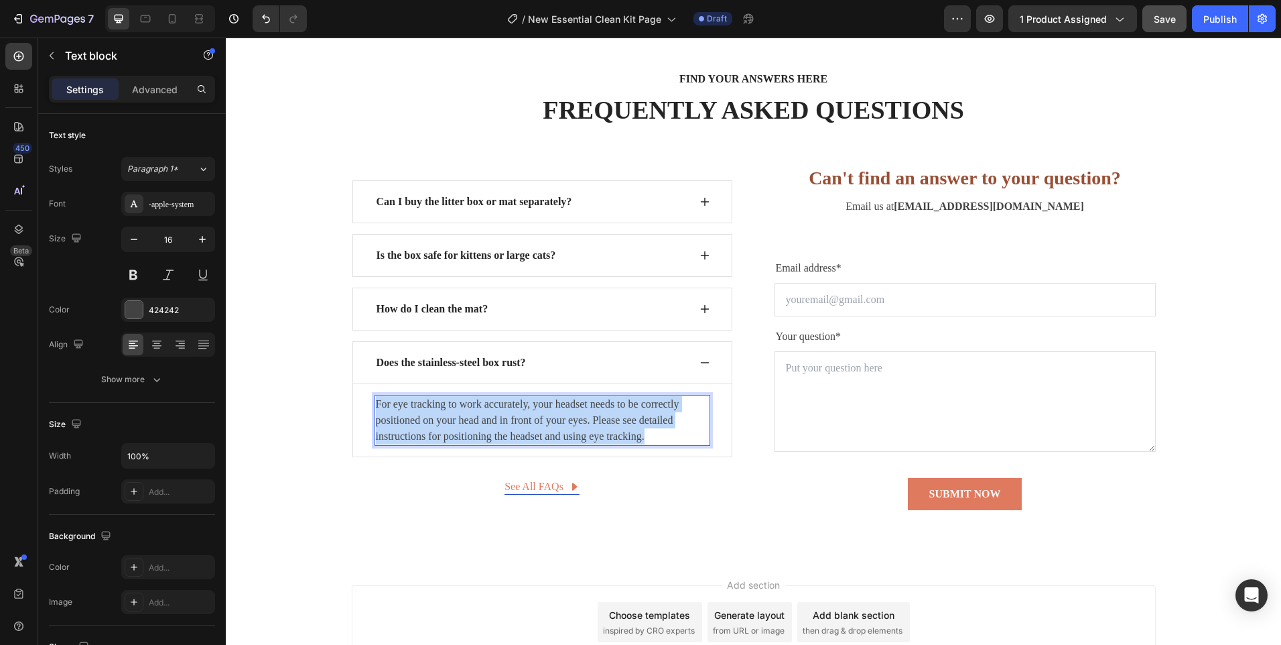
click at [496, 418] on p "For eye tracking to work accurately, your headset needs to be correctly positio…" at bounding box center [542, 420] width 333 height 48
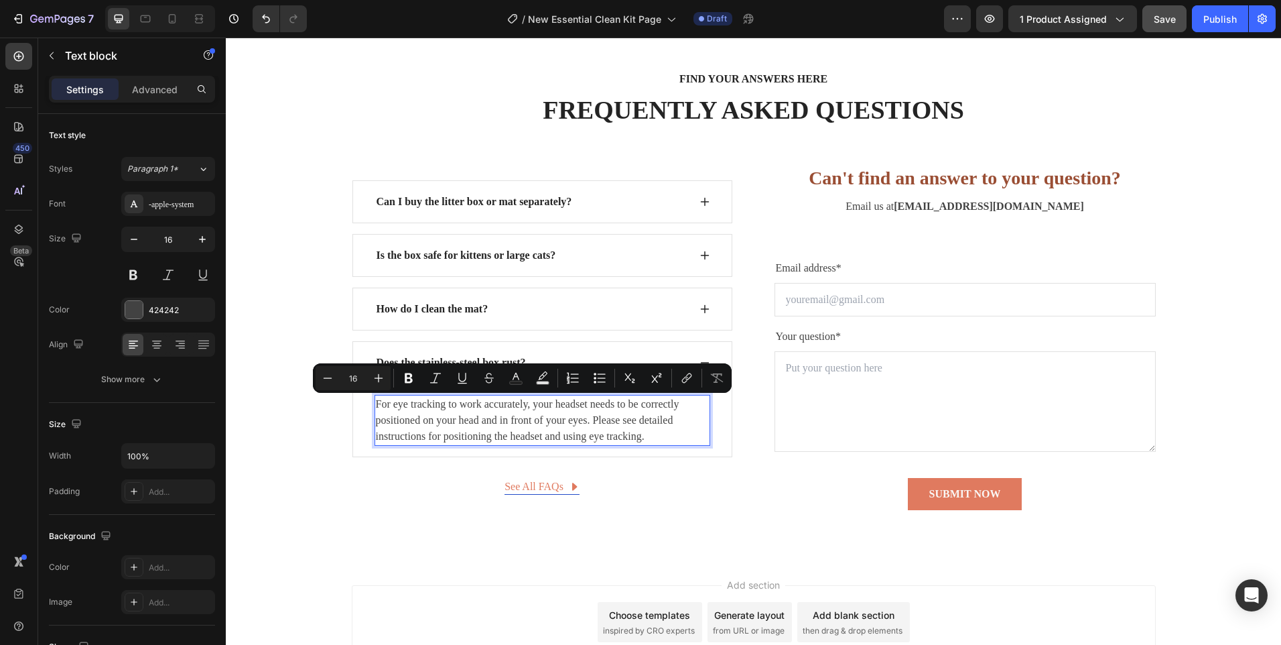
scroll to position [4383, 0]
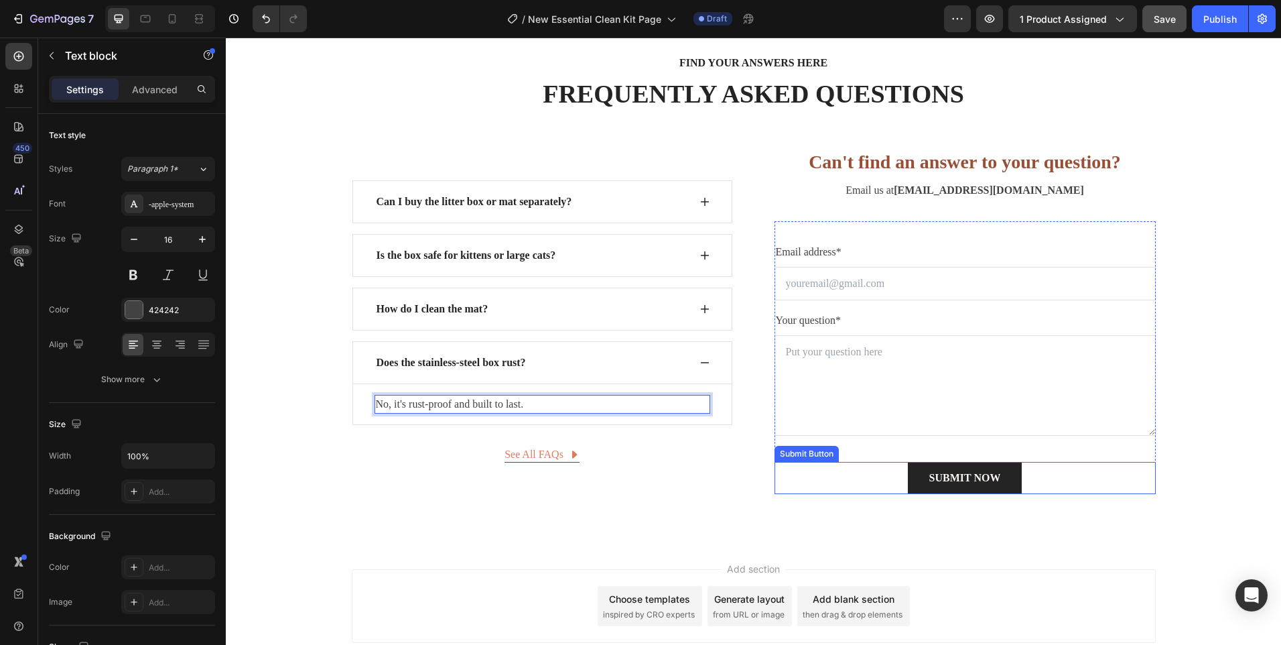
click at [911, 481] on button "SUBMIT NOW" at bounding box center [965, 478] width 115 height 32
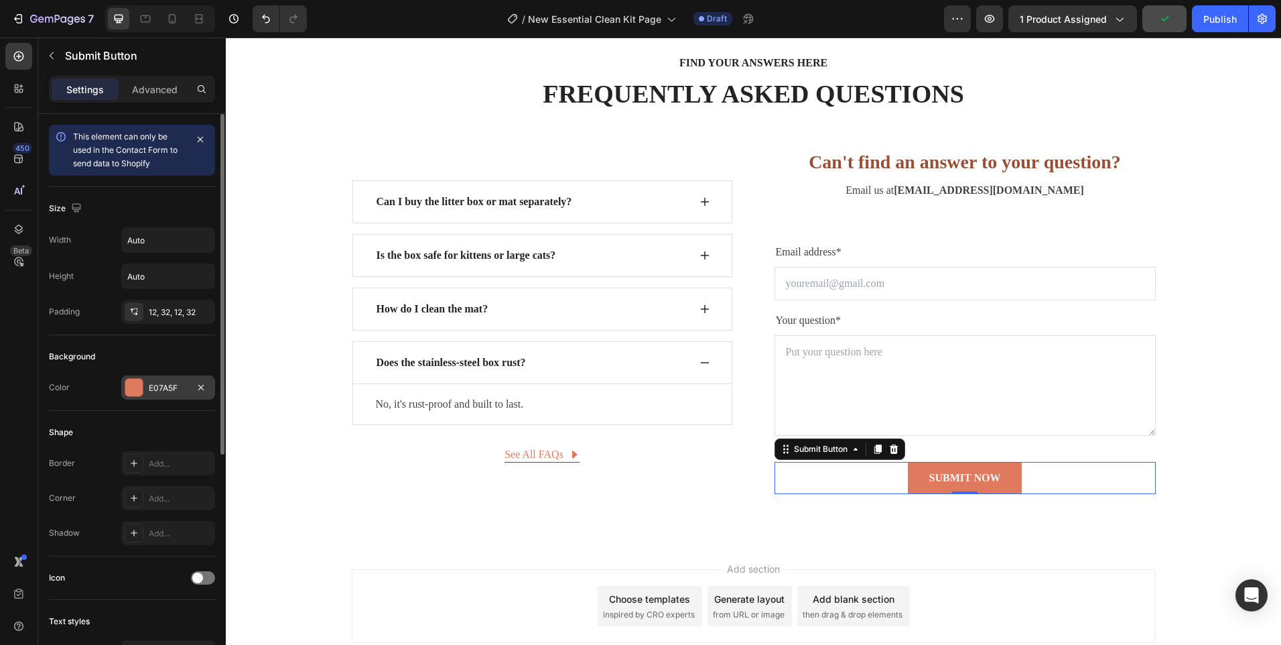
click at [129, 386] on div at bounding box center [133, 387] width 17 height 17
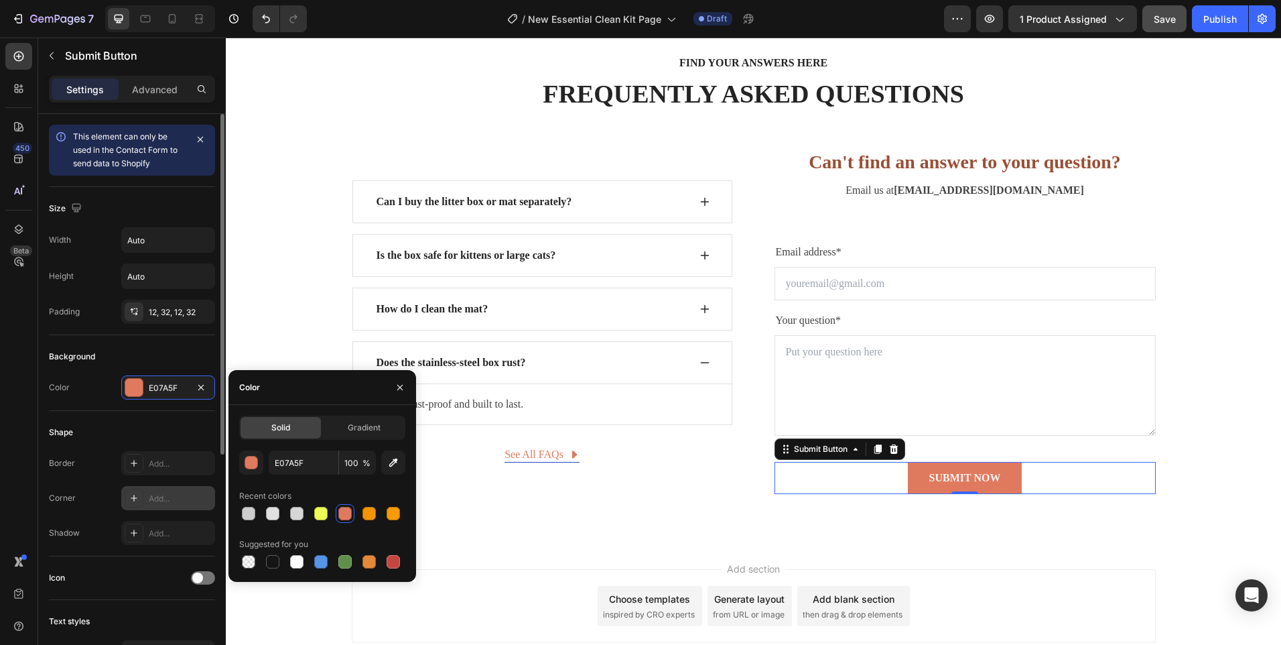
click at [139, 488] on div "Add..." at bounding box center [168, 498] width 94 height 24
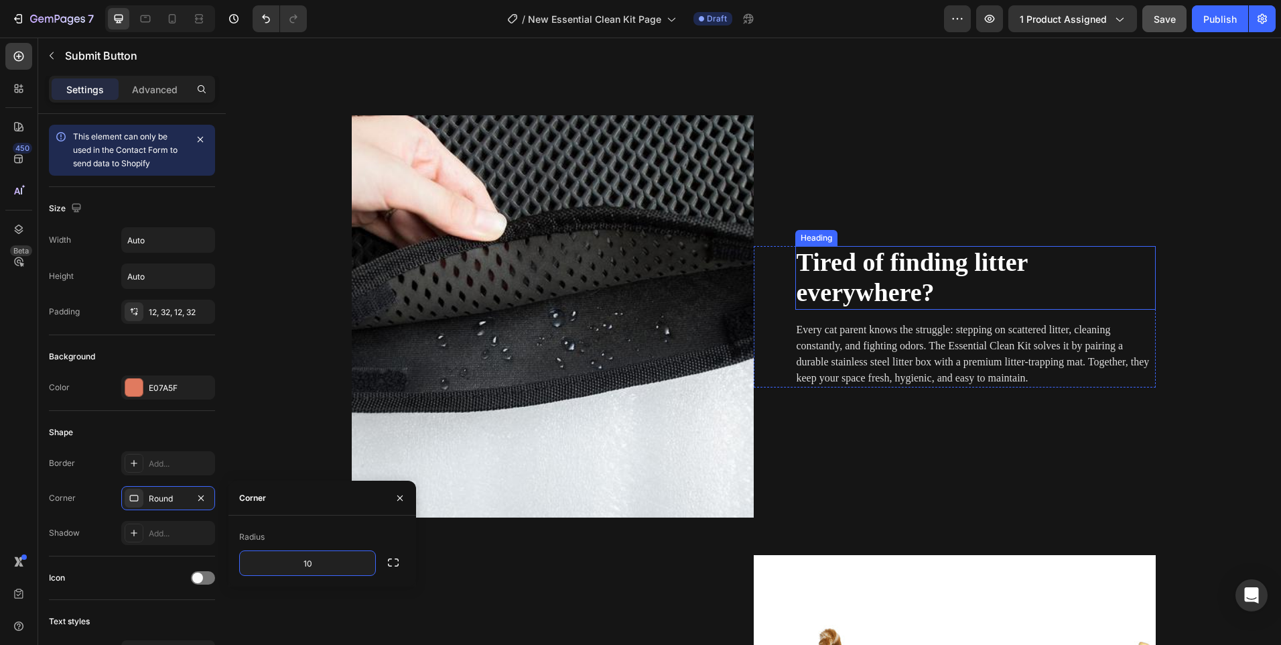
scroll to position [804, 0]
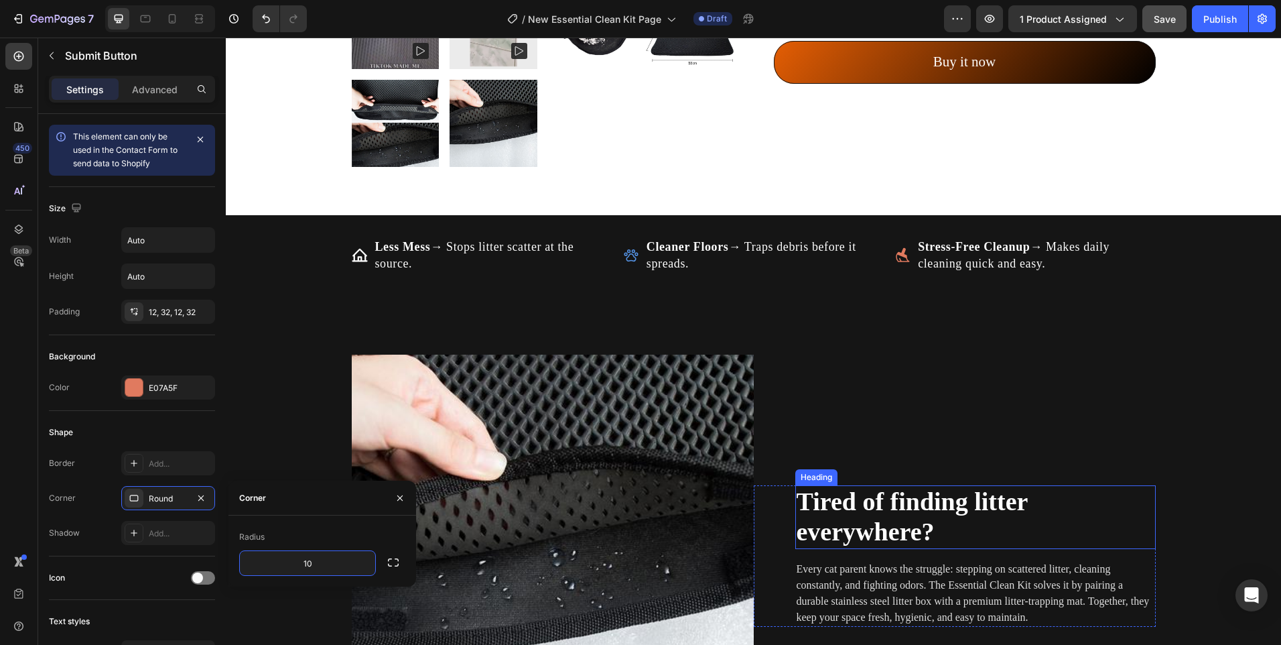
type input "10"
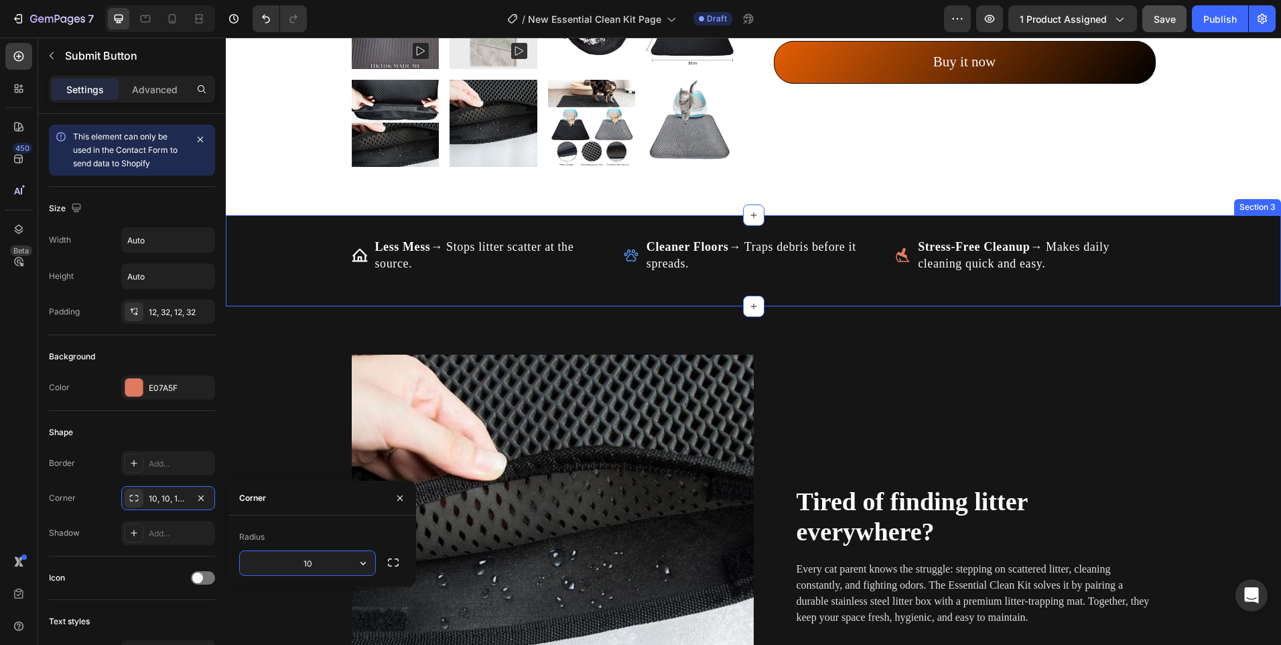
click at [324, 275] on div "Less Mess → Stops litter scatter at the source. Item List Cleaner Floors → Trap…" at bounding box center [753, 261] width 1055 height 48
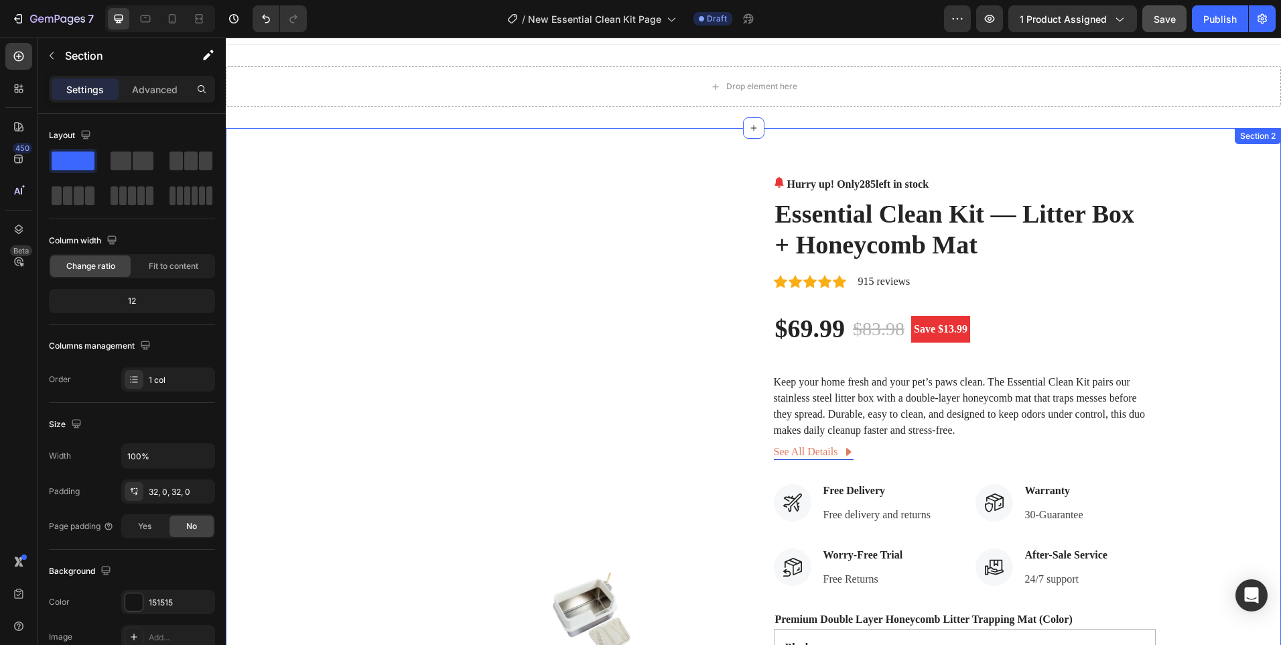
scroll to position [0, 0]
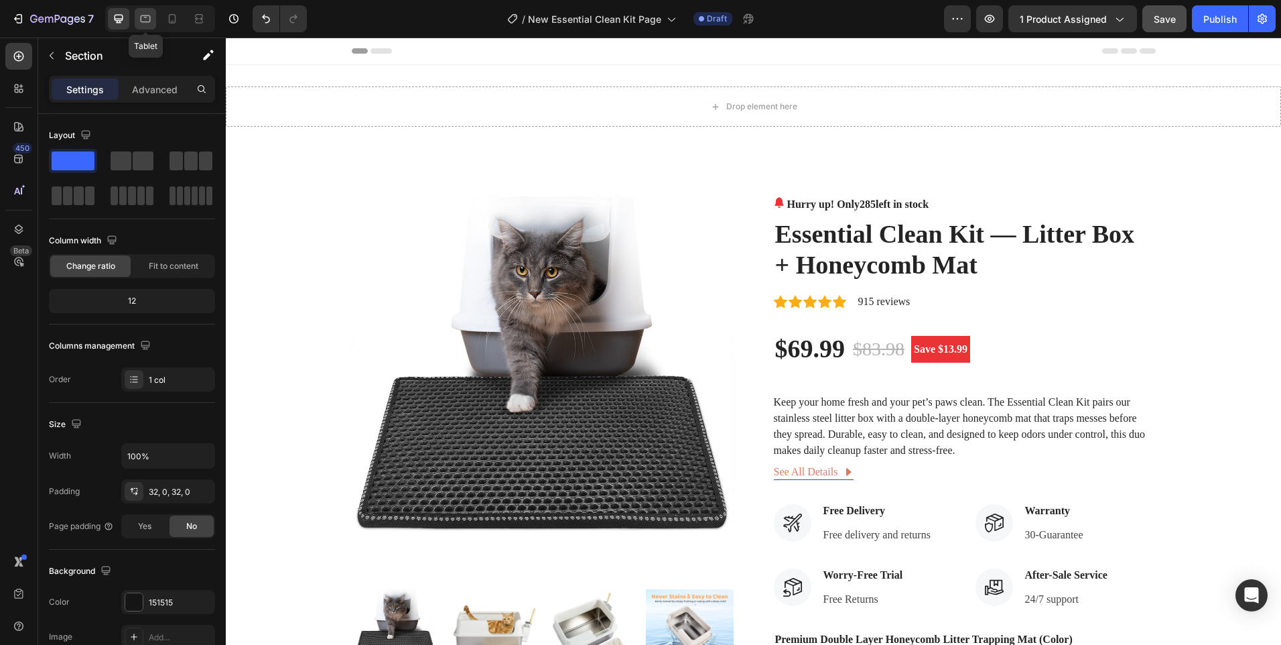
click at [149, 8] on div at bounding box center [145, 18] width 21 height 21
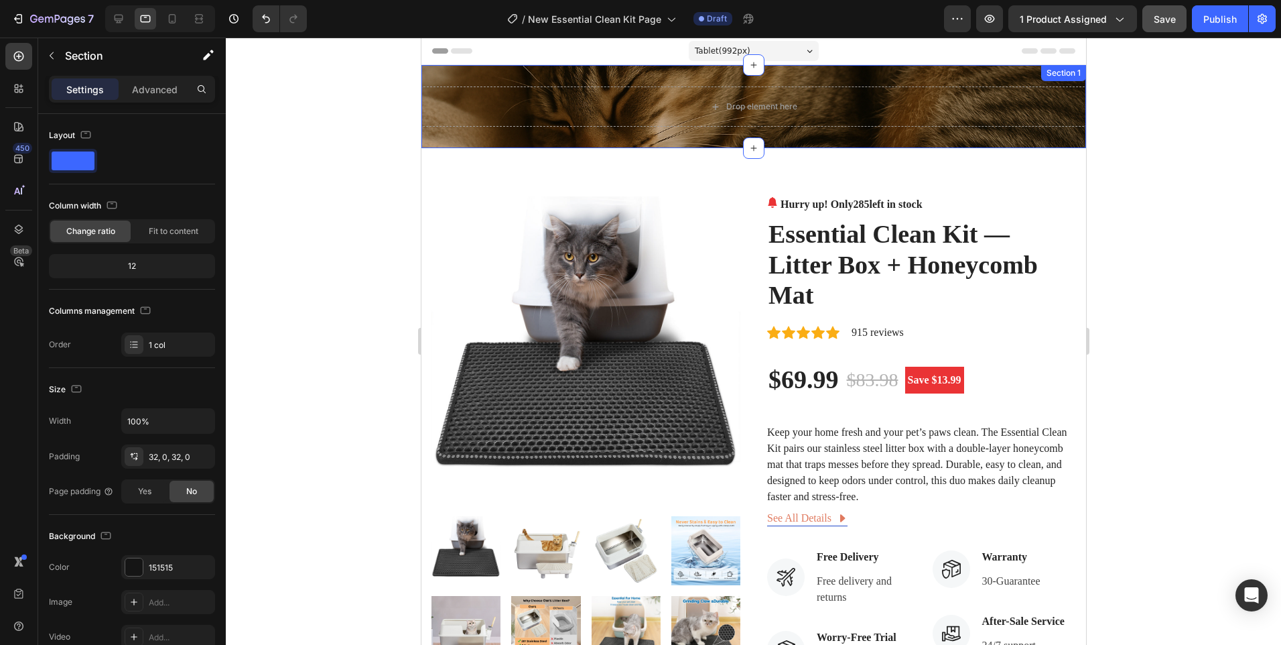
click at [652, 73] on div "Drop element here Section 1" at bounding box center [753, 106] width 665 height 83
click at [155, 96] on p "Advanced" at bounding box center [155, 89] width 46 height 14
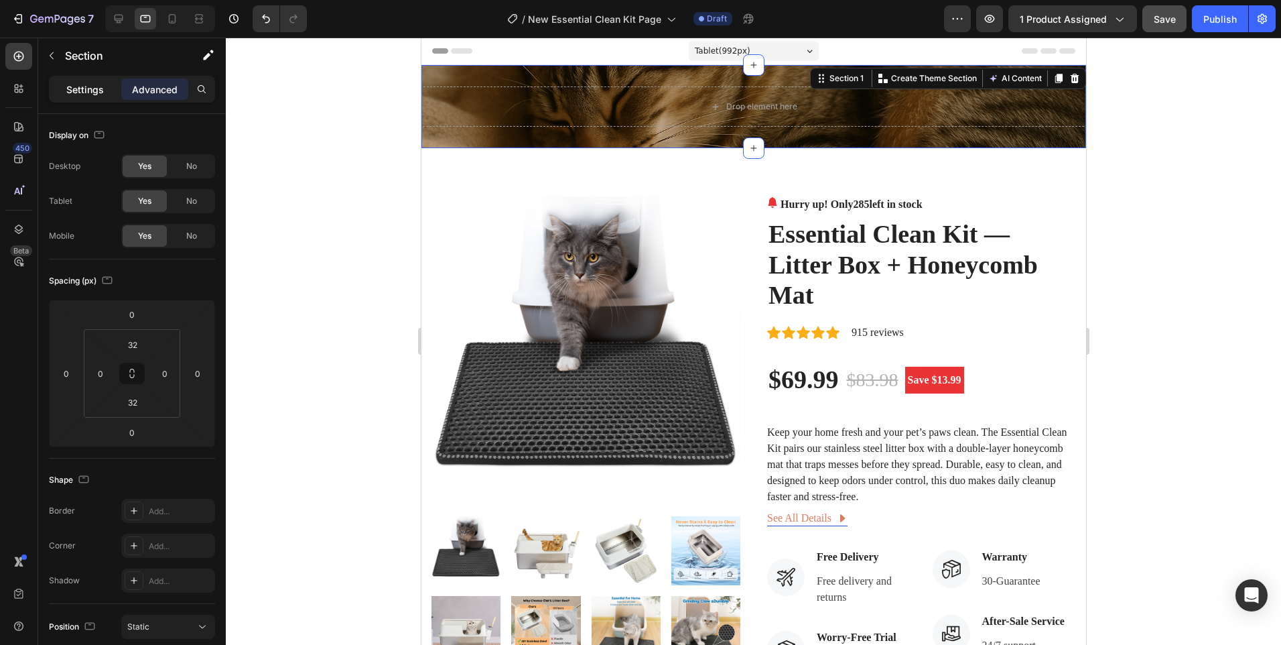
click at [91, 90] on p "Settings" at bounding box center [85, 89] width 38 height 14
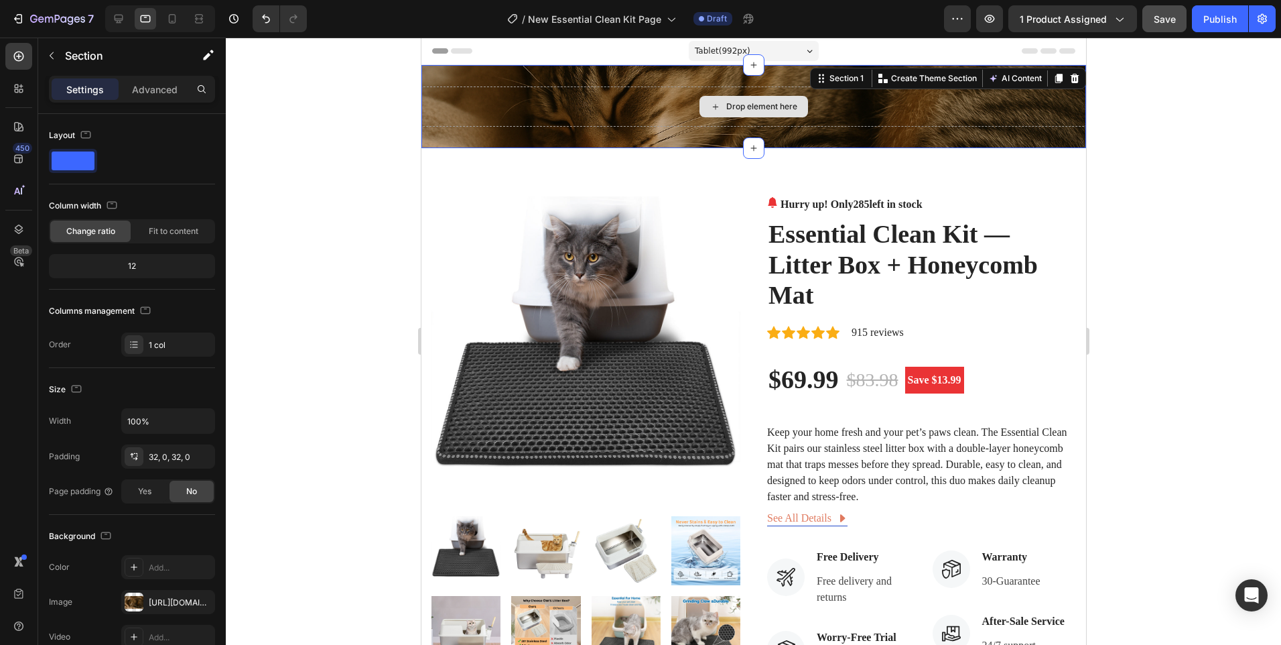
click at [492, 94] on div "Drop element here" at bounding box center [753, 106] width 665 height 40
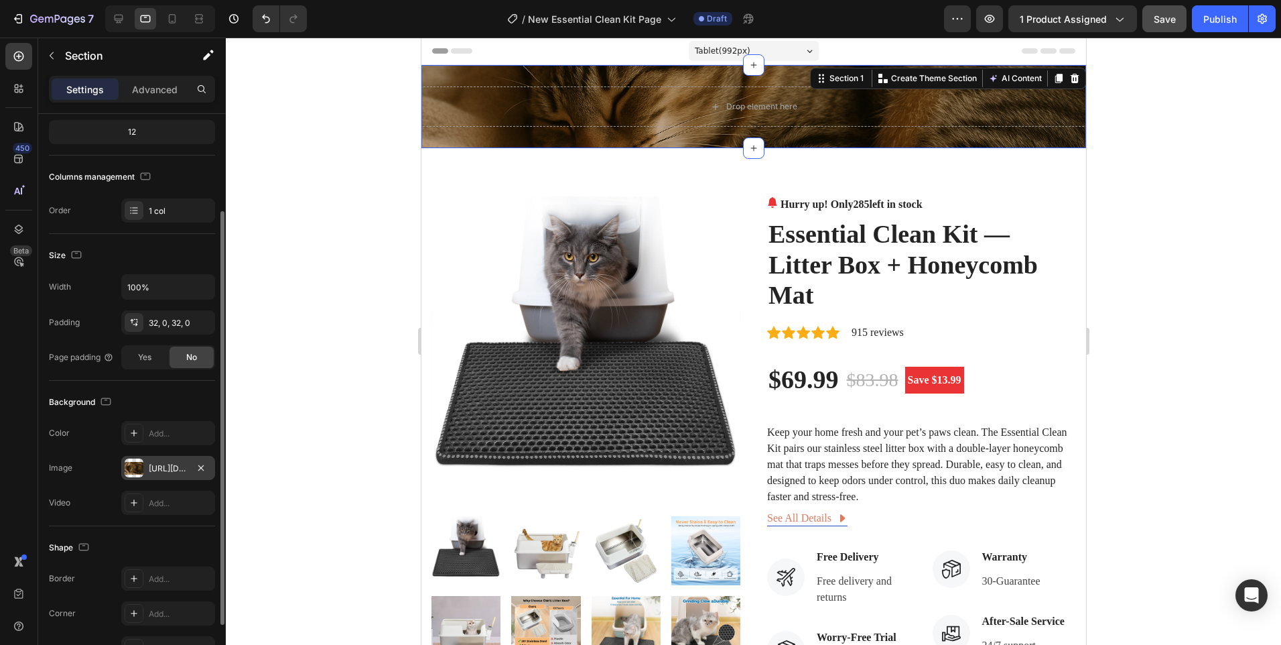
click at [145, 473] on div "https://cdn.shopify.com/s/files/1/0656/7883/5823/files/gempages_580691360521126…" at bounding box center [168, 468] width 94 height 24
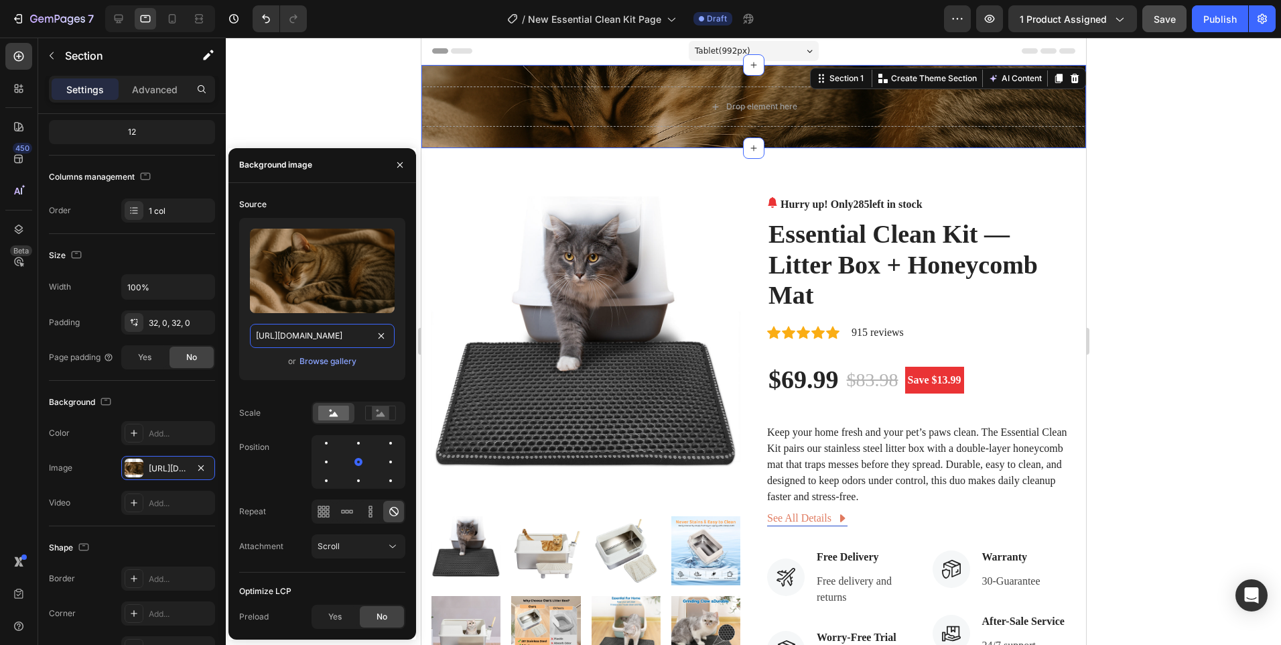
click at [320, 334] on input "https://cdn.shopify.com/s/files/1/0656/7883/5823/files/gempages_580691360521126…" at bounding box center [322, 336] width 145 height 24
click at [177, 20] on icon at bounding box center [171, 18] width 13 height 13
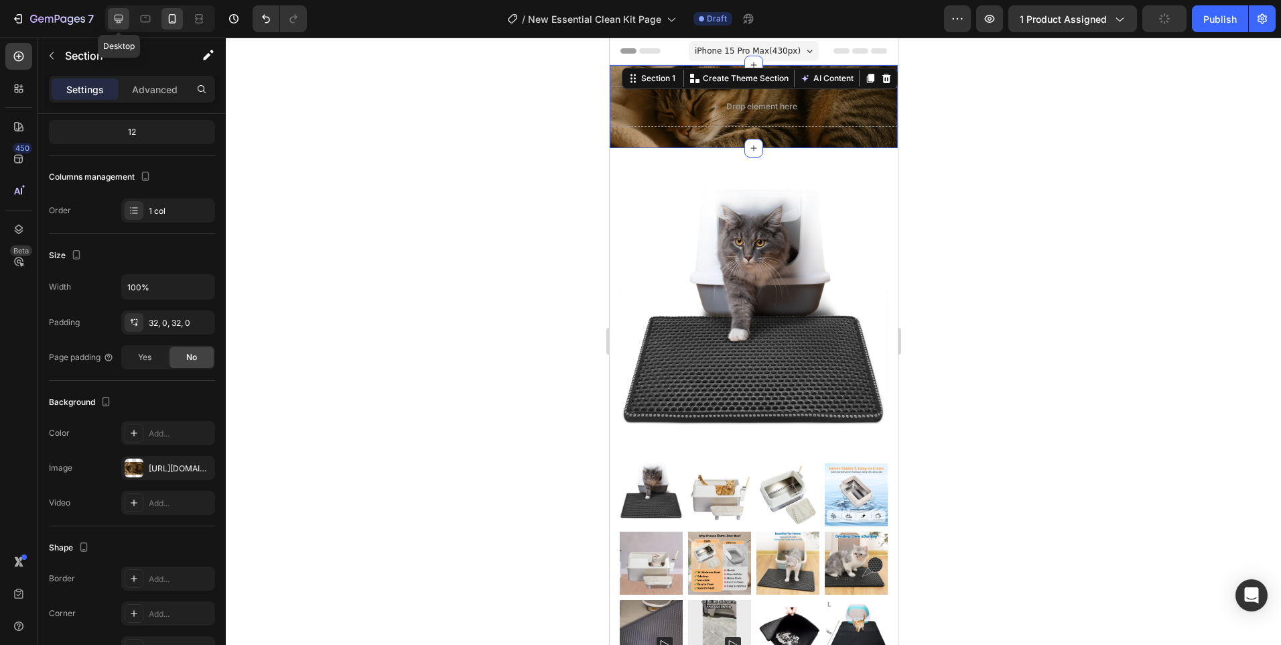
click at [123, 21] on icon at bounding box center [118, 18] width 13 height 13
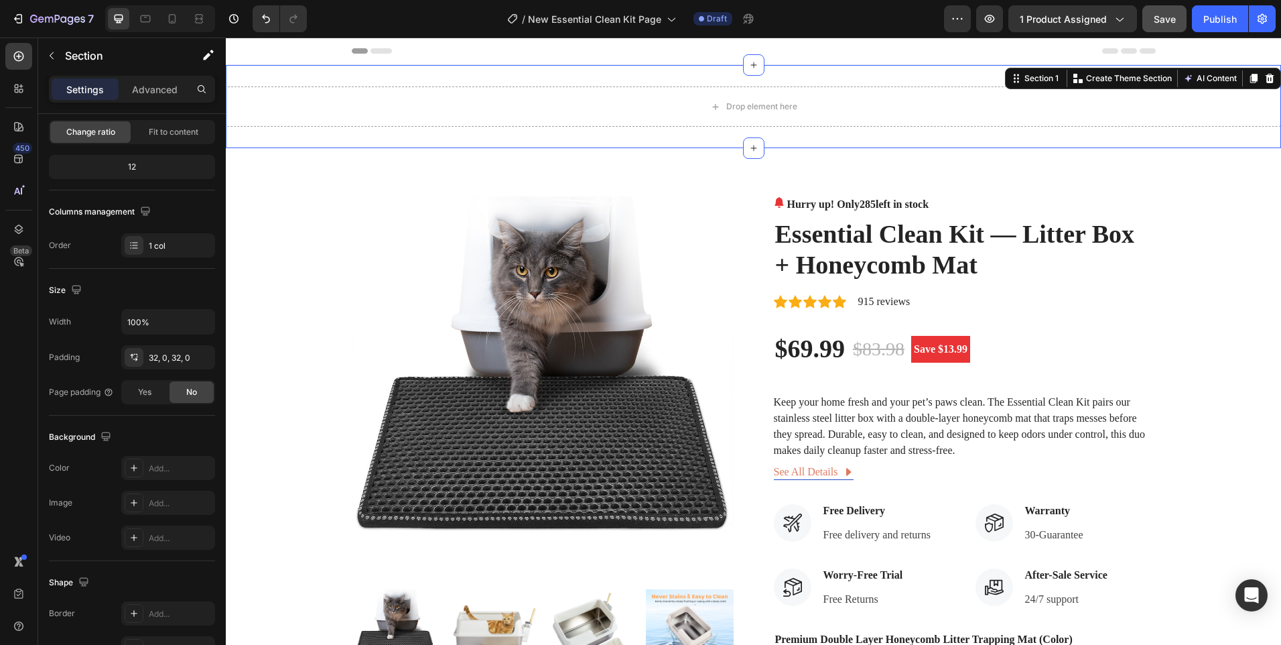
click at [371, 74] on div "Drop element here Section 1 You can create reusable sections Create Theme Secti…" at bounding box center [753, 106] width 1055 height 83
click at [140, 503] on div at bounding box center [134, 502] width 19 height 19
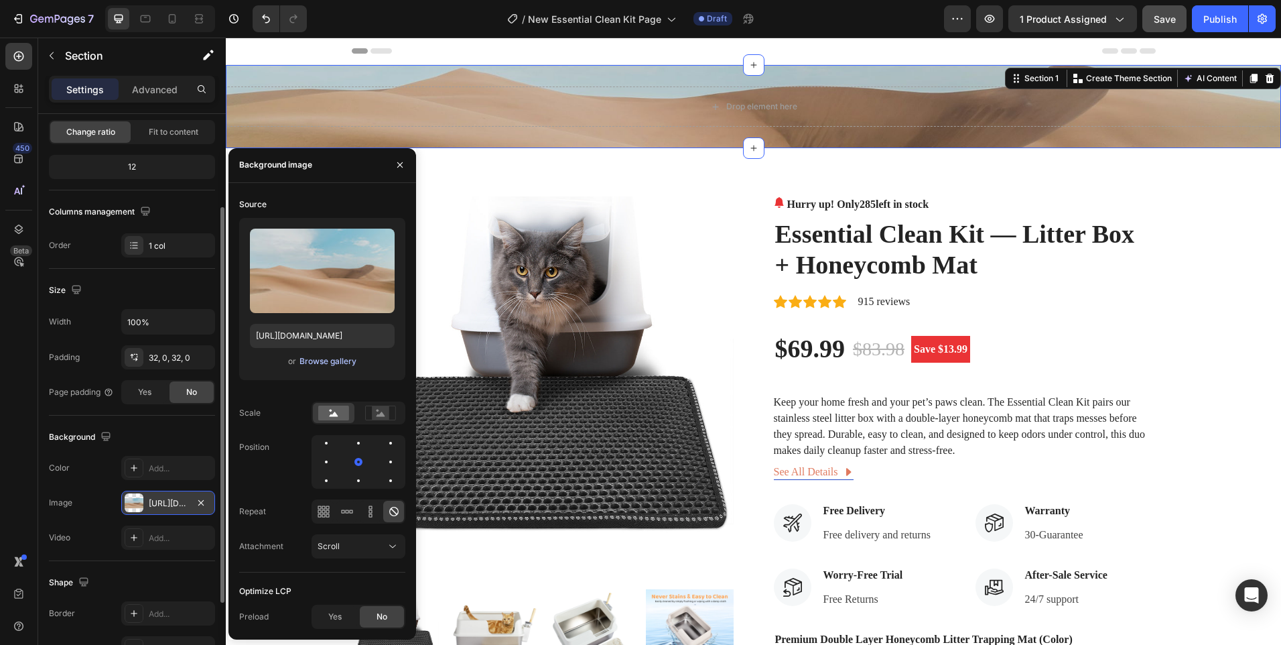
click at [327, 363] on div "Browse gallery" at bounding box center [328, 361] width 57 height 12
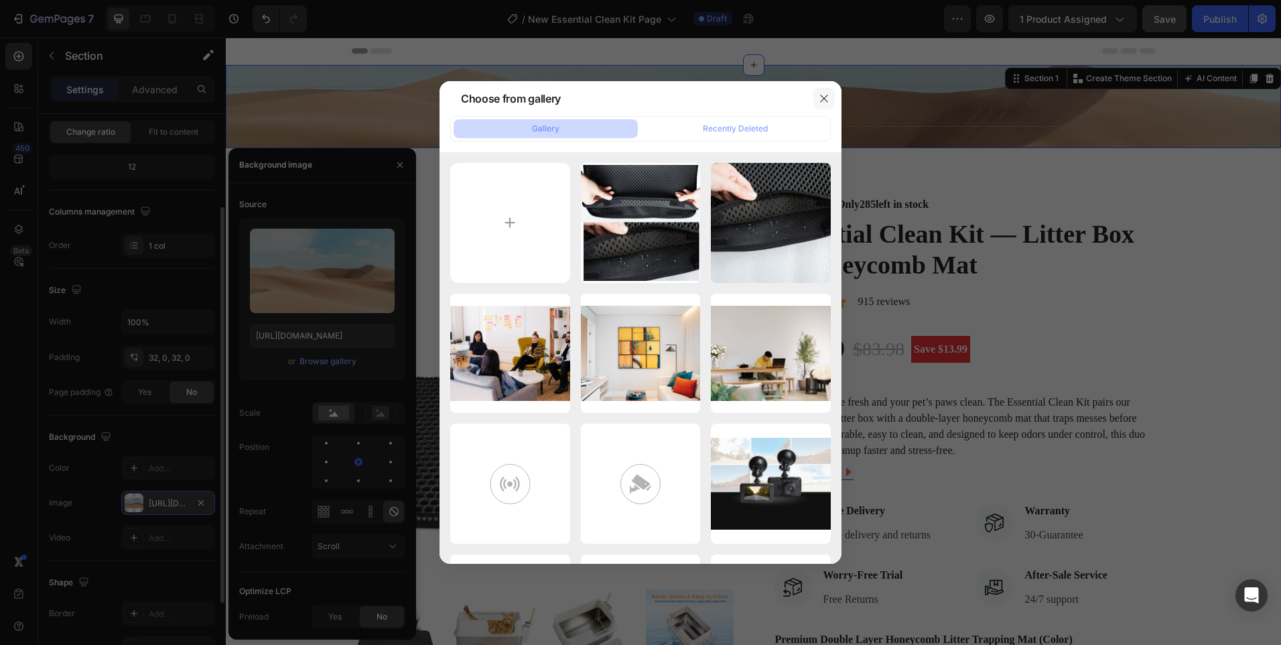
click at [821, 100] on icon "button" at bounding box center [824, 98] width 11 height 11
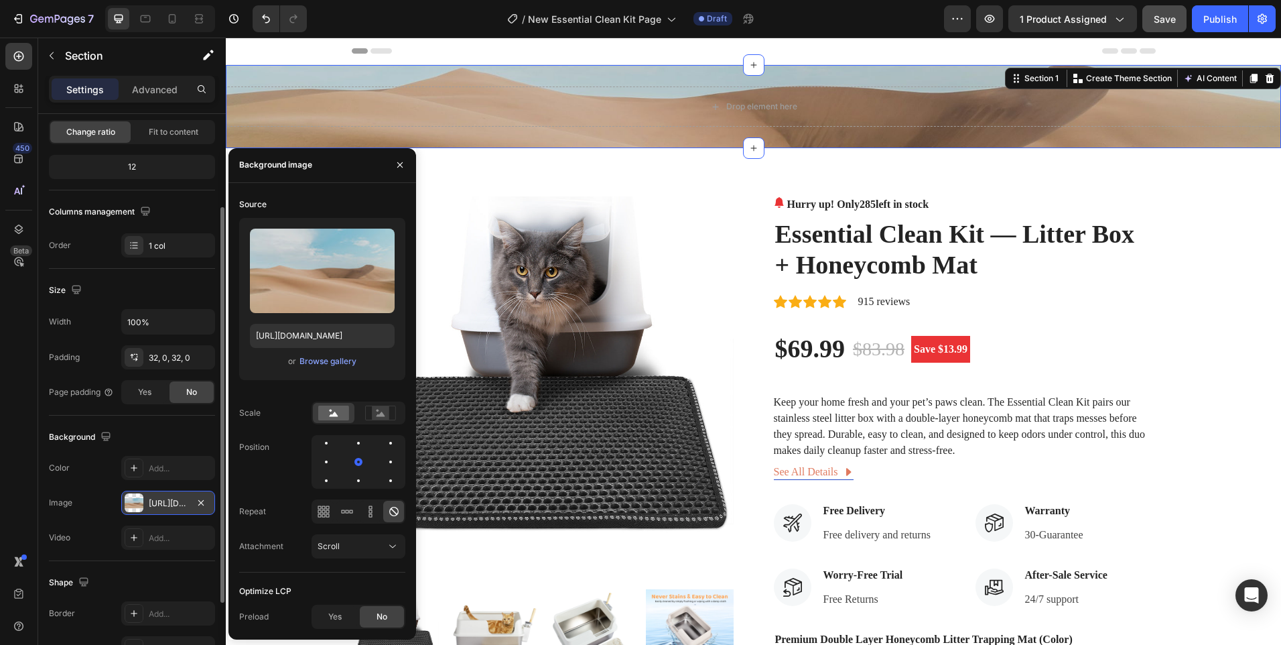
click at [183, 505] on div "https://cdn.shopify.com/s/files/1/2005/9307/files/background_settings.jpg" at bounding box center [168, 503] width 39 height 12
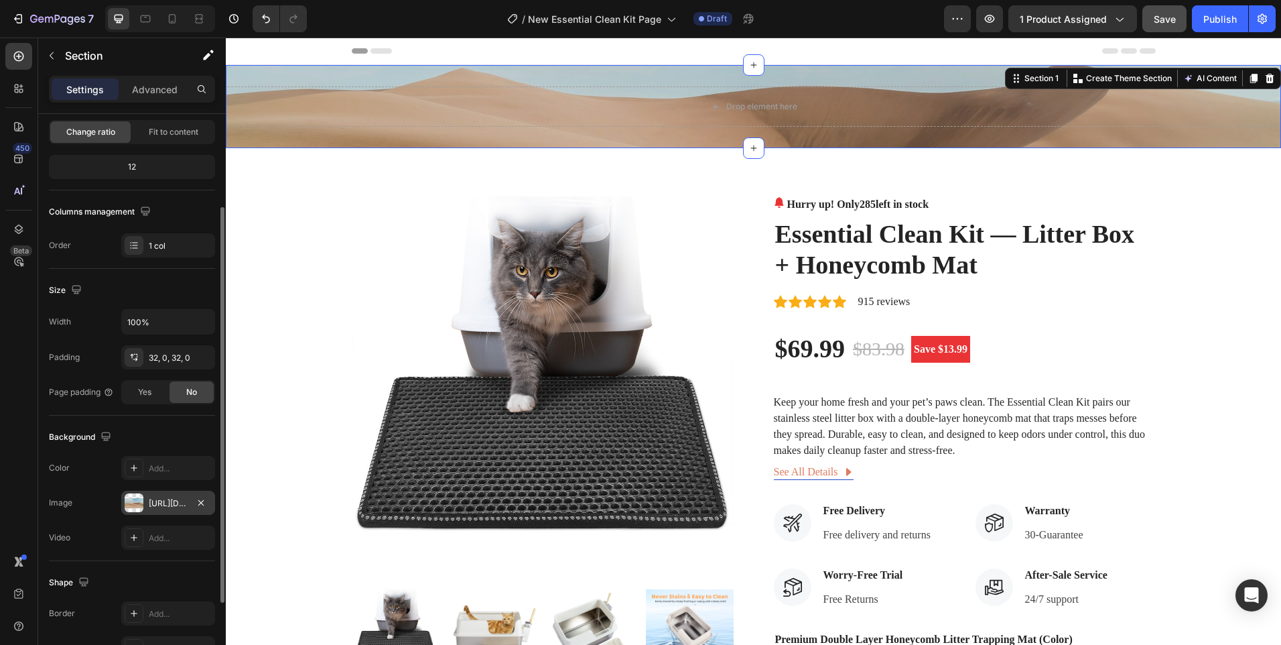
click at [183, 505] on div "https://cdn.shopify.com/s/files/1/2005/9307/files/background_settings.jpg" at bounding box center [168, 503] width 39 height 12
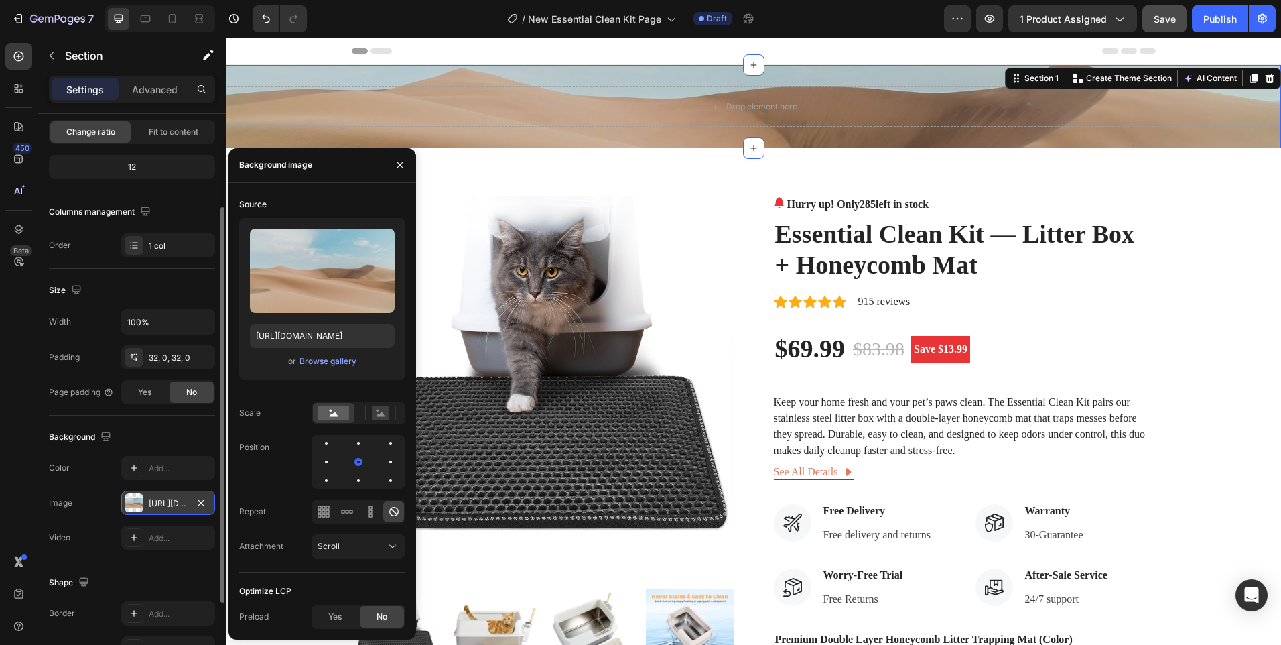
click at [178, 503] on div "https://cdn.shopify.com/s/files/1/2005/9307/files/background_settings.jpg" at bounding box center [168, 503] width 39 height 12
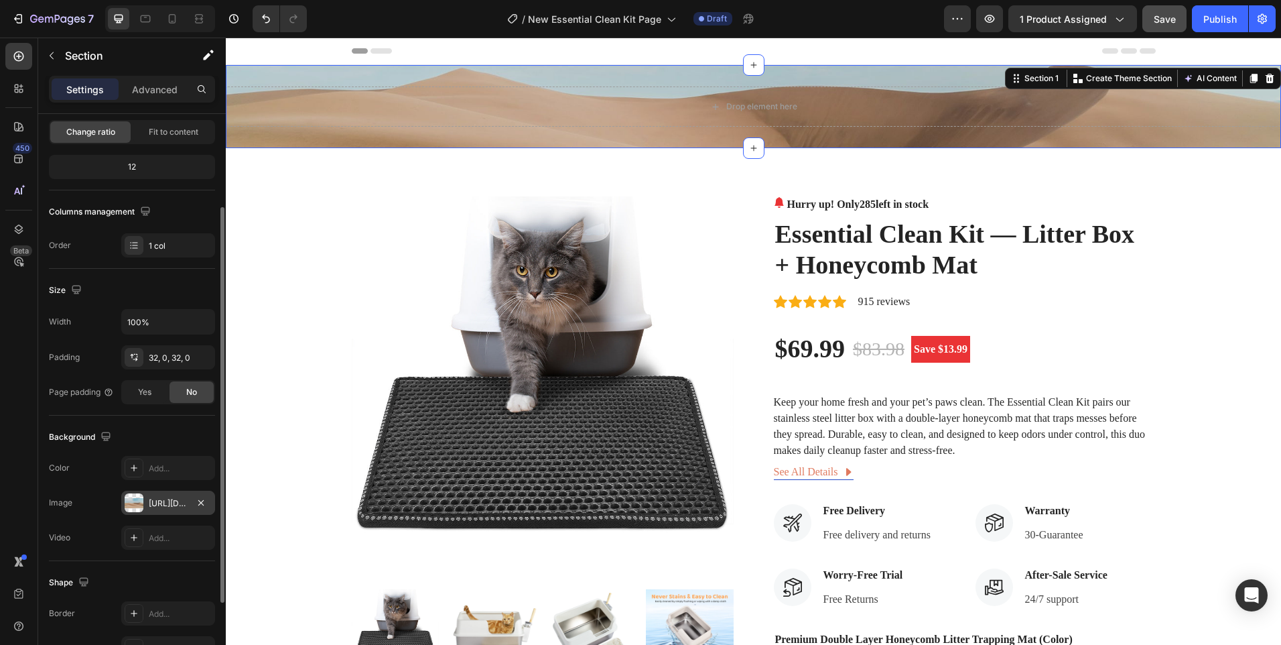
click at [178, 503] on div "https://cdn.shopify.com/s/files/1/2005/9307/files/background_settings.jpg" at bounding box center [168, 503] width 39 height 12
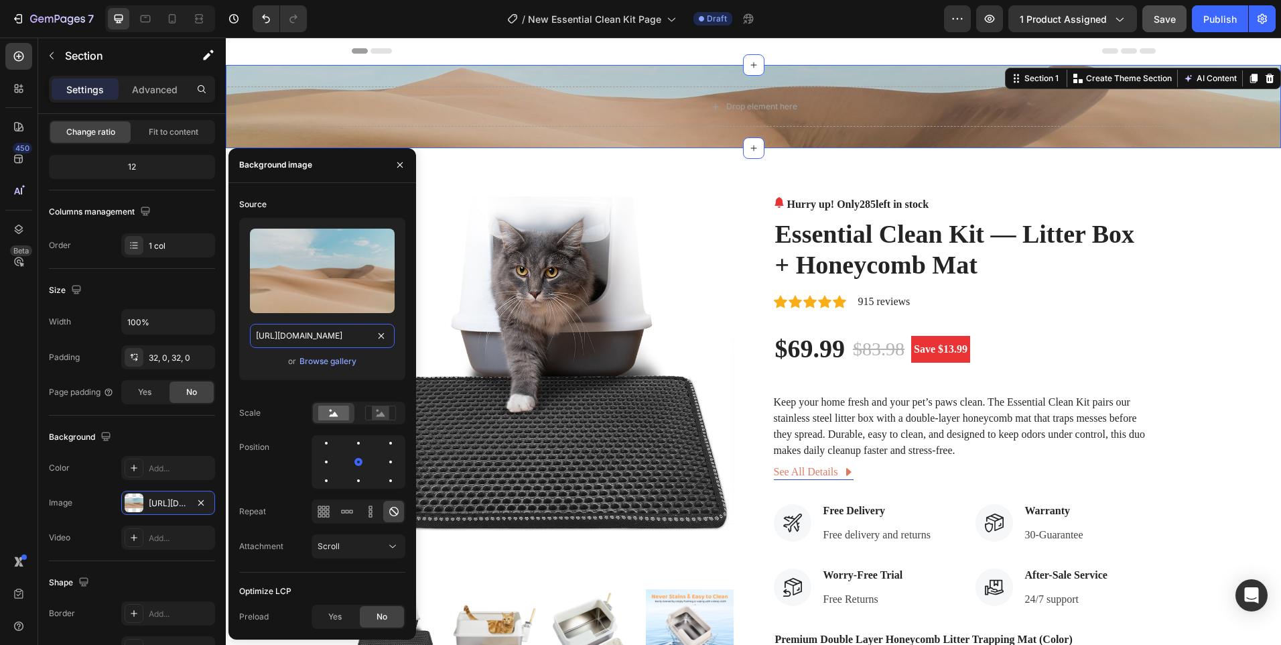
click at [342, 326] on input "https://cdn.shopify.com/s/files/1/2005/9307/files/background_settings.jpg" at bounding box center [322, 336] width 145 height 24
paste input "0656/7883/5823/files/gempages_580691360521126408-cc4c53c1-e3d7-46f0-9ad5-646b19…"
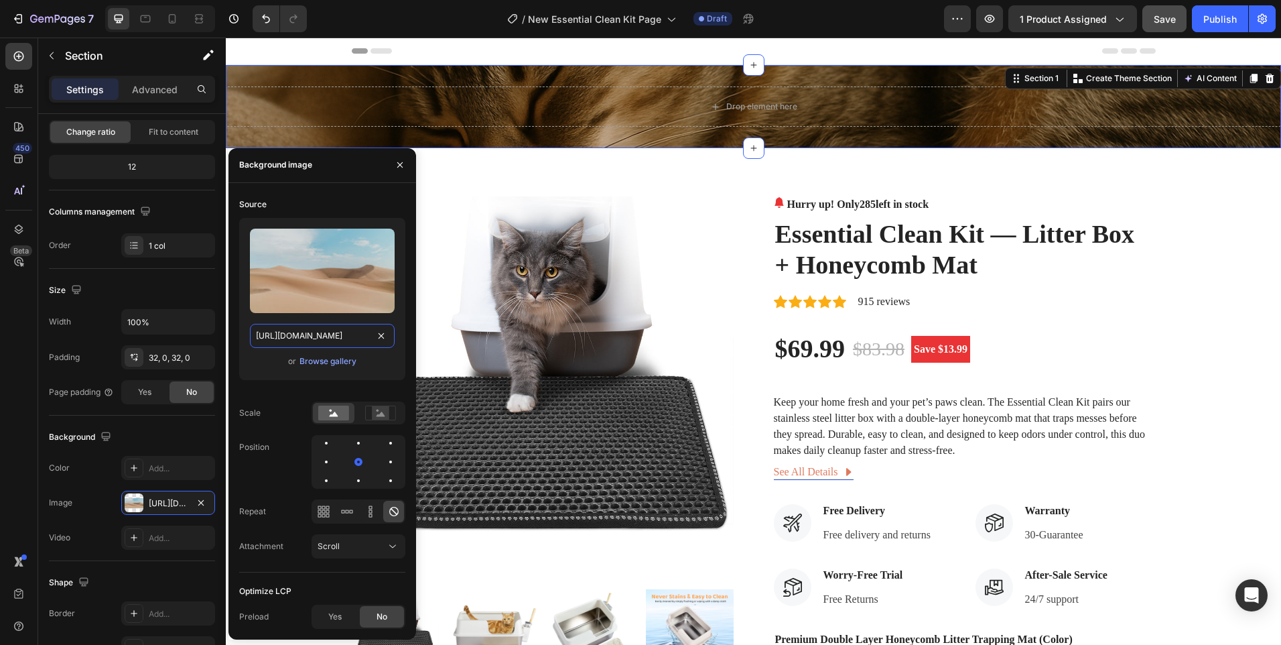
scroll to position [0, 413]
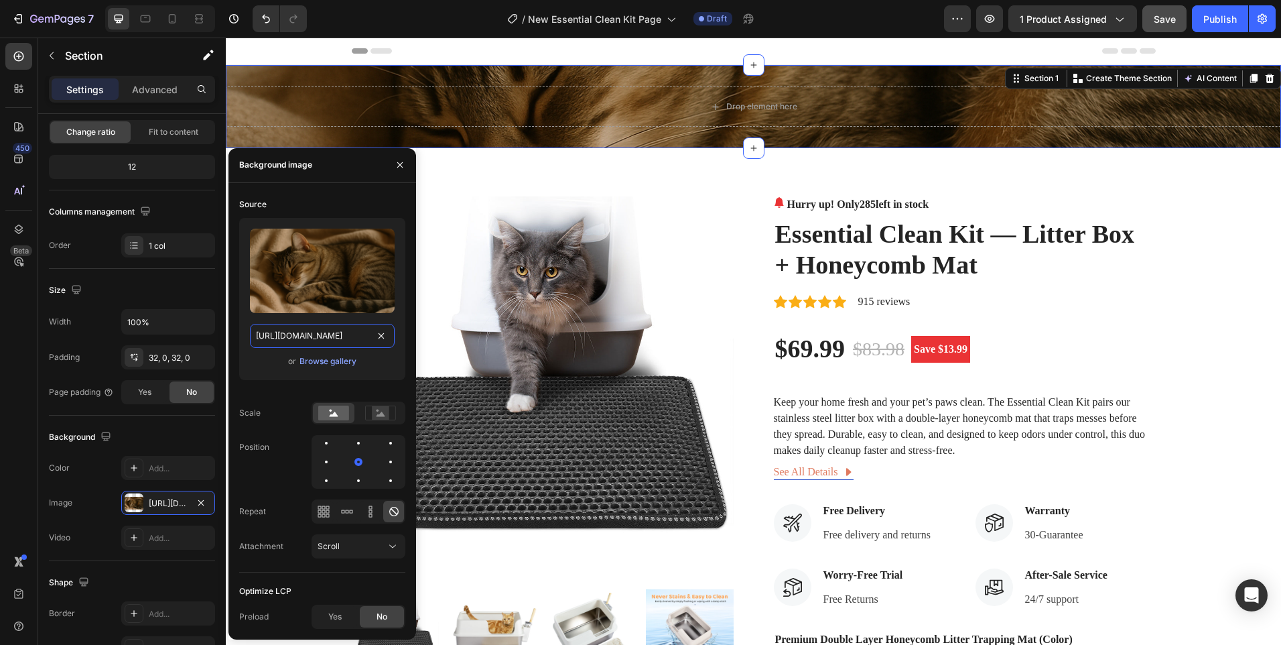
type input "https://cdn.shopify.com/s/files/1/0656/7883/5823/files/gempages_580691360521126…"
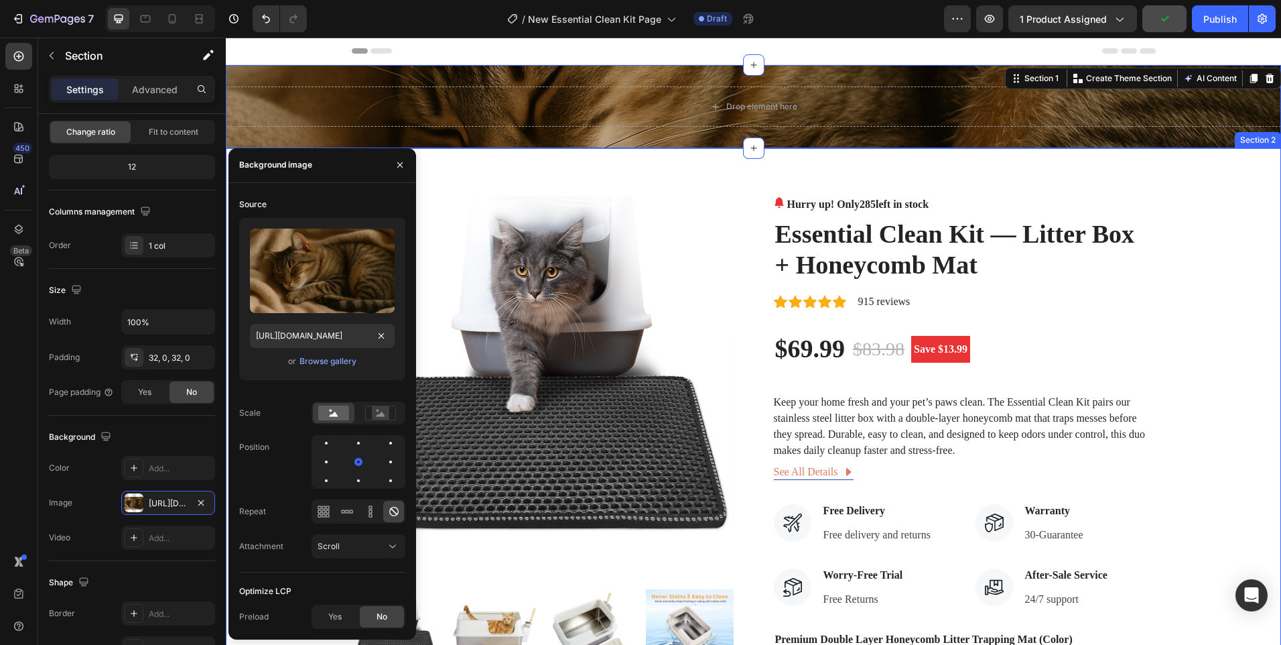
click at [687, 174] on div "Product Images Hurry up! Only 285 left in stock (P) Stock Counter Essential Cle…" at bounding box center [753, 583] width 1055 height 871
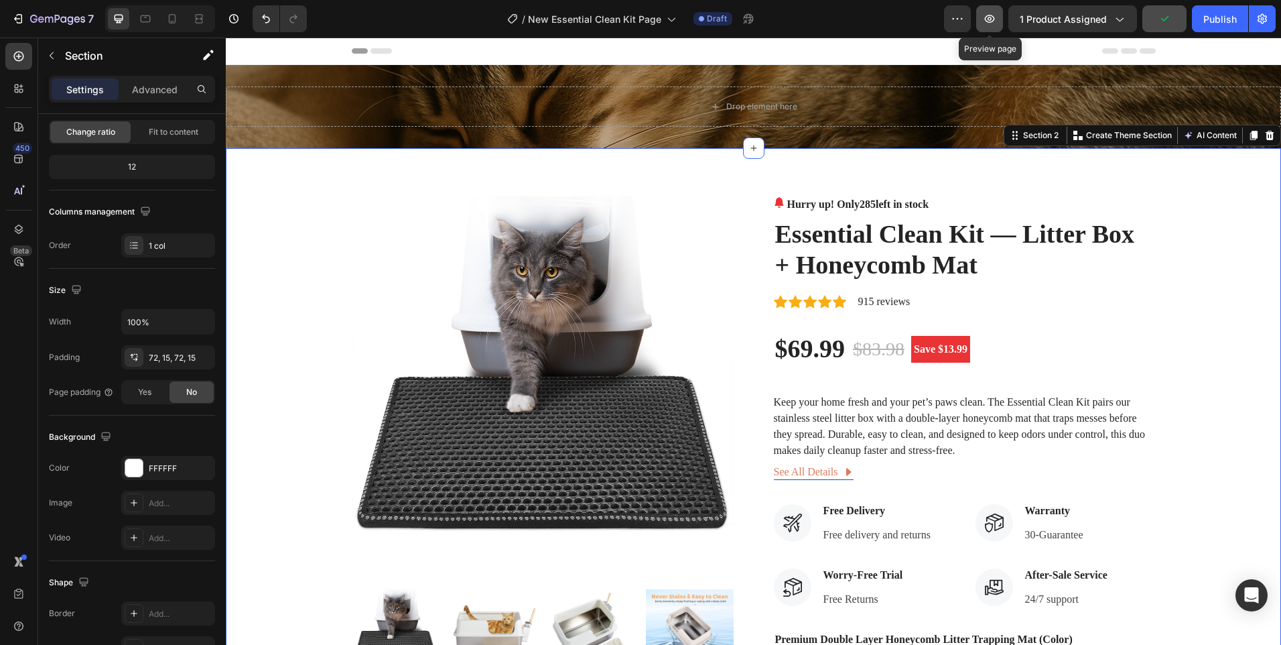
click at [983, 31] on button "button" at bounding box center [989, 18] width 27 height 27
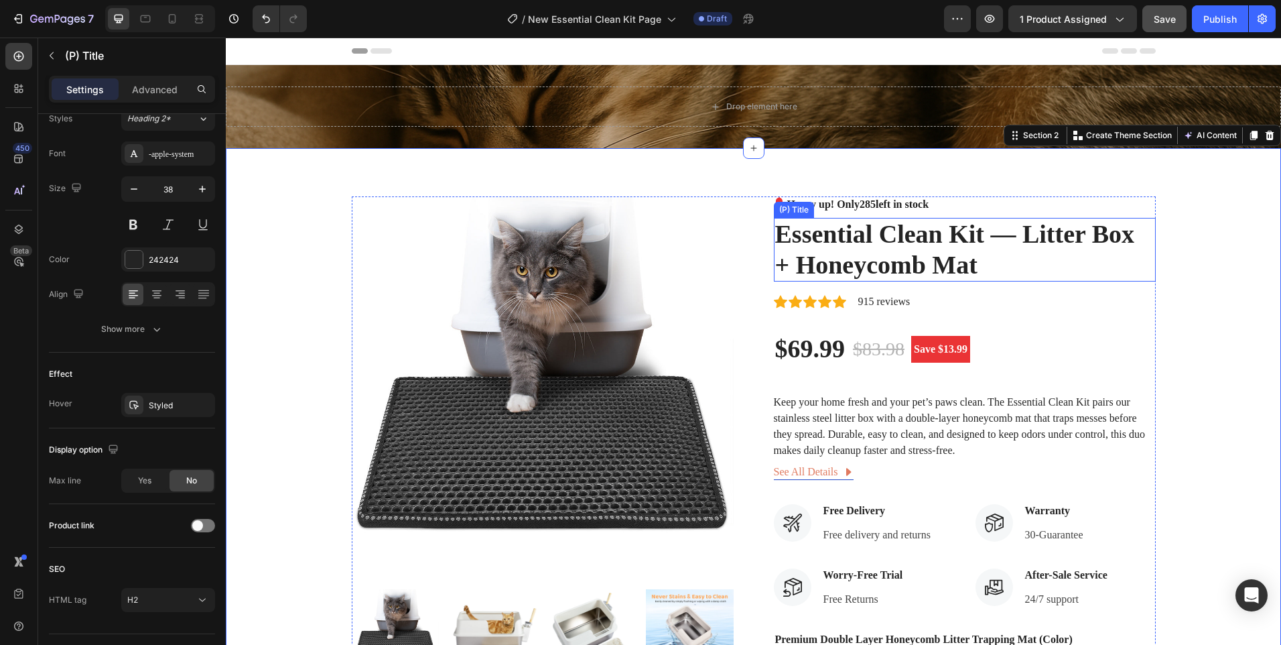
click at [854, 237] on h2 "Essential Clean Kit — Litter Box + Honeycomb Mat" at bounding box center [965, 250] width 382 height 64
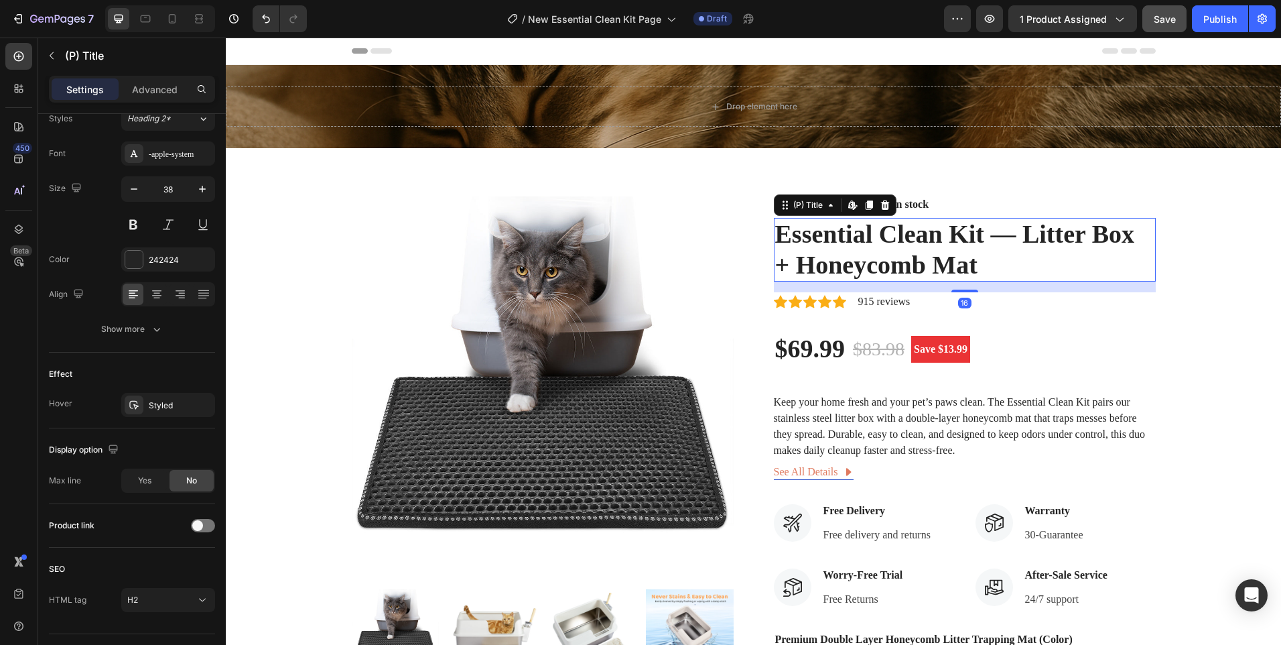
scroll to position [0, 0]
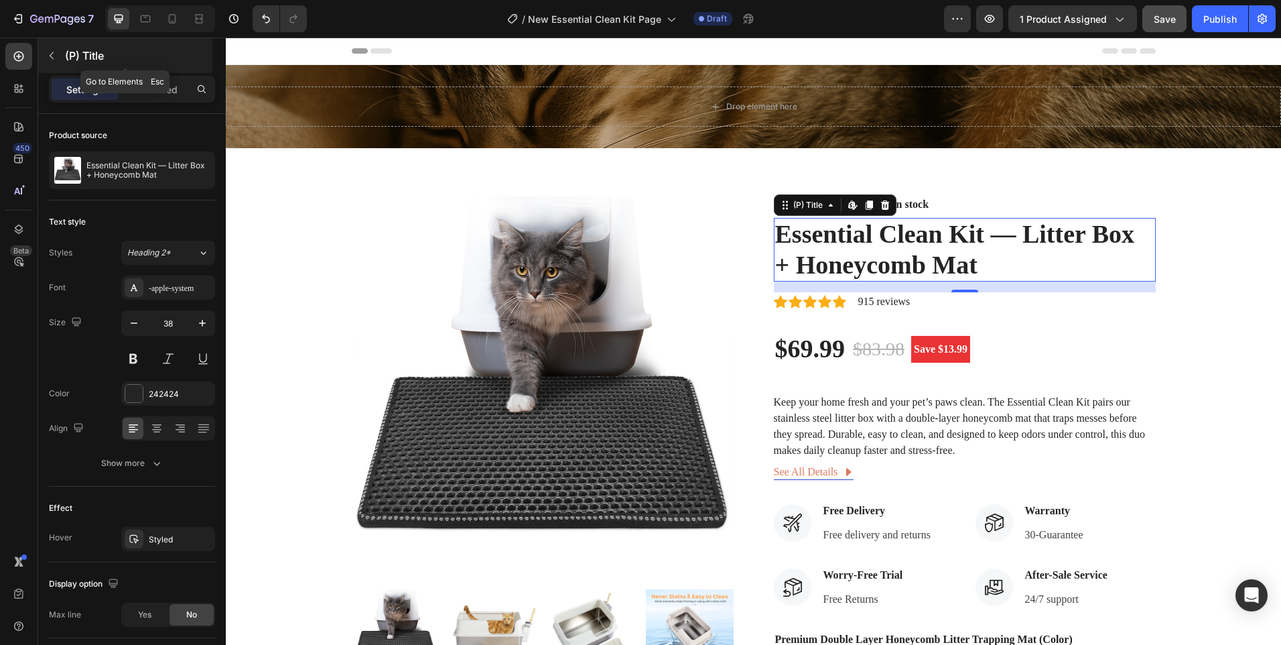
click at [58, 58] on button "button" at bounding box center [51, 55] width 21 height 21
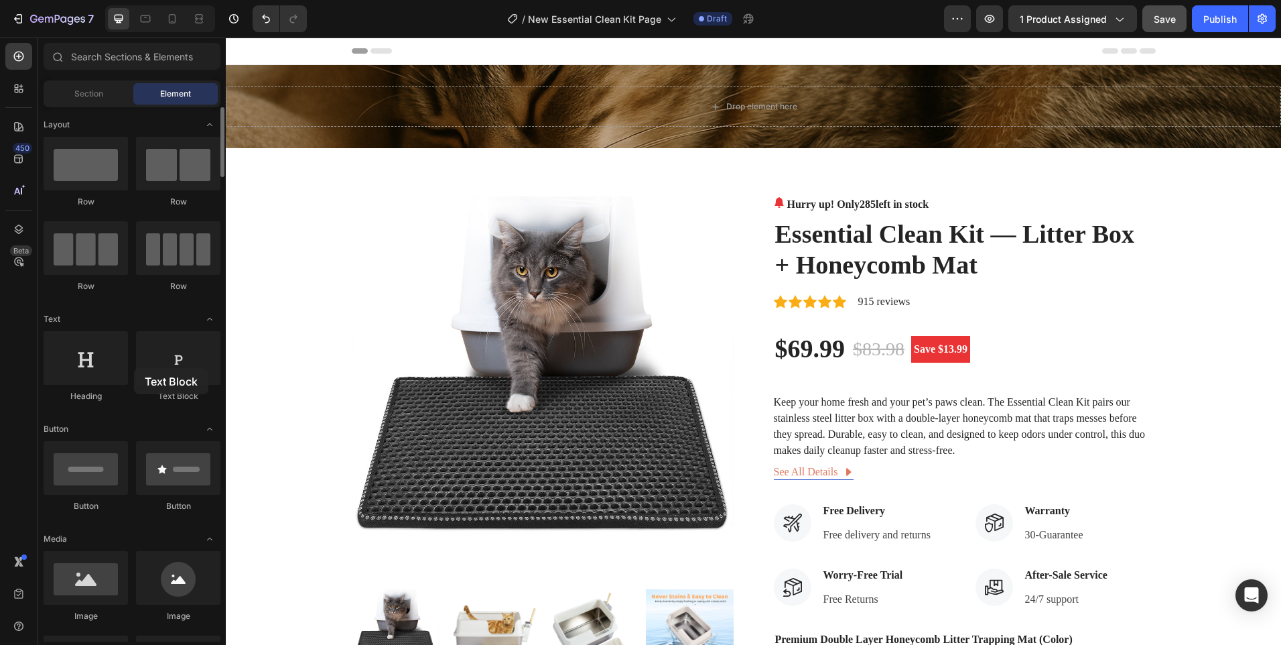
drag, startPoint x: 174, startPoint y: 375, endPoint x: 134, endPoint y: 368, distance: 40.1
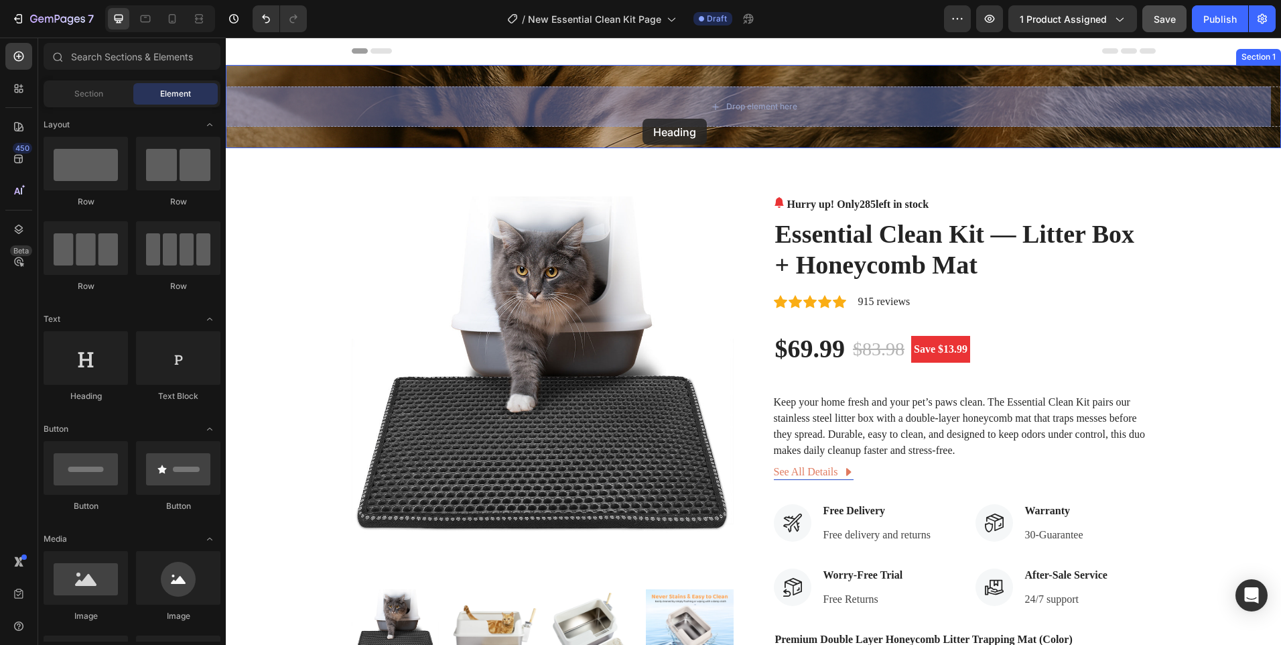
drag, startPoint x: 300, startPoint y: 387, endPoint x: 662, endPoint y: 119, distance: 450.3
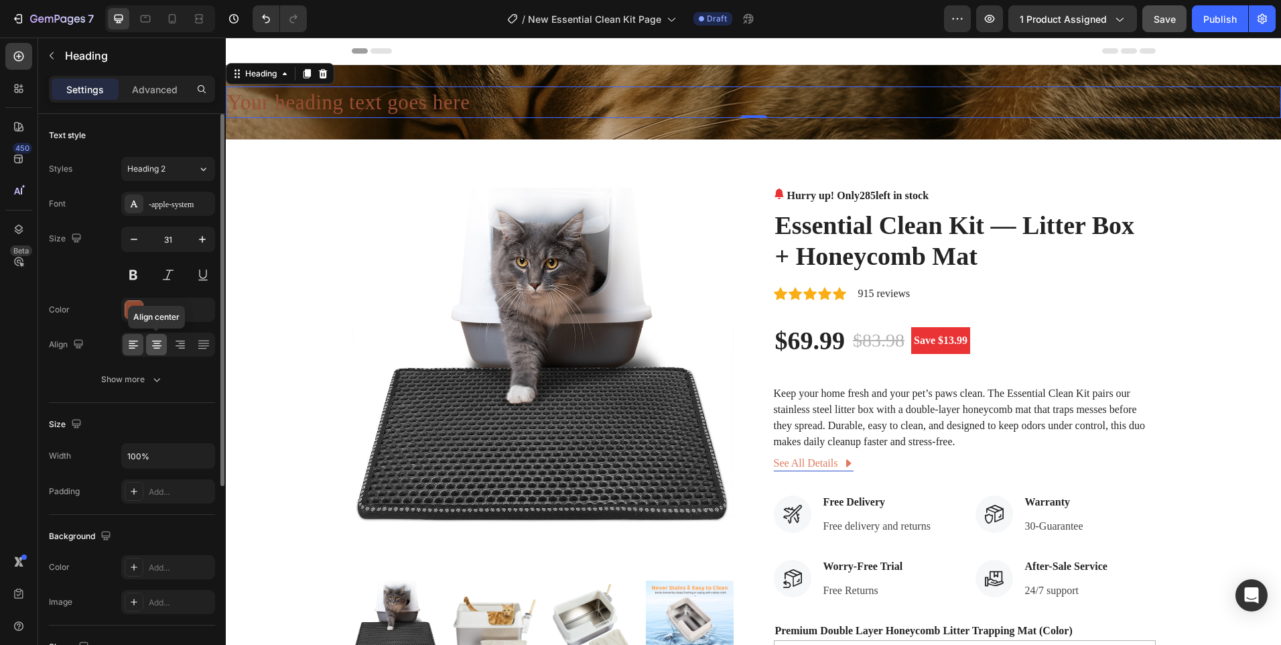
click at [159, 340] on icon at bounding box center [156, 340] width 9 height 1
click at [138, 304] on div at bounding box center [133, 309] width 17 height 17
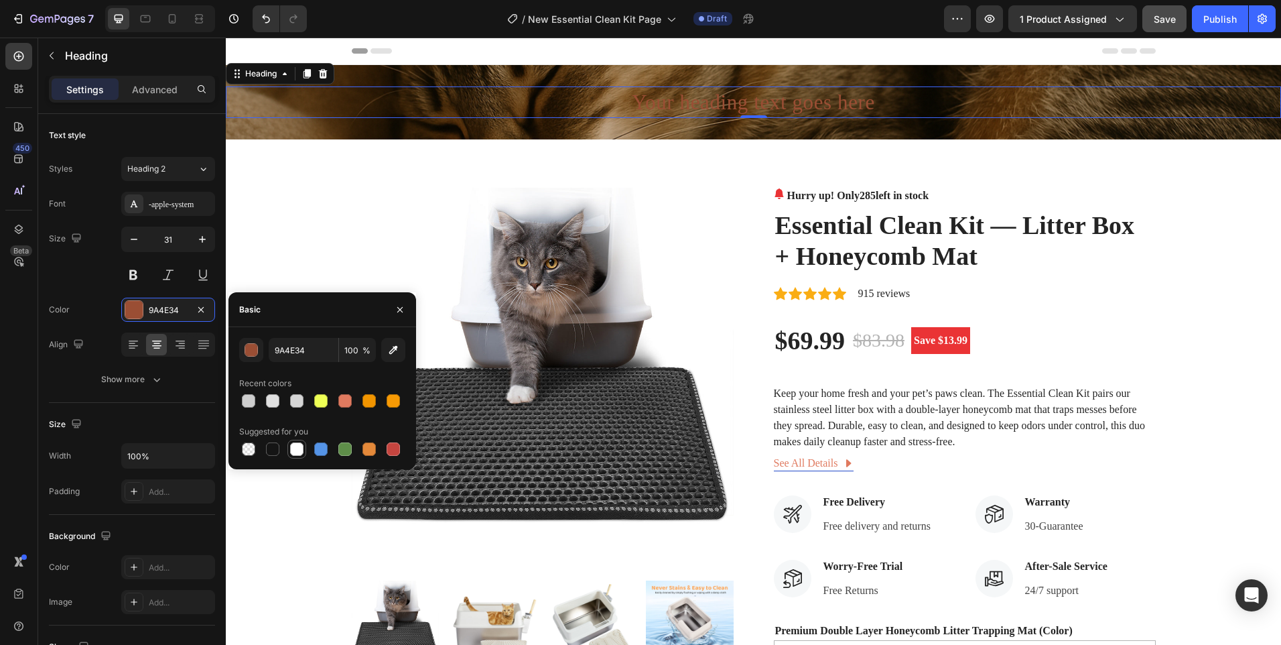
click at [293, 457] on div at bounding box center [296, 449] width 19 height 19
type input "FFFFFF"
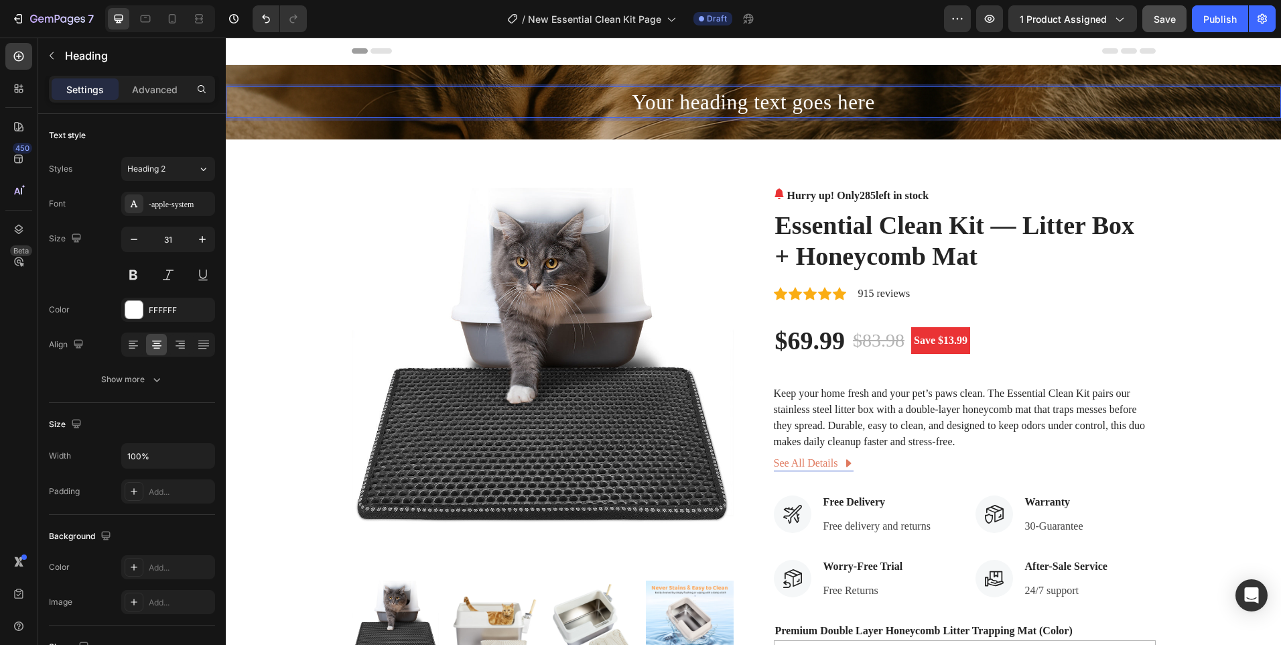
click at [693, 96] on h2 "Your heading text goes here" at bounding box center [753, 101] width 1055 height 31
click at [693, 96] on p "Your heading text goes here" at bounding box center [753, 102] width 1053 height 29
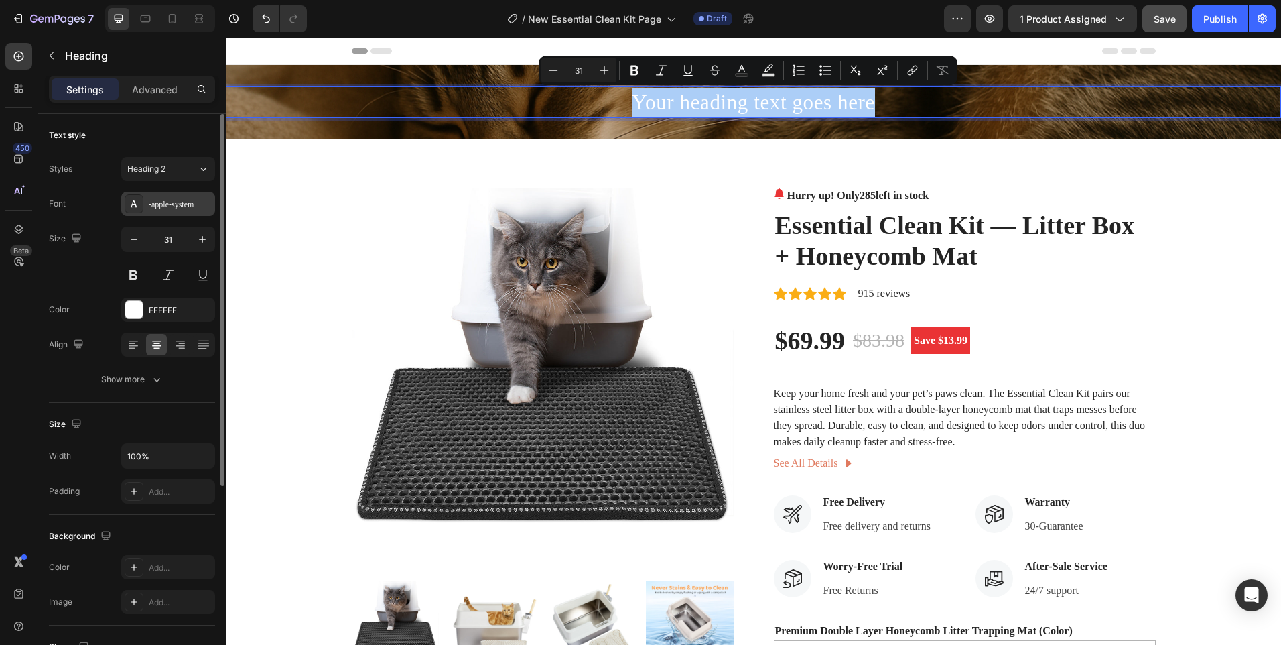
click at [168, 209] on div "-apple-system" at bounding box center [180, 204] width 63 height 12
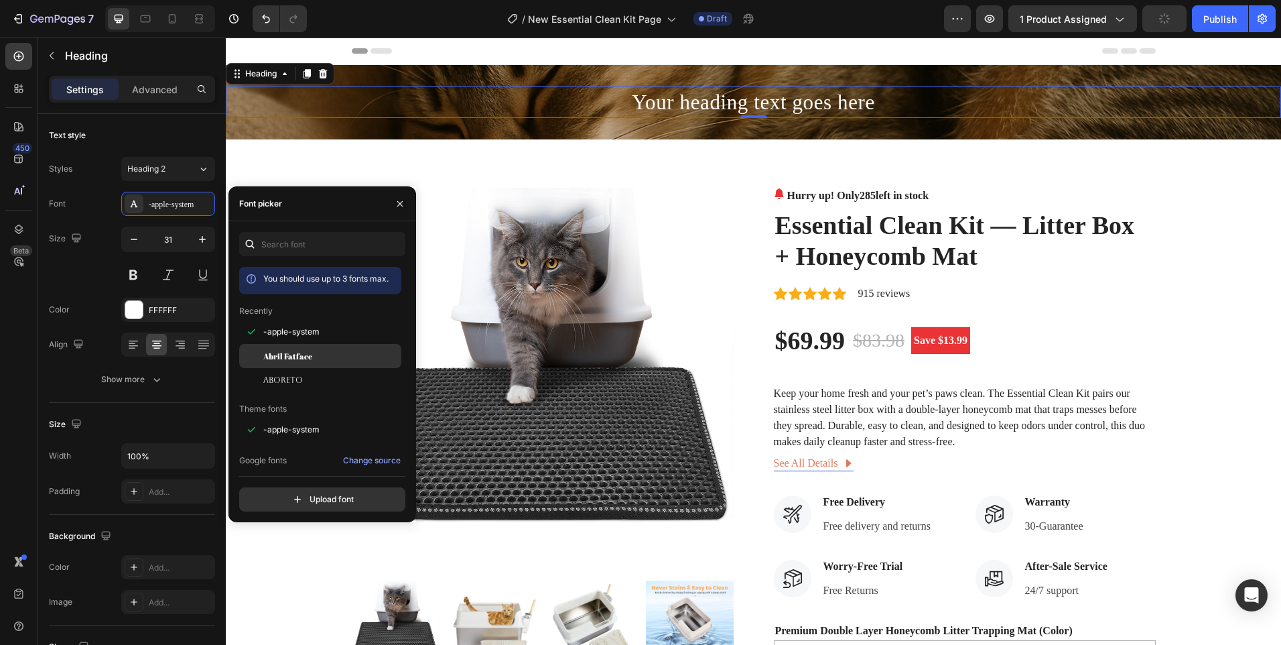
click at [316, 353] on div "Abril Fatface" at bounding box center [330, 356] width 135 height 12
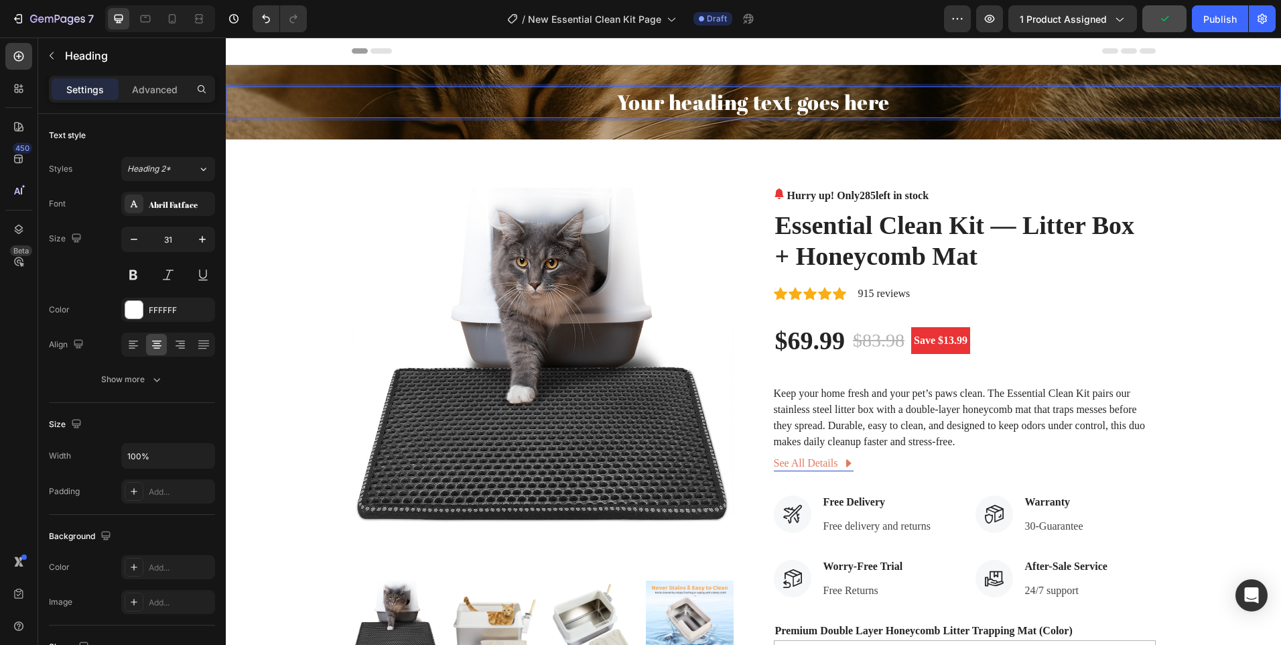
click at [693, 105] on p "Your heading text goes here" at bounding box center [753, 102] width 1053 height 29
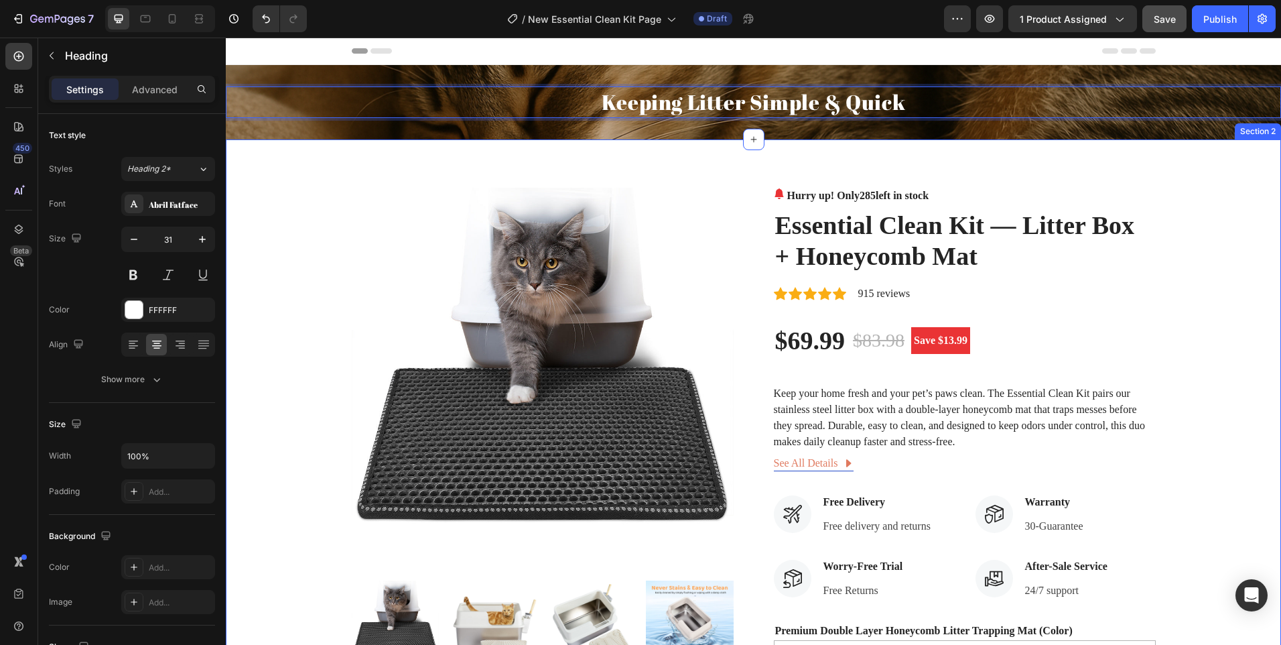
click at [1205, 301] on div "Product Images Hurry up! Only 285 left in stock (P) Stock Counter Essential Cle…" at bounding box center [753, 575] width 1035 height 775
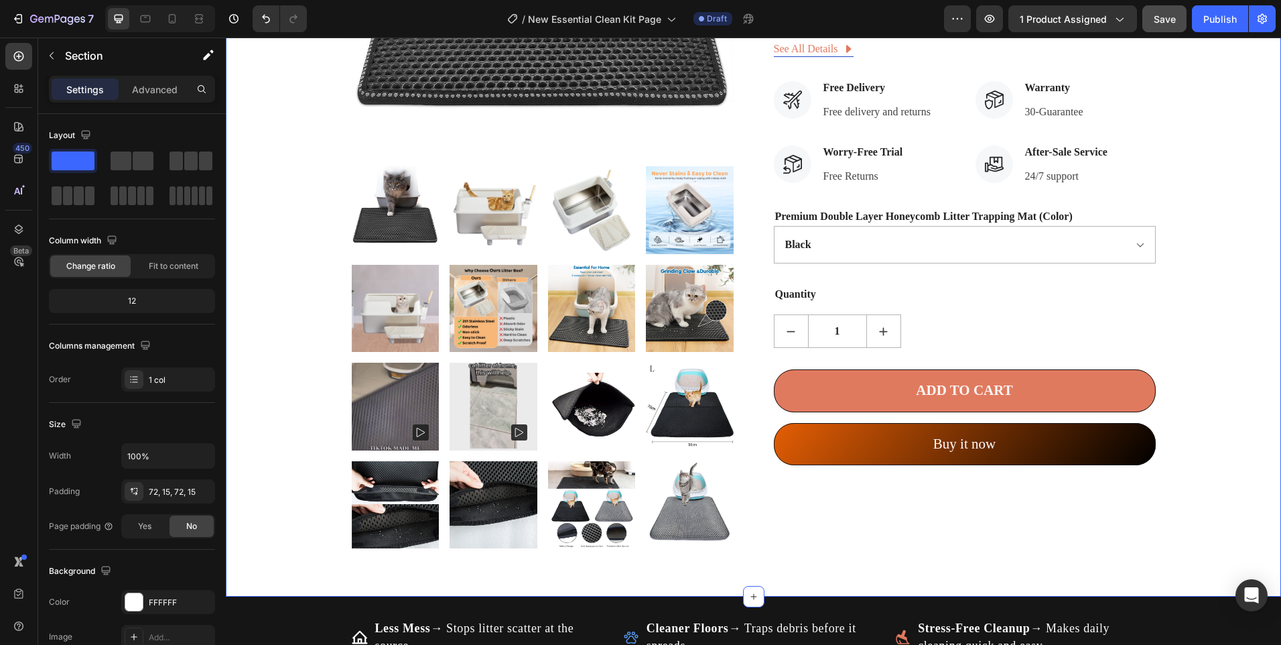
scroll to position [670, 0]
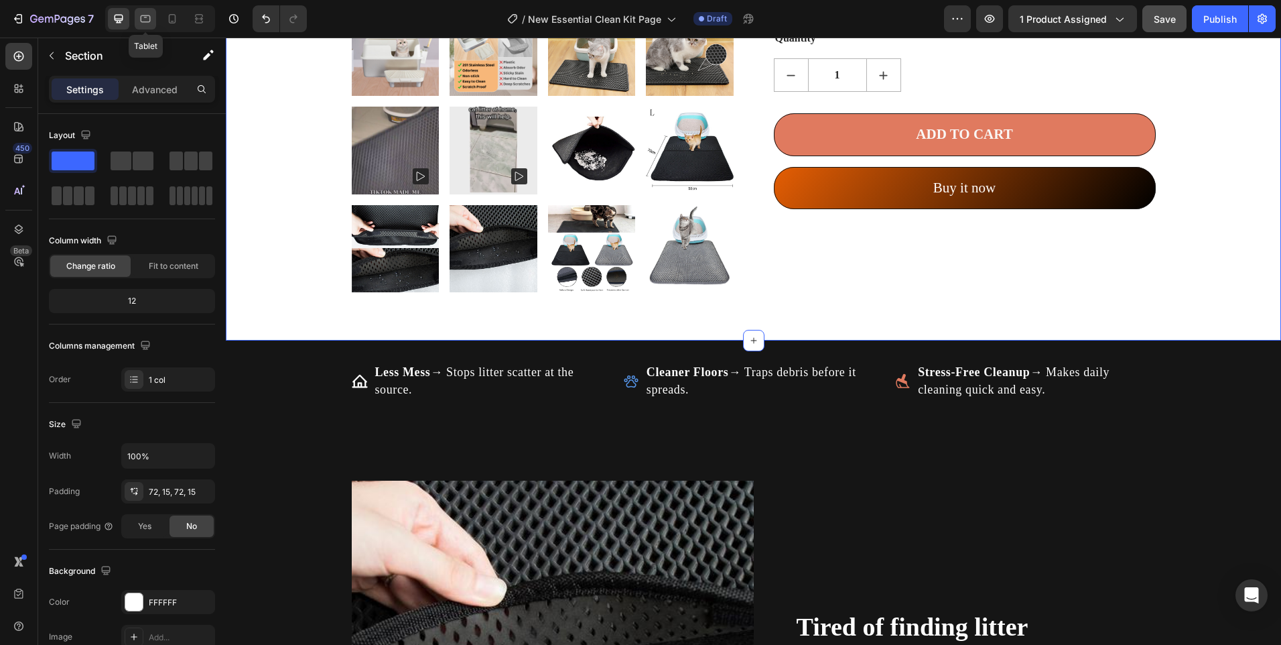
click at [151, 22] on icon at bounding box center [145, 18] width 13 height 13
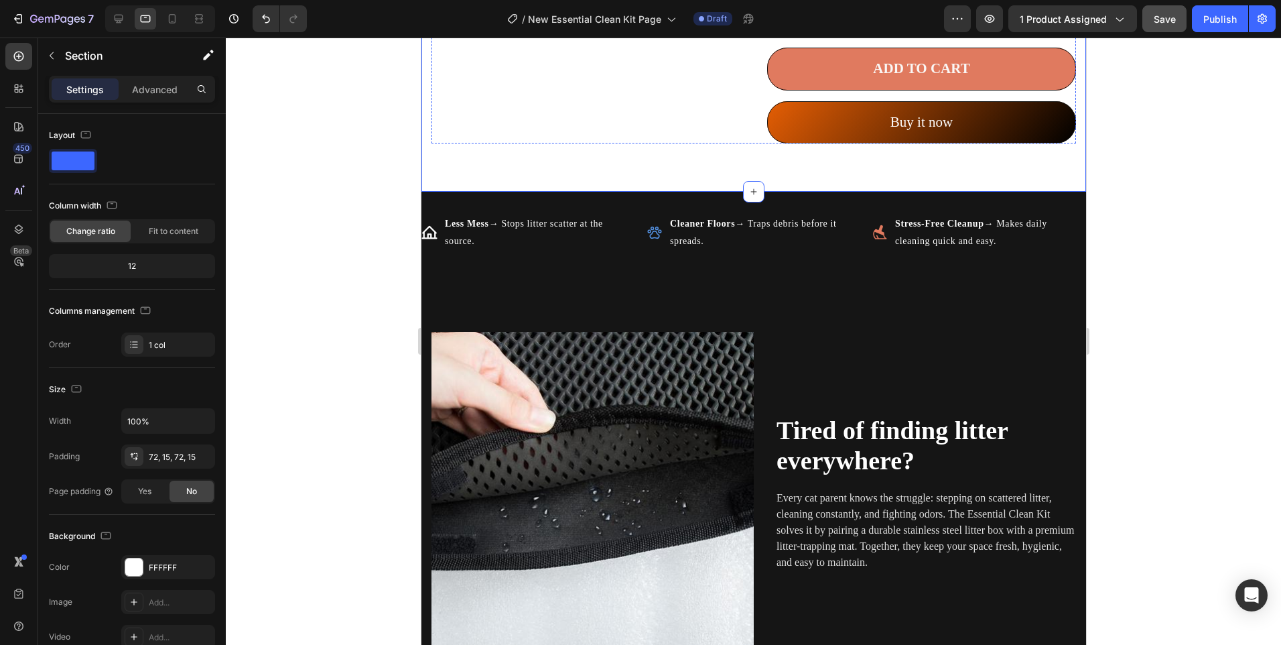
scroll to position [804, 0]
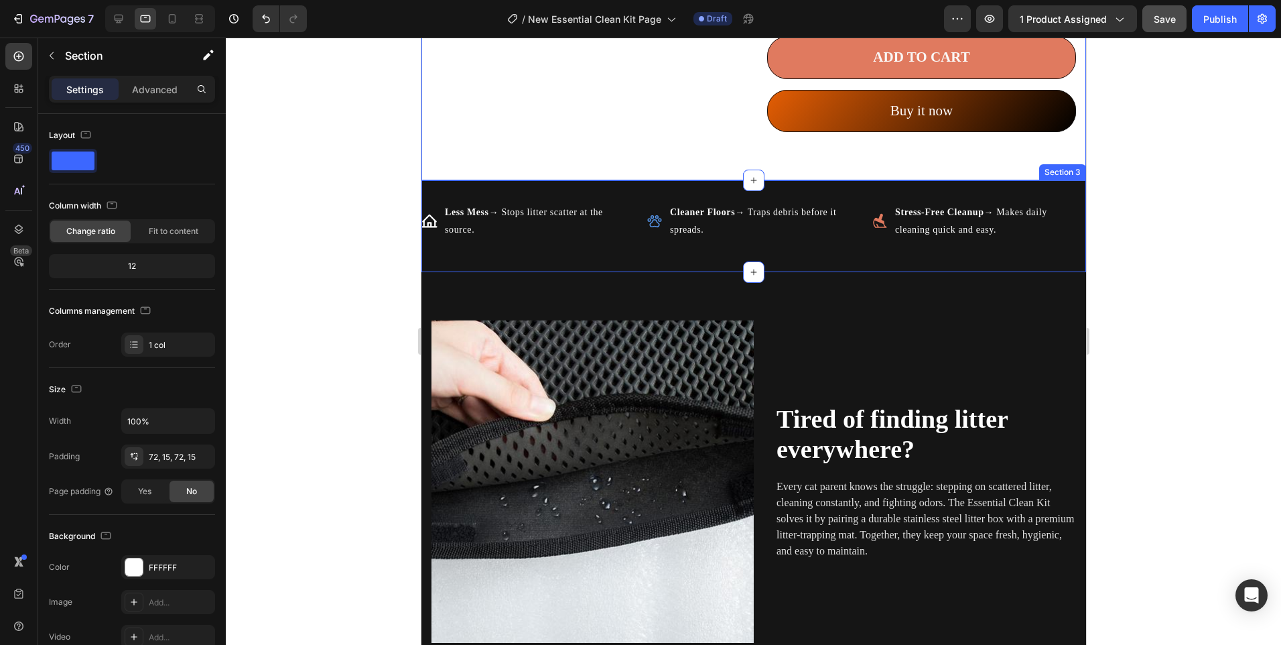
click at [494, 196] on div "Less Mess → Stops litter scatter at the source. Item List Cleaner Floors → Trap…" at bounding box center [753, 225] width 665 height 91
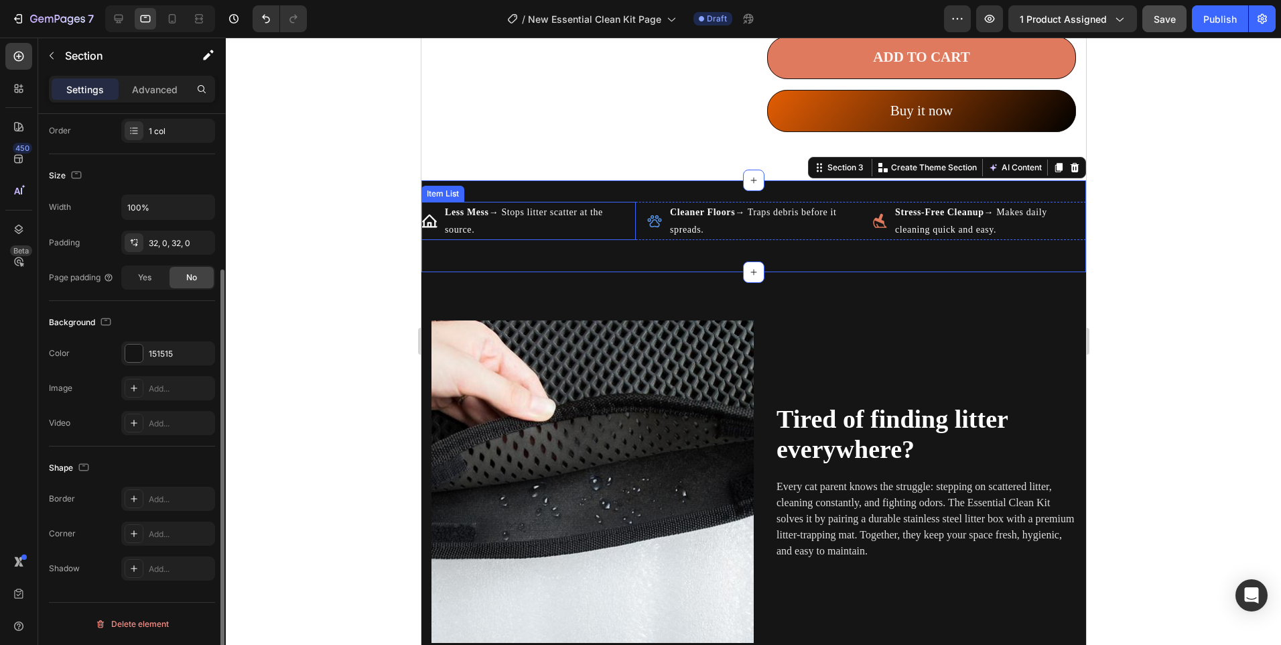
scroll to position [0, 0]
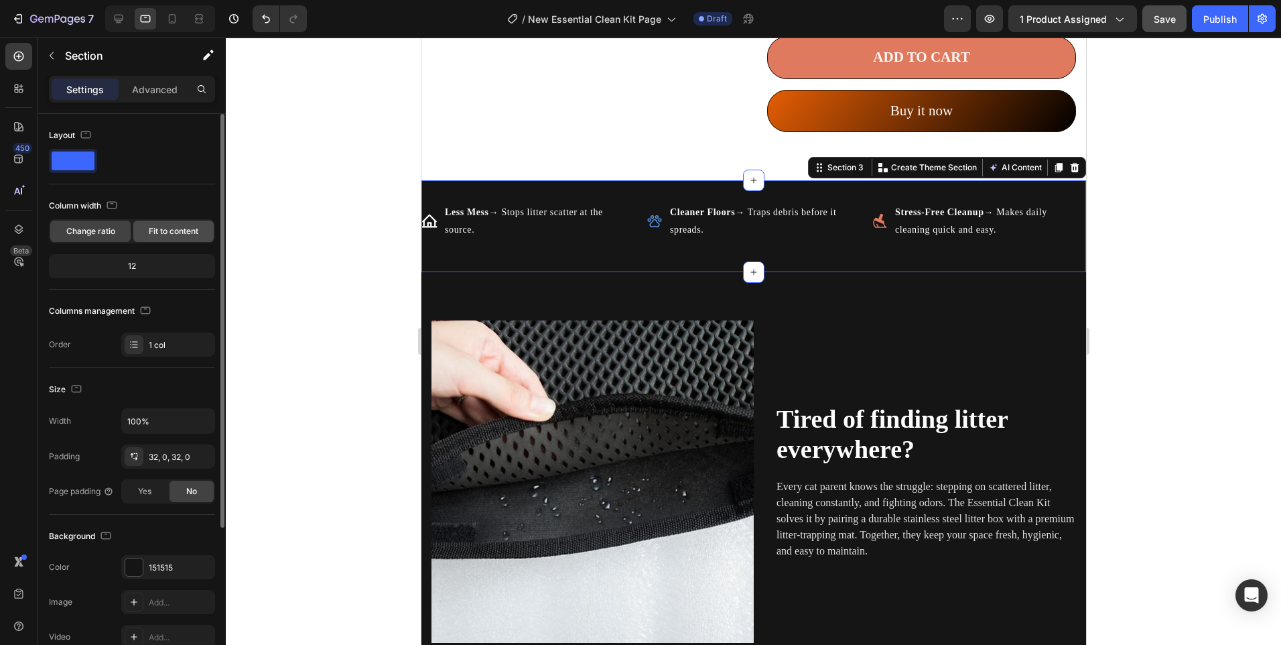
click at [178, 231] on span "Fit to content" at bounding box center [174, 231] width 50 height 12
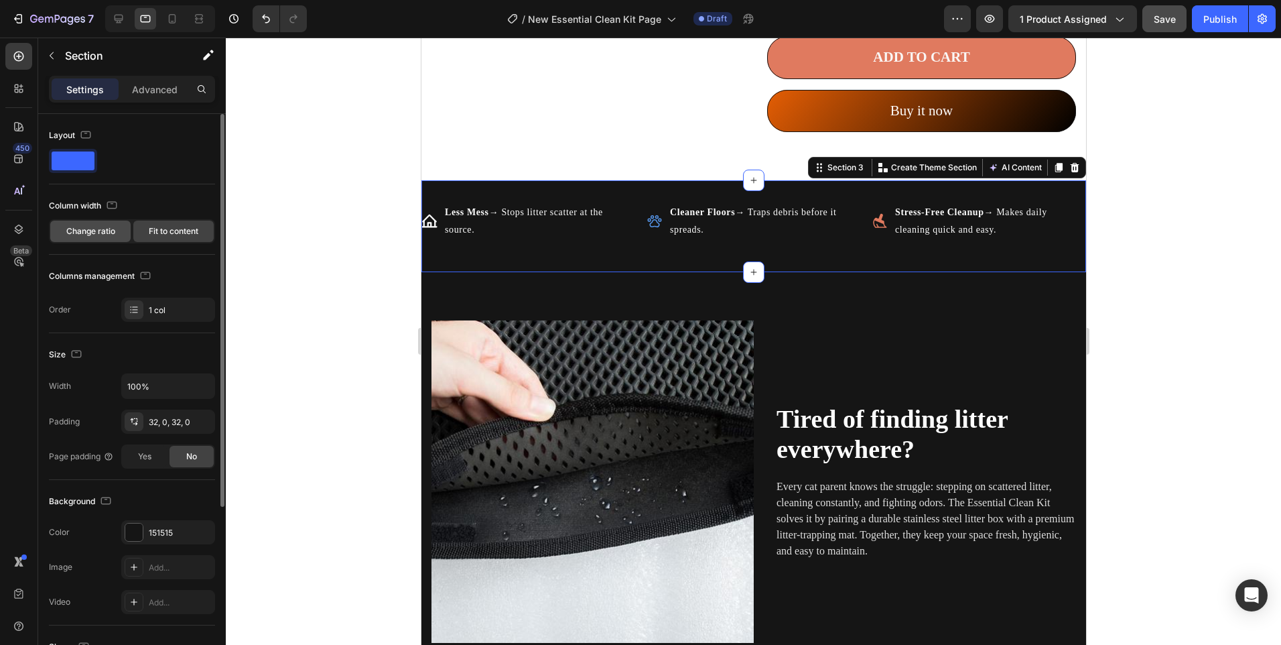
click at [102, 235] on span "Change ratio" at bounding box center [90, 231] width 49 height 12
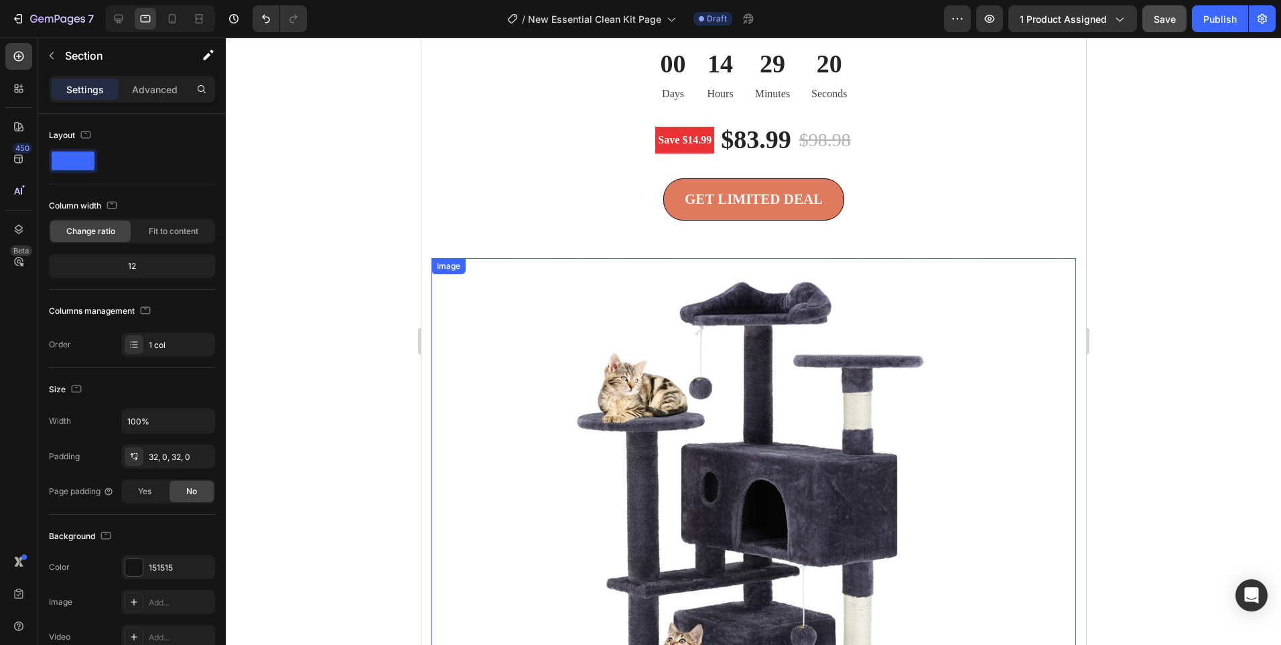
scroll to position [3136, 0]
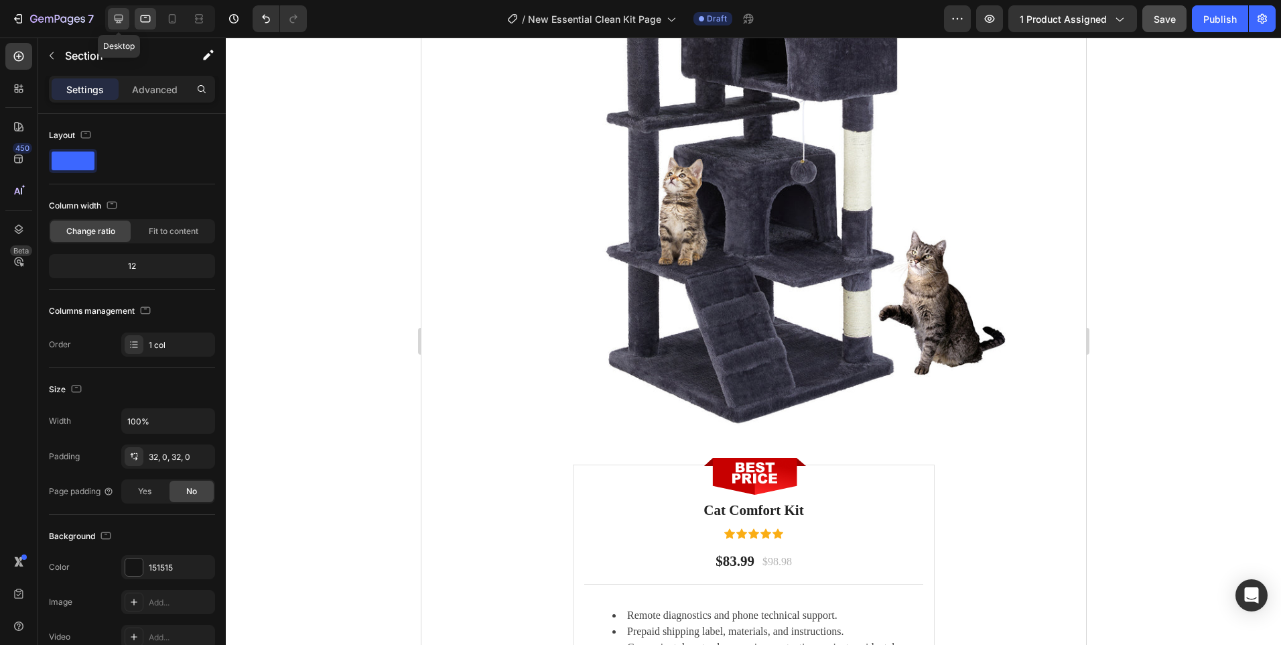
drag, startPoint x: 116, startPoint y: 22, endPoint x: 129, endPoint y: 23, distance: 12.7
click at [115, 21] on icon at bounding box center [118, 18] width 13 height 13
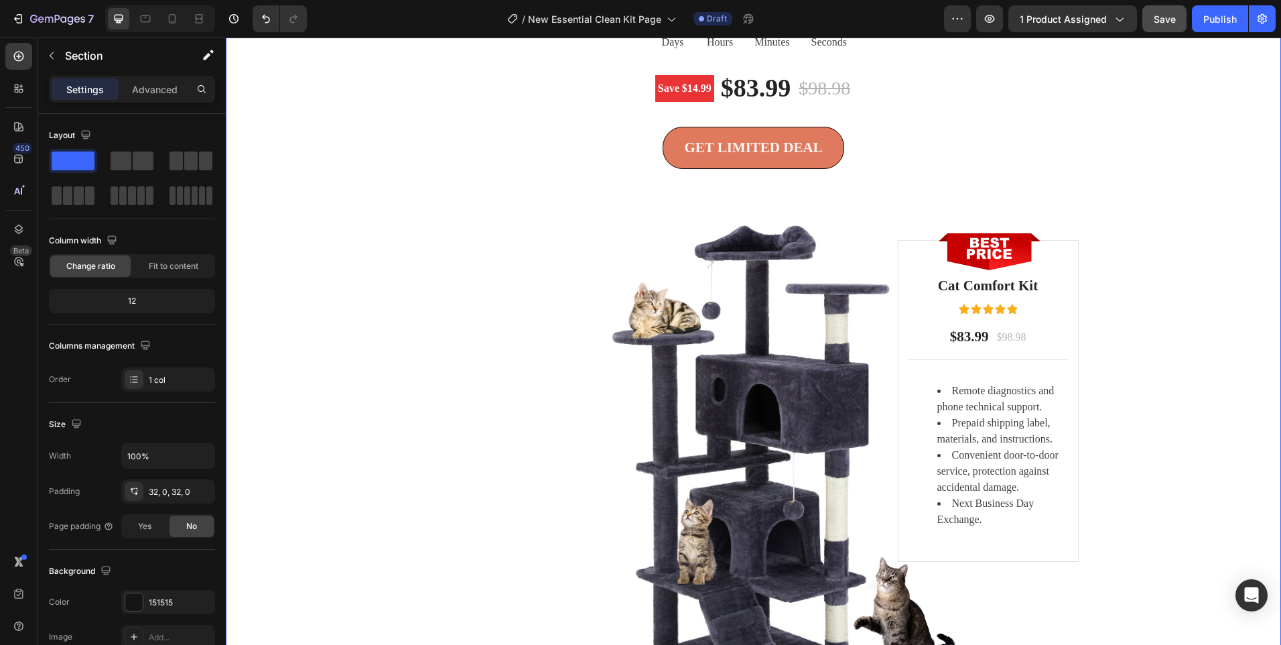
scroll to position [2999, 0]
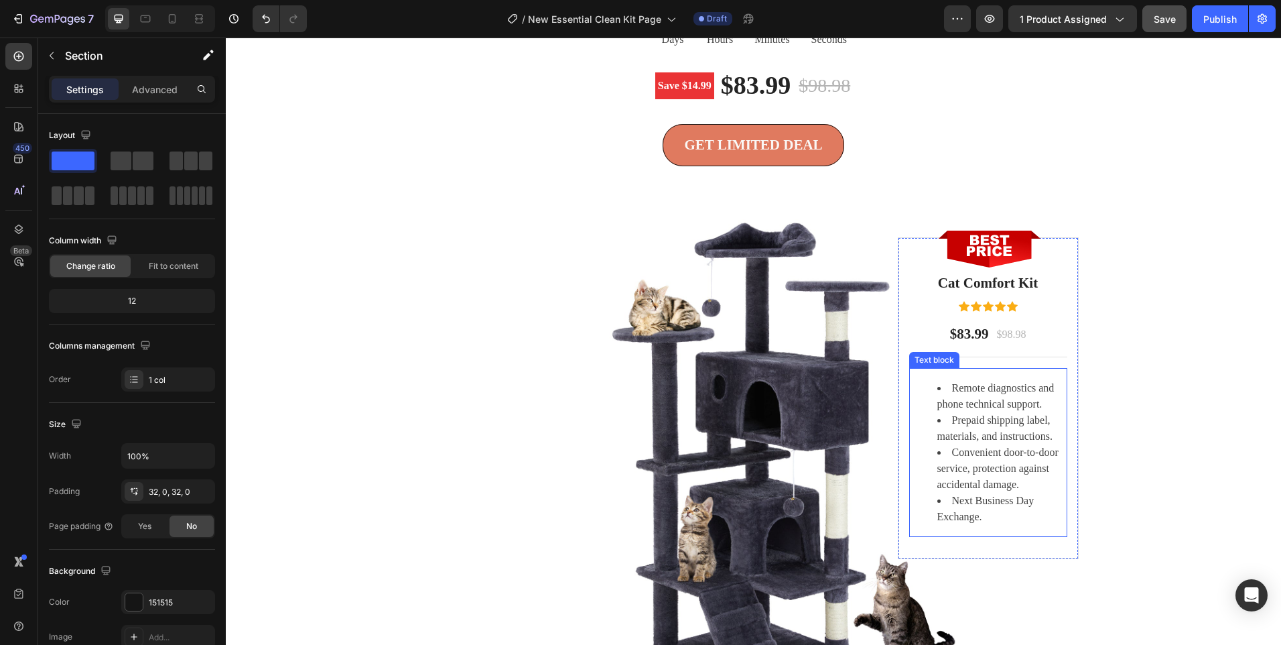
click at [992, 425] on li "Prepaid shipping label, materials, and instructions." at bounding box center [1001, 428] width 129 height 32
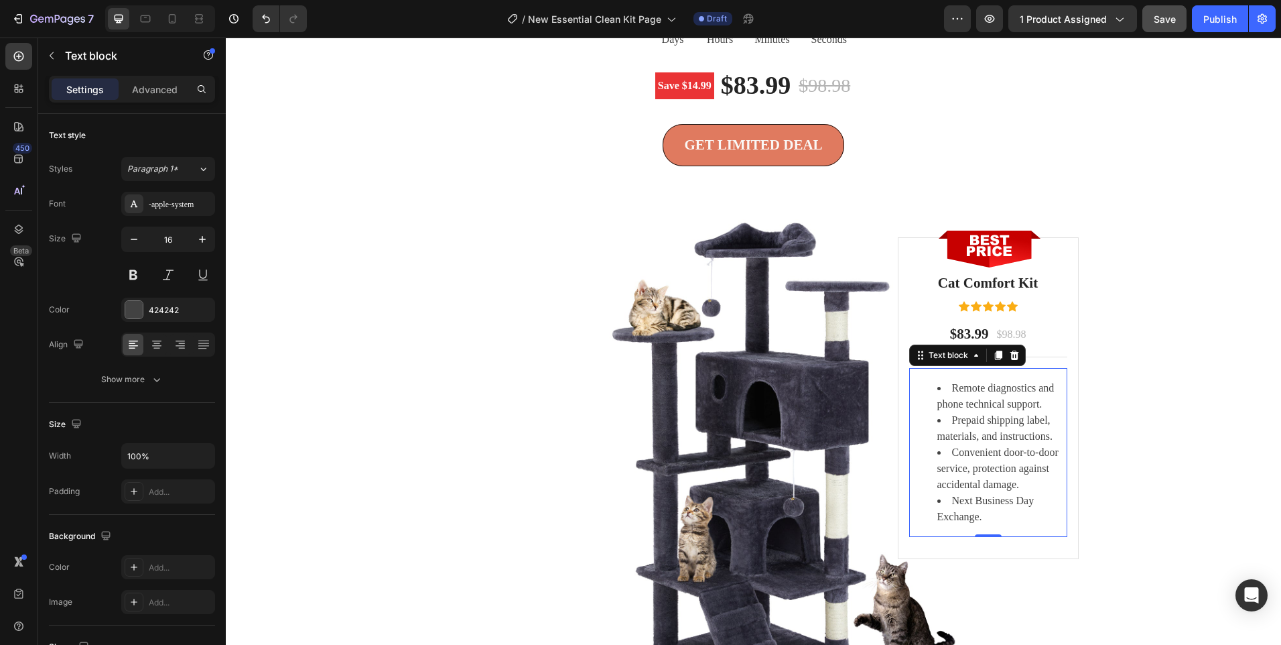
click at [992, 425] on li "Prepaid shipping label, materials, and instructions." at bounding box center [1001, 428] width 129 height 32
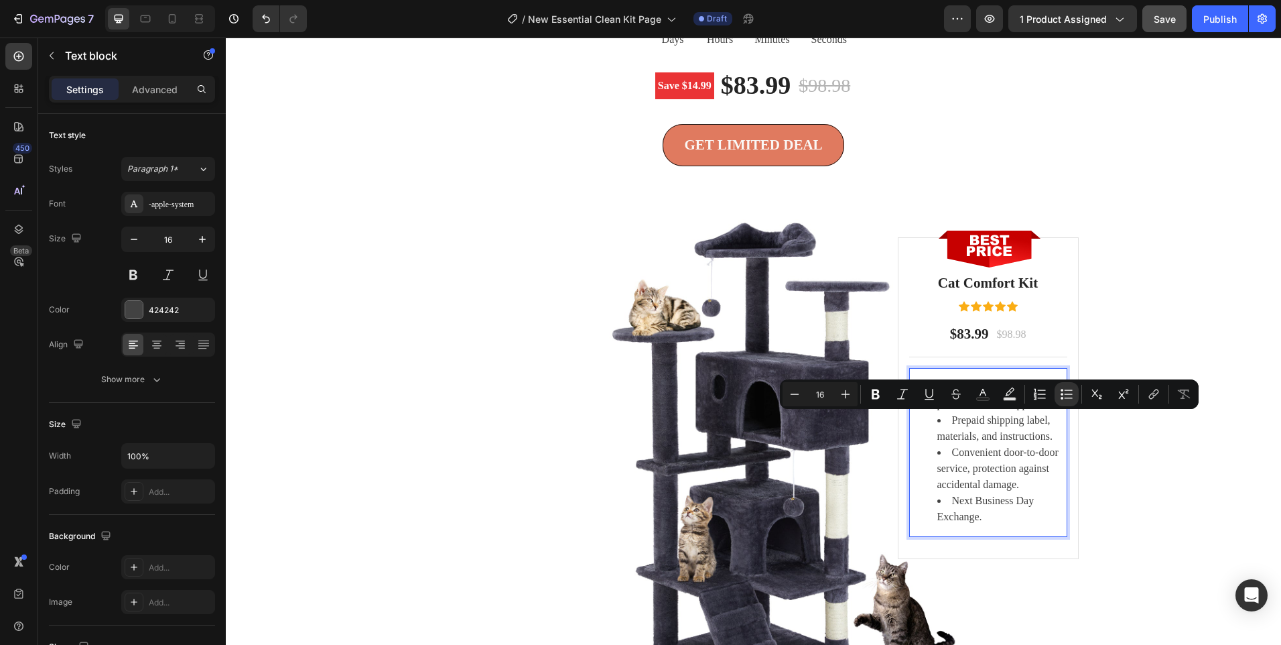
click at [992, 468] on li "Convenient door-to-door service, protection against accidental damage." at bounding box center [1001, 468] width 129 height 48
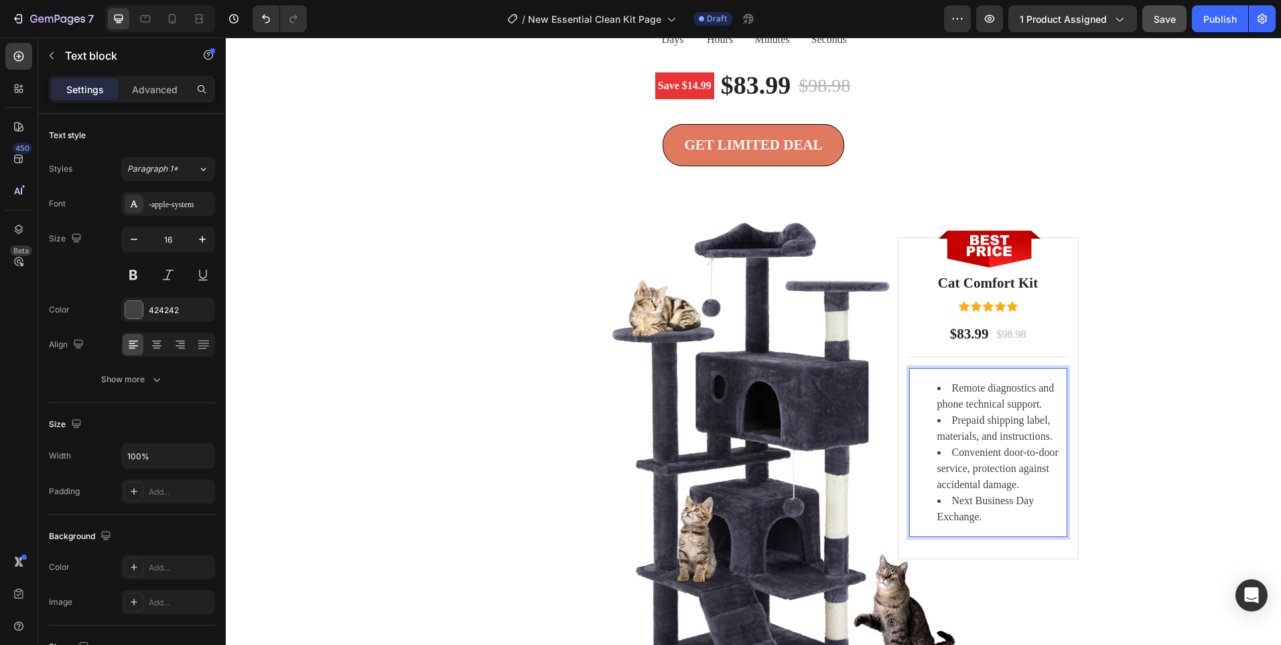
click at [973, 389] on li "Remote diagnostics and phone technical support." at bounding box center [1001, 396] width 129 height 32
click at [989, 293] on div "Icon" at bounding box center [996, 293] width 21 height 0
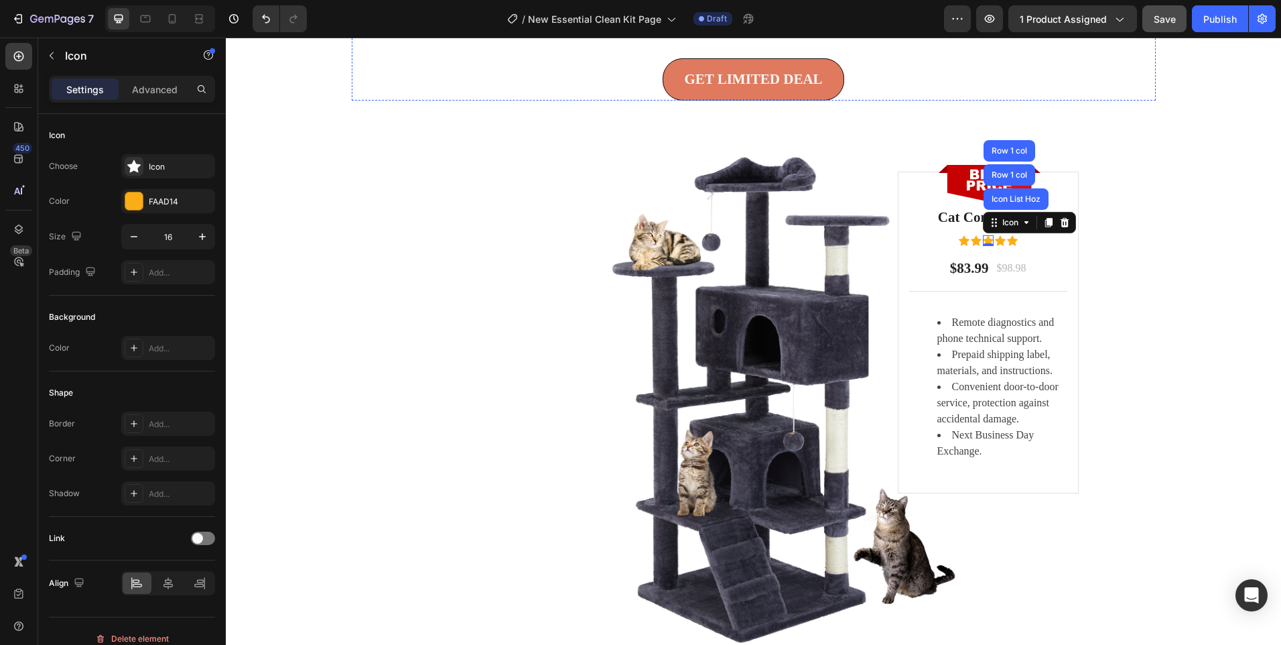
scroll to position [3294, 0]
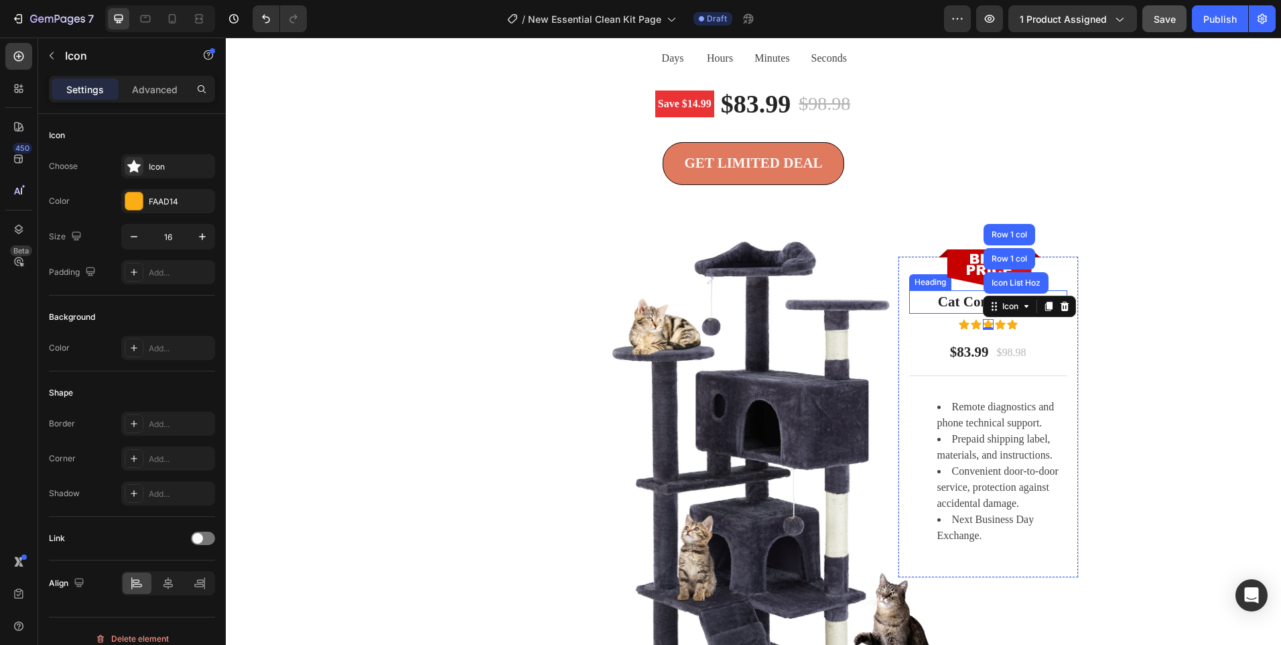
click at [951, 302] on h2 "Cat Comfort Kit" at bounding box center [988, 302] width 158 height 24
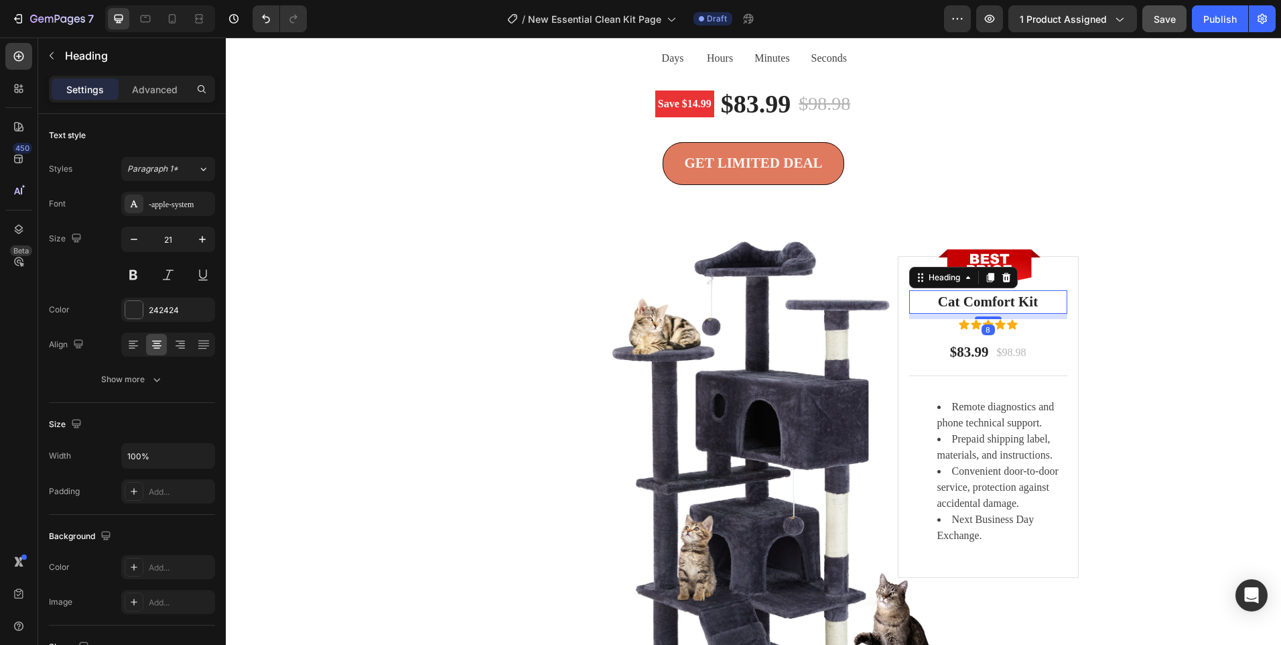
click at [951, 302] on h2 "Cat Comfort Kit" at bounding box center [988, 302] width 158 height 24
click at [951, 302] on p "Cat Comfort Kit" at bounding box center [988, 301] width 155 height 21
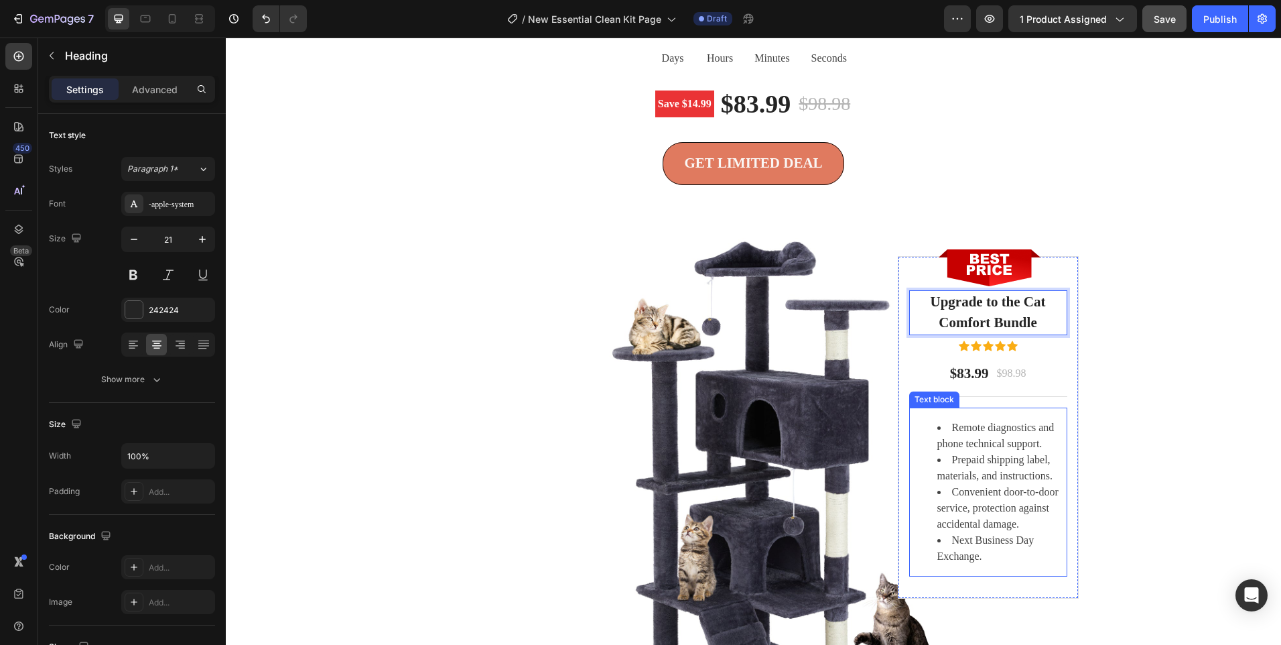
click at [990, 534] on li "Next Business Day Exchange." at bounding box center [1001, 548] width 129 height 32
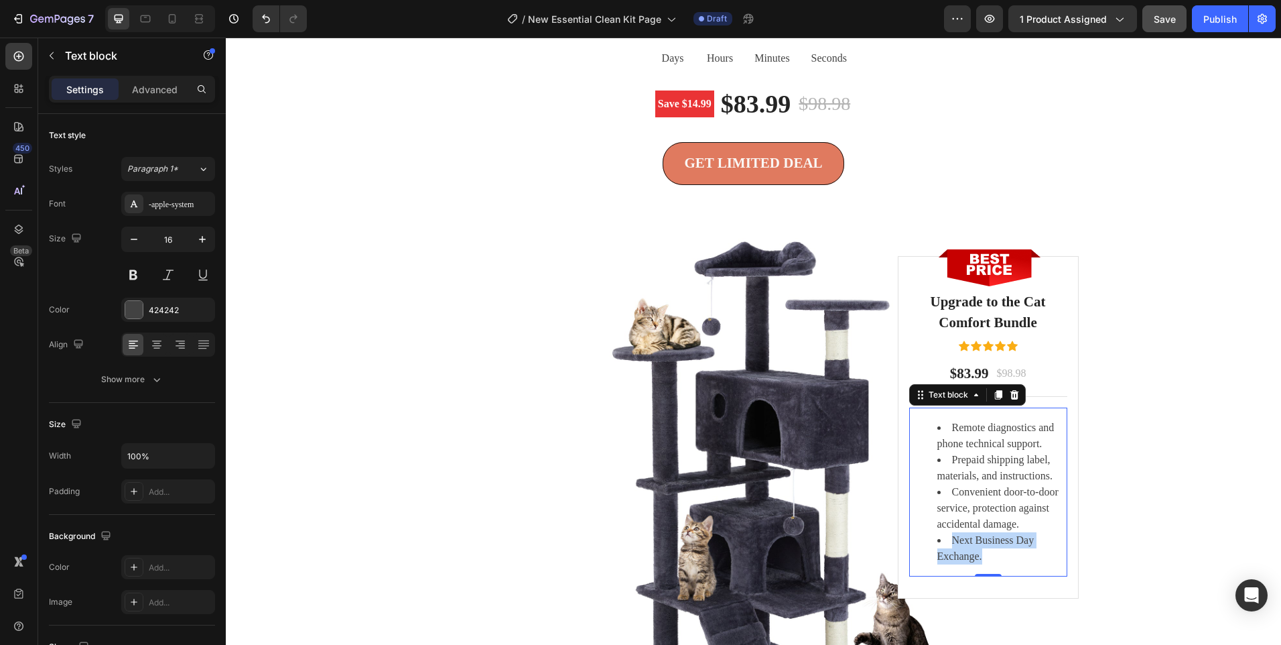
click at [989, 534] on li "Next Business Day Exchange." at bounding box center [1001, 548] width 129 height 32
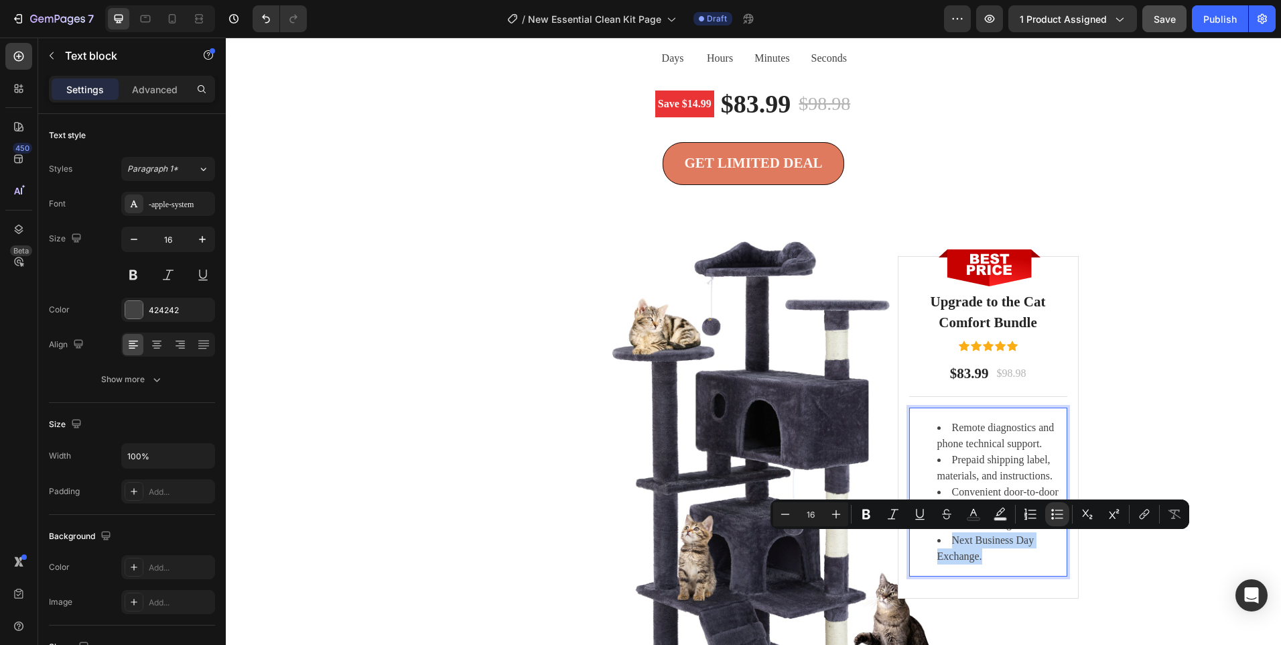
click at [989, 534] on li "Next Business Day Exchange." at bounding box center [1001, 548] width 129 height 32
click at [986, 538] on li "Next Business Day Exchange." at bounding box center [1001, 548] width 129 height 32
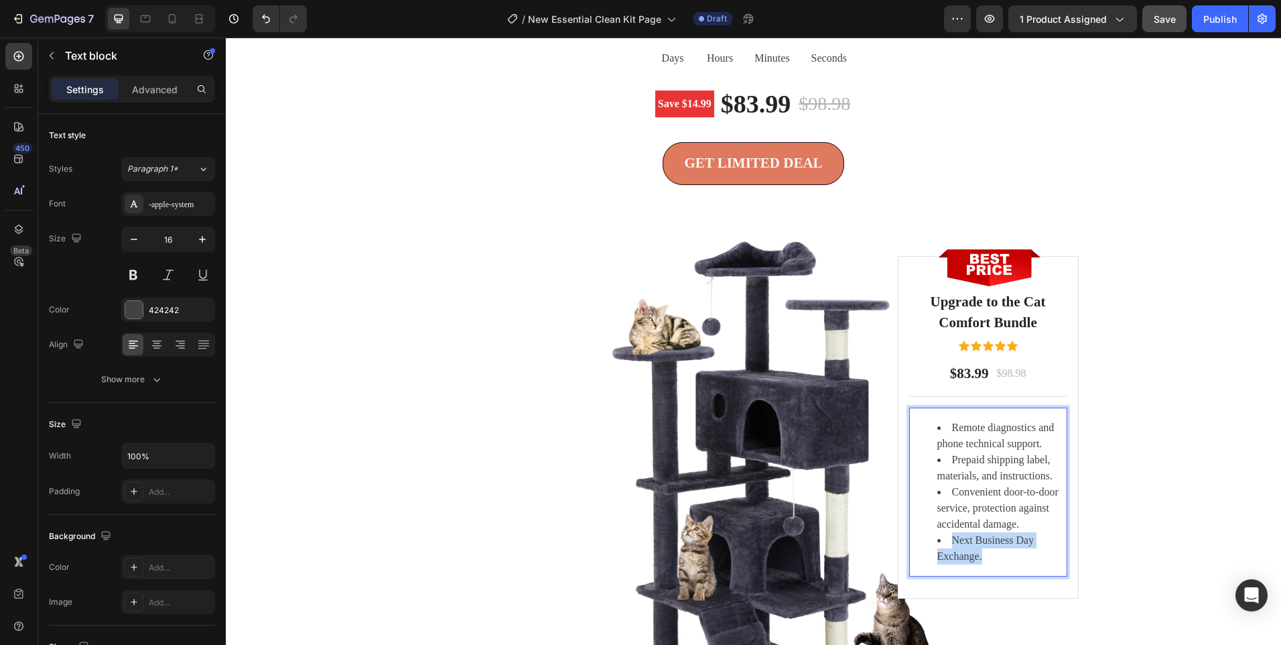
click at [986, 538] on li "Next Business Day Exchange." at bounding box center [1001, 548] width 129 height 32
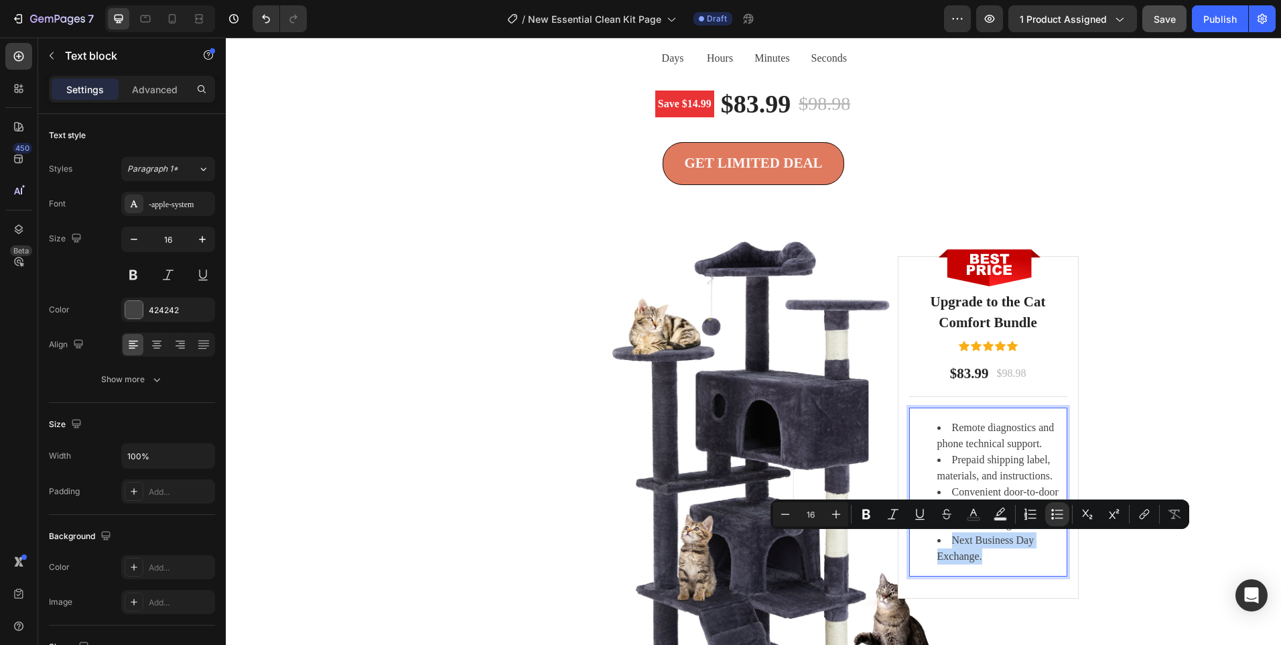
click at [986, 538] on li "Next Business Day Exchange." at bounding box center [1001, 548] width 129 height 32
click at [984, 563] on li "Next Business Day Exchange." at bounding box center [1001, 548] width 129 height 32
click at [984, 559] on li "Next Business Day Exchange." at bounding box center [1001, 548] width 129 height 32
click at [974, 551] on li "Next Business Day Exchange." at bounding box center [1001, 548] width 129 height 32
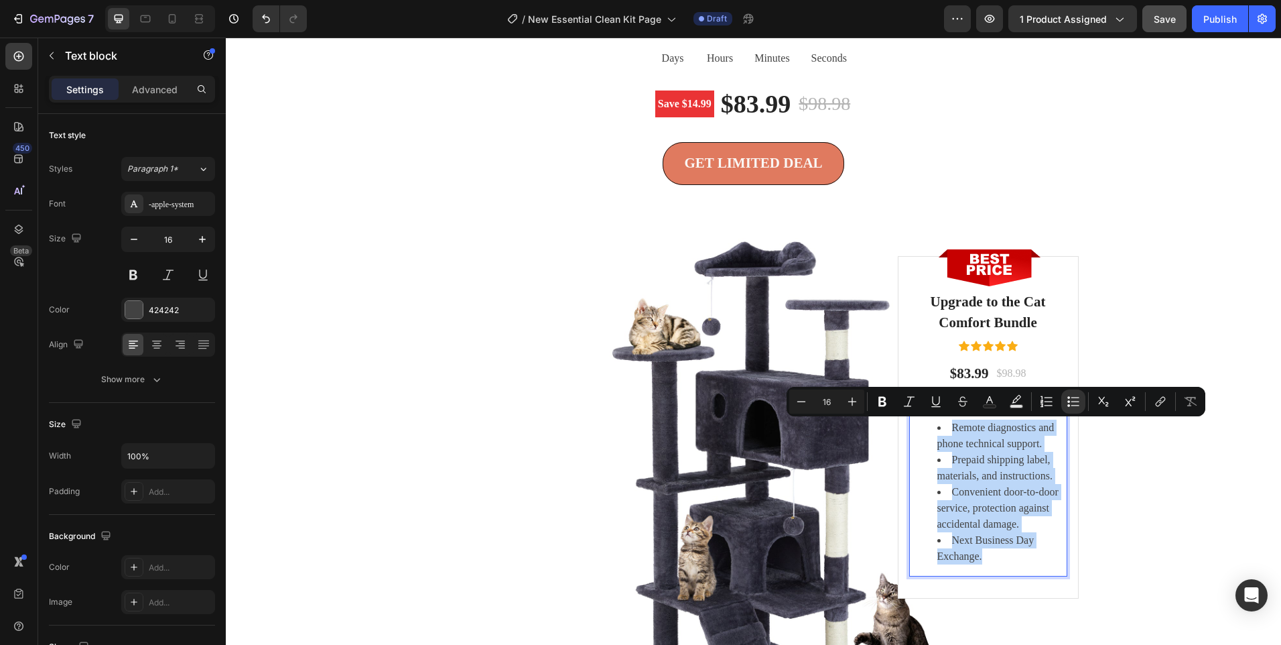
drag, startPoint x: 976, startPoint y: 561, endPoint x: 924, endPoint y: 419, distance: 151.4
click at [921, 425] on ul "Remote diagnostics and phone technical support. Prepaid shipping label, materia…" at bounding box center [988, 491] width 155 height 145
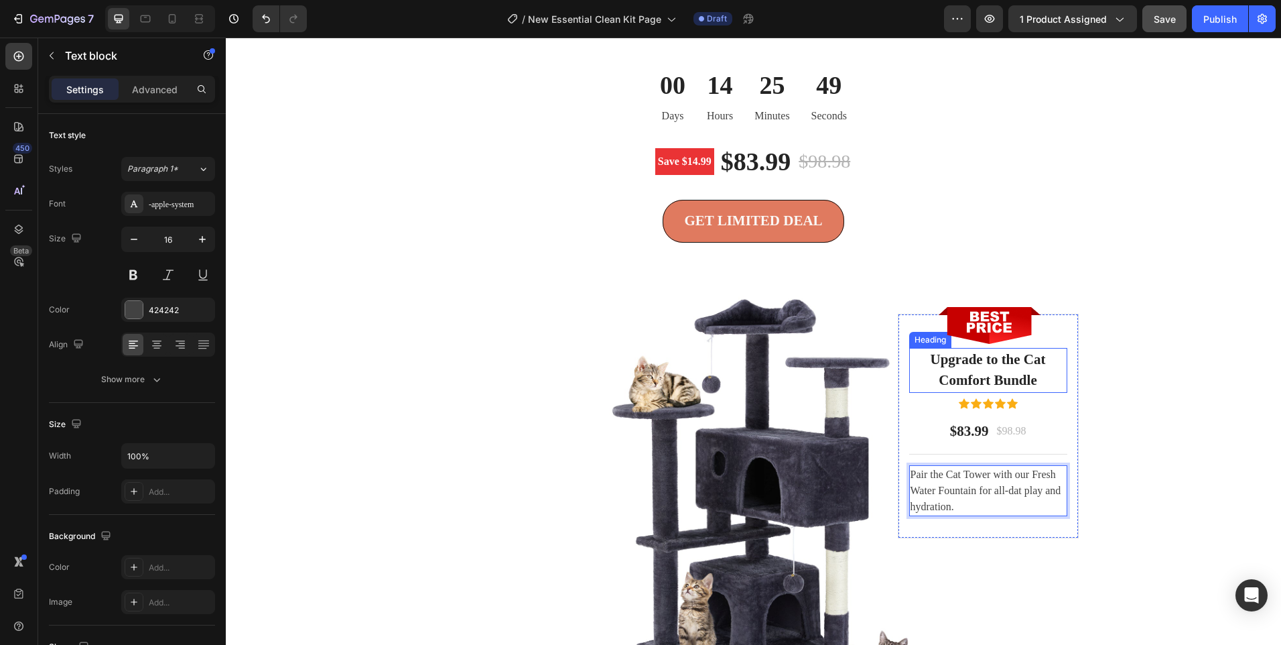
scroll to position [3160, 0]
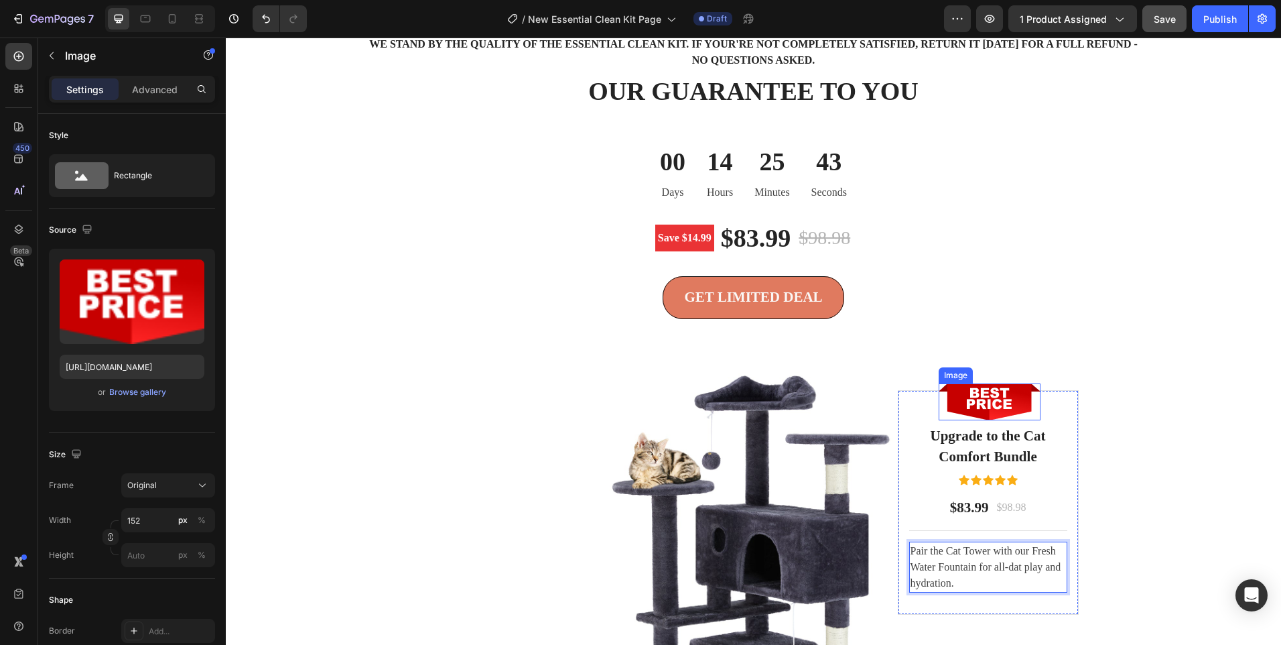
click at [1006, 389] on img at bounding box center [990, 401] width 102 height 37
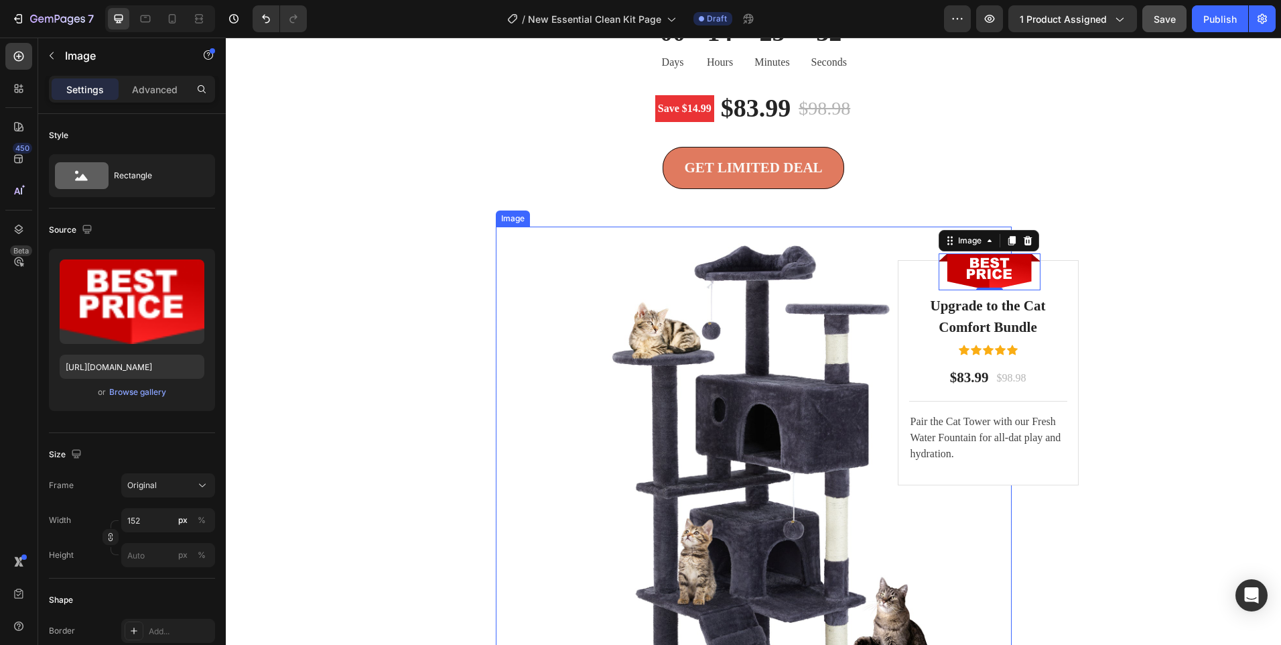
scroll to position [2892, 0]
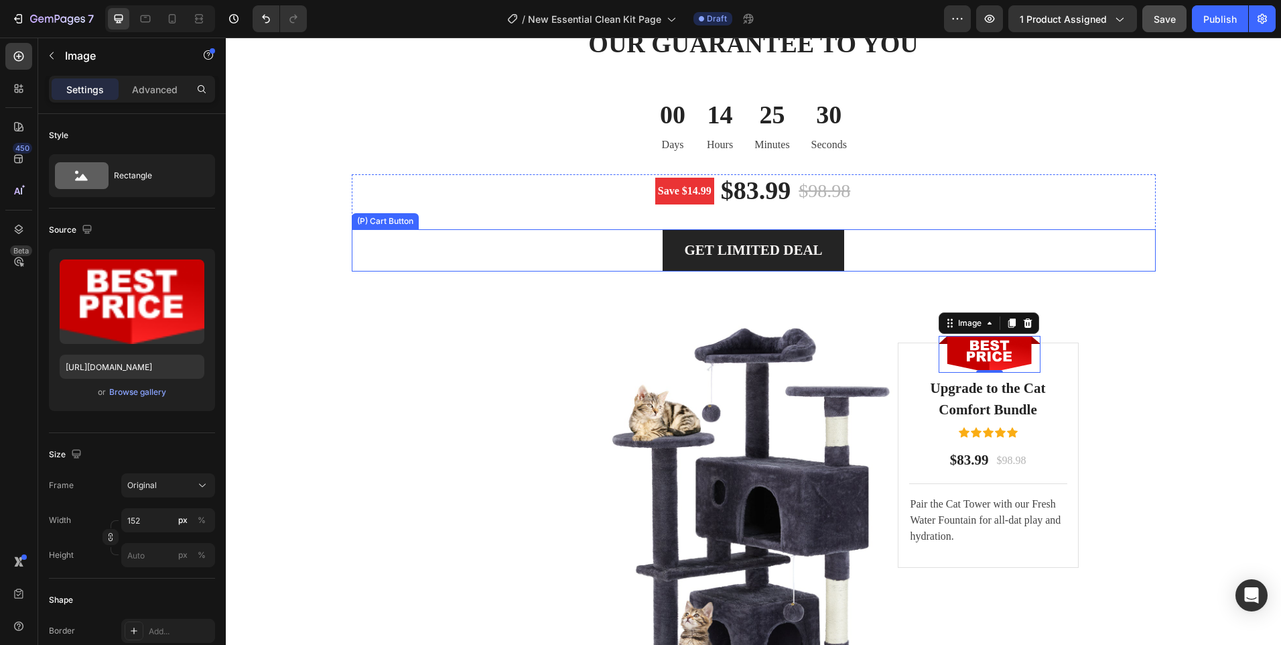
click at [673, 252] on button "GET LIMITED DEAL" at bounding box center [753, 250] width 181 height 43
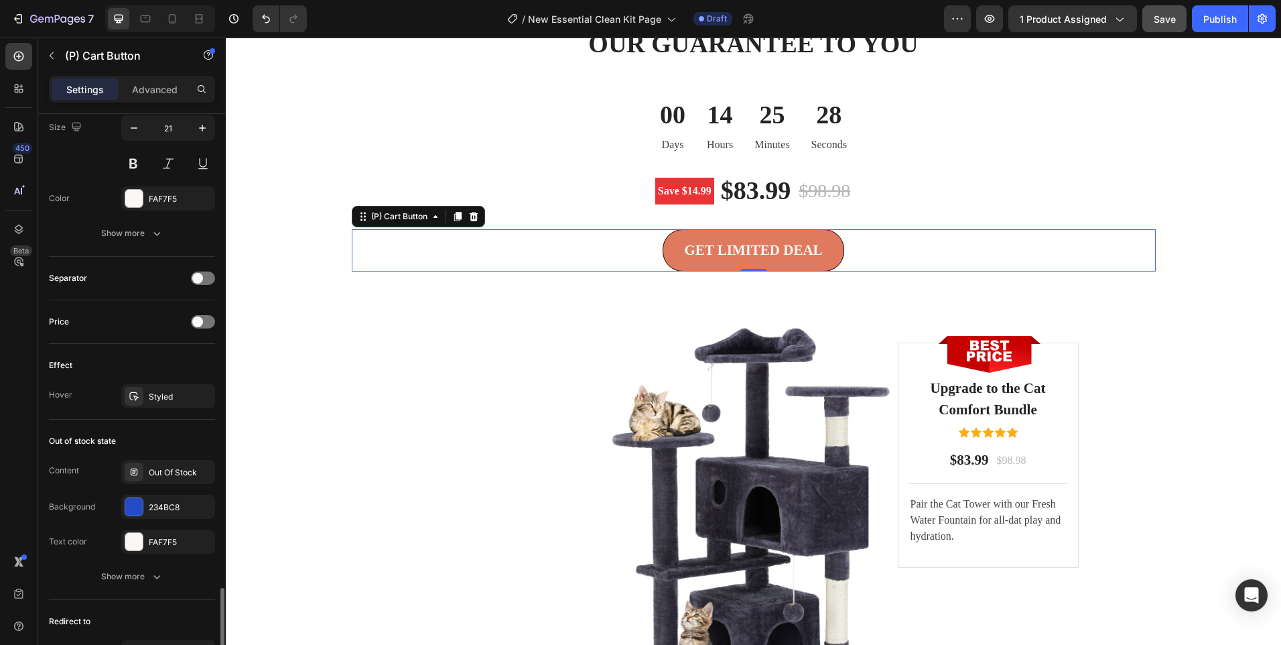
scroll to position [867, 0]
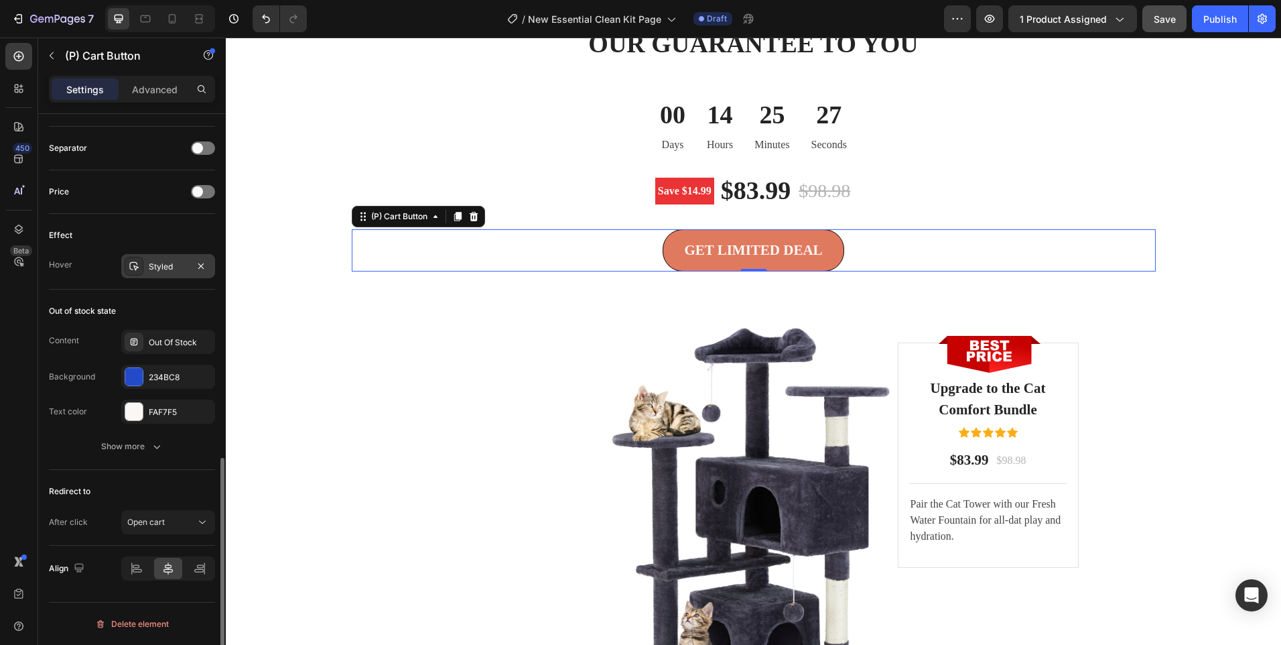
click at [139, 272] on div at bounding box center [134, 266] width 19 height 19
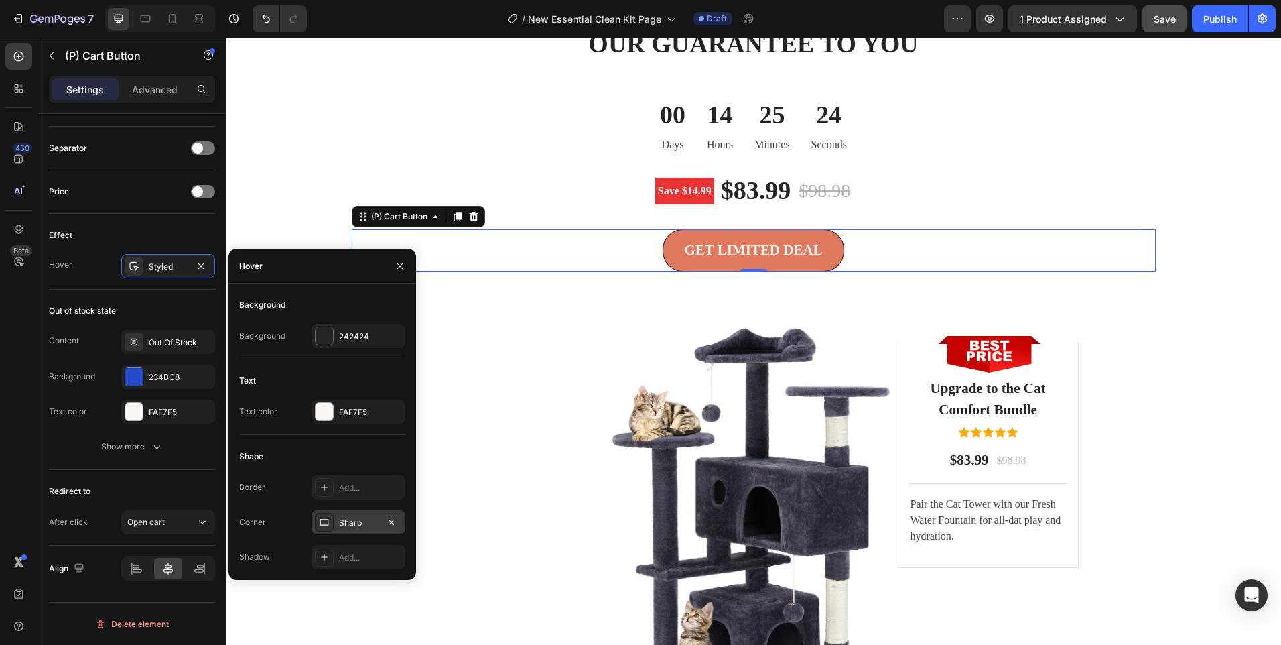
click at [322, 511] on div "Sharp" at bounding box center [359, 522] width 94 height 24
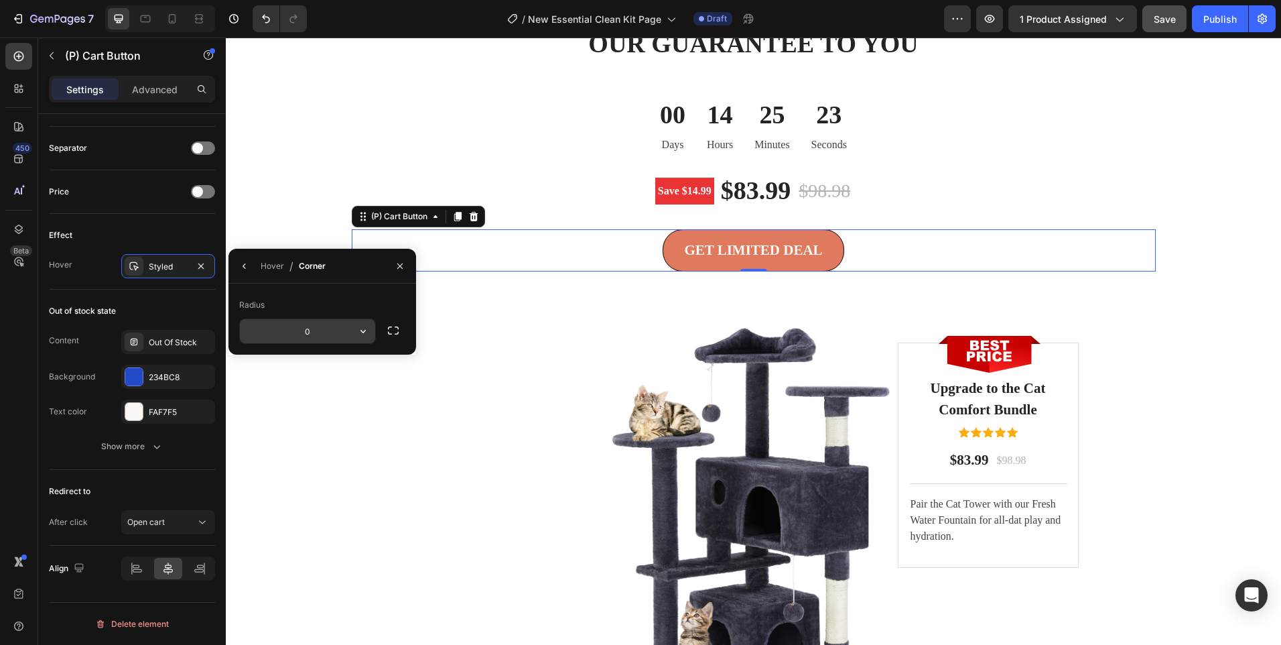
click at [316, 334] on input "0" at bounding box center [307, 331] width 135 height 24
type input "30"
click at [487, 139] on div "00 Days 14 Hours 25 Minutes 20 Seconds" at bounding box center [754, 125] width 804 height 54
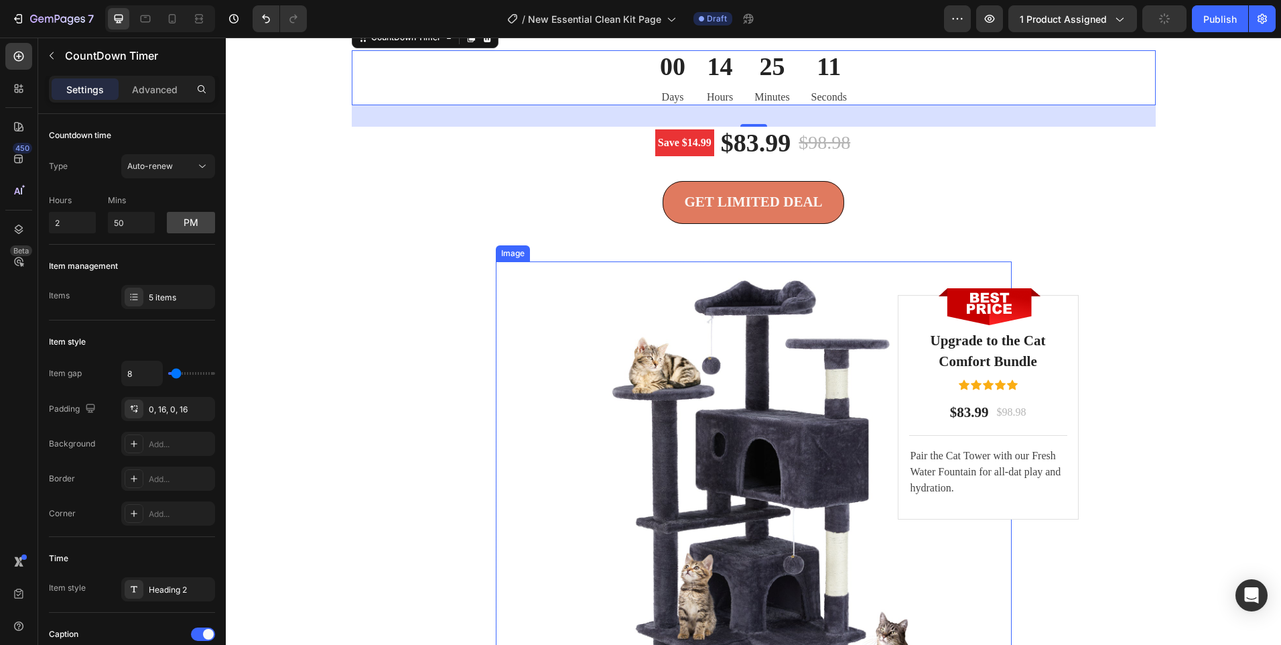
scroll to position [3495, 0]
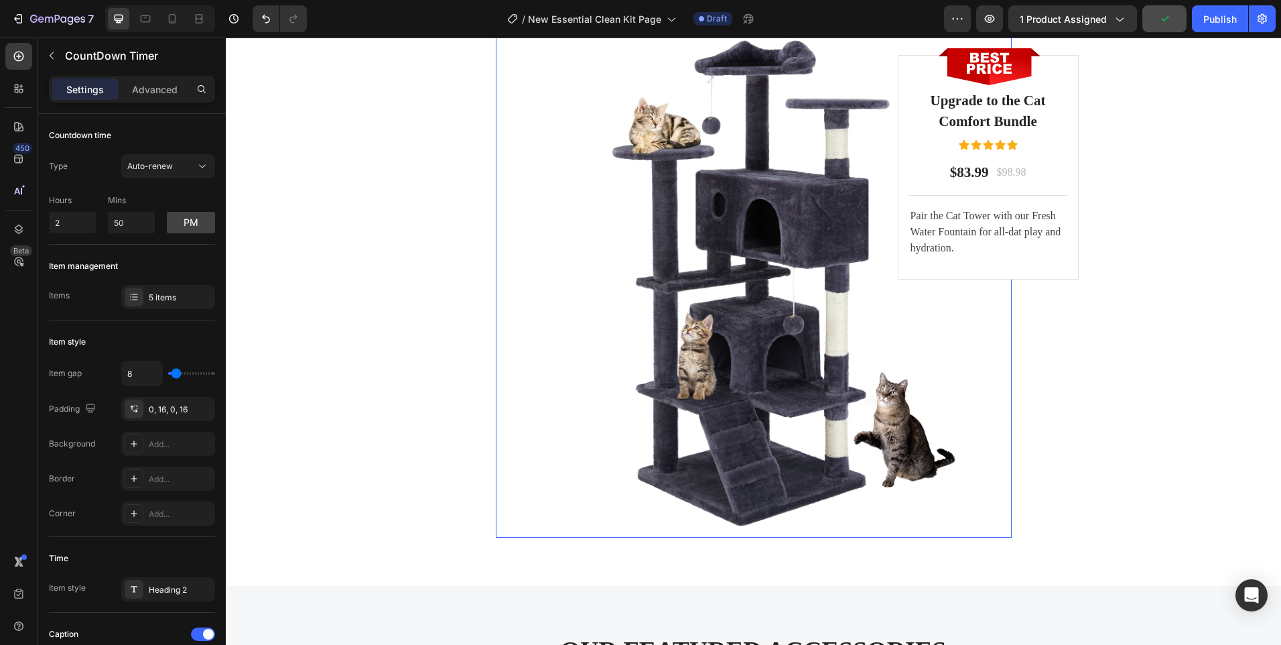
click at [724, 336] on img at bounding box center [754, 279] width 516 height 516
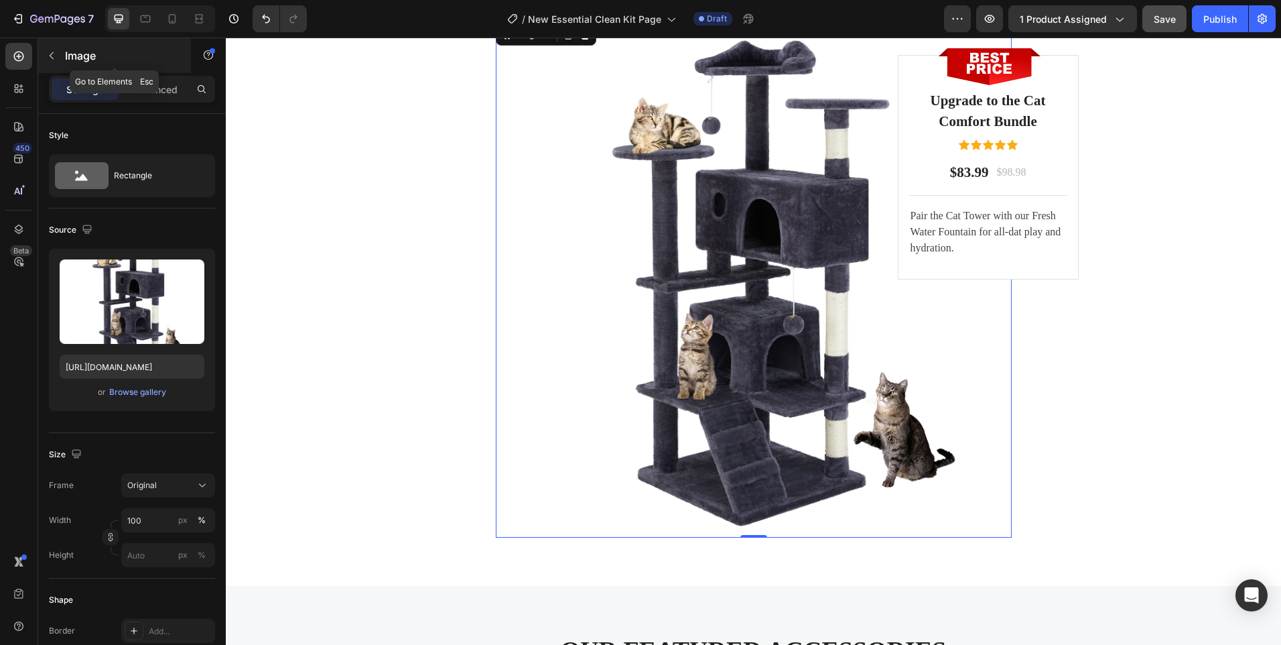
click at [56, 47] on button "button" at bounding box center [51, 55] width 21 height 21
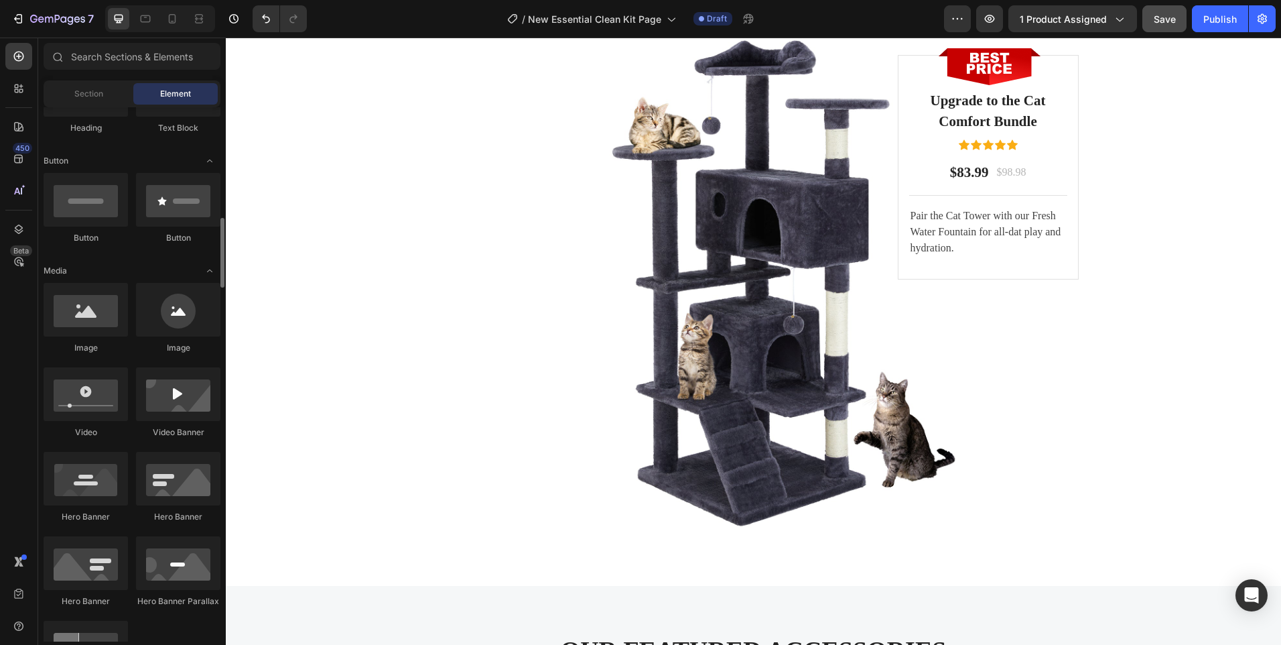
scroll to position [335, 0]
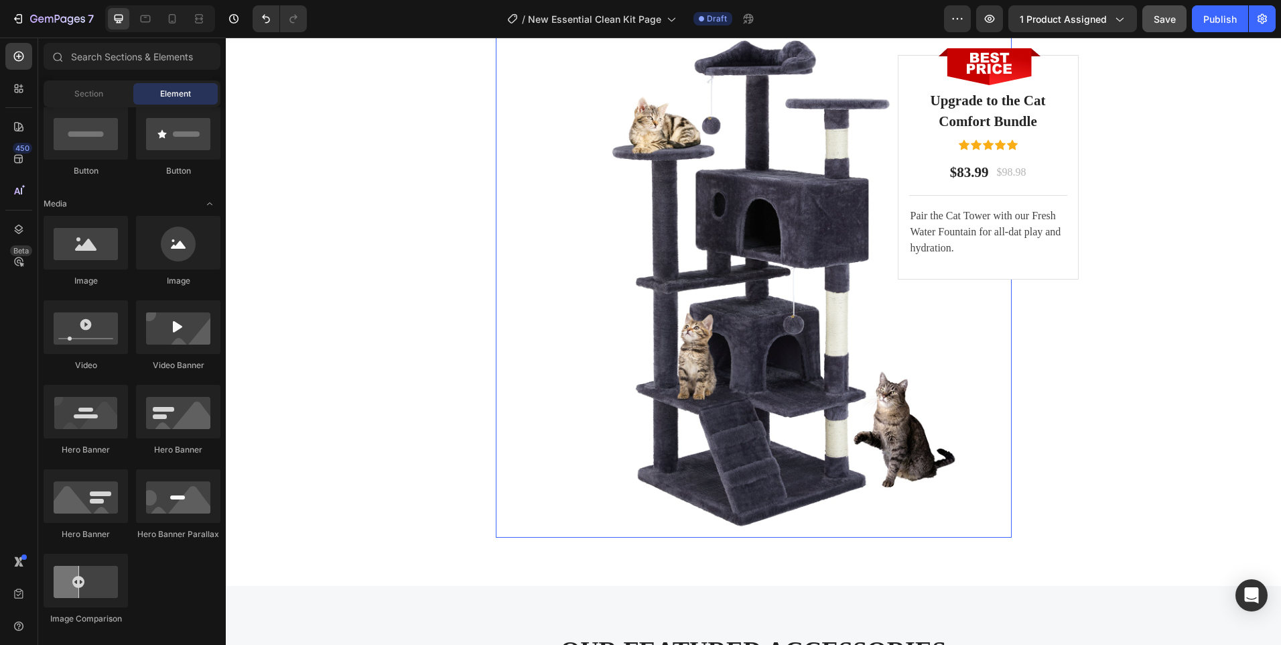
click at [657, 300] on img at bounding box center [754, 279] width 516 height 516
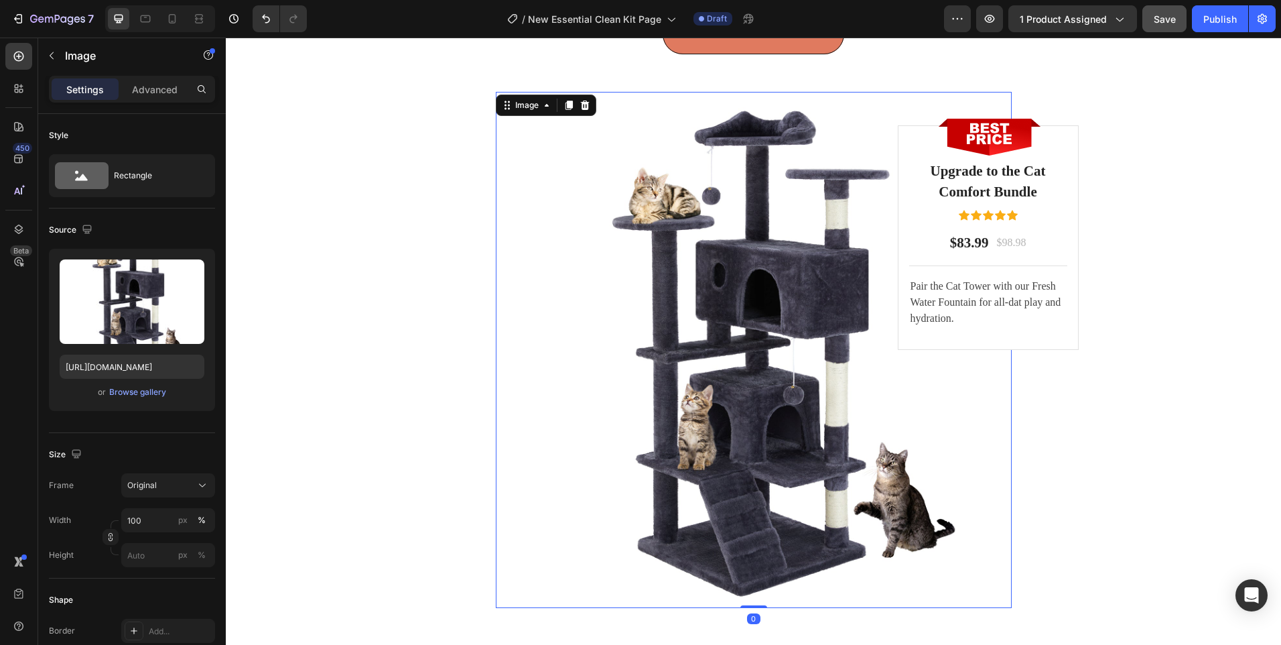
scroll to position [3294, 0]
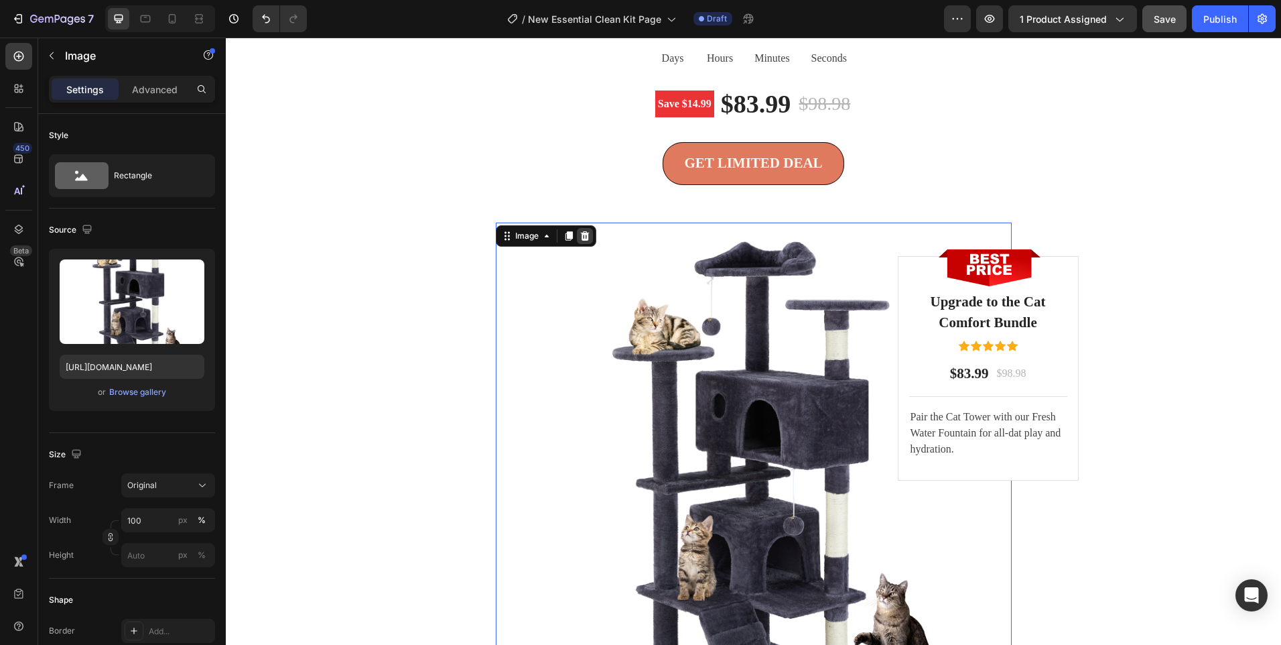
click at [580, 235] on icon at bounding box center [585, 235] width 11 height 11
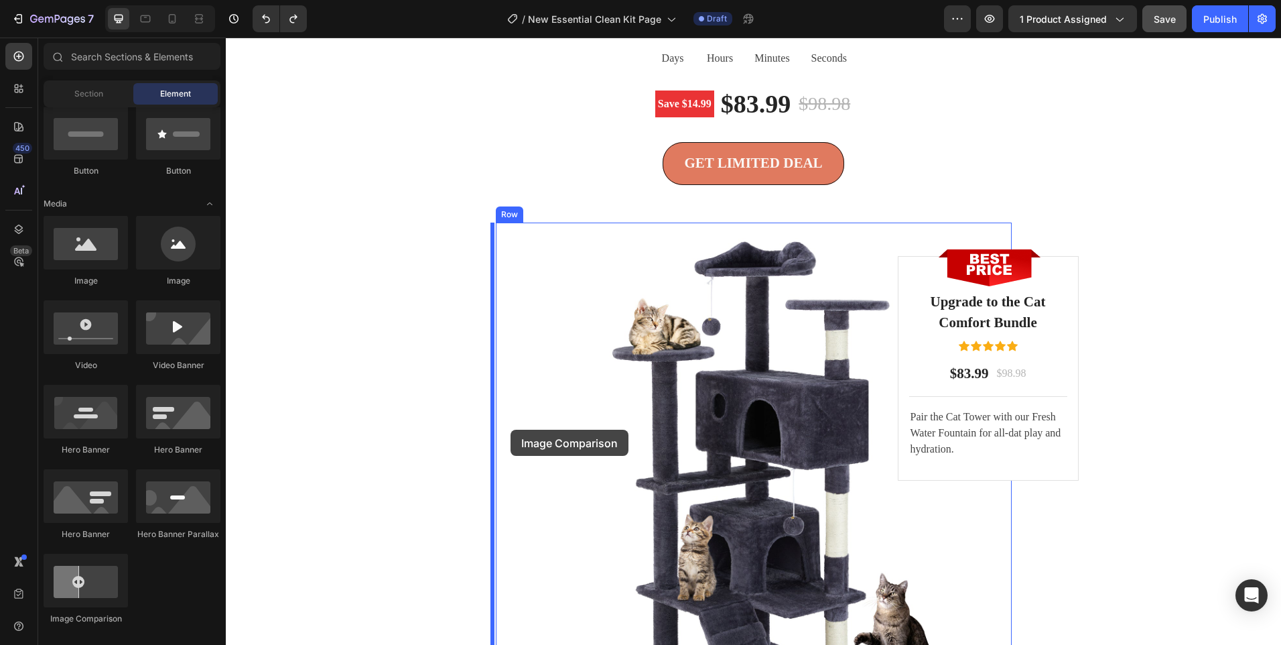
drag, startPoint x: 306, startPoint y: 617, endPoint x: 510, endPoint y: 430, distance: 277.0
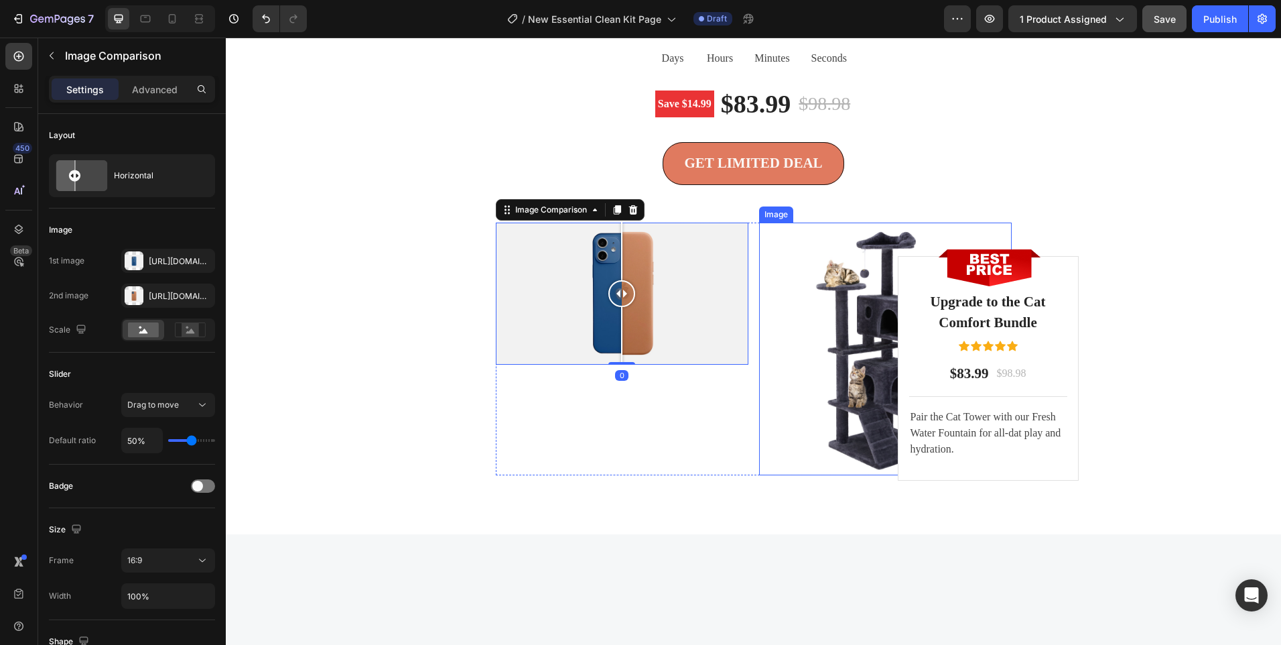
click at [842, 332] on img at bounding box center [885, 348] width 253 height 253
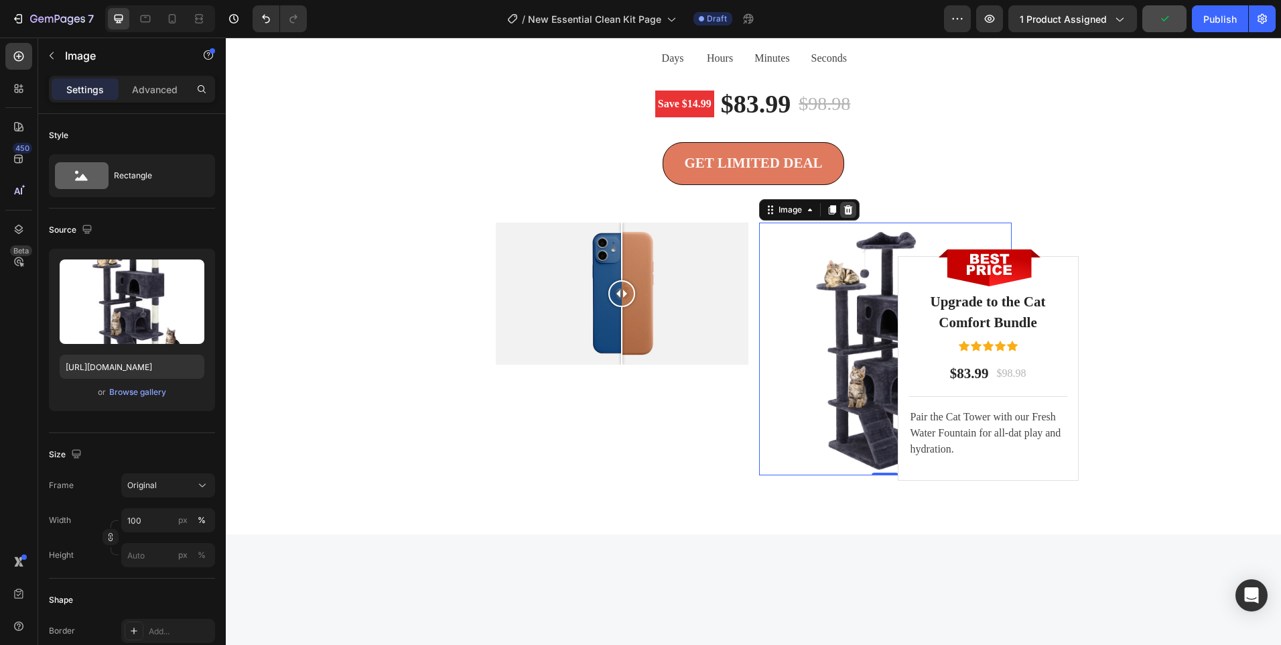
click at [849, 210] on div at bounding box center [848, 210] width 16 height 16
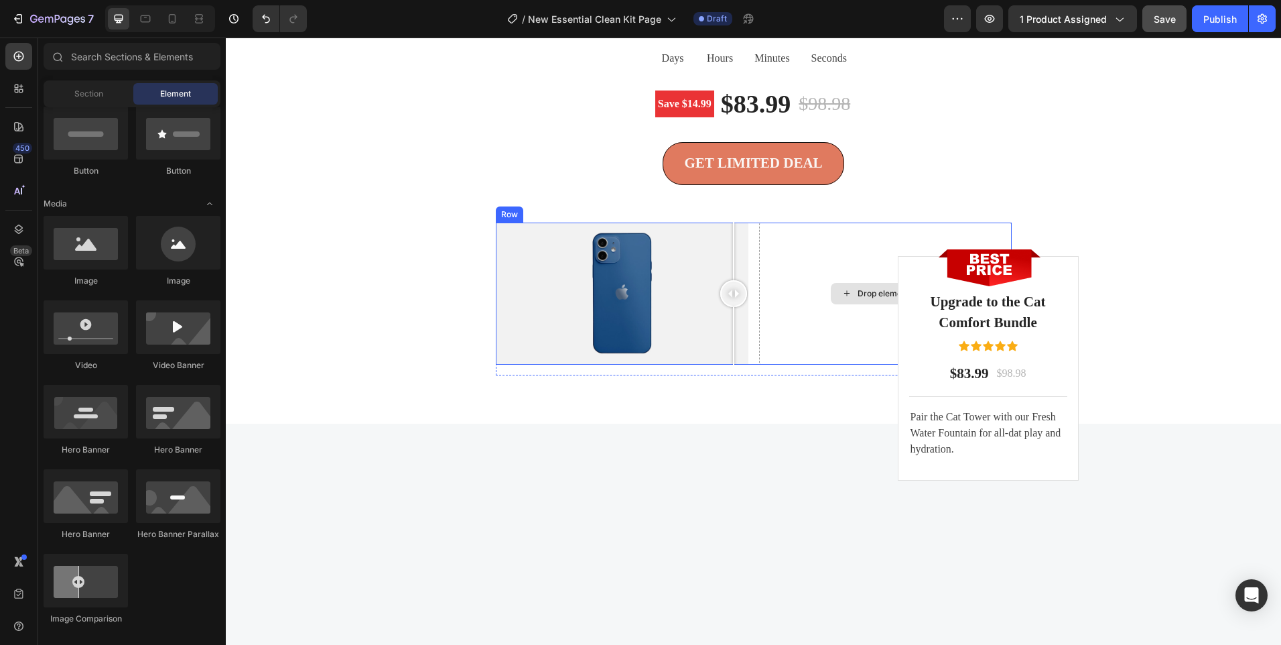
drag, startPoint x: 676, startPoint y: 297, endPoint x: 851, endPoint y: 287, distance: 175.2
click at [851, 287] on div "Image Comparison Drop element here Row" at bounding box center [754, 293] width 516 height 142
drag, startPoint x: 608, startPoint y: 284, endPoint x: 705, endPoint y: 278, distance: 96.7
click at [848, 269] on div "Image Comparison Drop element here Row" at bounding box center [754, 293] width 516 height 142
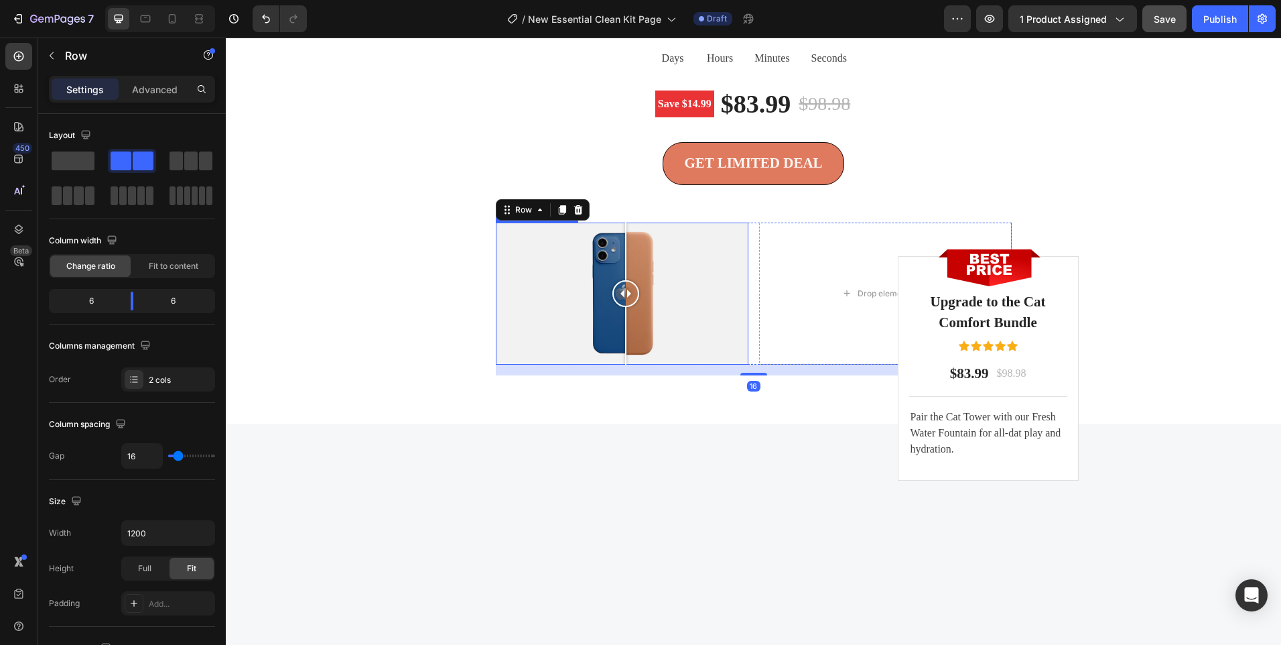
click at [621, 275] on div at bounding box center [622, 293] width 253 height 142
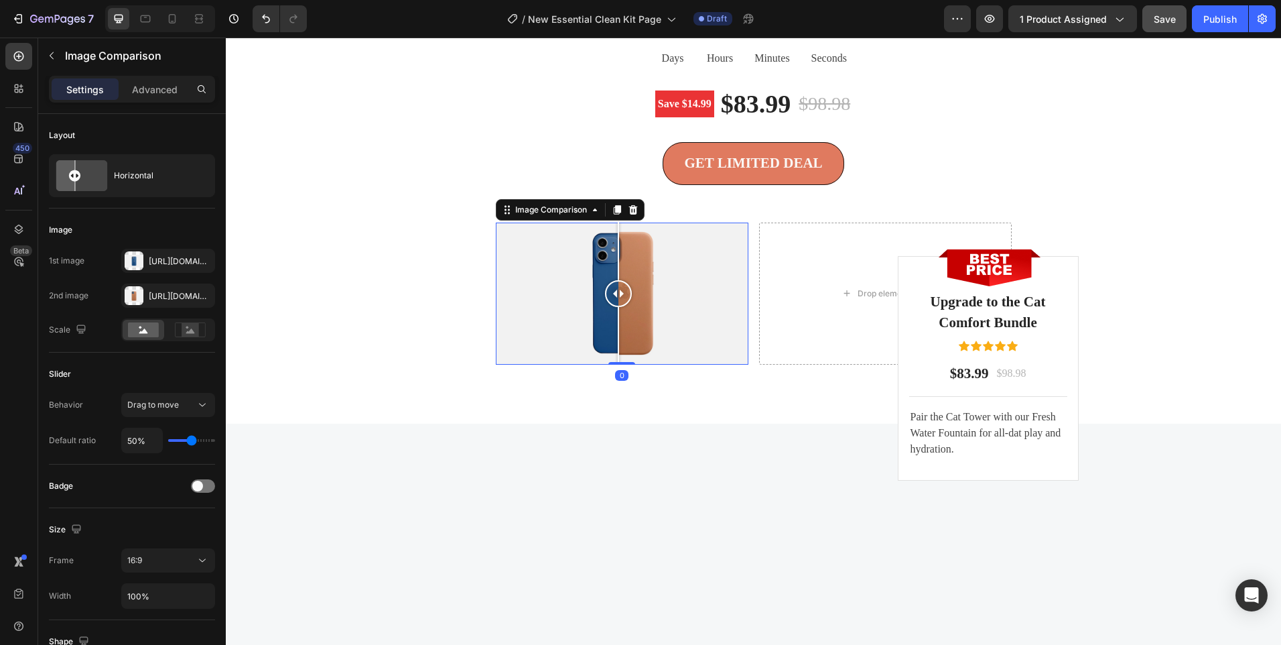
drag, startPoint x: 581, startPoint y: 276, endPoint x: 616, endPoint y: 286, distance: 36.3
click at [616, 286] on div at bounding box center [622, 293] width 253 height 142
click at [664, 282] on div at bounding box center [622, 293] width 253 height 142
click at [775, 269] on div "Drop element here" at bounding box center [885, 293] width 253 height 142
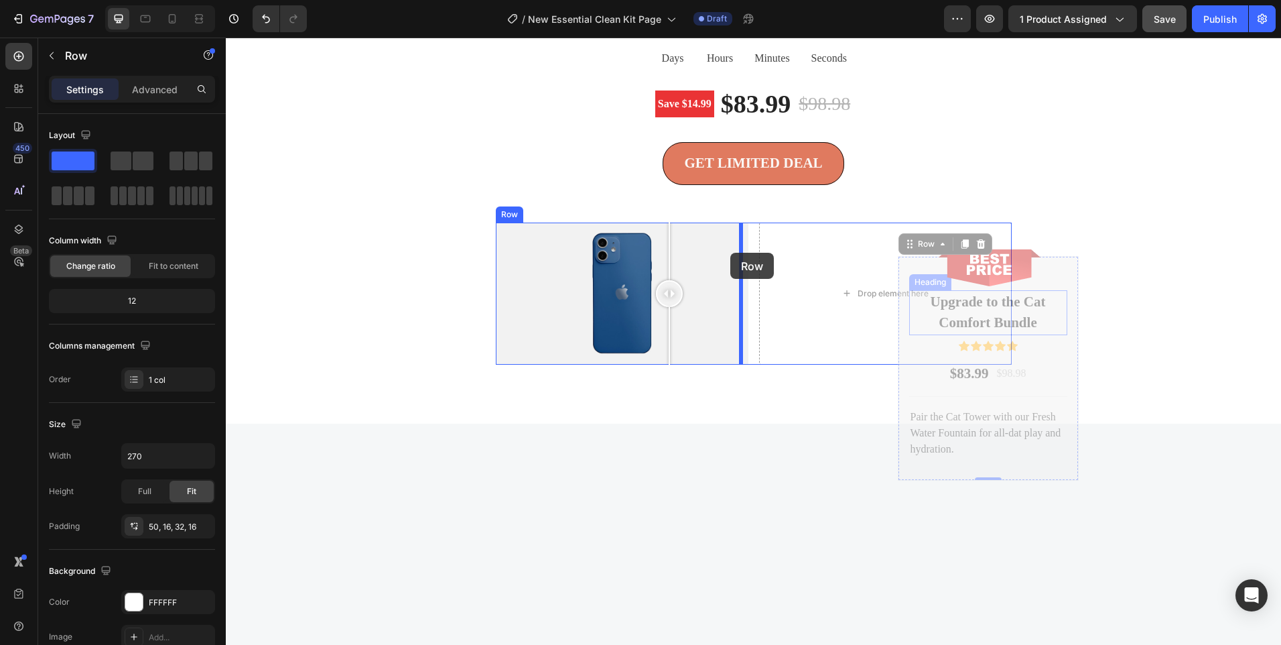
drag, startPoint x: 959, startPoint y: 288, endPoint x: 730, endPoint y: 253, distance: 231.2
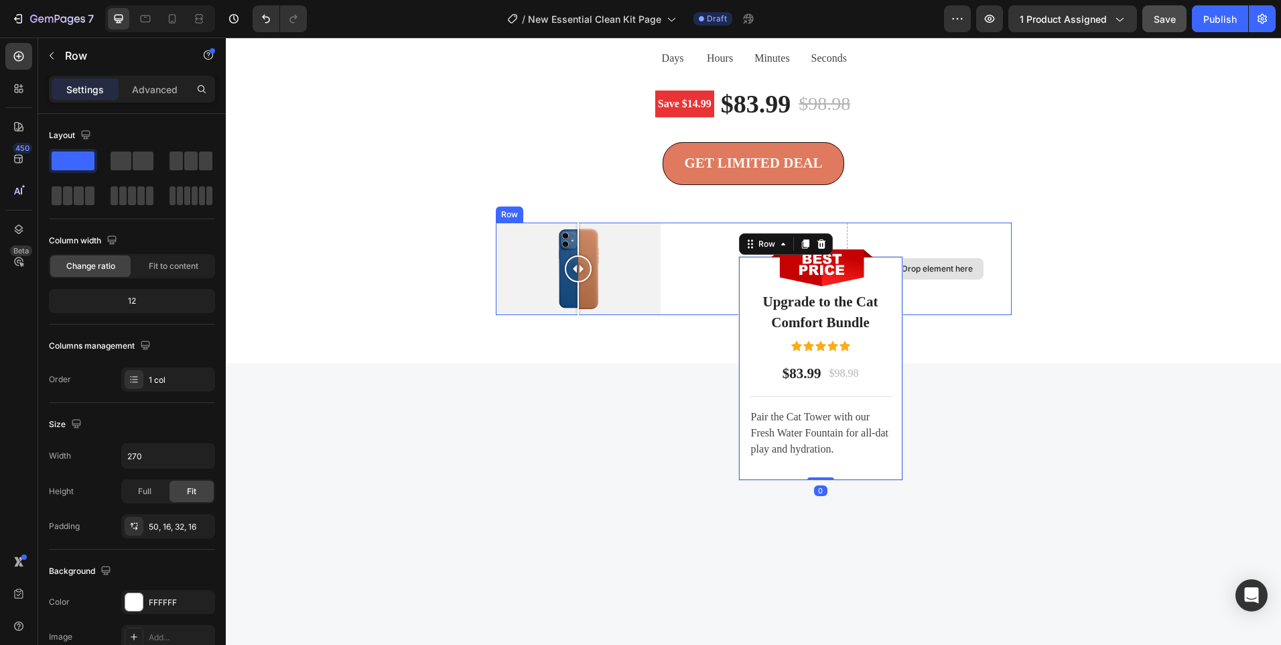
click at [923, 261] on div "Drop element here" at bounding box center [929, 268] width 109 height 21
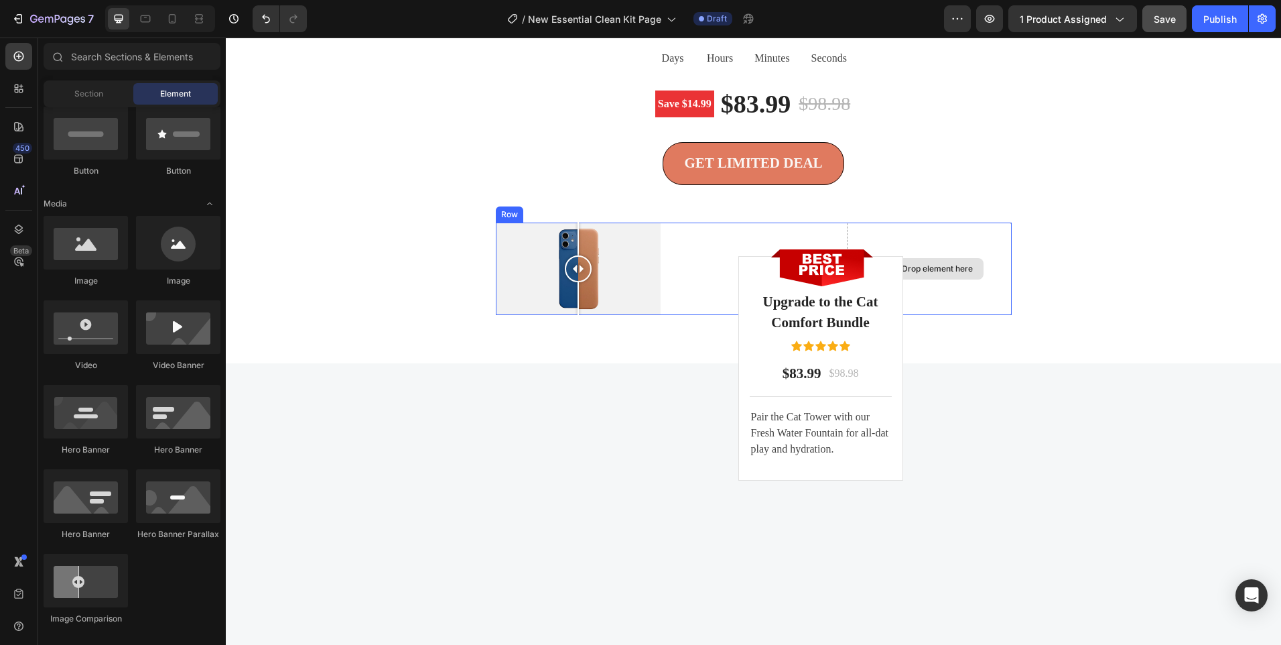
click at [934, 240] on div "Drop element here" at bounding box center [929, 268] width 165 height 92
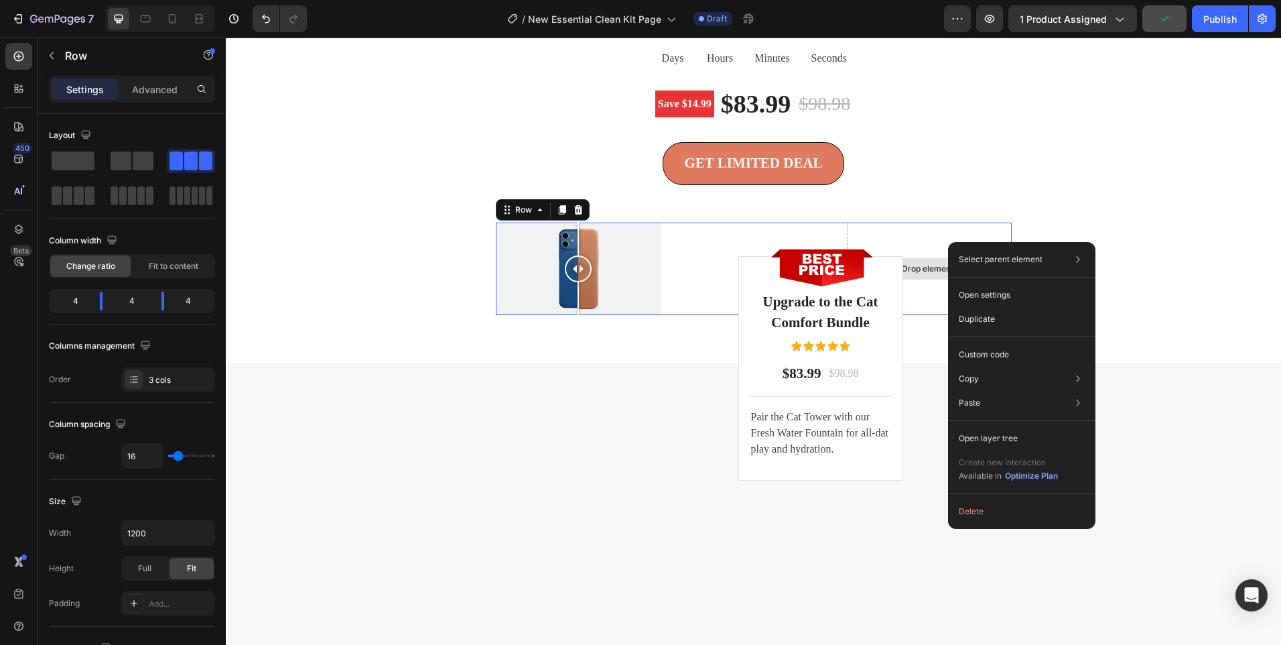
click at [895, 245] on div "Drop element here" at bounding box center [929, 268] width 165 height 92
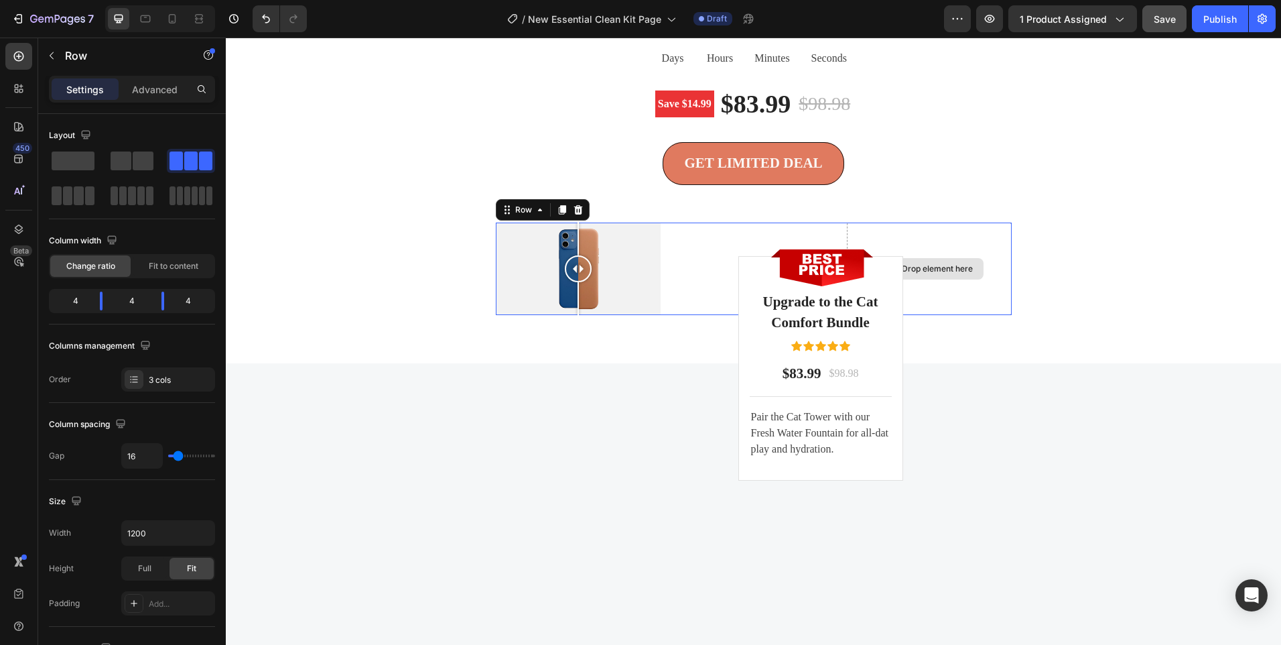
click at [914, 243] on div "Drop element here" at bounding box center [929, 268] width 165 height 92
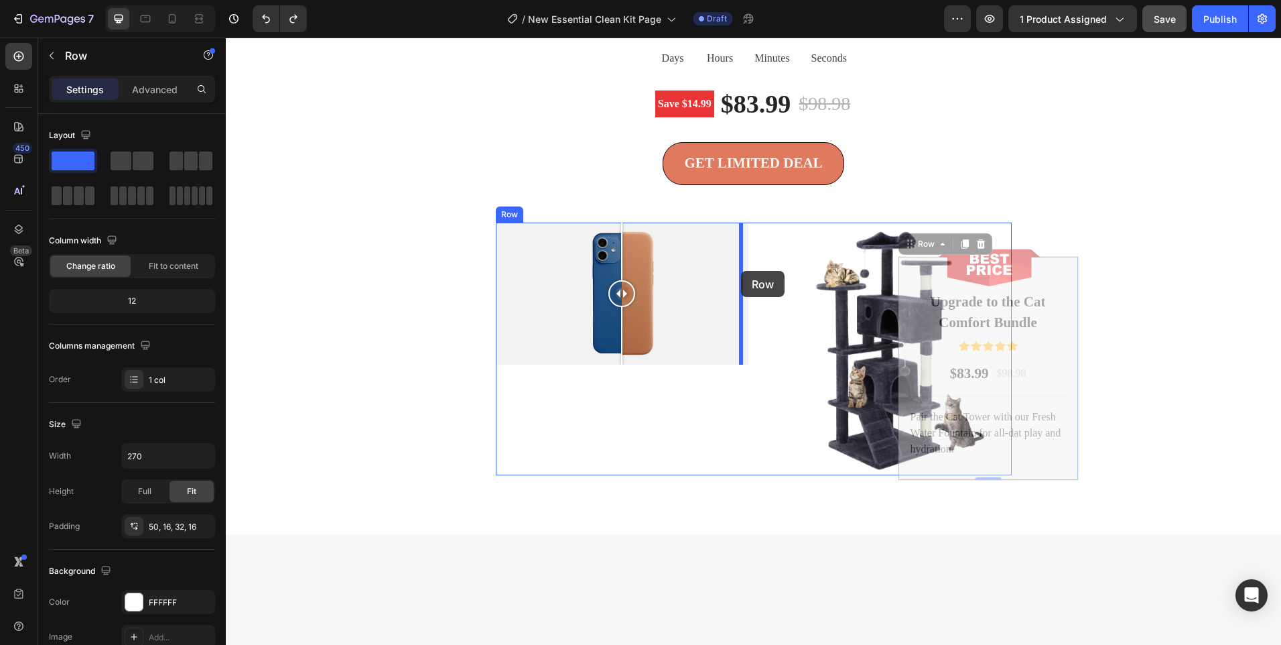
drag, startPoint x: 1068, startPoint y: 283, endPoint x: 741, endPoint y: 271, distance: 327.2
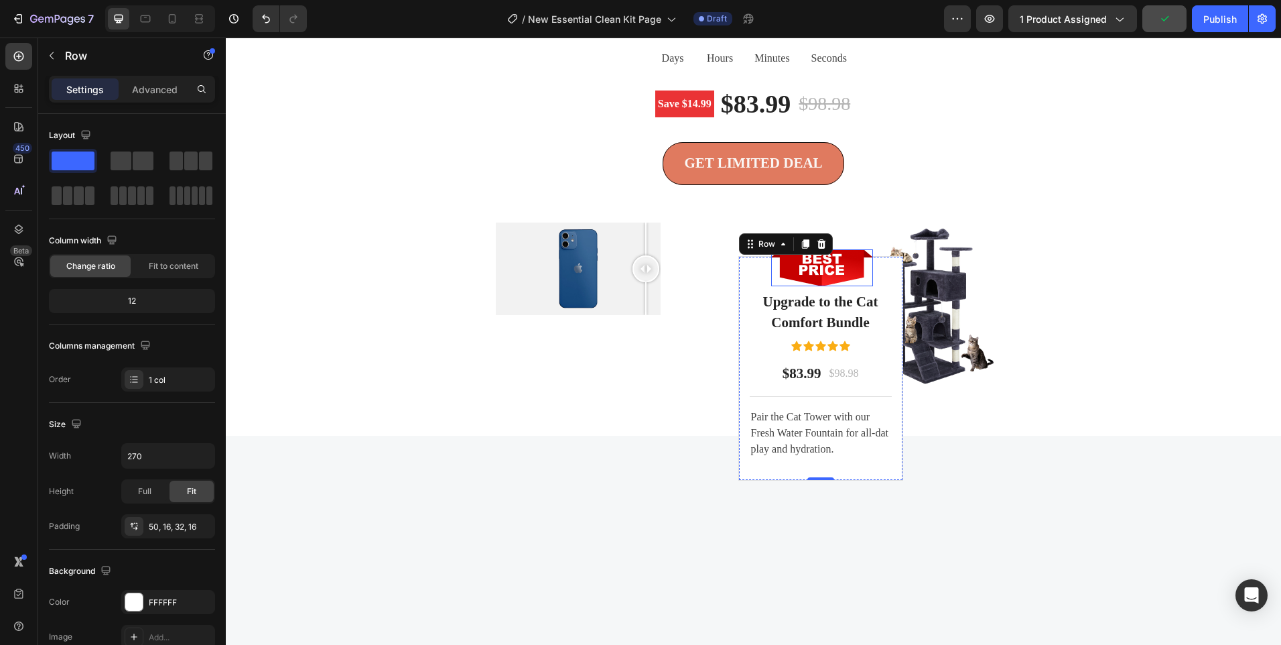
drag, startPoint x: 583, startPoint y: 267, endPoint x: 799, endPoint y: 275, distance: 216.6
click at [799, 275] on div "Image Comparison Image Upgrade to the Cat Comfort Bundle Heading Icon Icon Icon…" at bounding box center [754, 304] width 516 height 165
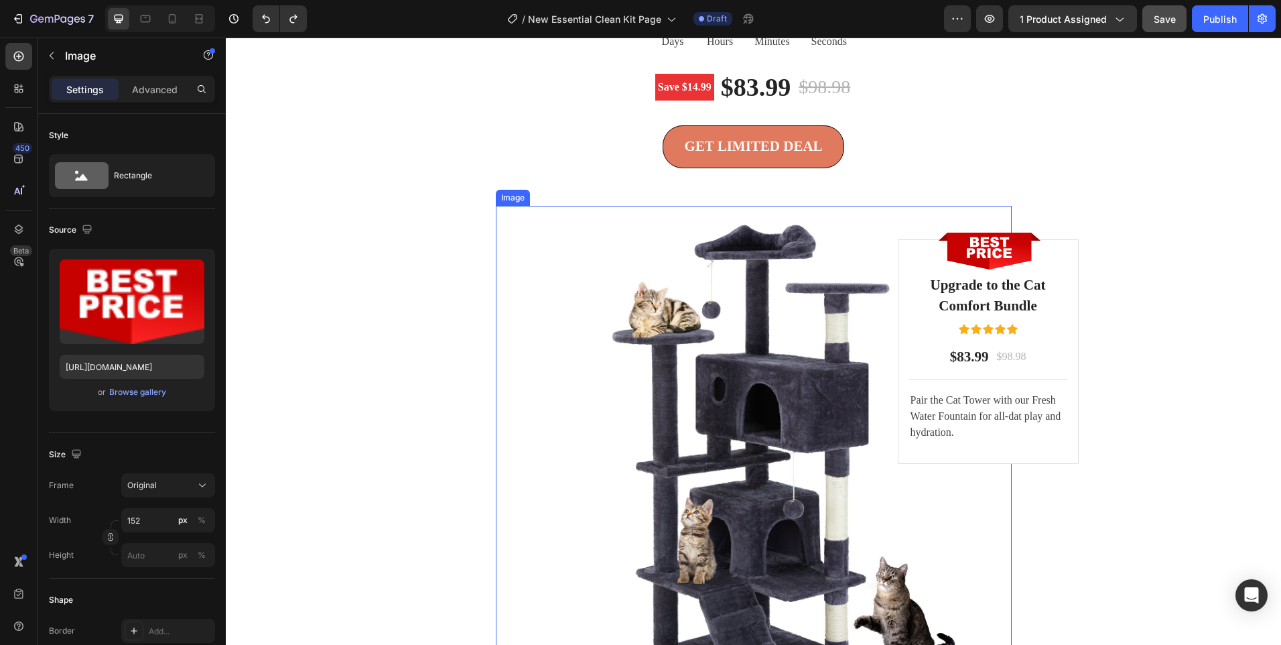
scroll to position [3495, 0]
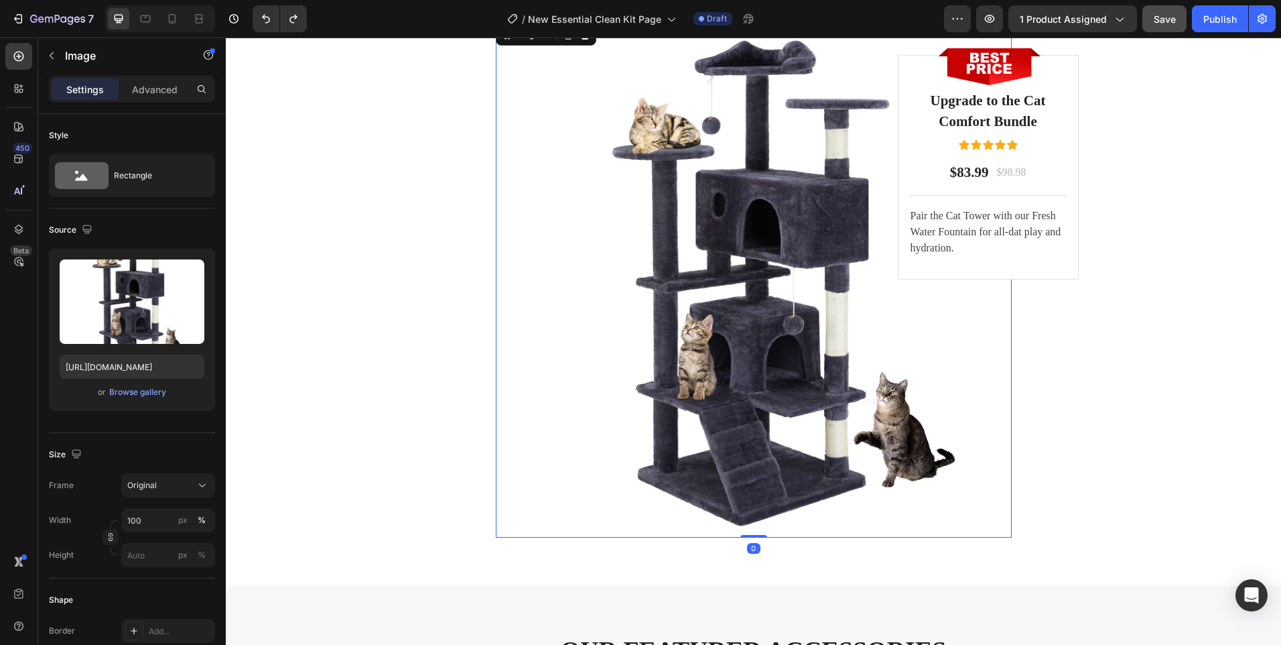
click at [635, 323] on img at bounding box center [754, 279] width 516 height 516
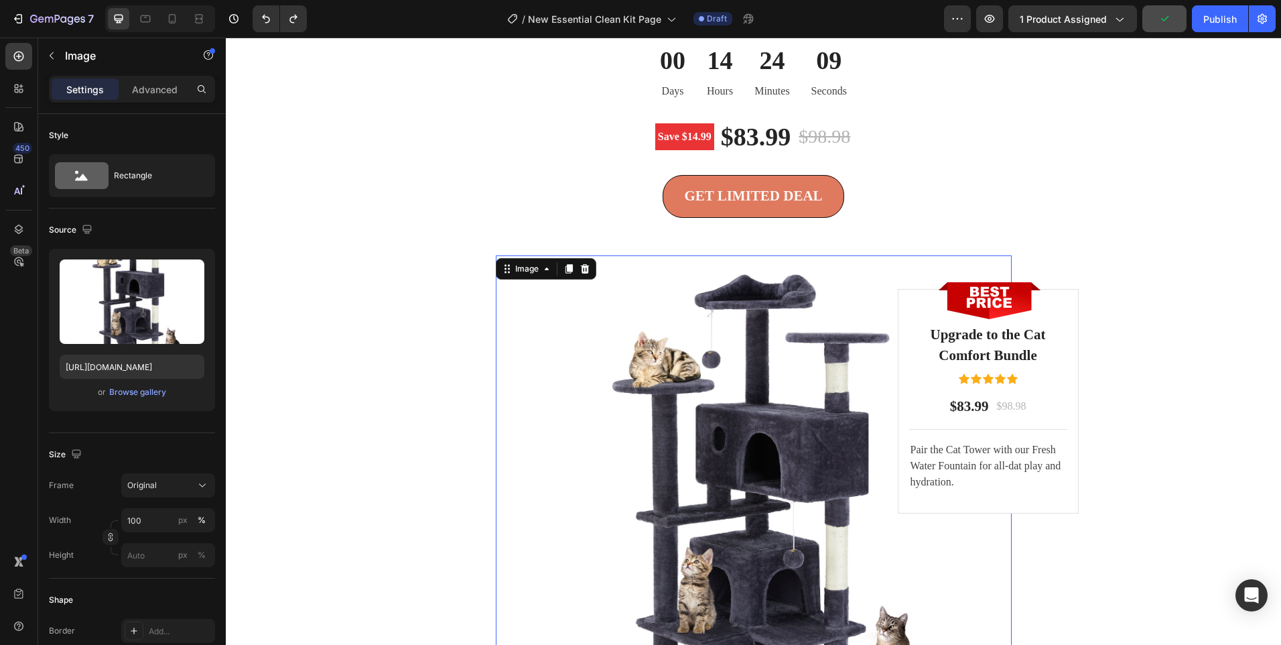
scroll to position [3272, 0]
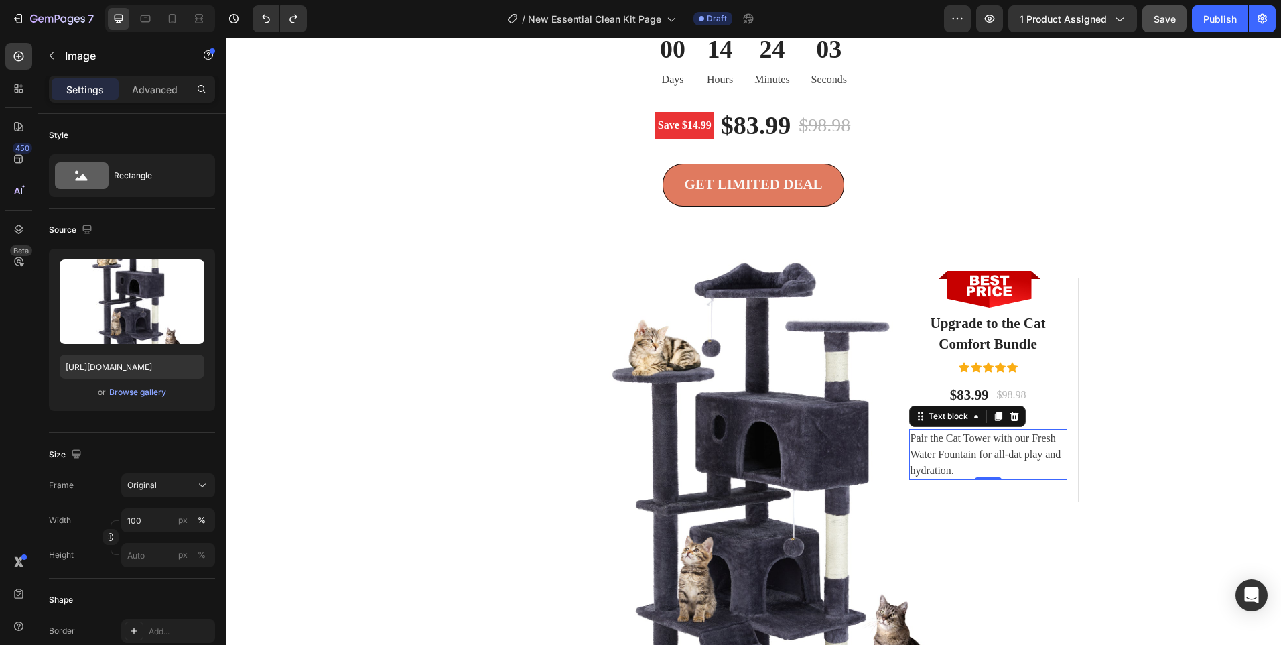
click at [1016, 455] on p "Pair the Cat Tower with our Fresh Water Fountain for all-dat play and hydration." at bounding box center [988, 454] width 155 height 48
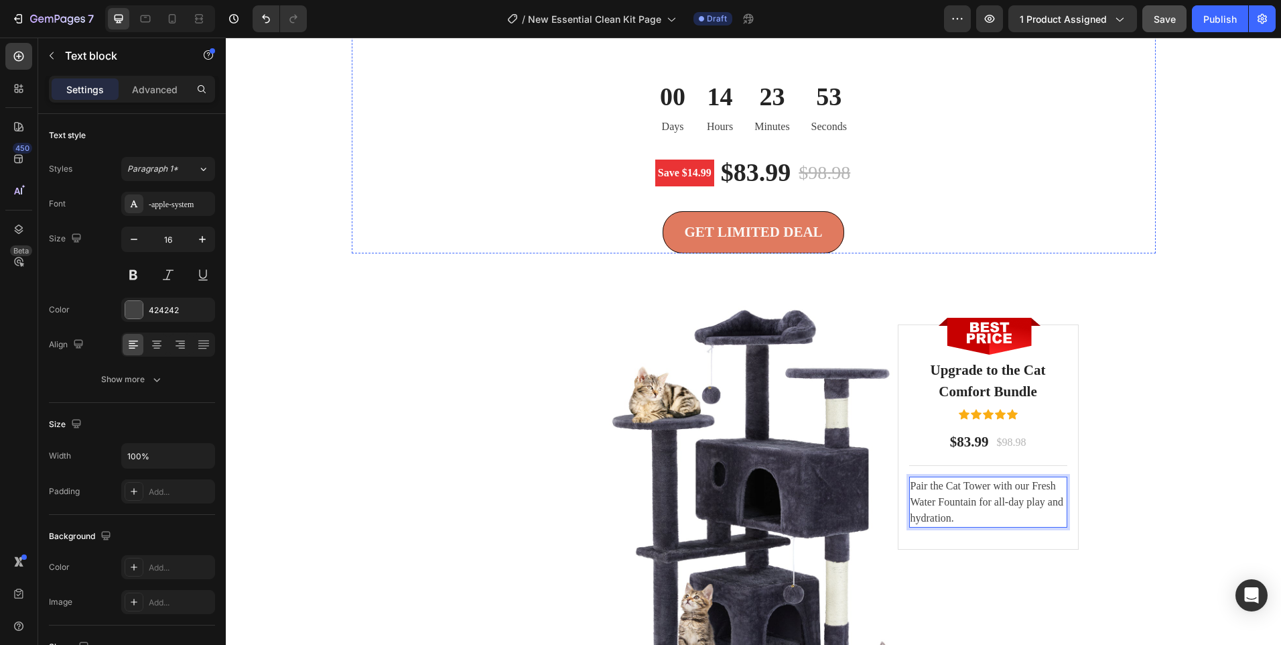
scroll to position [2823, 0]
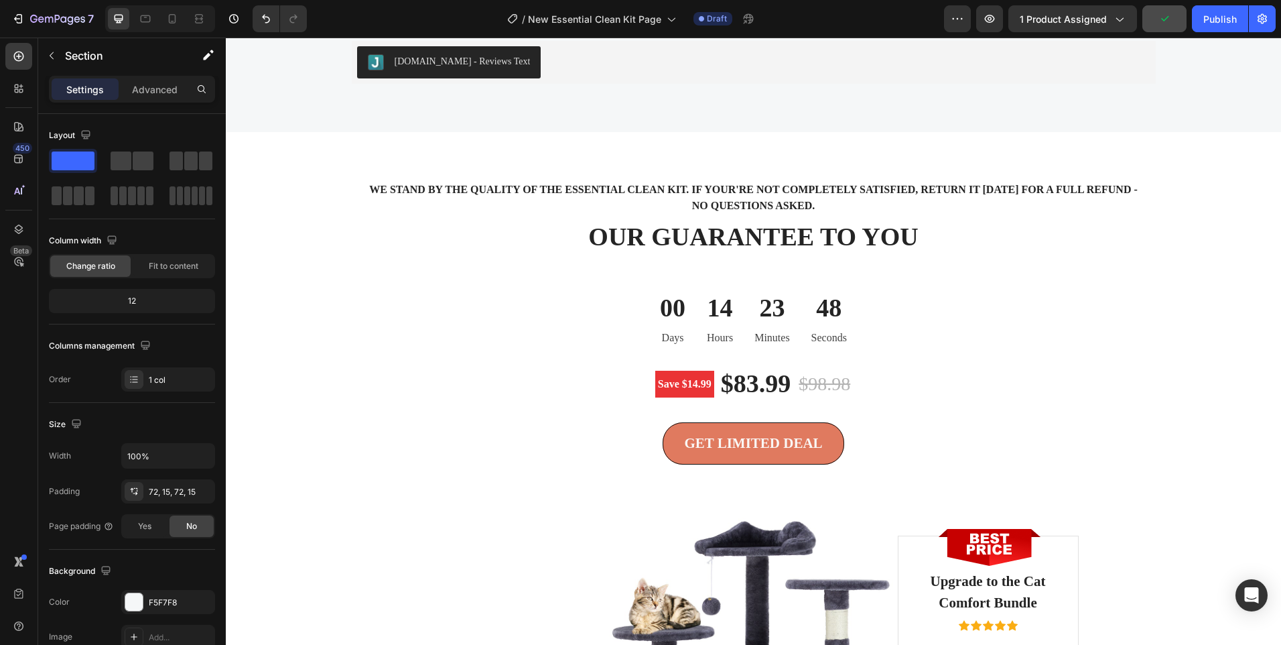
scroll to position [2756, 0]
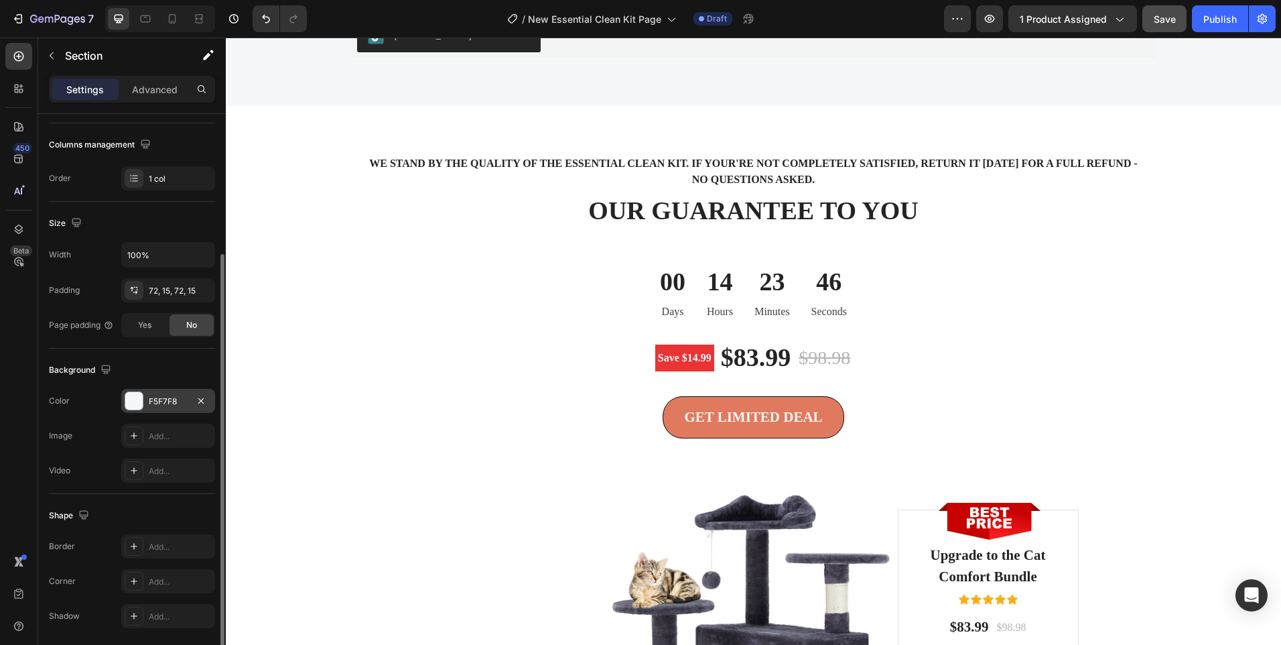
click at [141, 409] on div at bounding box center [134, 400] width 19 height 19
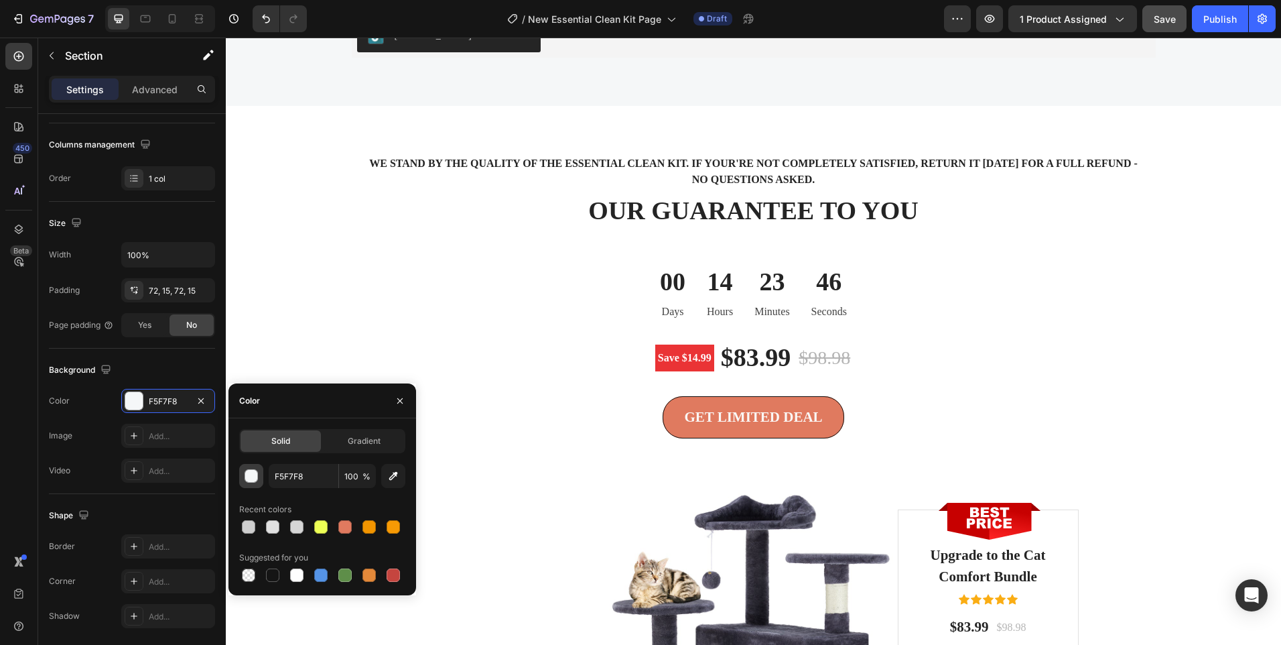
click at [246, 480] on div "button" at bounding box center [251, 476] width 13 height 13
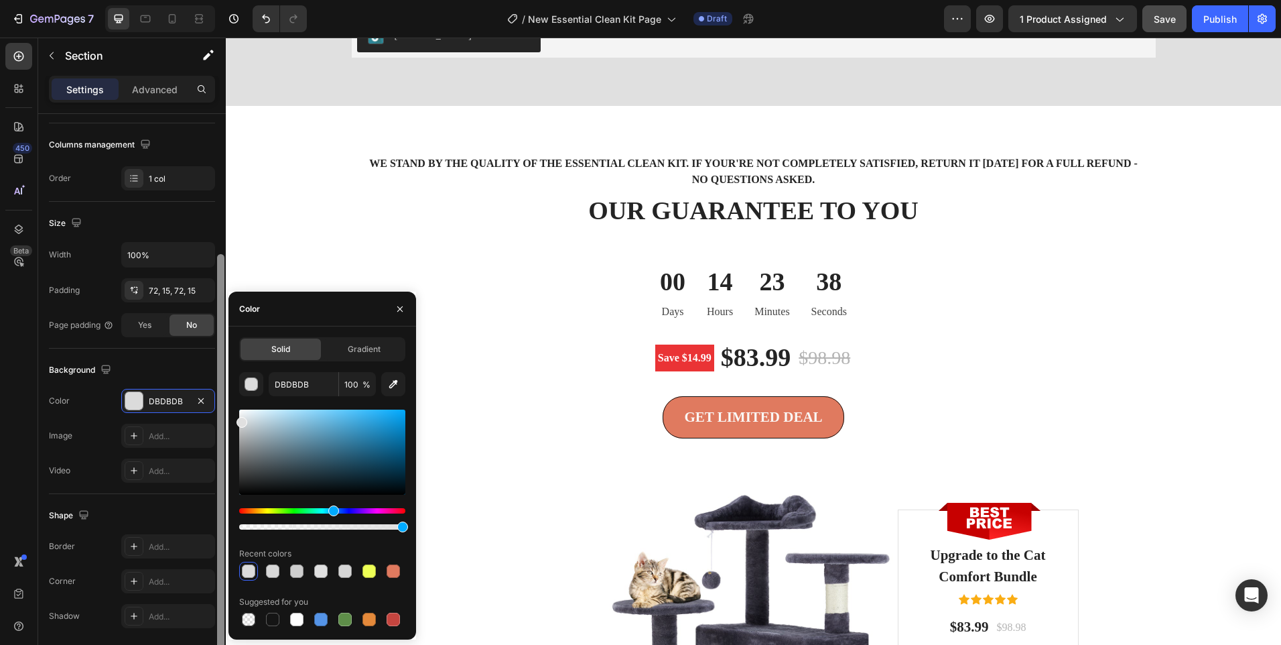
type input "E0E0E0"
drag, startPoint x: 245, startPoint y: 421, endPoint x: 217, endPoint y: 419, distance: 28.2
click at [217, 419] on div "450 Beta Sections(30) Elements(84) Section Element Hero Section Product Detail …" at bounding box center [113, 341] width 226 height 607
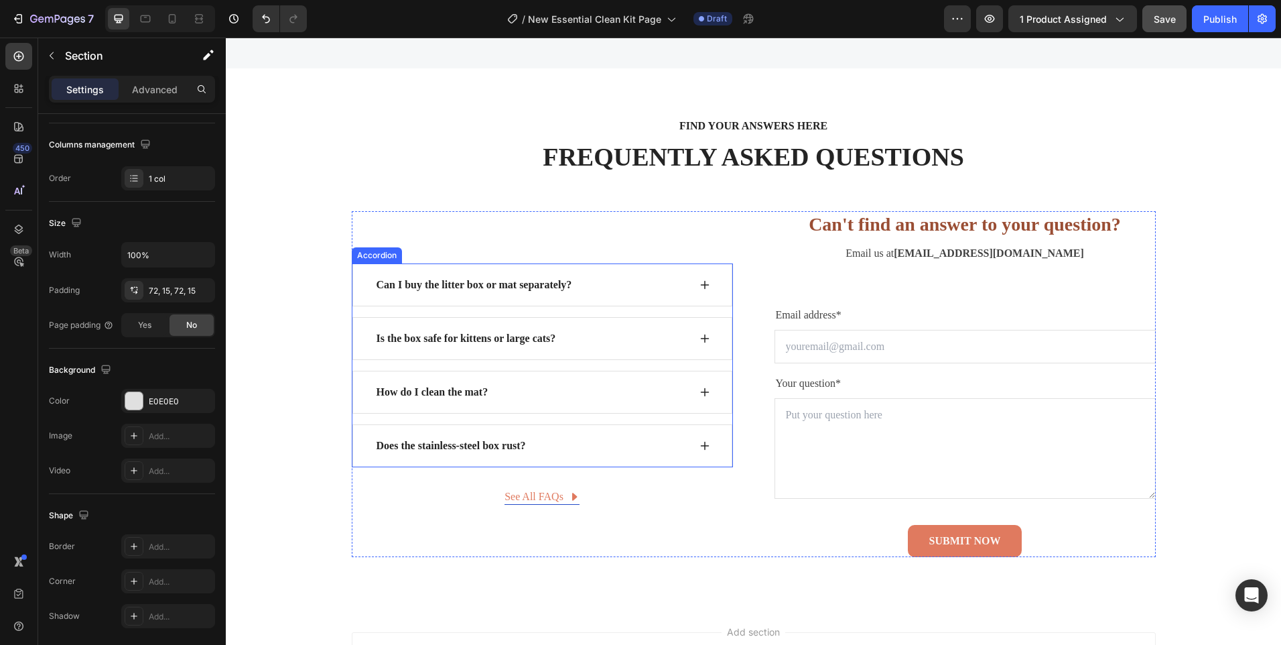
scroll to position [4499, 0]
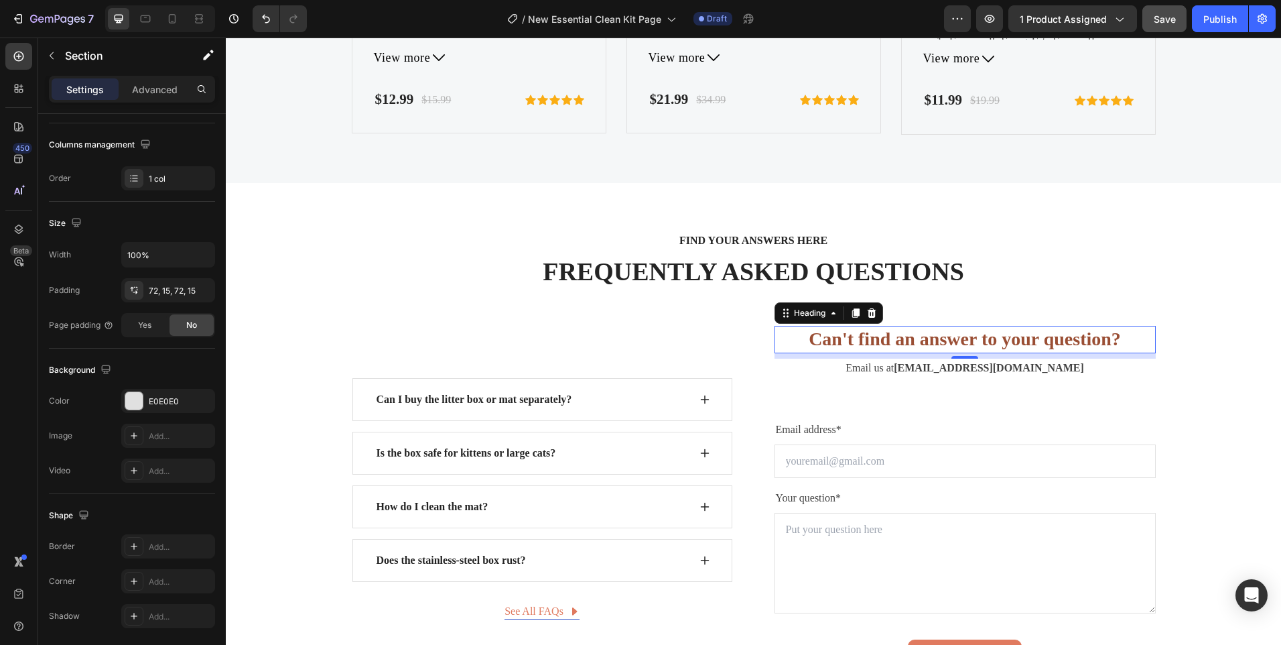
click at [882, 345] on p "Can't find an answer to your question?" at bounding box center [965, 339] width 379 height 24
click at [880, 344] on p "Can't find an answer to your question?" at bounding box center [965, 339] width 379 height 24
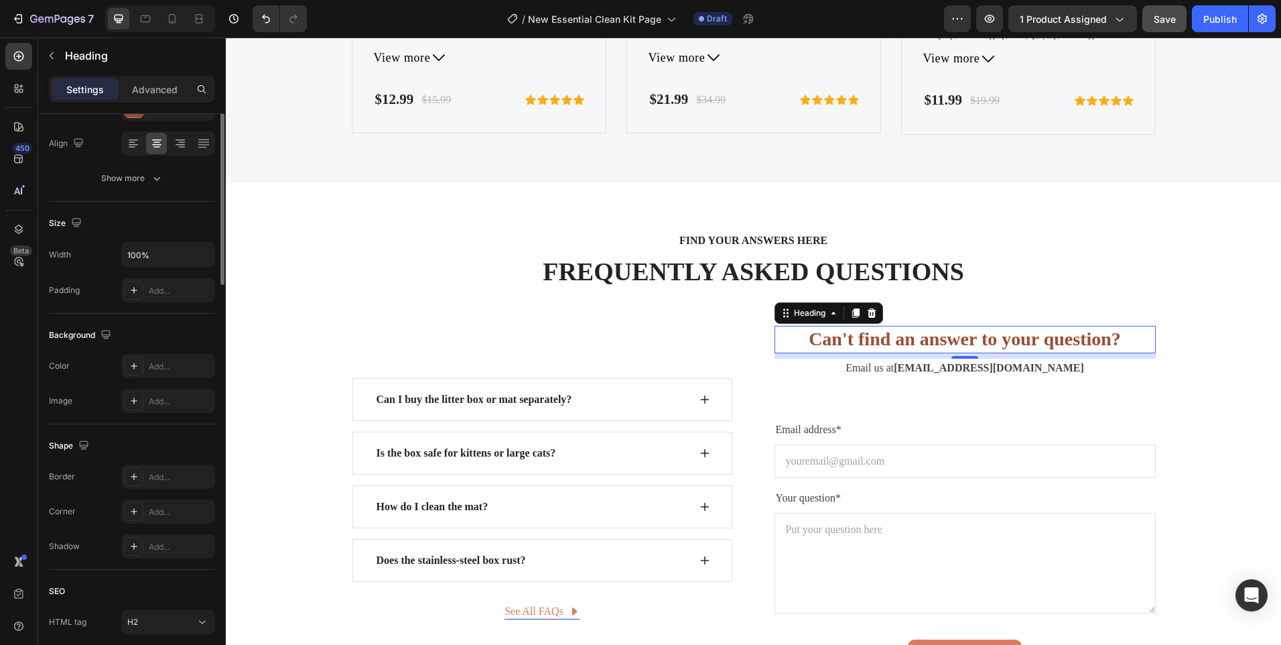
scroll to position [0, 0]
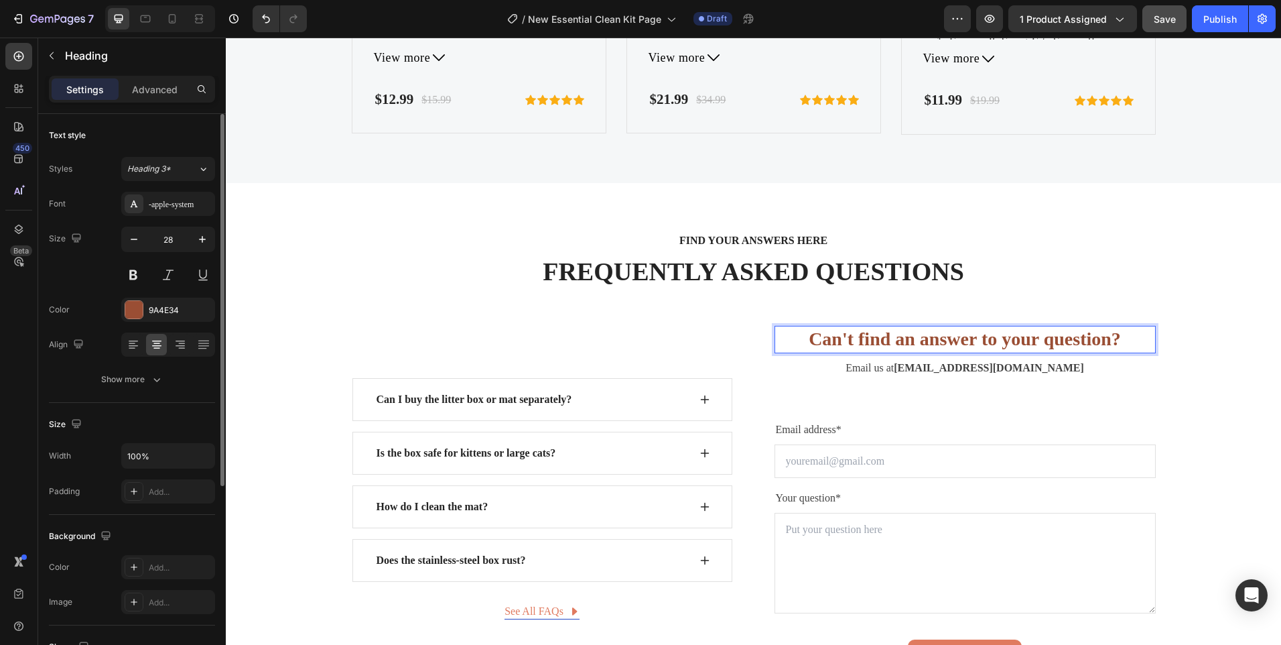
click at [880, 343] on p "Can't find an answer to your question?" at bounding box center [965, 339] width 379 height 24
click at [878, 340] on p "Can't find an answer to your question?" at bounding box center [965, 339] width 379 height 24
click at [878, 339] on p "Can't find an answer to your question?" at bounding box center [965, 339] width 379 height 24
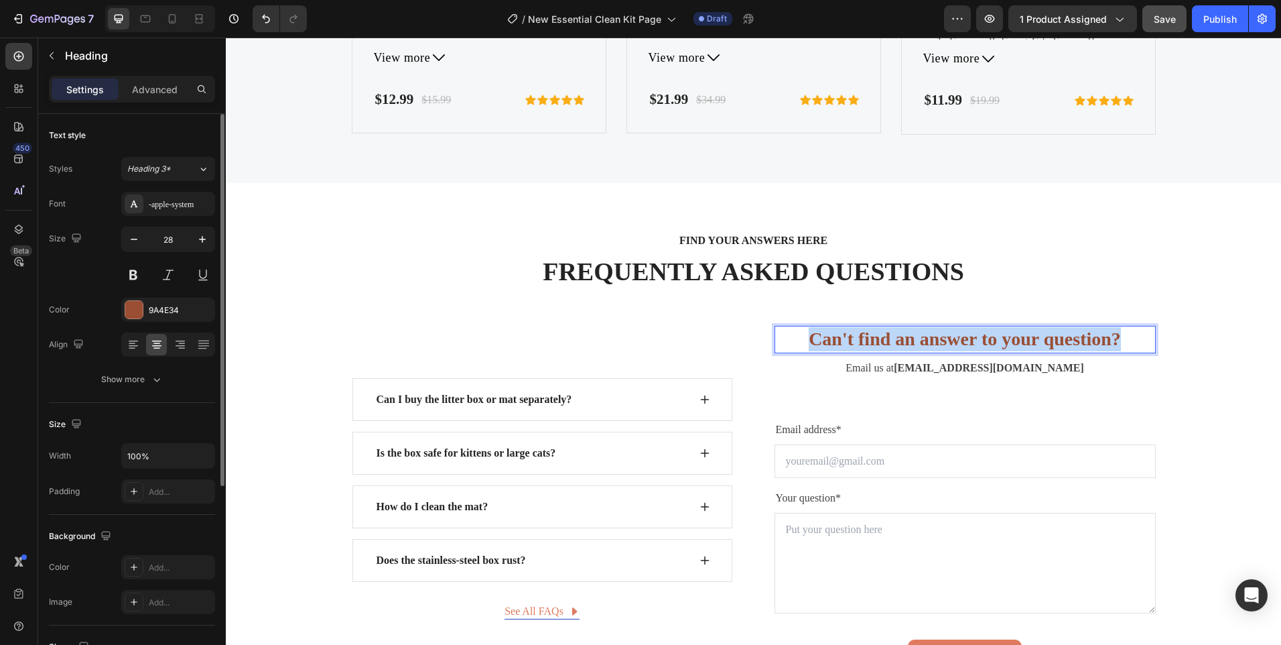
click at [878, 339] on p "Can't find an answer to your question?" at bounding box center [965, 339] width 379 height 24
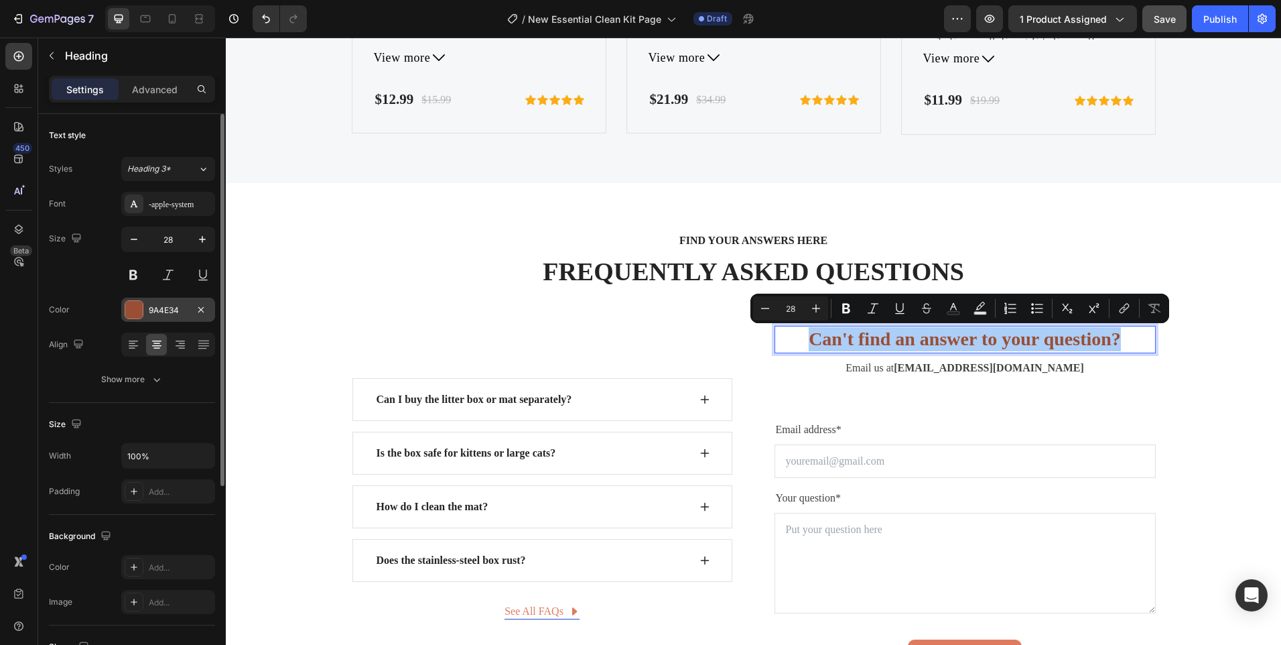
click at [144, 315] on div "9A4E34" at bounding box center [168, 309] width 94 height 24
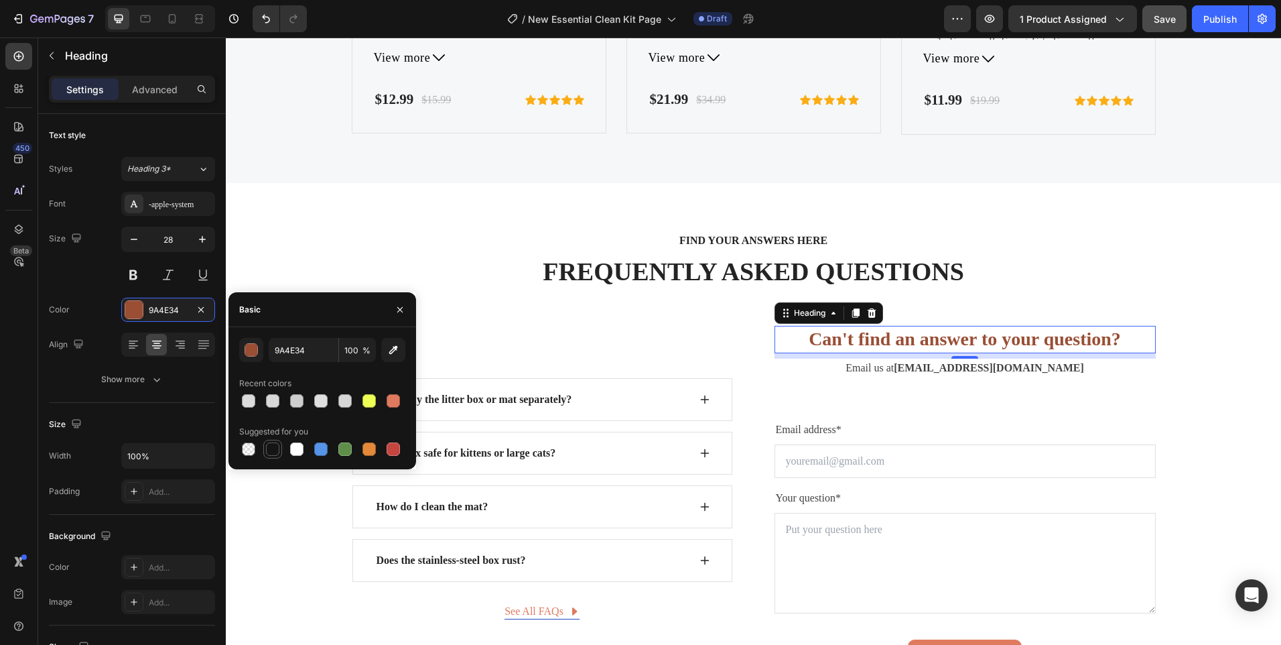
click at [276, 448] on div at bounding box center [272, 448] width 13 height 13
type input "151515"
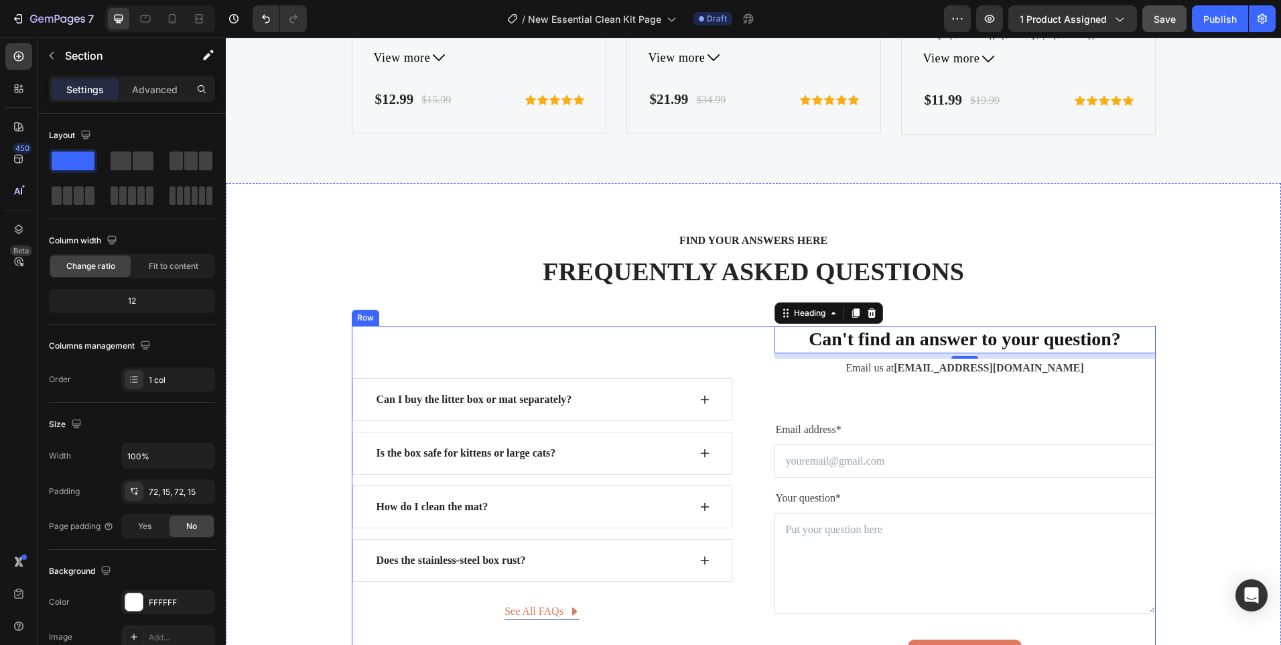
click at [594, 325] on div "FIND YOUR ANSWERS HERE Text block FREQUENTLY ASKED QUESTIONS Heading Row Can I …" at bounding box center [753, 451] width 1035 height 440
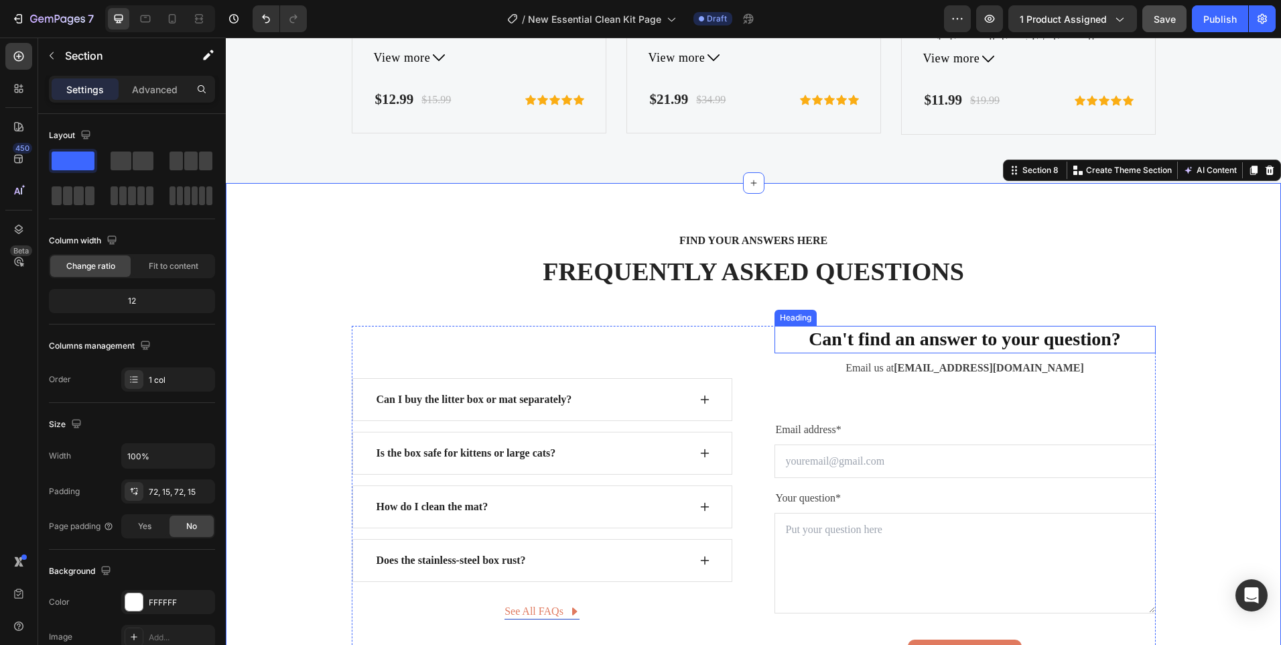
click at [906, 348] on h2 "Can't find an answer to your question?" at bounding box center [965, 339] width 381 height 27
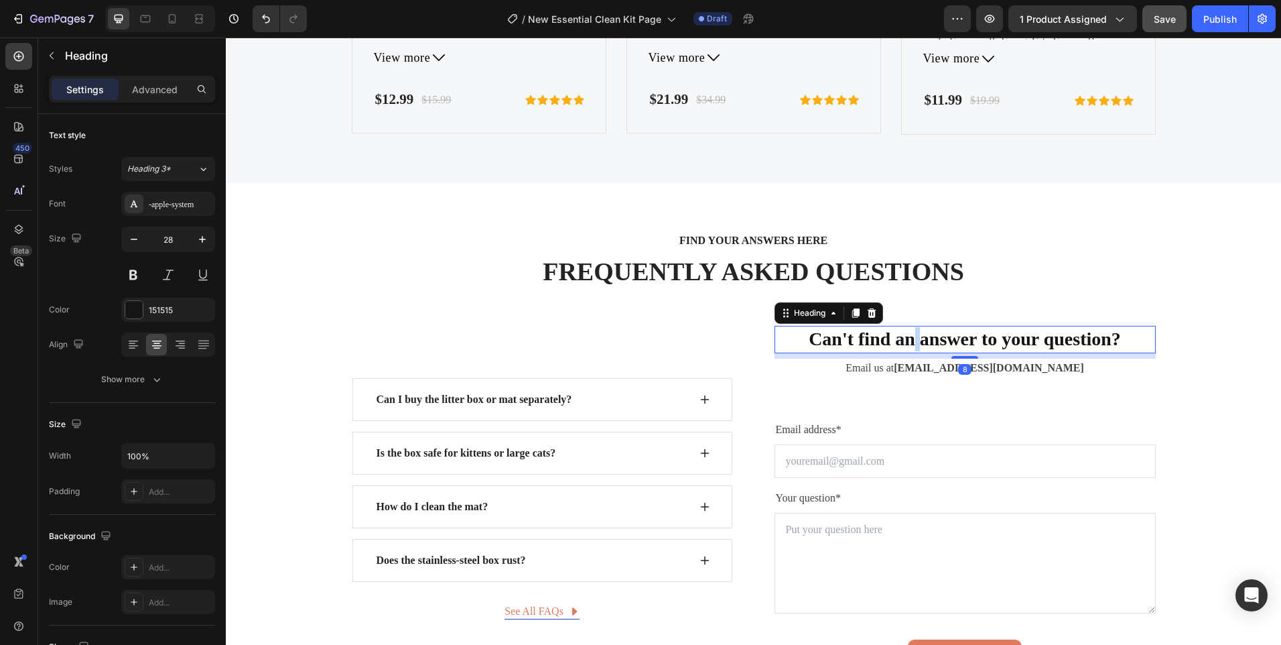
click at [906, 348] on h2 "Can't find an answer to your question?" at bounding box center [965, 339] width 381 height 27
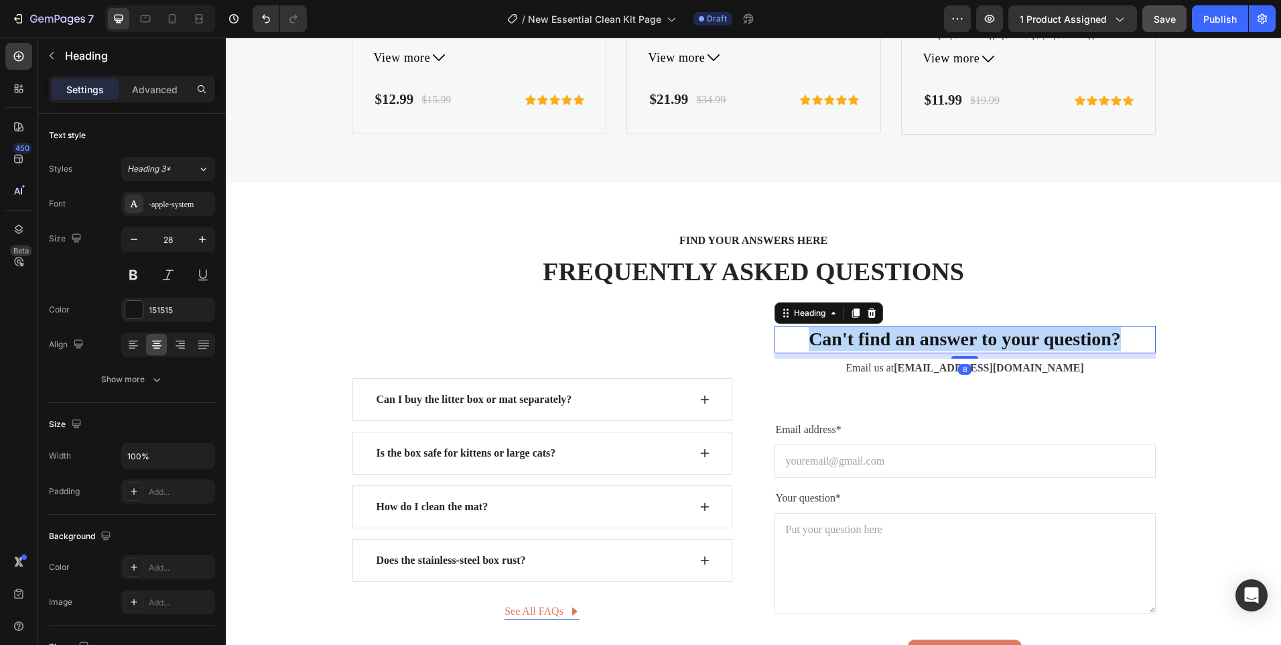
click at [906, 348] on p "Can't find an answer to your question?" at bounding box center [965, 339] width 379 height 24
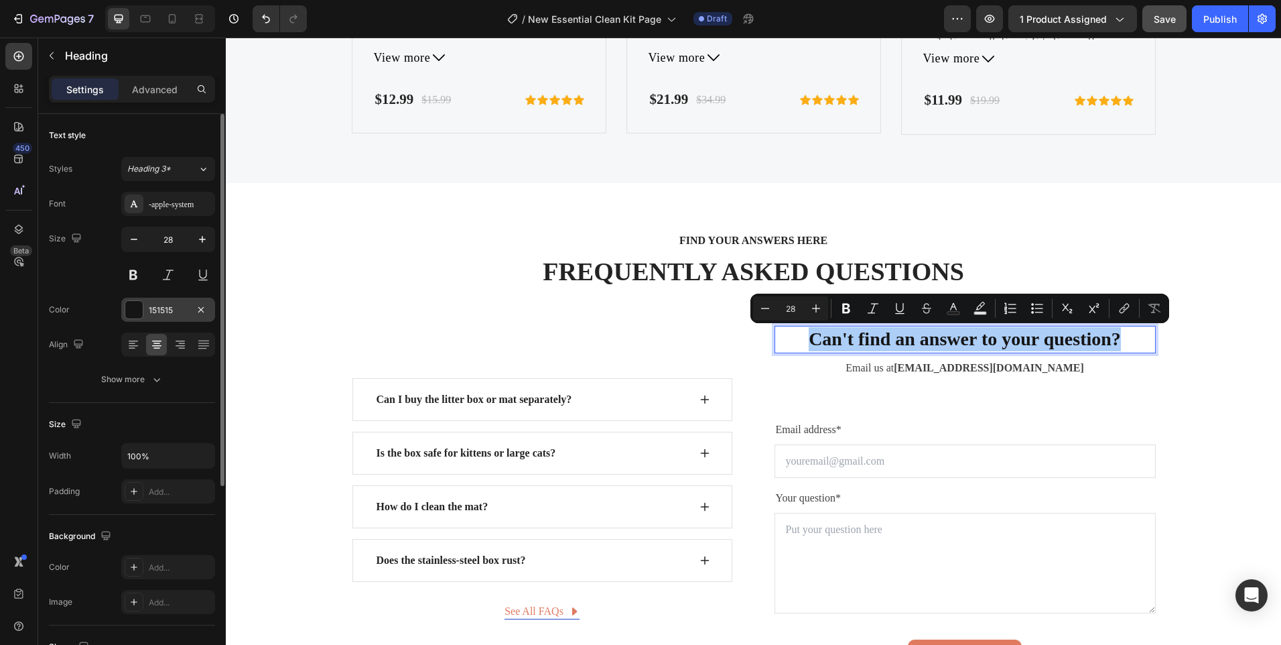
click at [143, 313] on div at bounding box center [134, 309] width 19 height 19
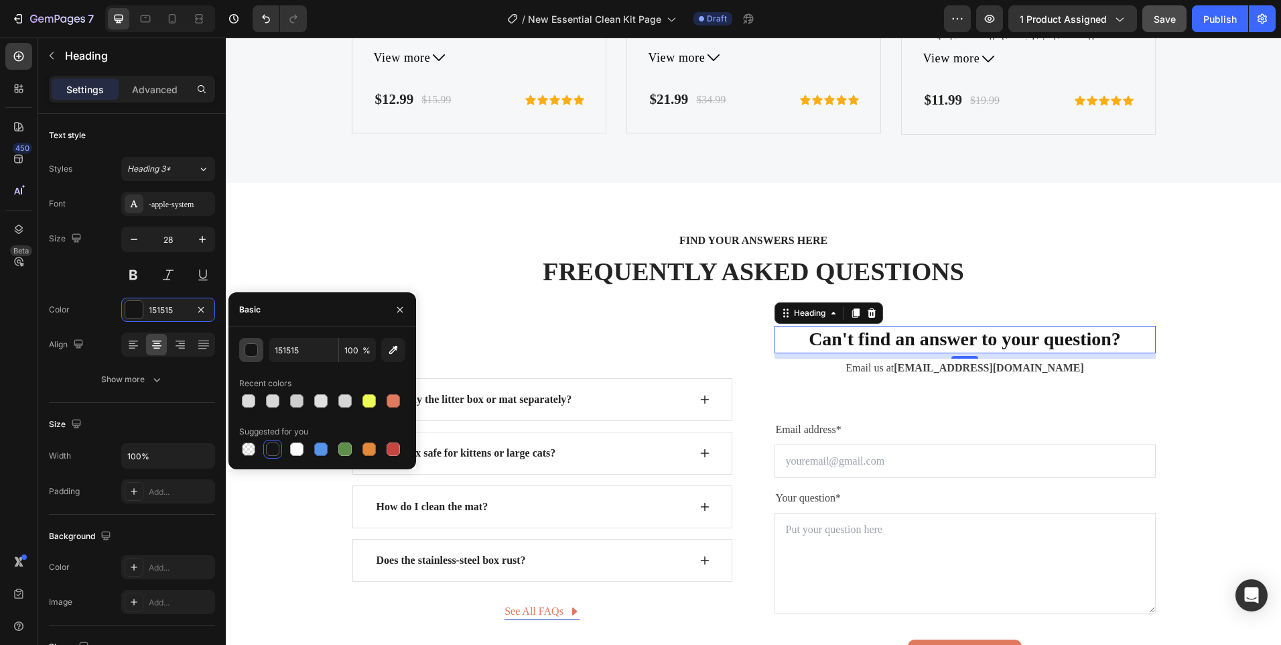
click at [252, 356] on div "button" at bounding box center [251, 350] width 13 height 13
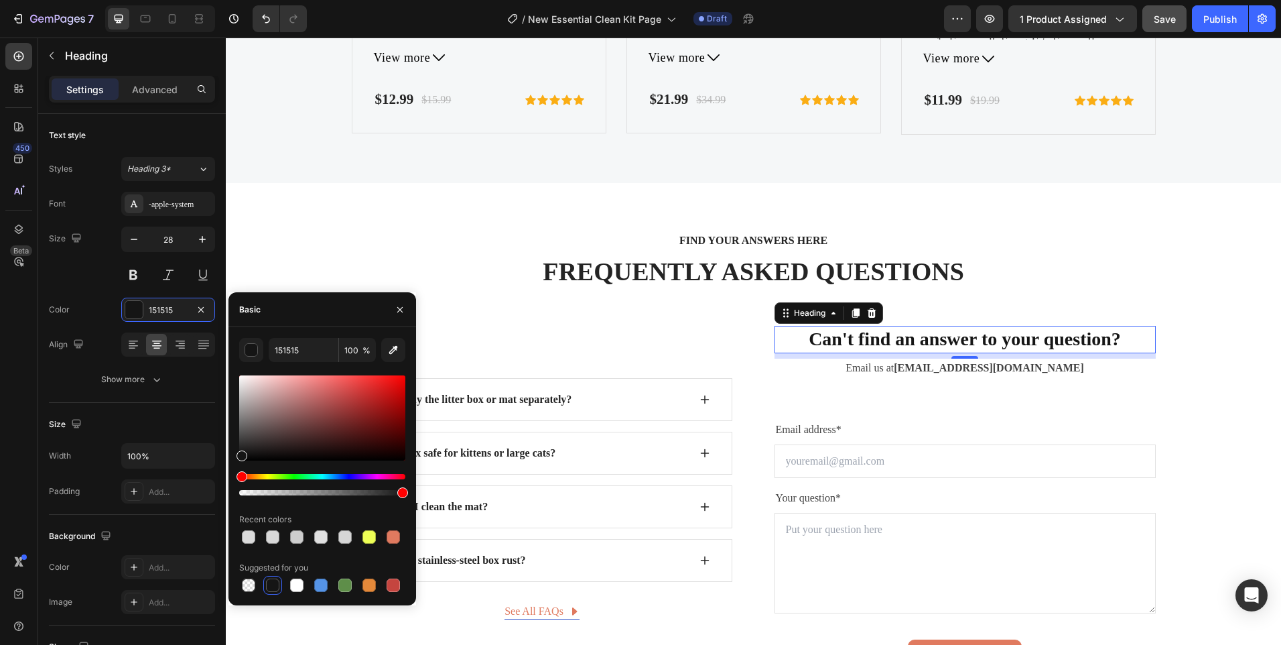
click at [239, 450] on div "151515 100 % Recent colors Suggested for you" at bounding box center [322, 466] width 188 height 257
type input "2B2B2B"
drag, startPoint x: 241, startPoint y: 450, endPoint x: 229, endPoint y: 443, distance: 14.1
click at [230, 446] on div "2B2B2B 100 % Recent colors Suggested for you" at bounding box center [322, 466] width 188 height 257
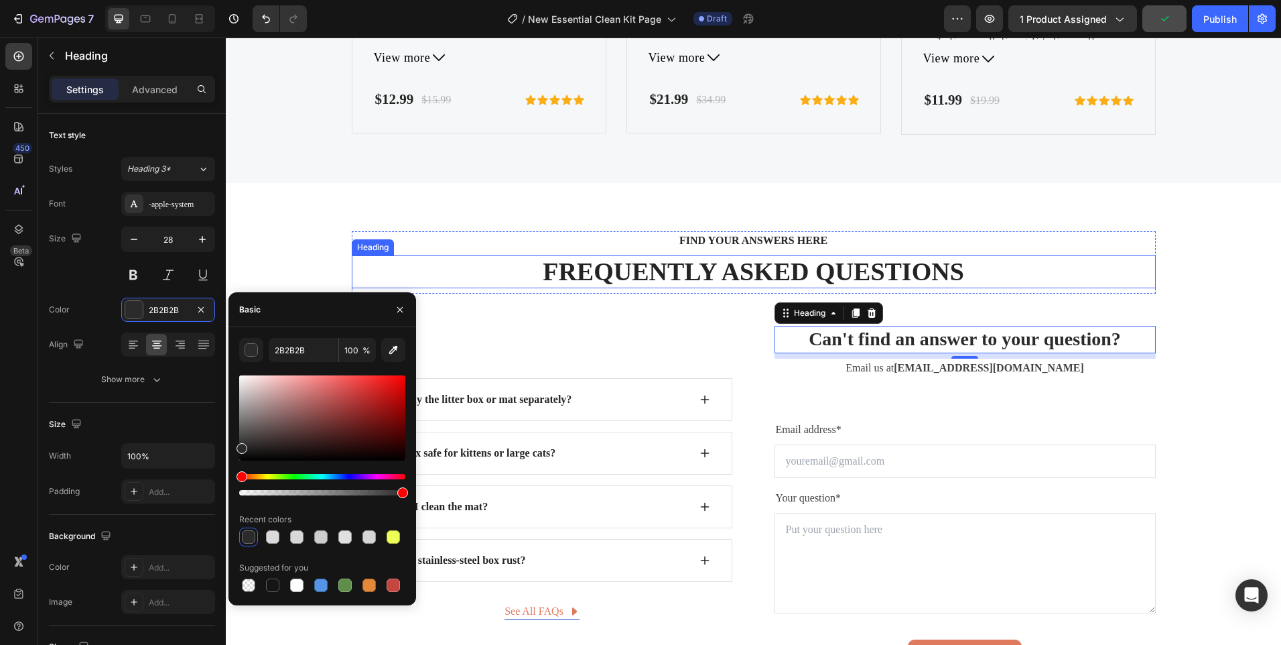
click at [964, 283] on p "FREQUENTLY ASKED QUESTIONS" at bounding box center [753, 272] width 801 height 31
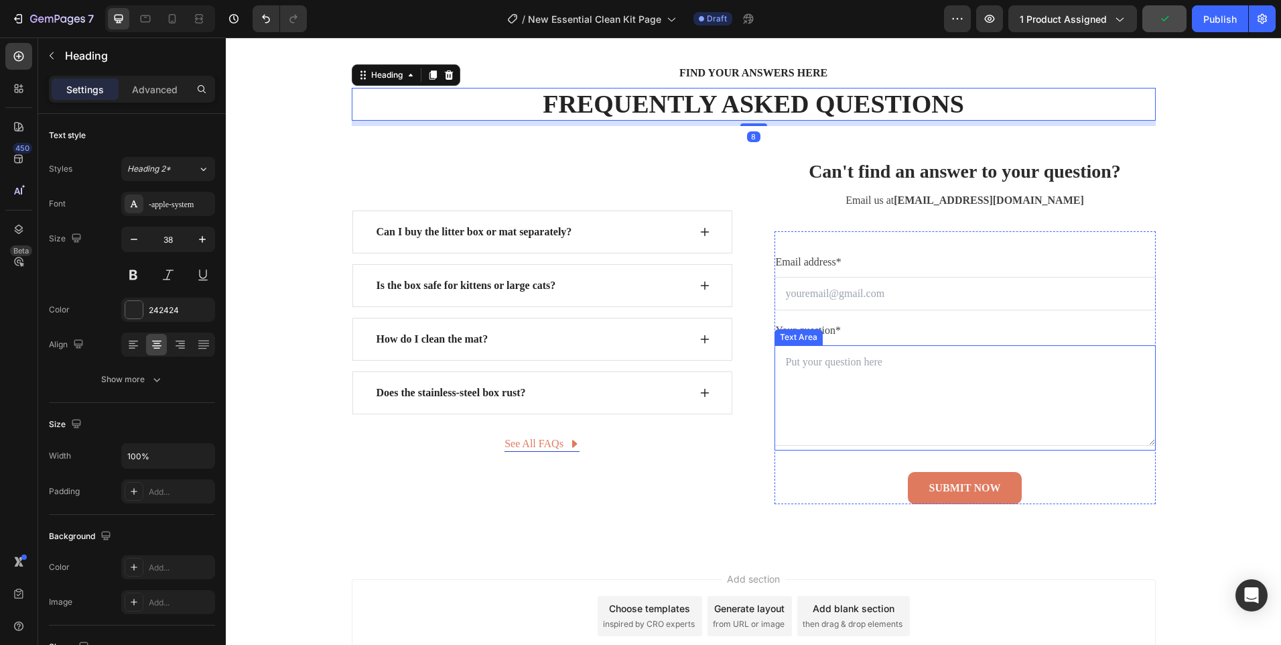
scroll to position [4767, 0]
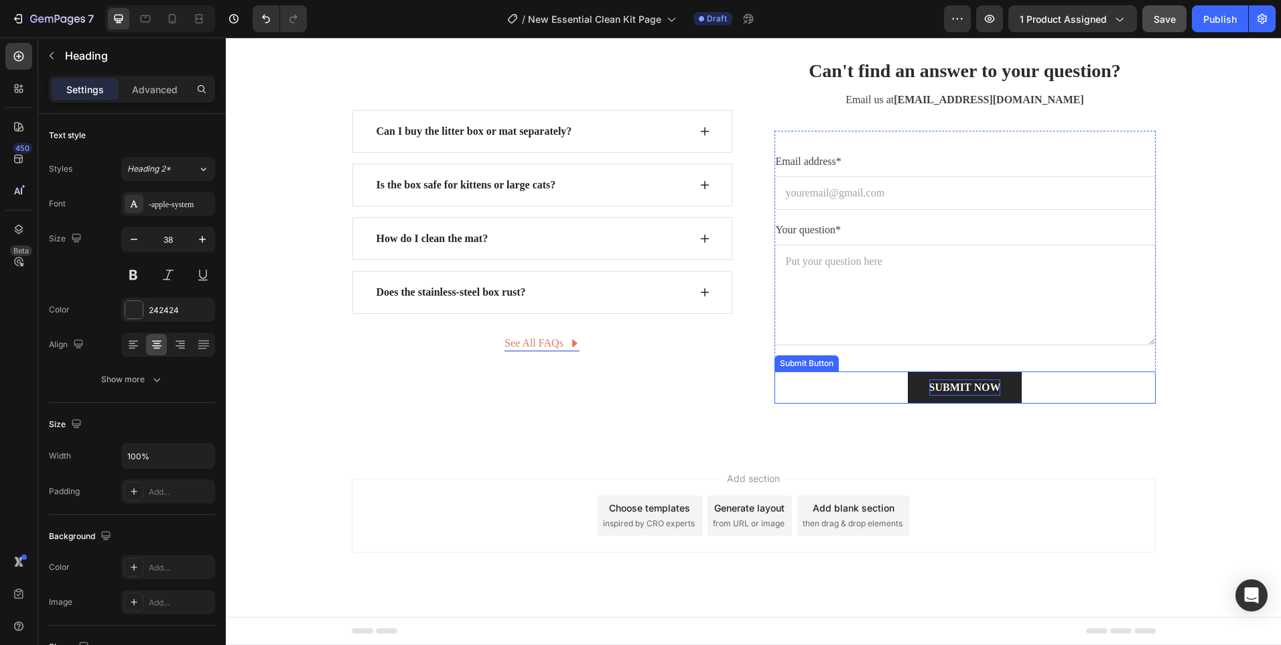
click at [933, 385] on div "SUBMIT NOW" at bounding box center [965, 387] width 72 height 16
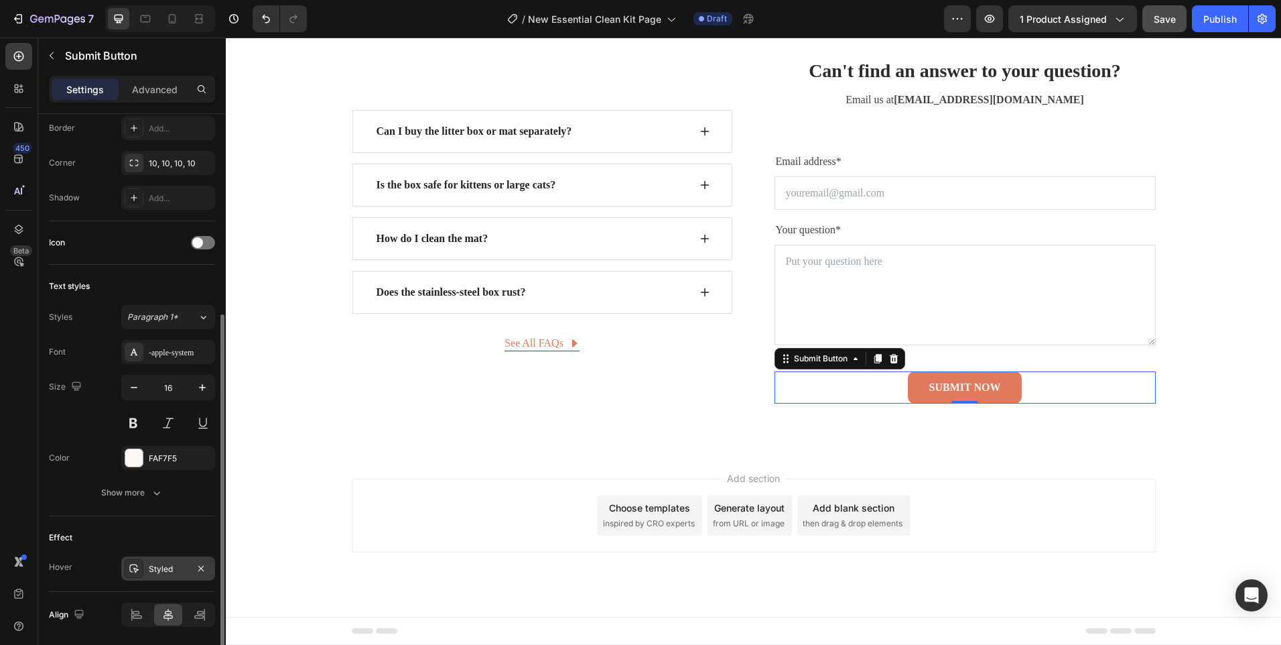
scroll to position [381, 0]
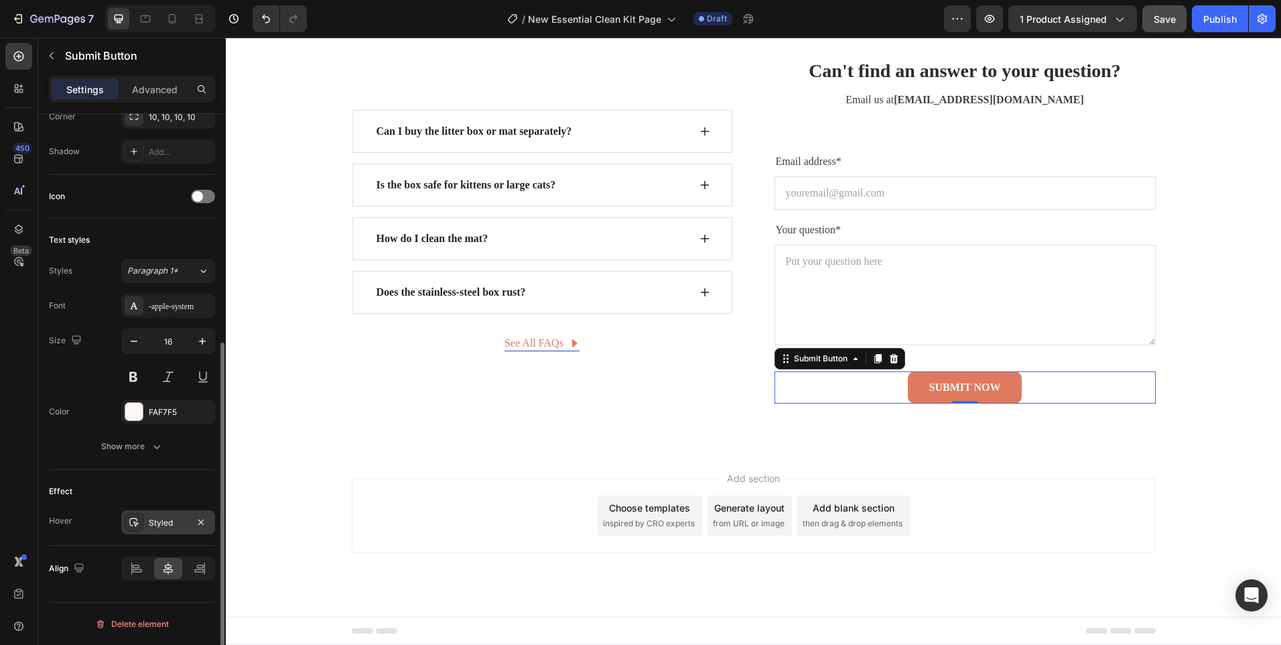
click at [155, 519] on div "Styled" at bounding box center [168, 523] width 39 height 12
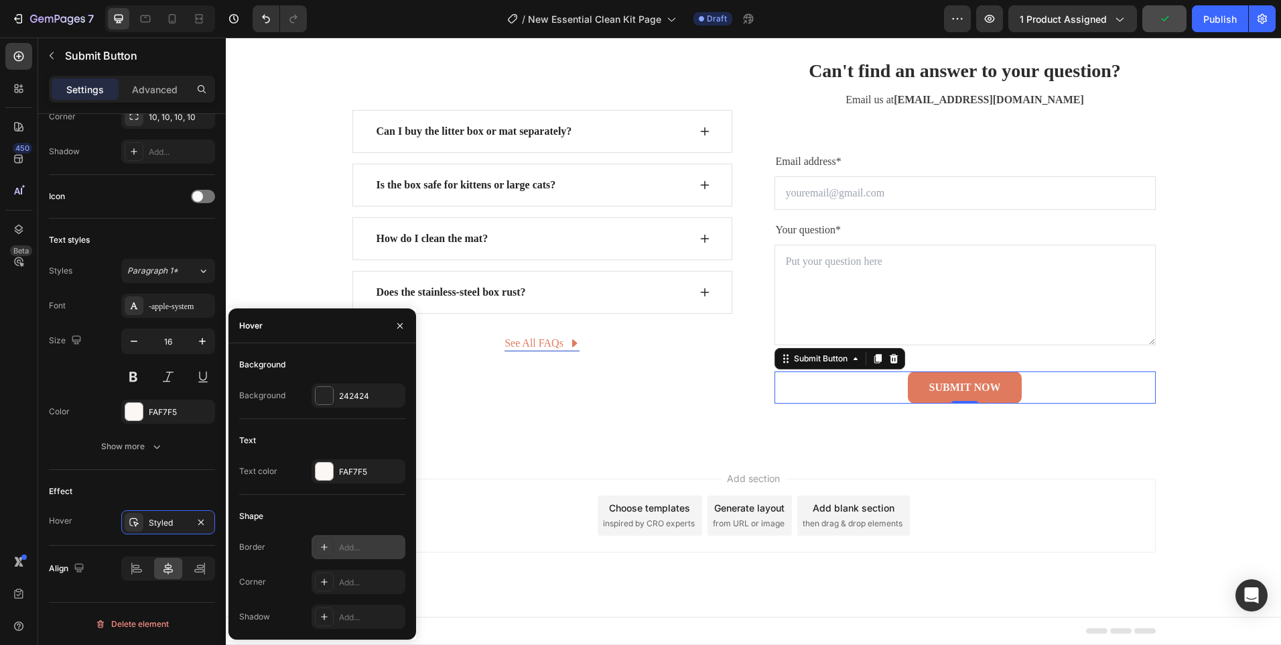
click at [320, 545] on icon at bounding box center [324, 546] width 11 height 11
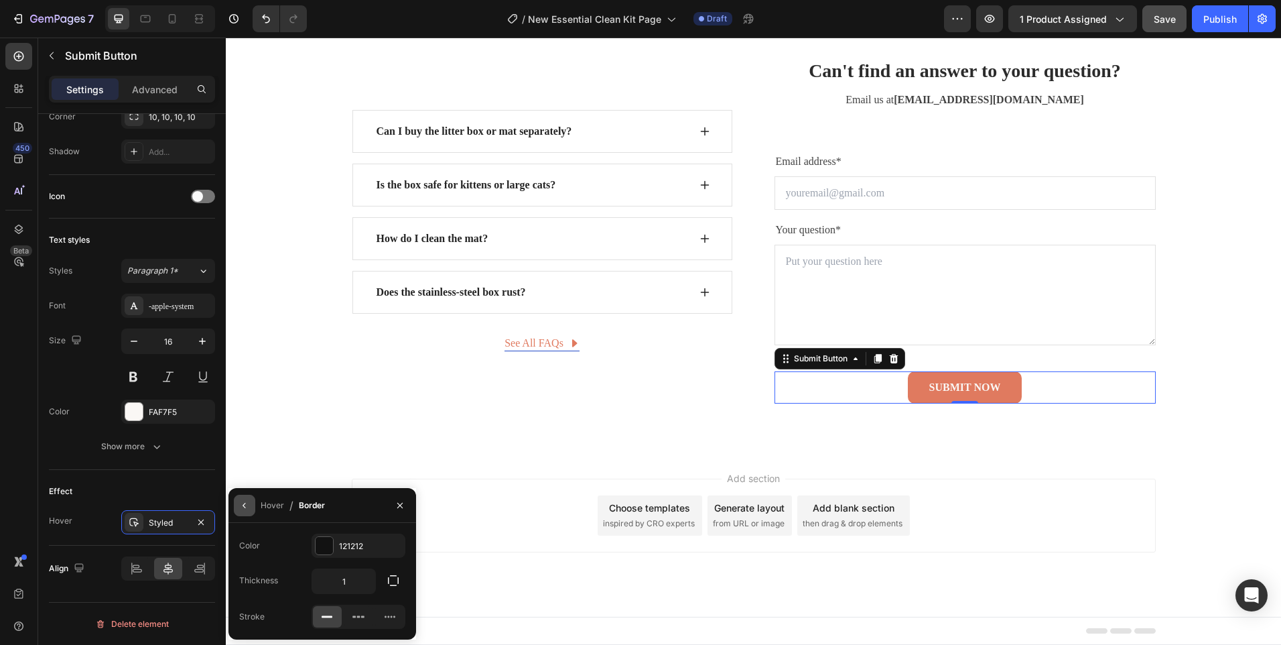
click at [239, 507] on icon "button" at bounding box center [244, 505] width 11 height 11
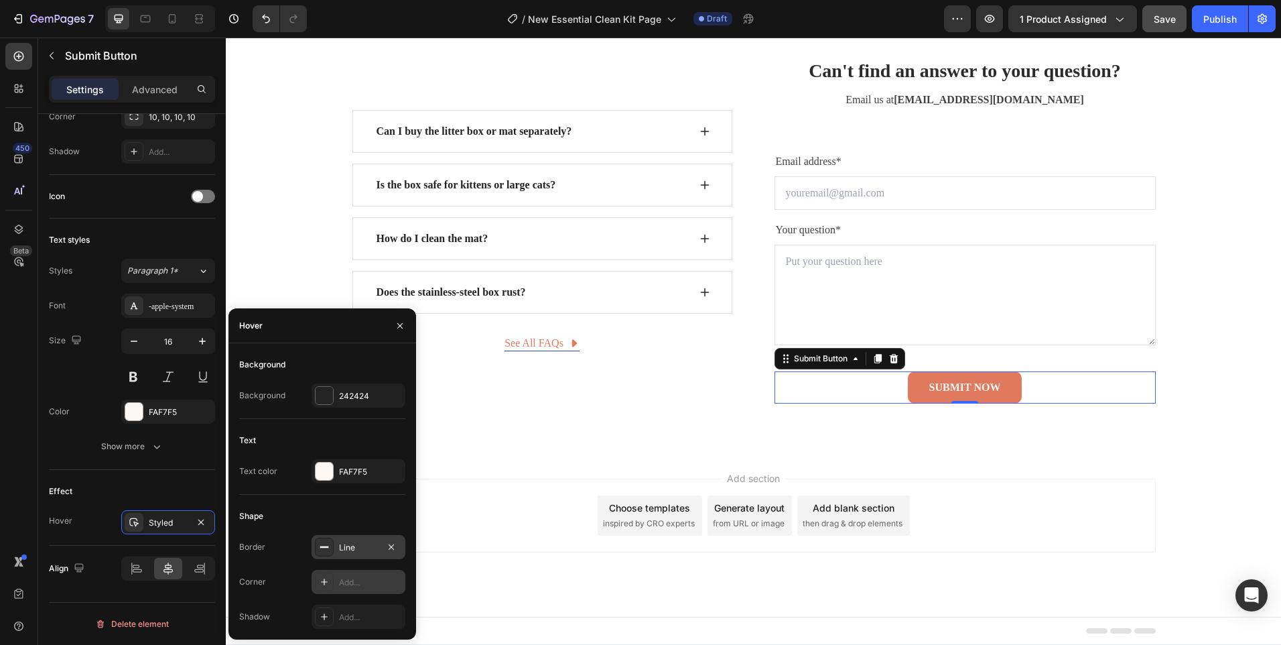
click at [326, 571] on div "Add..." at bounding box center [359, 582] width 94 height 24
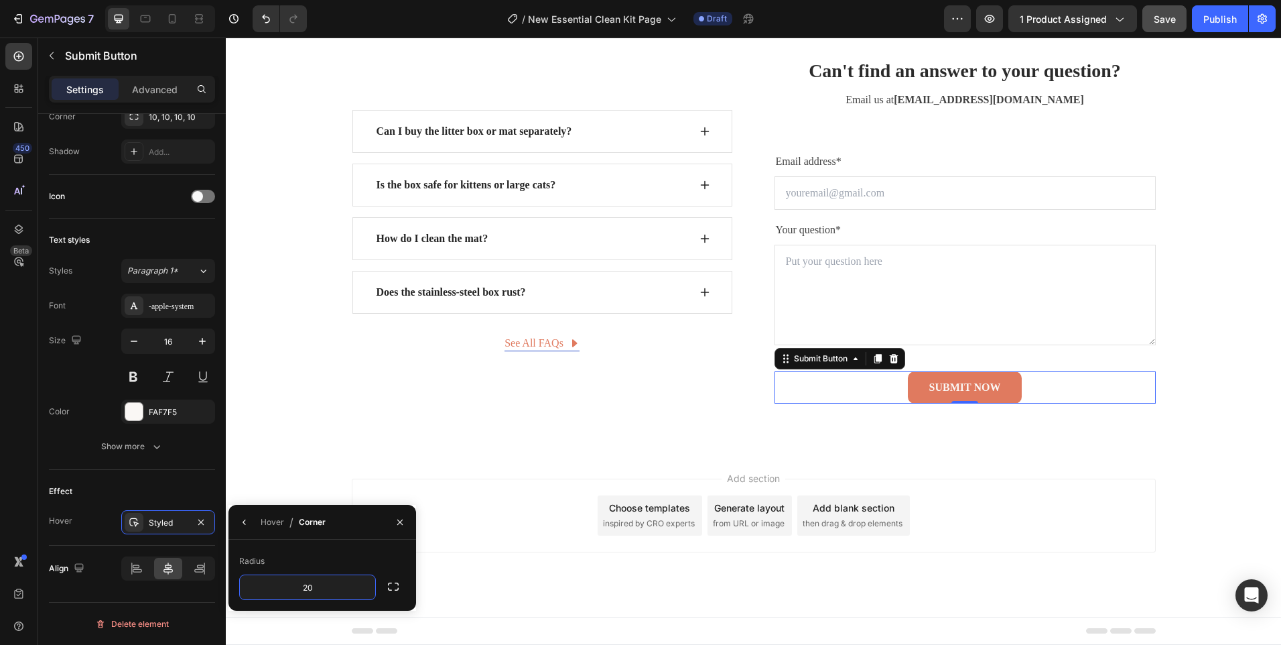
type input "2"
type input "10"
click at [597, 320] on div "Can I buy the litter box or mat separately? Is the box safe for kittens or larg…" at bounding box center [542, 230] width 381 height 345
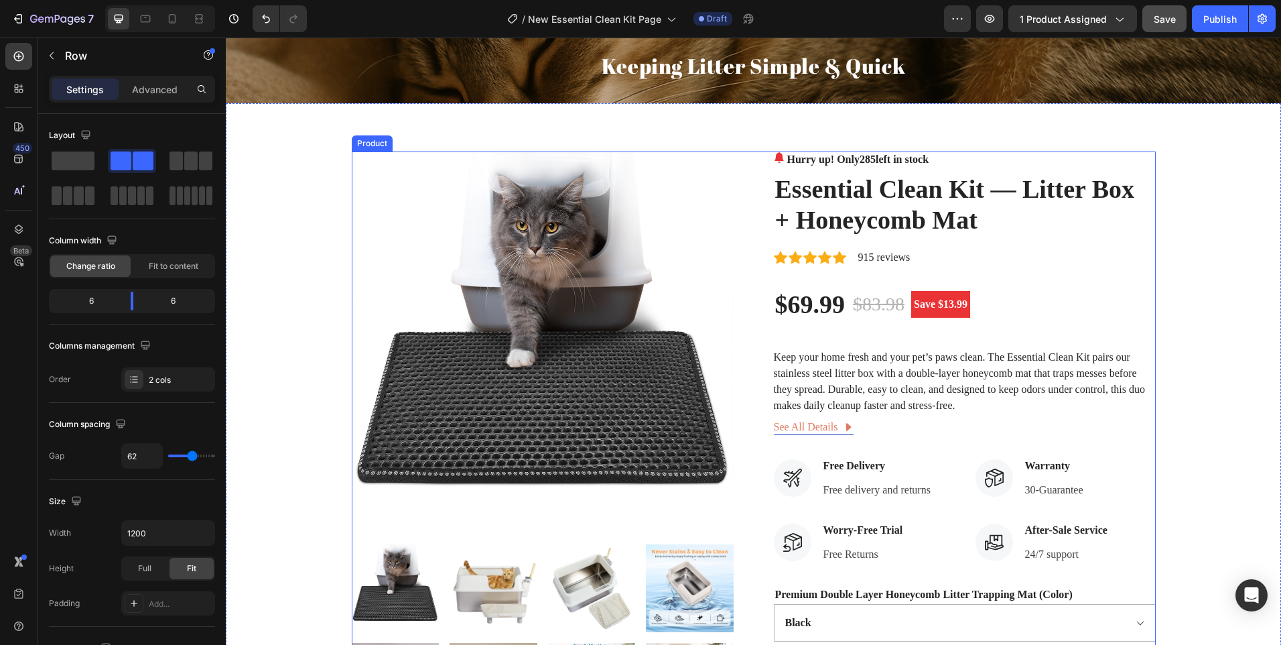
scroll to position [0, 0]
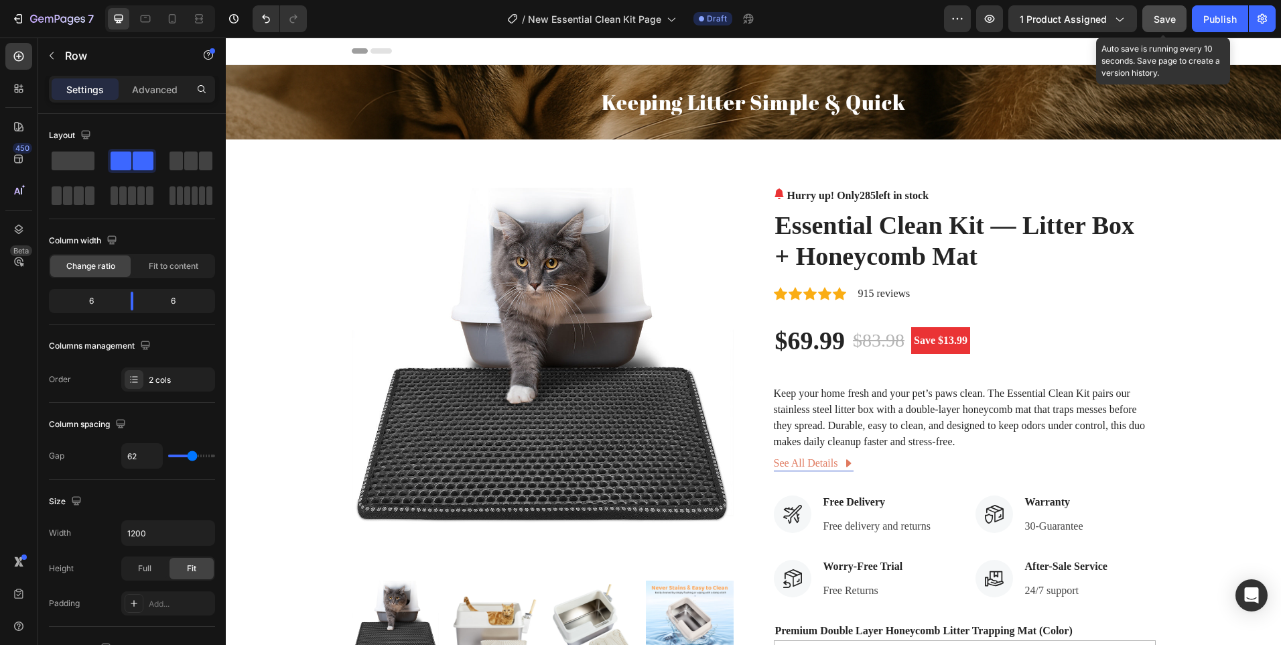
click at [1154, 9] on button "Save" at bounding box center [1164, 18] width 44 height 27
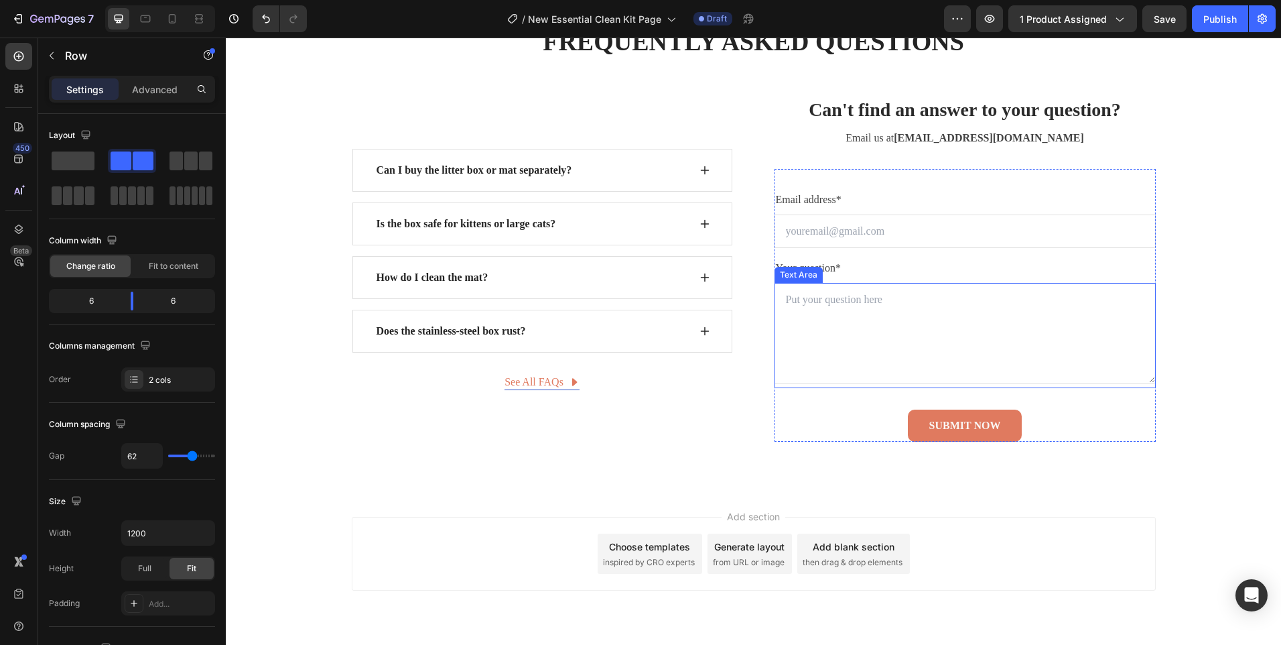
scroll to position [4772, 0]
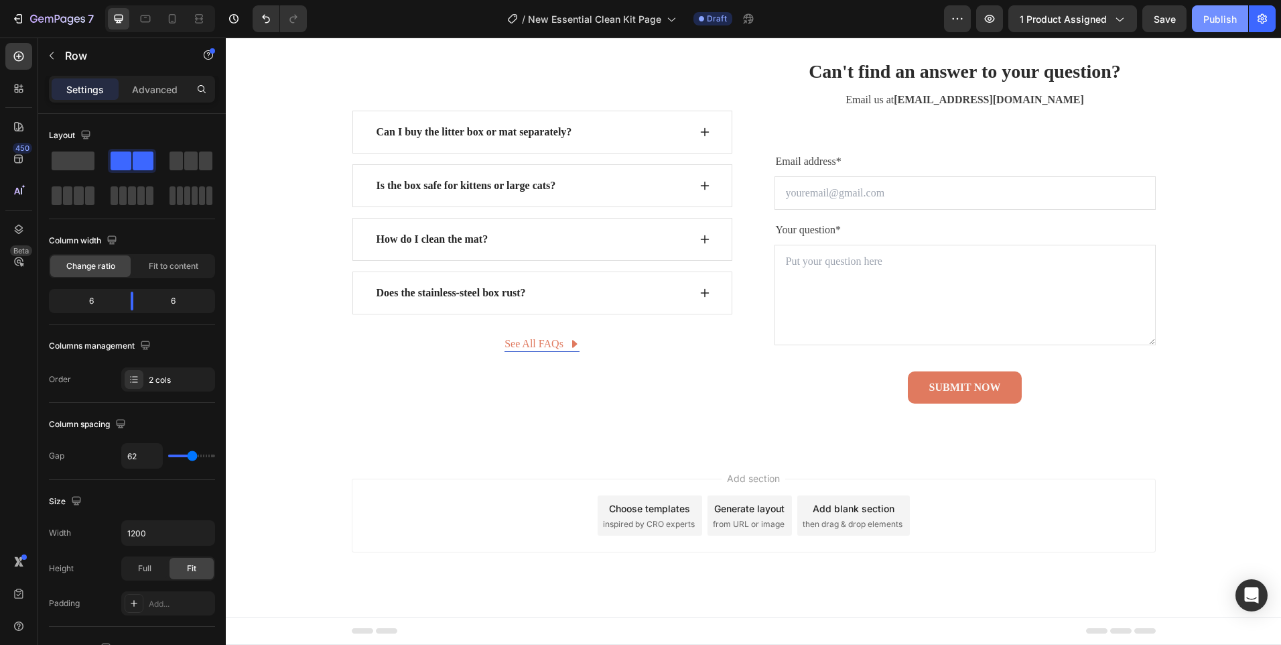
click at [1220, 13] on div "Publish" at bounding box center [1220, 19] width 34 height 14
click at [957, 17] on icon "button" at bounding box center [957, 18] width 13 height 13
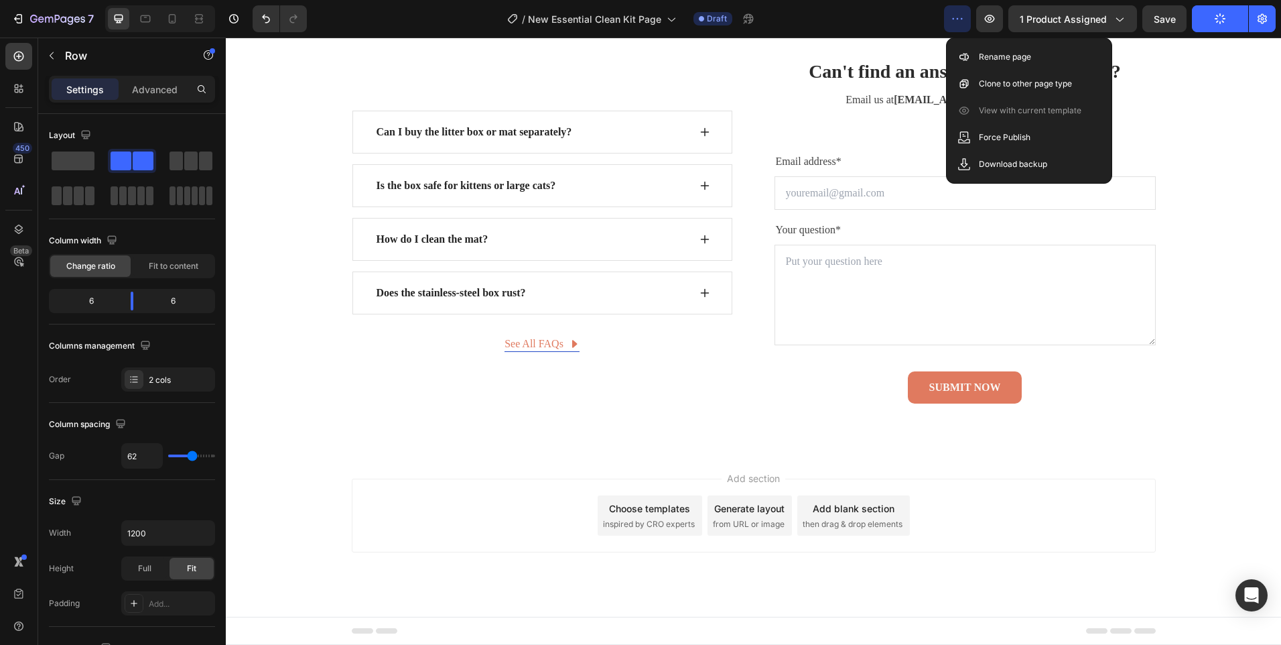
click at [933, 29] on div "/ New Essential Clean Kit Page Draft" at bounding box center [631, 18] width 626 height 27
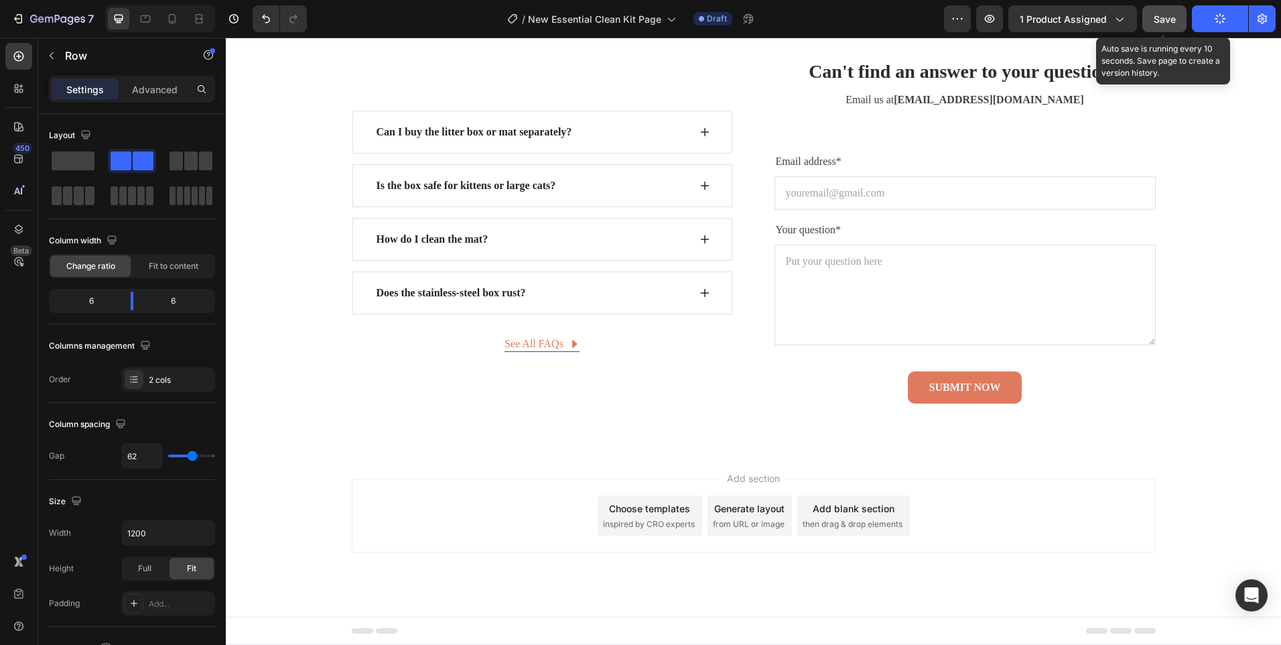
click at [1158, 14] on span "Save" at bounding box center [1165, 18] width 22 height 11
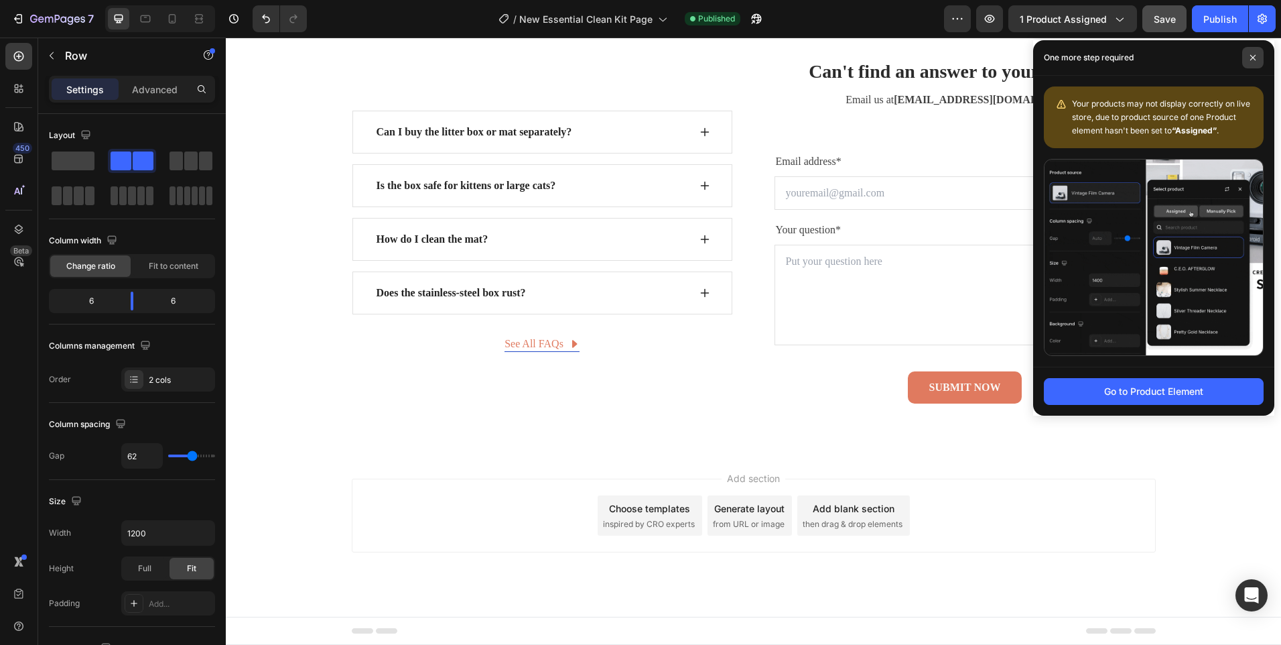
click at [1253, 63] on span at bounding box center [1252, 57] width 21 height 21
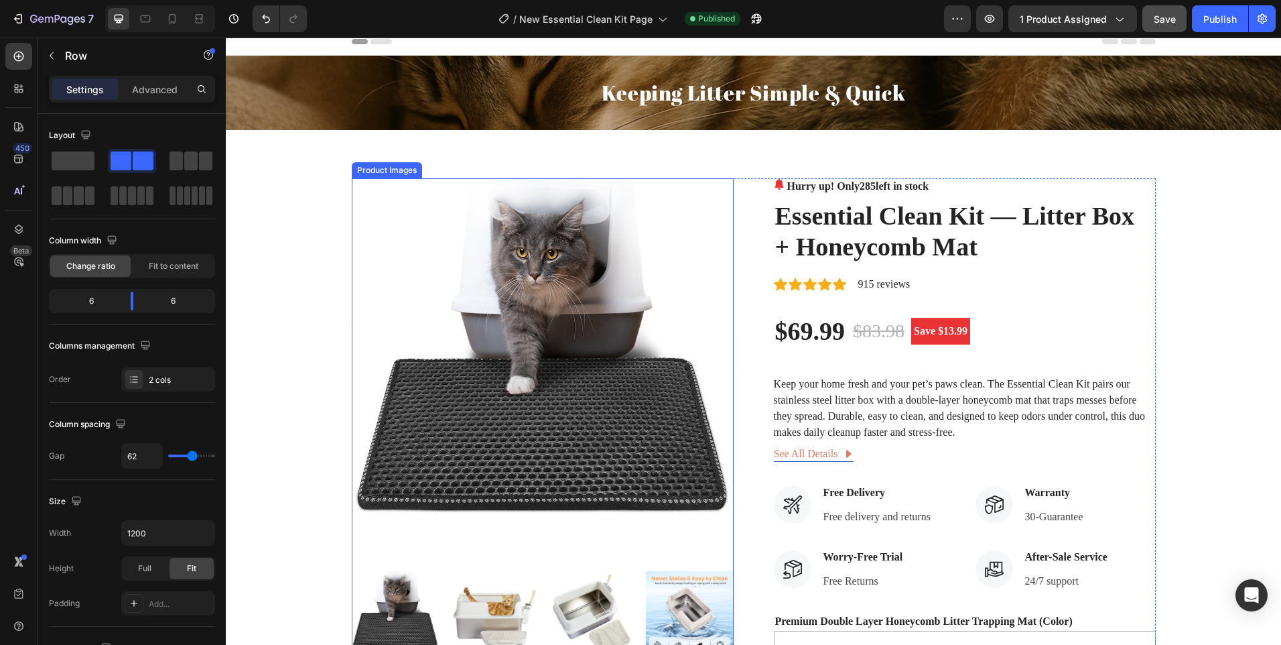
scroll to position [0, 0]
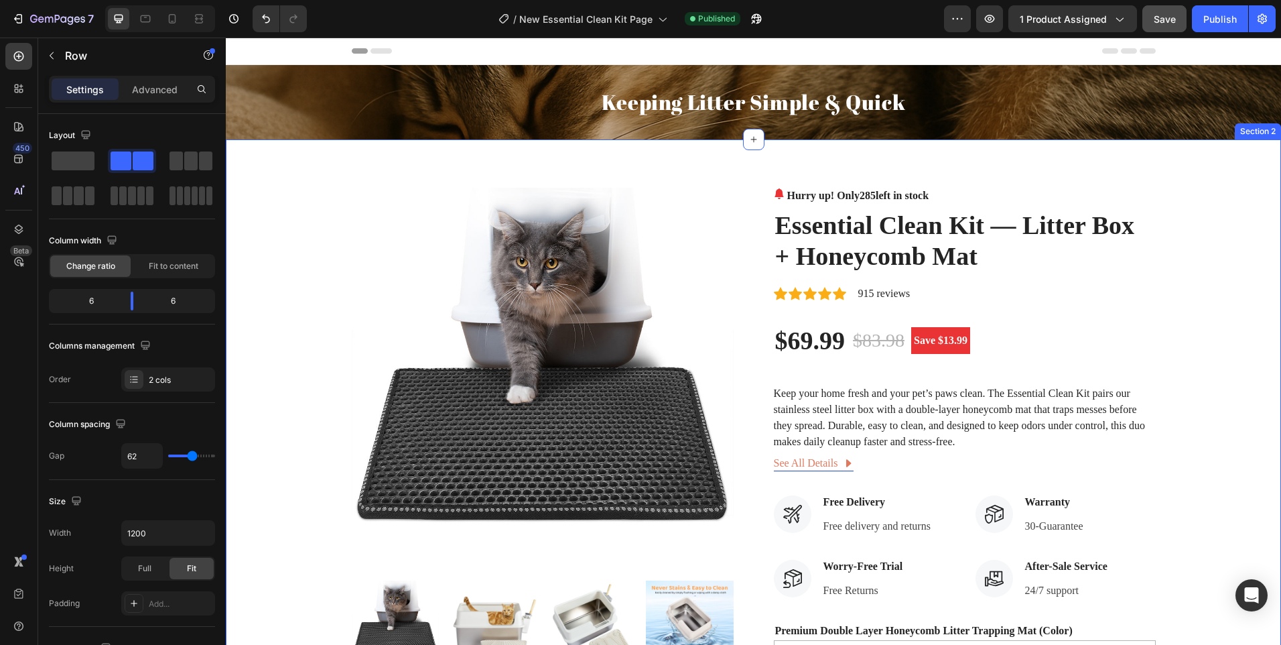
click at [285, 165] on div "Product Images Hurry up! Only 285 left in stock (P) Stock Counter Essential Cle…" at bounding box center [753, 574] width 1055 height 871
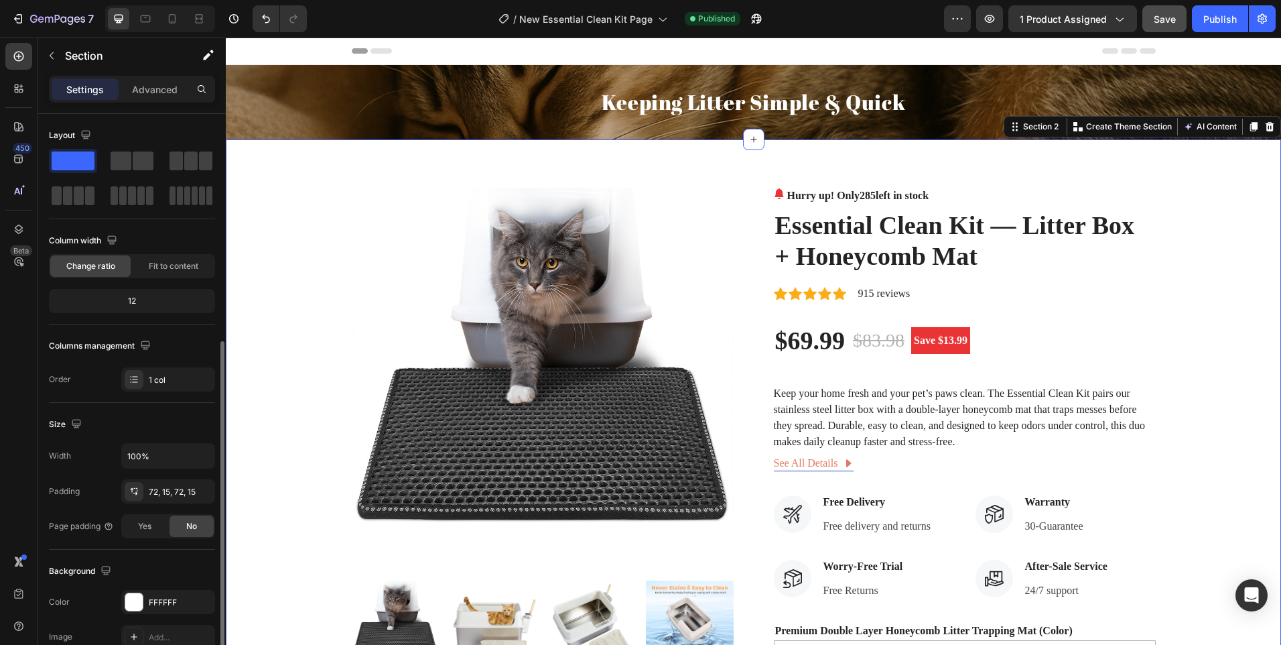
scroll to position [249, 0]
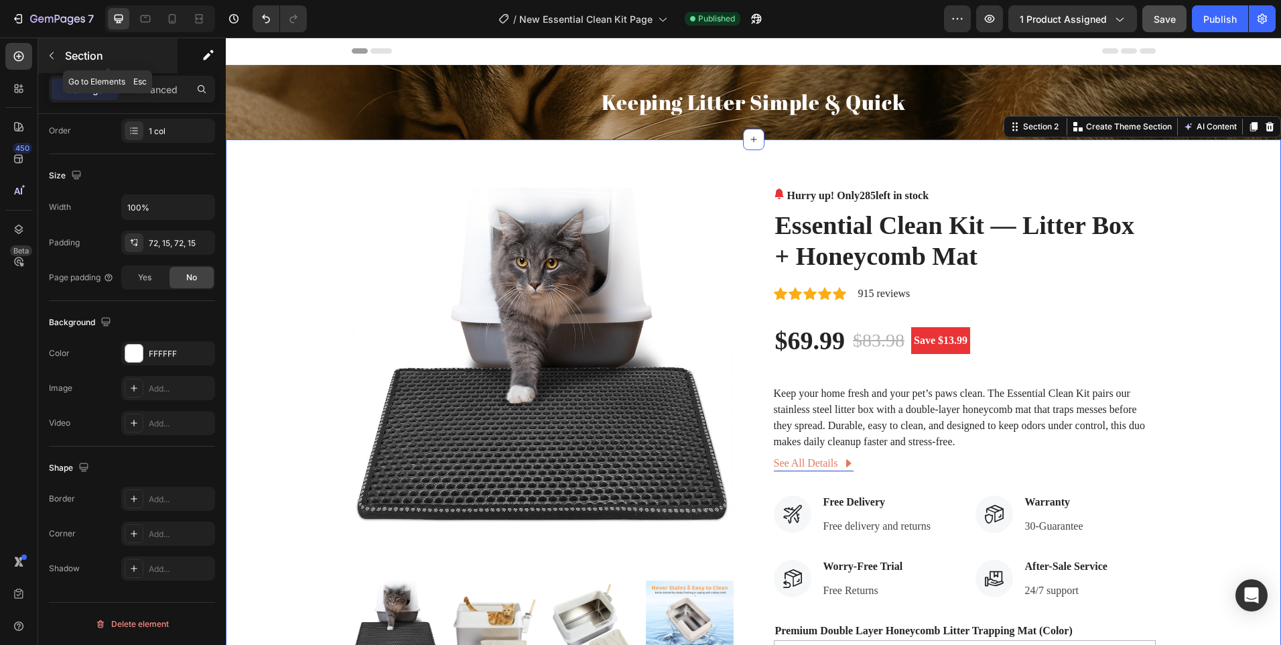
click at [41, 53] on button "button" at bounding box center [51, 55] width 21 height 21
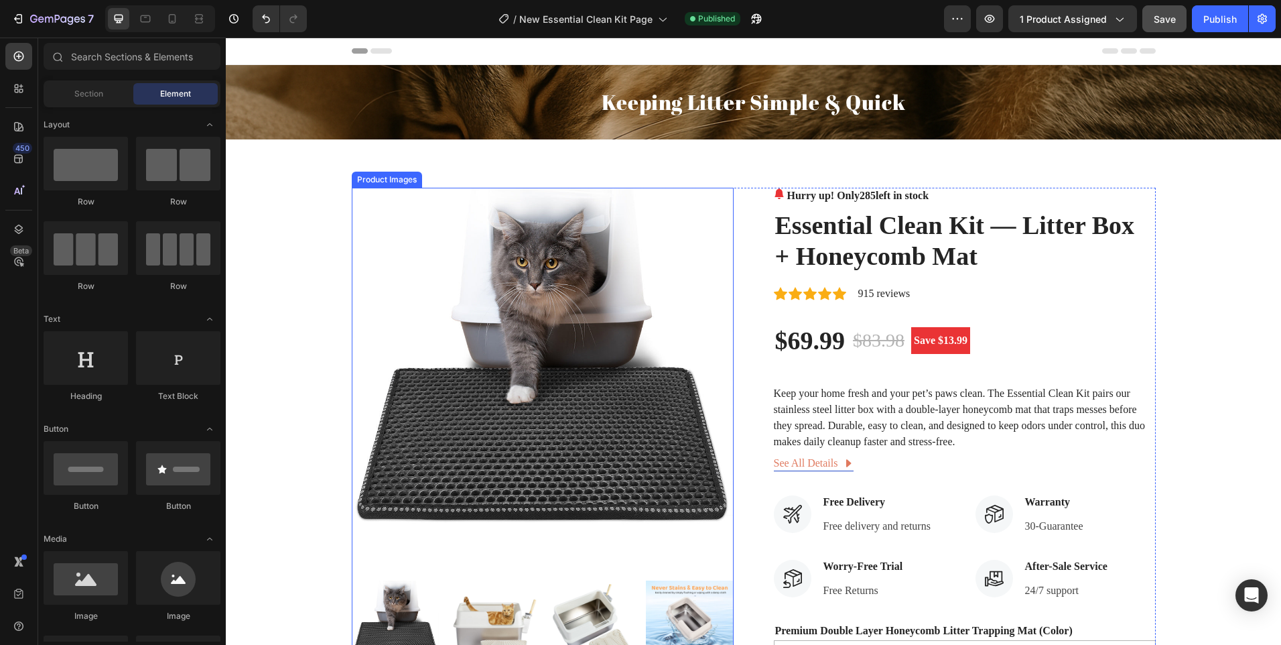
click at [647, 305] on img at bounding box center [543, 379] width 382 height 382
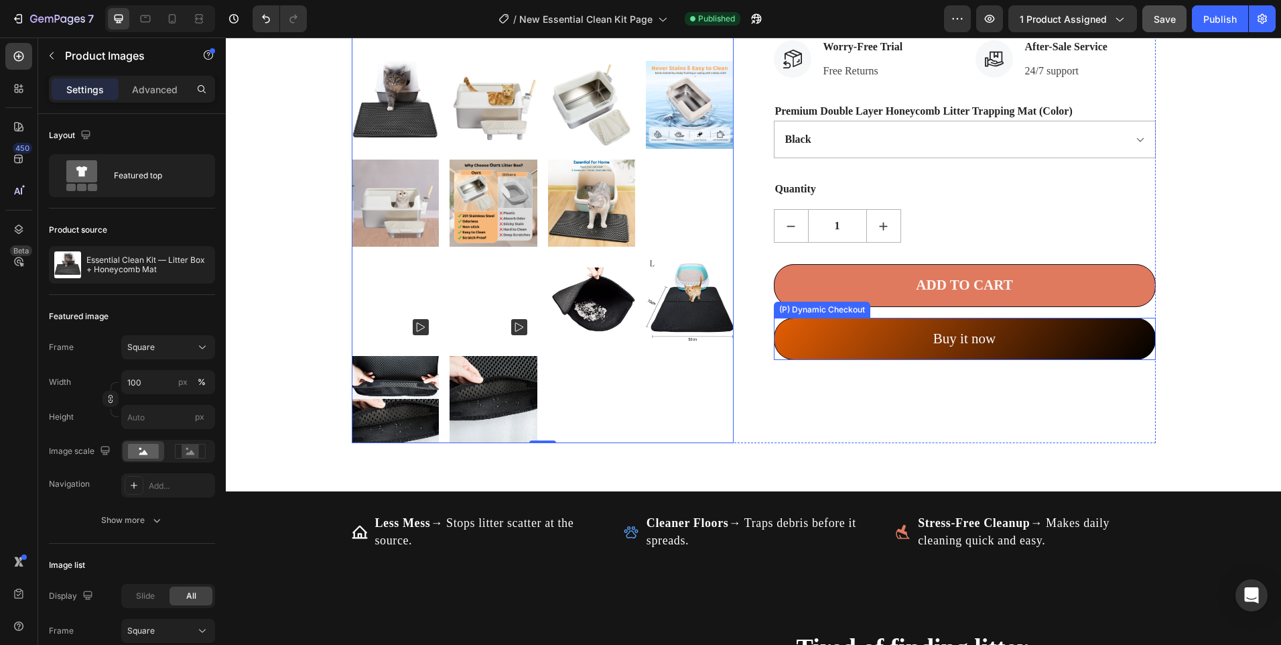
scroll to position [536, 0]
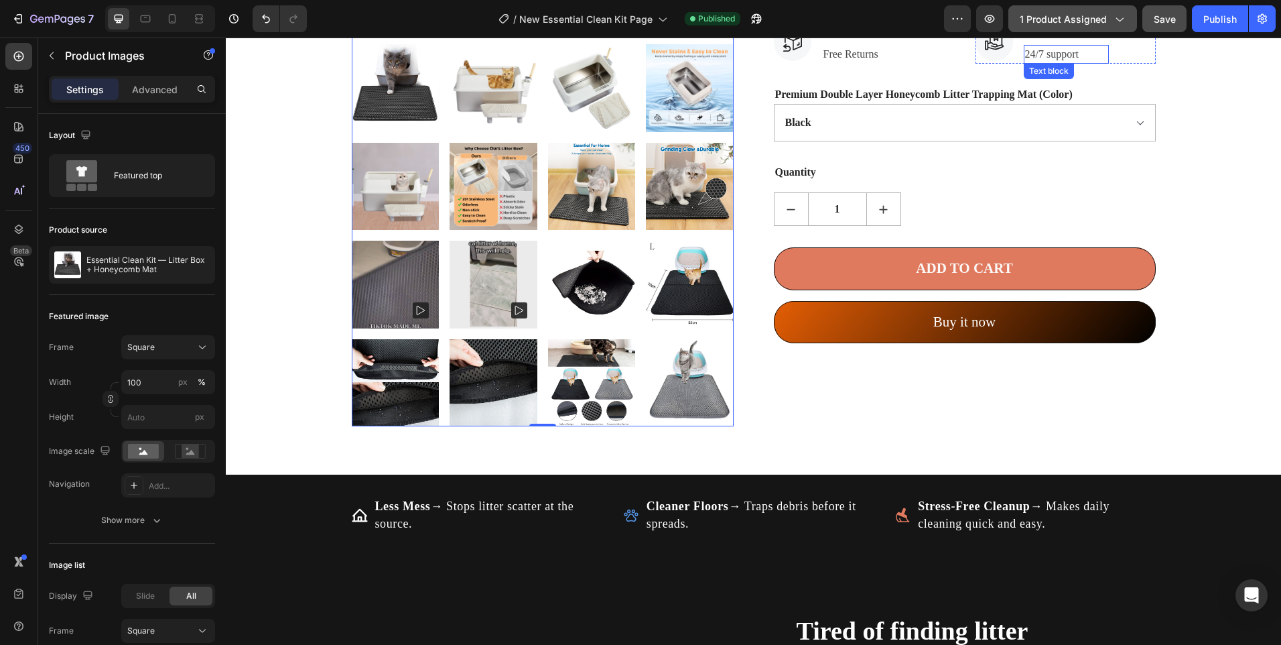
click at [1097, 20] on span "1 product assigned" at bounding box center [1063, 19] width 87 height 14
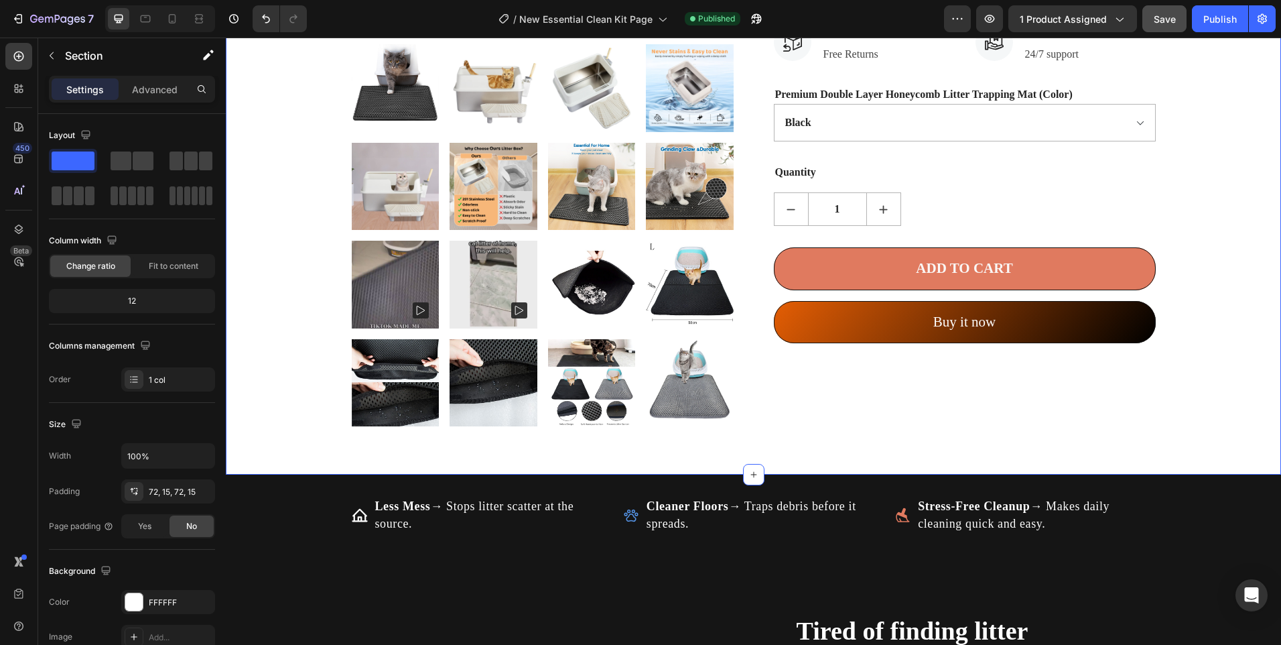
click at [1183, 110] on div "Product Images Hurry up! Only 285 left in stock (P) Stock Counter Essential Cle…" at bounding box center [753, 39] width 1035 height 775
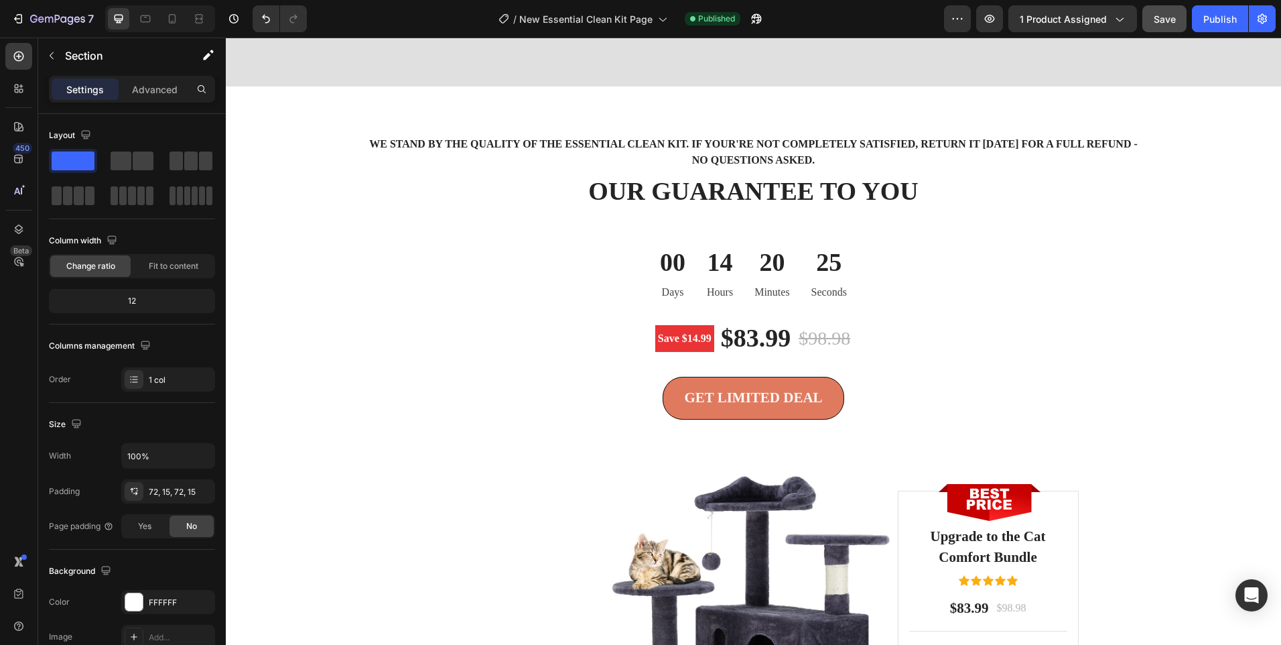
scroll to position [2680, 0]
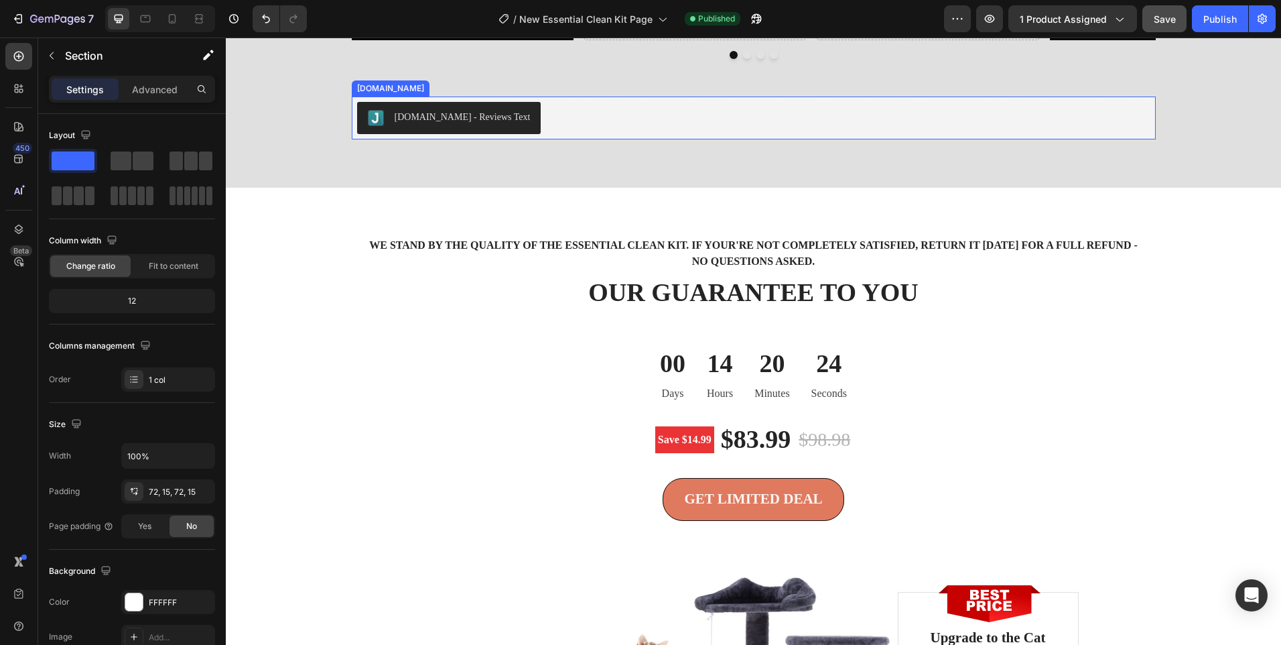
click at [462, 124] on div "Judge.me - Reviews Text" at bounding box center [463, 117] width 136 height 14
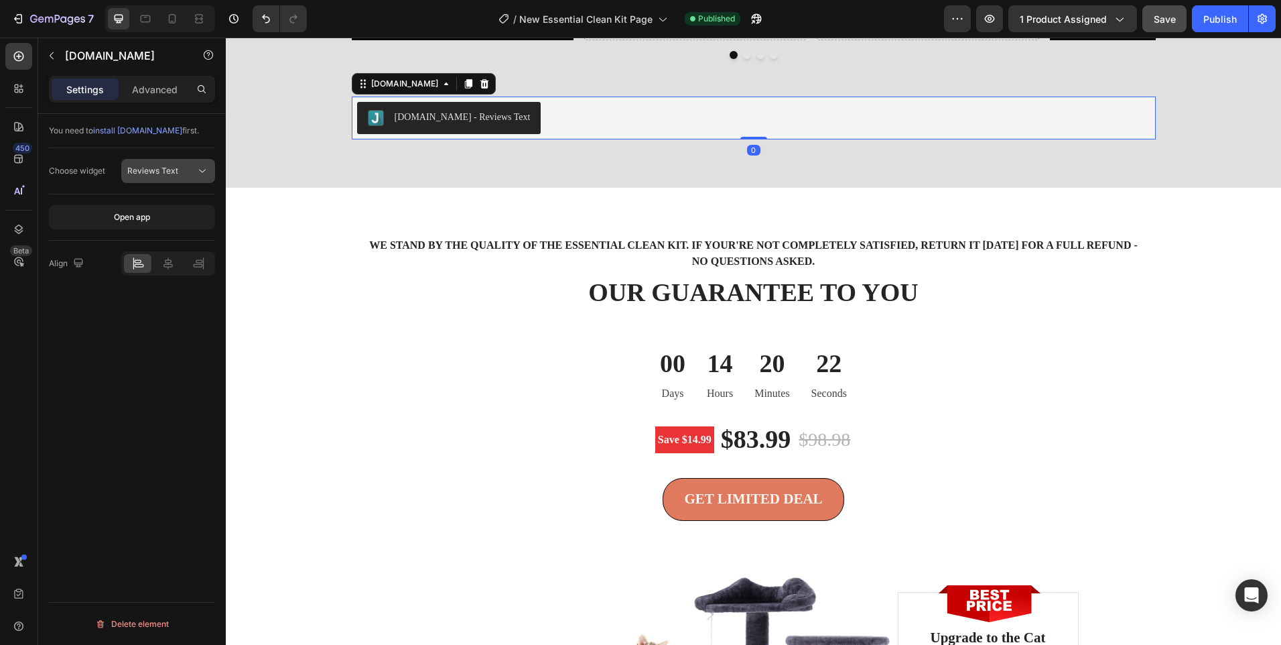
click at [164, 172] on span "Reviews Text" at bounding box center [152, 170] width 51 height 10
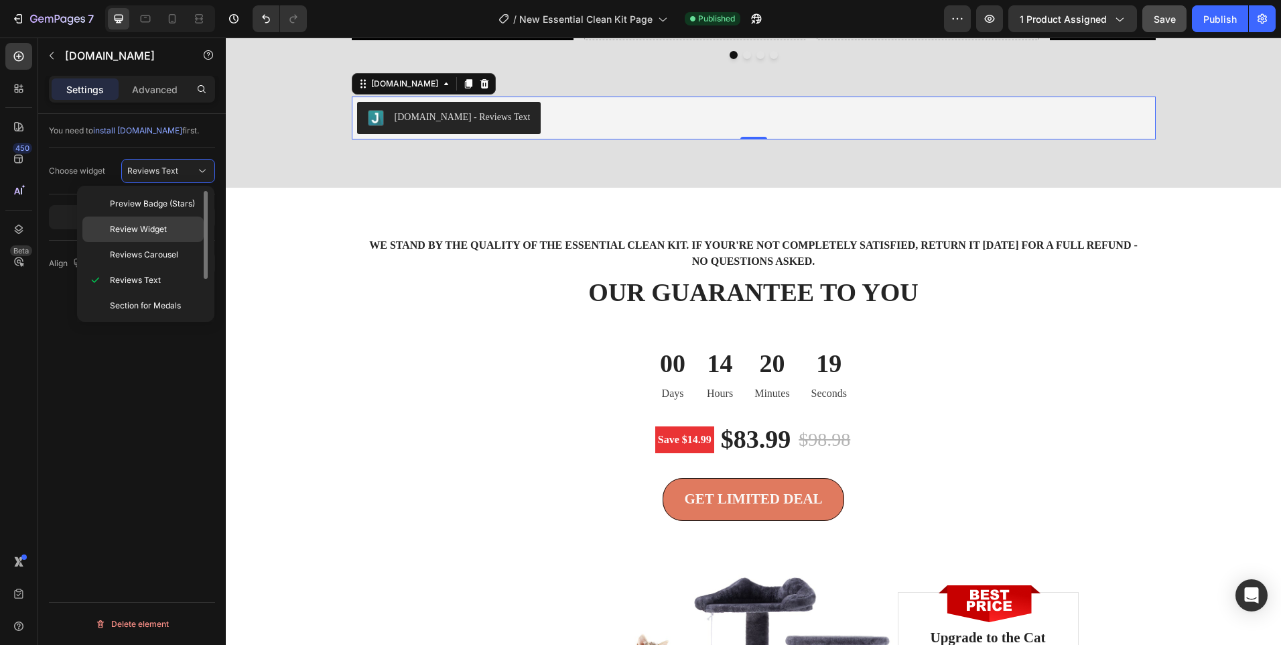
click at [172, 226] on p "Review Widget" at bounding box center [154, 229] width 88 height 12
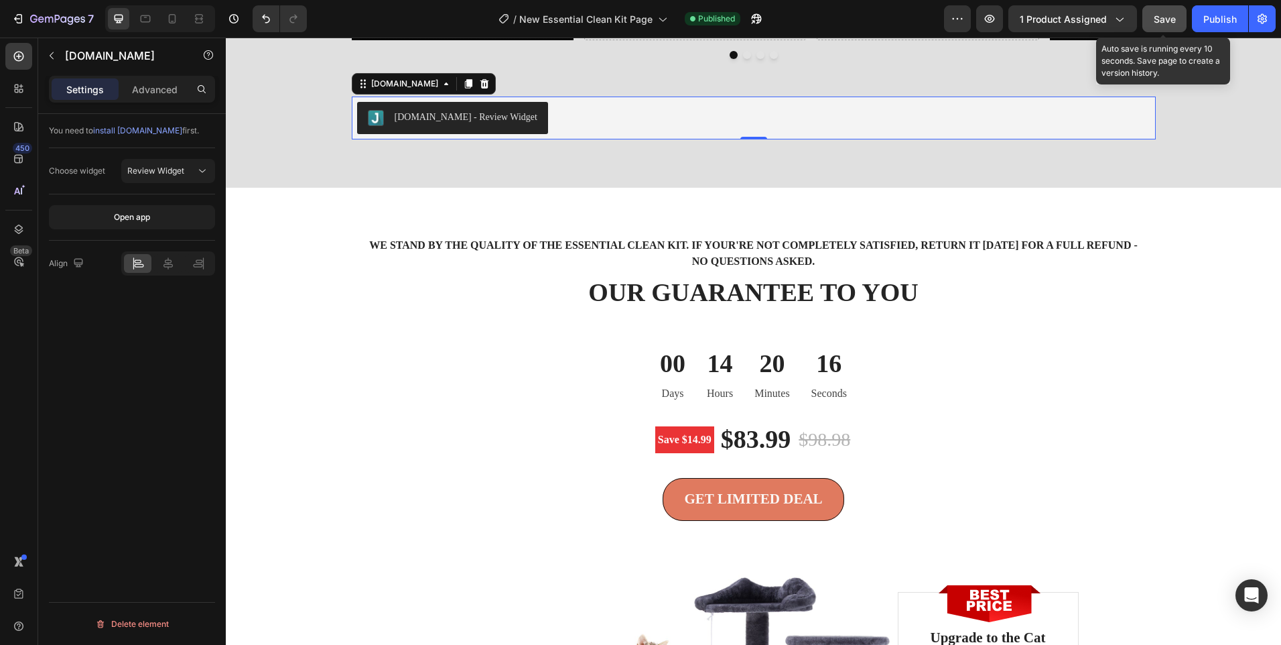
click at [1170, 7] on button "Save" at bounding box center [1164, 18] width 44 height 27
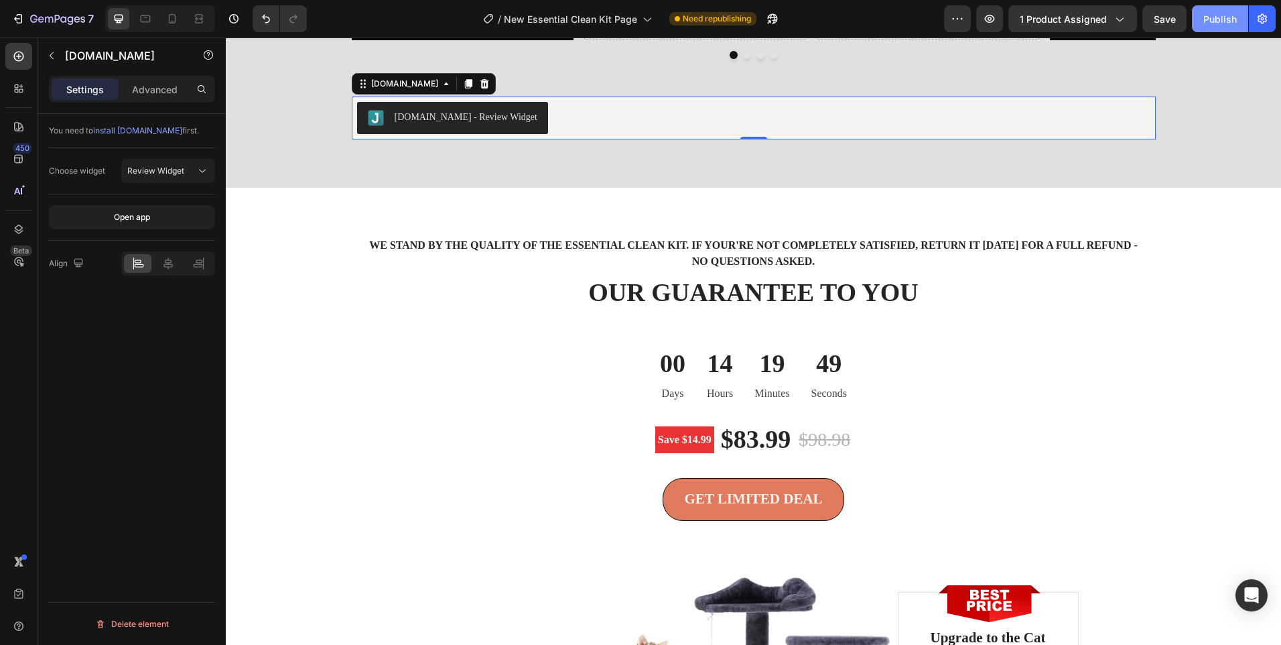
click at [1202, 22] on button "Publish" at bounding box center [1220, 18] width 56 height 27
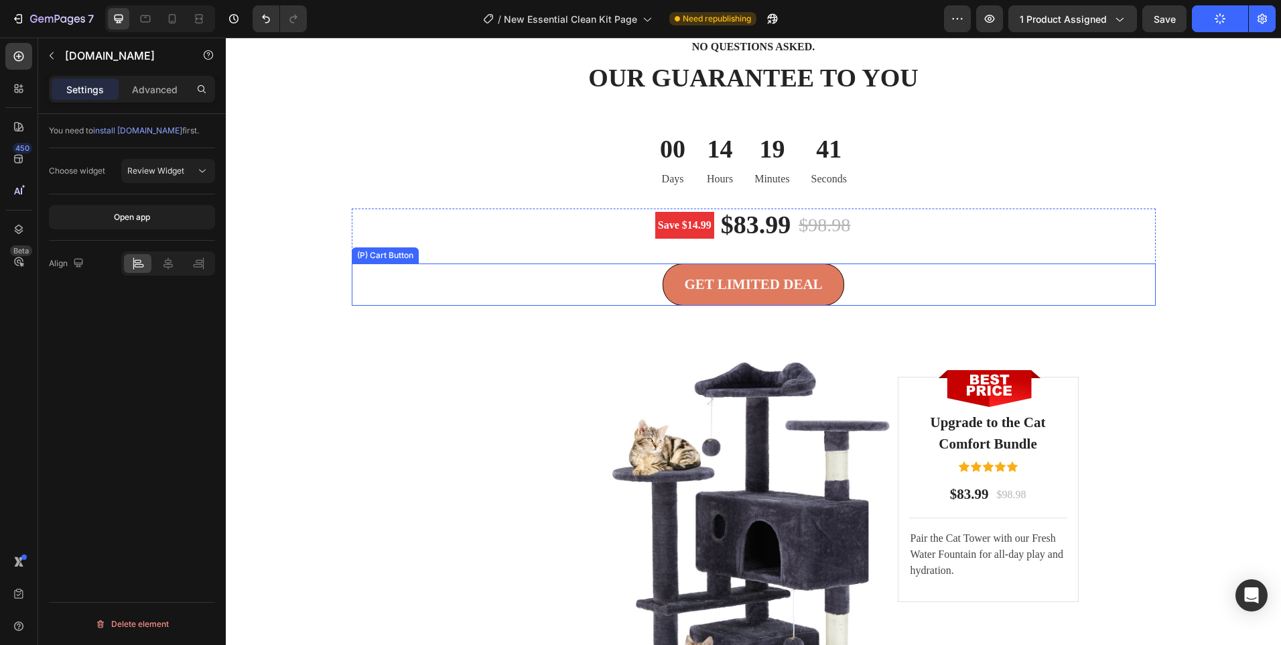
scroll to position [3216, 0]
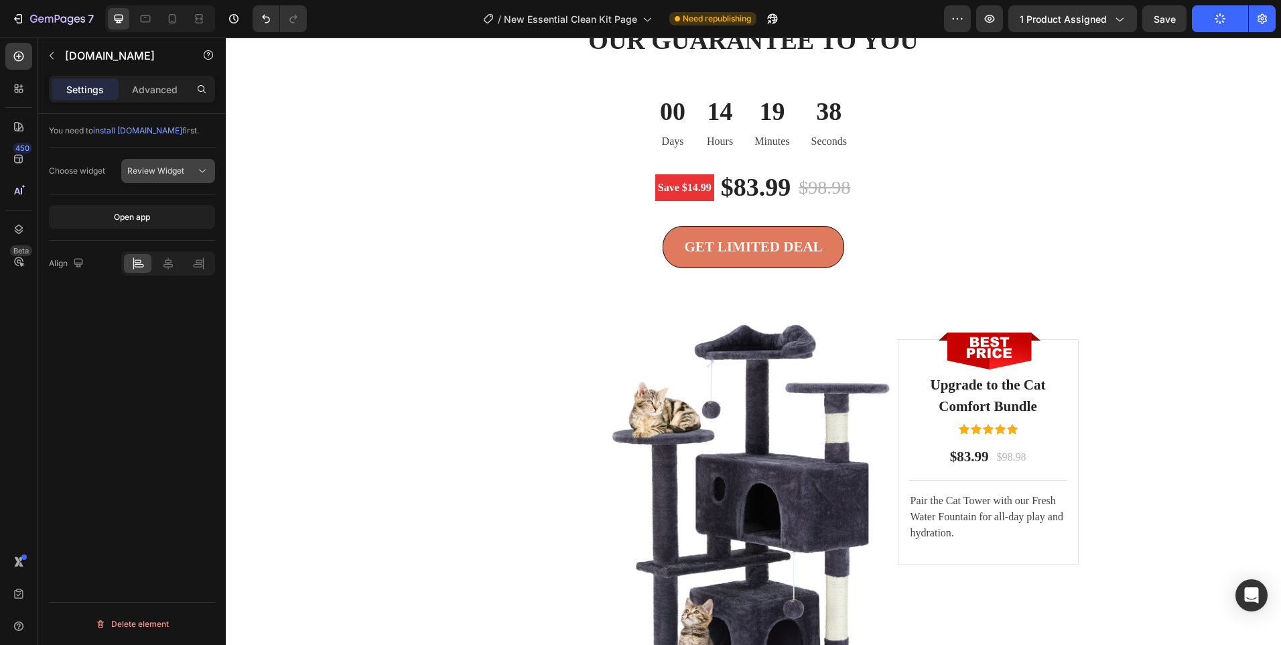
click at [183, 163] on button "Review Widget" at bounding box center [168, 171] width 94 height 24
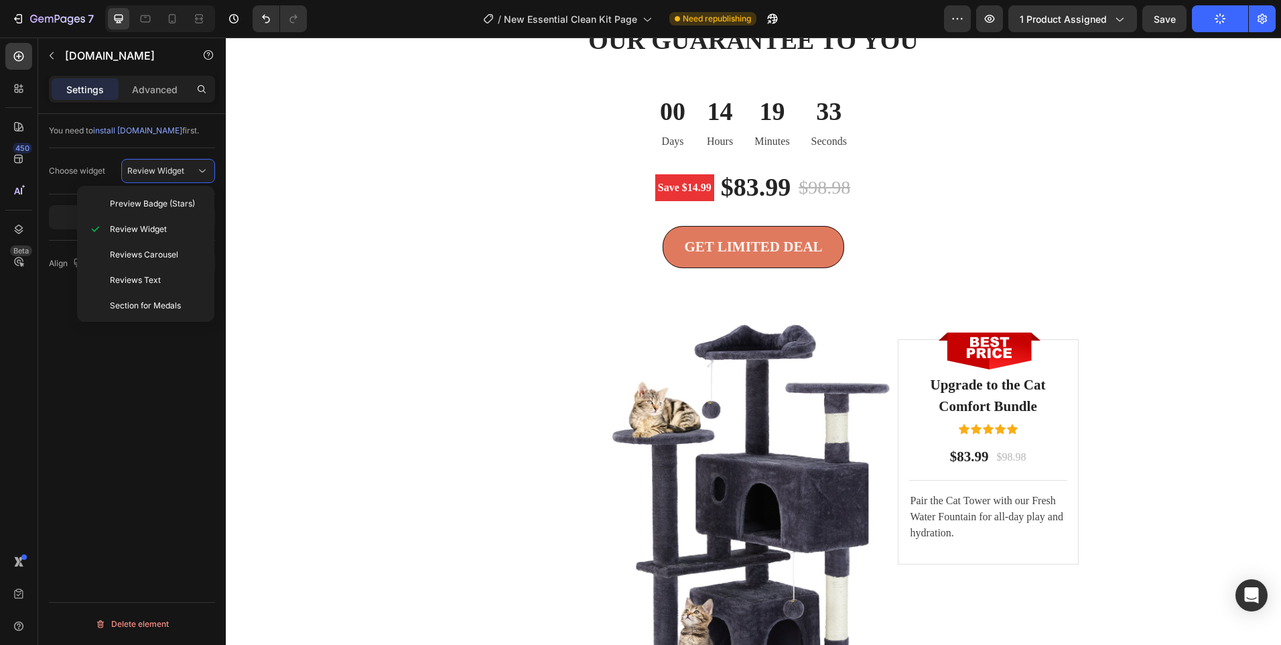
click at [111, 347] on div "You need to install Judge.me first. Choose widget Review Widget Open app Align …" at bounding box center [132, 398] width 188 height 569
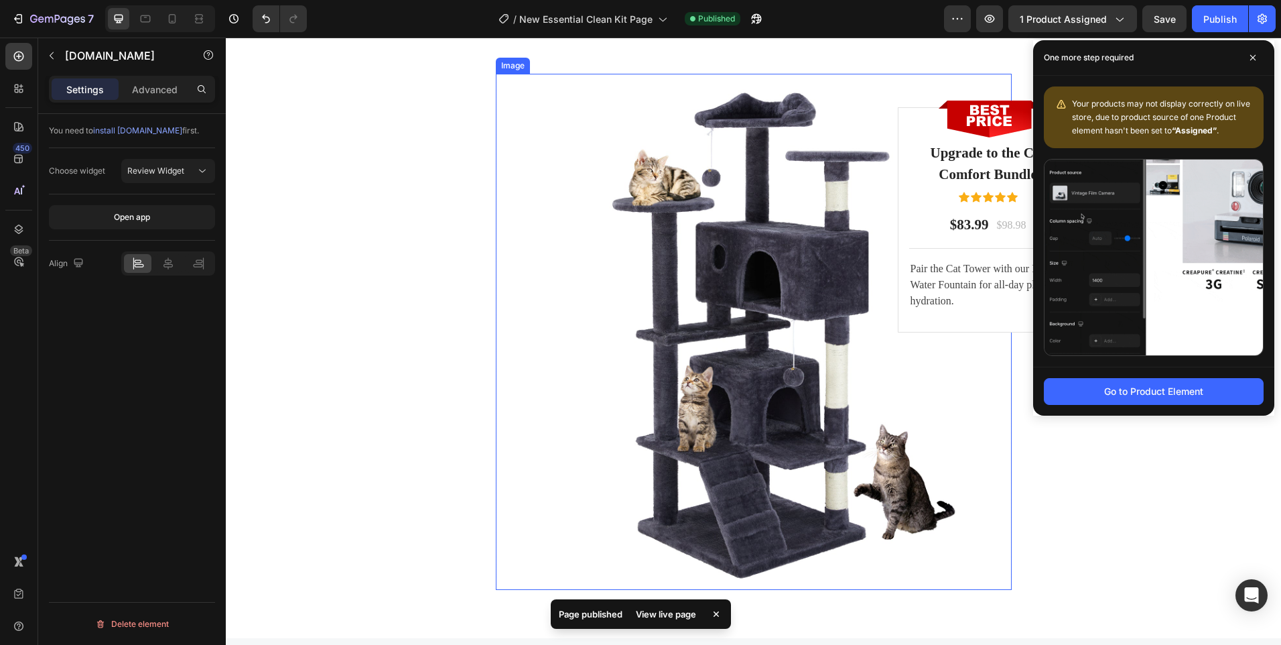
scroll to position [3417, 0]
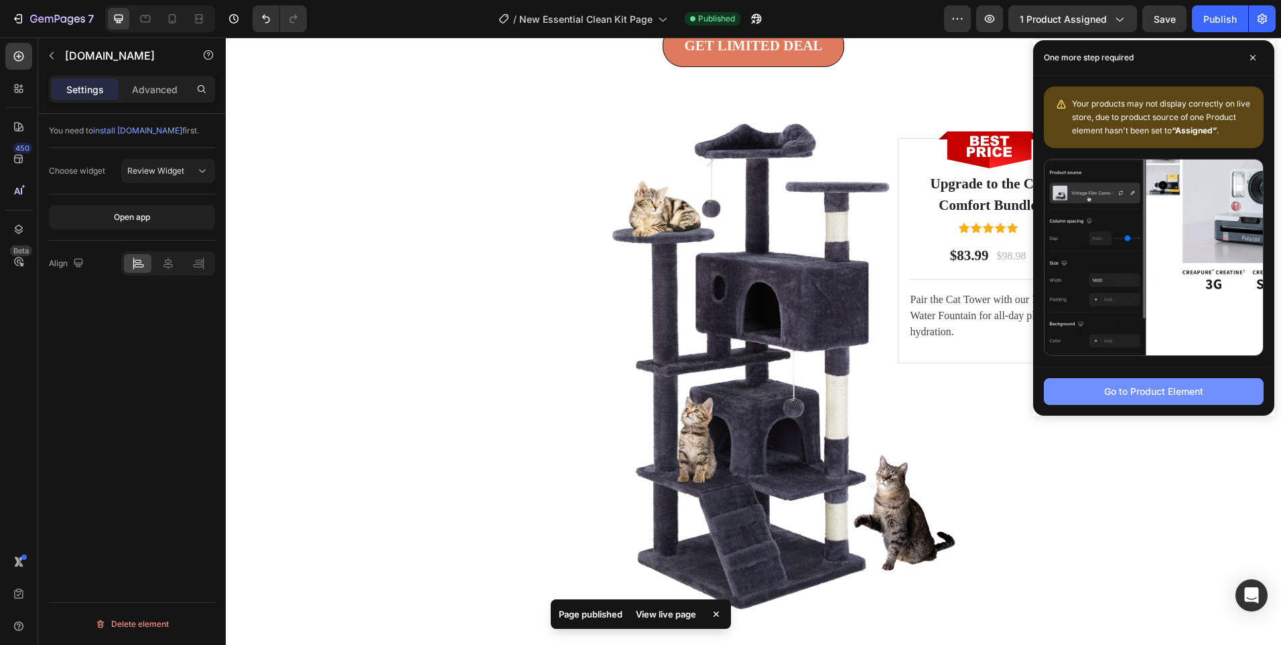
click at [1152, 398] on div "Go to Product Element" at bounding box center [1153, 391] width 99 height 14
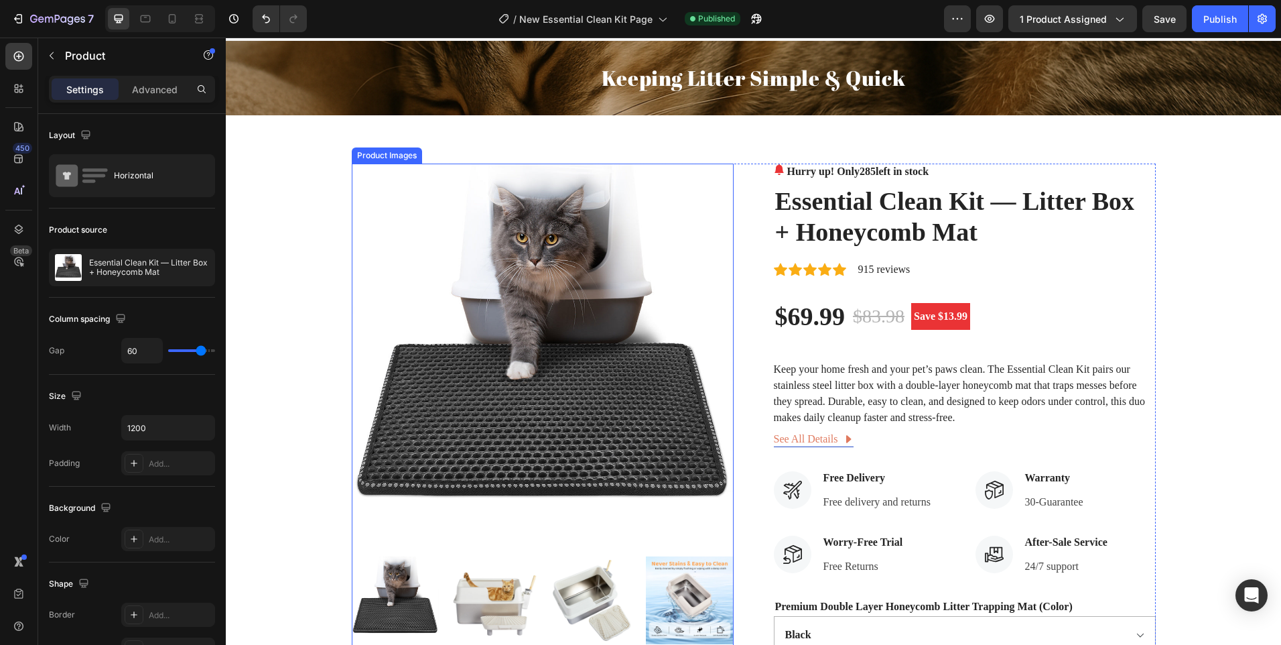
scroll to position [0, 0]
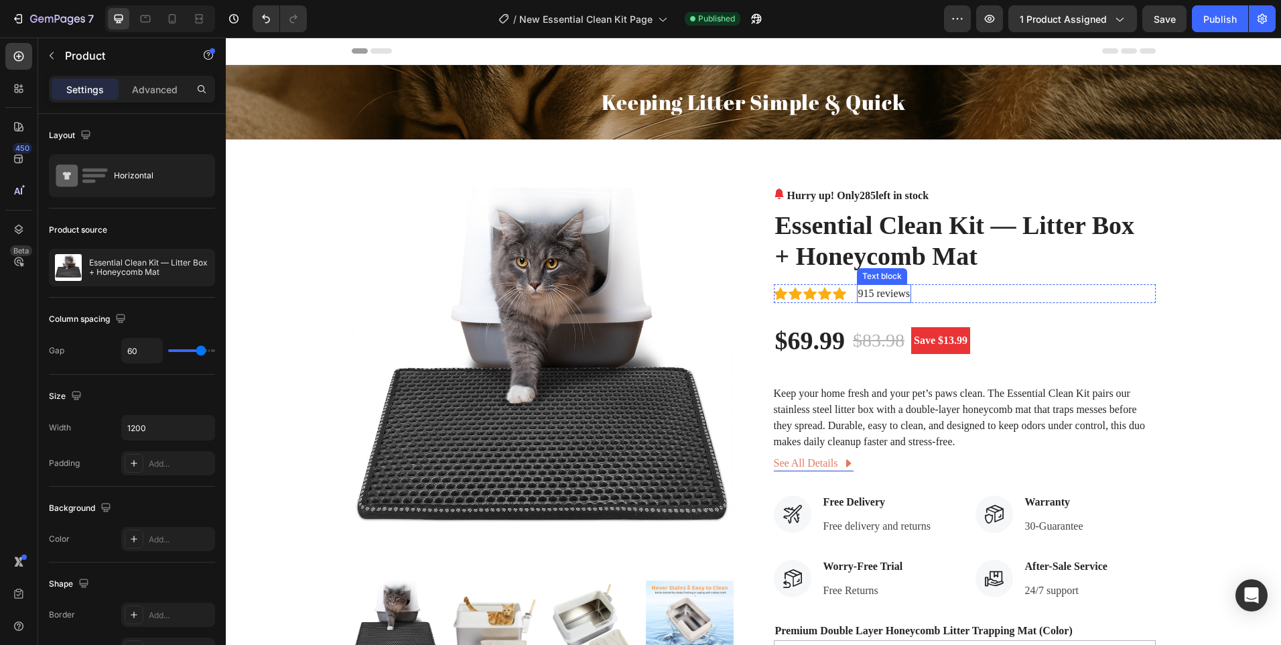
click at [886, 290] on p "915 reviews" at bounding box center [884, 293] width 52 height 16
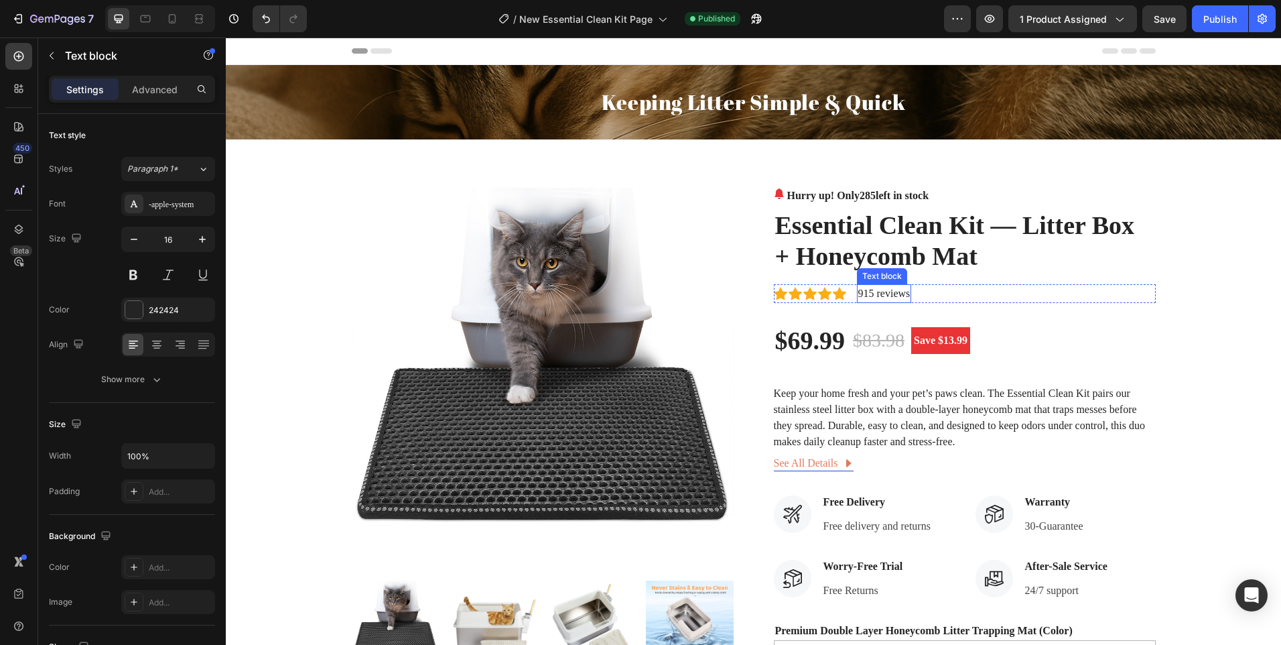
click at [886, 290] on p "915 reviews" at bounding box center [884, 293] width 52 height 16
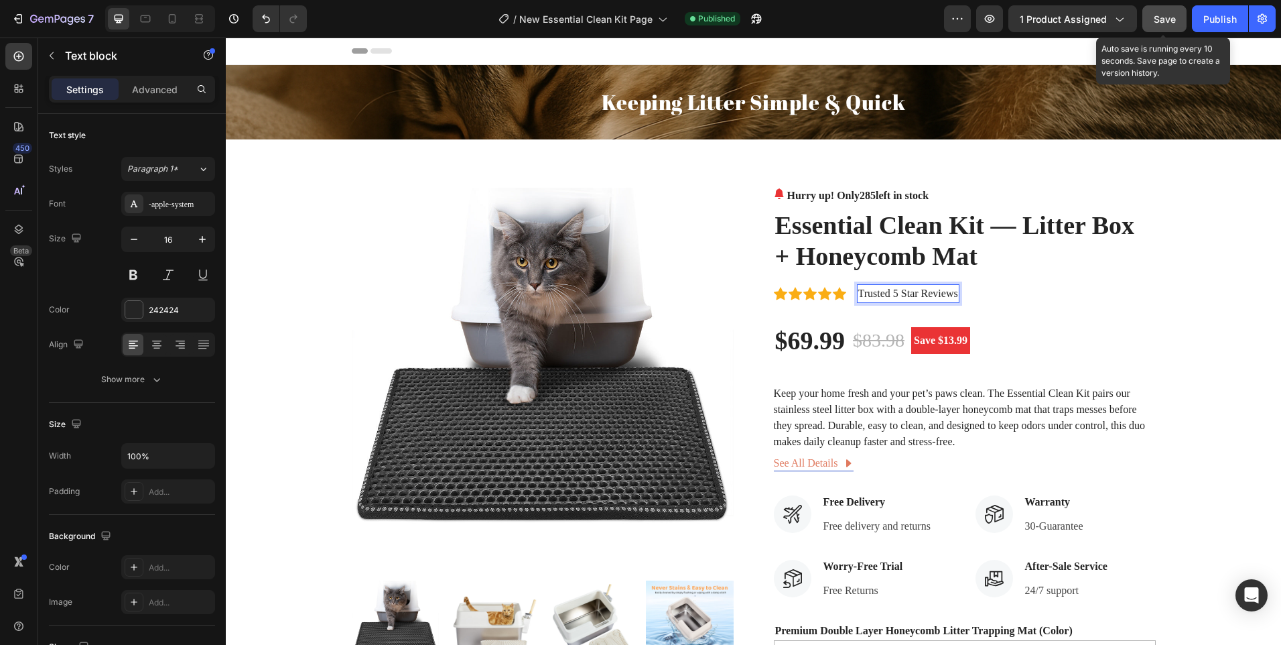
click at [1177, 21] on button "Save" at bounding box center [1164, 18] width 44 height 27
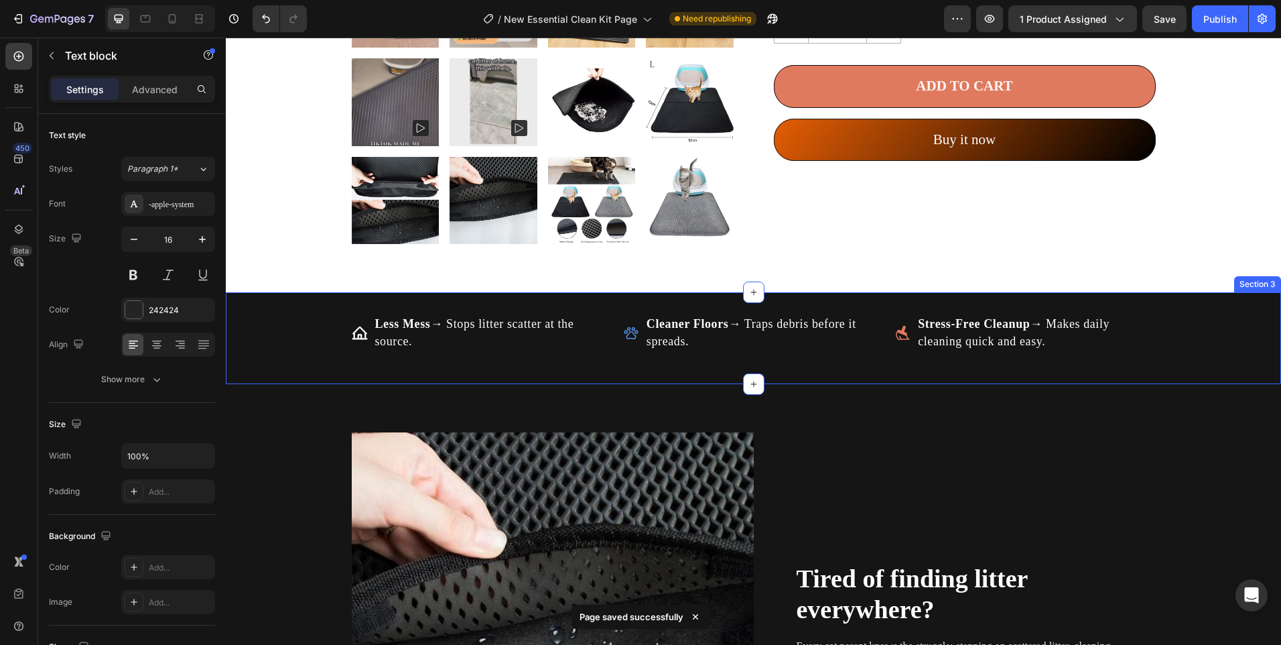
scroll to position [536, 0]
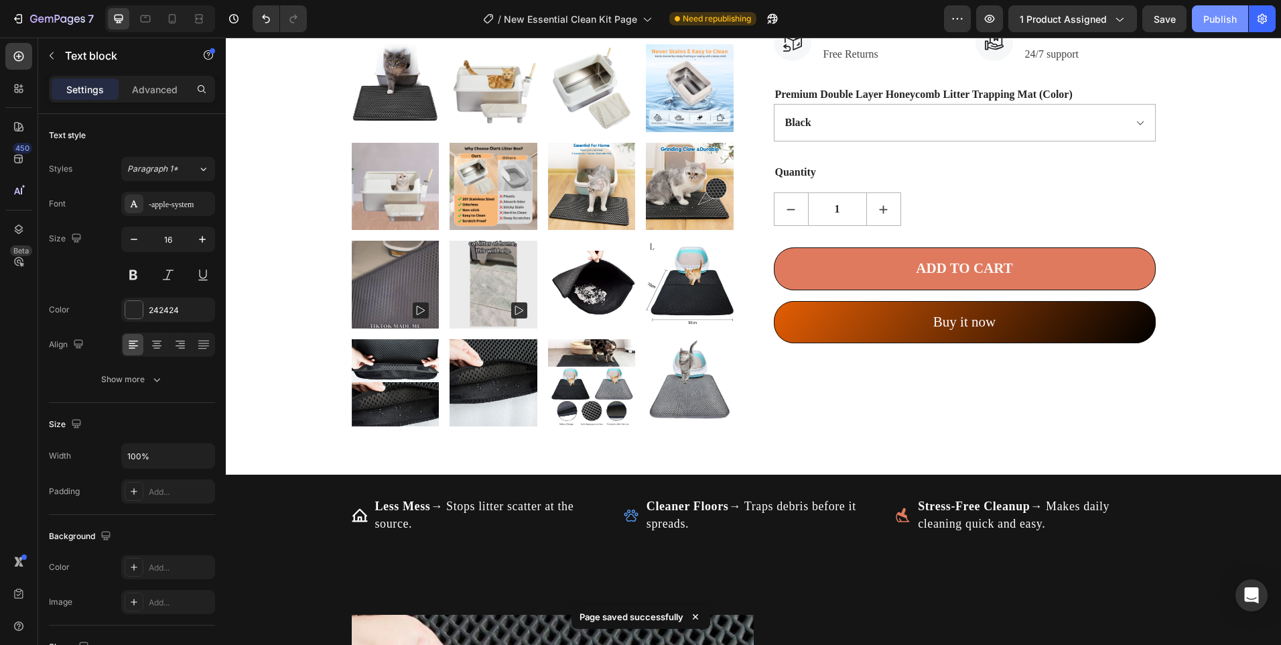
click at [1223, 22] on div "Publish" at bounding box center [1220, 19] width 34 height 14
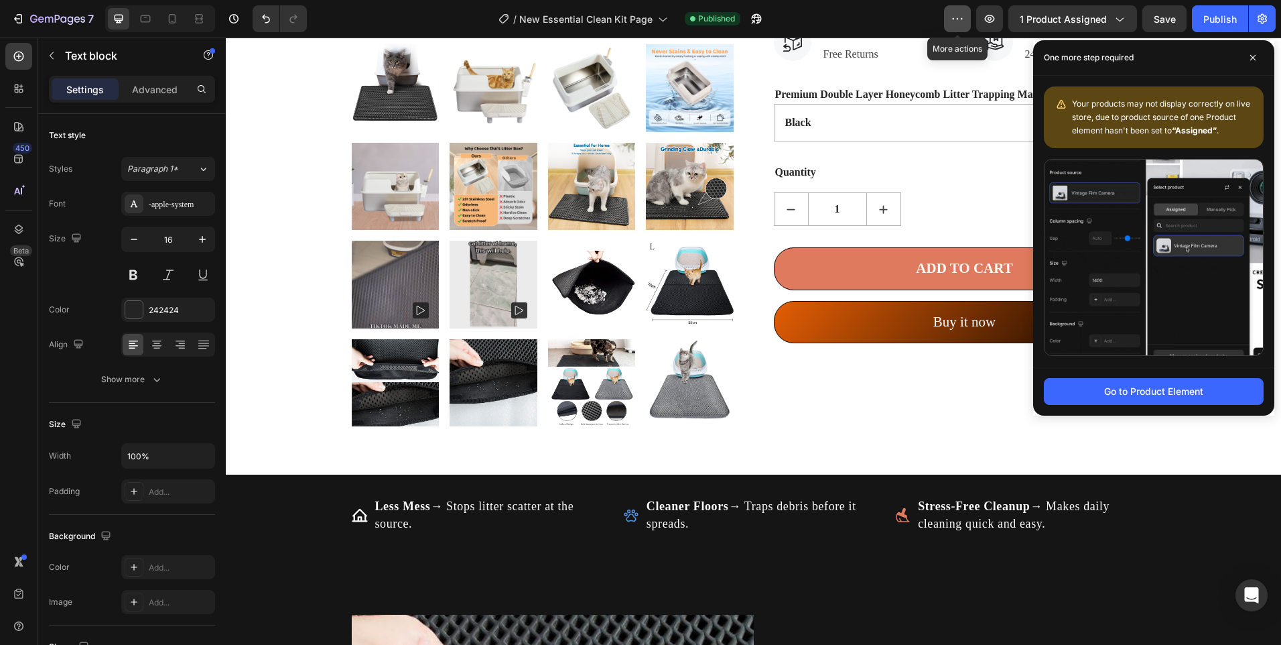
click at [954, 10] on button "button" at bounding box center [957, 18] width 27 height 27
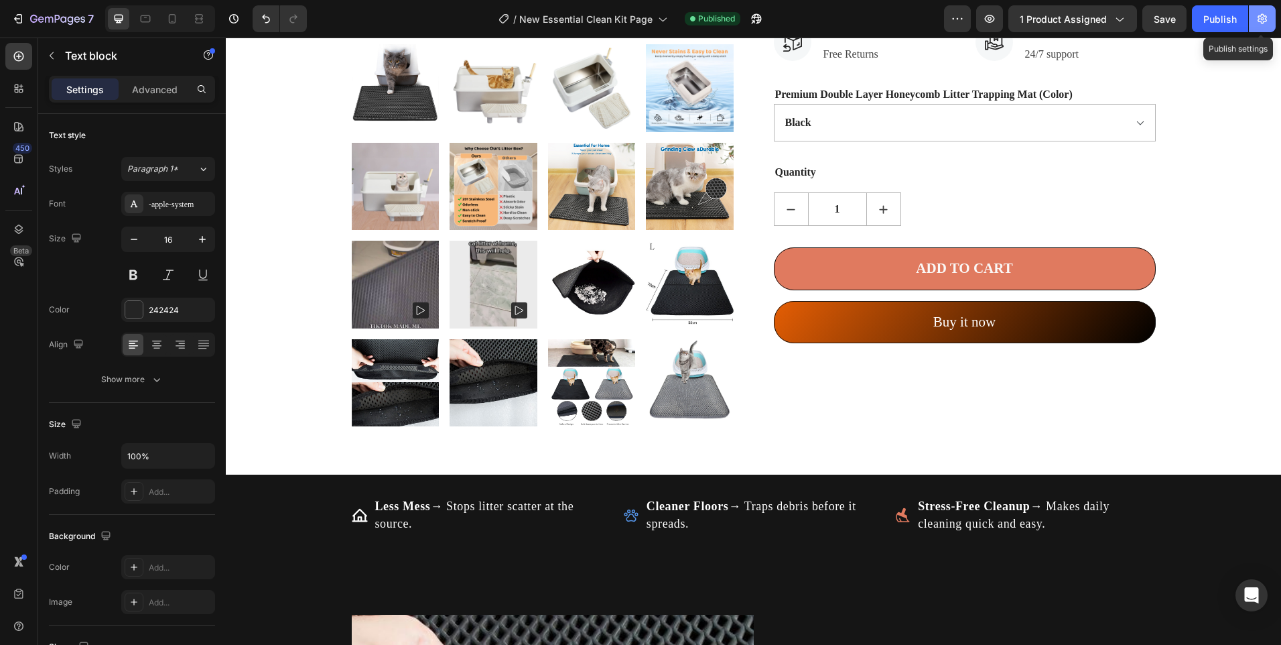
click at [1255, 15] on button "button" at bounding box center [1262, 18] width 27 height 27
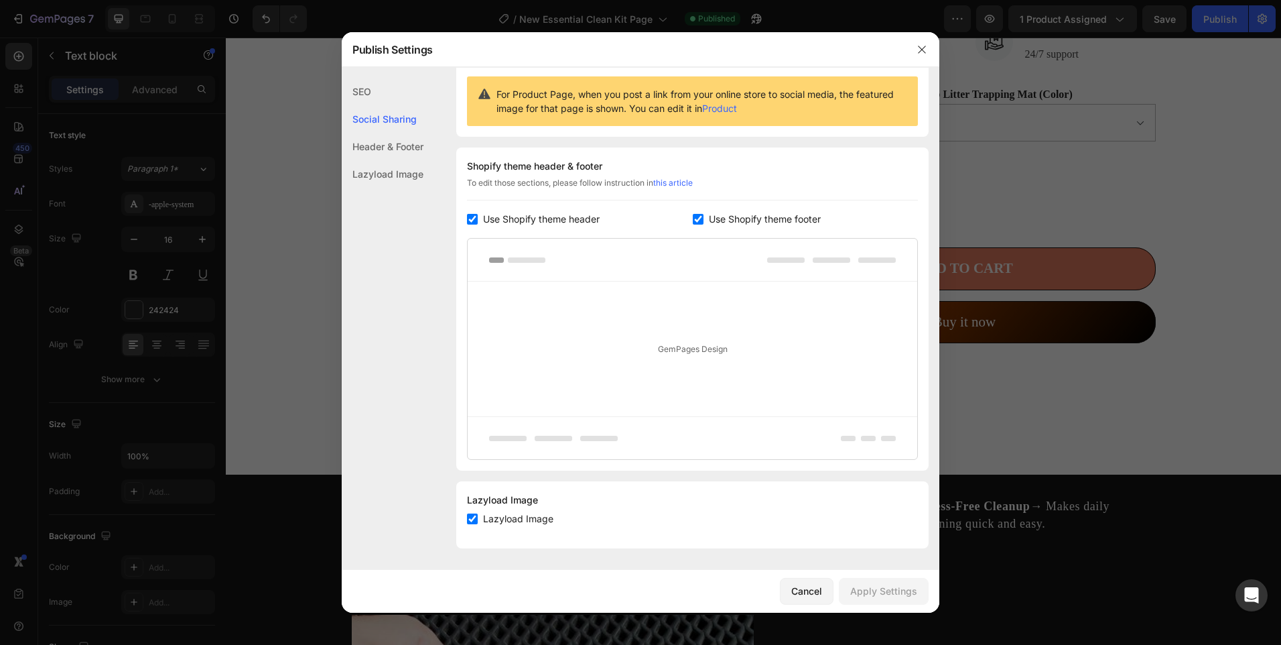
scroll to position [0, 0]
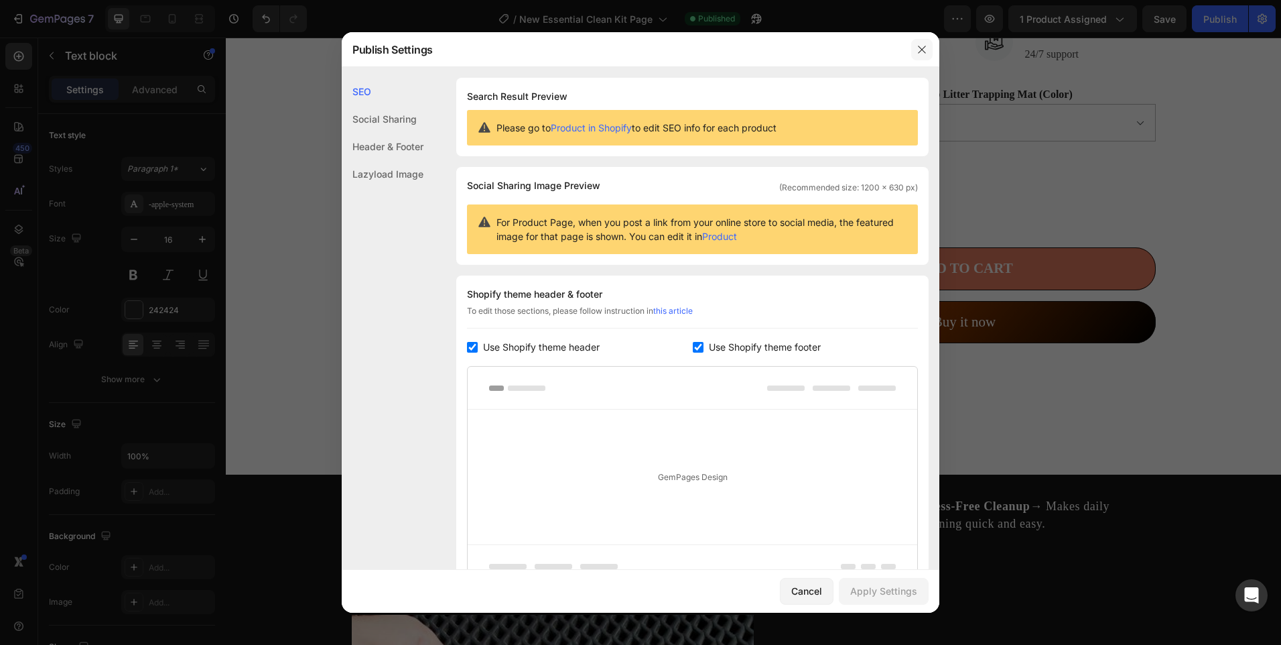
click at [927, 51] on icon "button" at bounding box center [922, 49] width 11 height 11
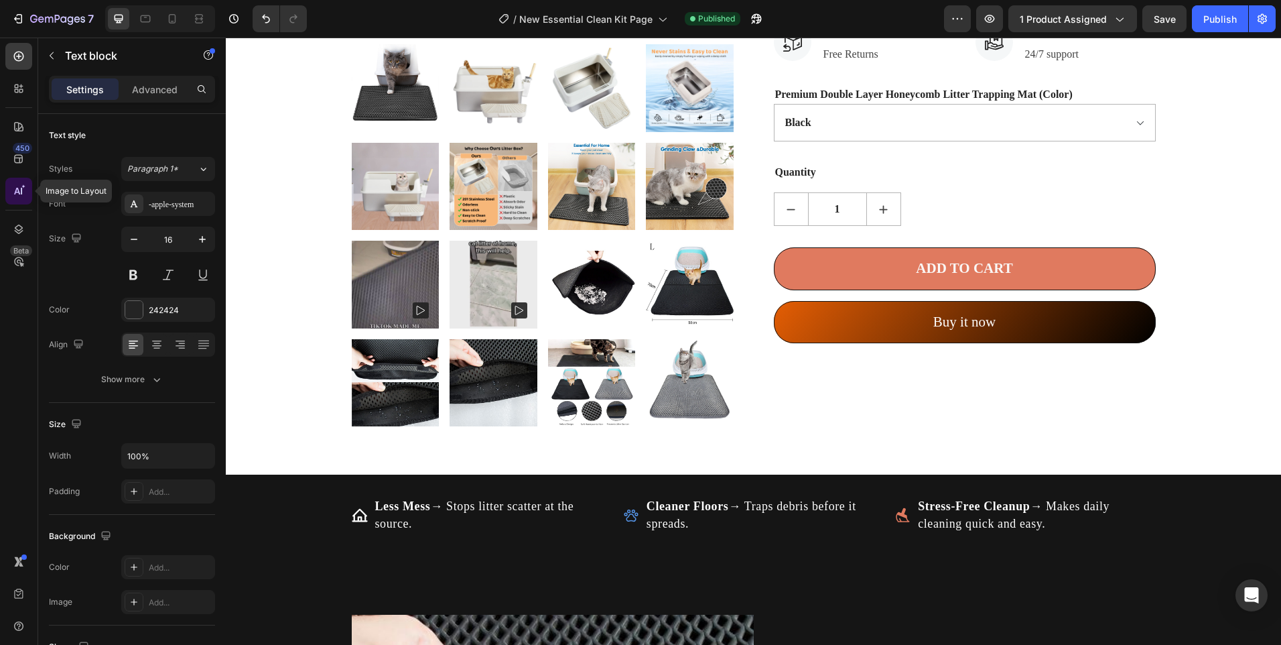
click at [16, 185] on icon at bounding box center [18, 190] width 13 height 13
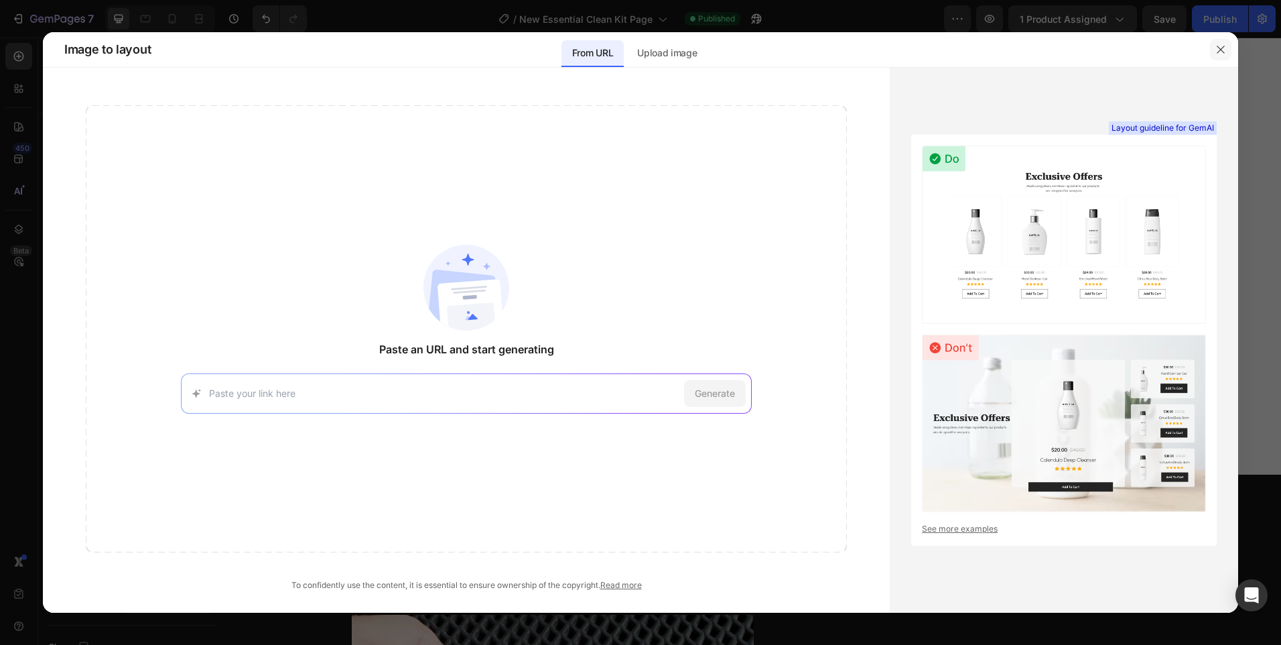
click at [1213, 50] on button "button" at bounding box center [1220, 49] width 21 height 21
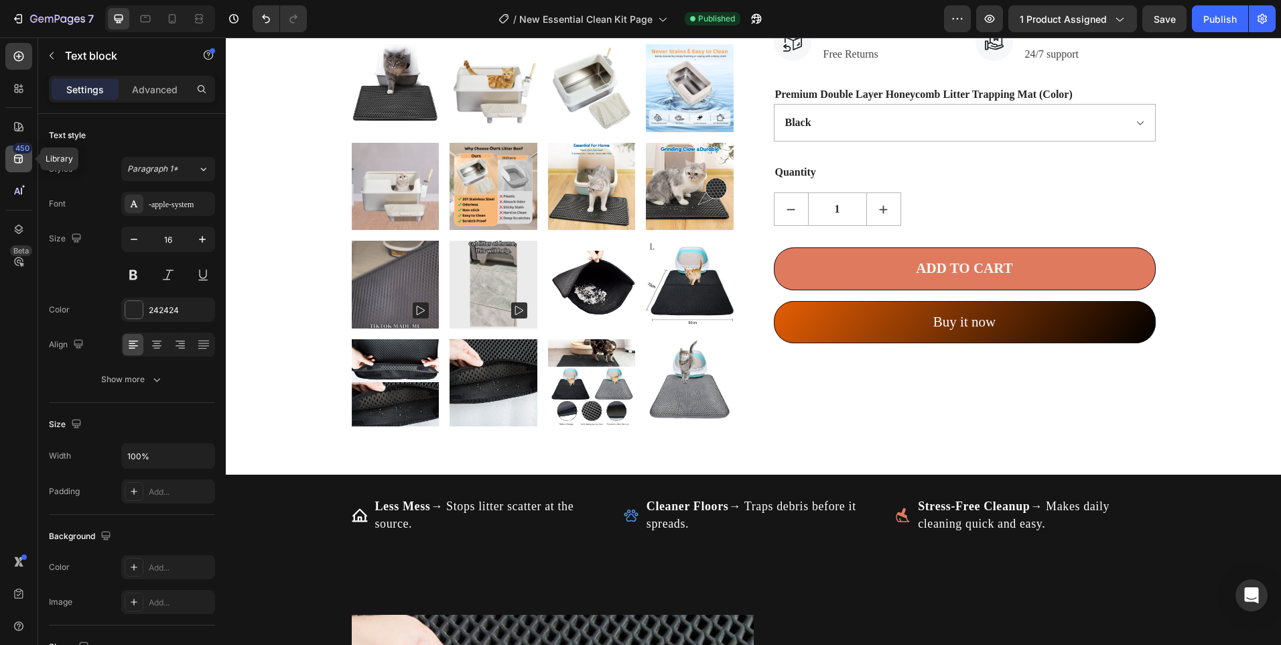
click at [21, 166] on div "450" at bounding box center [18, 158] width 27 height 27
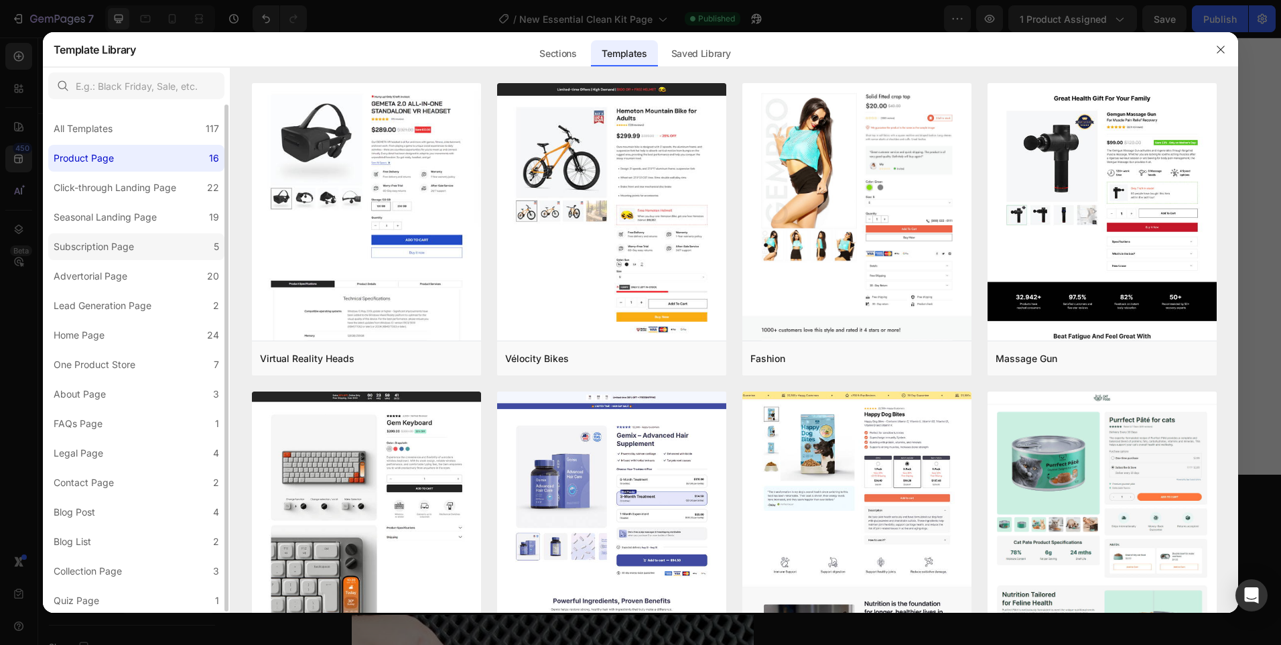
scroll to position [1, 0]
click at [704, 41] on div "Saved Library" at bounding box center [701, 53] width 81 height 27
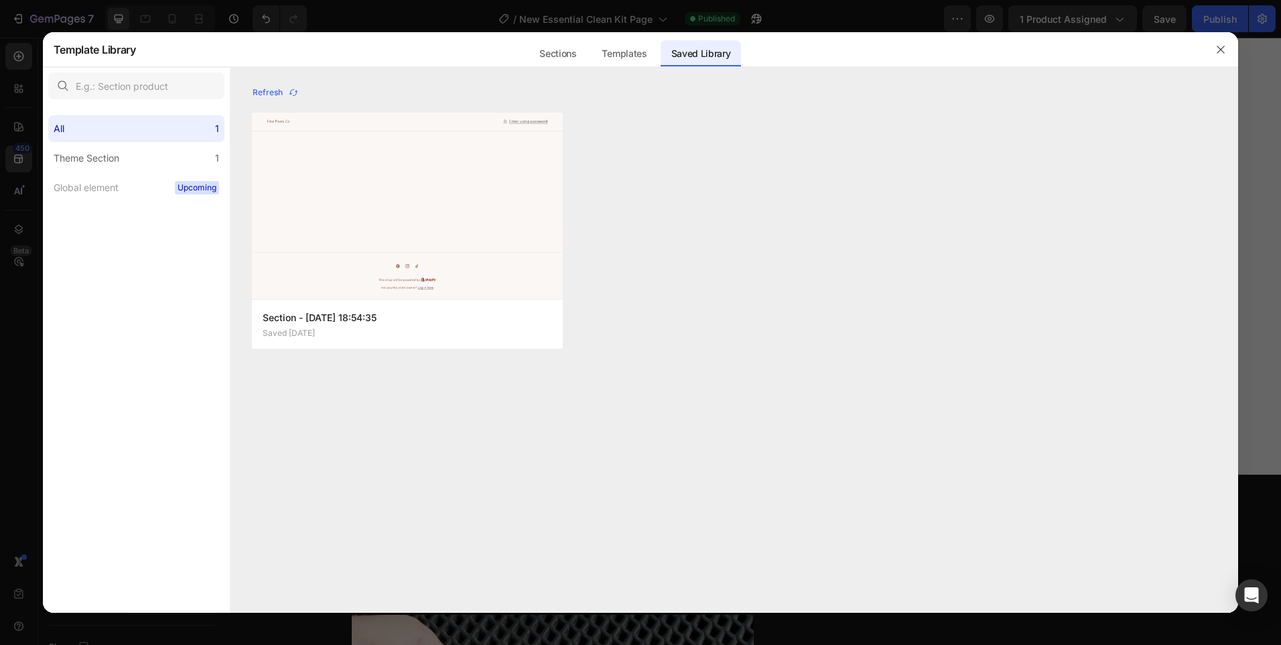
scroll to position [0, 0]
click at [95, 155] on div "Theme Section" at bounding box center [87, 158] width 66 height 16
click at [144, 131] on div "All 1" at bounding box center [136, 128] width 176 height 27
click at [1219, 50] on icon "button" at bounding box center [1220, 49] width 11 height 11
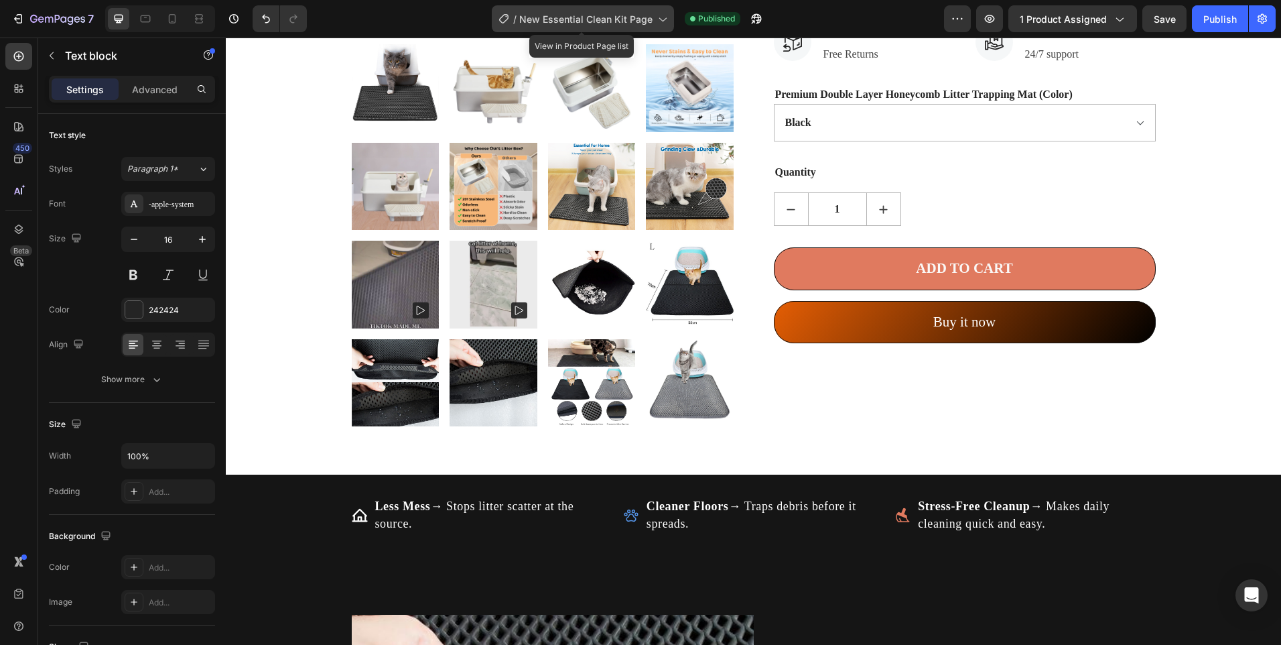
click at [580, 17] on span "New Essential Clean Kit Page" at bounding box center [585, 19] width 133 height 14
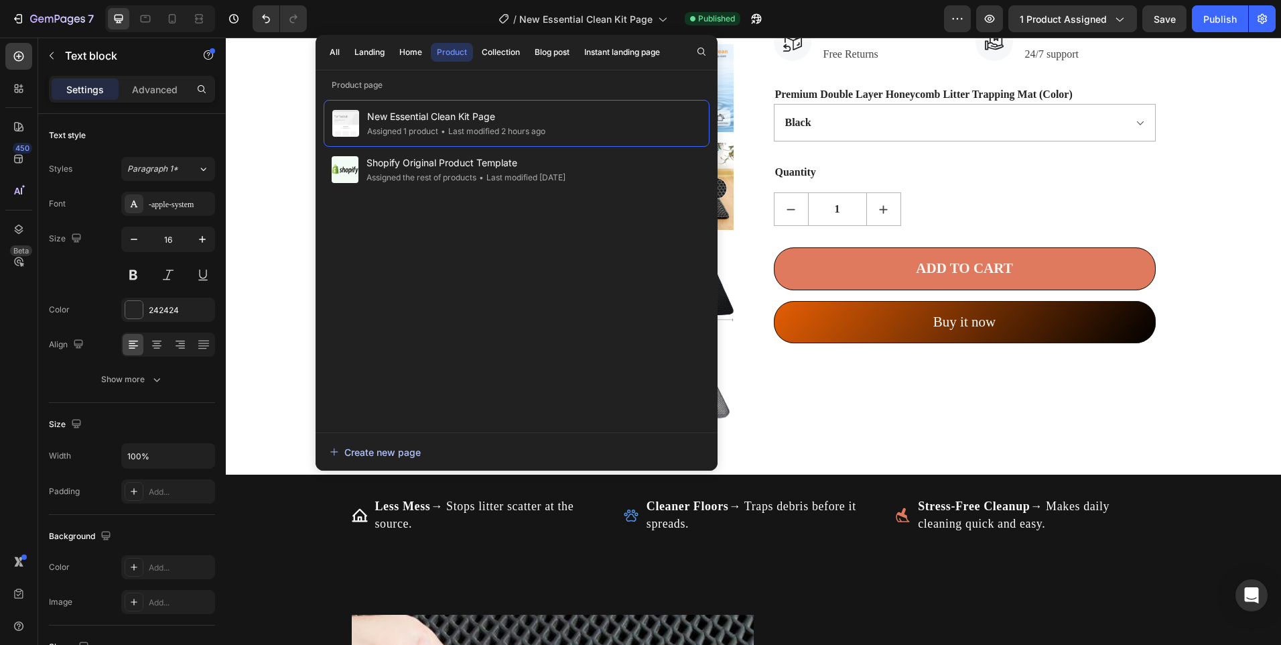
click at [407, 445] on div "Create new page" at bounding box center [375, 452] width 91 height 14
click at [950, 15] on button "button" at bounding box center [957, 18] width 27 height 27
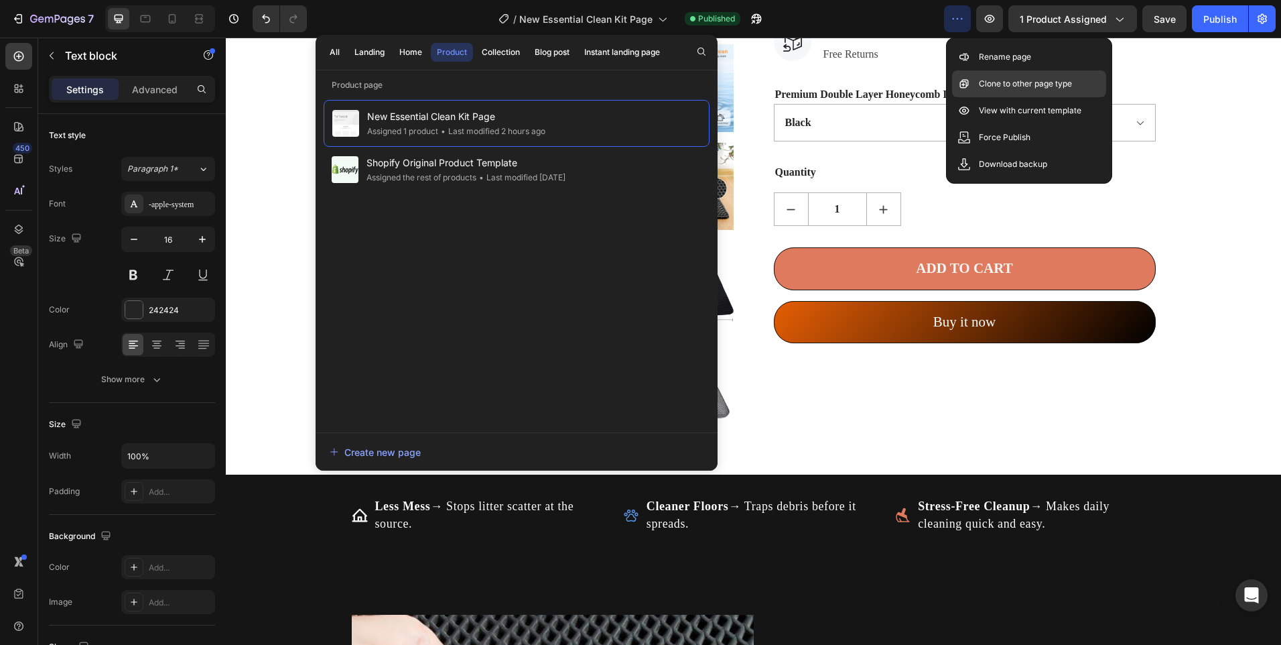
click at [1026, 88] on p "Clone to other page type" at bounding box center [1025, 83] width 93 height 13
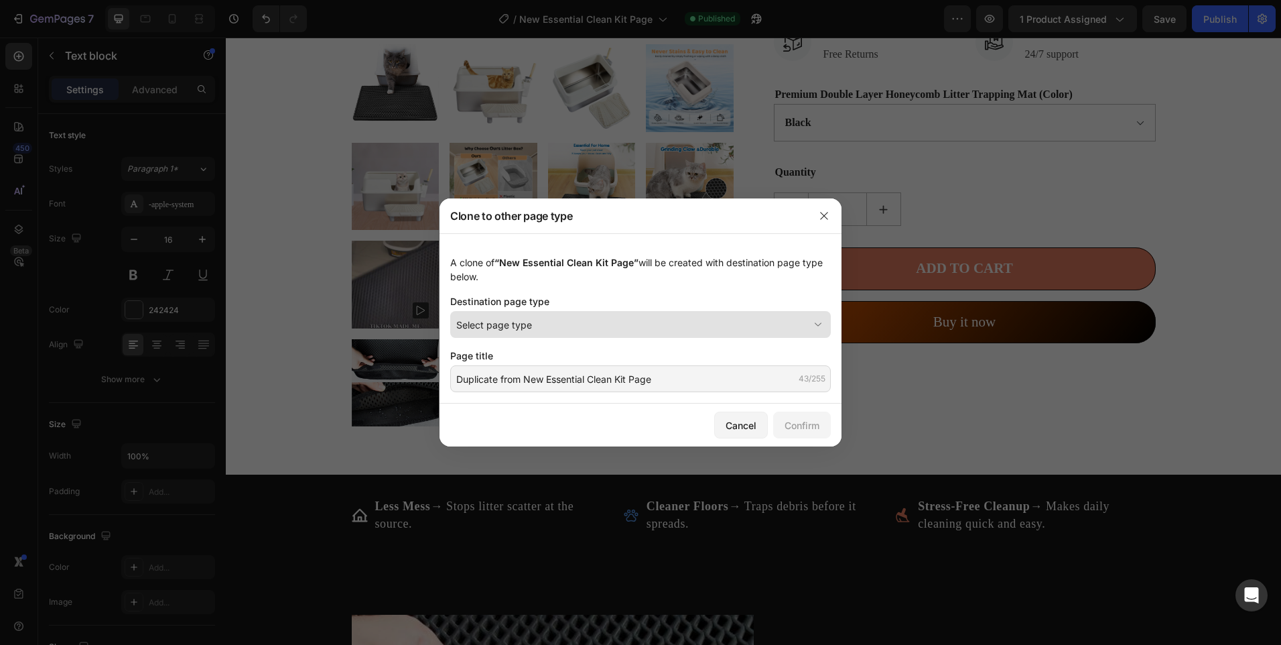
click at [598, 327] on div "Select page type" at bounding box center [632, 325] width 352 height 14
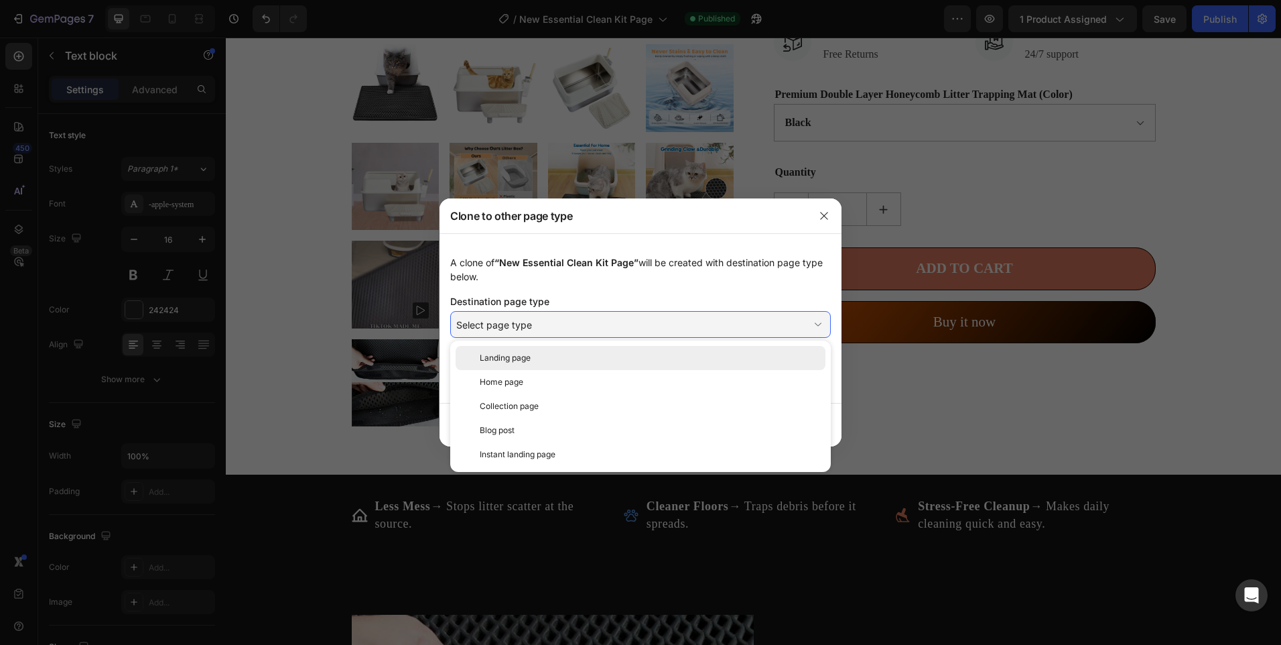
click at [526, 362] on span "Landing page" at bounding box center [505, 358] width 51 height 12
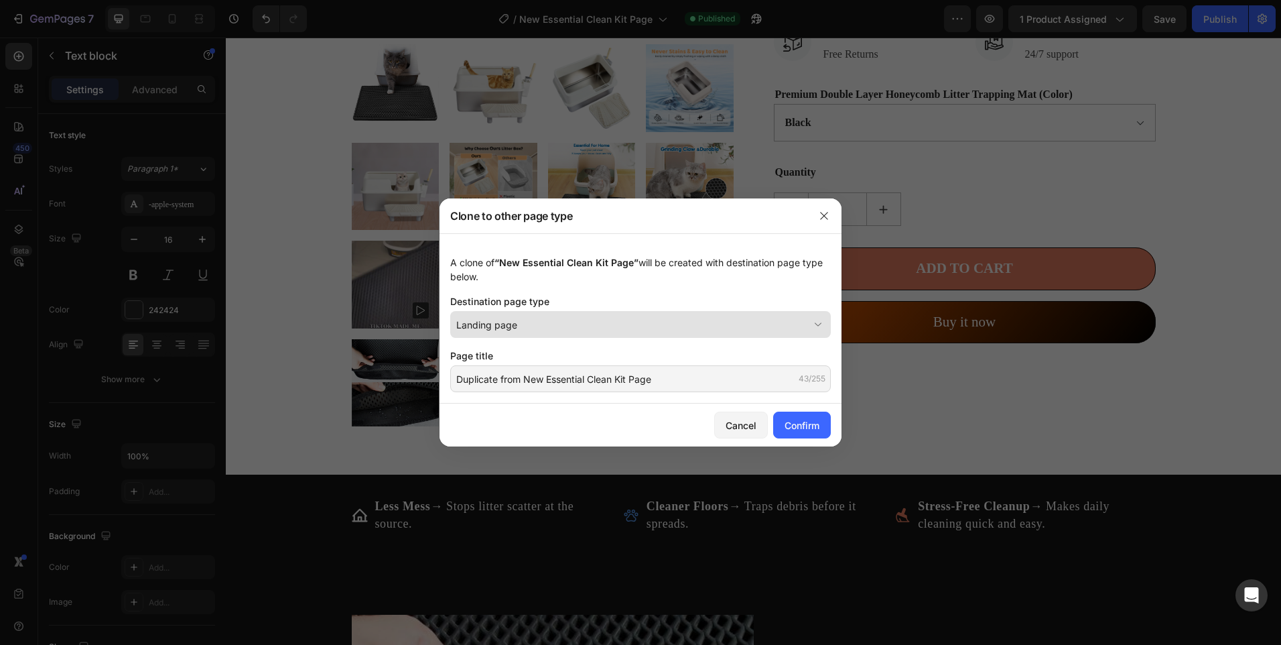
click at [566, 319] on div "Landing page" at bounding box center [632, 325] width 352 height 14
click at [561, 297] on div "Destination page type" at bounding box center [640, 301] width 381 height 14
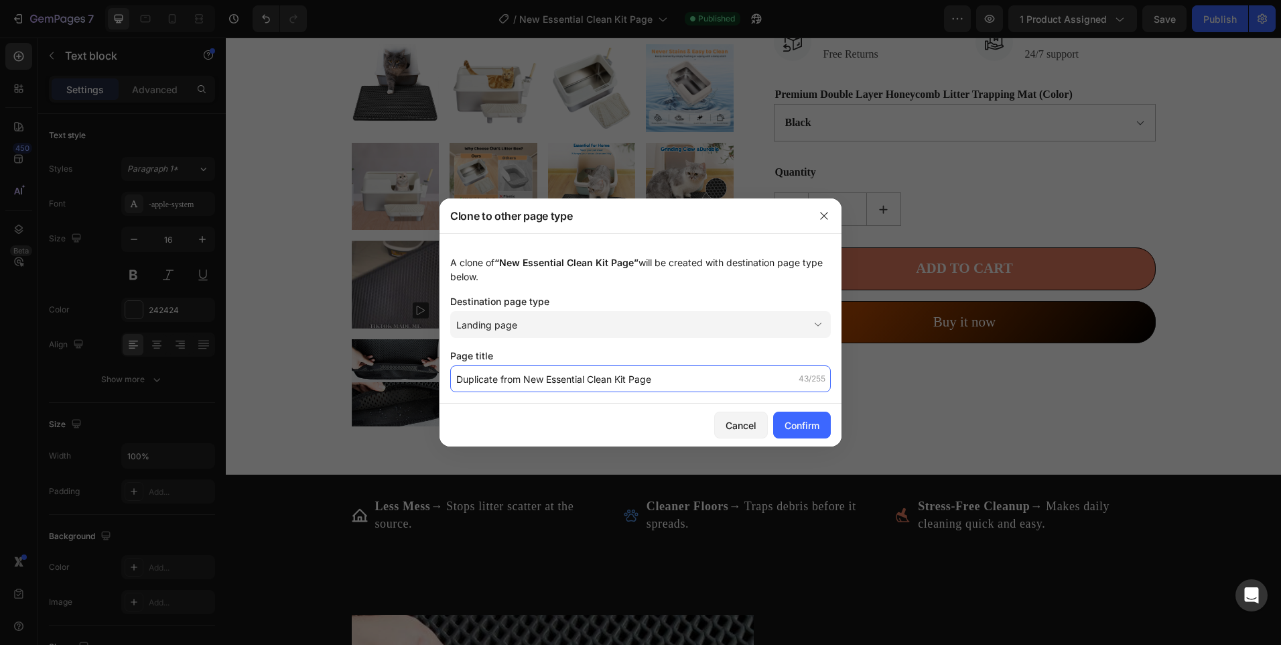
type input "X"
type input "c"
type input "Cat Comfort Bundle Page"
click at [788, 436] on button "Confirm" at bounding box center [802, 424] width 58 height 27
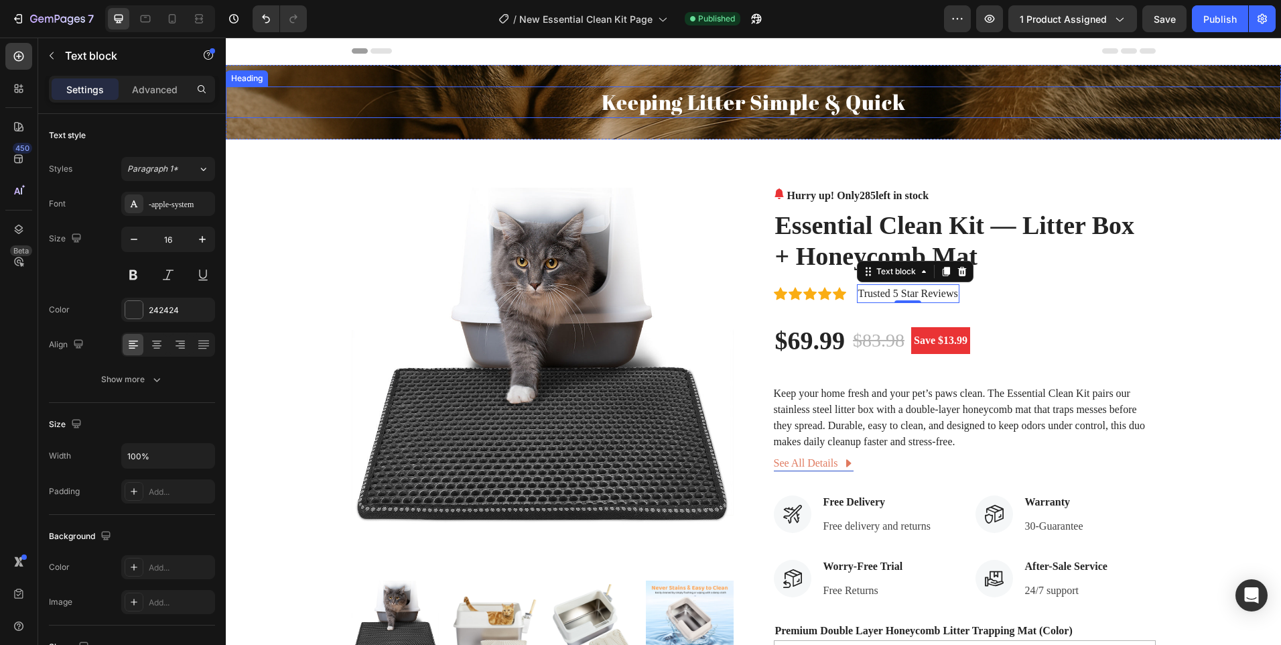
click at [743, 106] on h2 "Keeping Litter Simple & Quick" at bounding box center [753, 101] width 1055 height 31
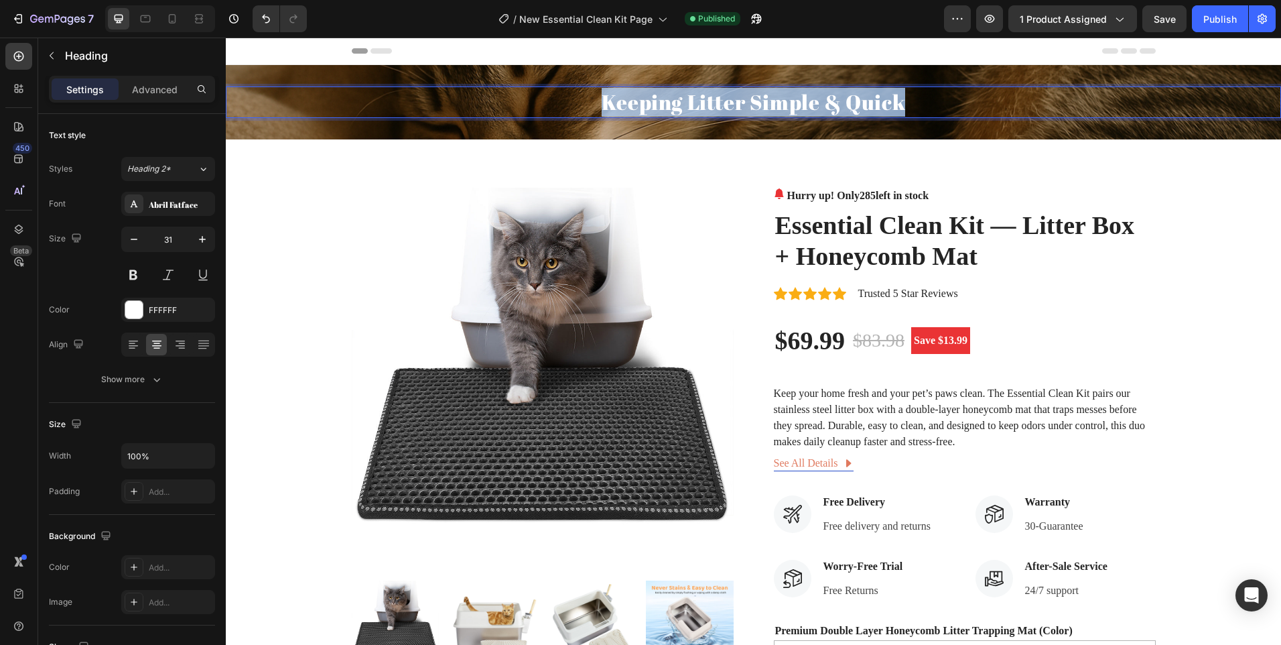
click at [743, 106] on p "Keeping Litter Simple & Quick" at bounding box center [753, 102] width 1053 height 29
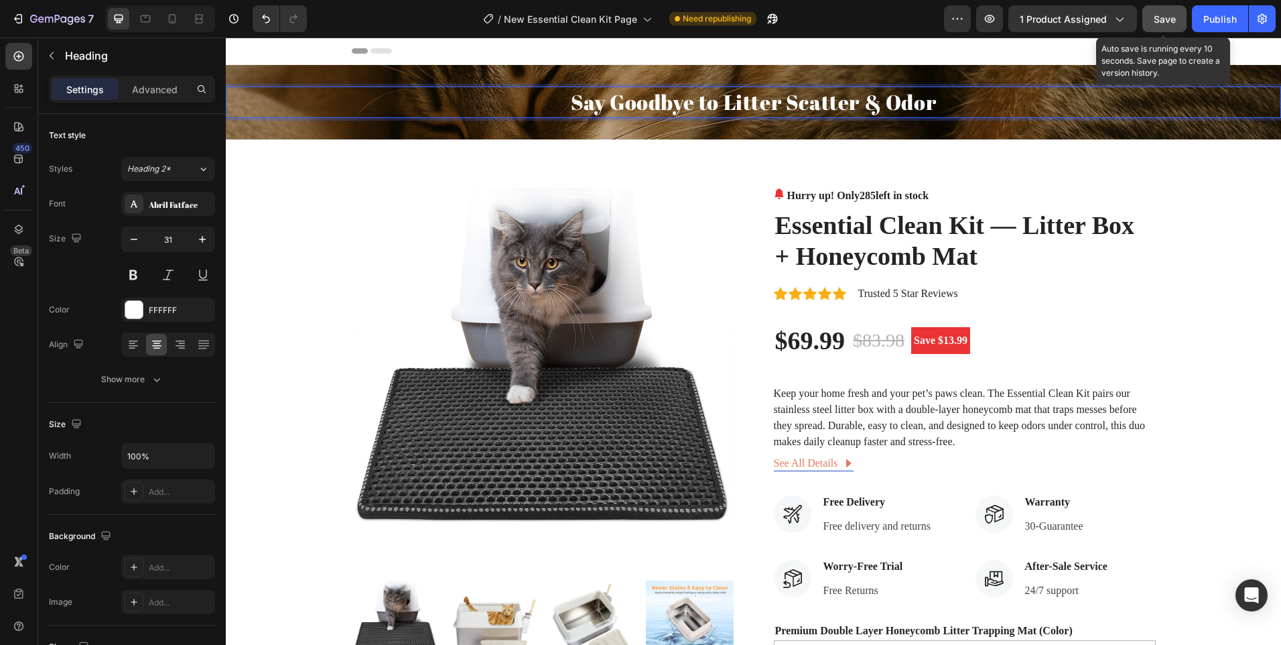
click at [1166, 11] on button "Save" at bounding box center [1164, 18] width 44 height 27
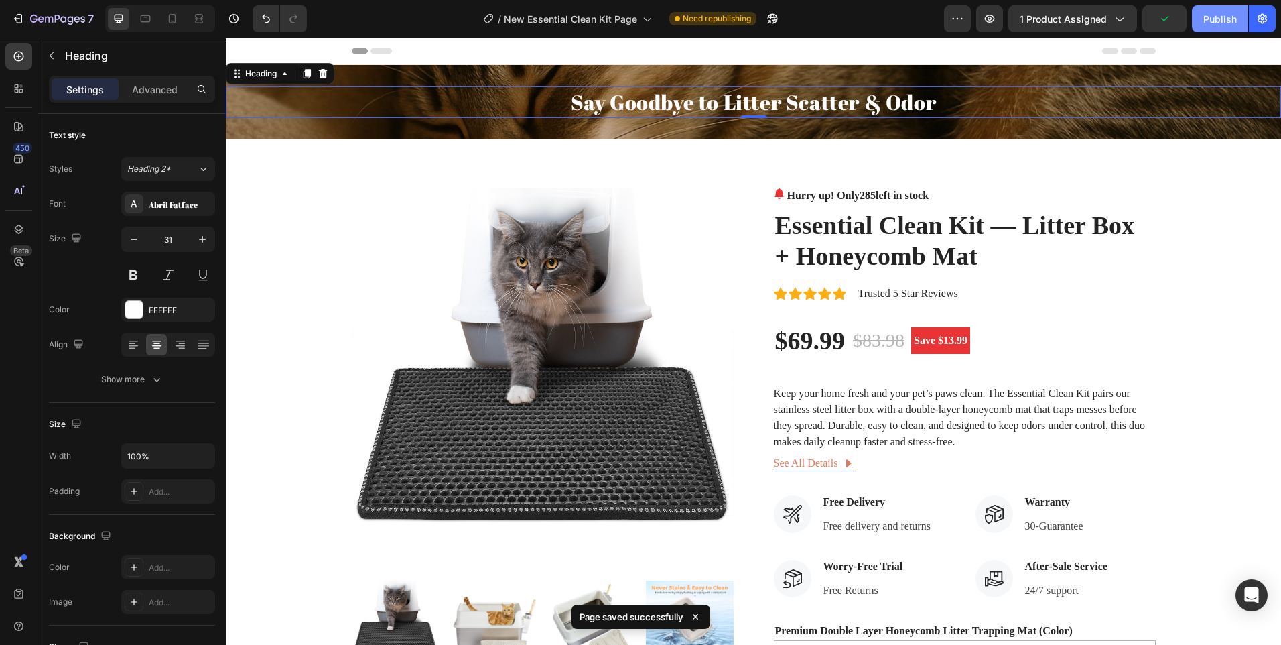
click at [1217, 25] on div "Publish" at bounding box center [1220, 19] width 34 height 14
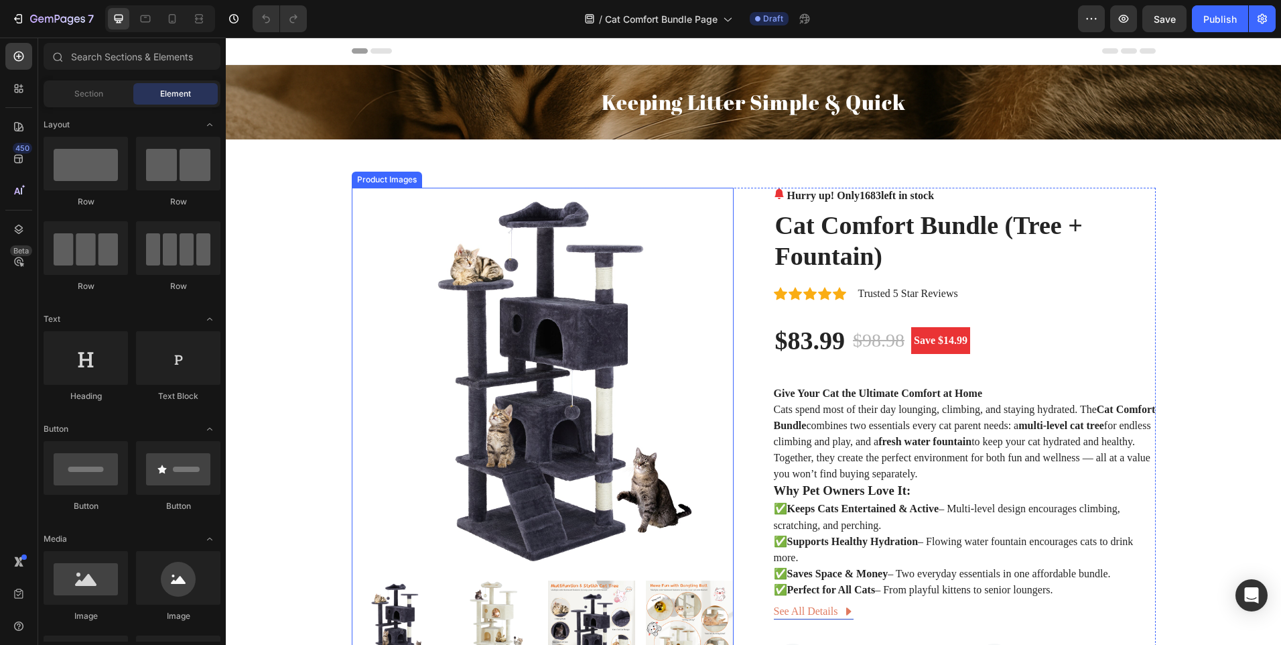
click at [468, 263] on img at bounding box center [543, 379] width 382 height 382
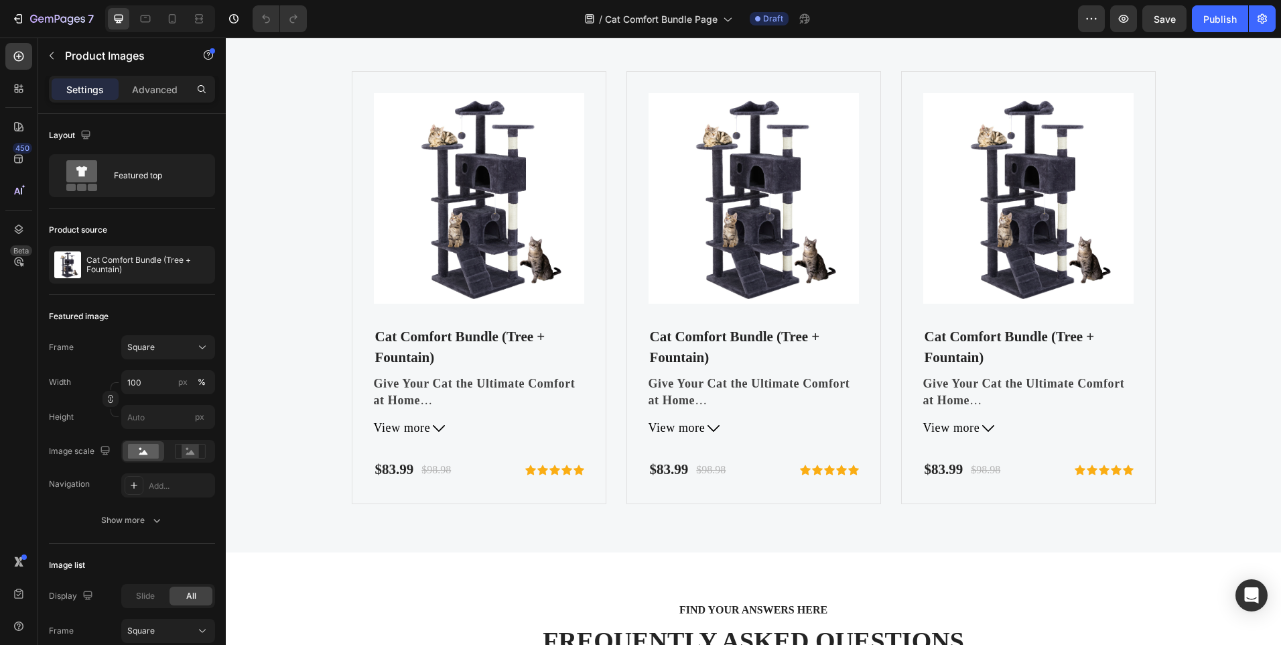
scroll to position [4221, 0]
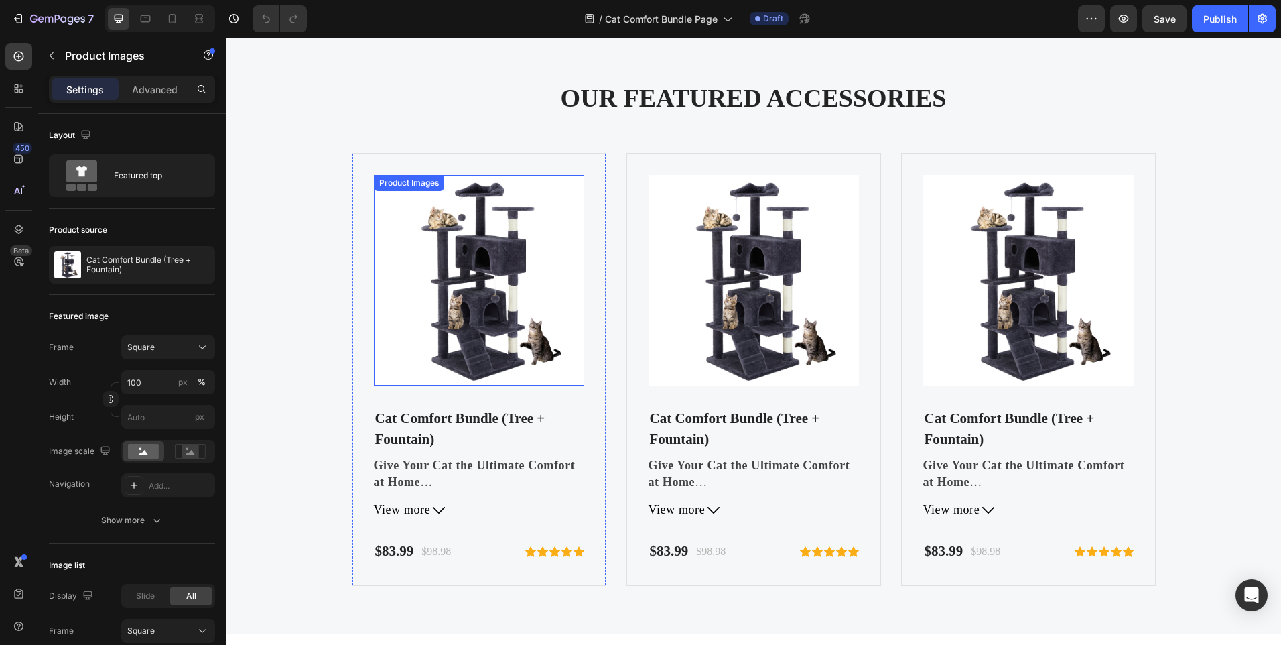
click at [485, 281] on img at bounding box center [479, 280] width 210 height 210
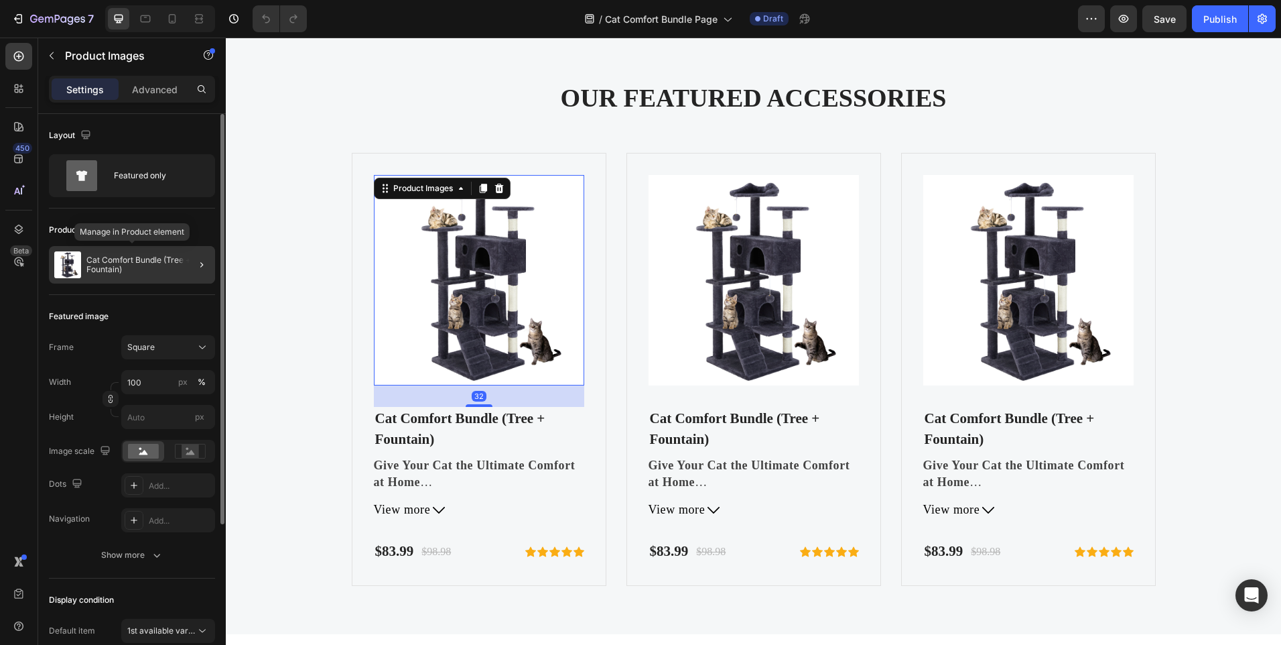
click at [165, 263] on p "Cat Comfort Bundle (Tree + Fountain)" at bounding box center [147, 264] width 123 height 19
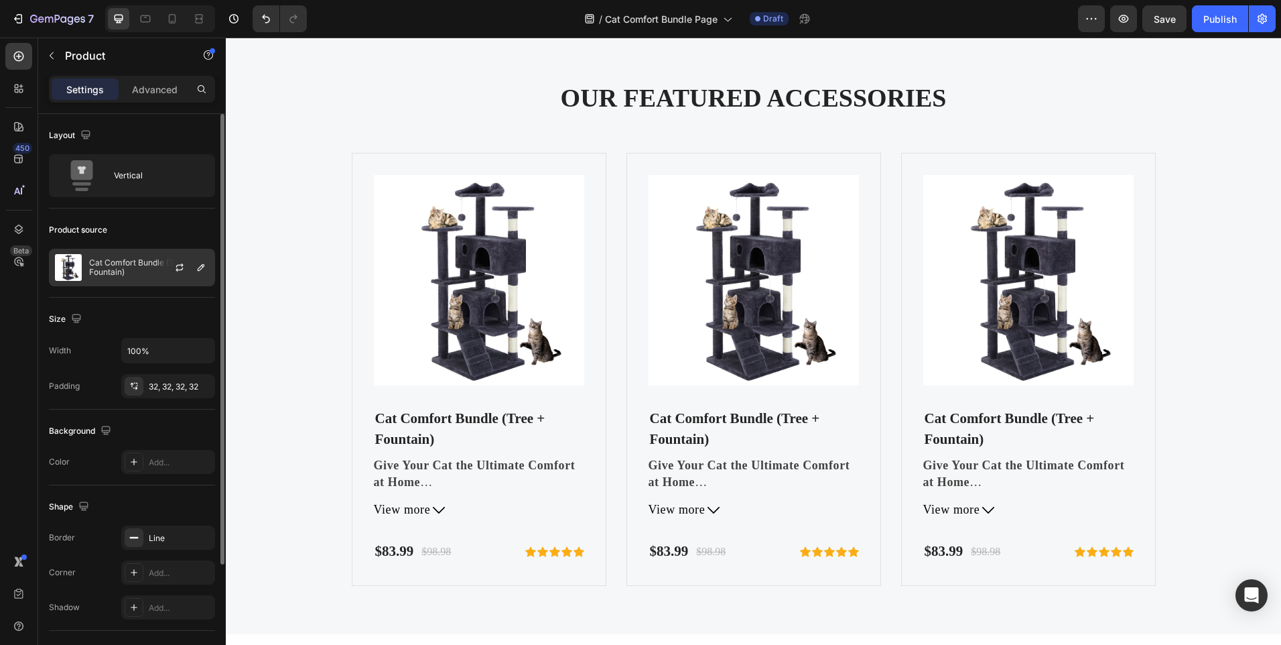
click at [83, 263] on div "Cat Comfort Bundle (Tree + Fountain)" at bounding box center [132, 268] width 166 height 38
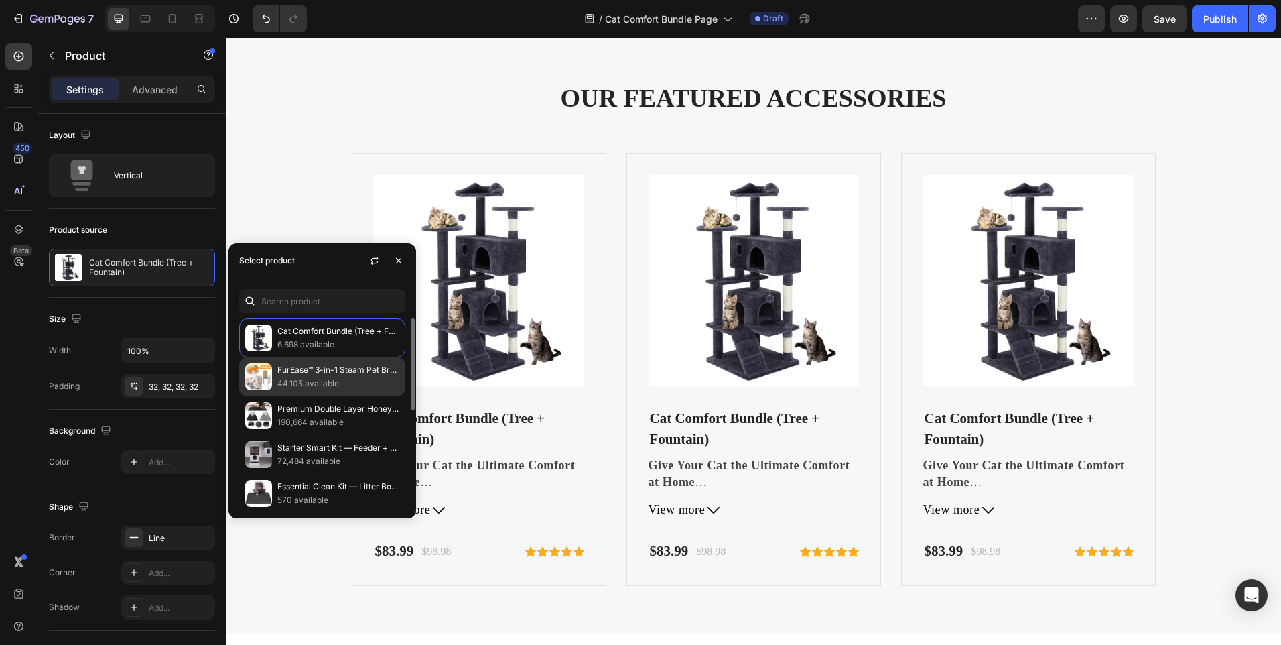
click at [271, 373] on img at bounding box center [258, 376] width 27 height 27
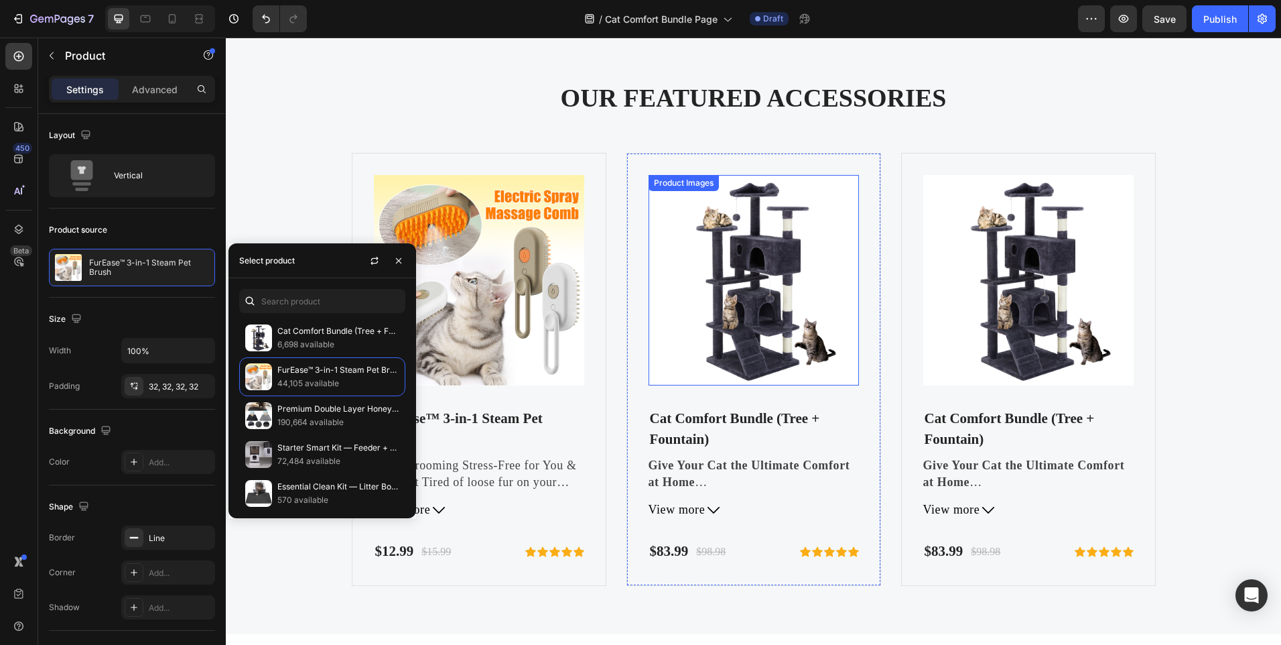
click at [679, 275] on img at bounding box center [754, 280] width 210 height 210
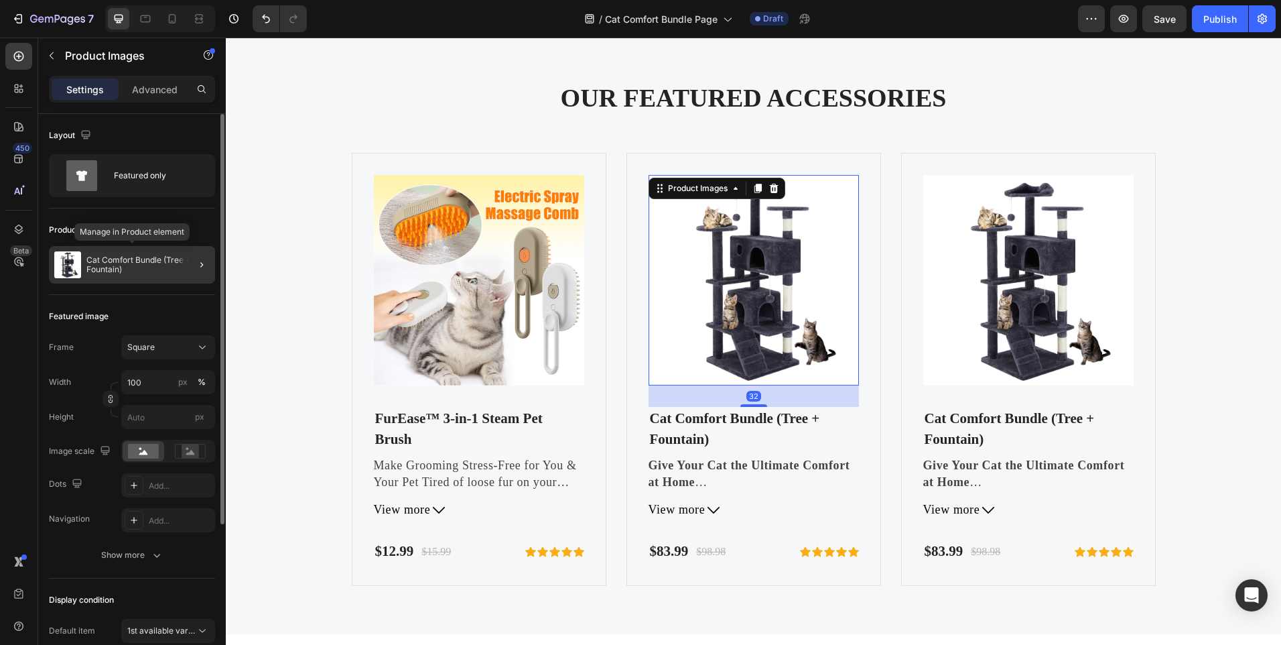
click at [75, 273] on img at bounding box center [67, 264] width 27 height 27
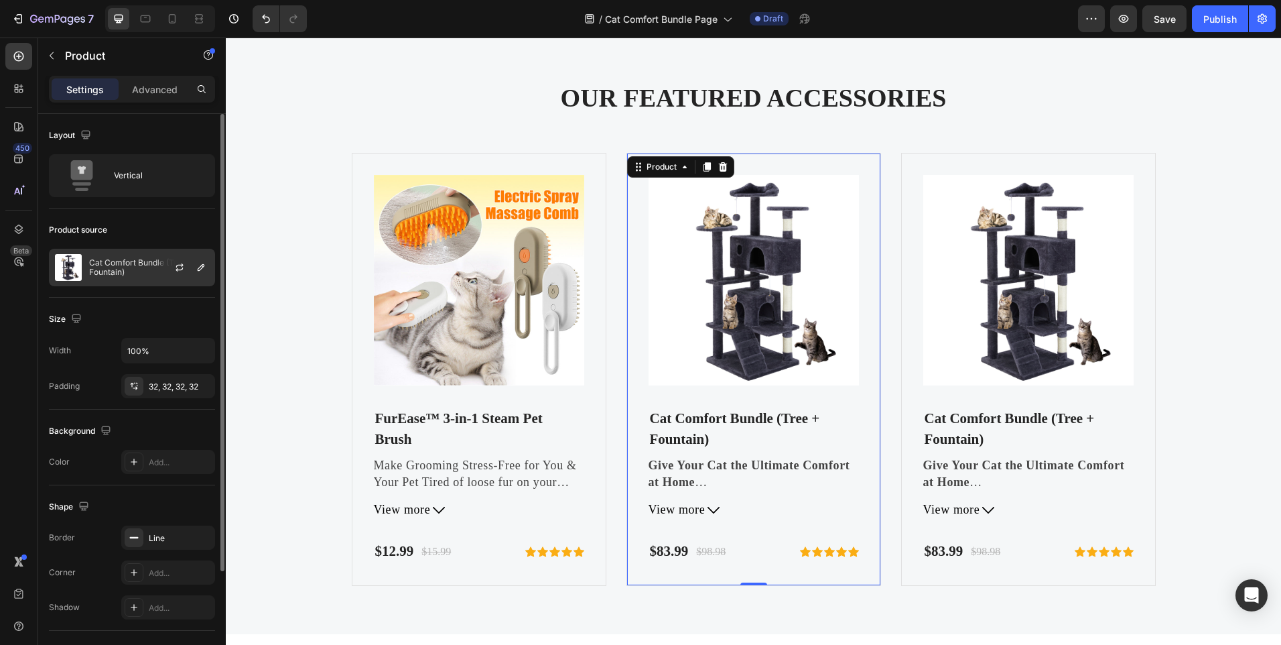
click at [75, 272] on img at bounding box center [68, 267] width 27 height 27
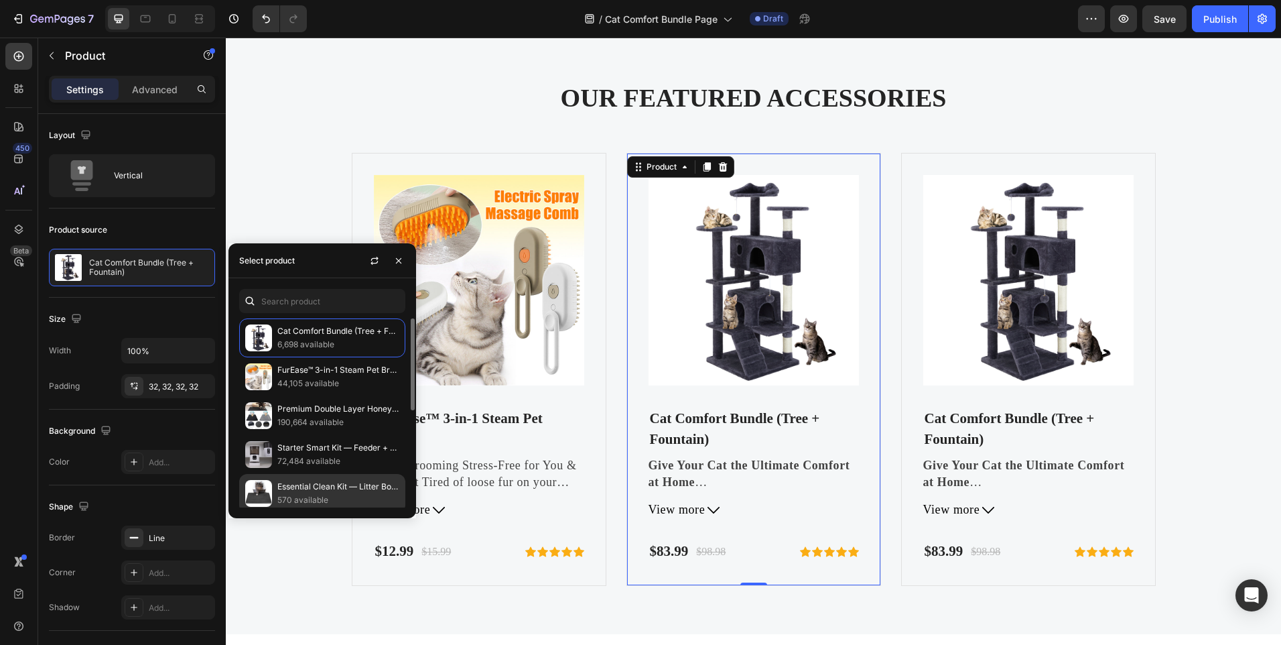
click at [266, 492] on img at bounding box center [258, 493] width 27 height 27
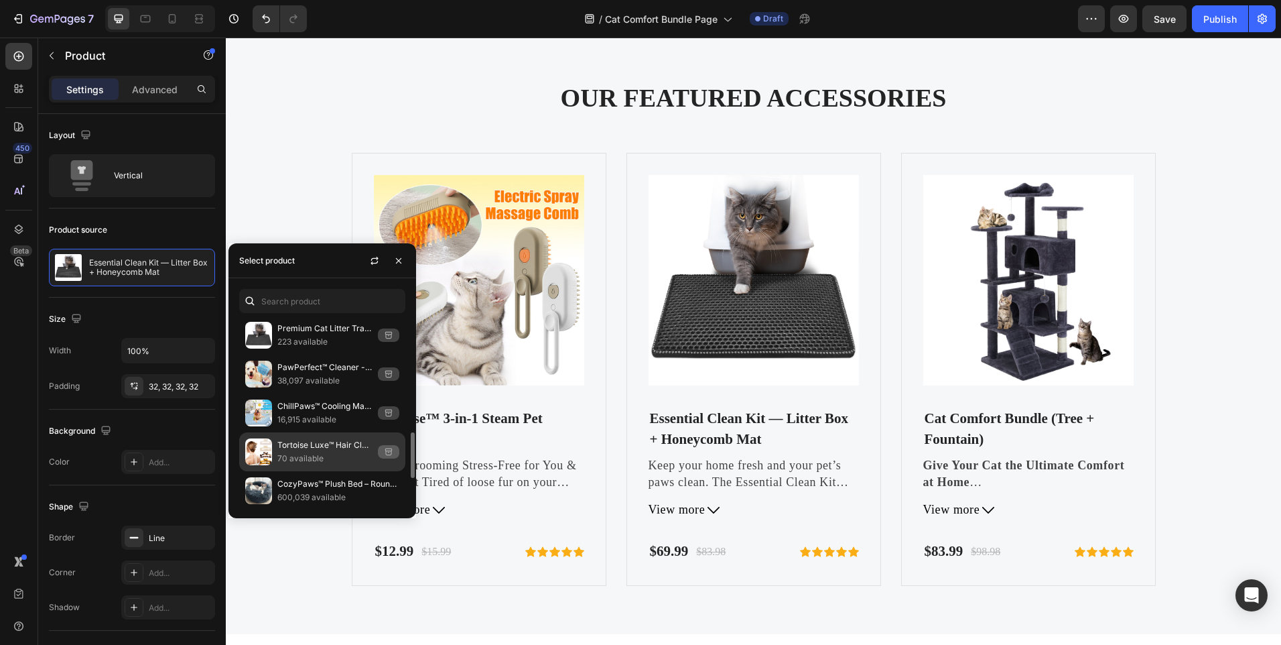
scroll to position [536, 0]
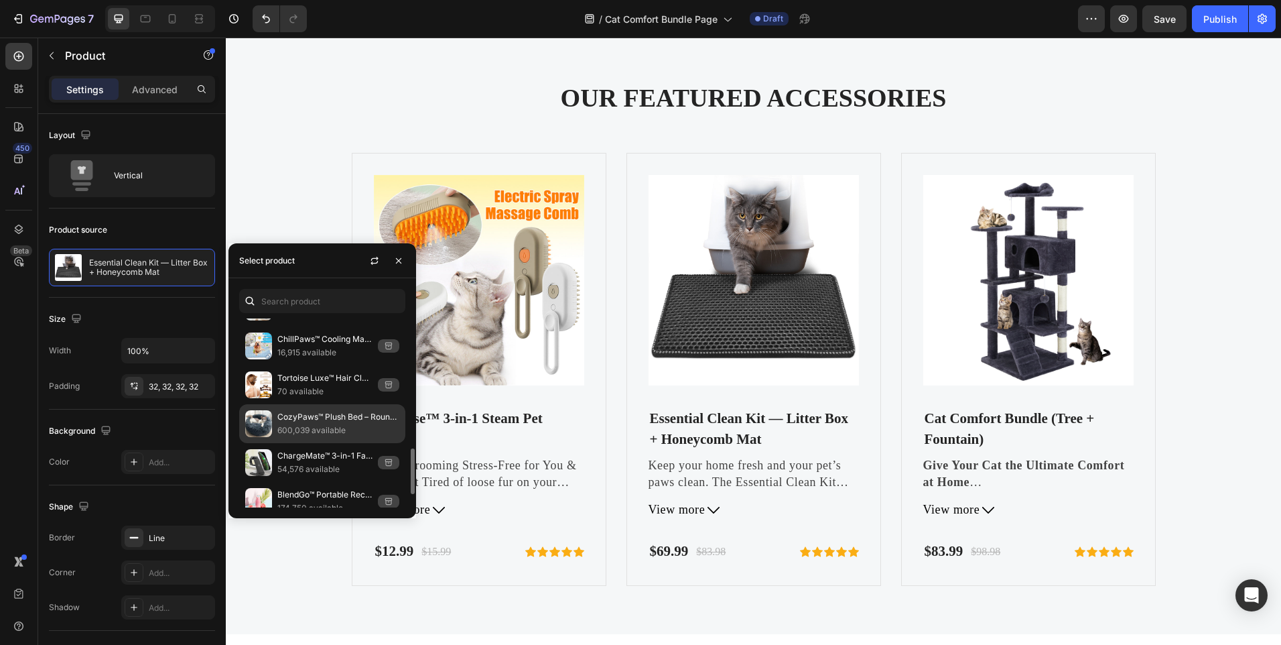
click at [263, 415] on img at bounding box center [258, 423] width 27 height 27
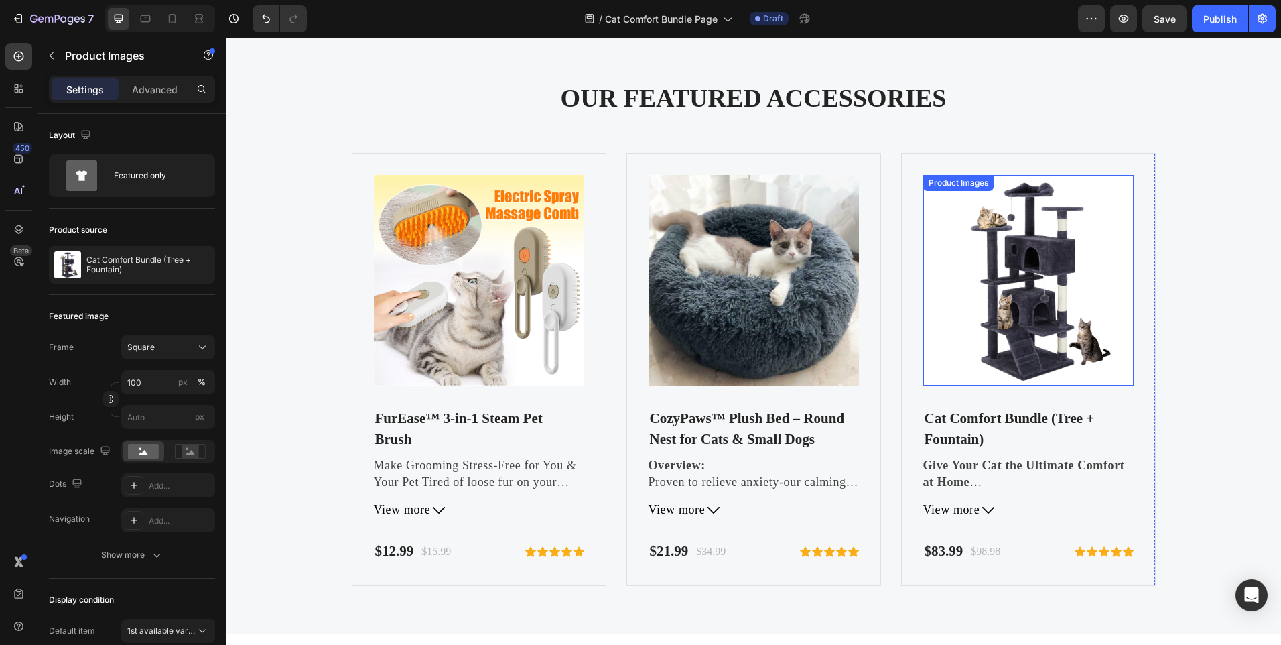
click at [1031, 303] on img at bounding box center [1028, 280] width 210 height 210
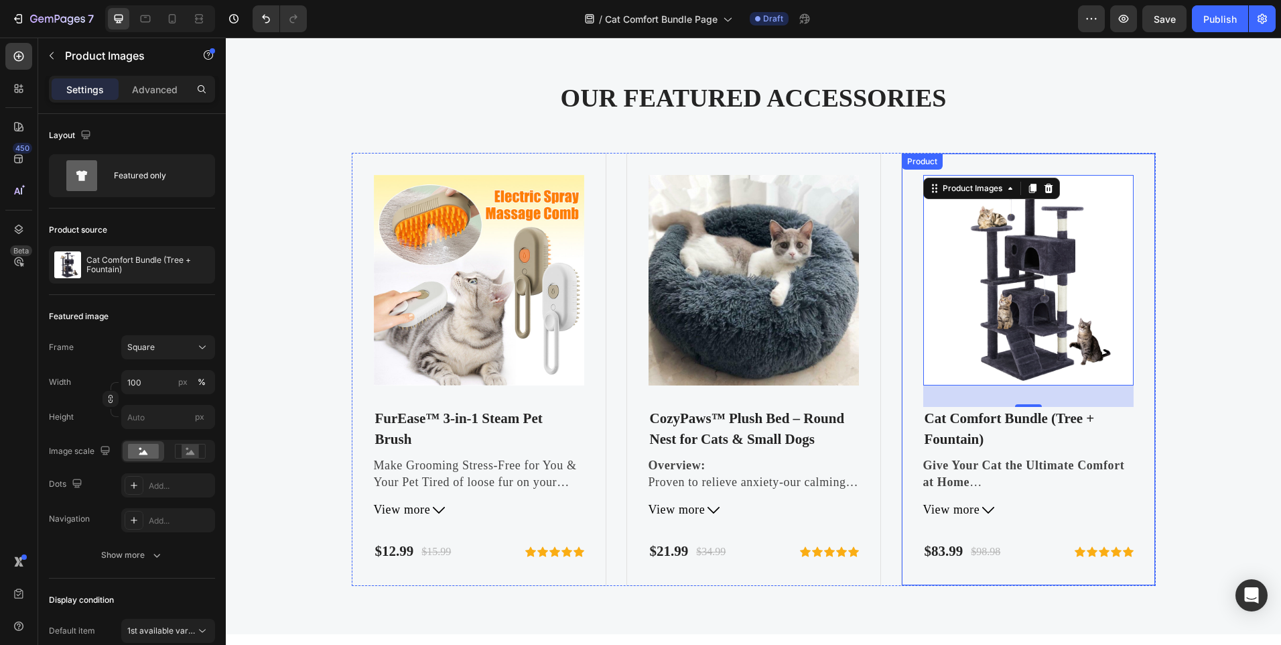
click at [910, 352] on div "Product Images 32 Cat Comfort Bundle (Tree + Fountain) (P) Title Give Your Cat …" at bounding box center [1028, 369] width 255 height 433
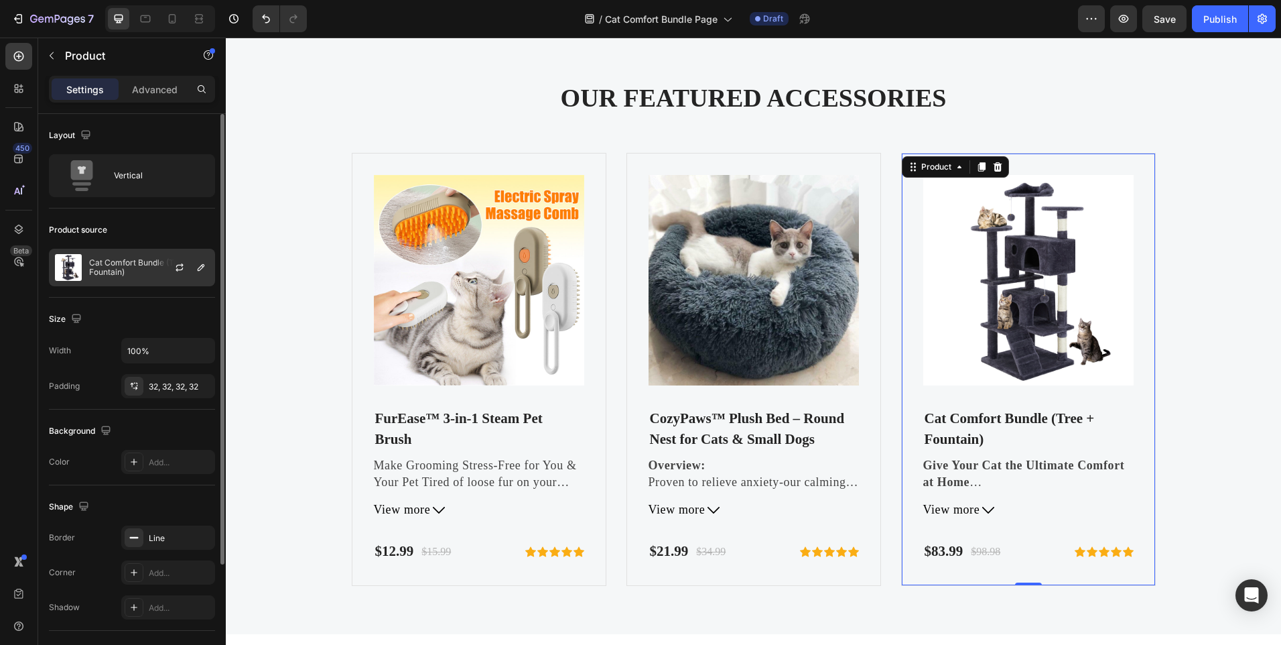
click at [67, 268] on img at bounding box center [68, 267] width 27 height 27
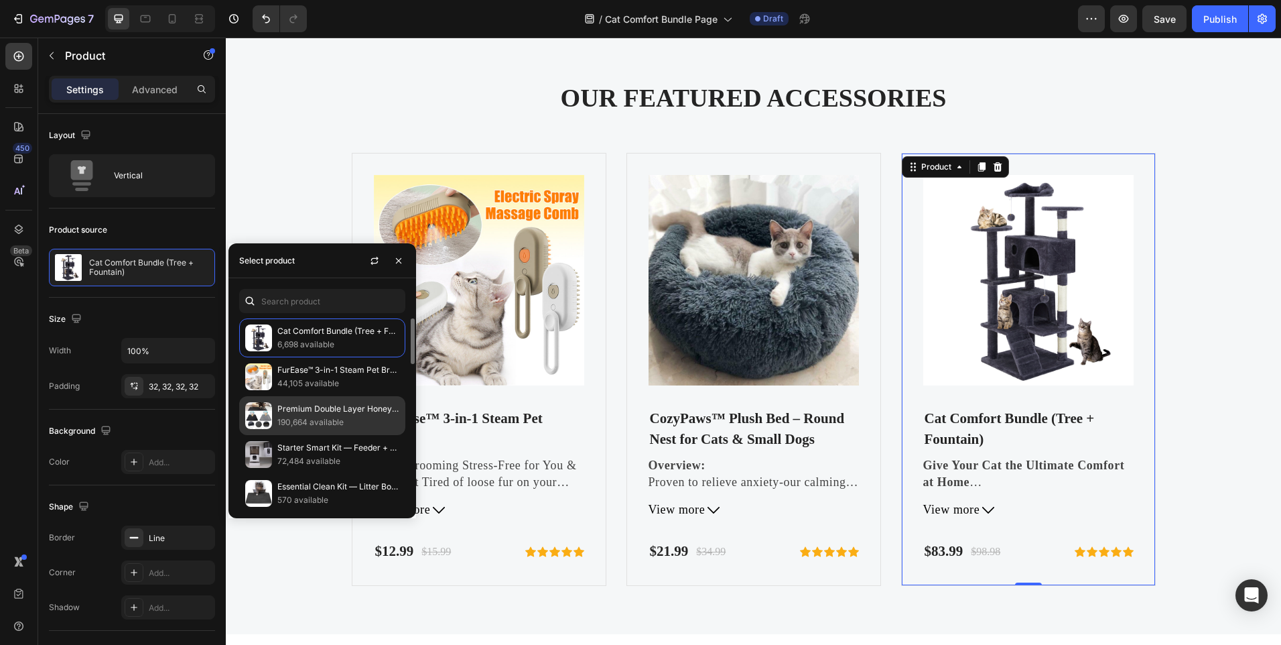
click at [271, 421] on img at bounding box center [258, 415] width 27 height 27
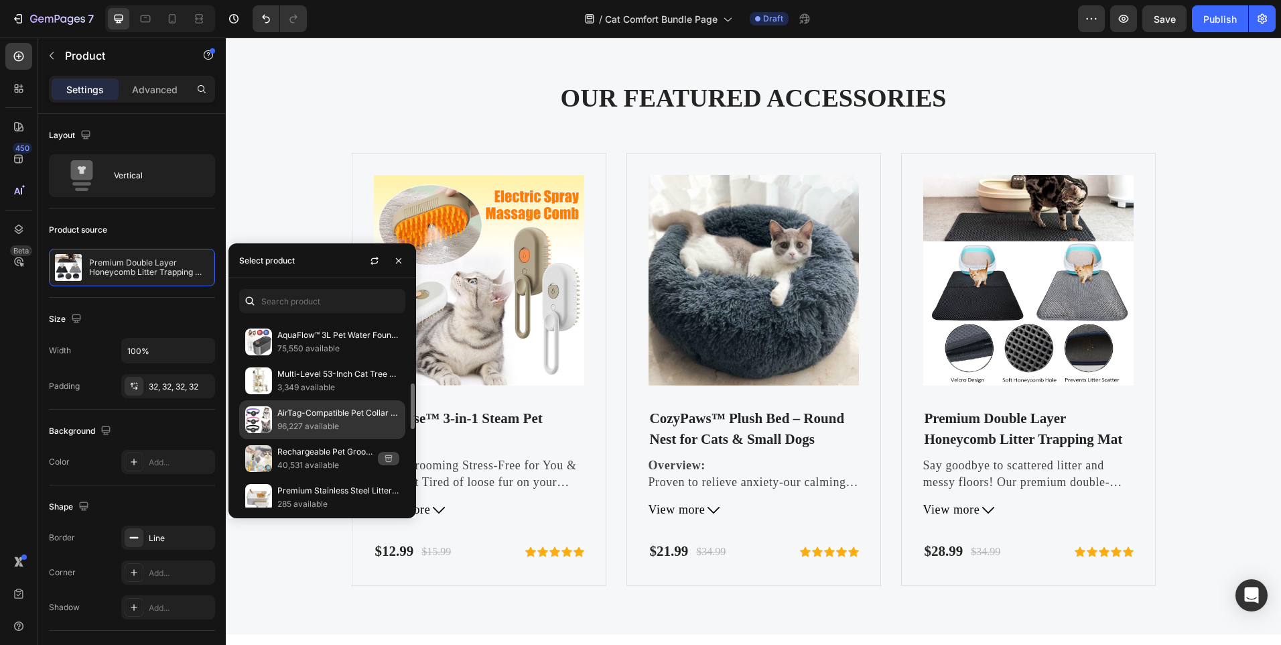
scroll to position [335, 0]
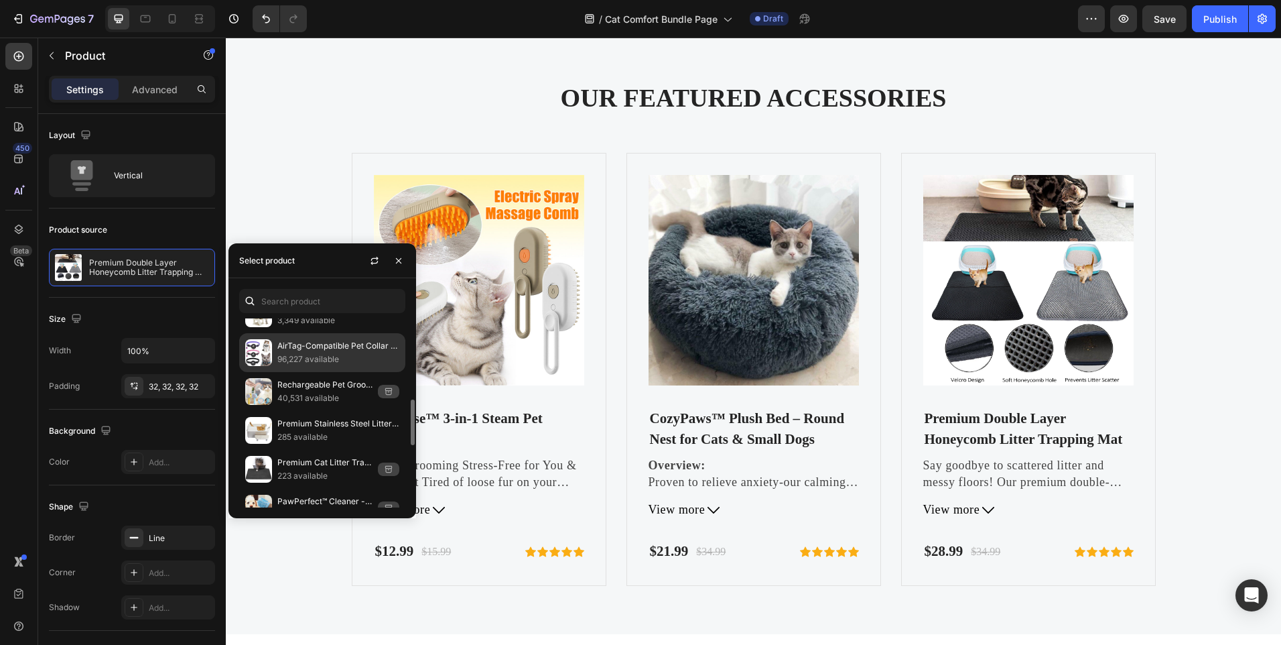
click at [263, 352] on img at bounding box center [258, 352] width 27 height 27
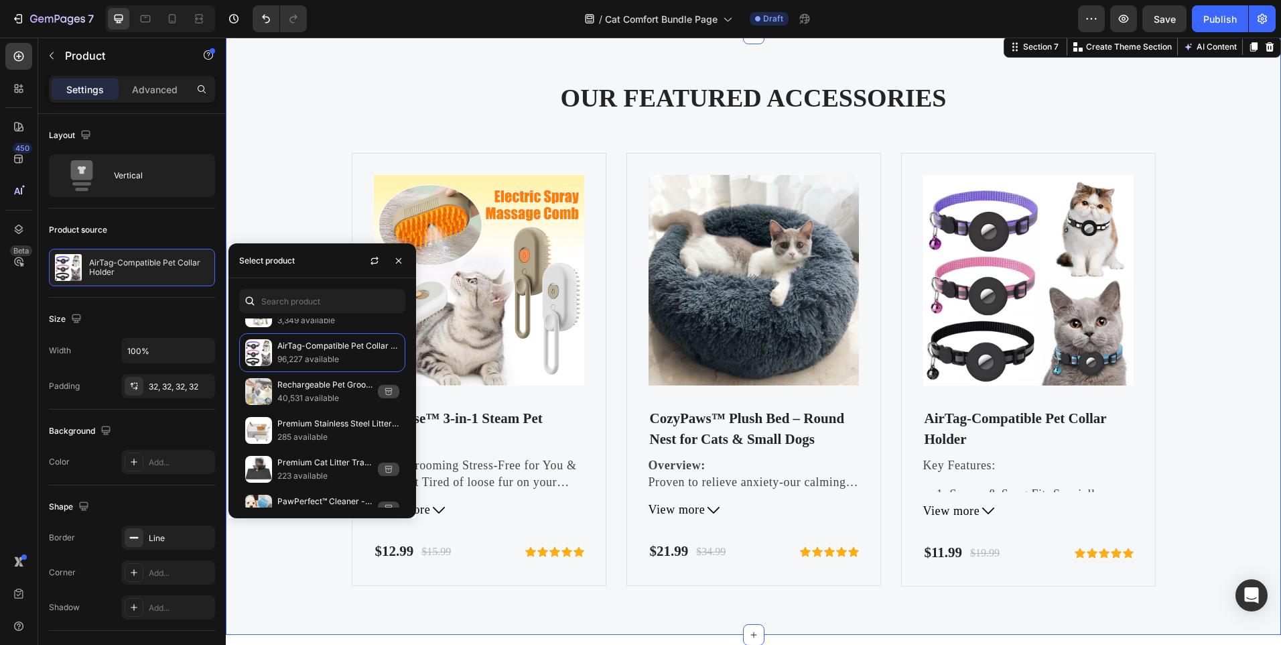
click at [519, 123] on div "OUR FEATURED ACCESSORIES Heading Product Images FurEase™ 3-in-1 Steam Pet Brush…" at bounding box center [753, 334] width 1035 height 505
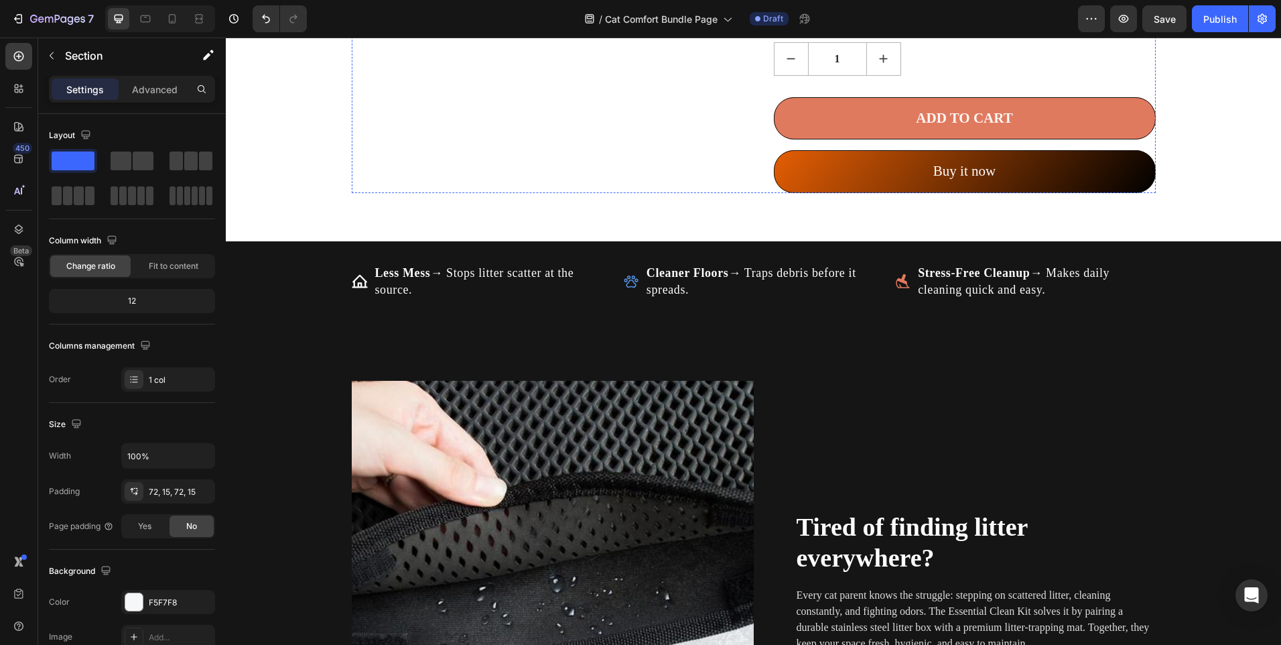
scroll to position [923, 0]
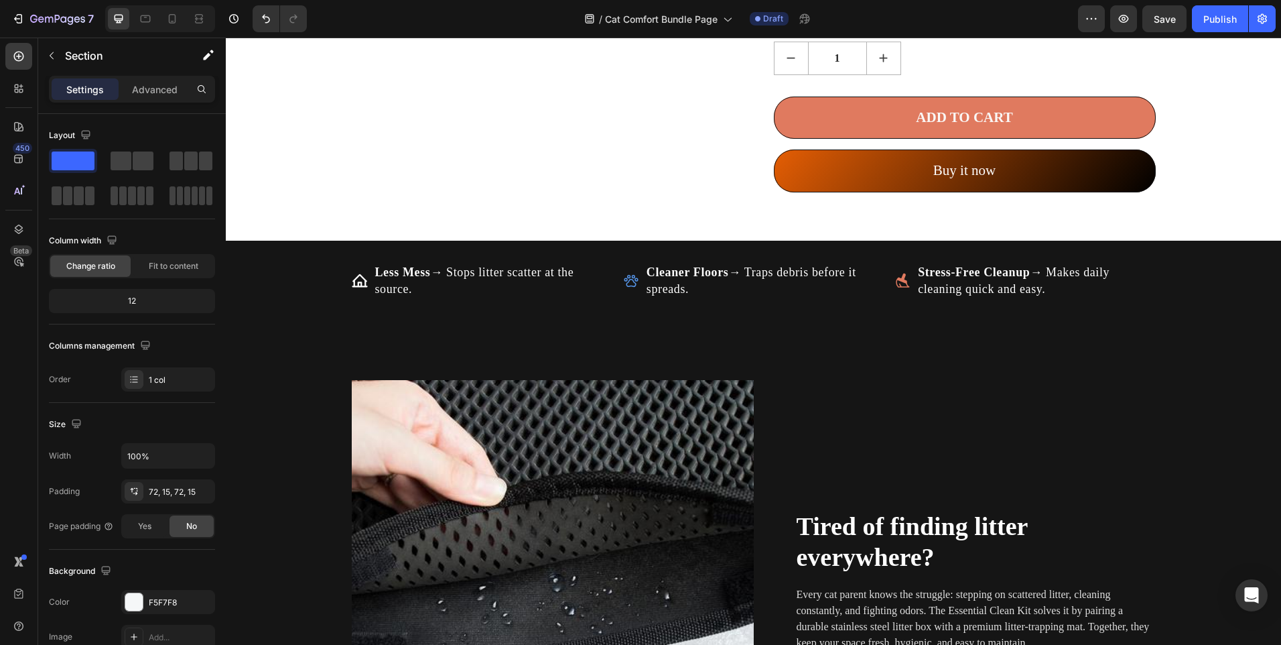
click at [132, 21] on div at bounding box center [160, 18] width 110 height 27
click at [145, 16] on icon at bounding box center [146, 18] width 10 height 7
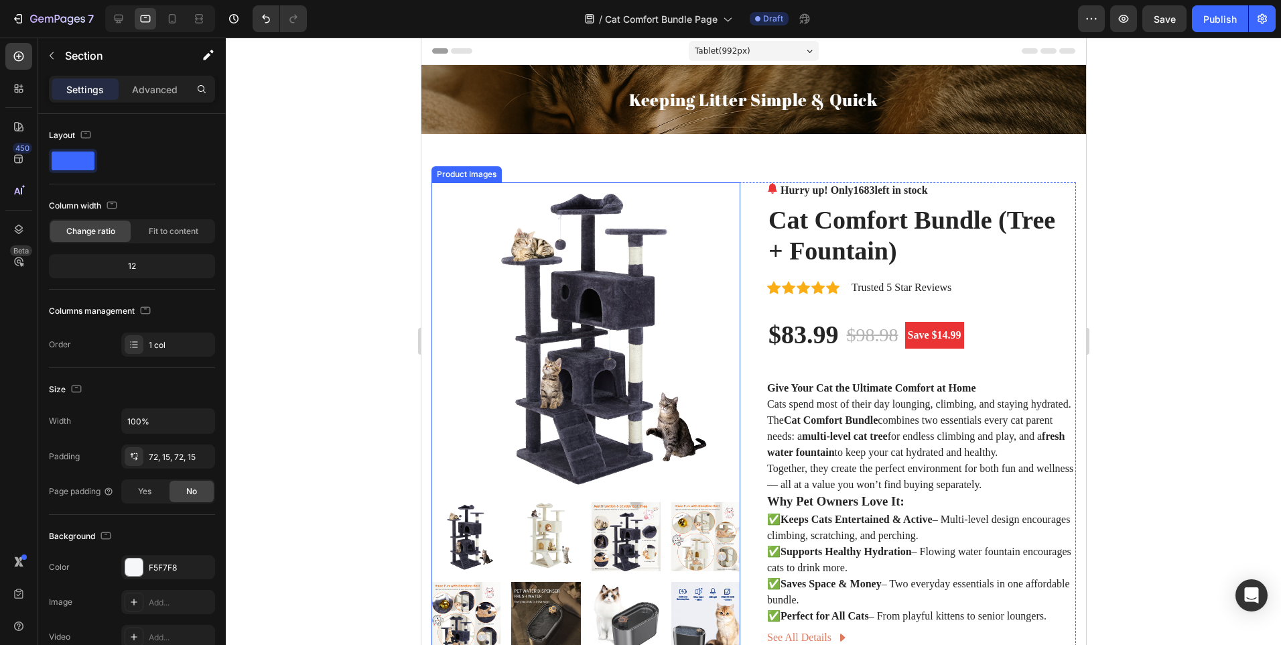
click at [657, 234] on img at bounding box center [585, 336] width 309 height 309
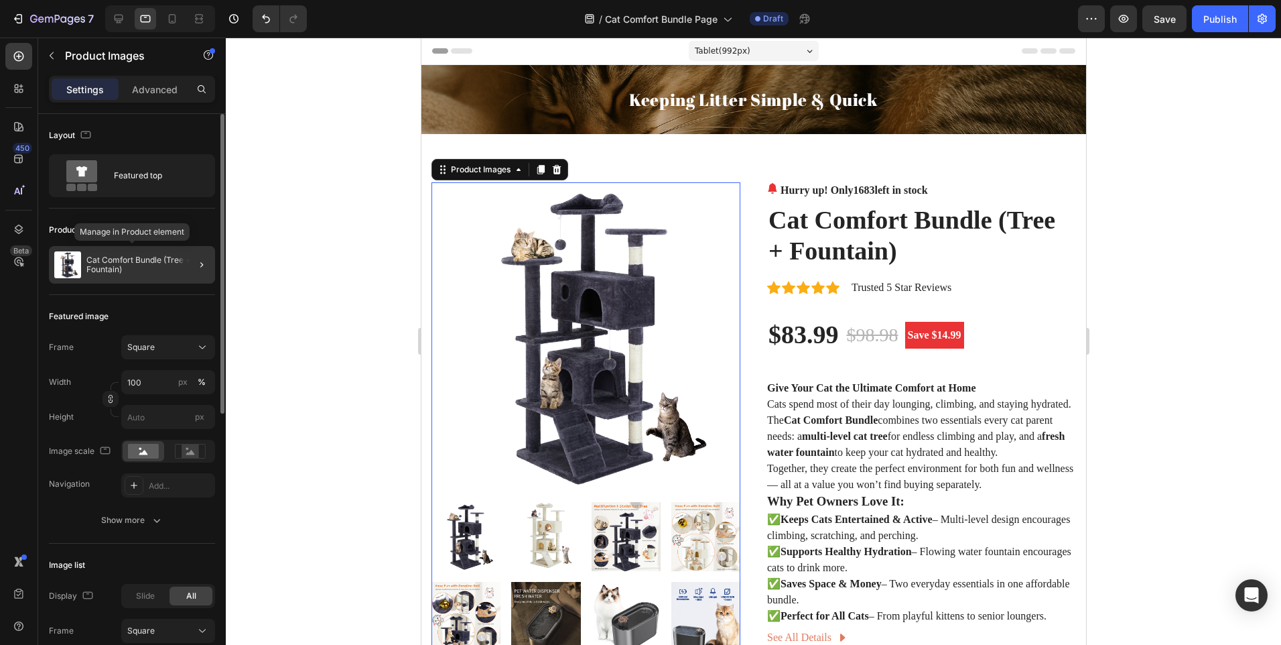
click at [160, 263] on p "Cat Comfort Bundle (Tree + Fountain)" at bounding box center [147, 264] width 123 height 19
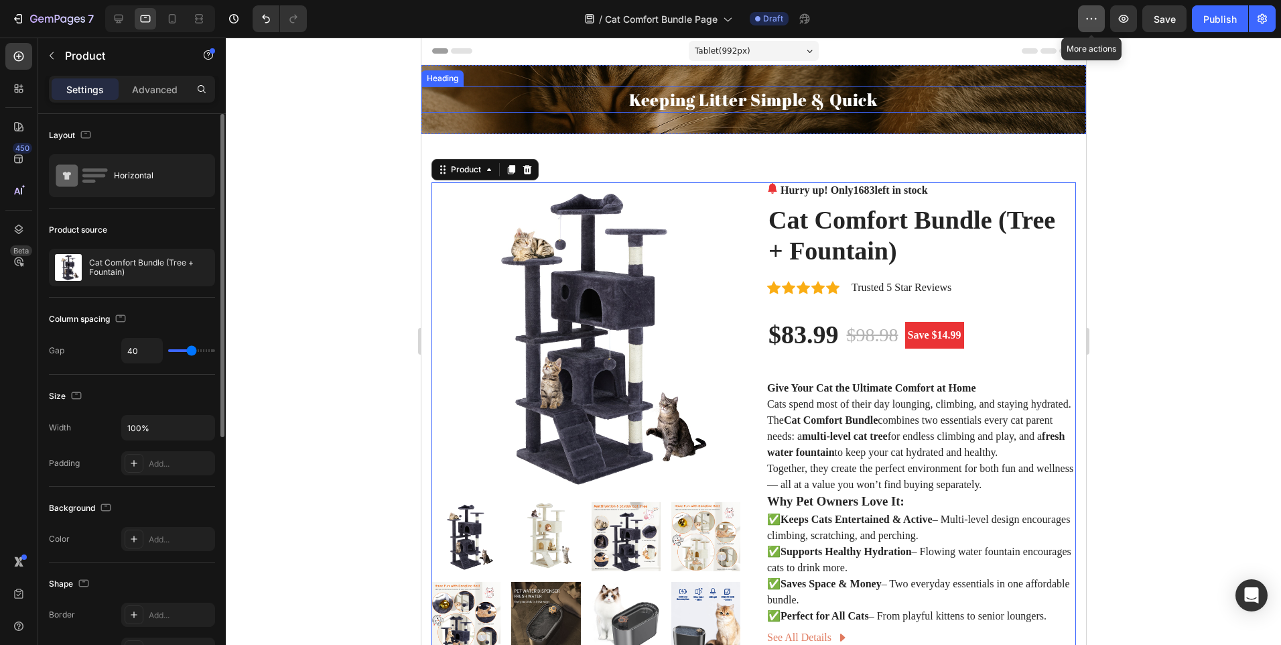
click at [1094, 23] on icon "button" at bounding box center [1091, 18] width 13 height 13
click at [1272, 15] on button "button" at bounding box center [1262, 18] width 27 height 27
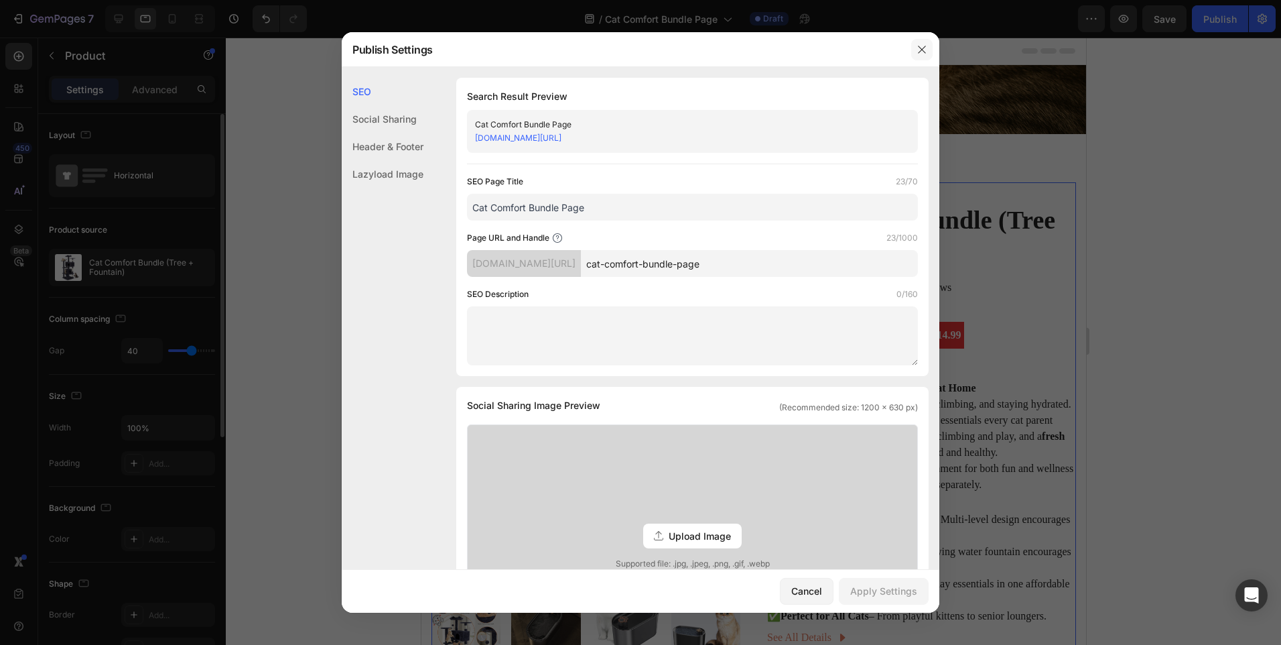
click at [918, 49] on icon "button" at bounding box center [922, 49] width 11 height 11
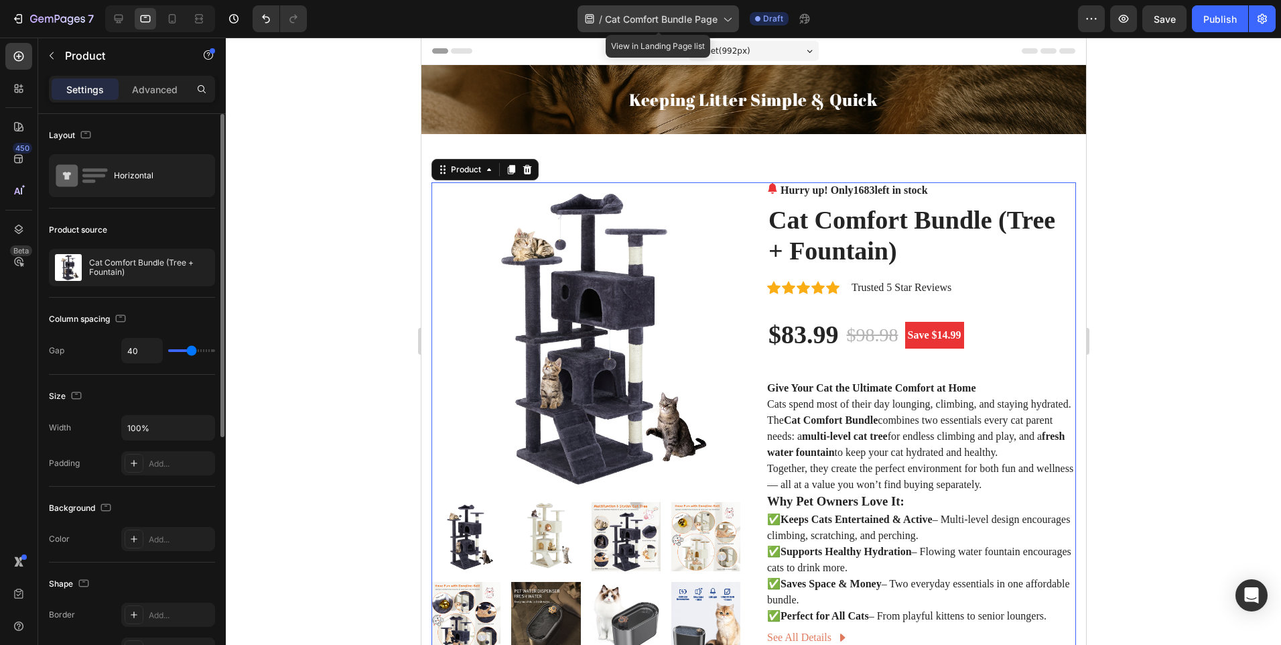
click at [714, 23] on span "Cat Comfort Bundle Page" at bounding box center [661, 19] width 113 height 14
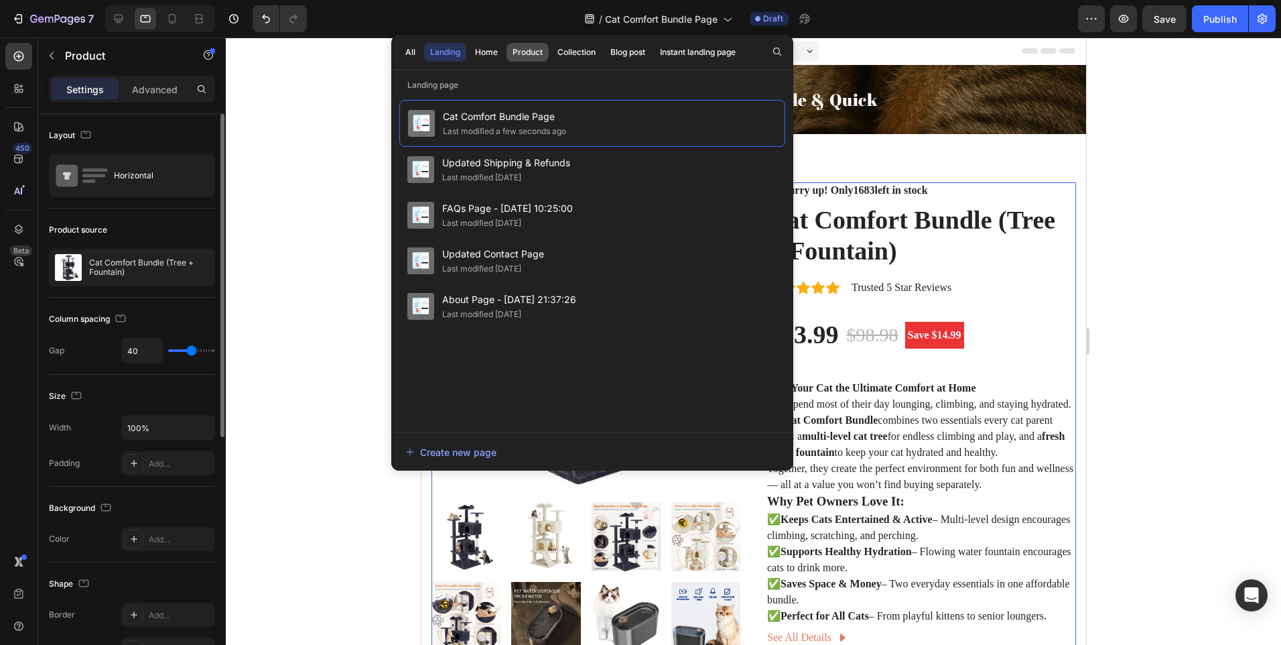
click at [520, 56] on div "Product" at bounding box center [528, 52] width 30 height 12
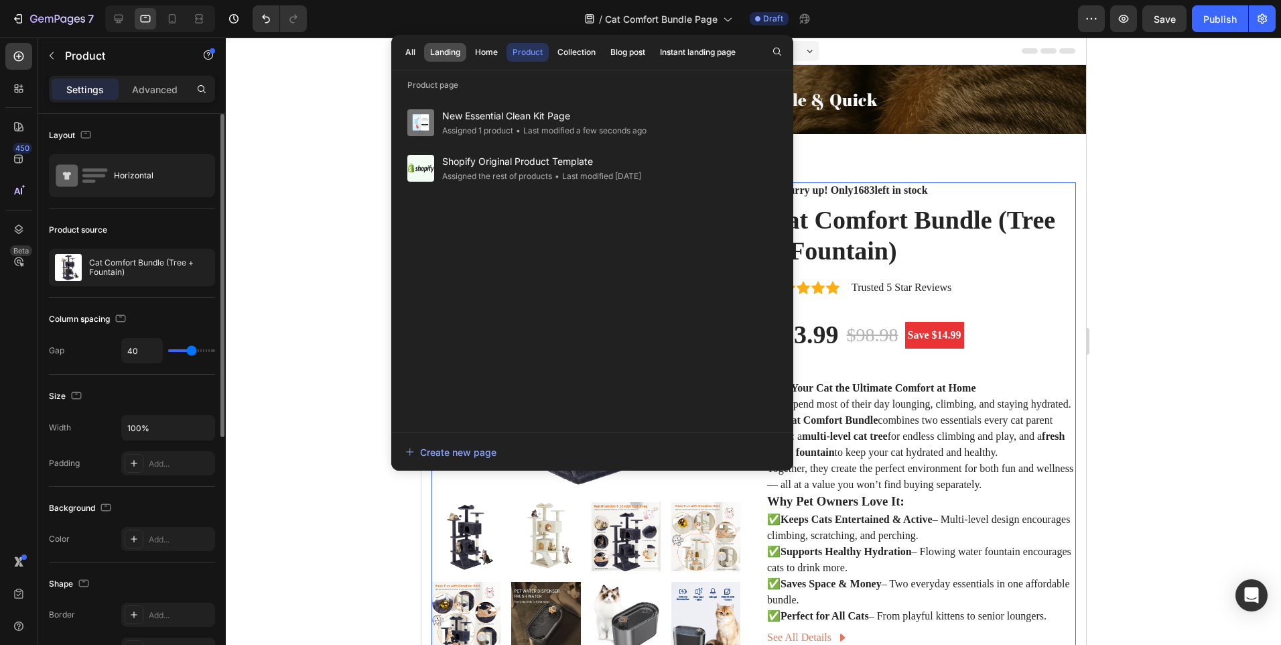
click at [454, 54] on div "Landing" at bounding box center [445, 52] width 30 height 12
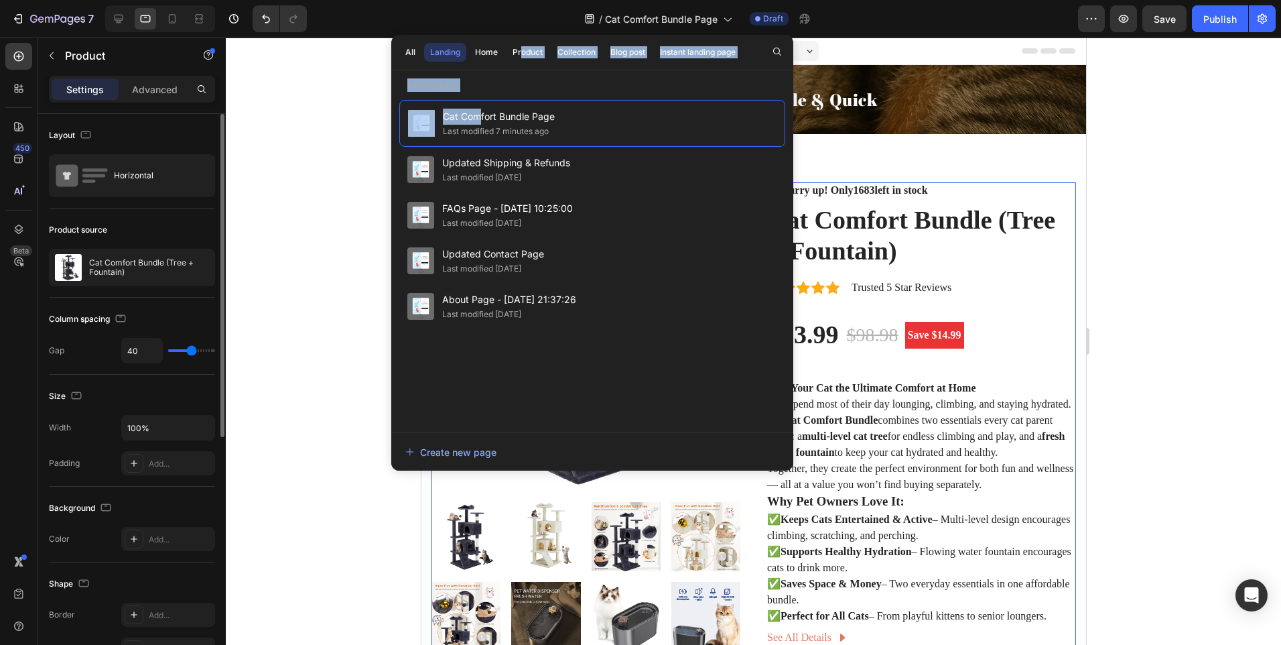
drag, startPoint x: 479, startPoint y: 120, endPoint x: 507, endPoint y: 66, distance: 60.5
click at [508, 66] on div "All Landing Home Product Collection Blog post Instant landing page Landing page…" at bounding box center [592, 253] width 402 height 436
drag, startPoint x: 507, startPoint y: 66, endPoint x: 492, endPoint y: 66, distance: 15.4
click at [492, 66] on div "All Landing Home Product Collection Blog post Instant landing page" at bounding box center [570, 52] width 358 height 35
click at [523, 50] on div "Product" at bounding box center [528, 52] width 30 height 12
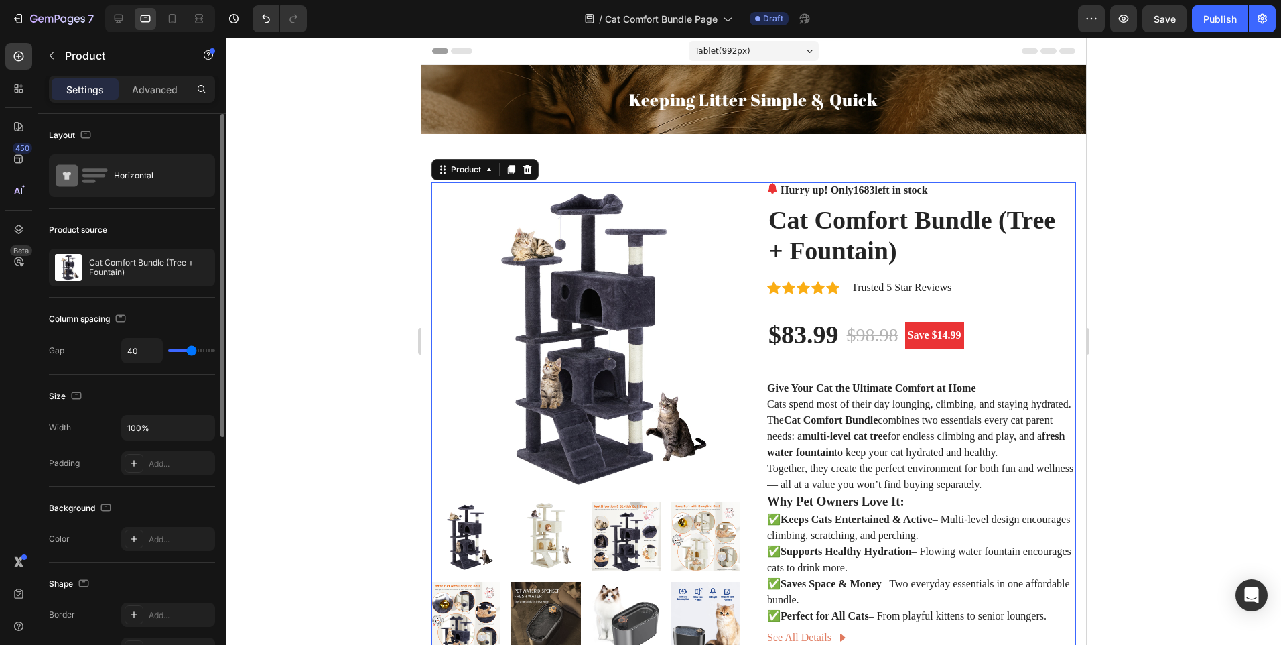
click at [263, 306] on div at bounding box center [753, 341] width 1055 height 607
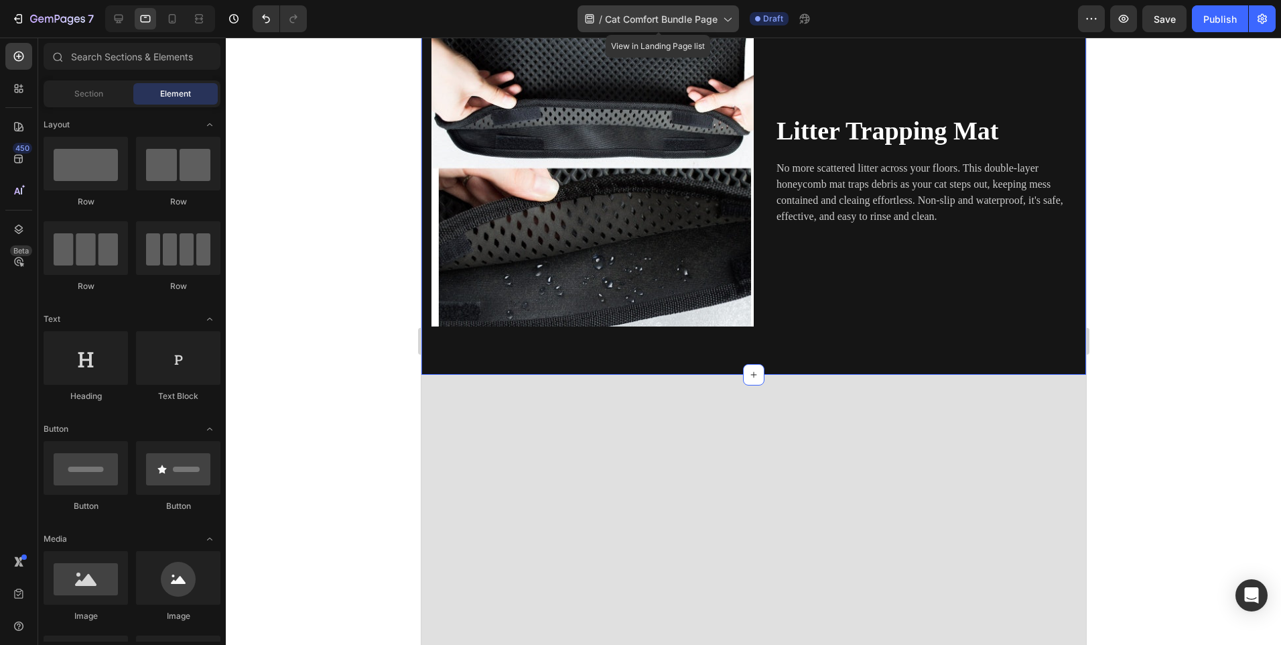
click at [592, 14] on icon at bounding box center [590, 18] width 9 height 9
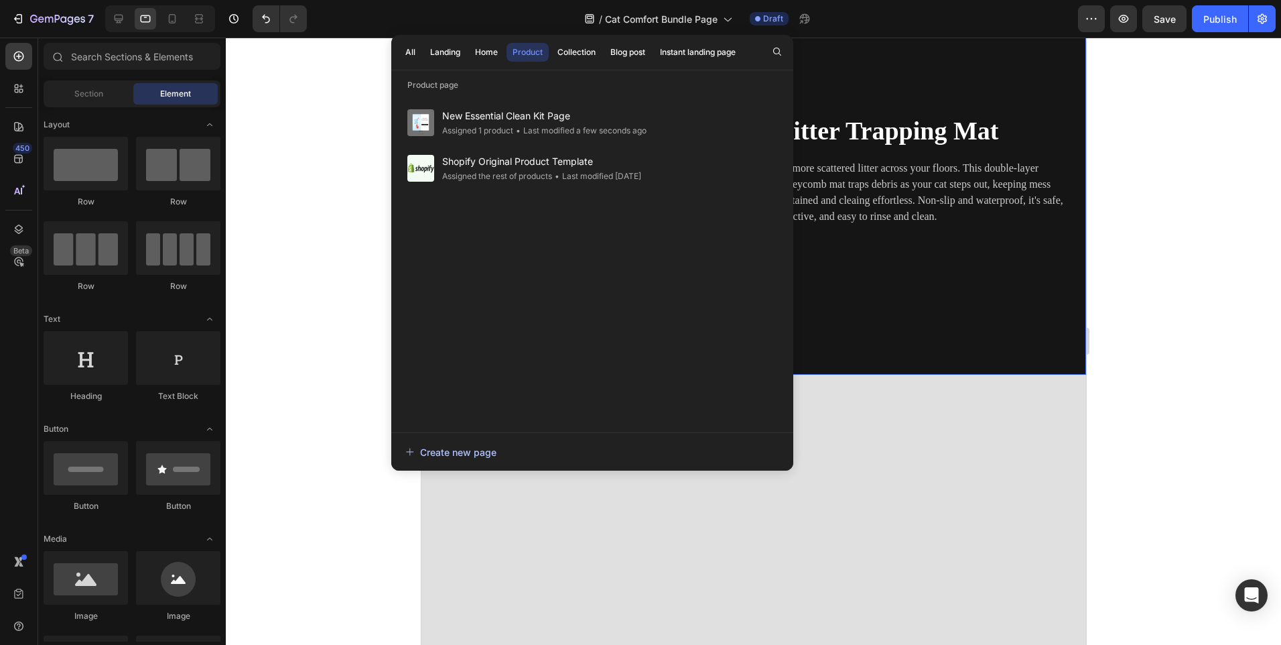
click at [485, 451] on div "Create new page" at bounding box center [450, 452] width 91 height 14
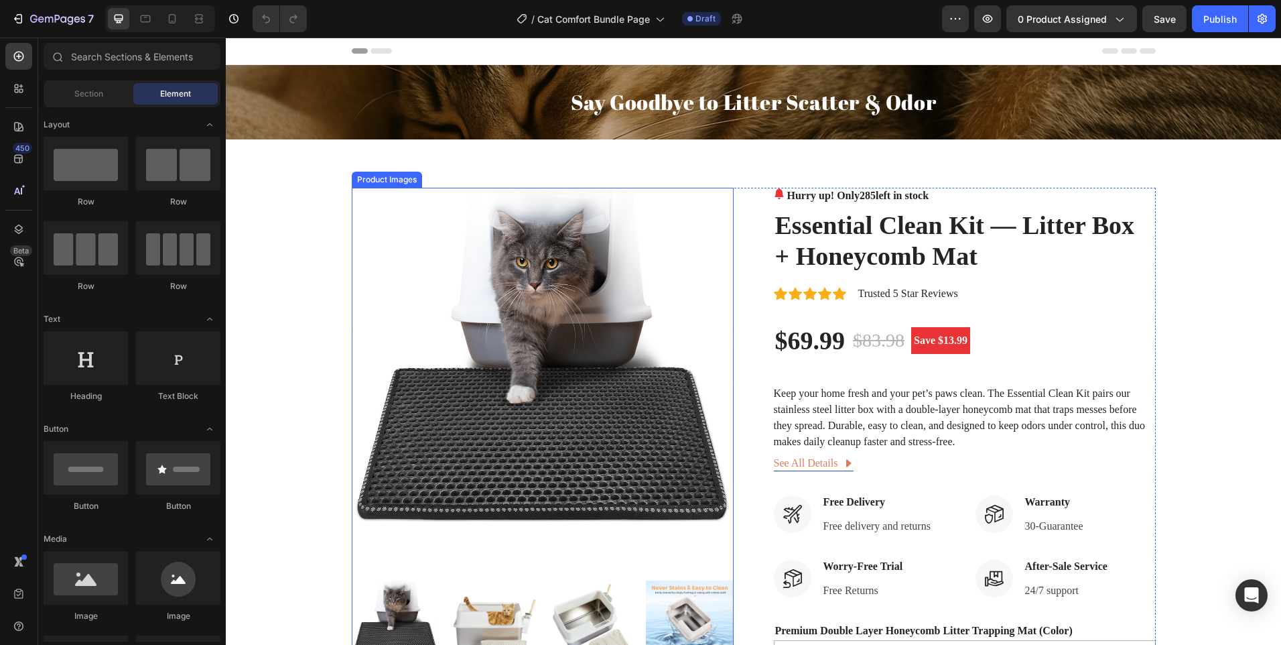
click at [580, 253] on img at bounding box center [543, 379] width 382 height 382
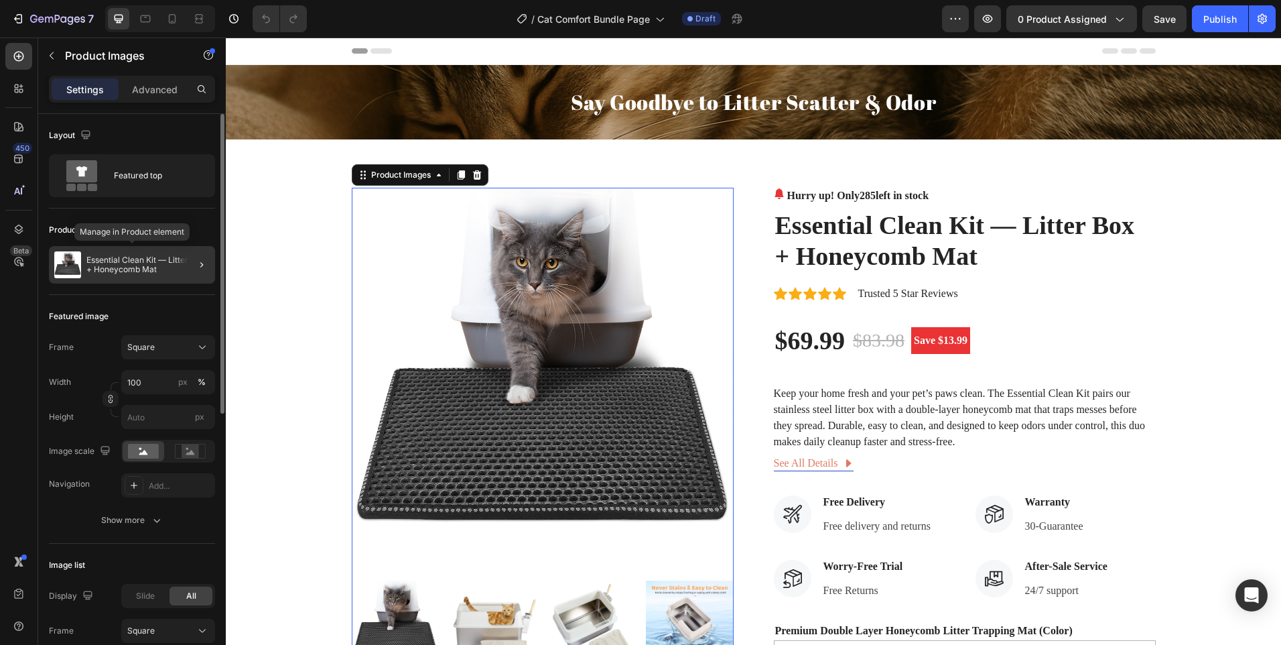
click at [172, 256] on p "Essential Clean Kit — Litter Box + Honeycomb Mat" at bounding box center [147, 264] width 123 height 19
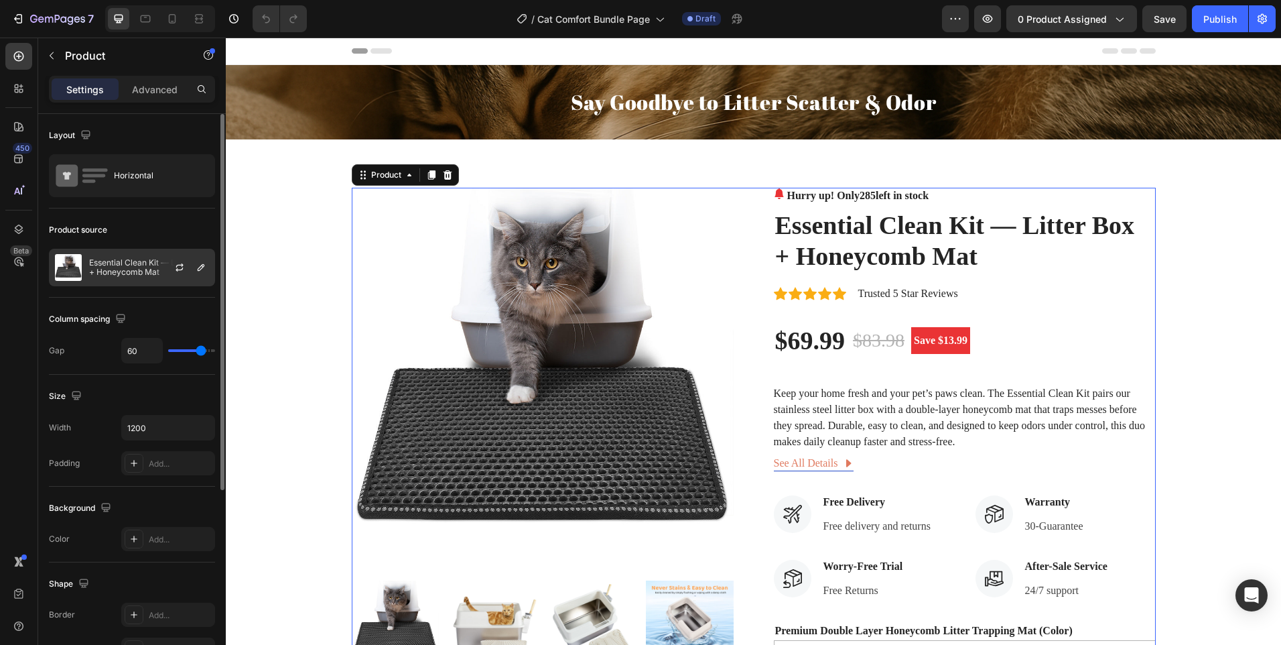
click at [163, 266] on div at bounding box center [184, 267] width 59 height 36
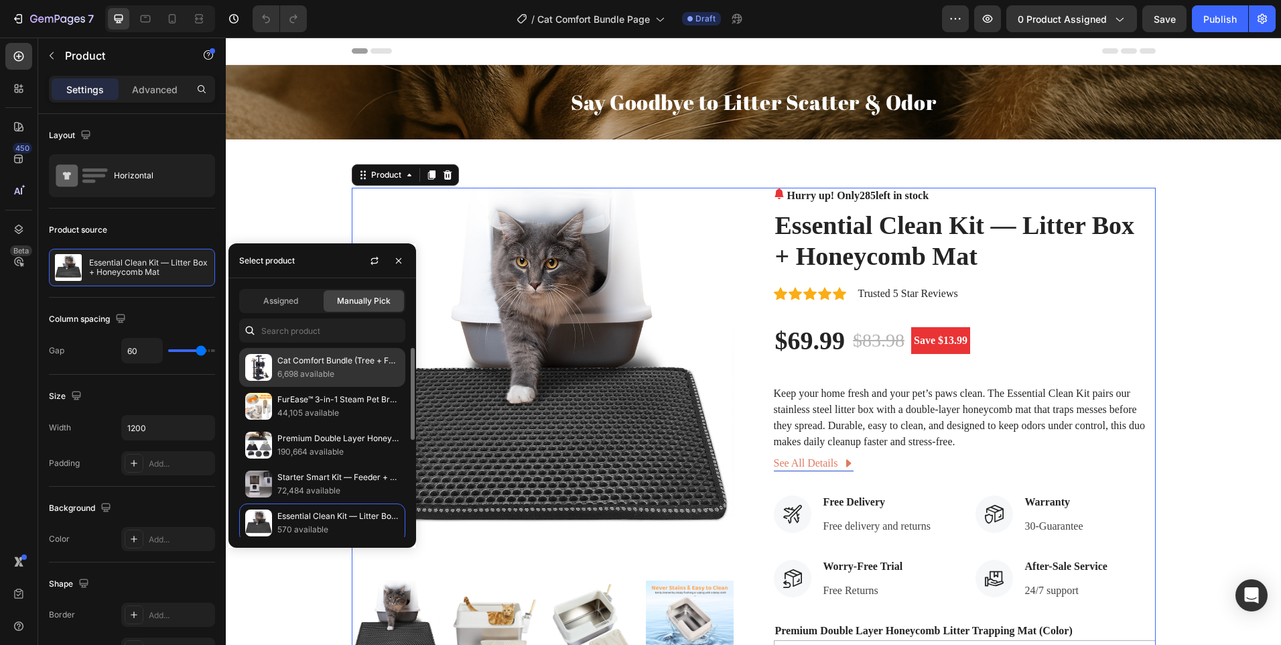
click at [277, 359] on p "Cat Comfort Bundle (Tree + Fountain)" at bounding box center [338, 360] width 122 height 13
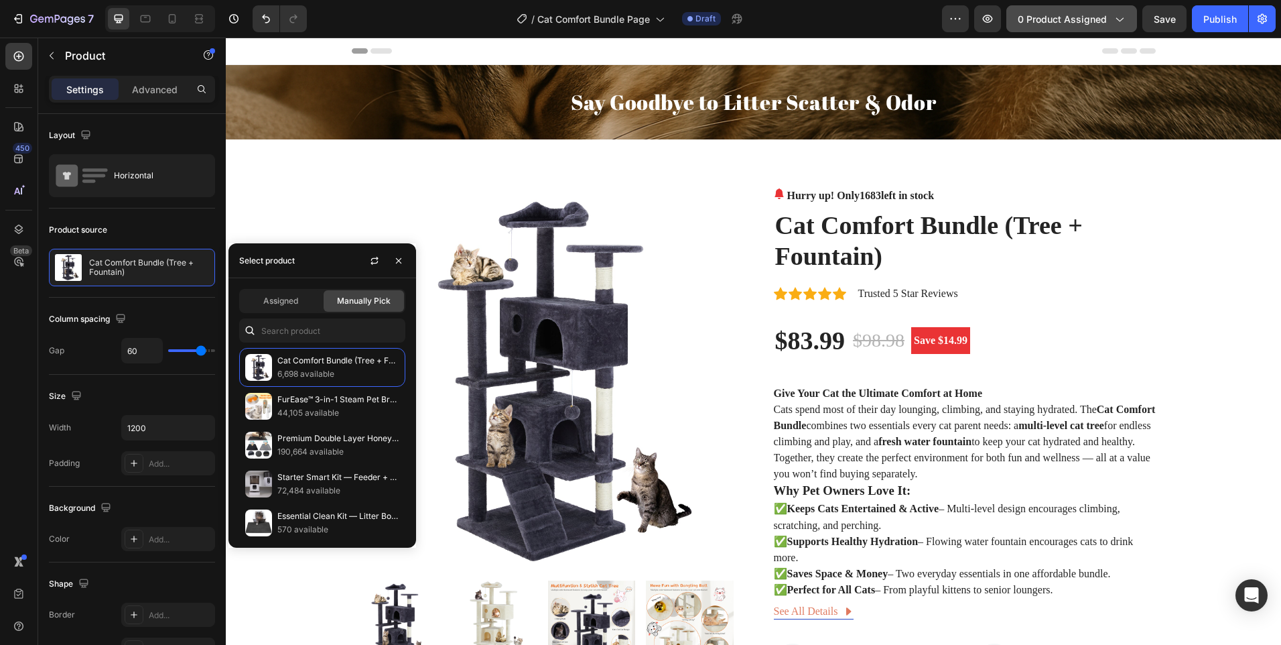
click at [1104, 12] on span "0 product assigned" at bounding box center [1062, 19] width 89 height 14
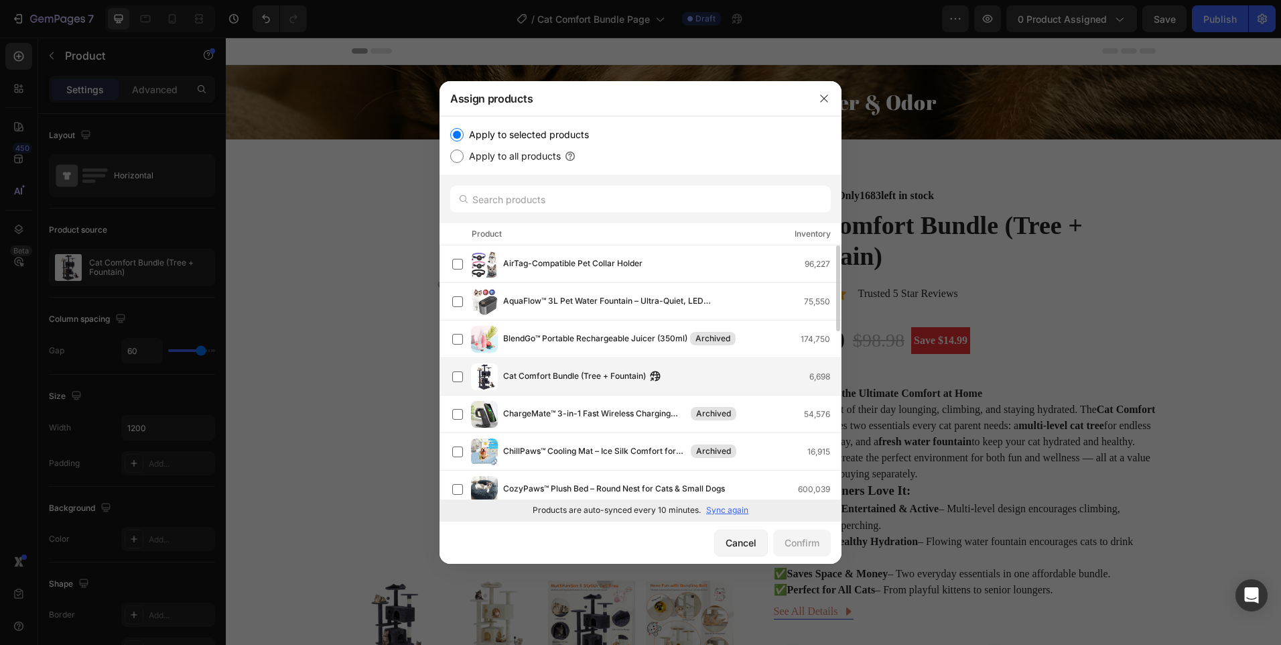
click at [537, 367] on div "Cat Comfort Bundle (Tree + Fountain) 6,698" at bounding box center [646, 376] width 389 height 27
drag, startPoint x: 770, startPoint y: 539, endPoint x: 791, endPoint y: 541, distance: 21.5
click at [773, 539] on div "Cancel Confirm" at bounding box center [641, 542] width 402 height 43
click at [791, 540] on div "Confirm" at bounding box center [802, 542] width 35 height 14
